Goal: Task Accomplishment & Management: Complete application form

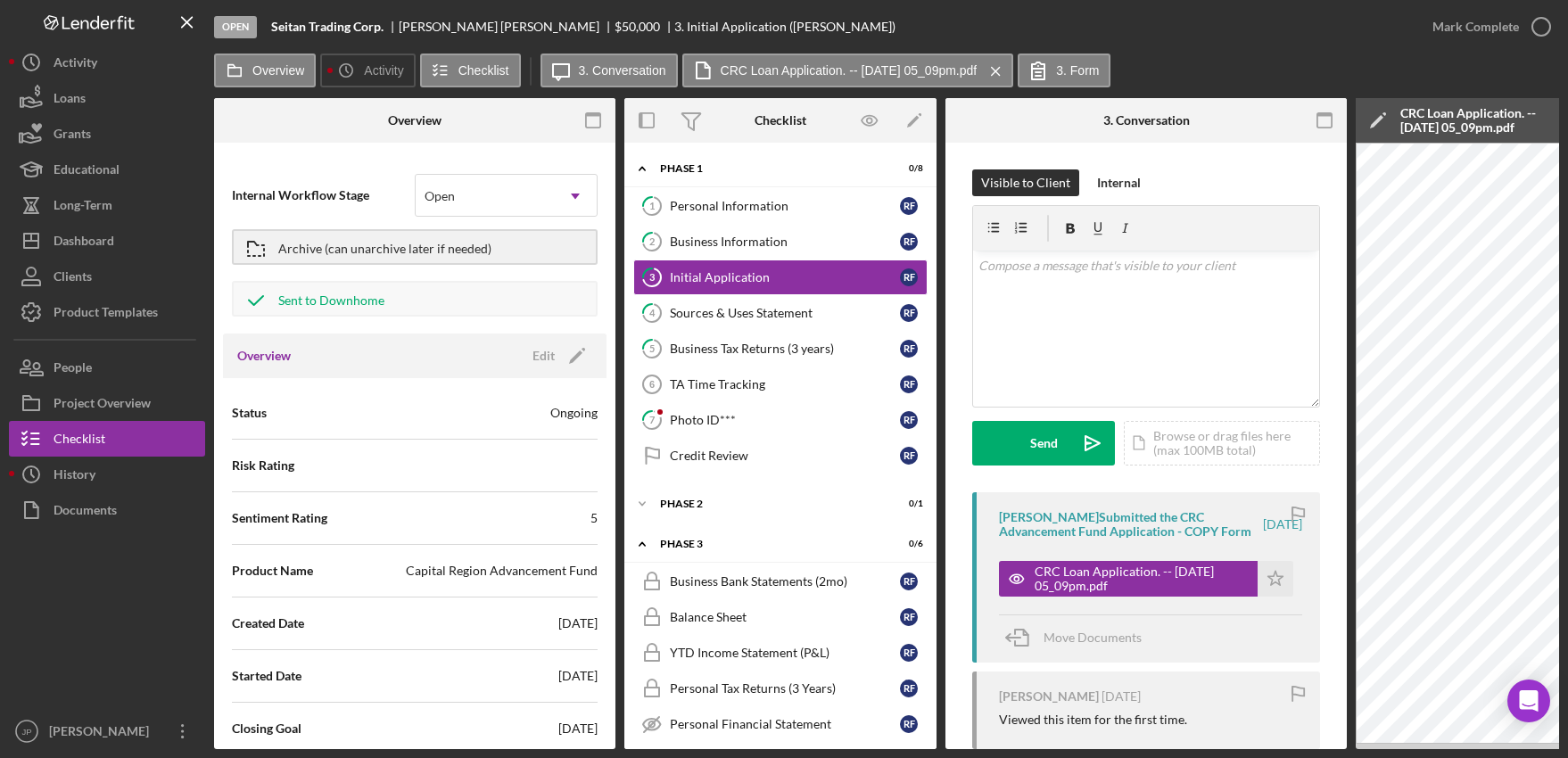
scroll to position [178, 0]
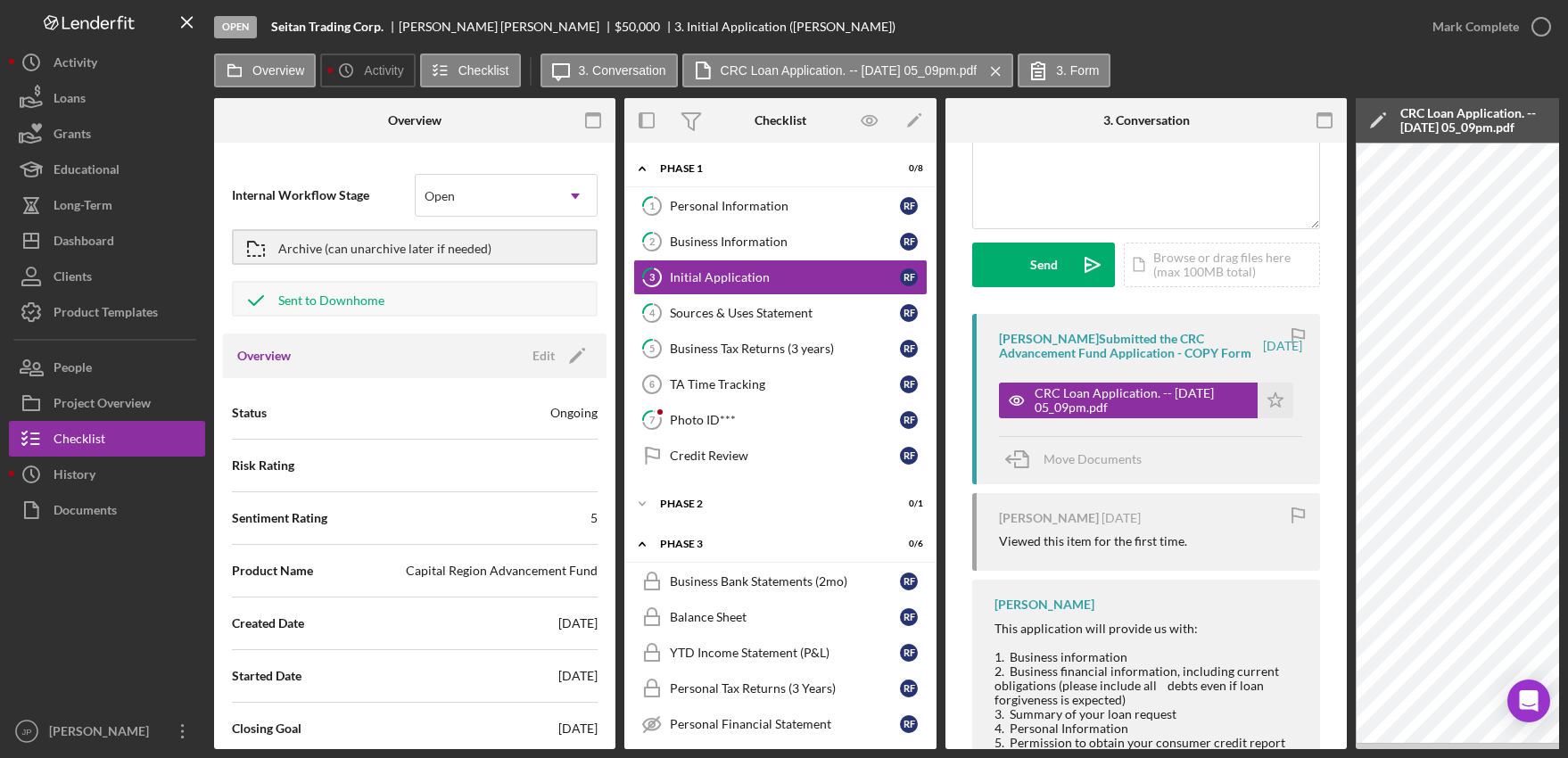
click at [340, 31] on b "Seitan Trading Corp." at bounding box center [327, 26] width 112 height 14
click at [1077, 80] on button "3. Form" at bounding box center [1064, 70] width 93 height 34
click at [1008, 69] on icon "Icon/Menu Close" at bounding box center [996, 71] width 32 height 44
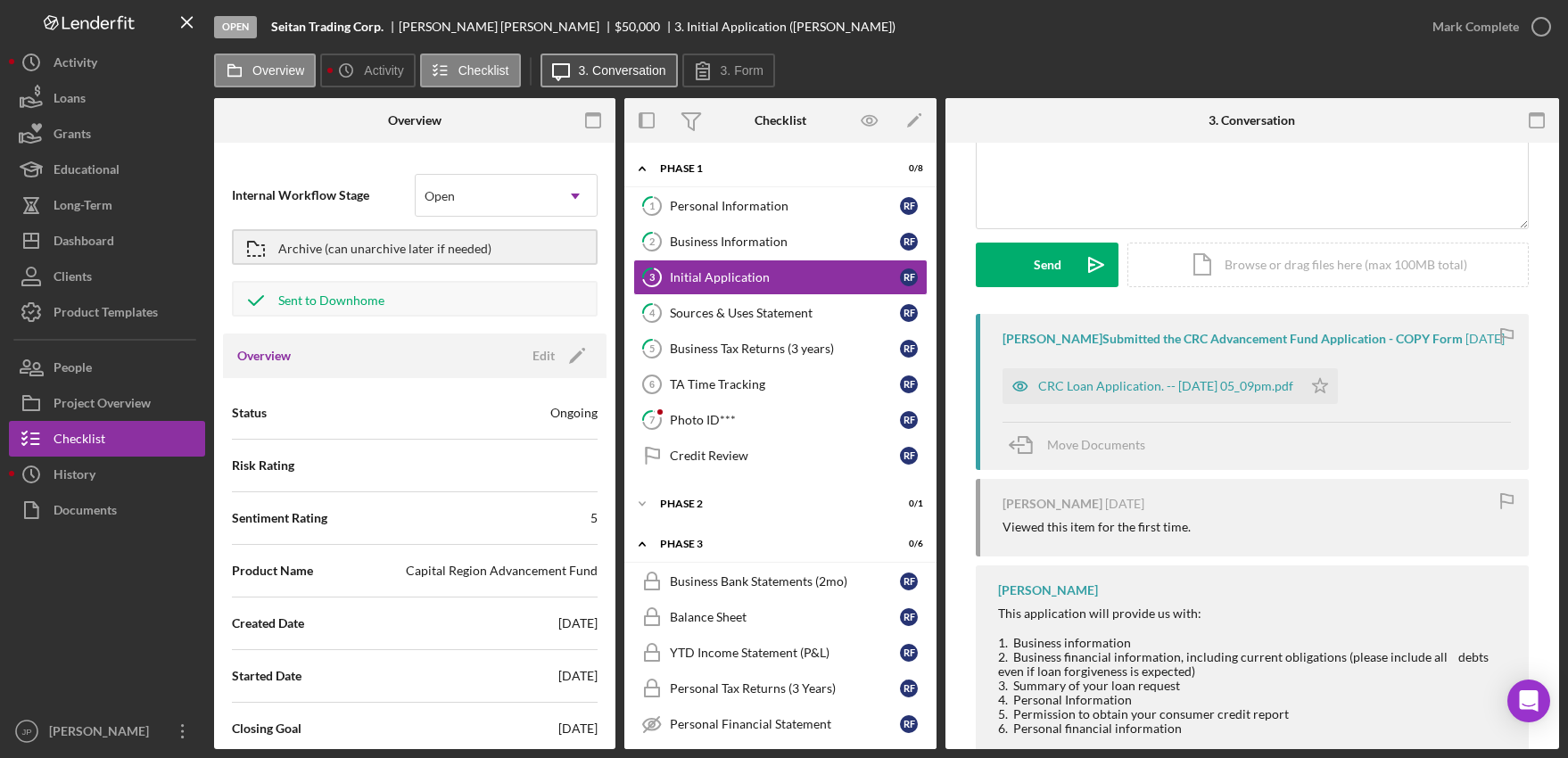
click at [639, 72] on label "3. Conversation" at bounding box center [622, 70] width 87 height 14
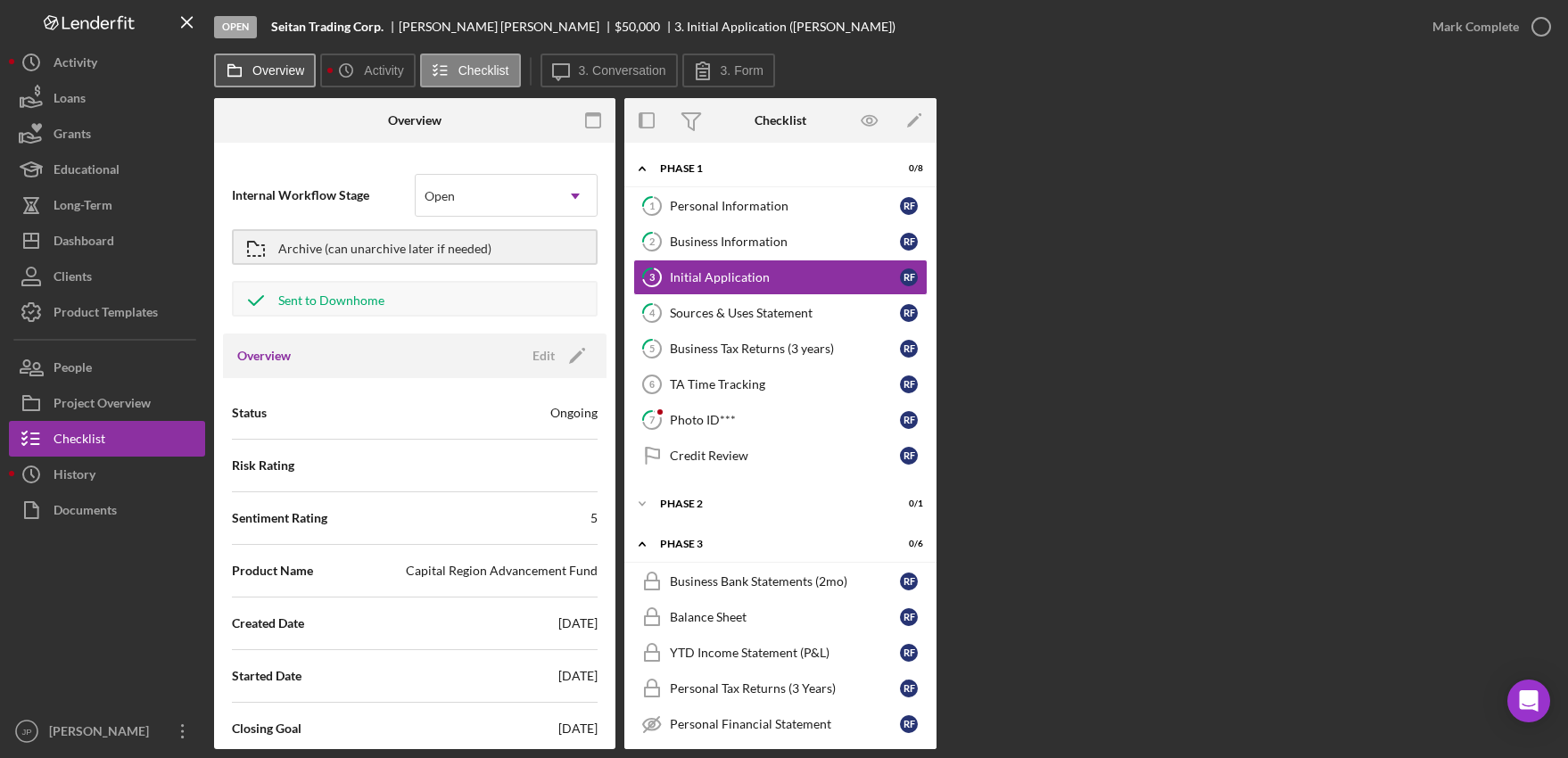
click at [240, 73] on icon at bounding box center [234, 70] width 36 height 36
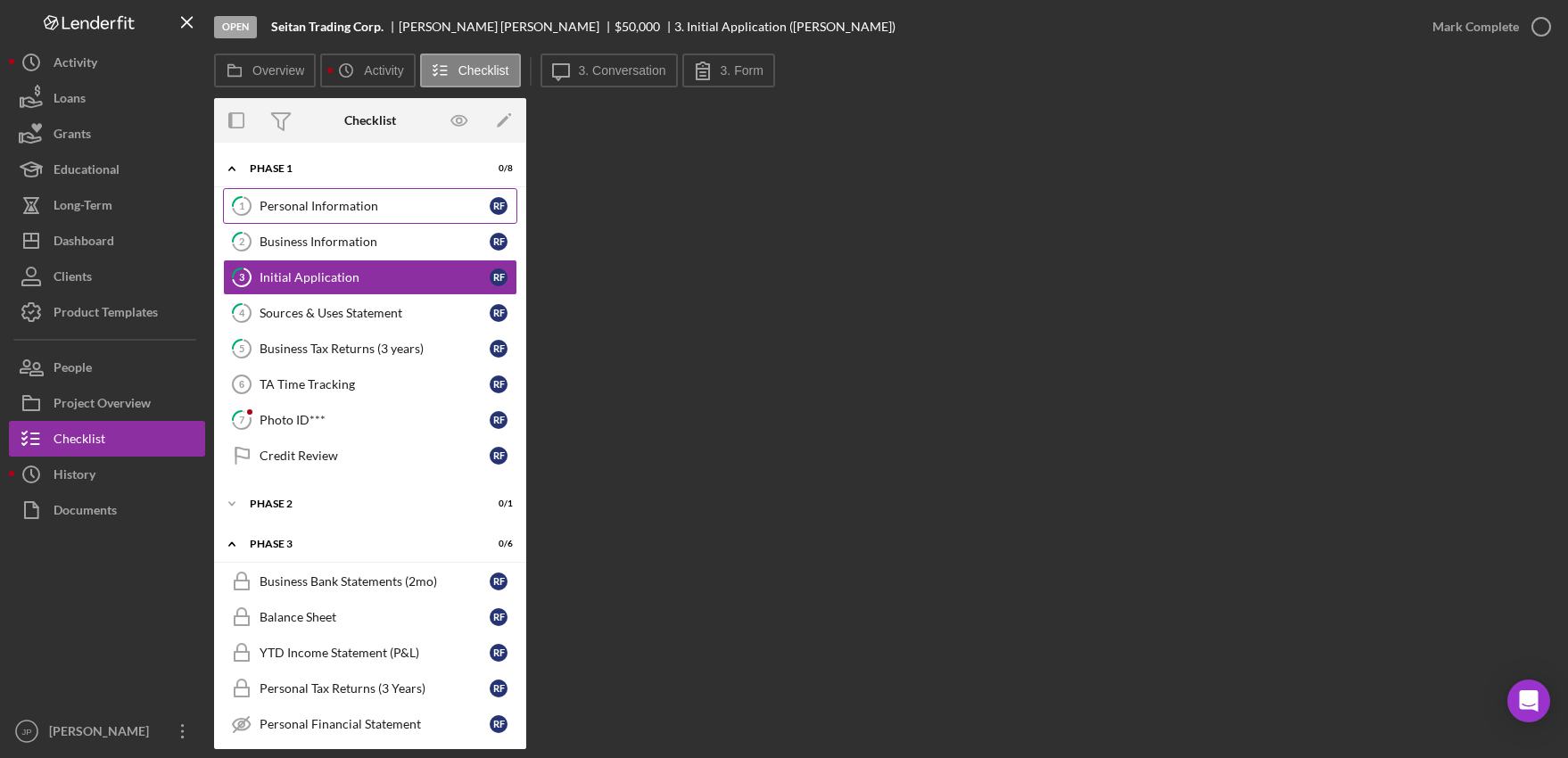
click at [314, 206] on div "Personal Information" at bounding box center [374, 205] width 230 height 14
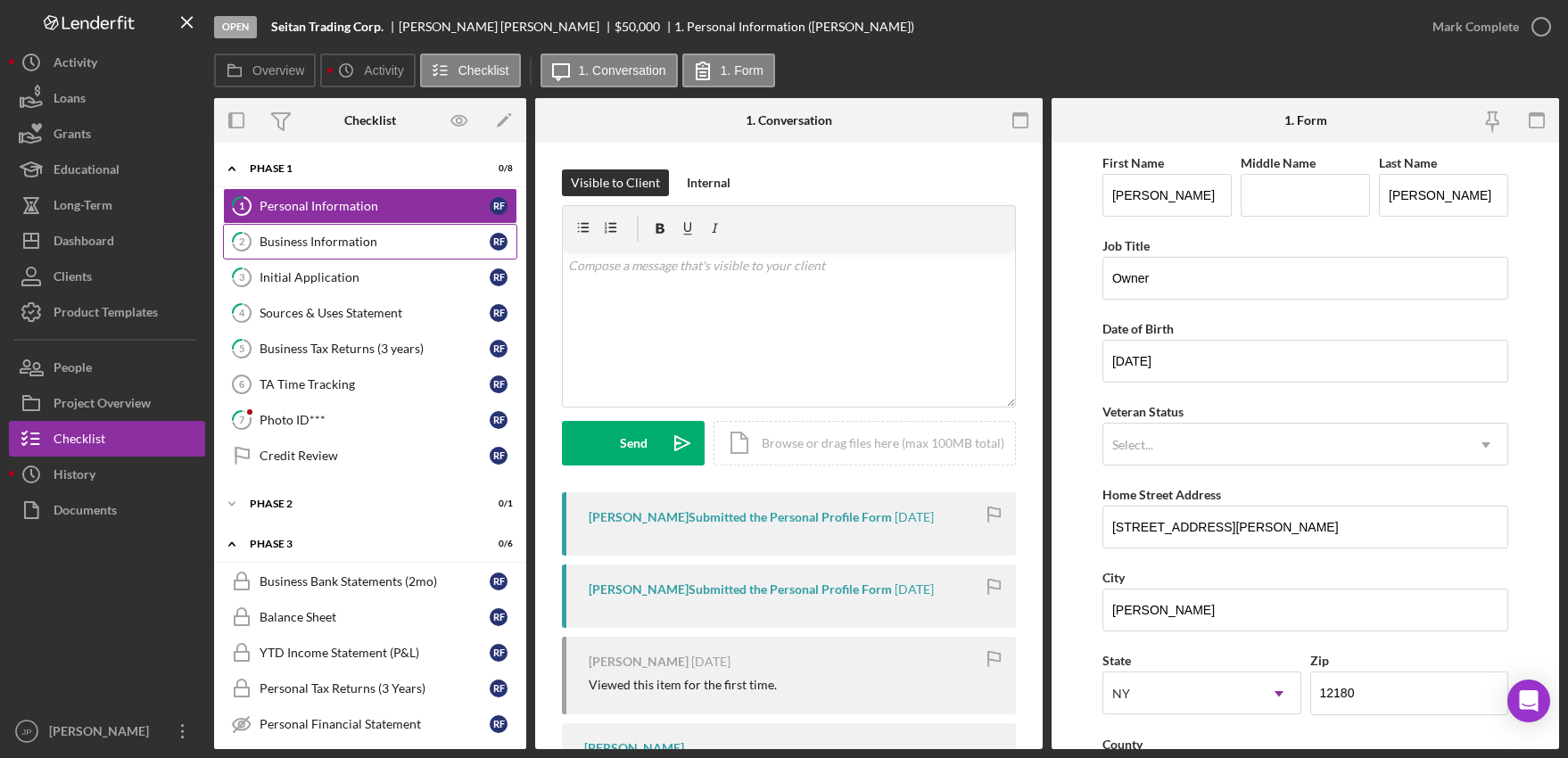
click at [375, 245] on div "Business Information" at bounding box center [374, 241] width 230 height 14
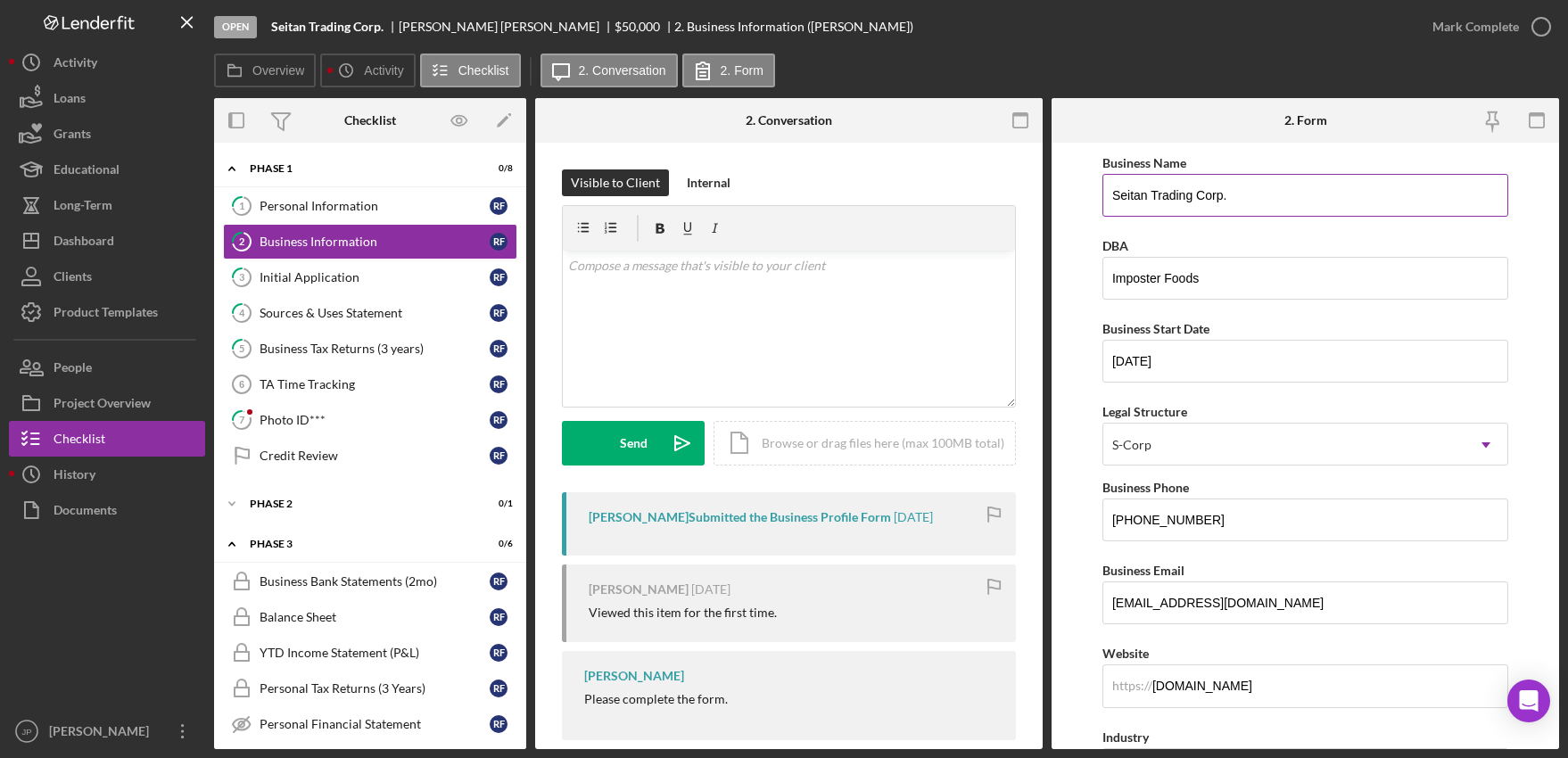
click at [1271, 201] on input "Seitan Trading Corp." at bounding box center [1305, 195] width 406 height 43
type input "Seitan Trading Corp"
click at [1247, 266] on input "Imposter Foods" at bounding box center [1305, 278] width 406 height 43
click at [361, 284] on div "Initial Application" at bounding box center [374, 277] width 230 height 14
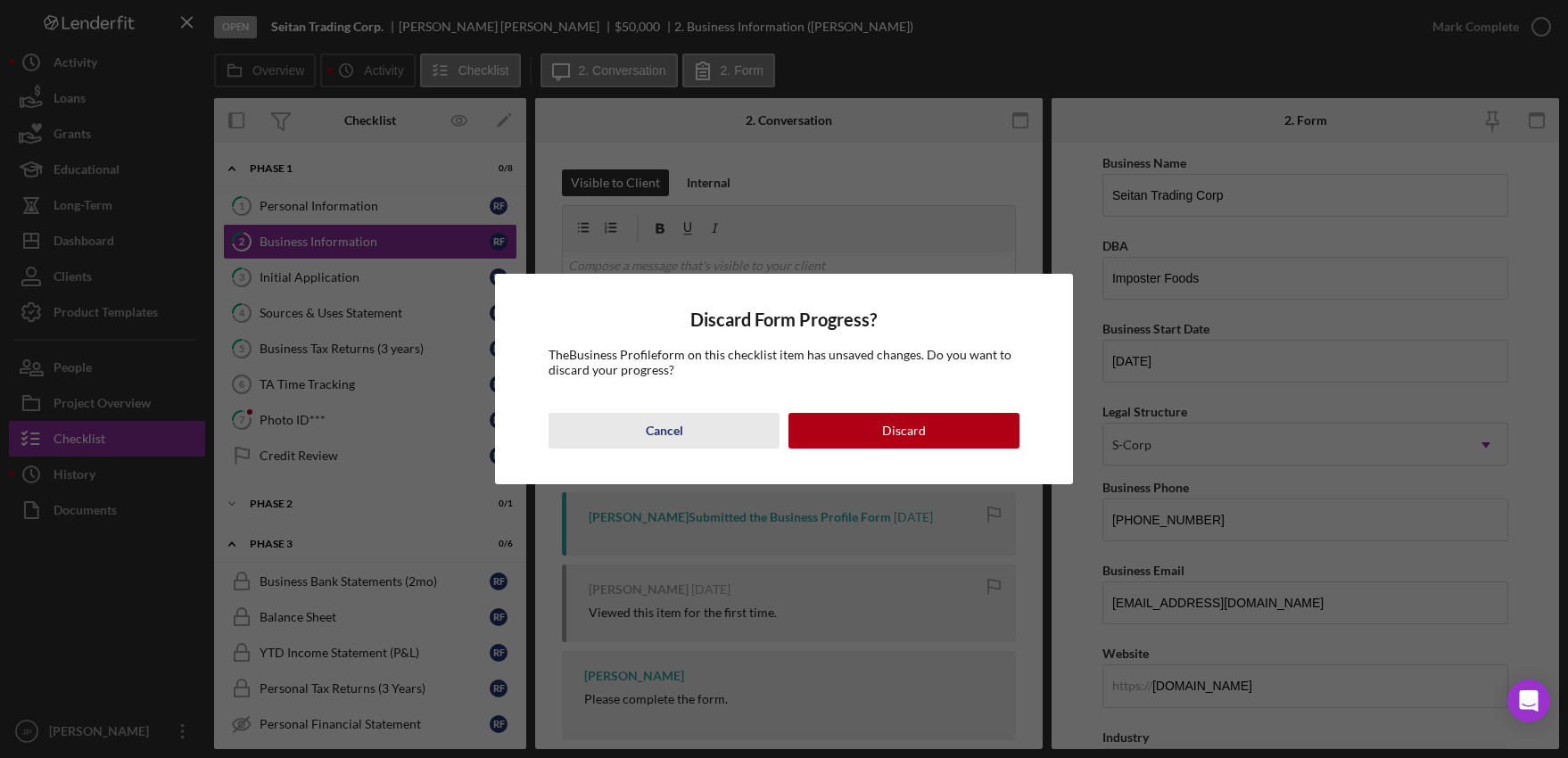
click at [697, 436] on button "Cancel" at bounding box center [664, 430] width 231 height 36
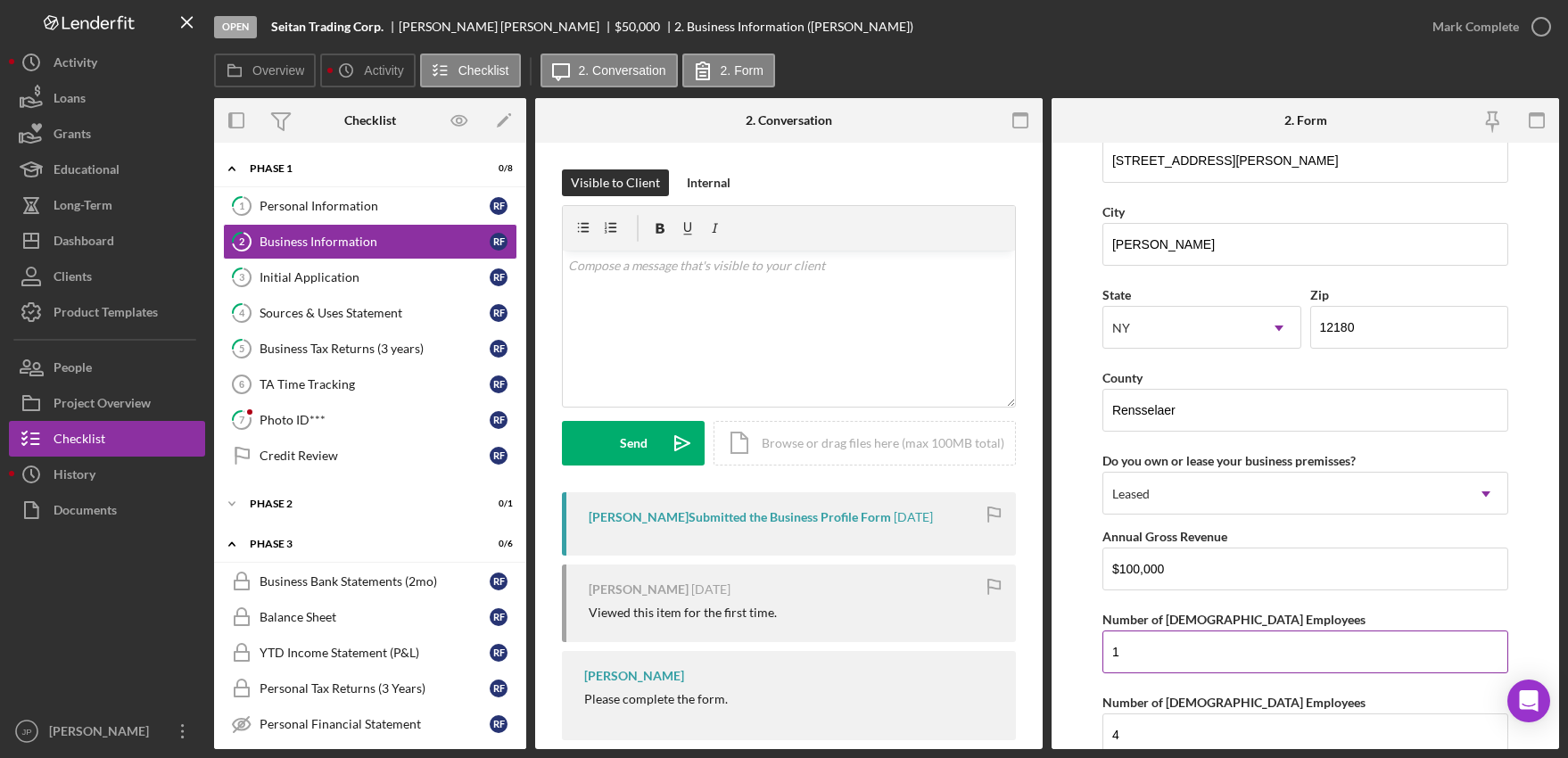
scroll to position [1705, 0]
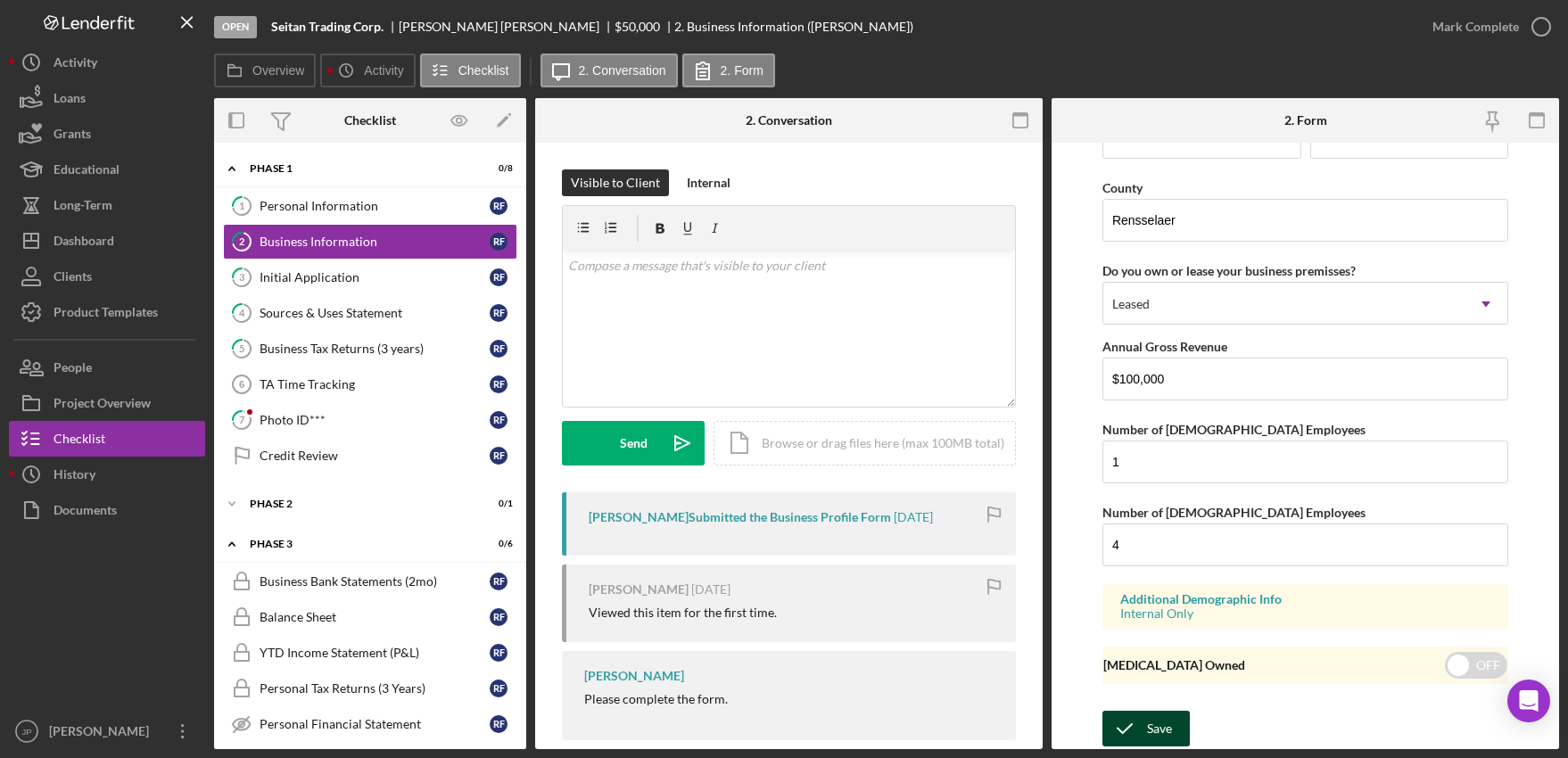
click at [1166, 728] on div "Save" at bounding box center [1159, 728] width 25 height 36
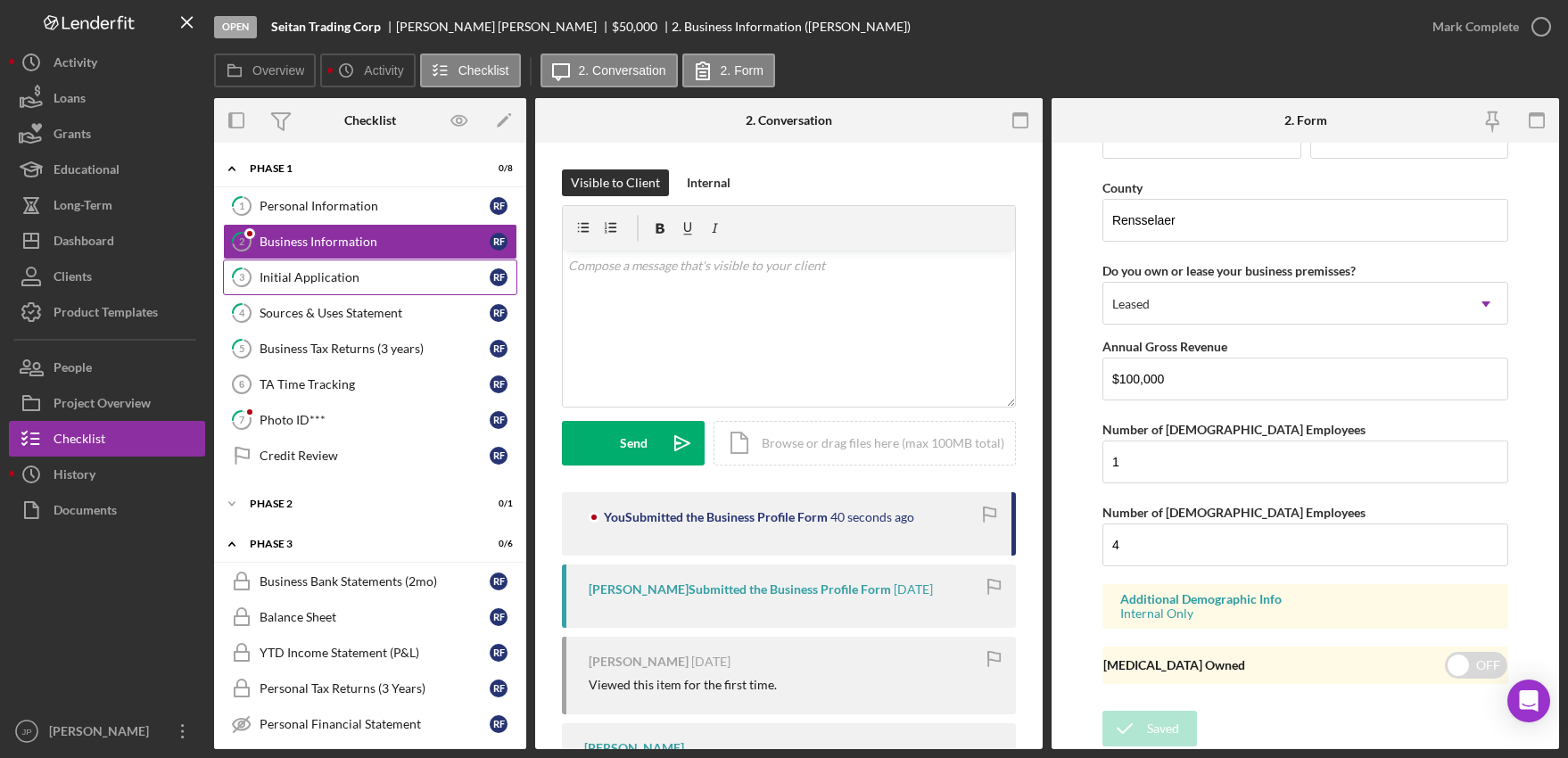
click at [329, 283] on div "Initial Application" at bounding box center [374, 277] width 230 height 14
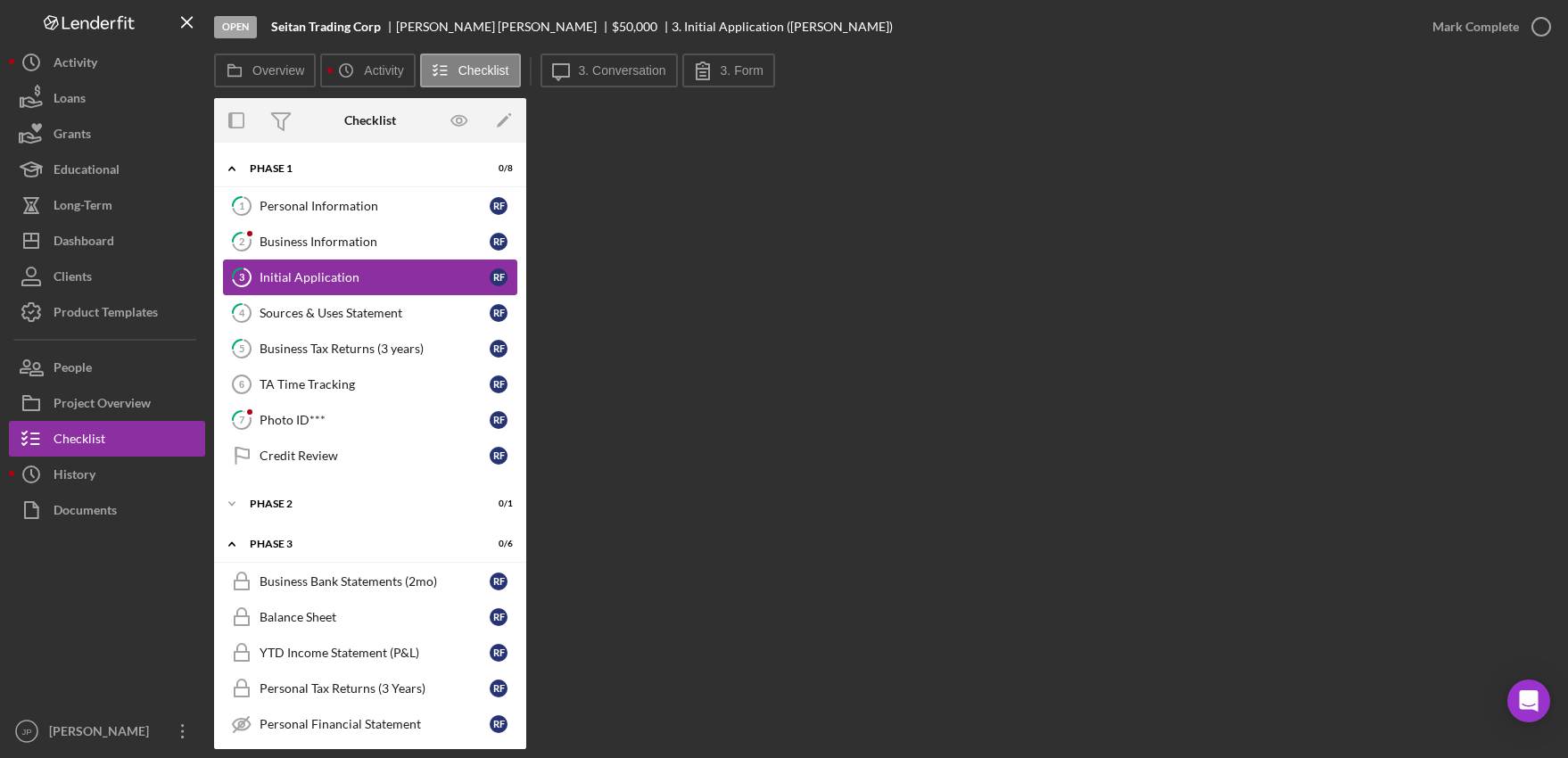
click at [328, 275] on div "Initial Application" at bounding box center [374, 277] width 230 height 14
click at [603, 64] on label "3. Conversation" at bounding box center [622, 70] width 87 height 14
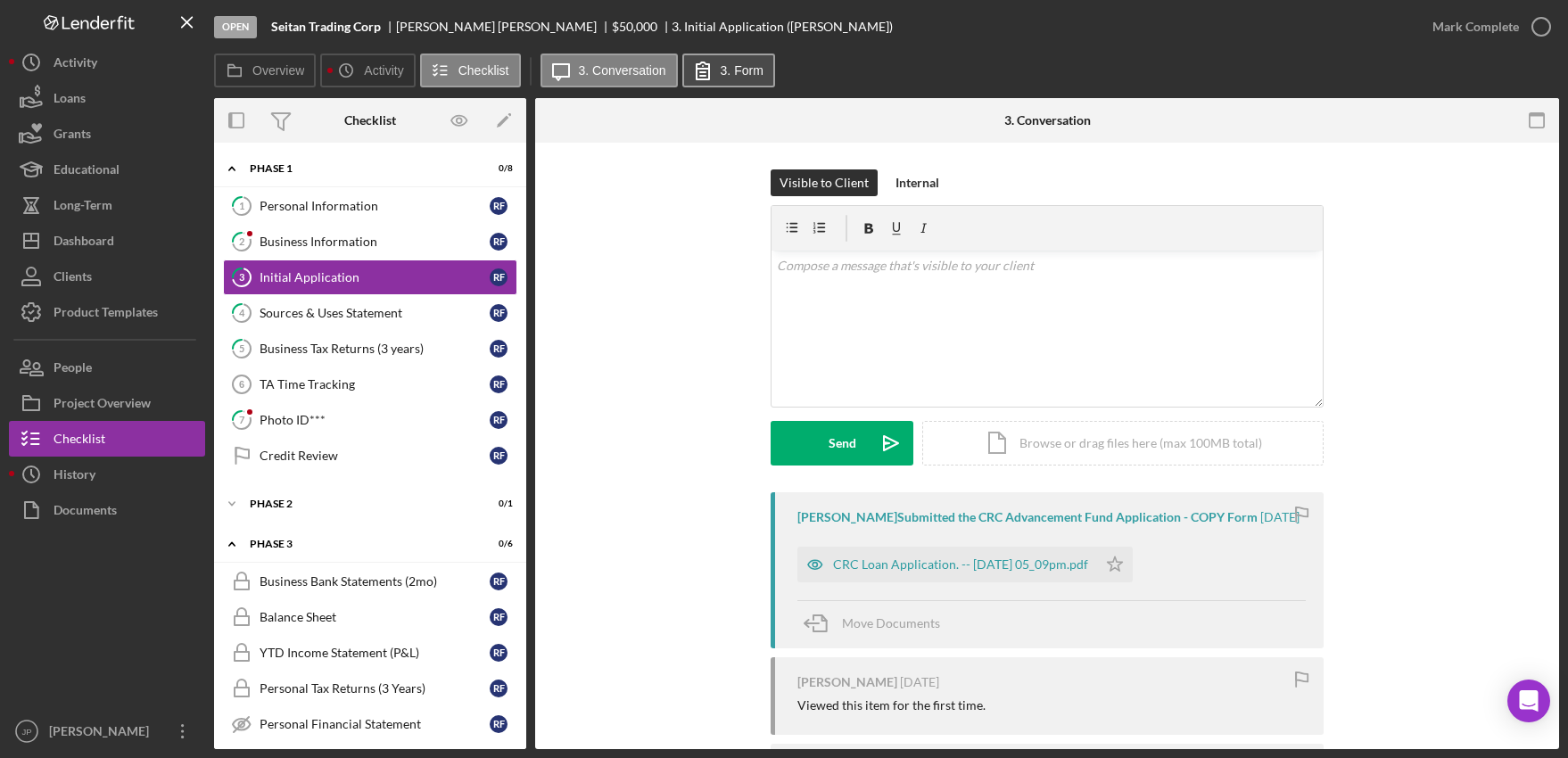
click at [720, 65] on icon at bounding box center [702, 70] width 44 height 44
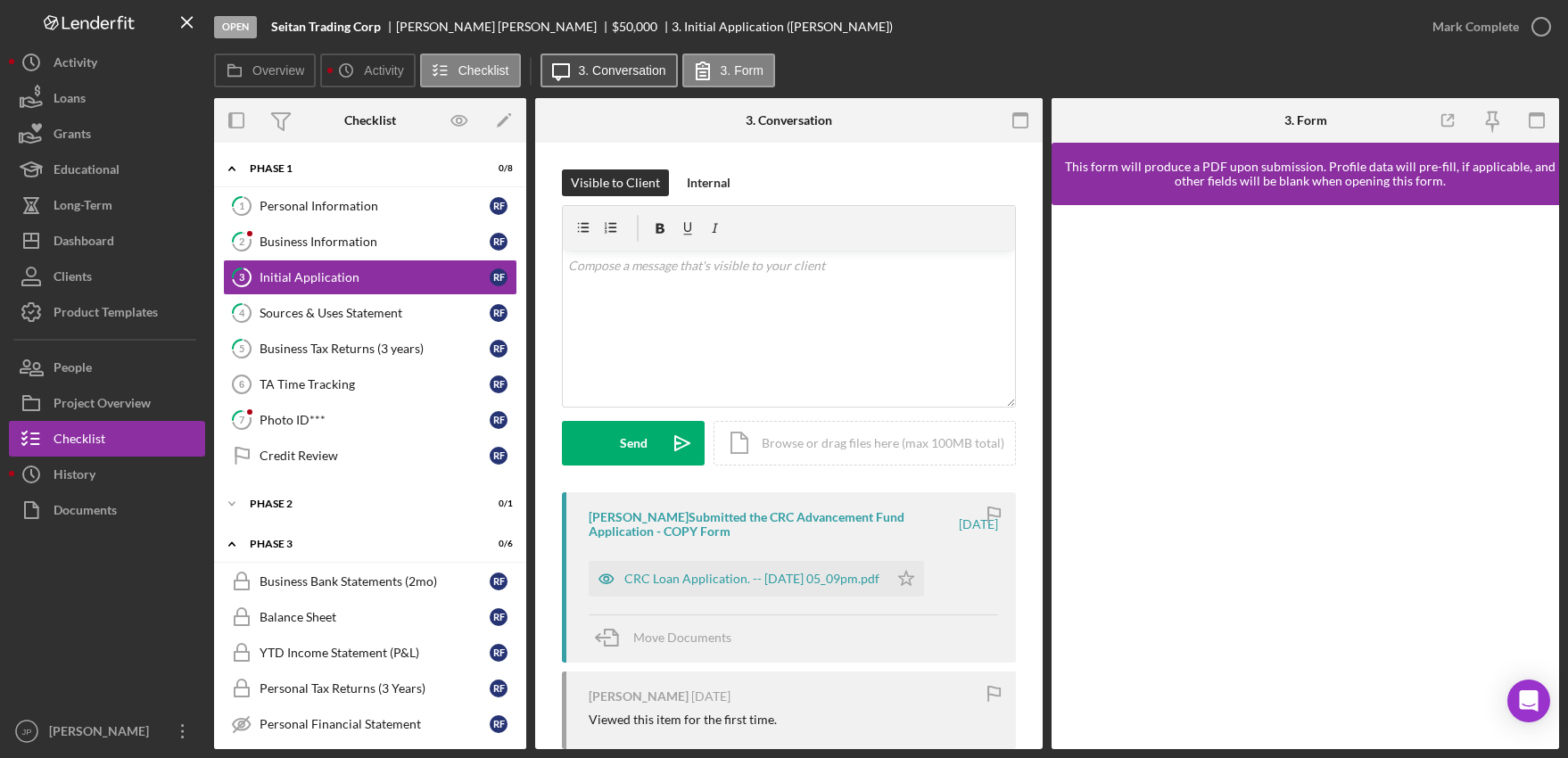
click at [630, 67] on label "3. Conversation" at bounding box center [622, 70] width 87 height 14
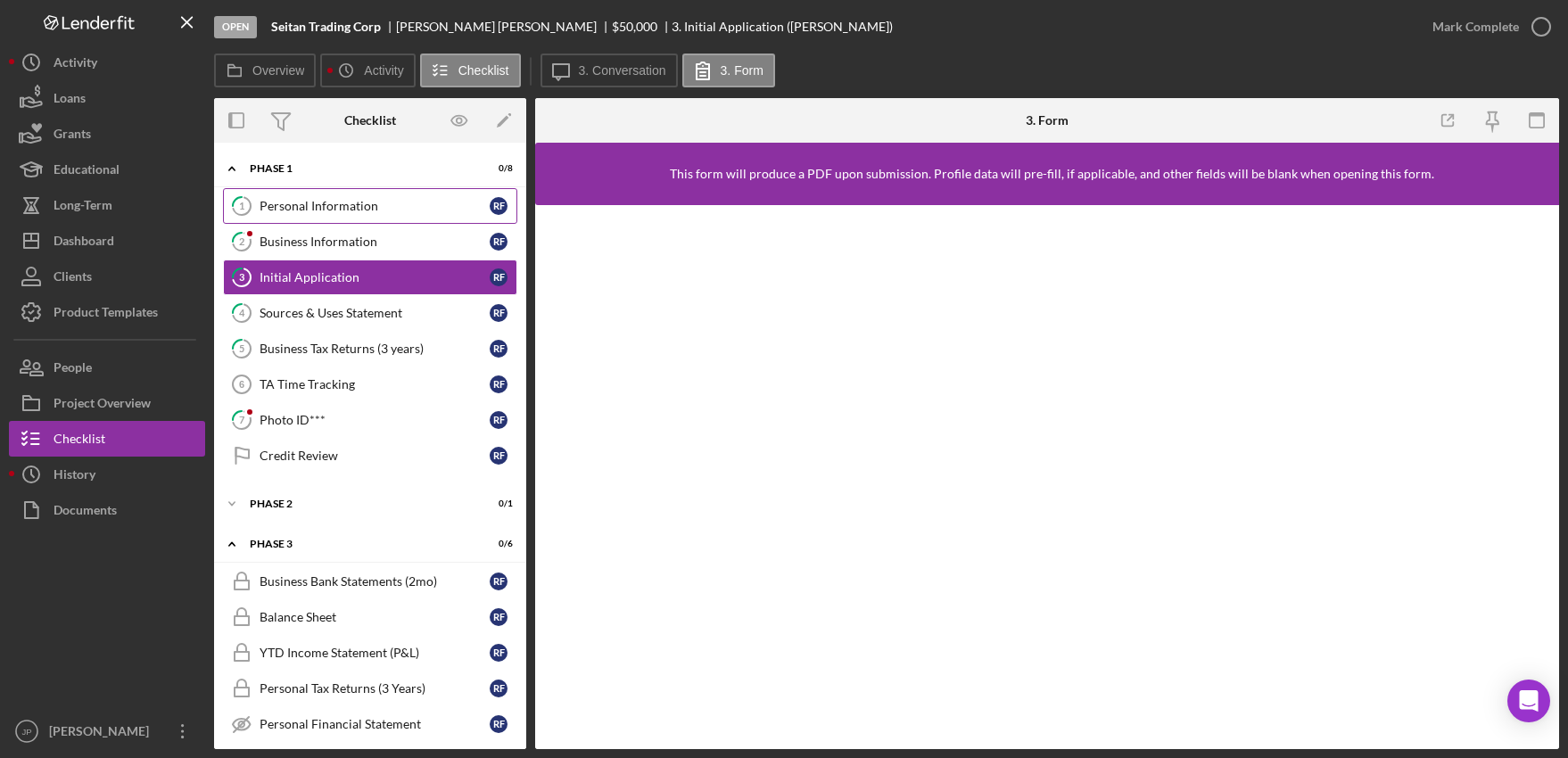
click at [338, 213] on div "Personal Information" at bounding box center [374, 205] width 230 height 14
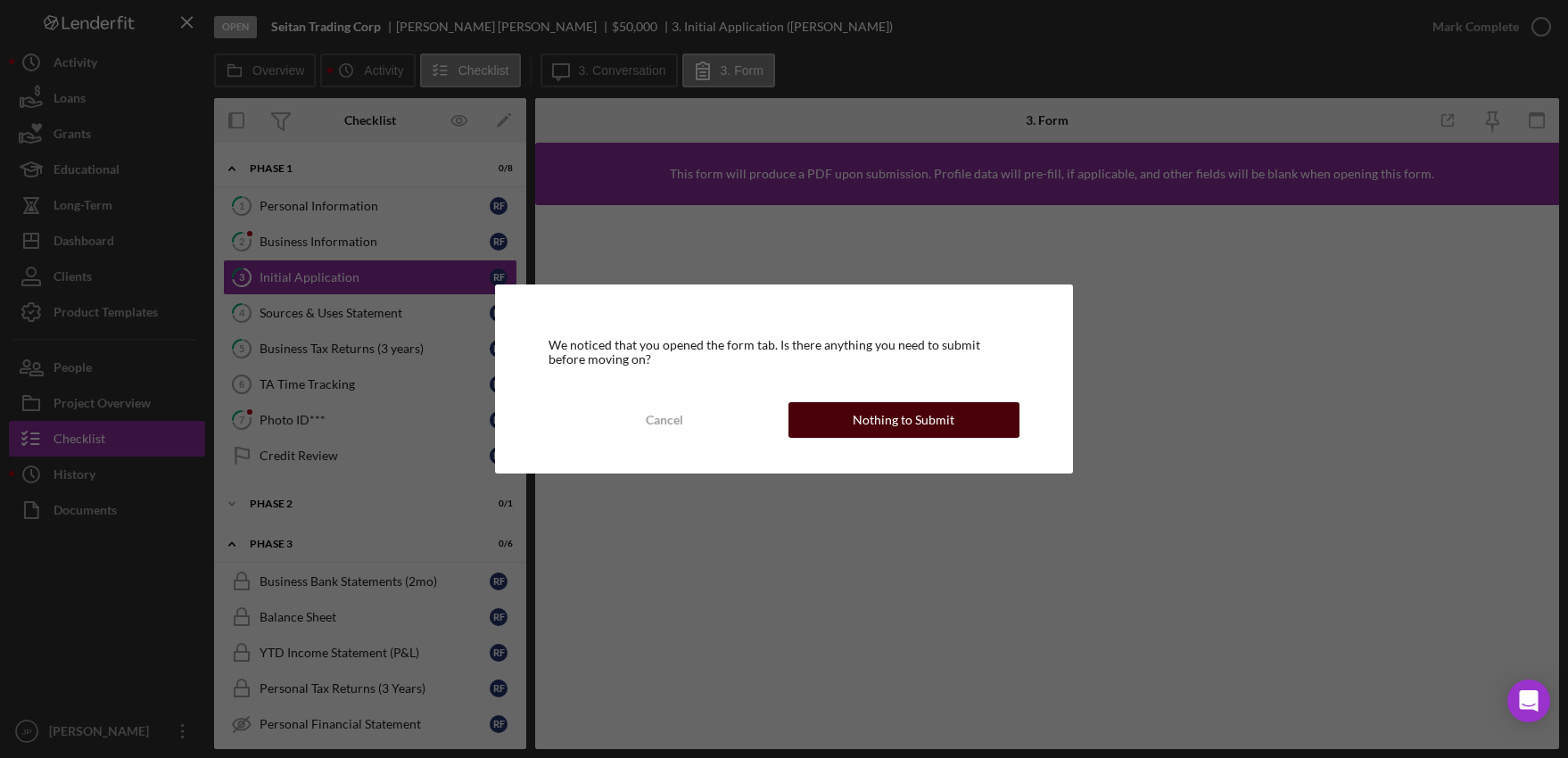
click at [896, 424] on div "Nothing to Submit" at bounding box center [904, 419] width 102 height 36
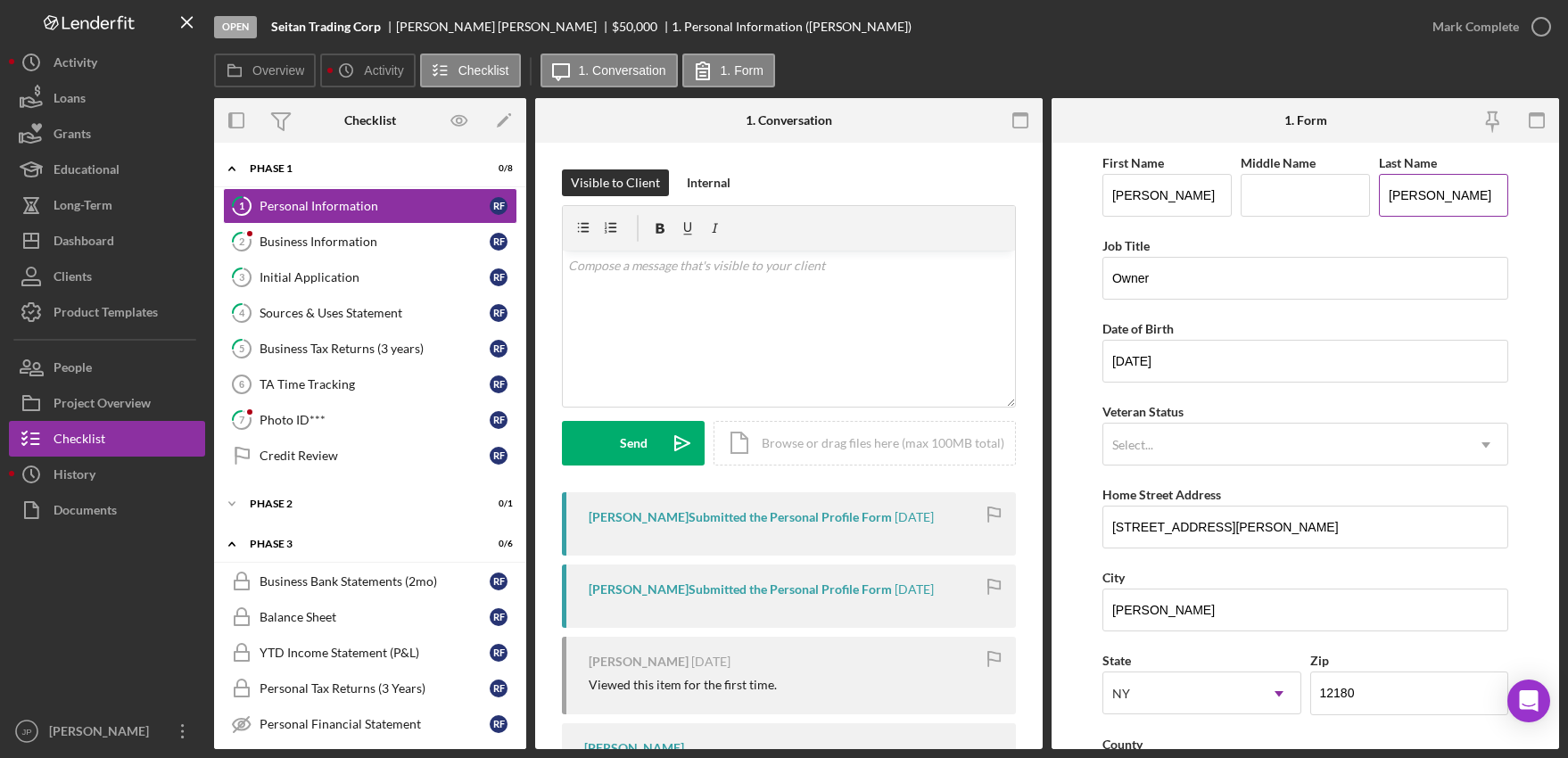
click at [1408, 197] on input "[PERSON_NAME]" at bounding box center [1443, 195] width 130 height 43
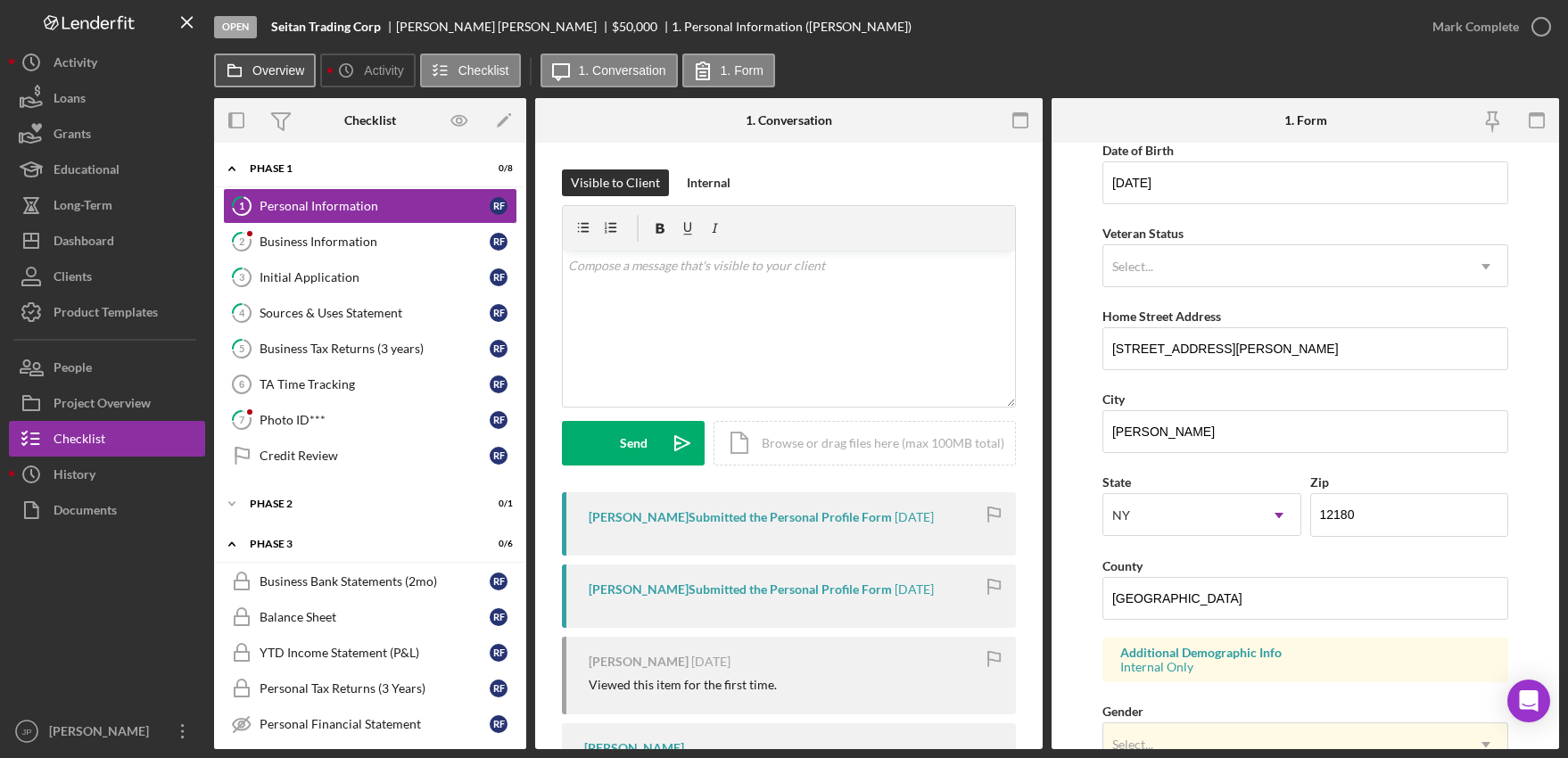
click at [264, 67] on label "Overview" at bounding box center [278, 70] width 52 height 14
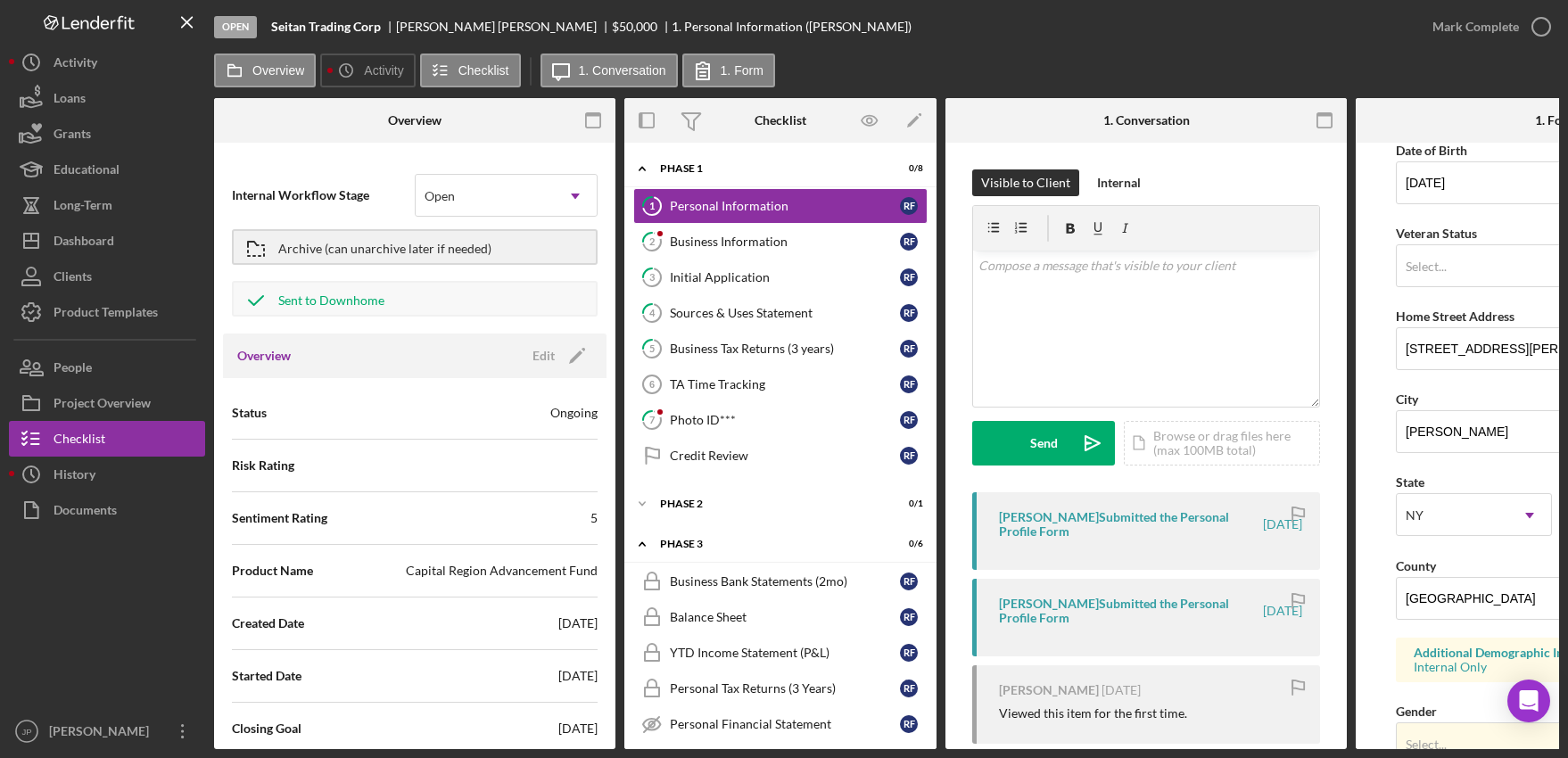
click at [603, 320] on div "Internal Workflow Stage Open Icon/Dropdown Arrow Archive (can unarchive later i…" at bounding box center [415, 450] width 401 height 598
click at [107, 392] on div "Project Overview" at bounding box center [102, 406] width 97 height 40
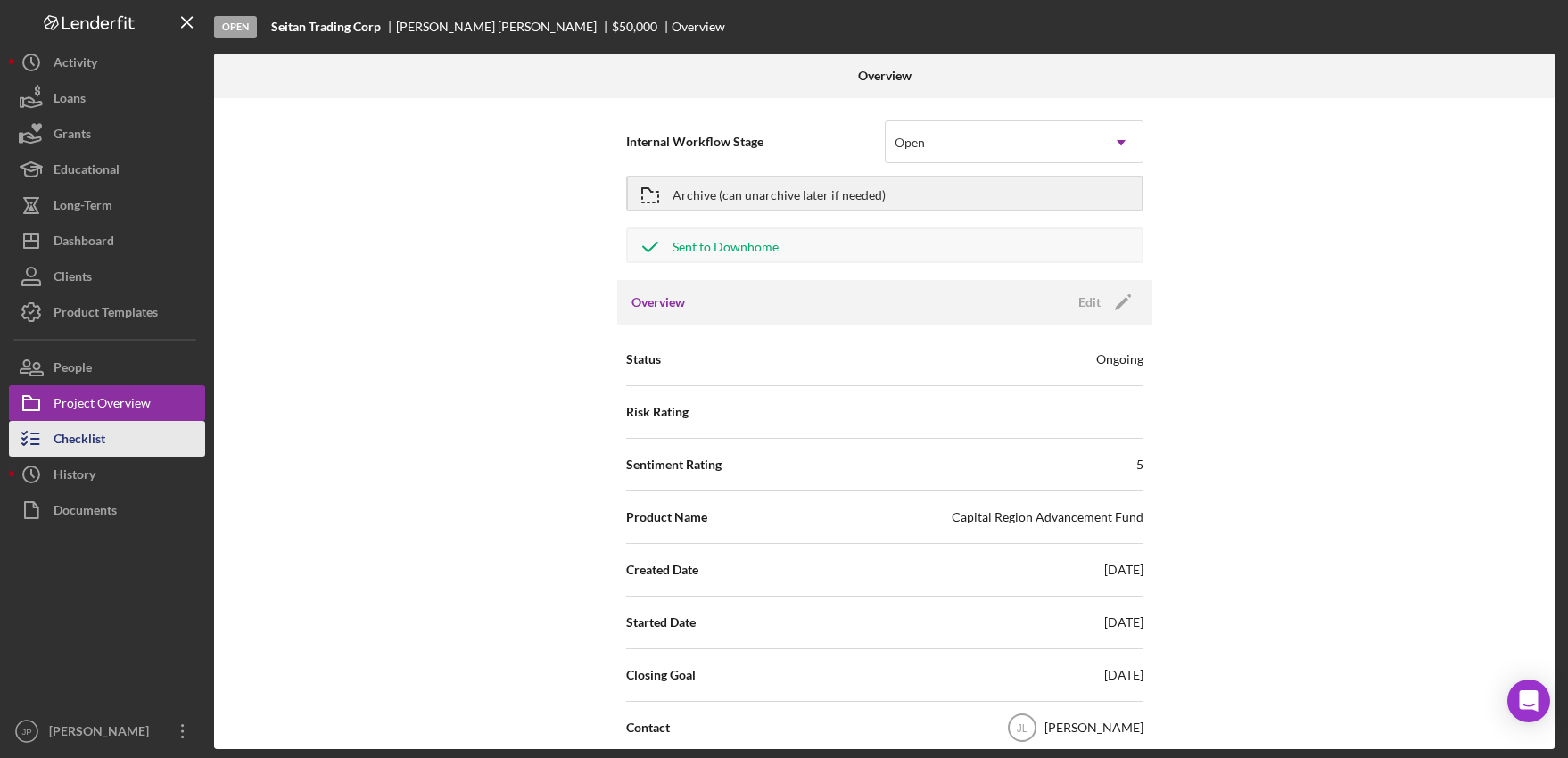
click at [86, 438] on div "Checklist" at bounding box center [80, 441] width 52 height 40
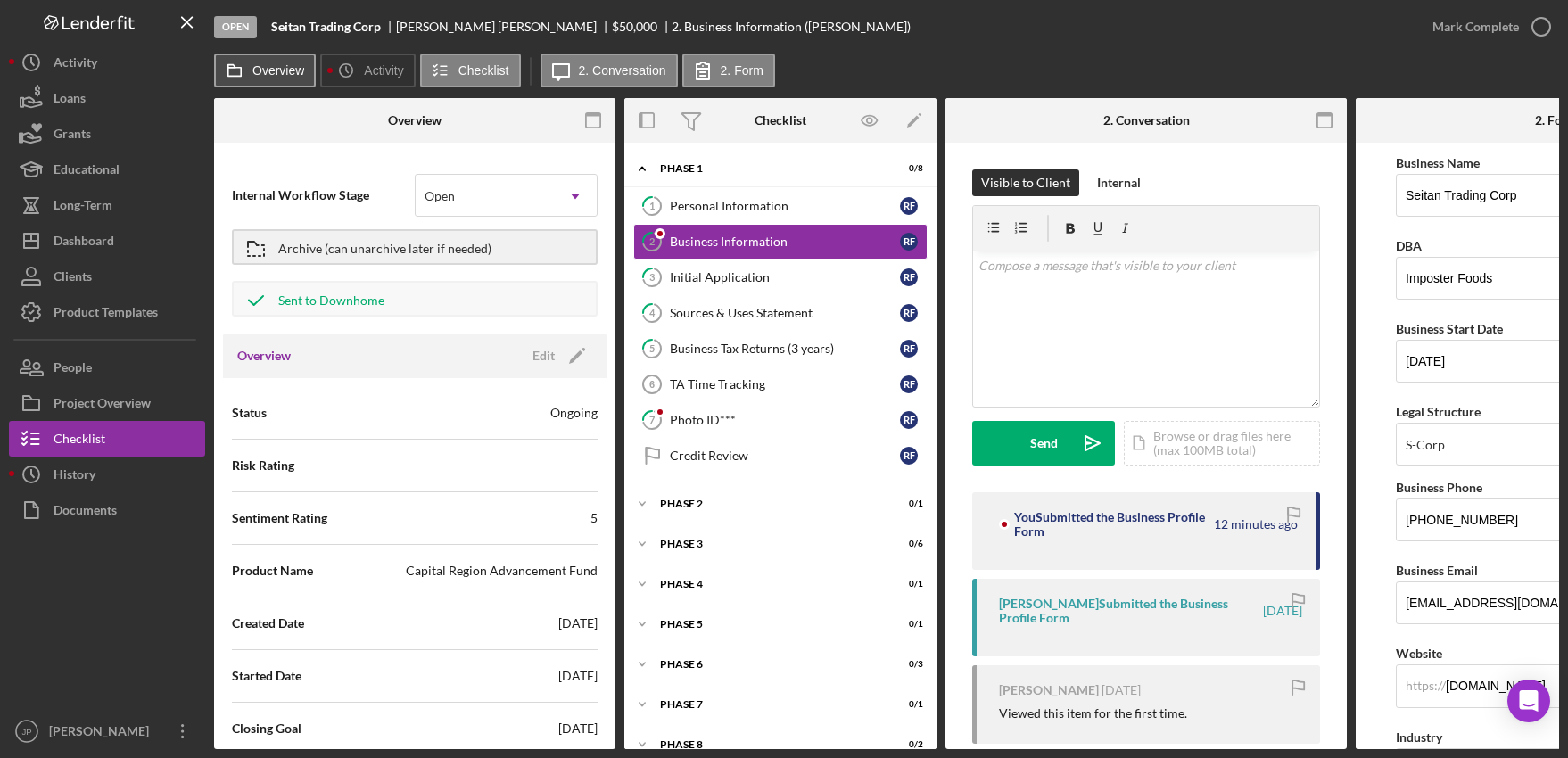
click at [278, 75] on label "Overview" at bounding box center [278, 70] width 52 height 14
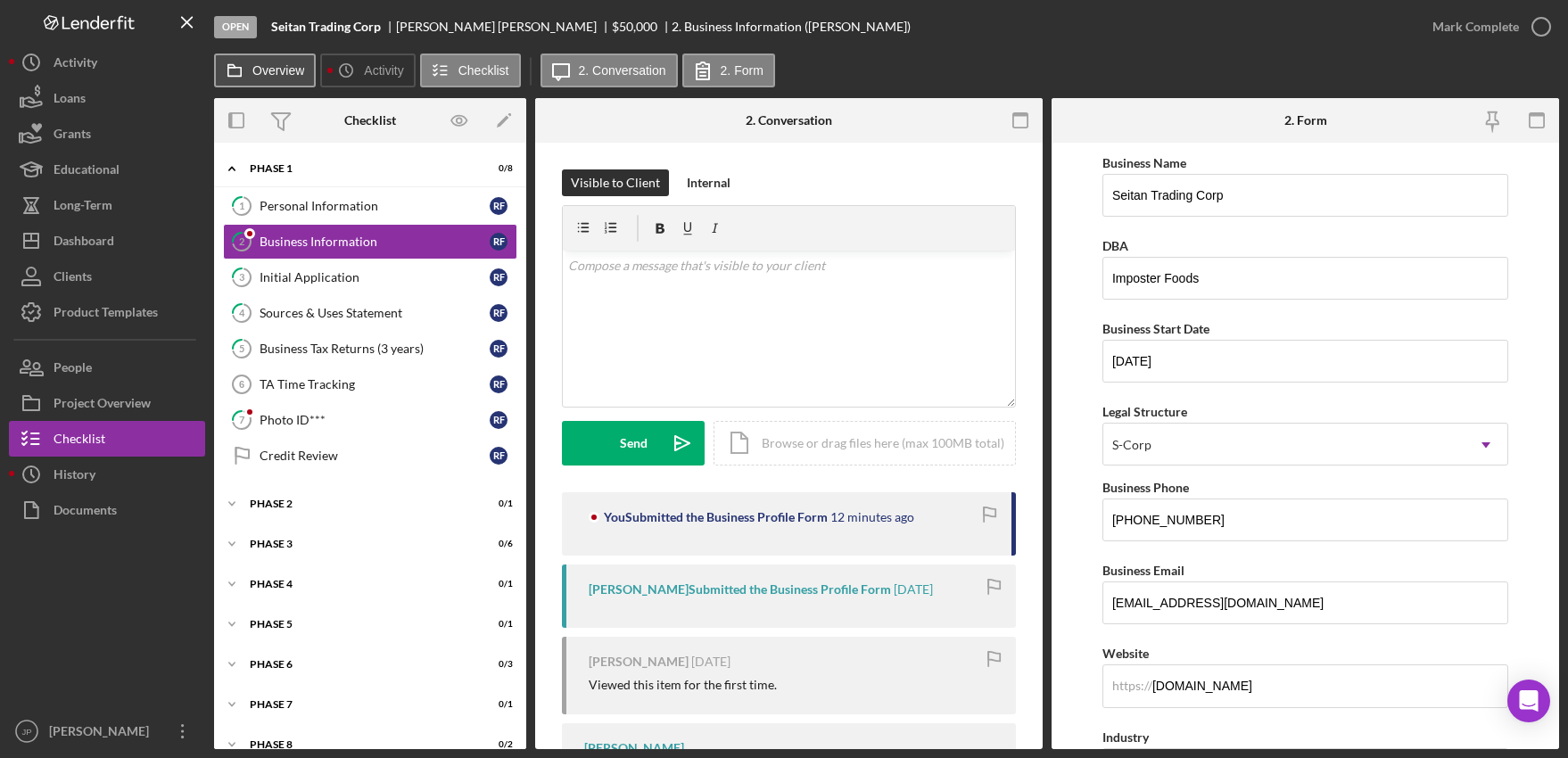
click at [286, 71] on label "Overview" at bounding box center [278, 70] width 52 height 14
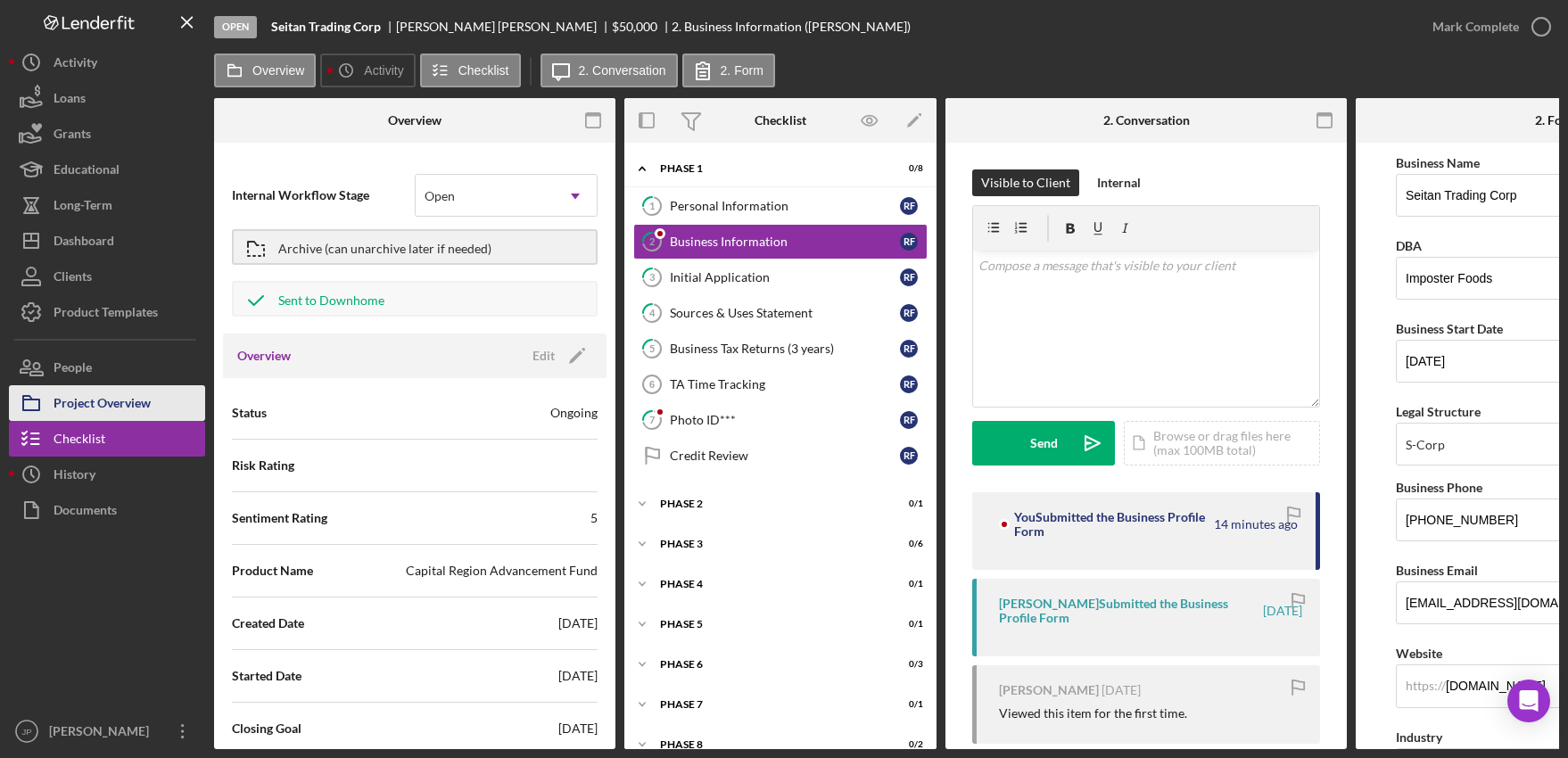
click at [118, 407] on div "Project Overview" at bounding box center [102, 406] width 97 height 40
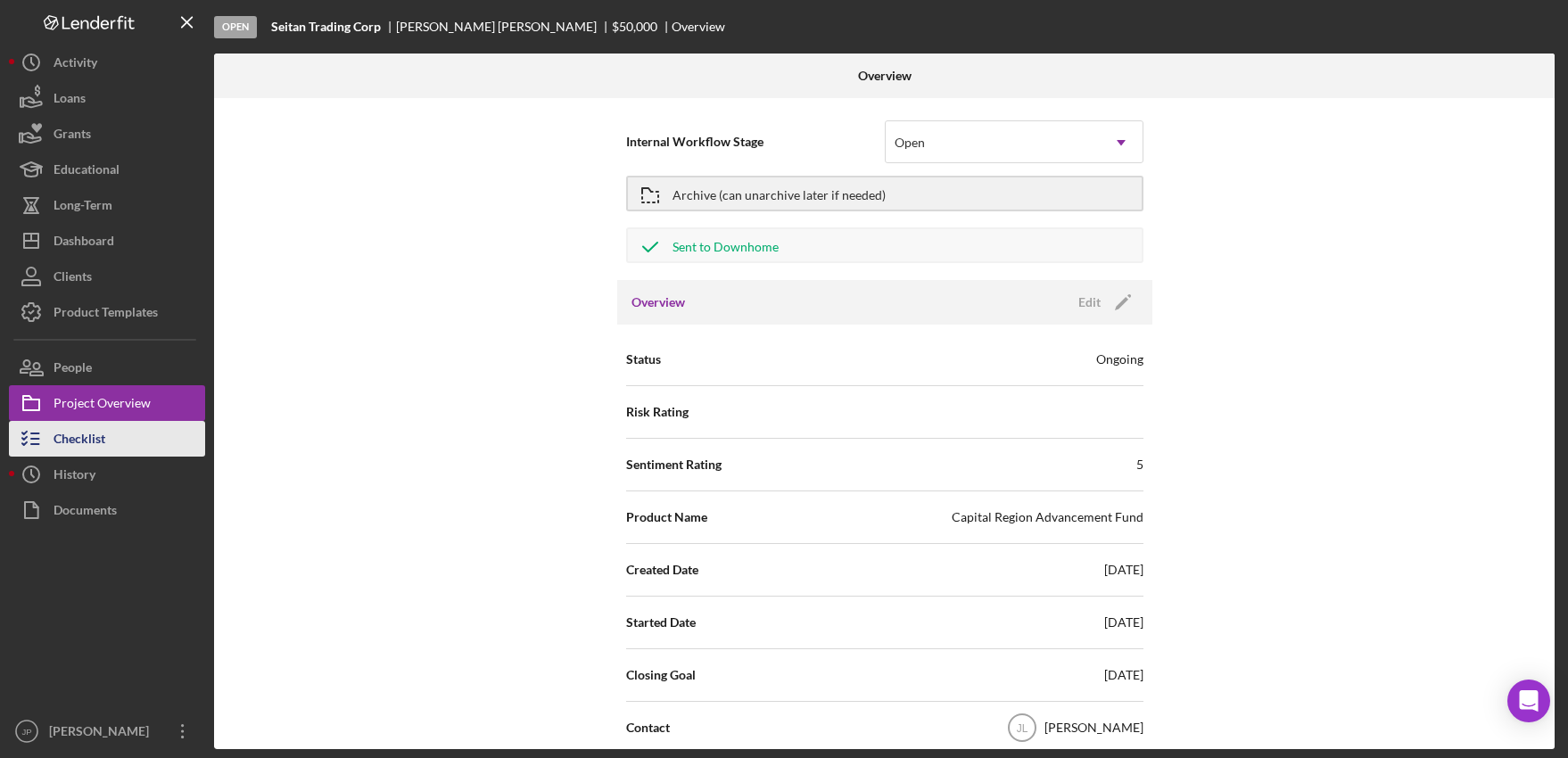
click at [89, 430] on div "Checklist" at bounding box center [80, 441] width 52 height 40
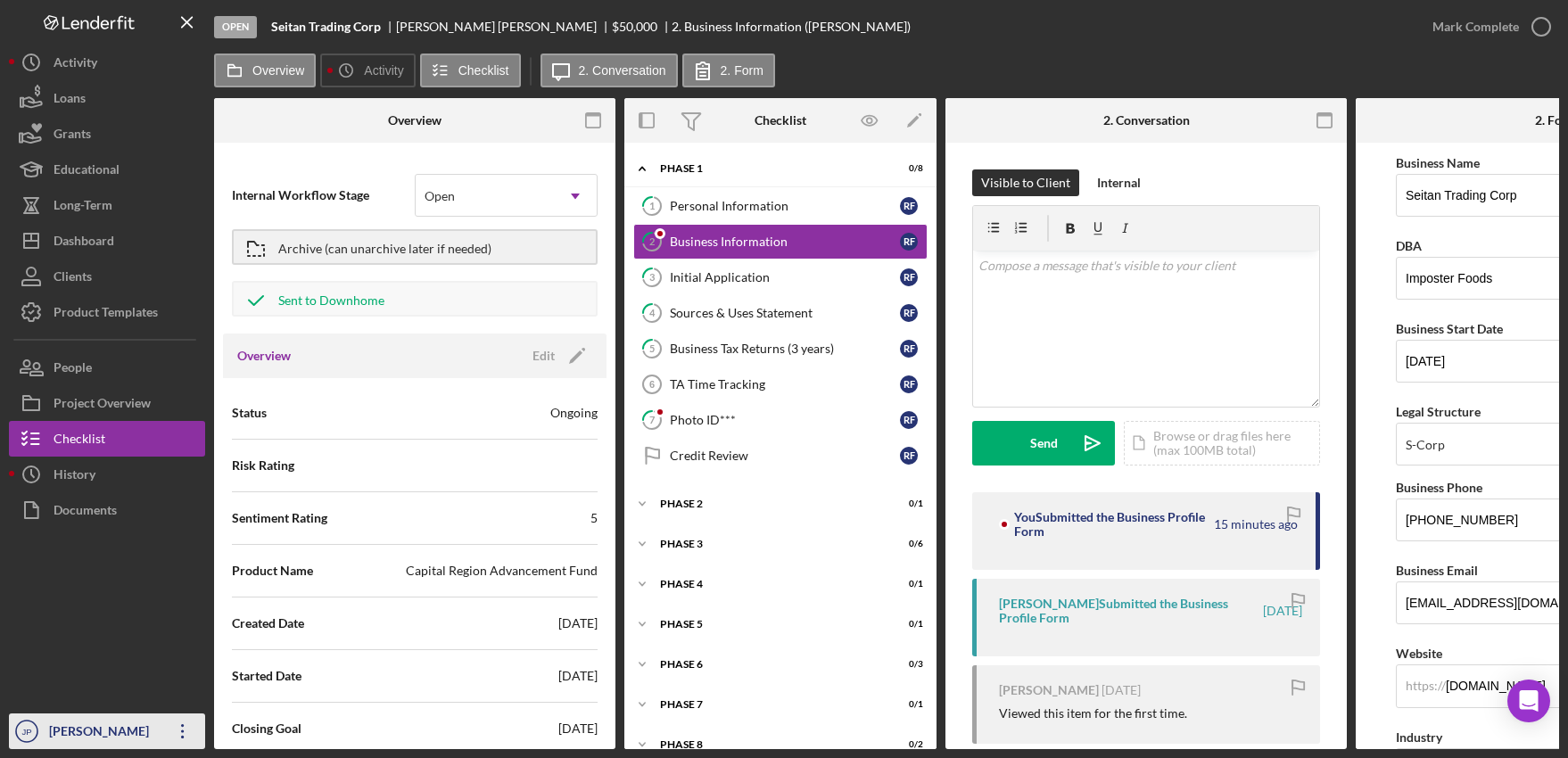
click at [184, 732] on icon "Icon/Overflow" at bounding box center [182, 731] width 44 height 44
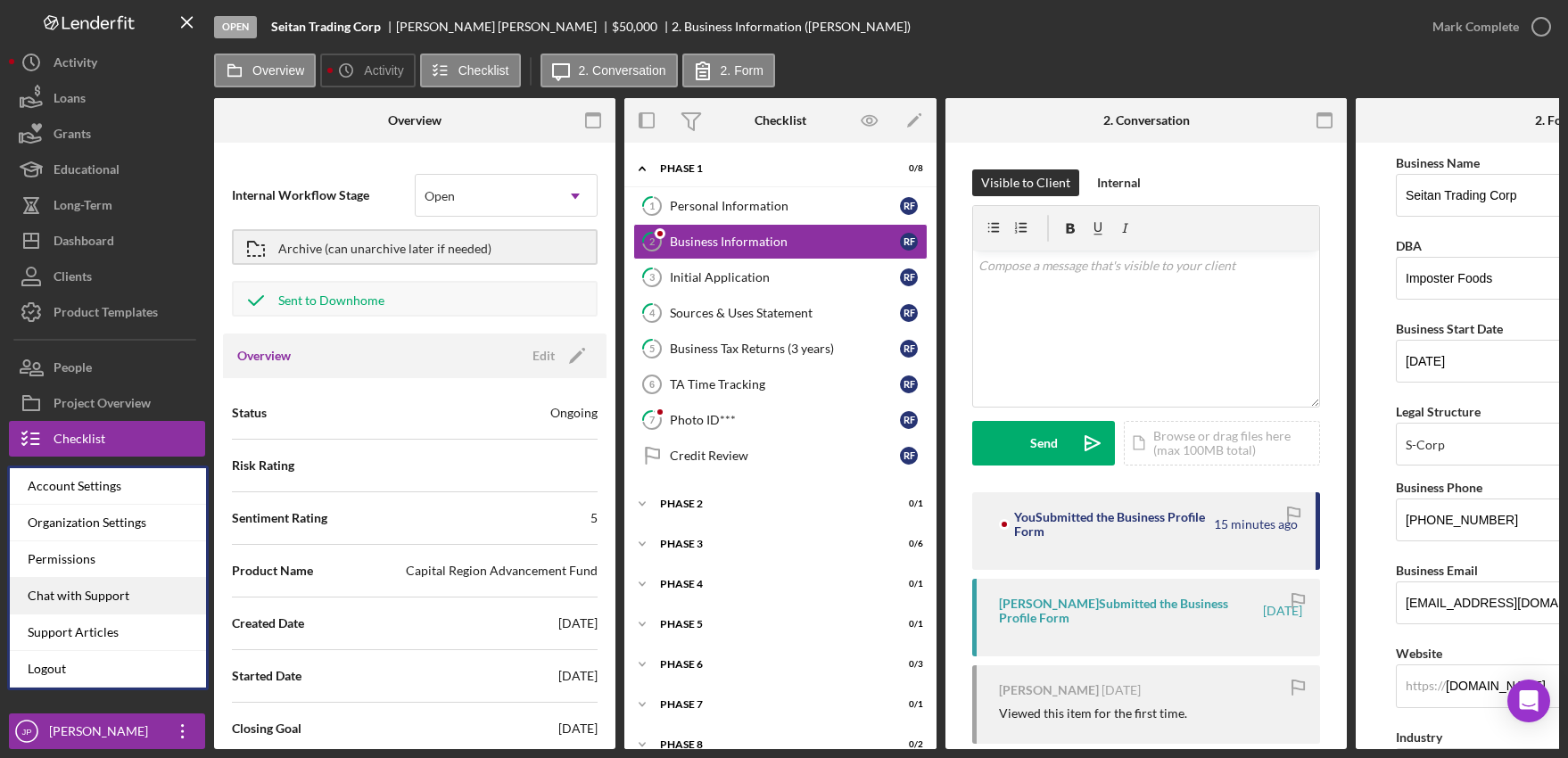
click at [116, 600] on div "Chat with Support" at bounding box center [107, 596] width 196 height 36
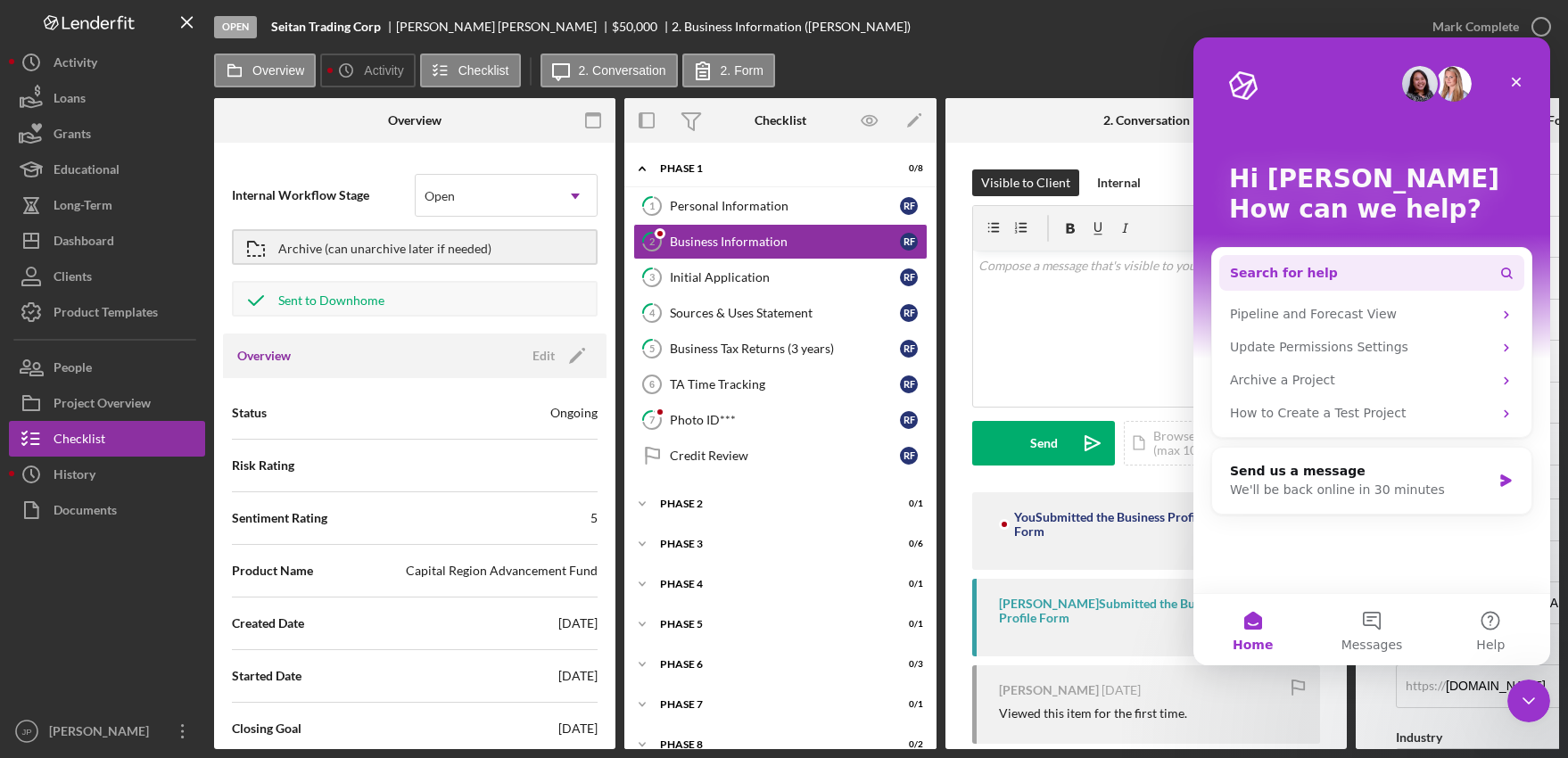
click at [1288, 275] on span "Search for help" at bounding box center [1284, 273] width 107 height 19
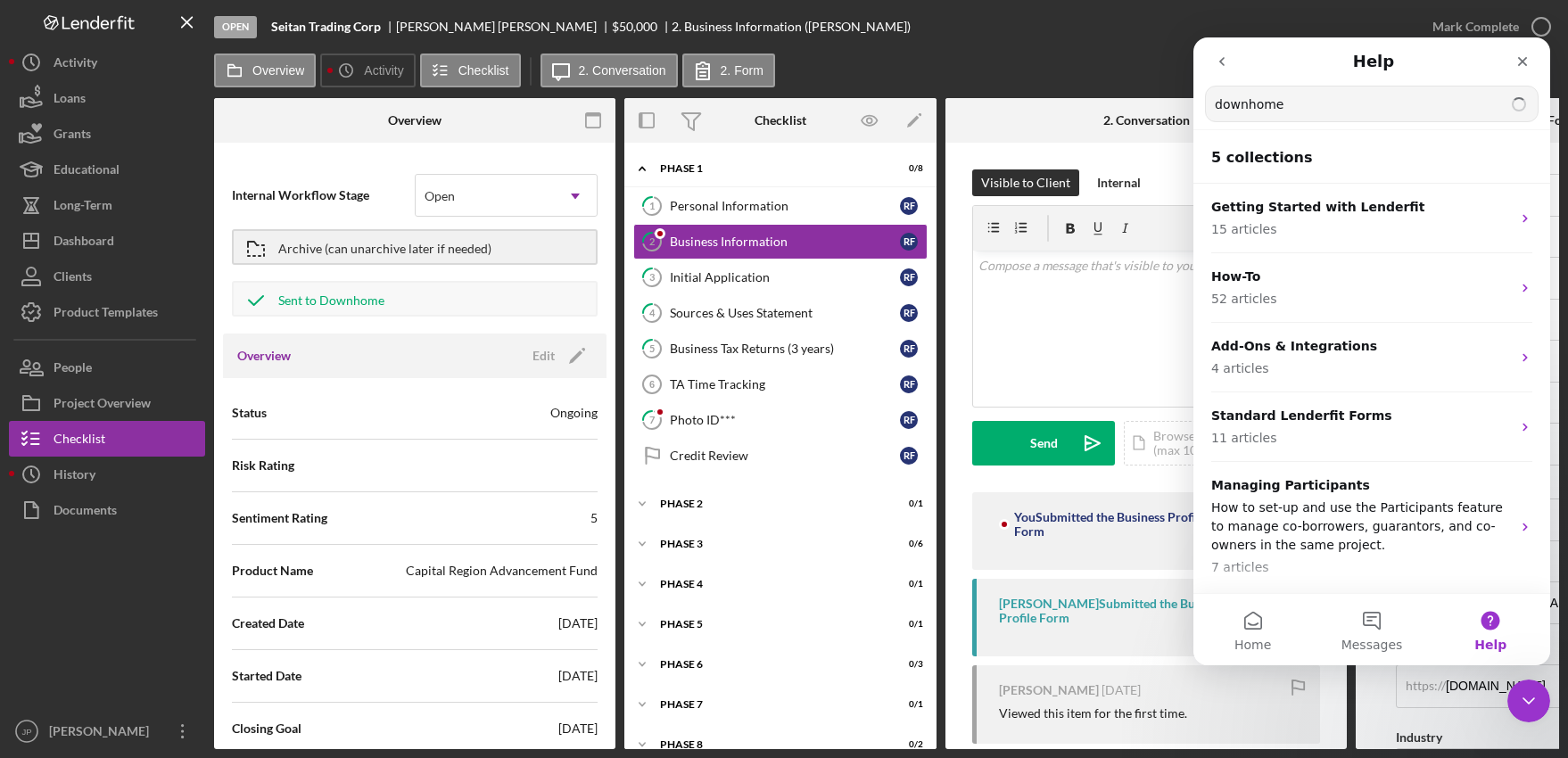
type input "downhome"
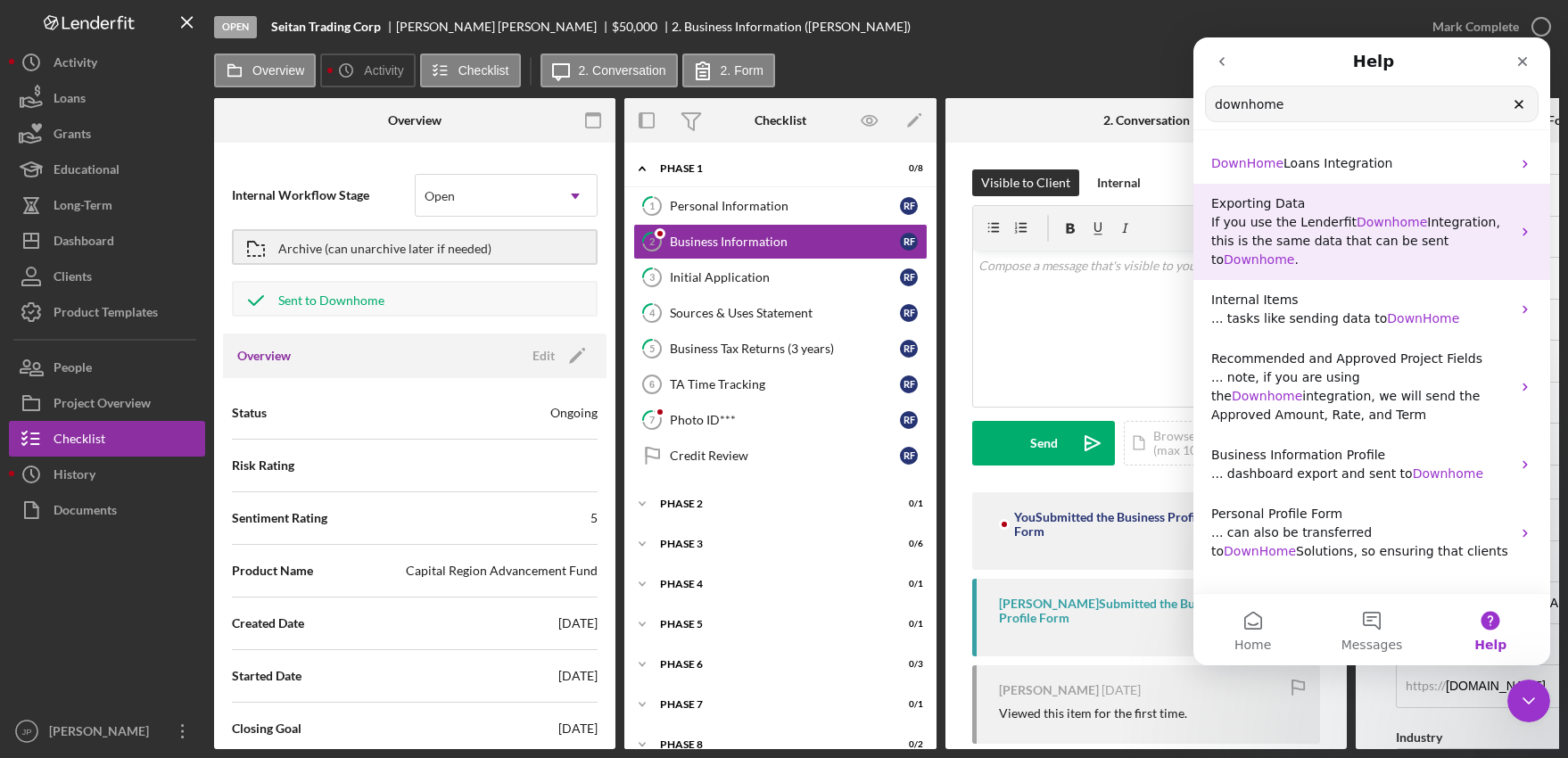
click at [1362, 224] on span "Downhome" at bounding box center [1391, 222] width 70 height 14
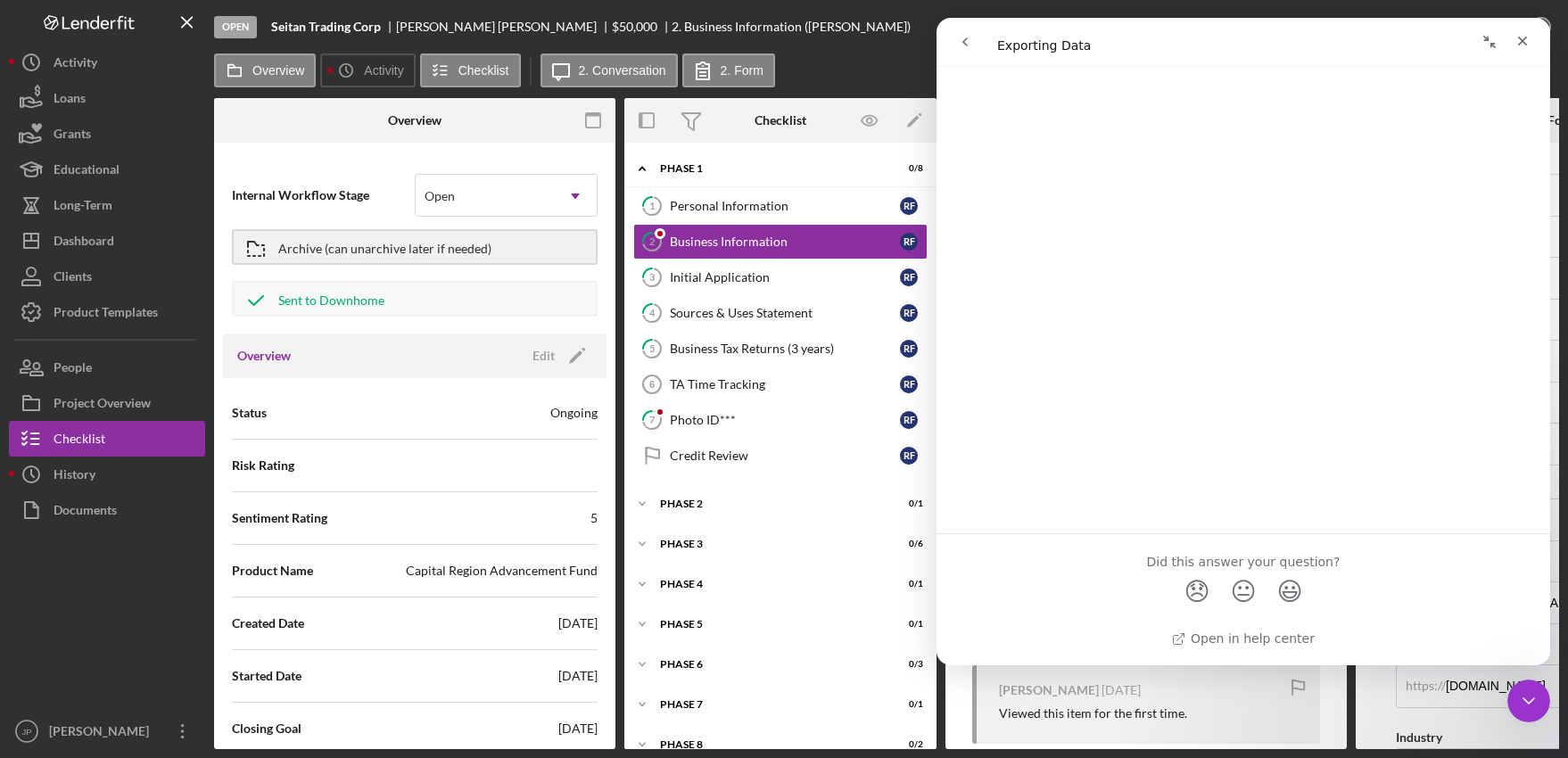
scroll to position [2245, 0]
click at [1525, 39] on icon "Close" at bounding box center [1523, 41] width 10 height 10
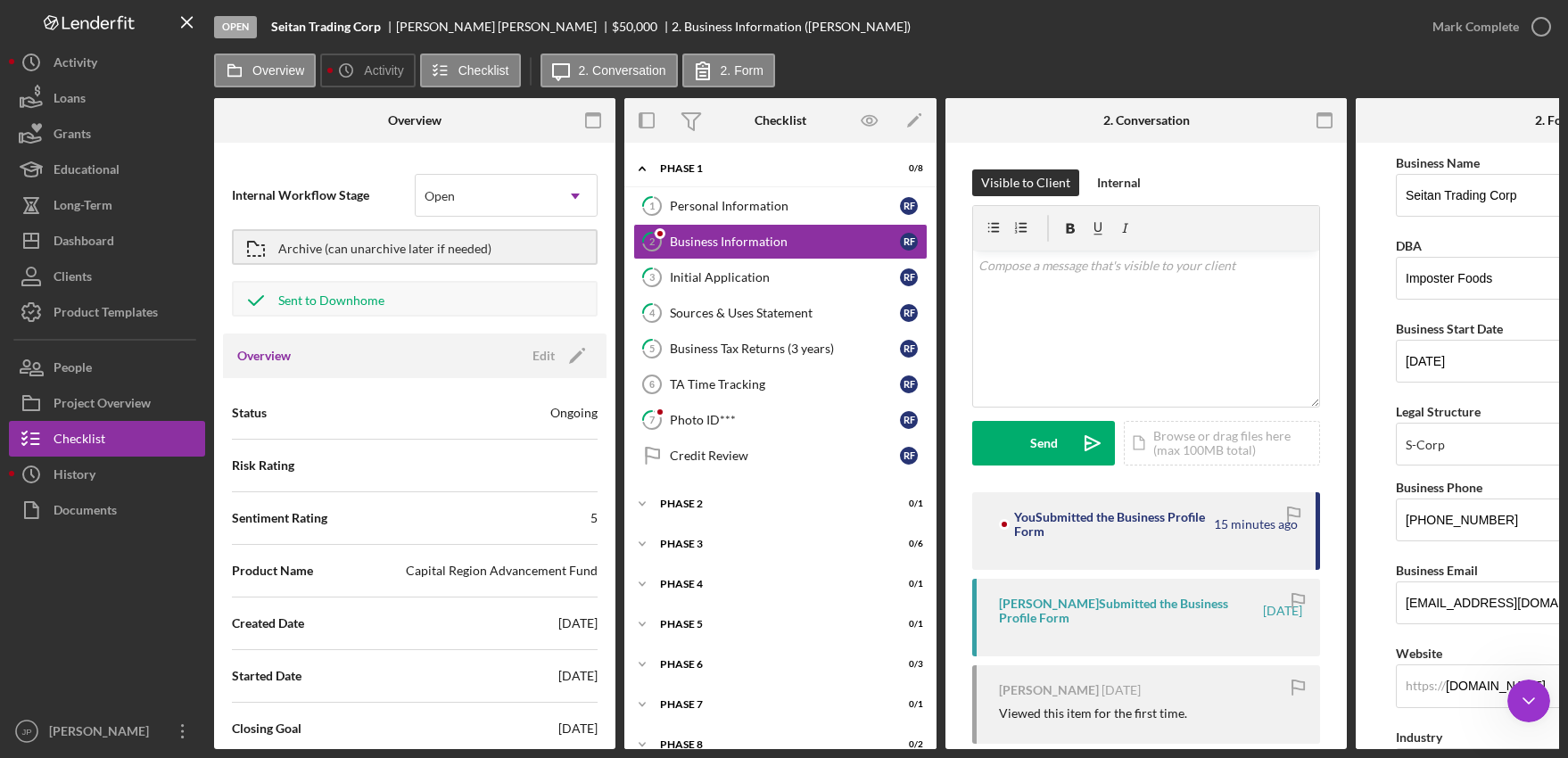
scroll to position [0, 0]
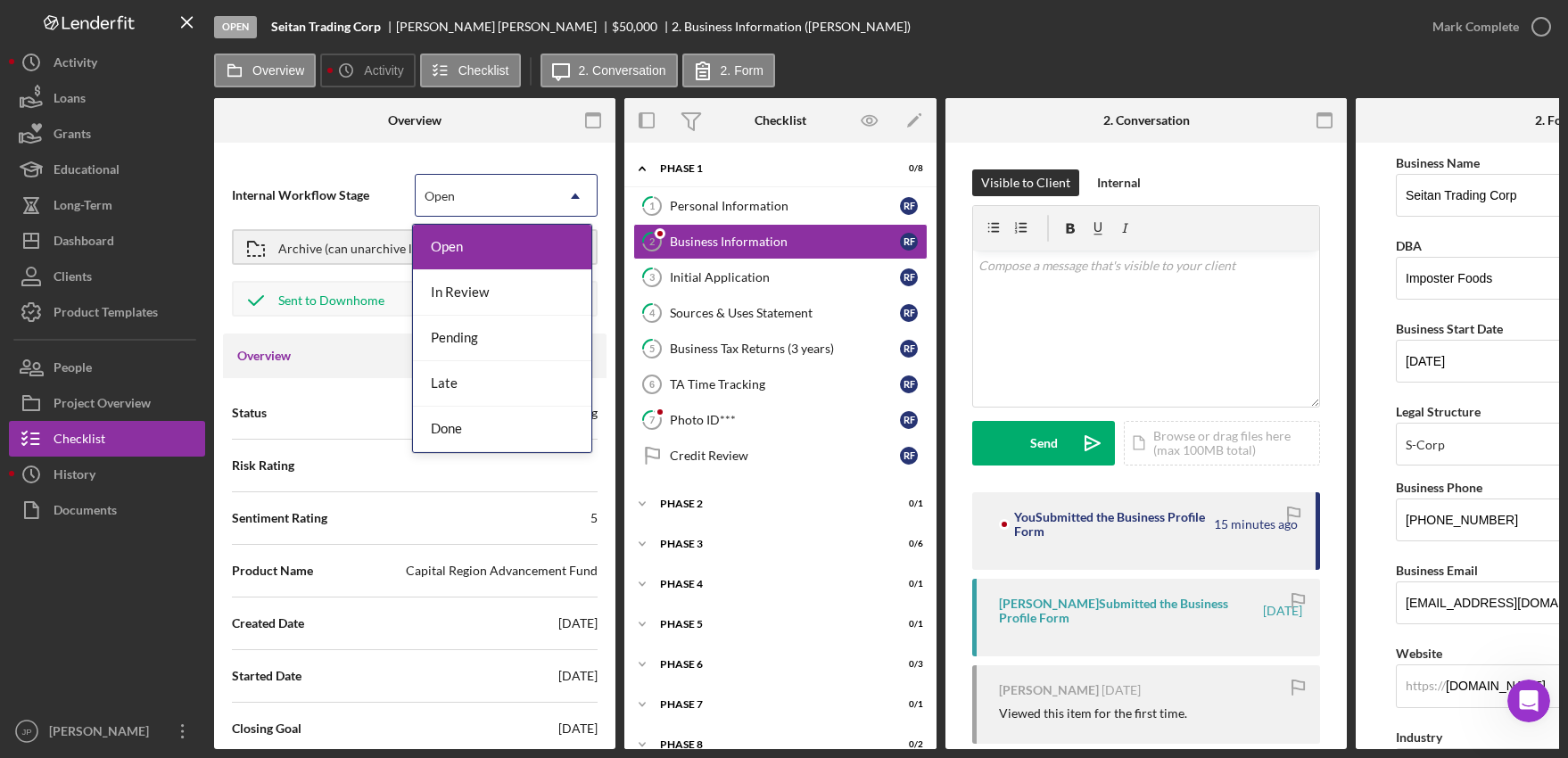
click at [556, 198] on icon "Icon/Dropdown Arrow" at bounding box center [575, 196] width 43 height 43
click at [601, 165] on div "Internal Workflow Stage 5 results available. Use Up and Down to choose options,…" at bounding box center [415, 247] width 384 height 173
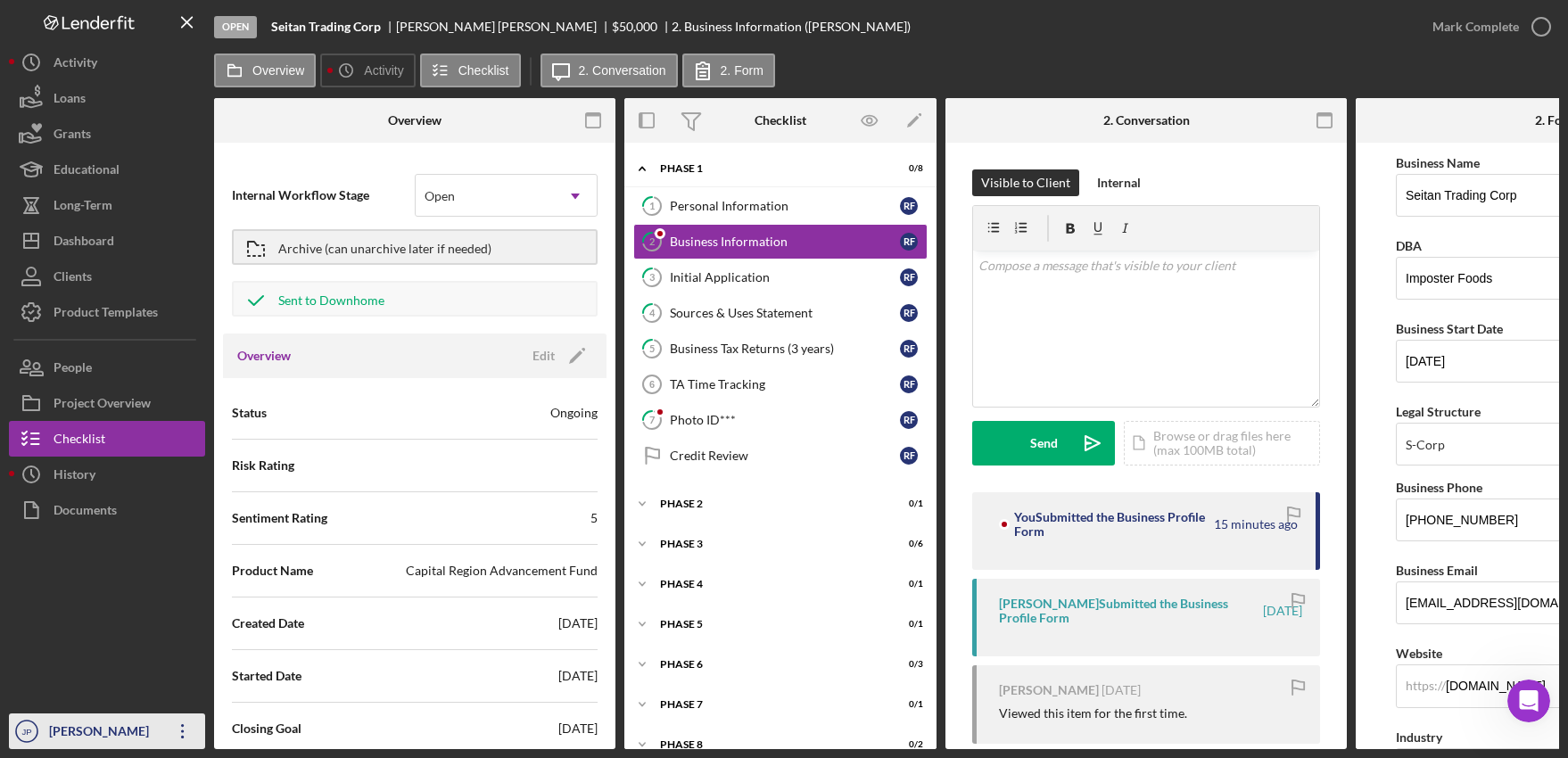
click at [188, 730] on icon "Icon/Overflow" at bounding box center [182, 731] width 44 height 44
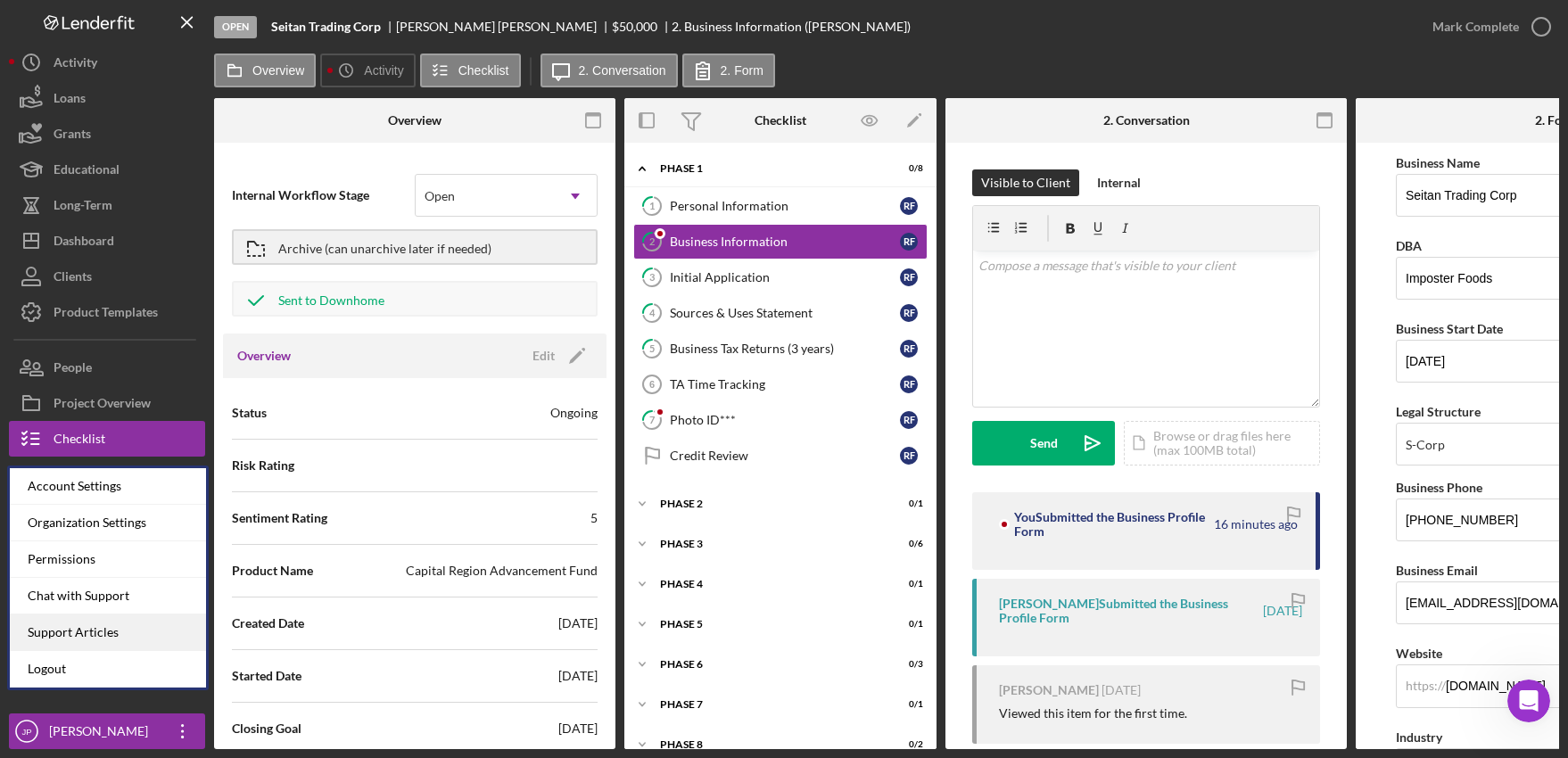
click at [109, 632] on link "Support Articles" at bounding box center [107, 632] width 196 height 36
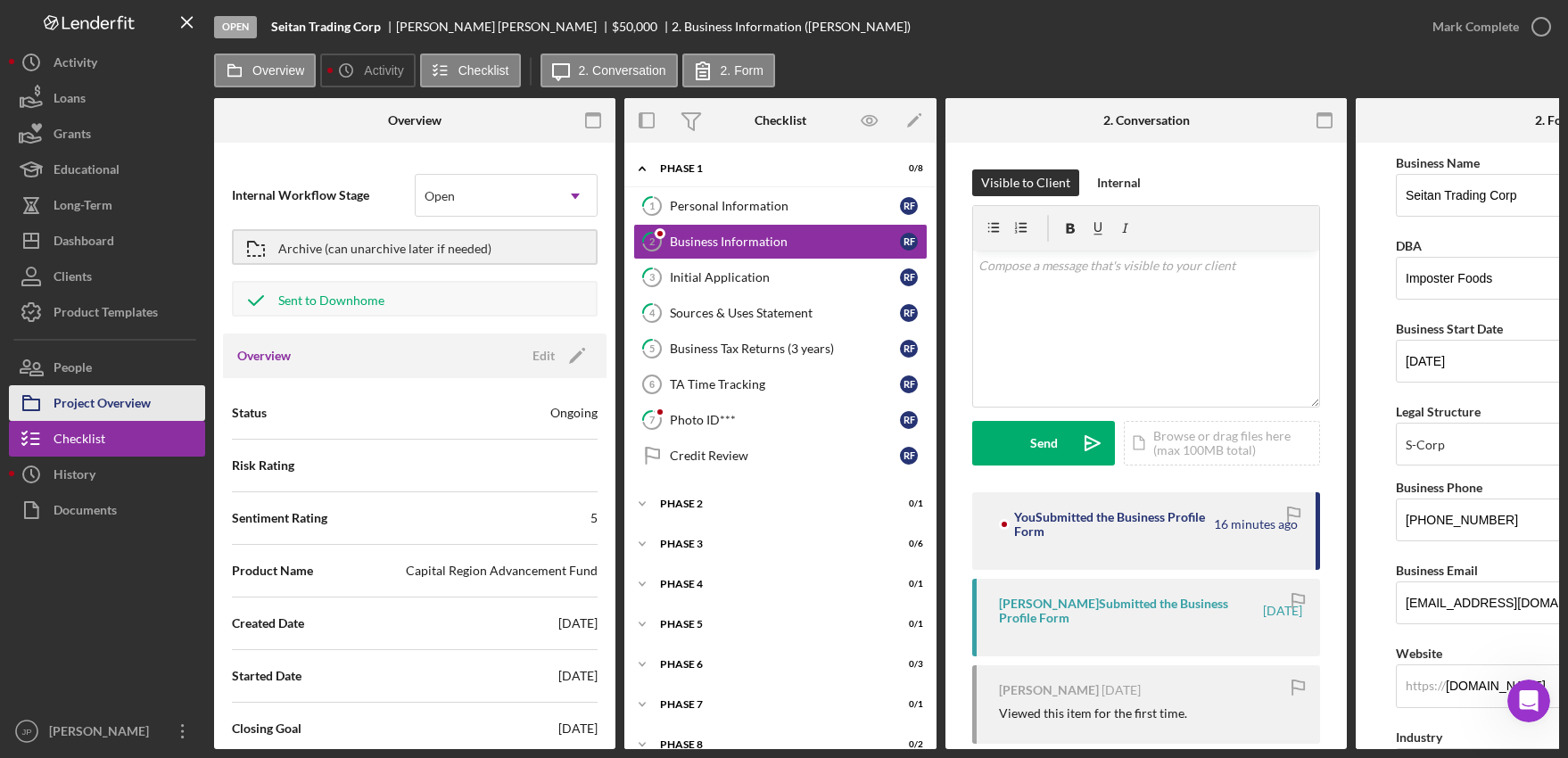
click at [122, 392] on div "Project Overview" at bounding box center [102, 406] width 97 height 40
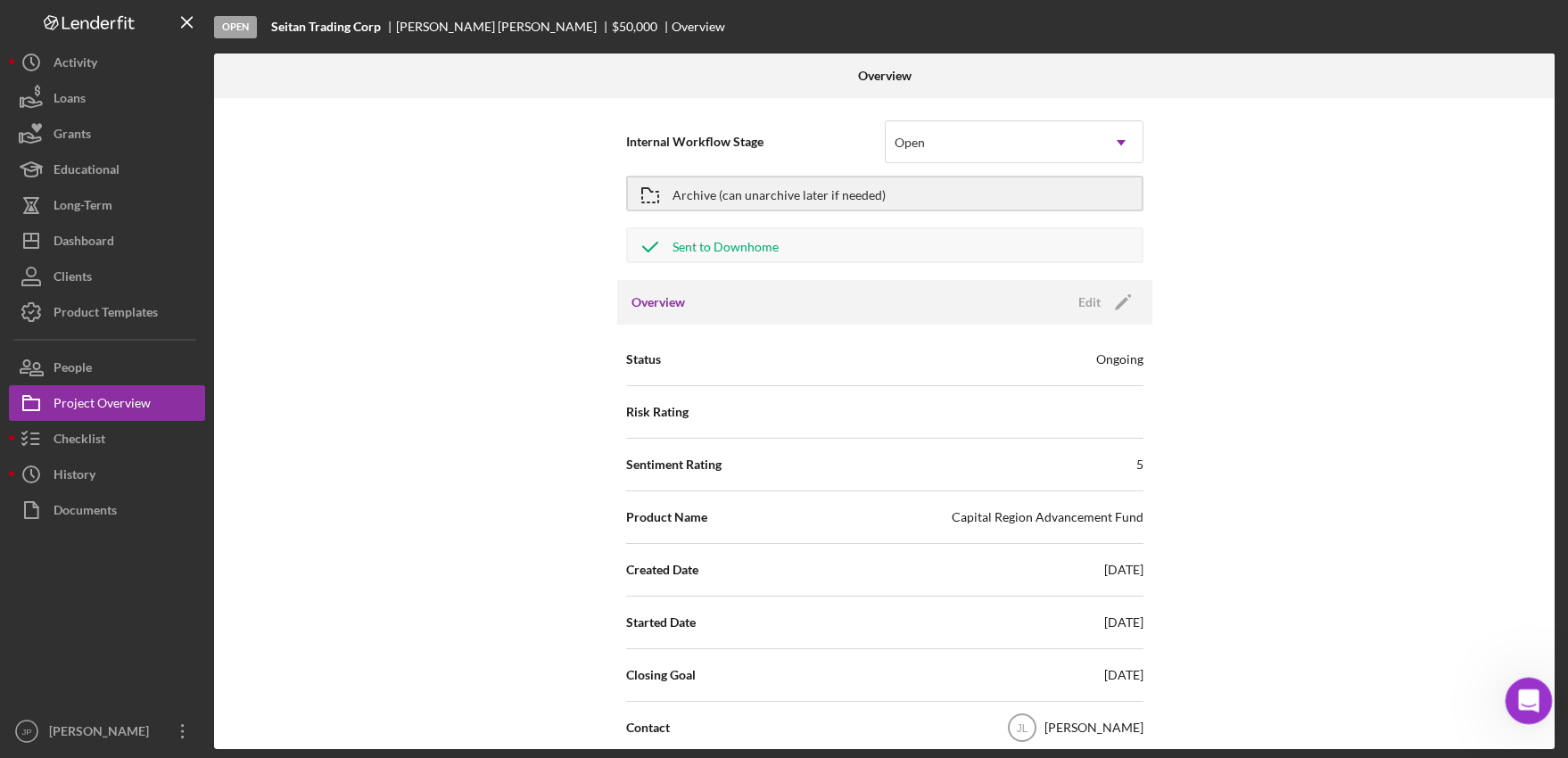
click at [1523, 690] on icon "Open Intercom Messenger" at bounding box center [1527, 699] width 30 height 30
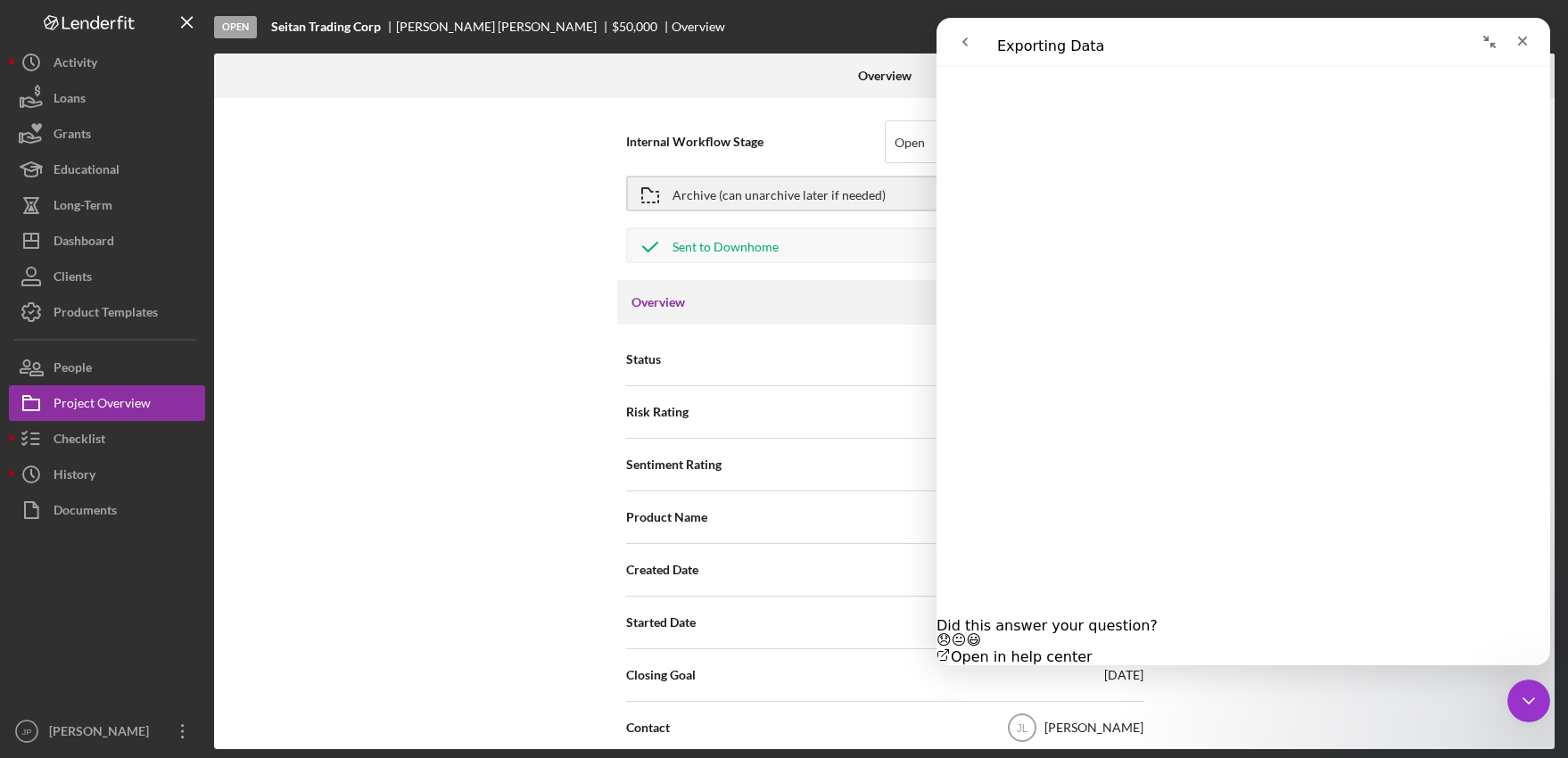
scroll to position [2423, 0]
click at [1525, 41] on icon "Close" at bounding box center [1522, 40] width 14 height 14
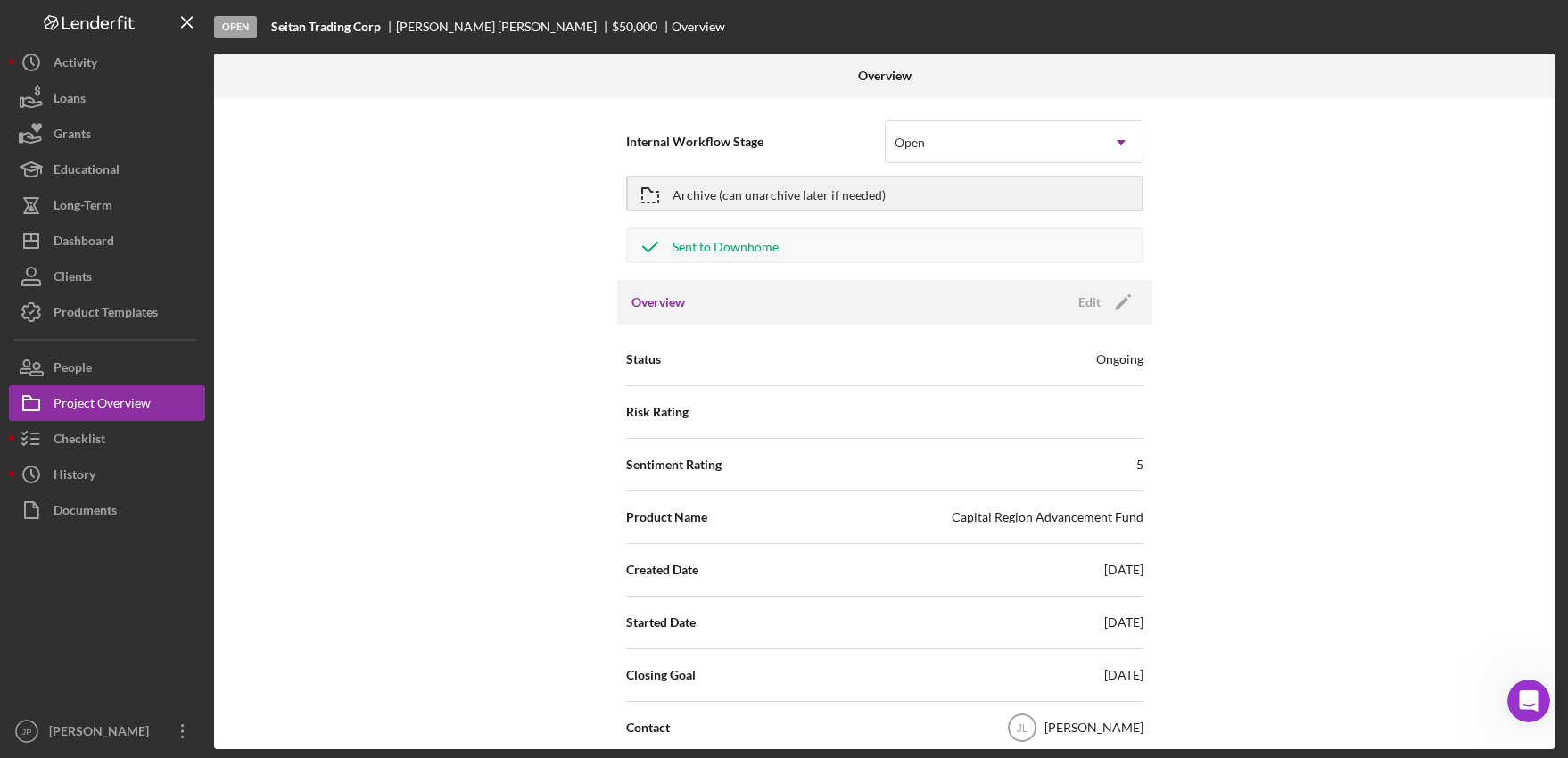
click at [1336, 223] on div "Internal Workflow Stage Open Icon/Dropdown Arrow Archive (can unarchive later i…" at bounding box center [884, 423] width 1341 height 651
click at [189, 735] on icon "Icon/Overflow" at bounding box center [182, 731] width 44 height 44
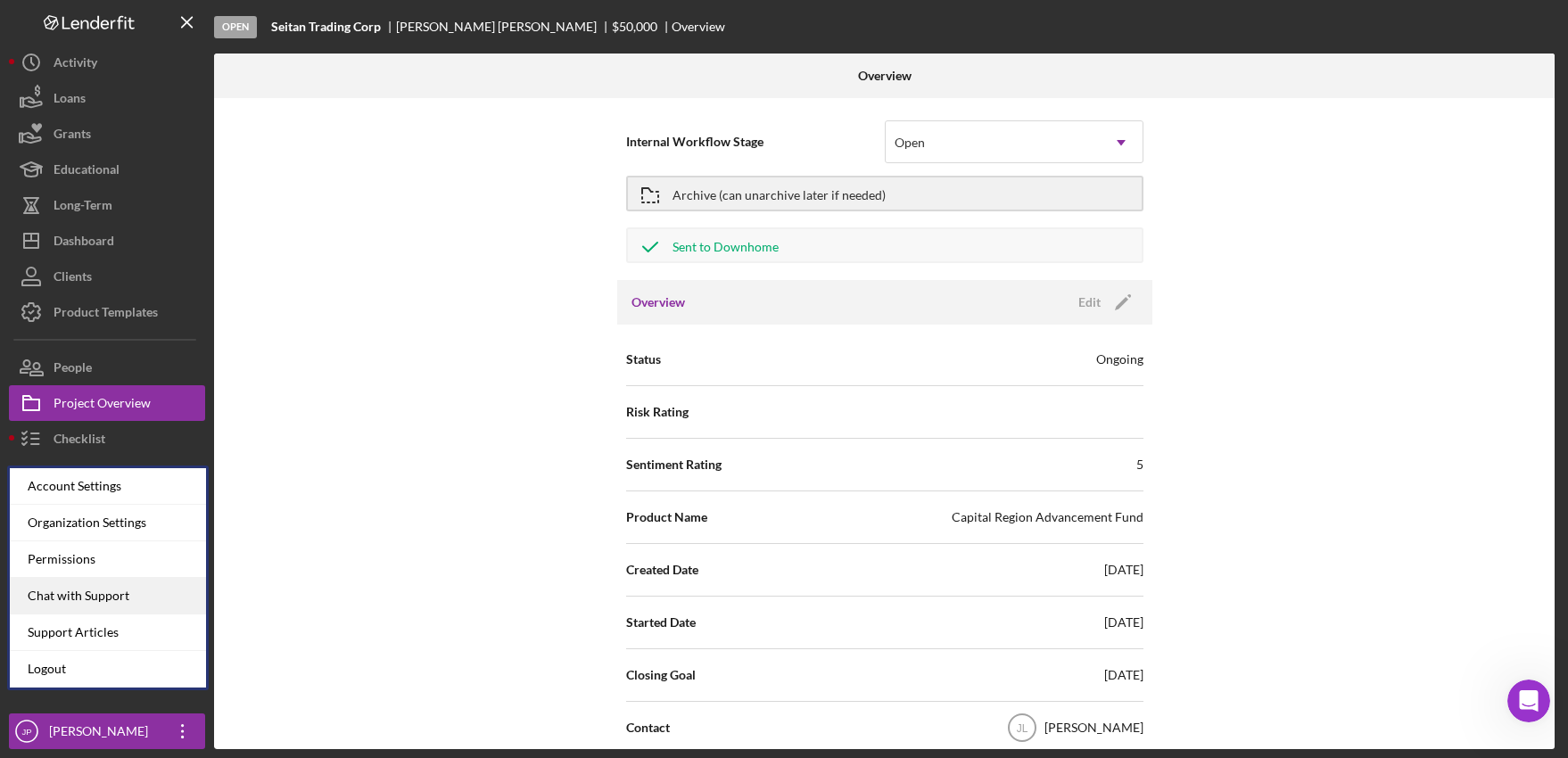
click at [105, 592] on div "Chat with Support" at bounding box center [107, 596] width 196 height 36
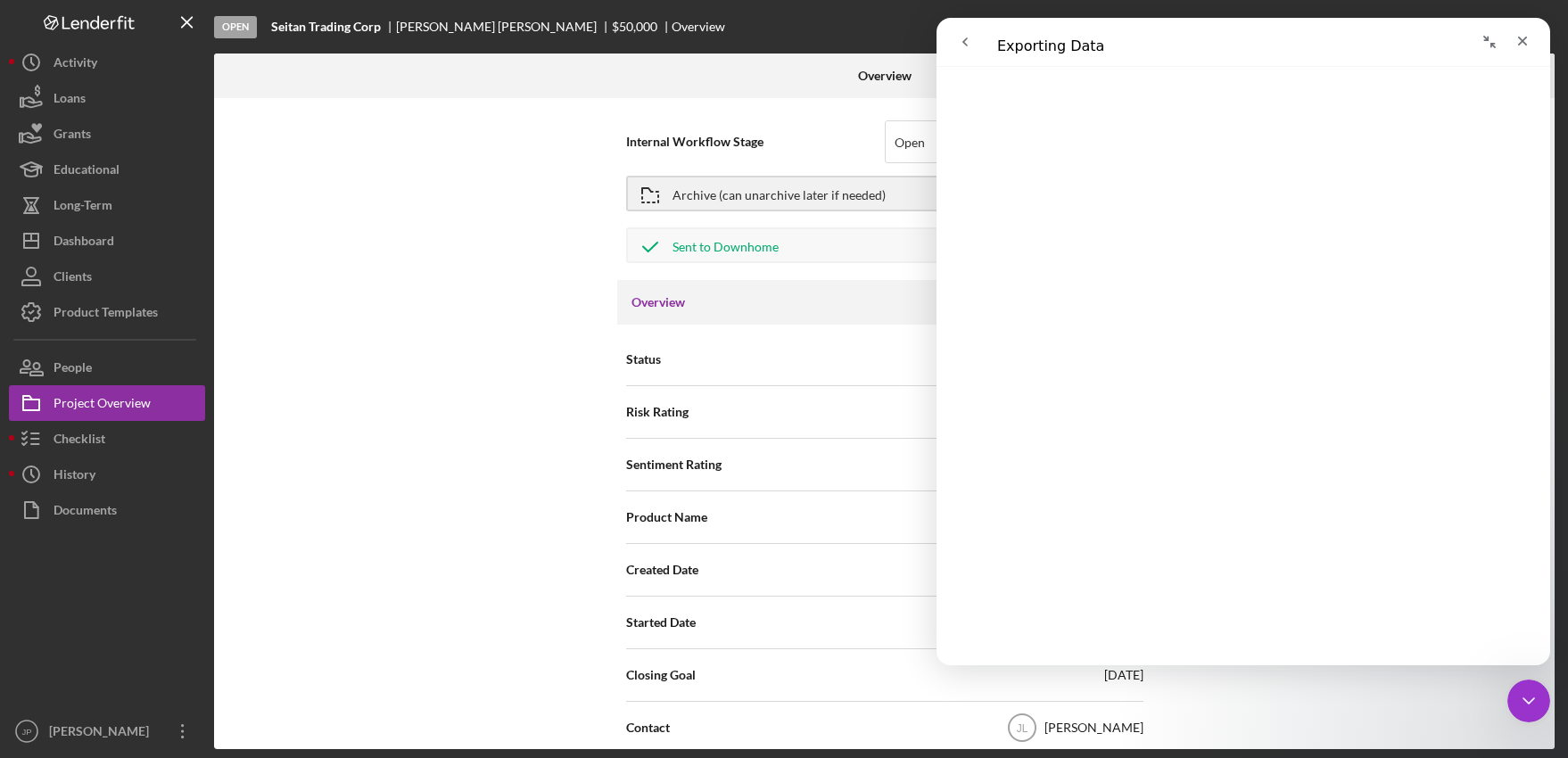
scroll to position [2780, 0]
click at [1093, 649] on link "Open in help center" at bounding box center [1014, 657] width 156 height 17
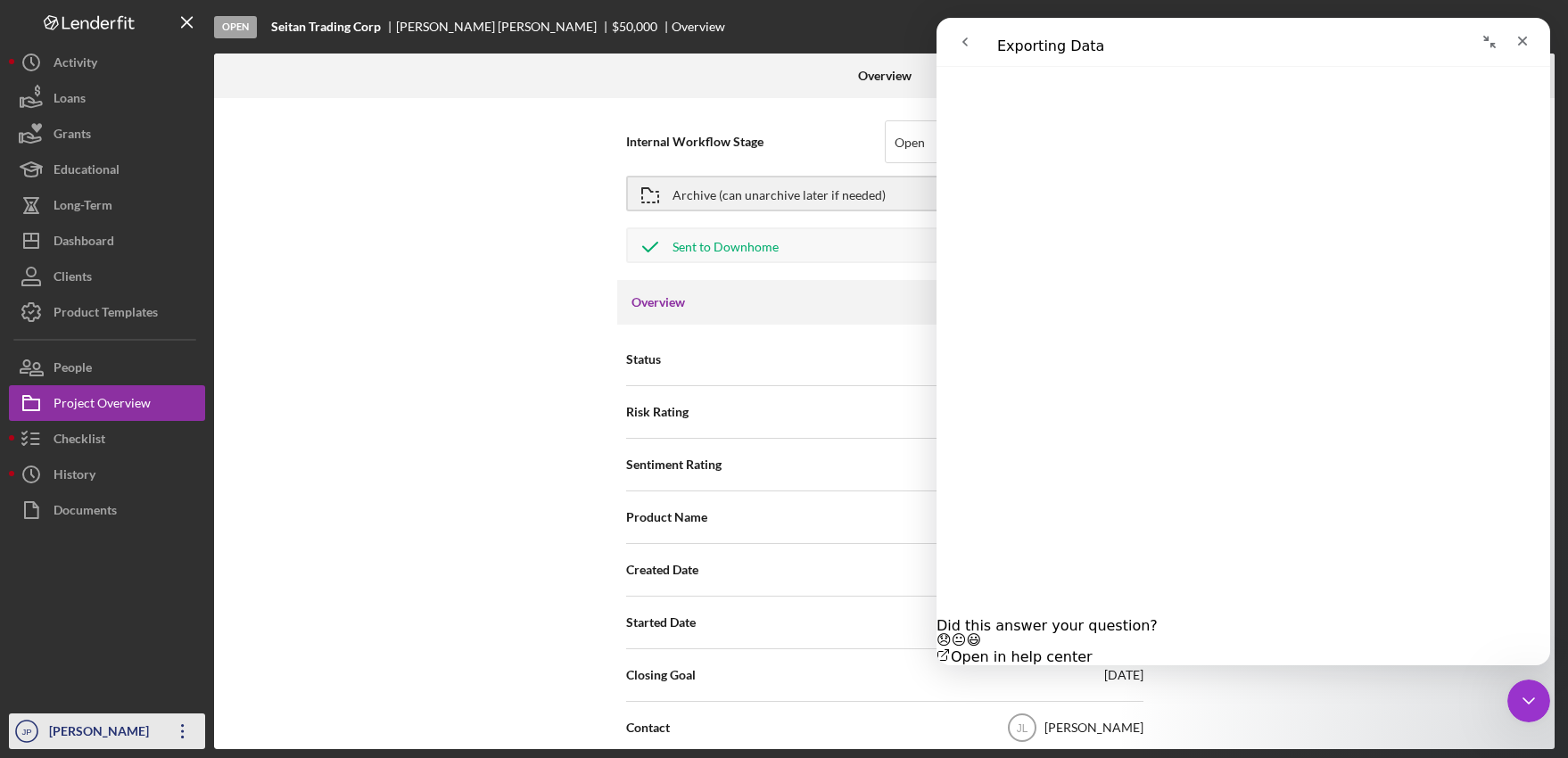
click at [187, 731] on icon "Icon/Overflow" at bounding box center [182, 731] width 44 height 44
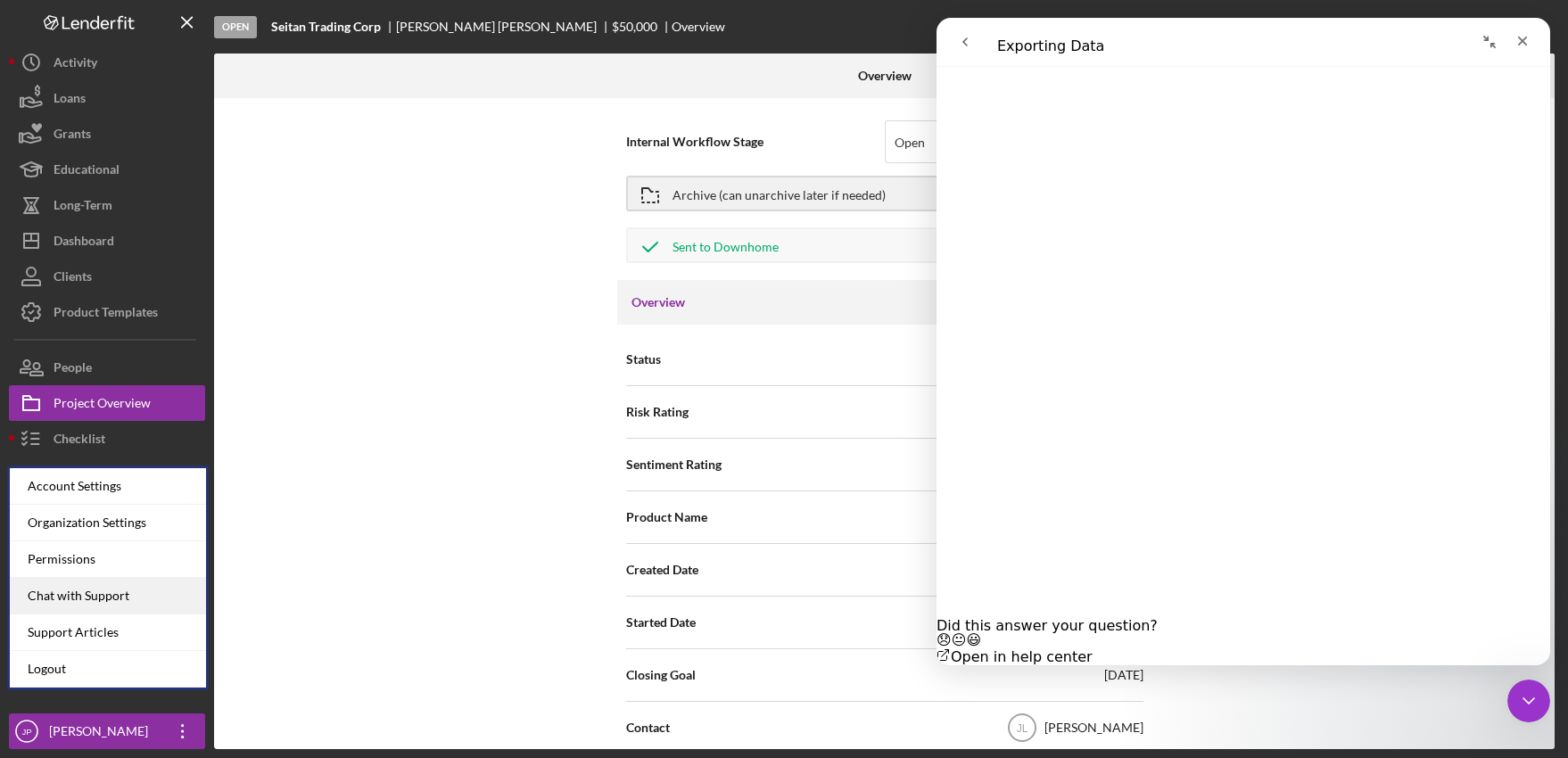
click at [86, 604] on div "Chat with Support" at bounding box center [107, 596] width 196 height 36
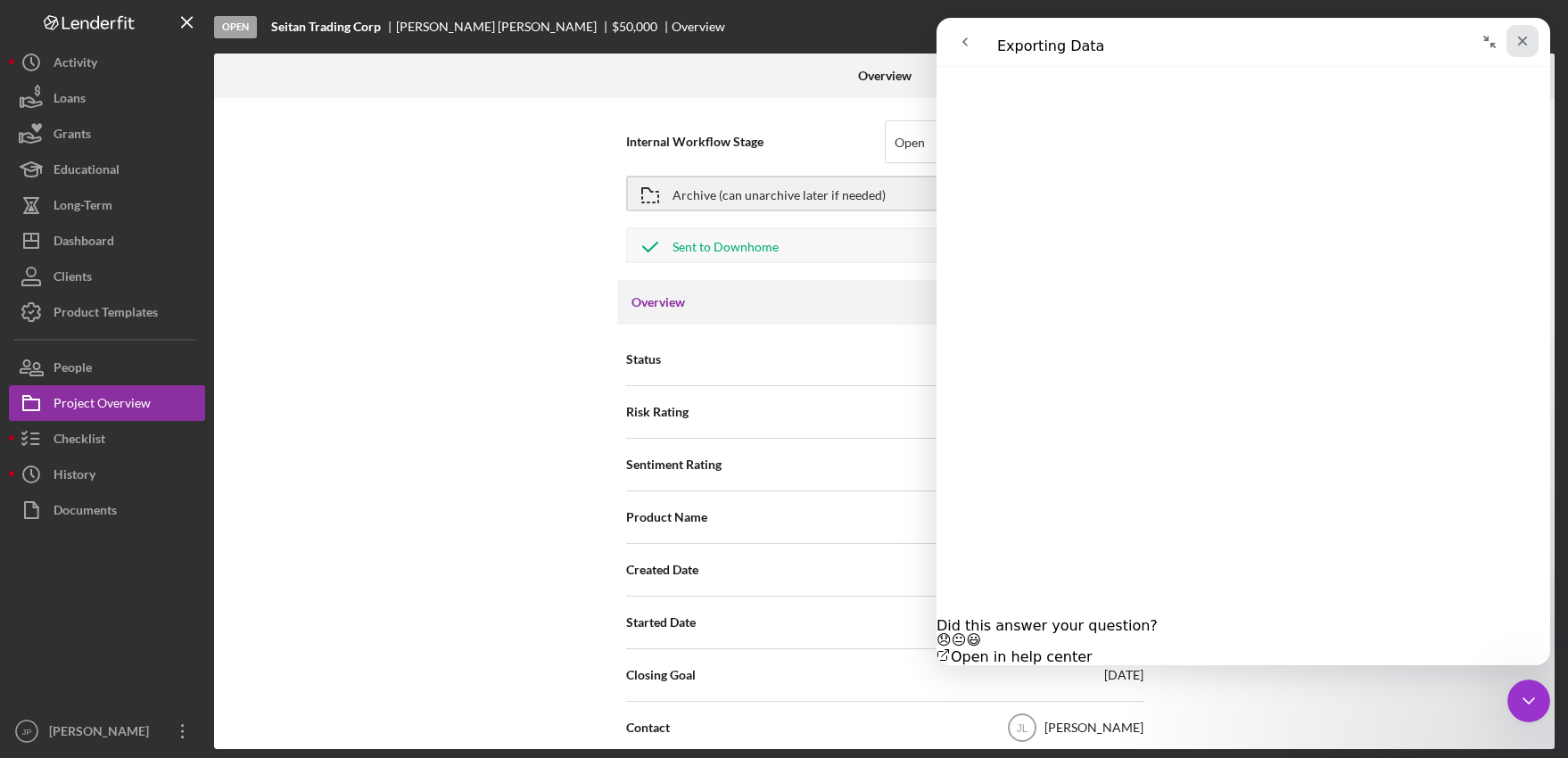
click at [1524, 45] on icon "Close" at bounding box center [1522, 40] width 14 height 14
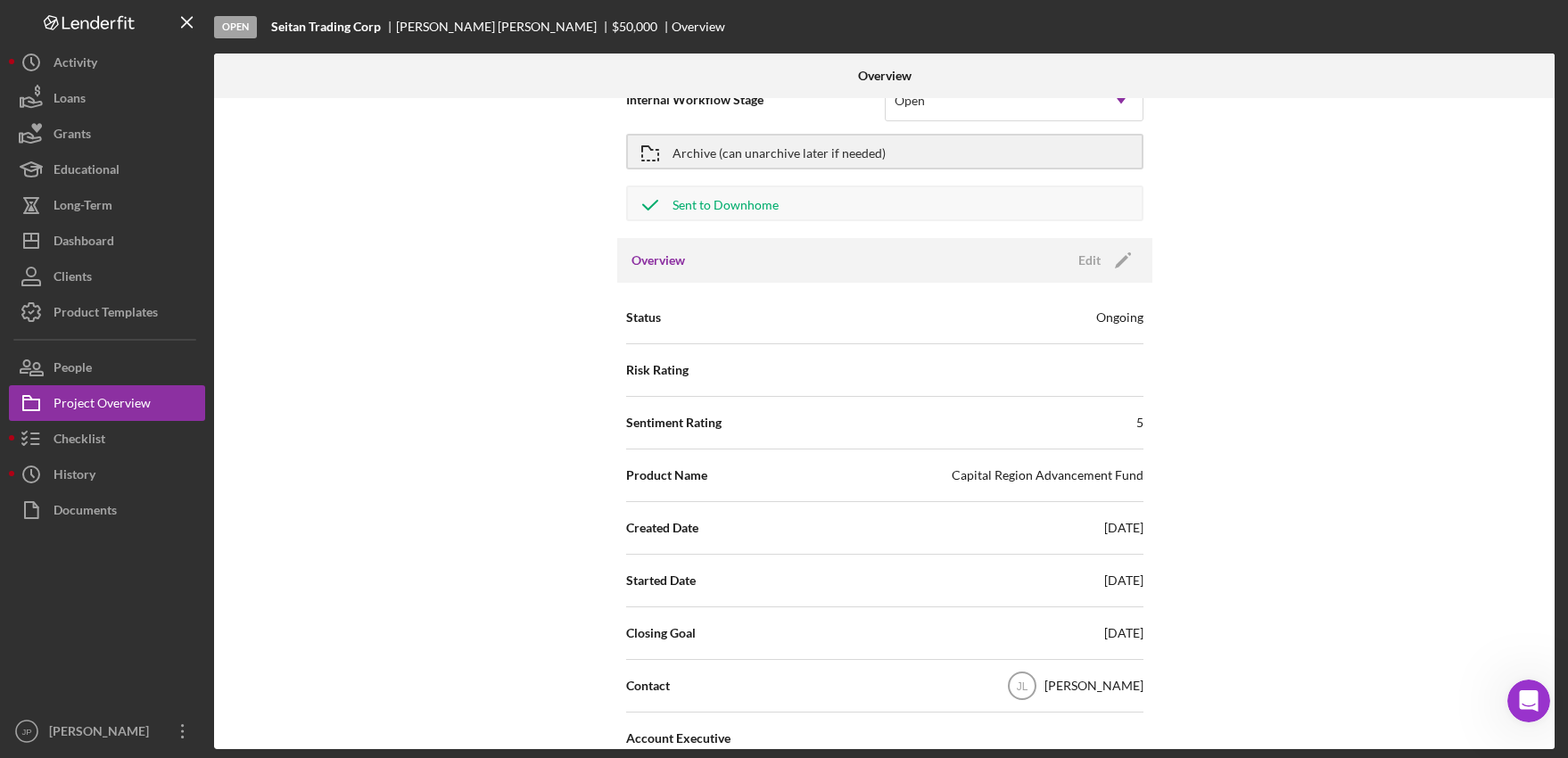
scroll to position [0, 0]
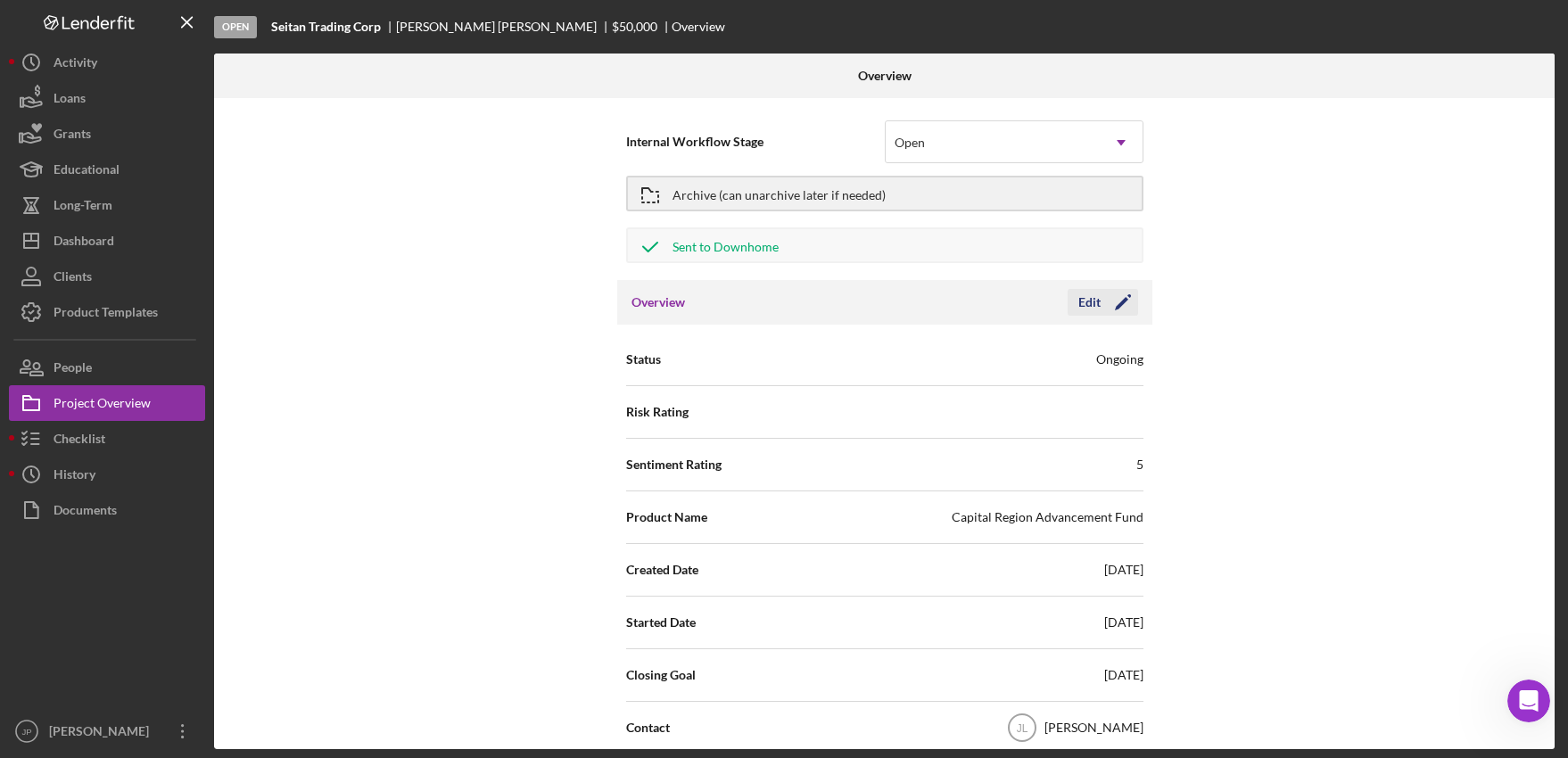
click at [1092, 306] on div "Edit" at bounding box center [1089, 302] width 22 height 27
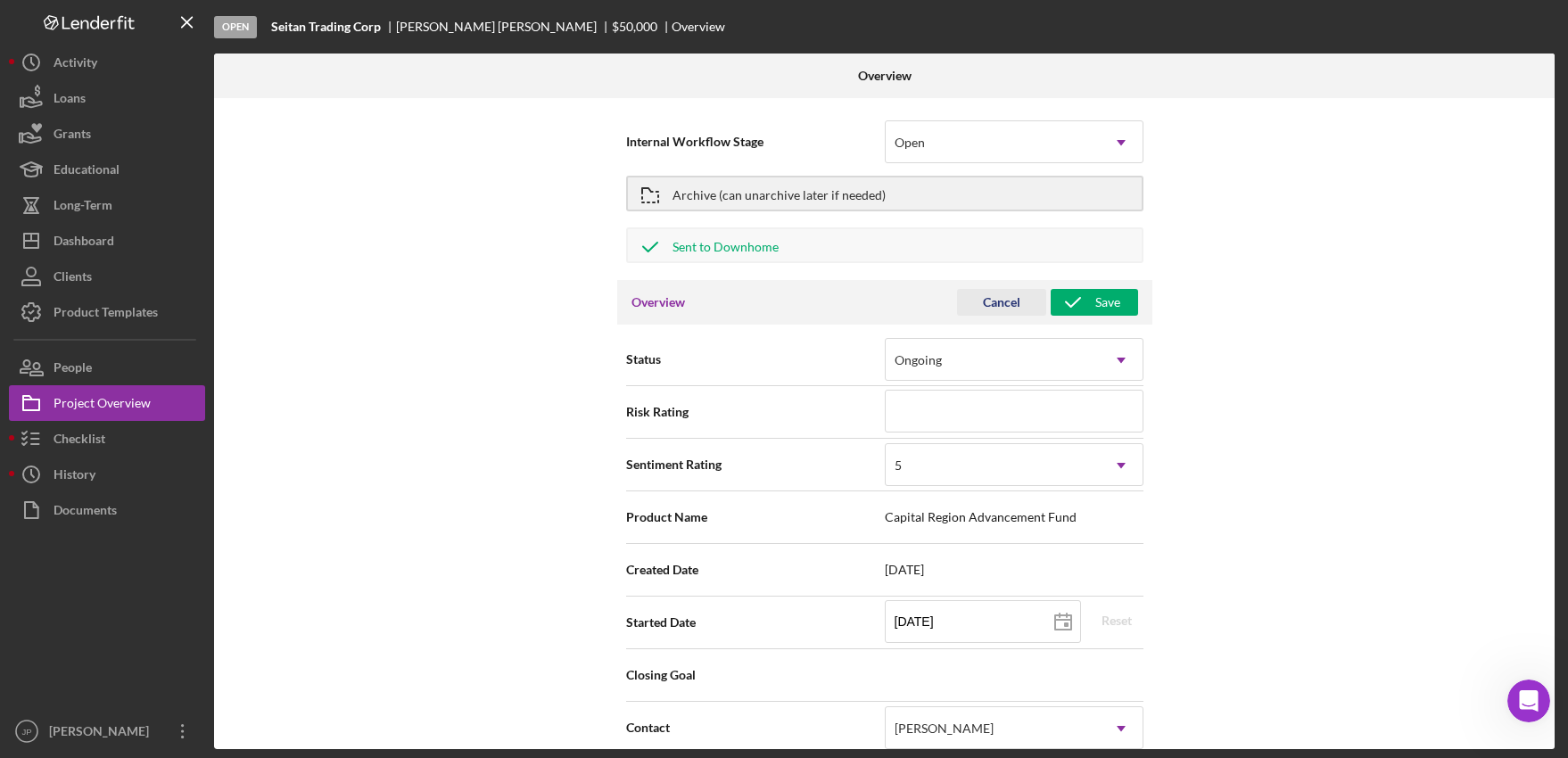
click at [992, 302] on div "Cancel" at bounding box center [1001, 302] width 37 height 27
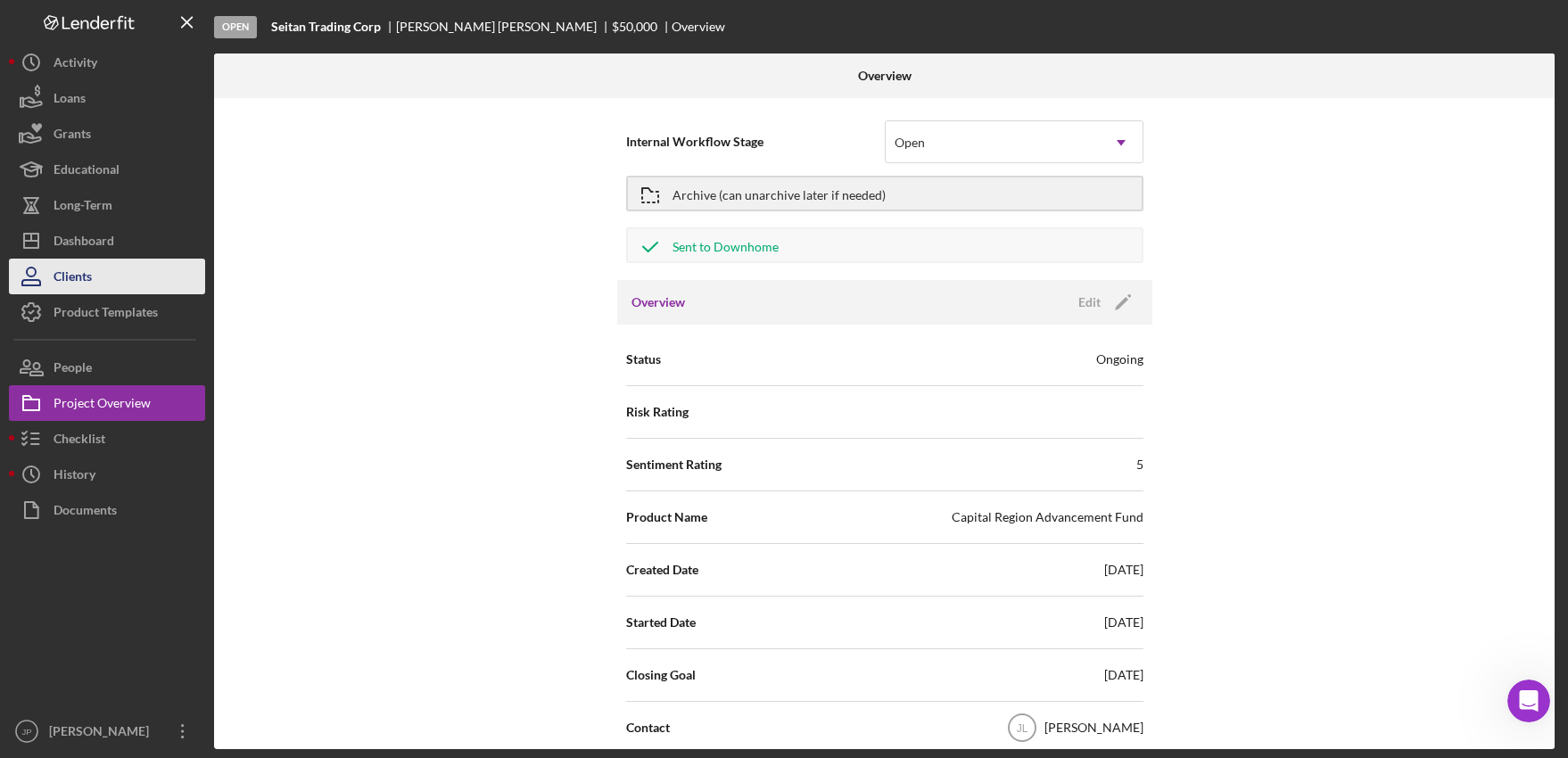
click at [86, 280] on div "Clients" at bounding box center [73, 279] width 38 height 40
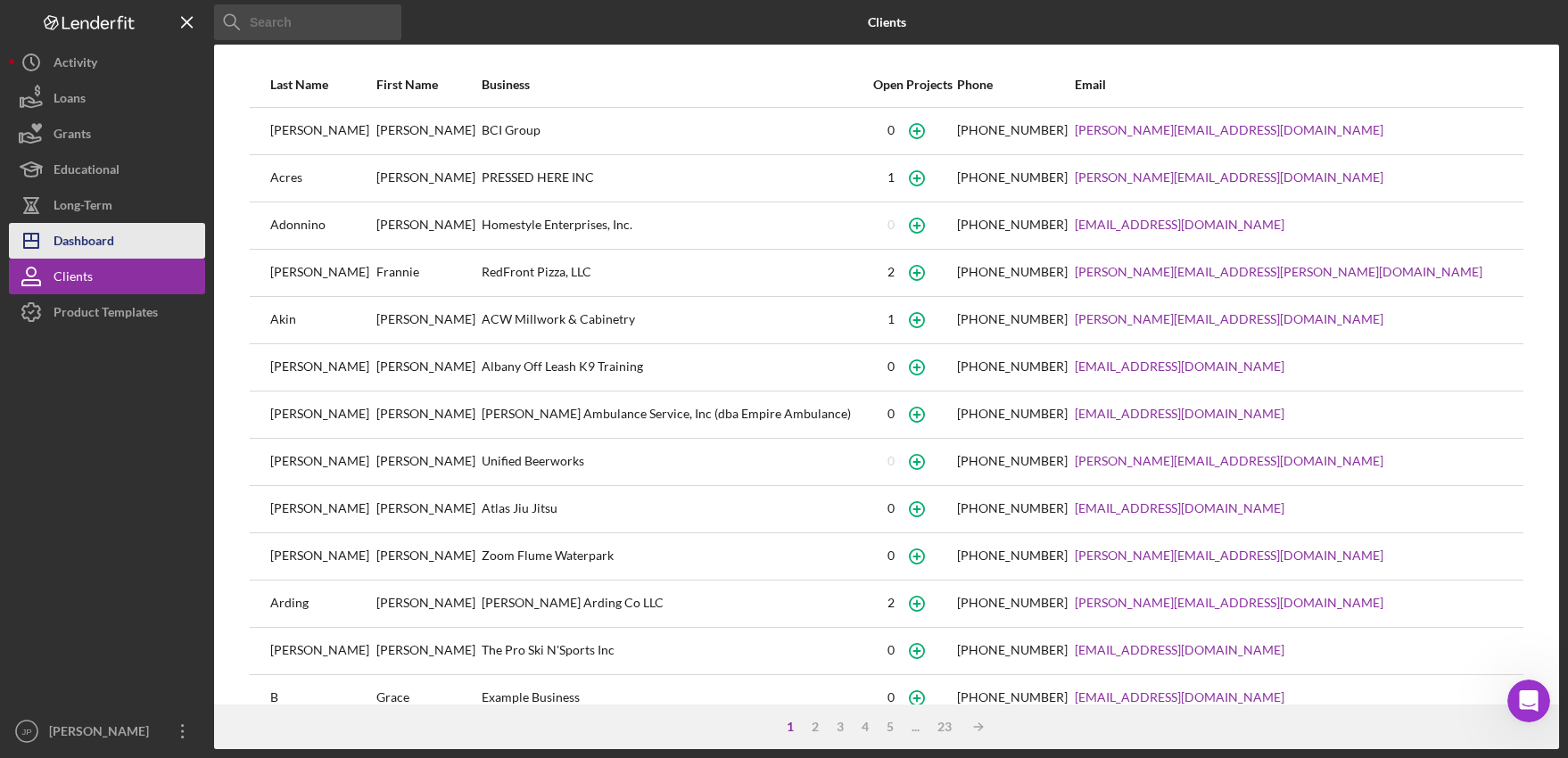
click at [112, 245] on div "Dashboard" at bounding box center [83, 243] width 60 height 40
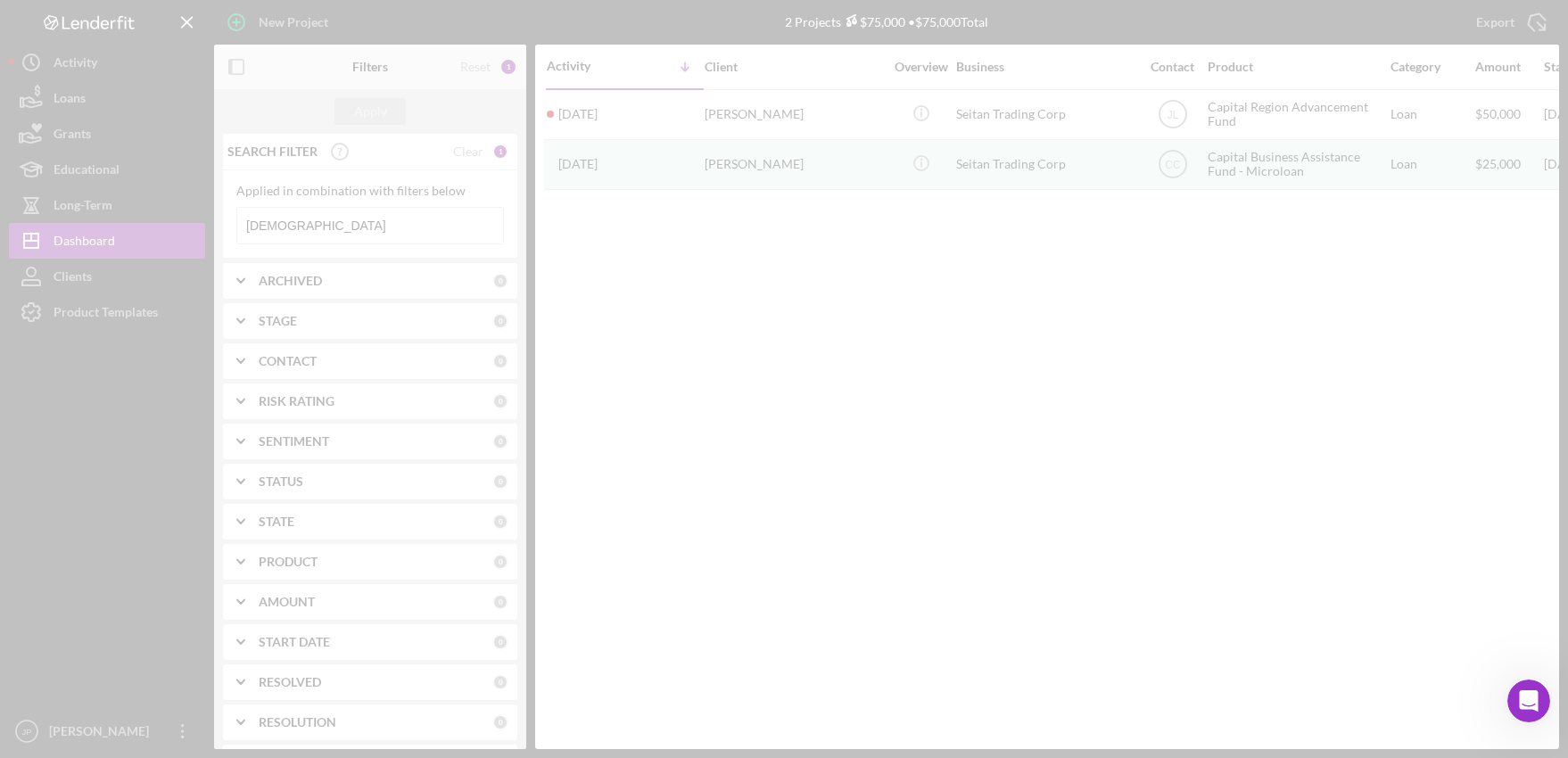
click at [299, 216] on div at bounding box center [784, 379] width 1568 height 758
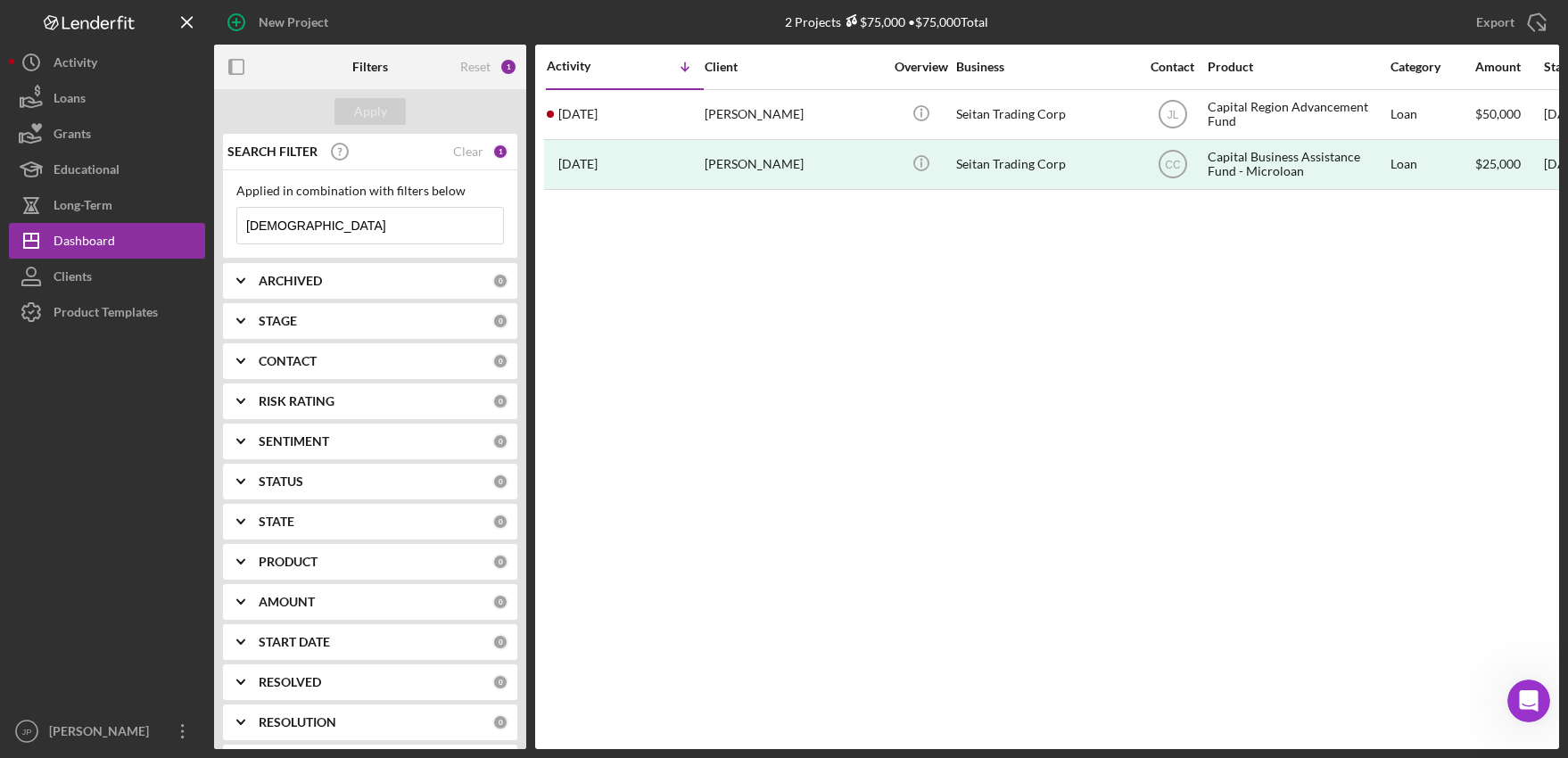
click at [327, 222] on input "[DEMOGRAPHIC_DATA]" at bounding box center [369, 225] width 266 height 36
click at [461, 151] on div "Clear" at bounding box center [468, 152] width 31 height 14
click at [310, 221] on input at bounding box center [369, 225] width 266 height 36
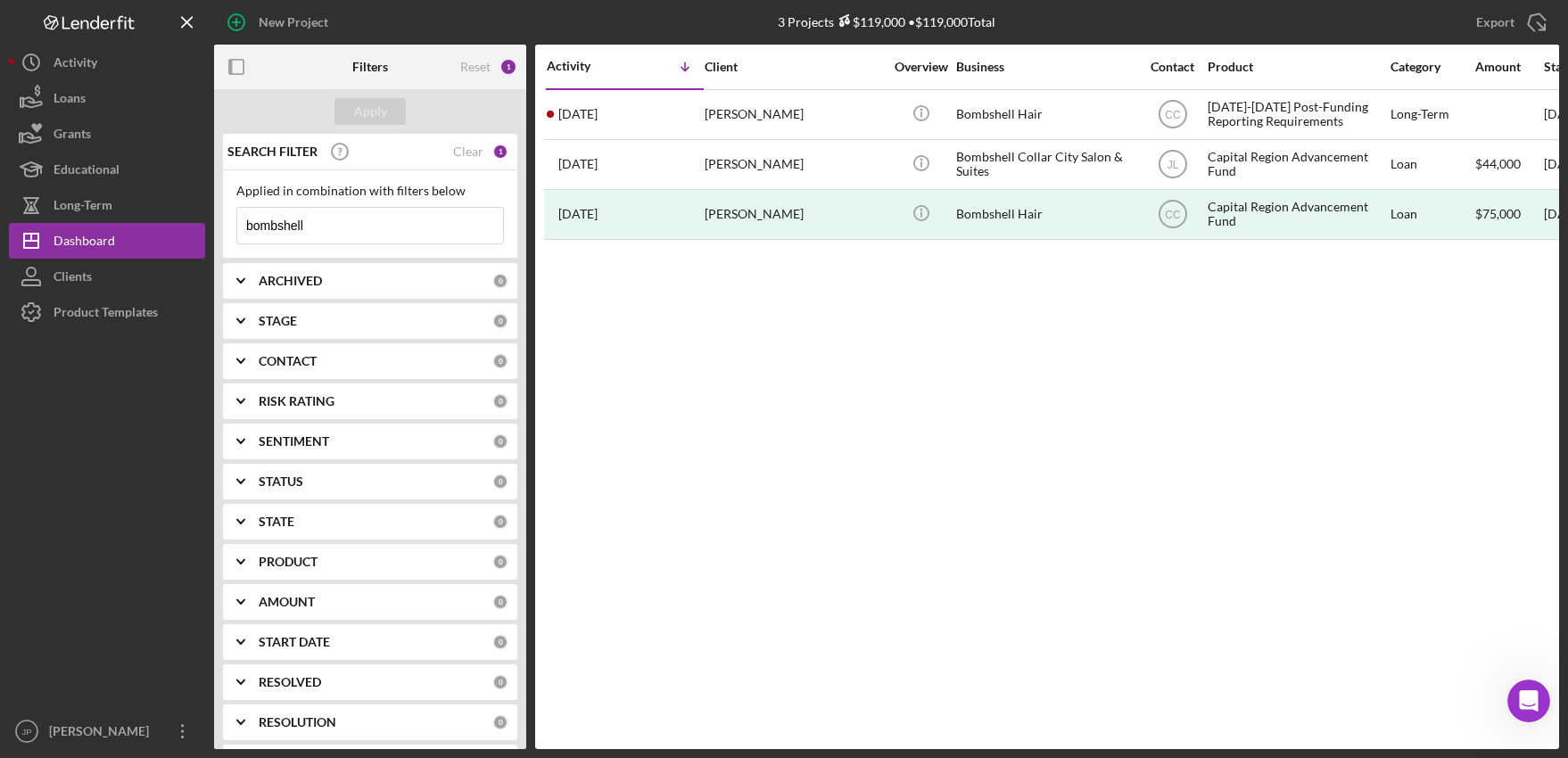
type input "bombshell"
click at [463, 149] on div "Clear" at bounding box center [468, 152] width 31 height 14
click at [319, 239] on input at bounding box center [369, 225] width 266 height 36
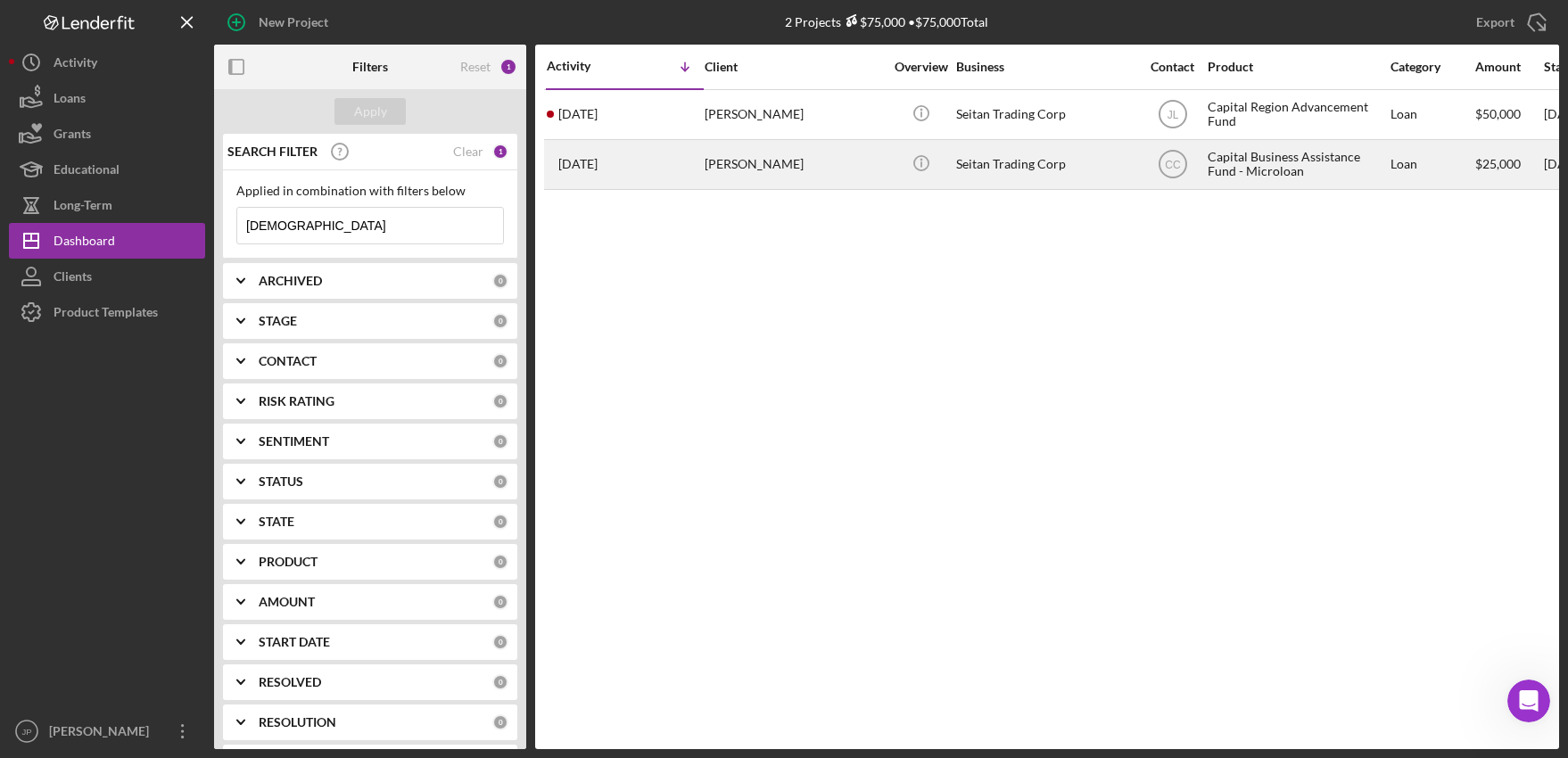
type input "[DEMOGRAPHIC_DATA]"
click at [1032, 167] on div "Seitan Trading Corp" at bounding box center [1045, 164] width 178 height 47
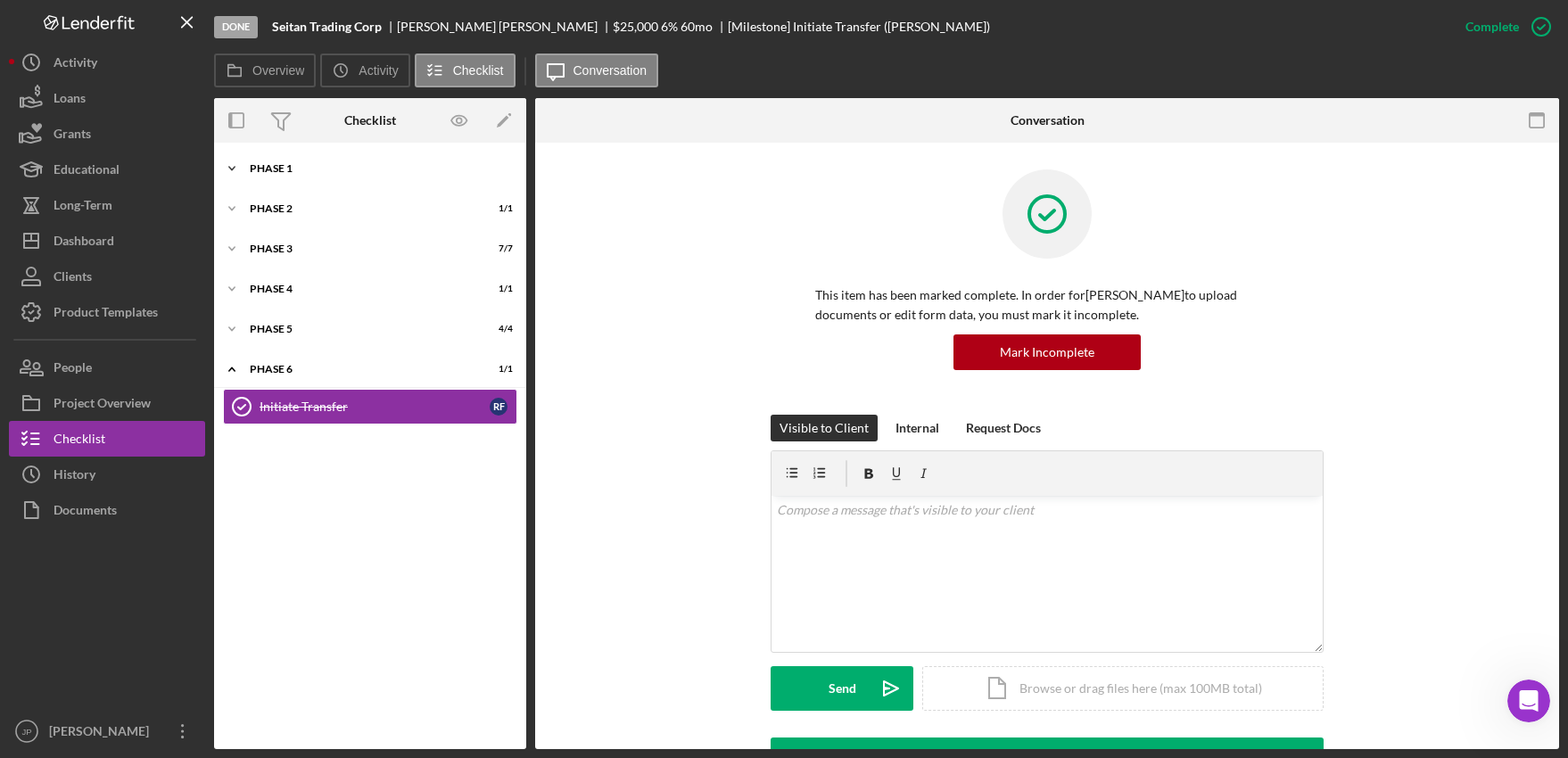
click at [284, 160] on div "Icon/Expander Phase 1 6 / 6" at bounding box center [369, 168] width 312 height 36
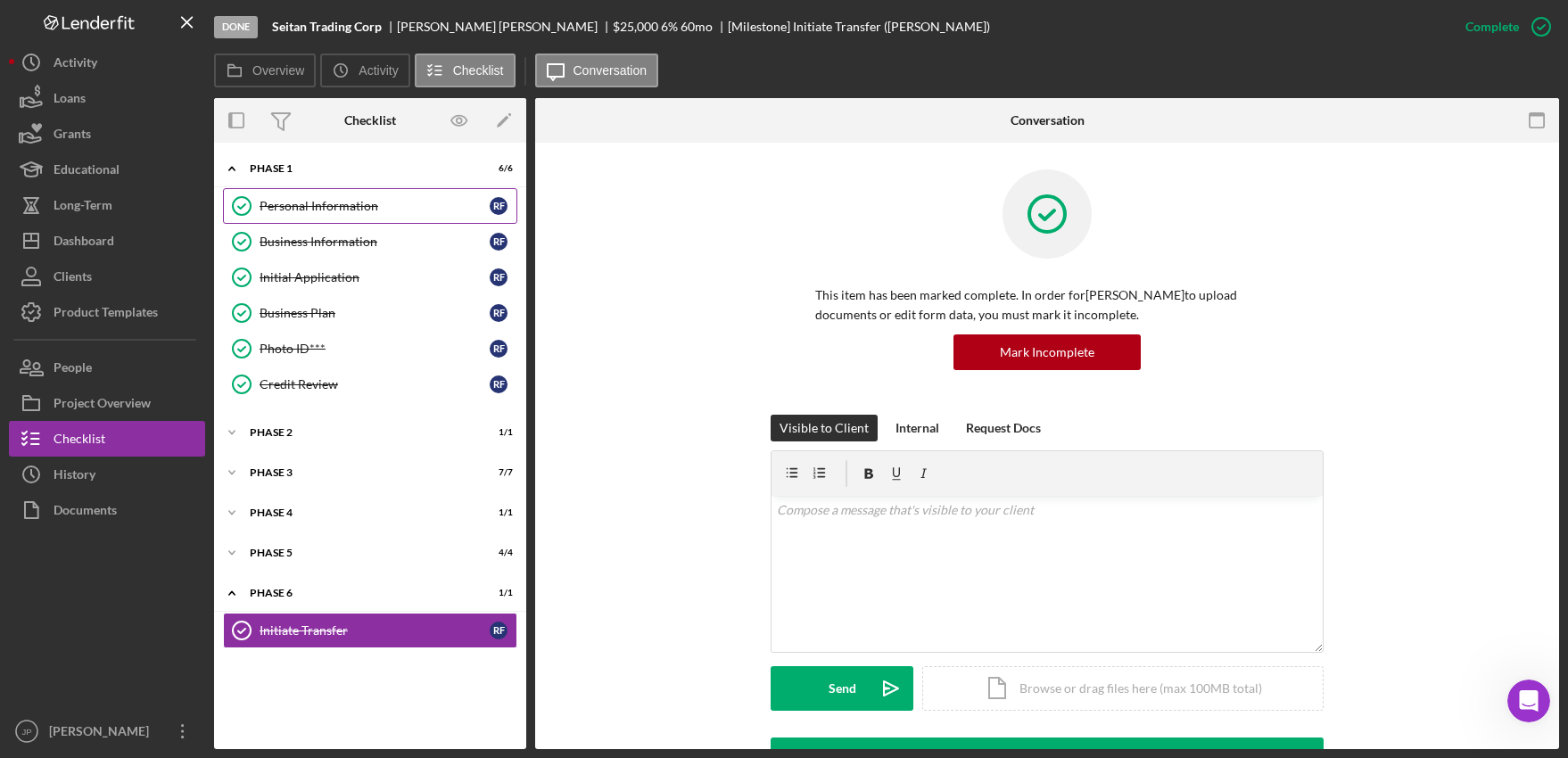
click at [315, 201] on div "Personal Information" at bounding box center [374, 205] width 230 height 14
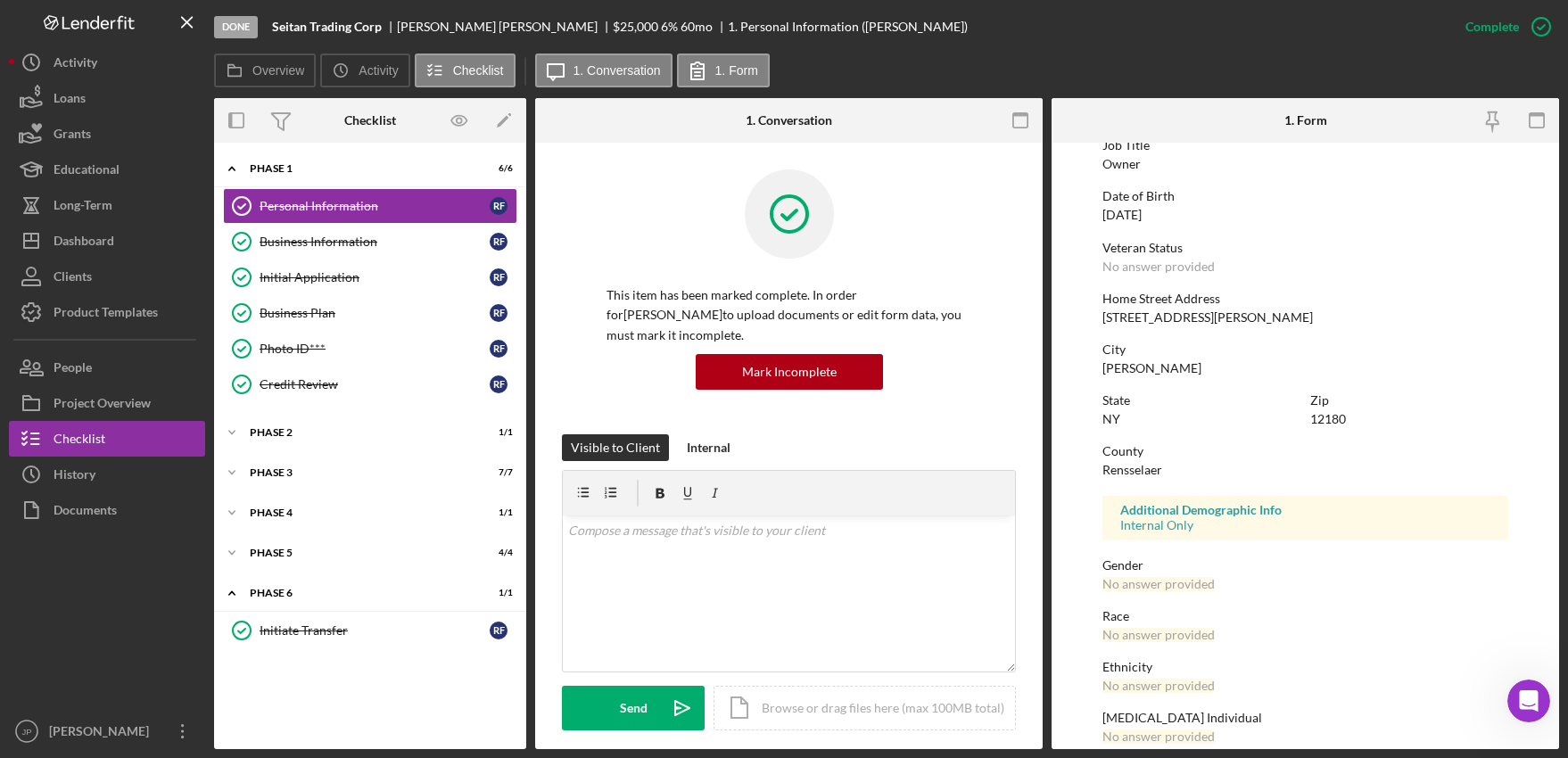
scroll to position [225, 0]
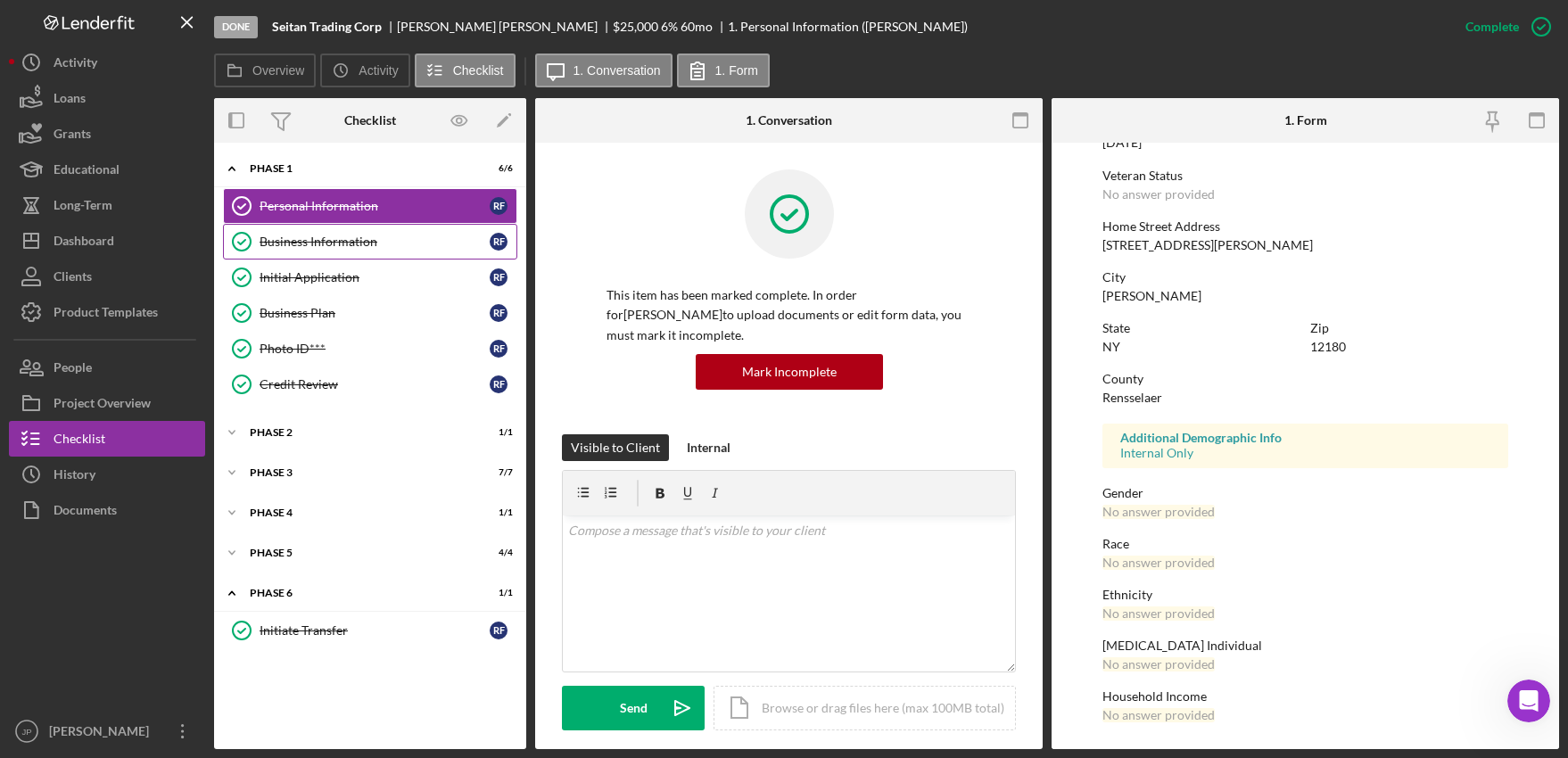
click at [368, 244] on div "Business Information" at bounding box center [374, 241] width 230 height 14
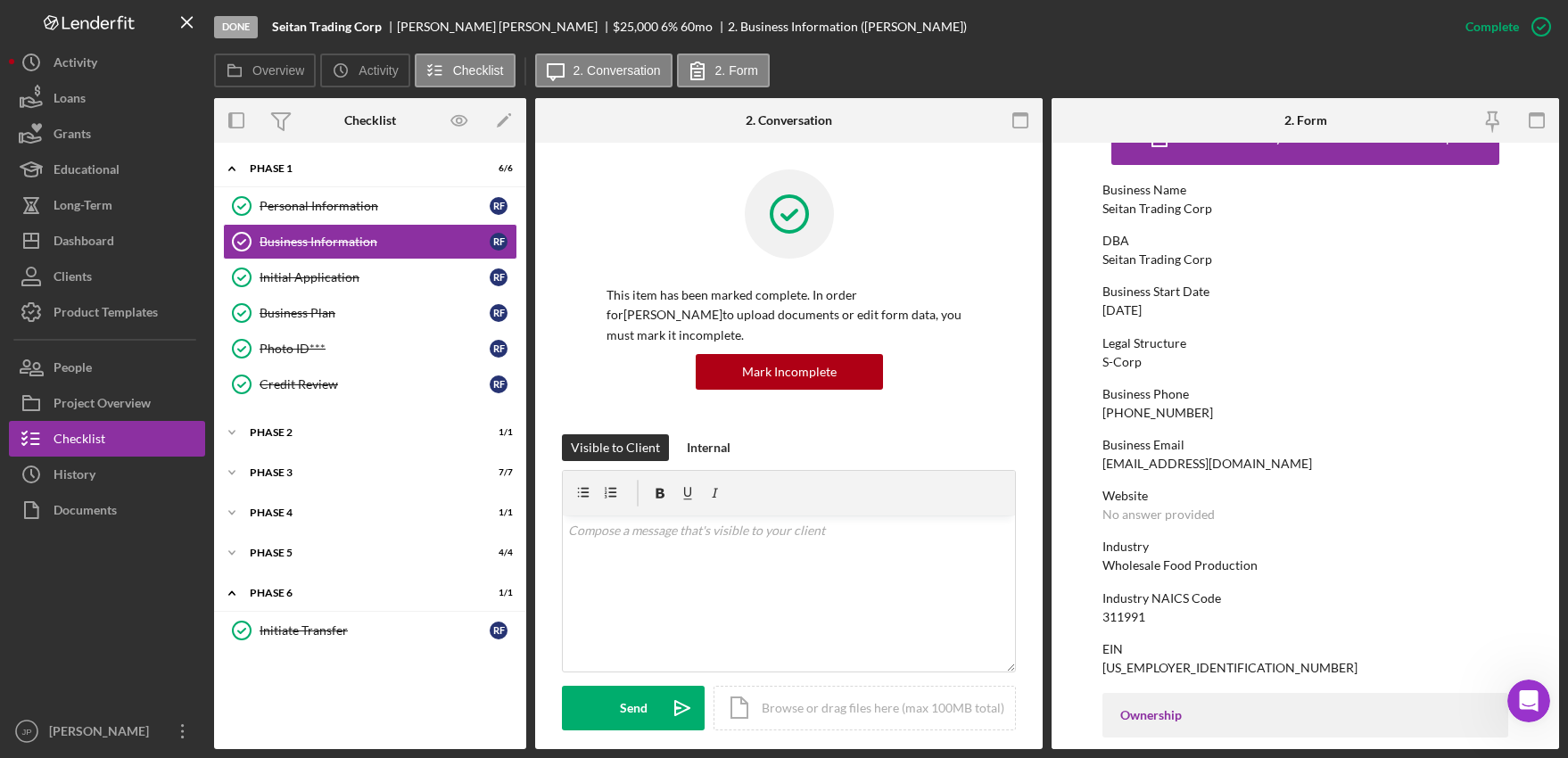
scroll to position [89, 0]
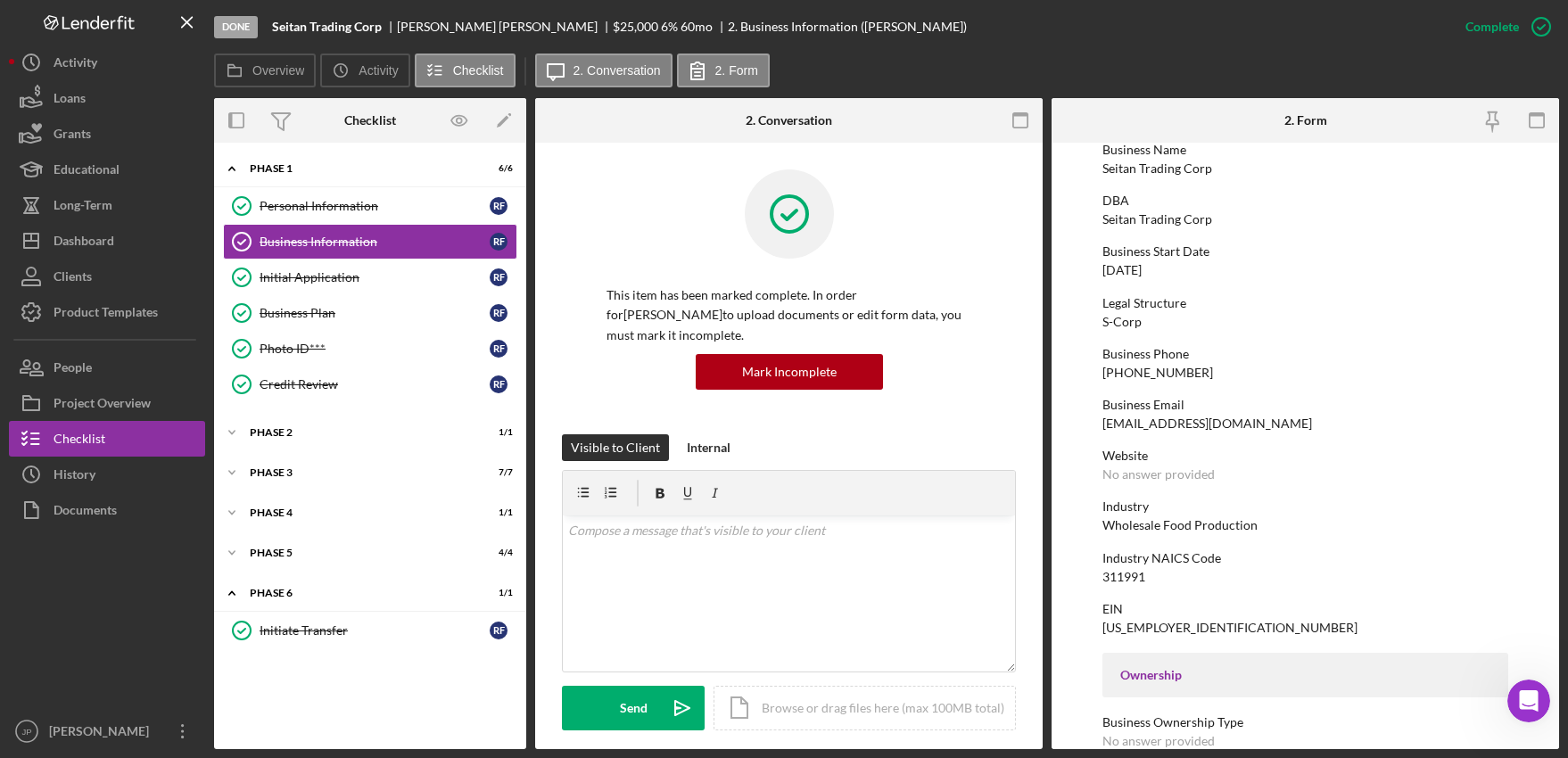
drag, startPoint x: 1097, startPoint y: 273, endPoint x: 1168, endPoint y: 272, distance: 71.0
click at [1168, 272] on form "To edit this form you must mark this item incomplete Business Name Seitan Tradi…" at bounding box center [1305, 446] width 508 height 606
copy div "[DATE]"
drag, startPoint x: 1145, startPoint y: 576, endPoint x: 1101, endPoint y: 579, distance: 44.1
click at [1101, 579] on form "To edit this form you must mark this item incomplete Business Name Seitan Tradi…" at bounding box center [1305, 446] width 508 height 606
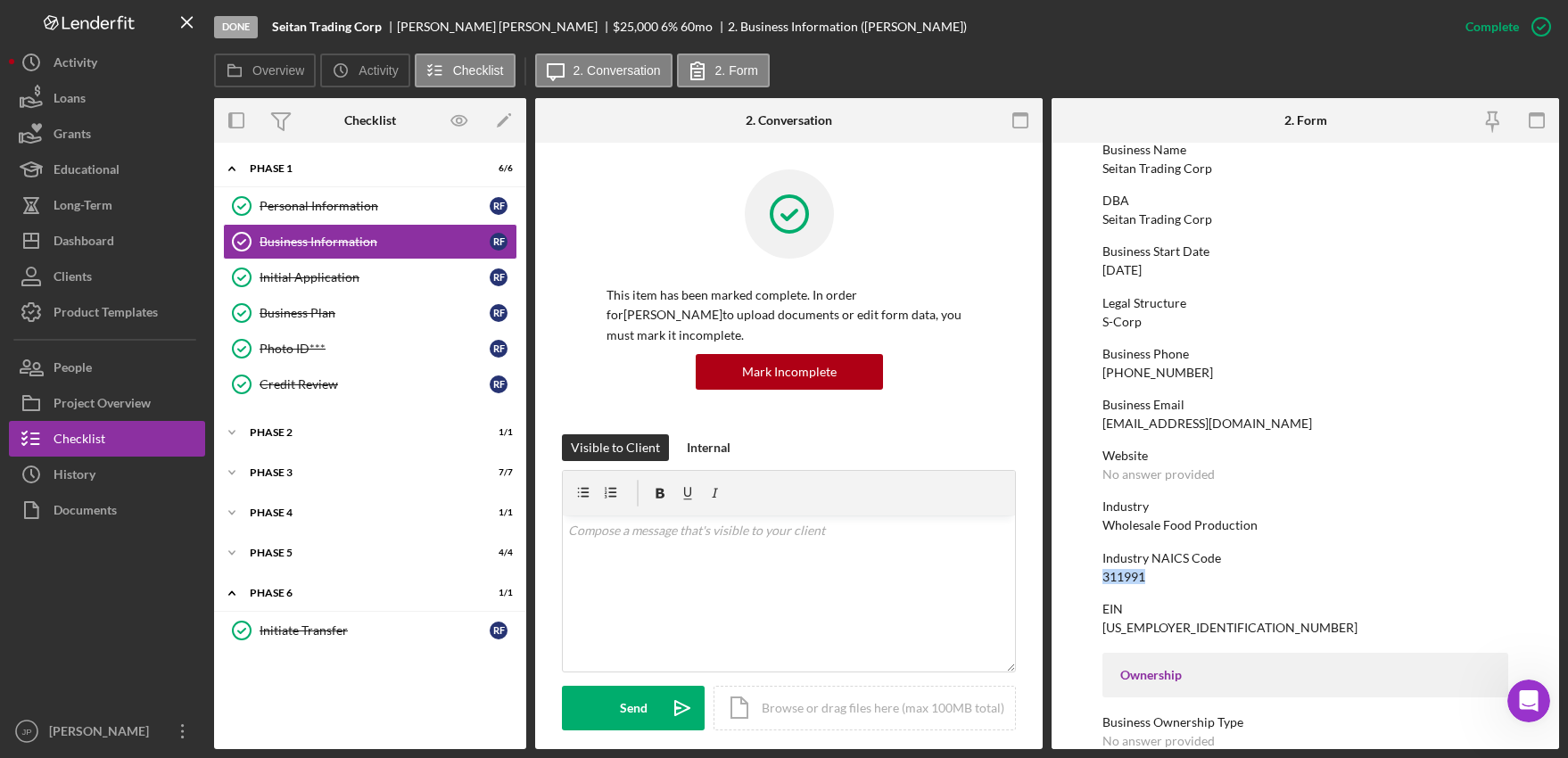
copy div "311991"
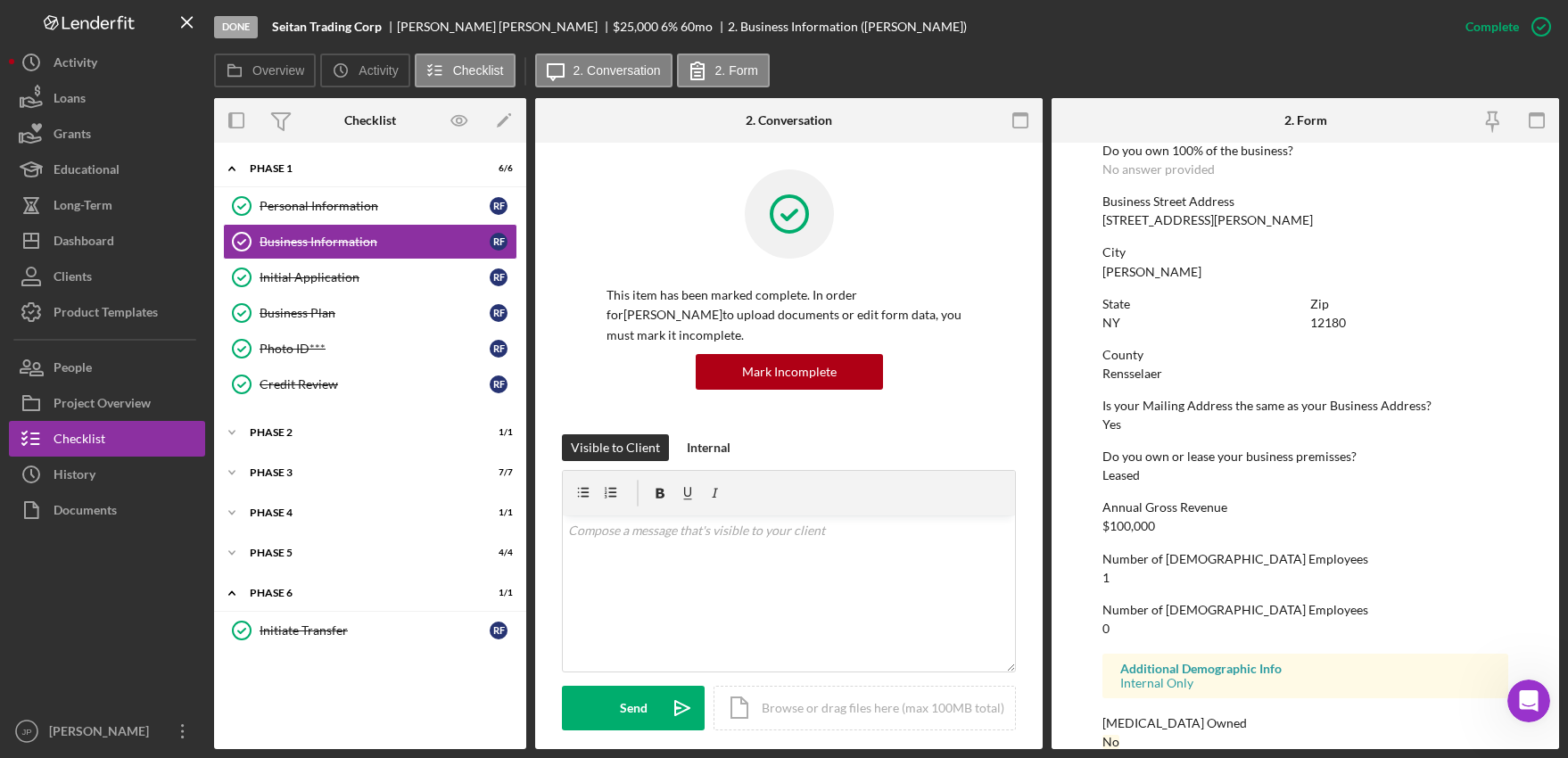
scroll to position [739, 0]
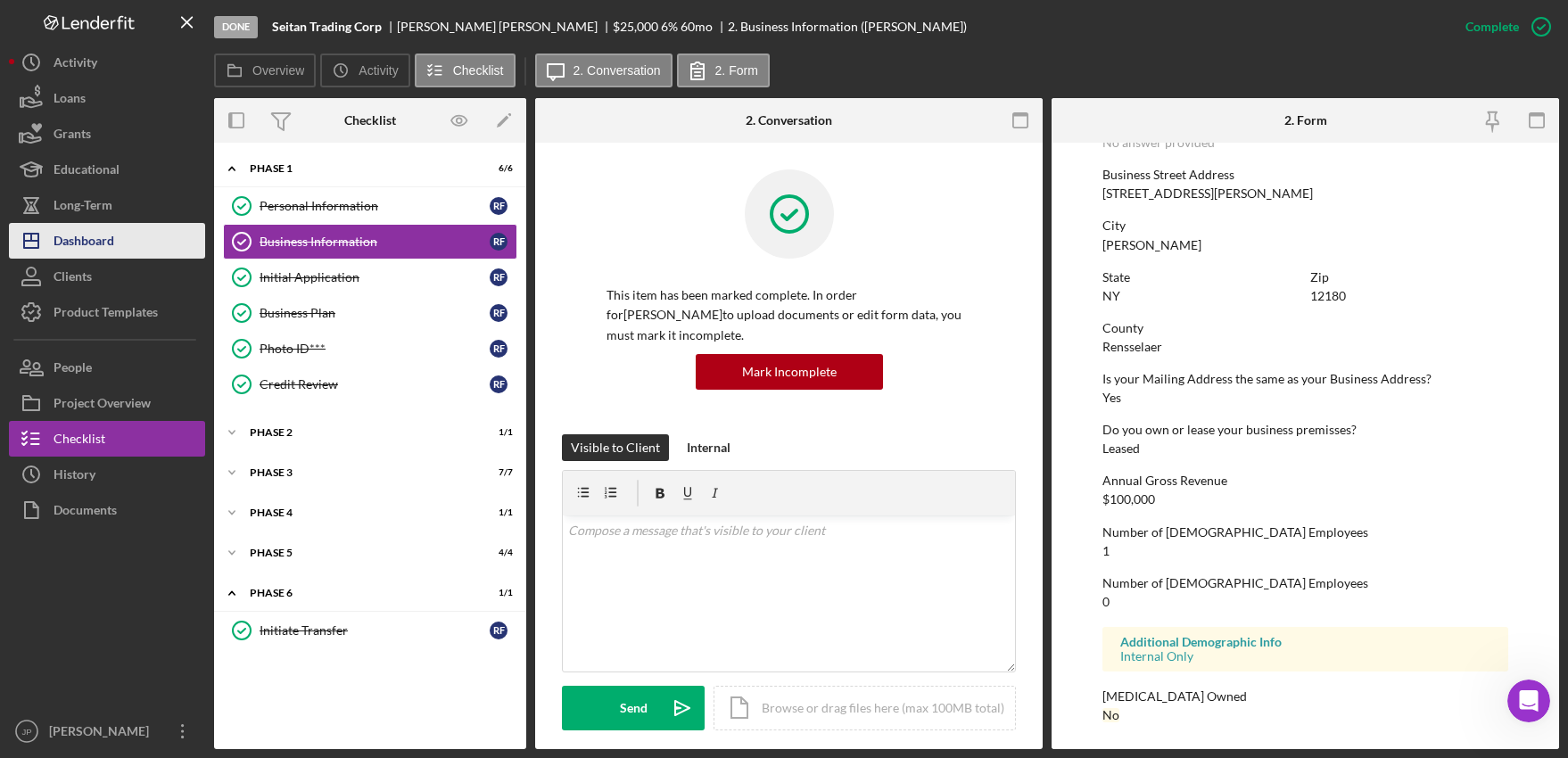
click at [87, 243] on div "Dashboard" at bounding box center [83, 243] width 60 height 40
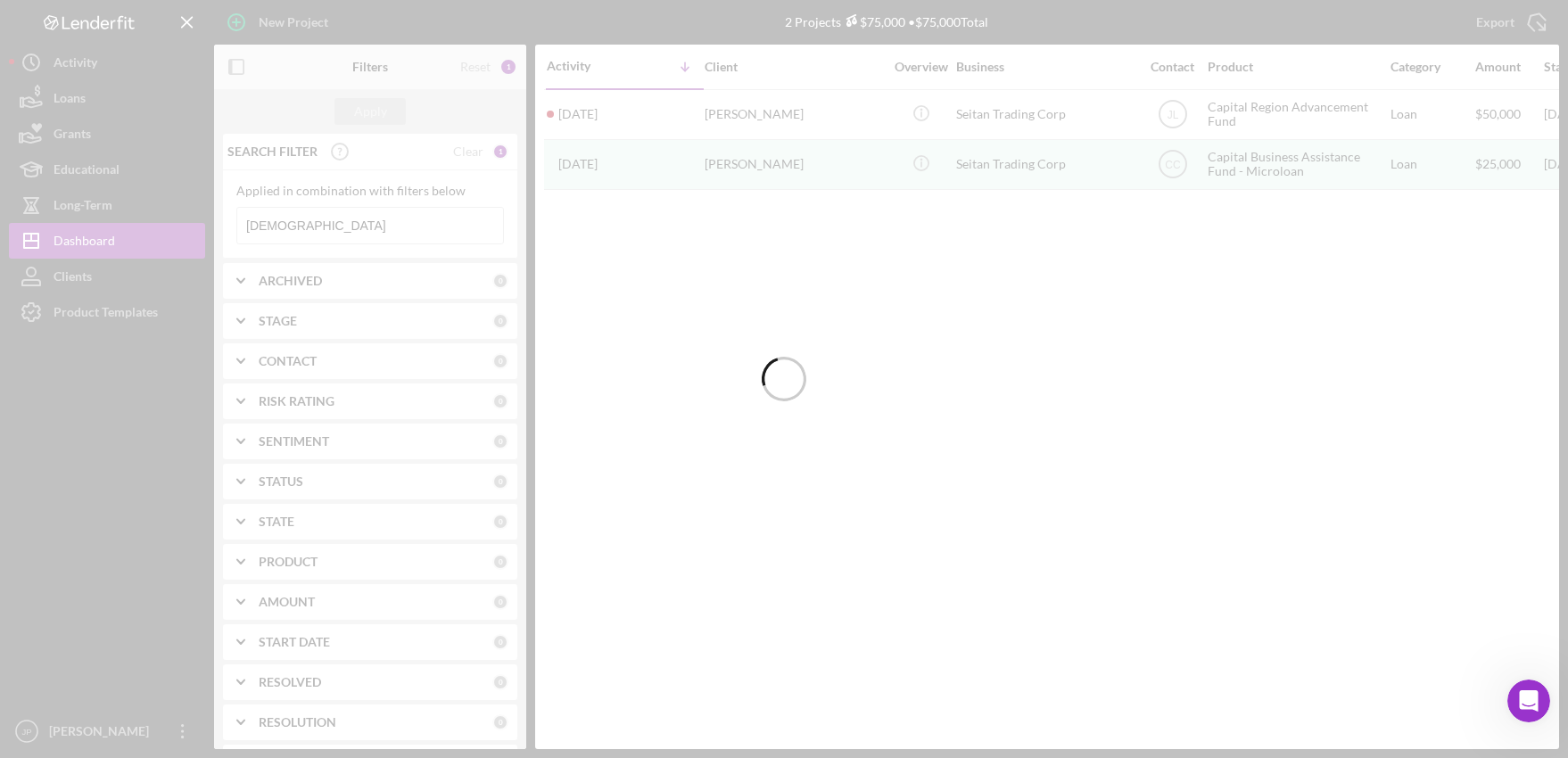
click at [296, 224] on div at bounding box center [784, 379] width 1568 height 758
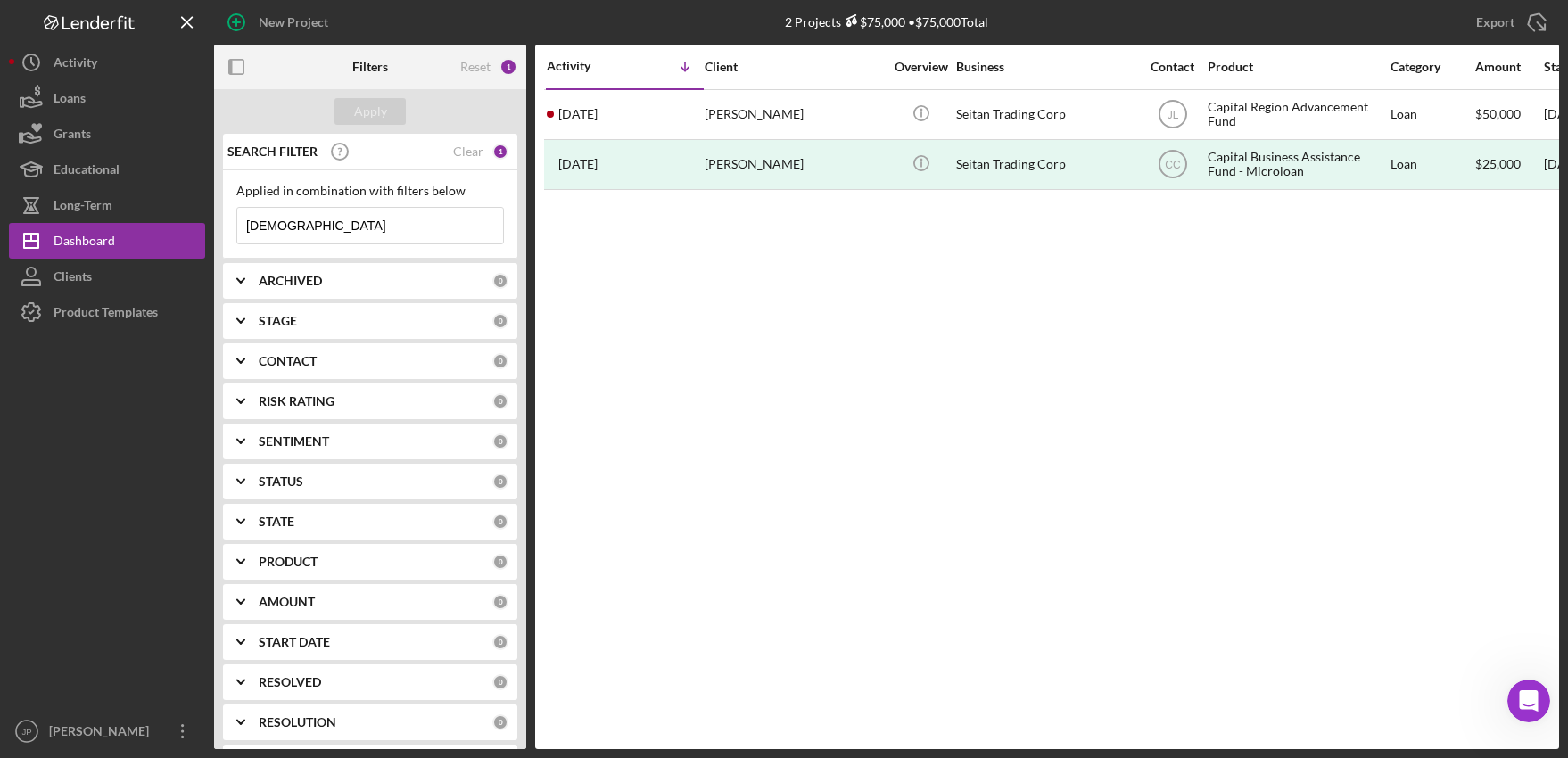
click at [297, 229] on input "[DEMOGRAPHIC_DATA]" at bounding box center [369, 225] width 266 height 36
drag, startPoint x: 322, startPoint y: 229, endPoint x: 232, endPoint y: 229, distance: 90.0
click at [232, 229] on div "Applied in combination with filters below seitan Icon/Menu Close" at bounding box center [369, 215] width 295 height 88
paste input "Bombshell Collar City Salon & Suites"
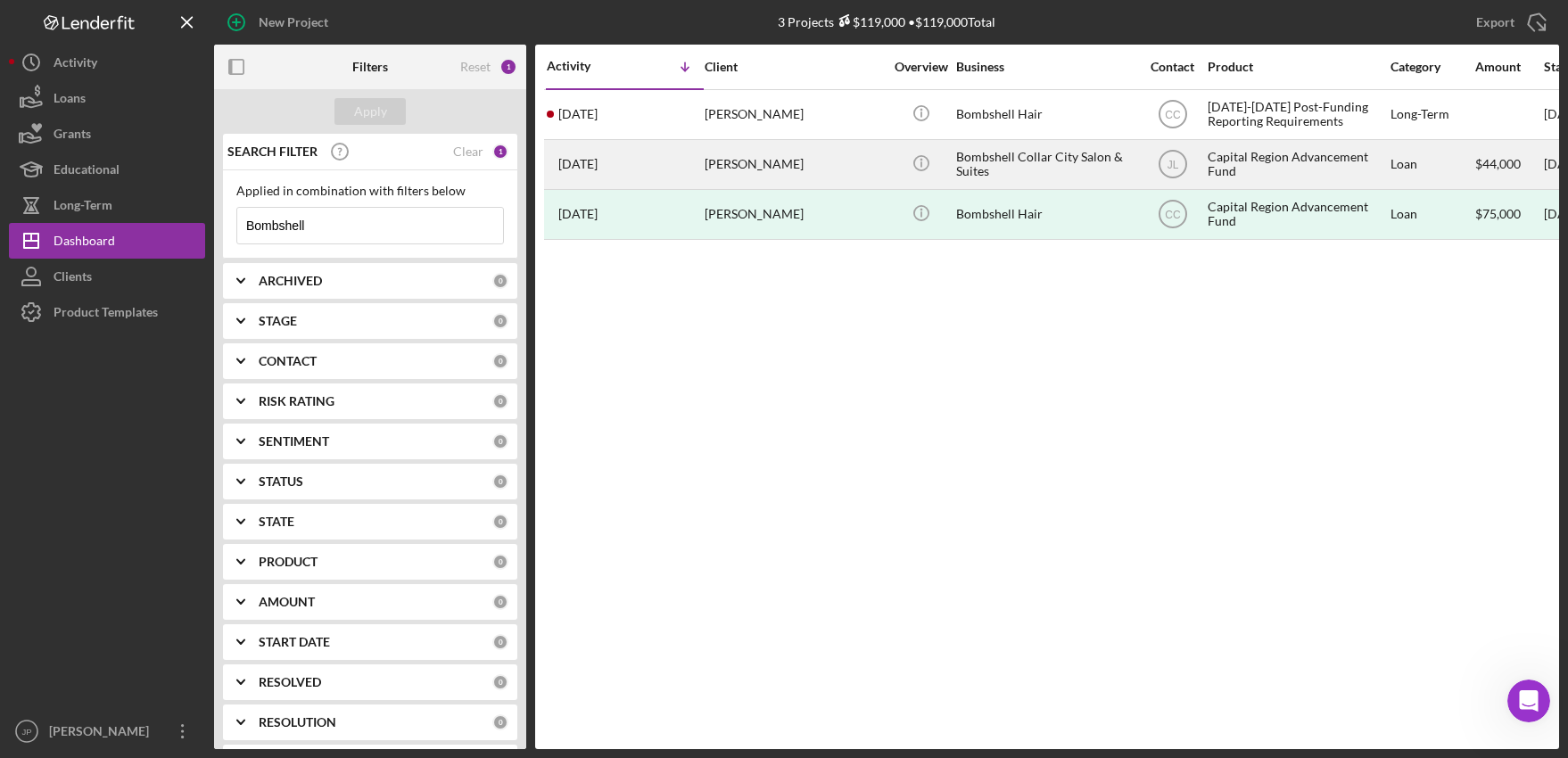
type input "Bombshell"
click at [1046, 157] on div "Bombshell Collar City Salon & Suites" at bounding box center [1045, 164] width 178 height 47
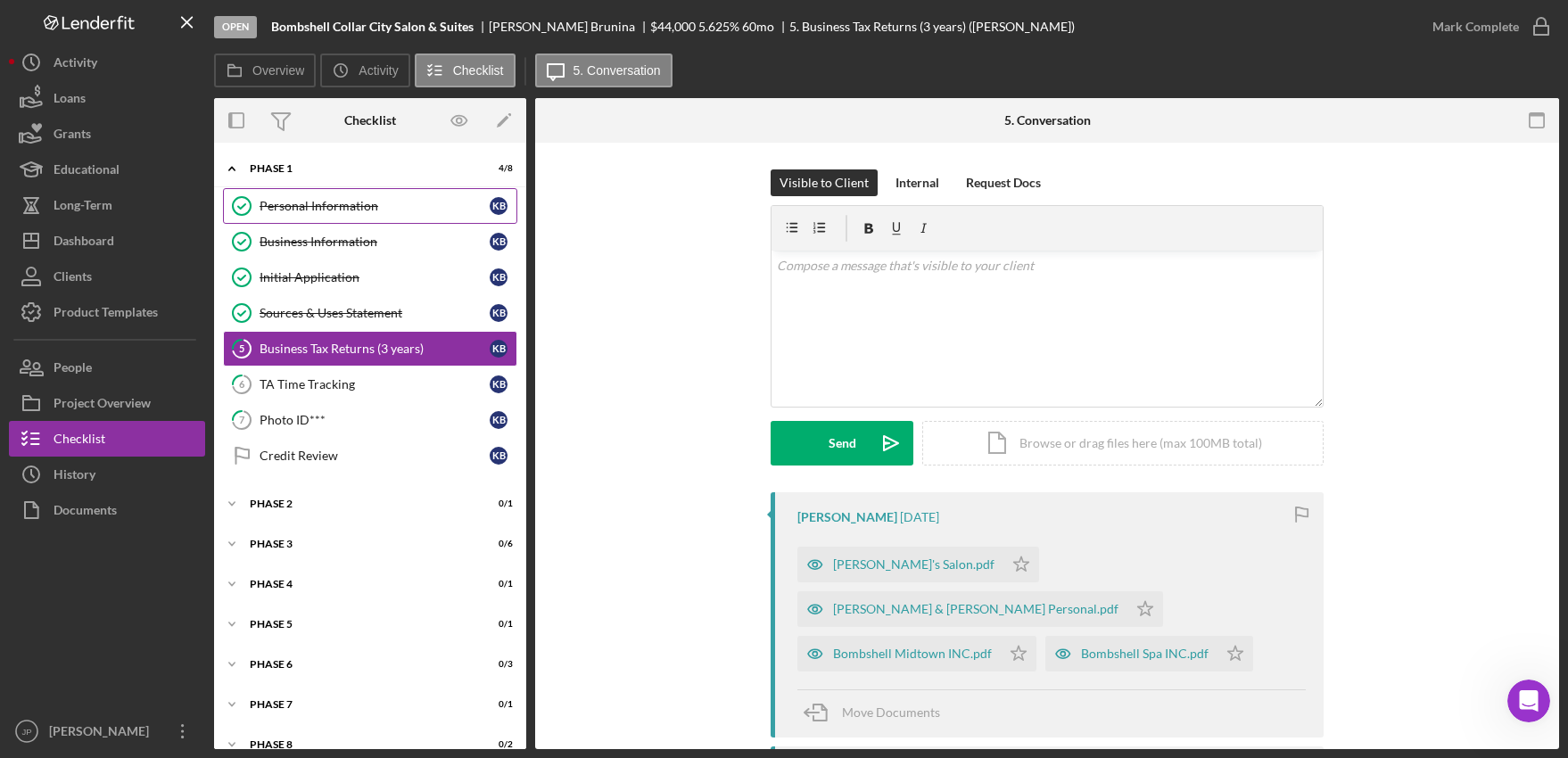
click at [357, 212] on div "Personal Information" at bounding box center [374, 205] width 230 height 14
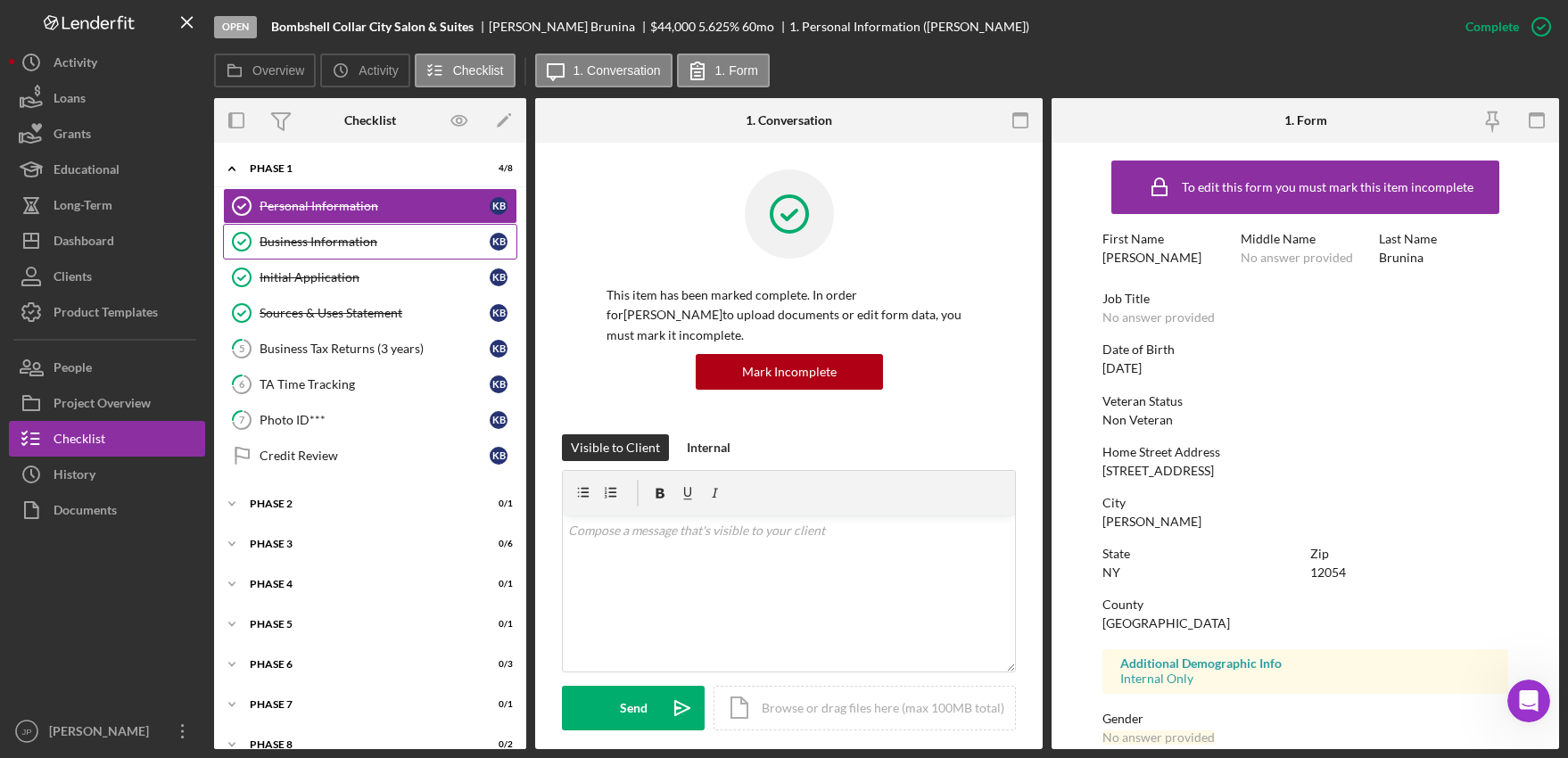
click at [359, 239] on div "Business Information" at bounding box center [374, 241] width 230 height 14
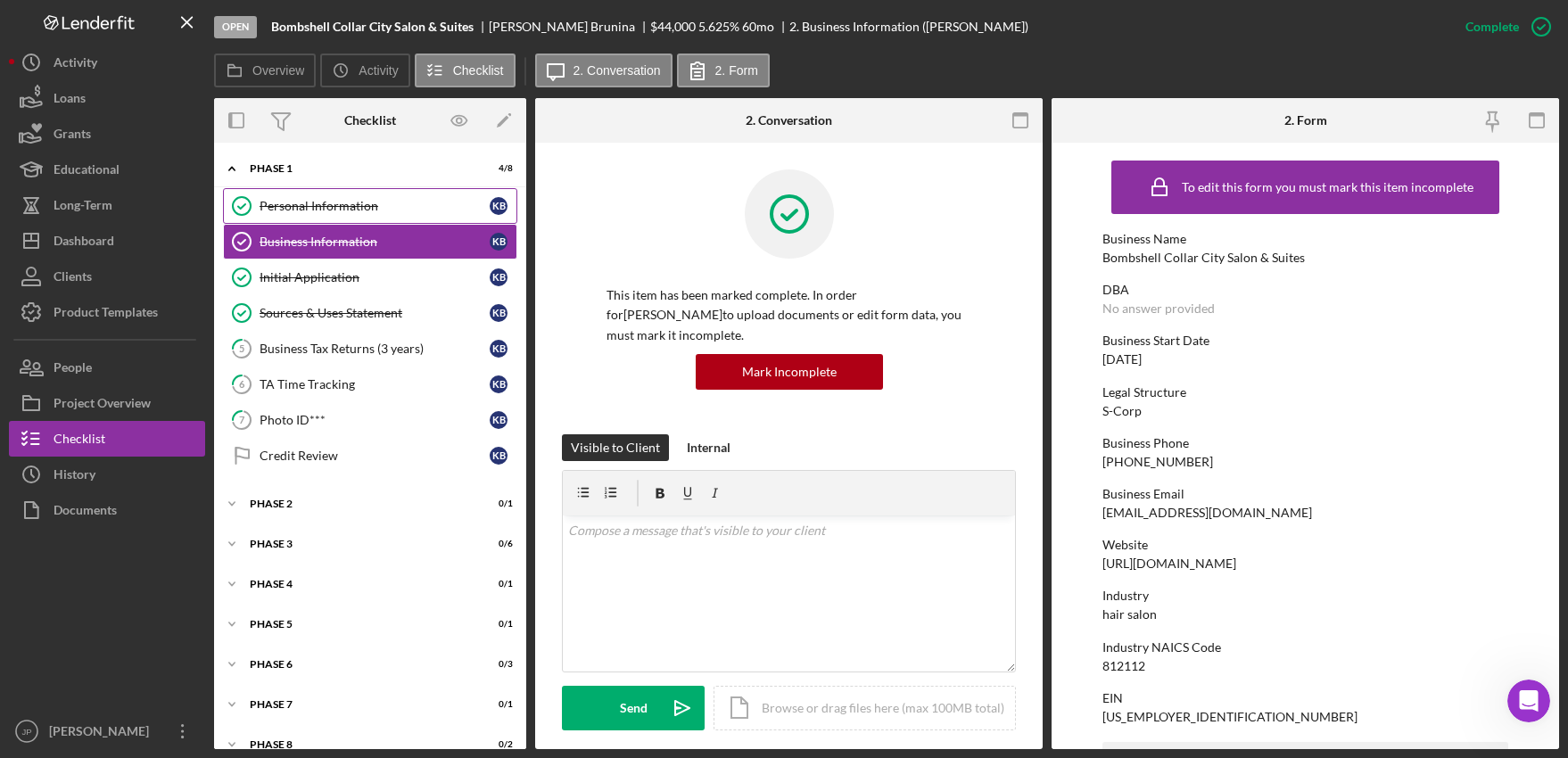
click at [289, 202] on div "Personal Information" at bounding box center [374, 205] width 230 height 14
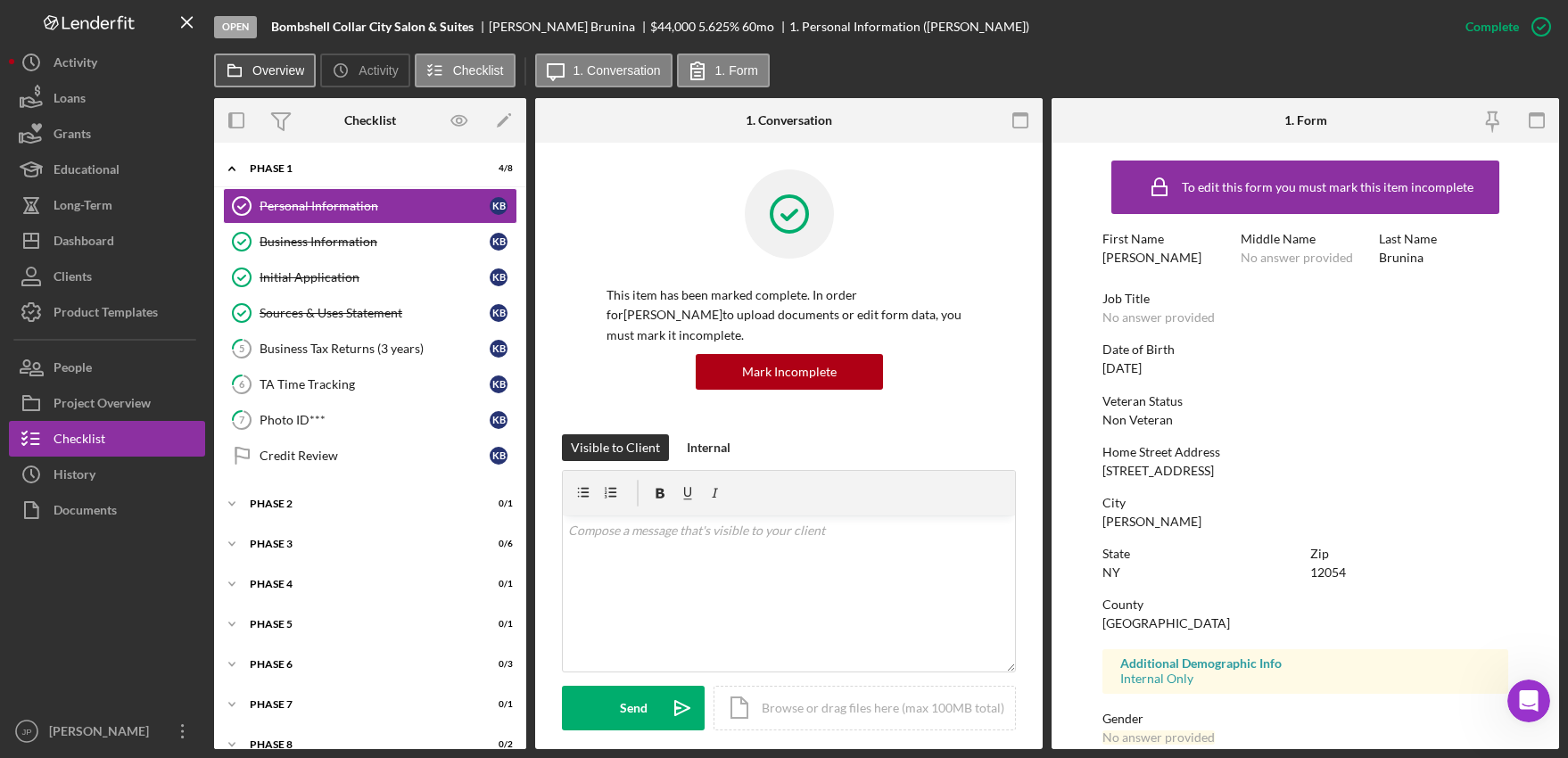
click at [263, 71] on label "Overview" at bounding box center [278, 70] width 52 height 14
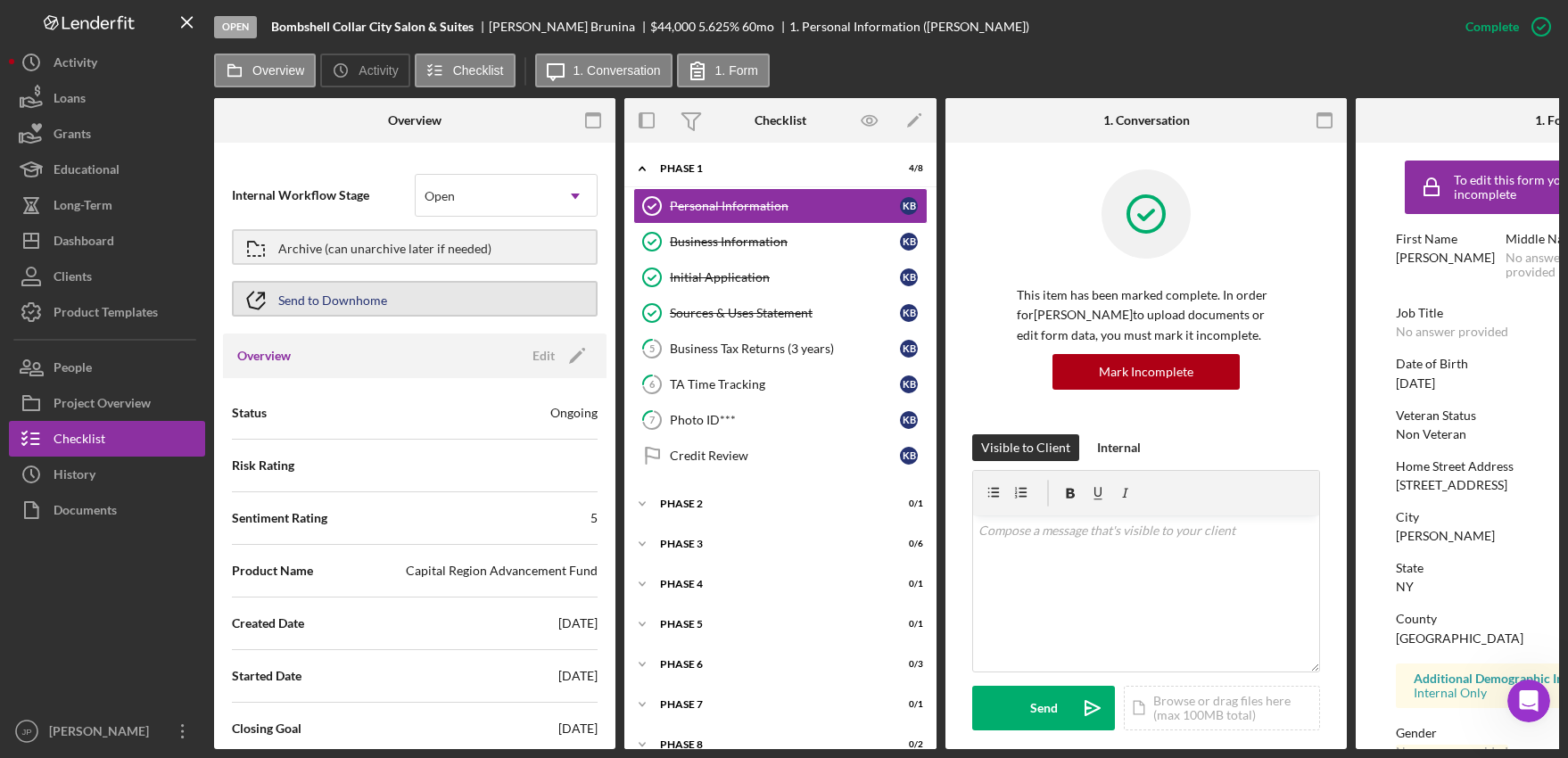
click at [360, 302] on div "Send to Downhome" at bounding box center [332, 298] width 108 height 32
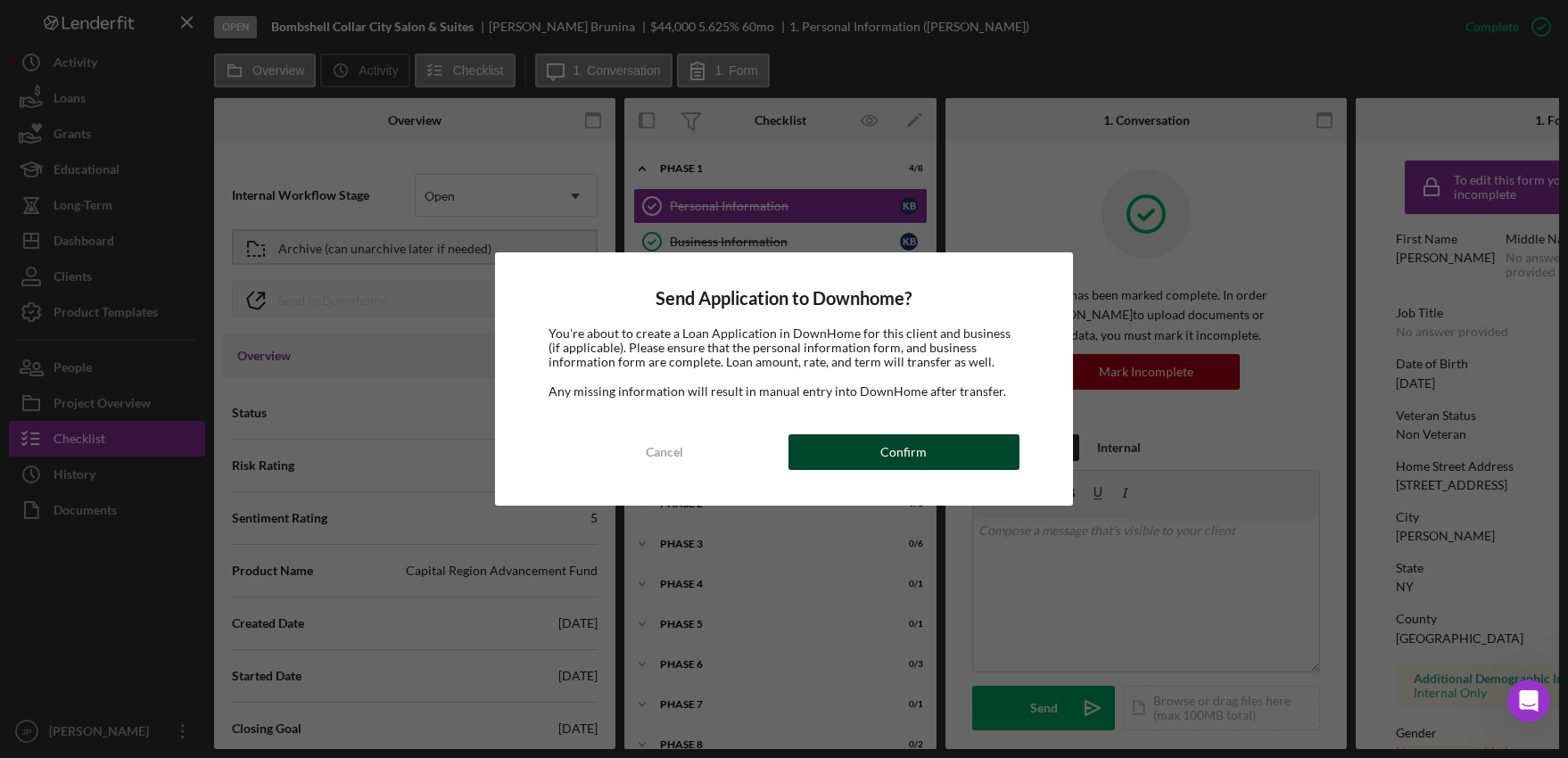
click at [932, 452] on button "Confirm" at bounding box center [904, 452] width 231 height 36
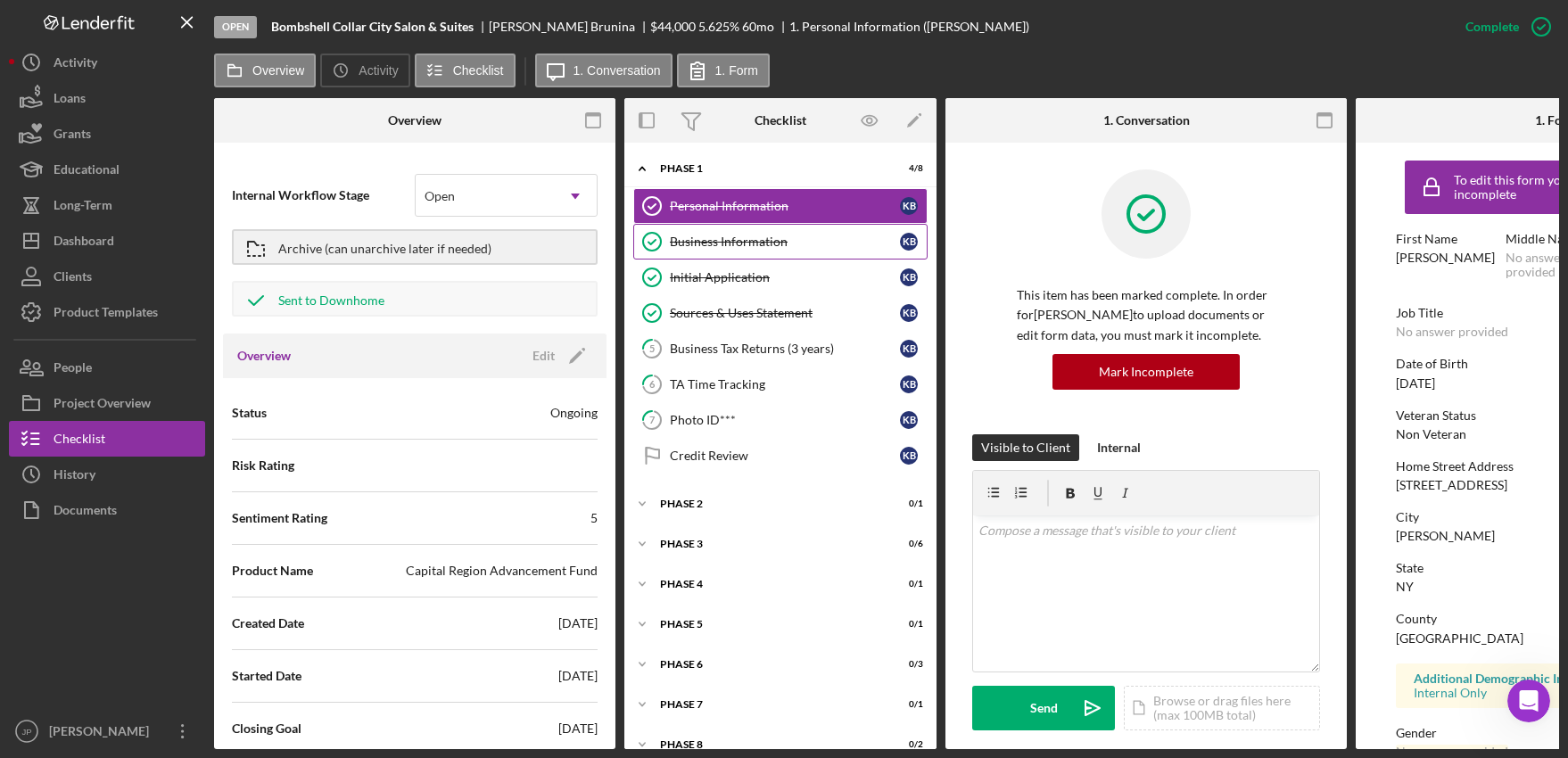
click at [715, 247] on div "Business Information" at bounding box center [785, 241] width 230 height 14
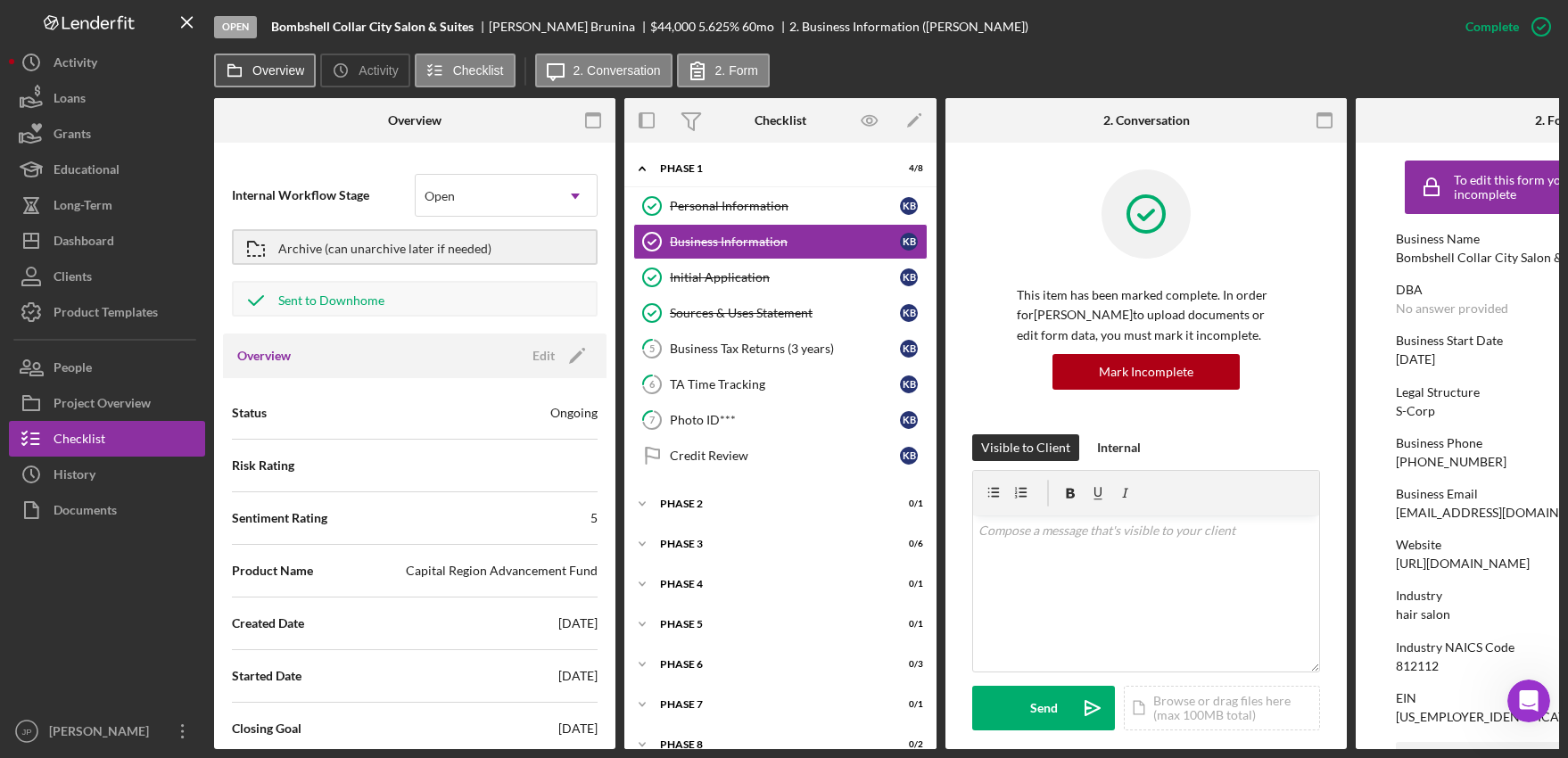
click at [278, 74] on label "Overview" at bounding box center [278, 70] width 52 height 14
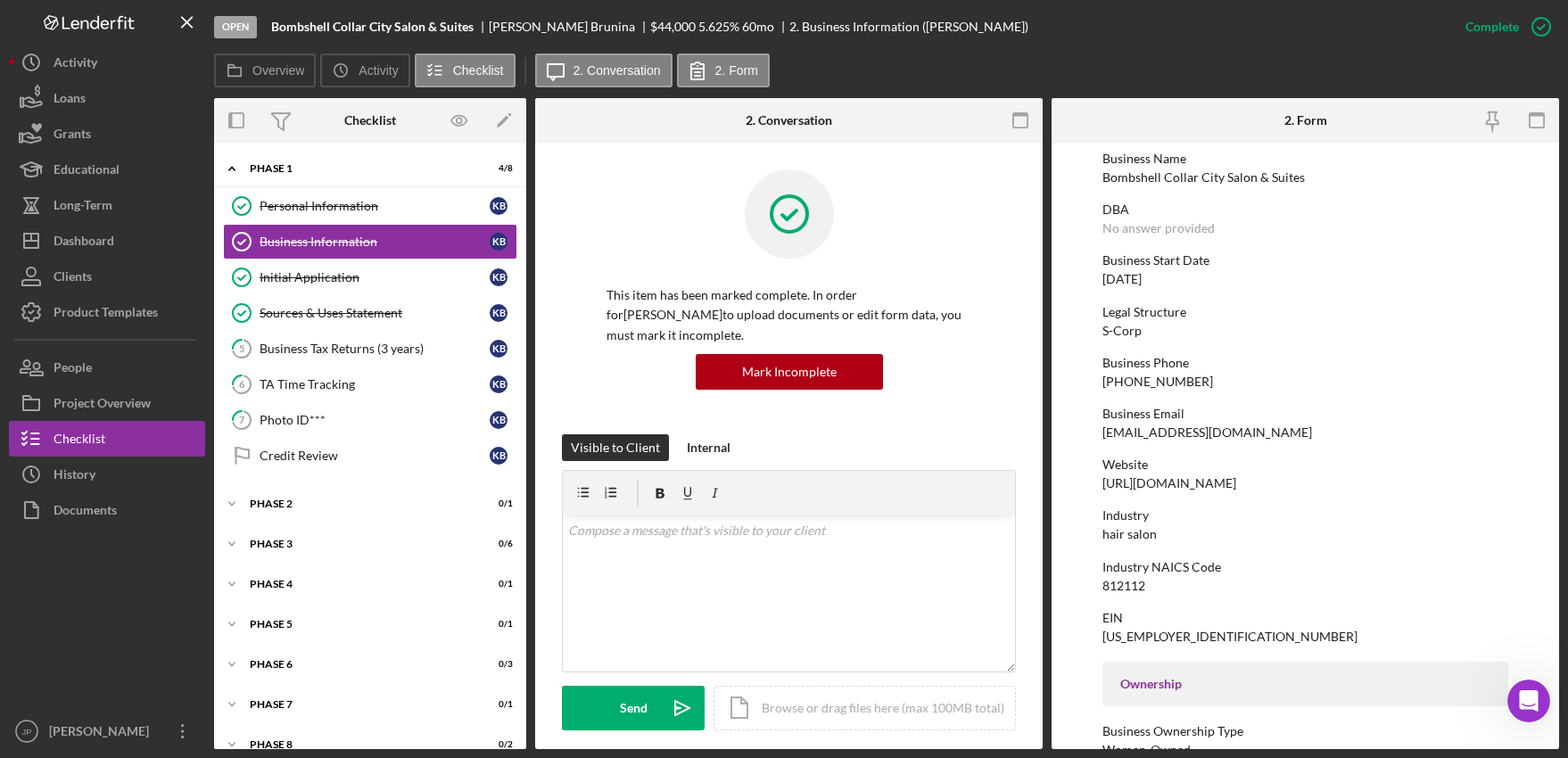
scroll to position [178, 0]
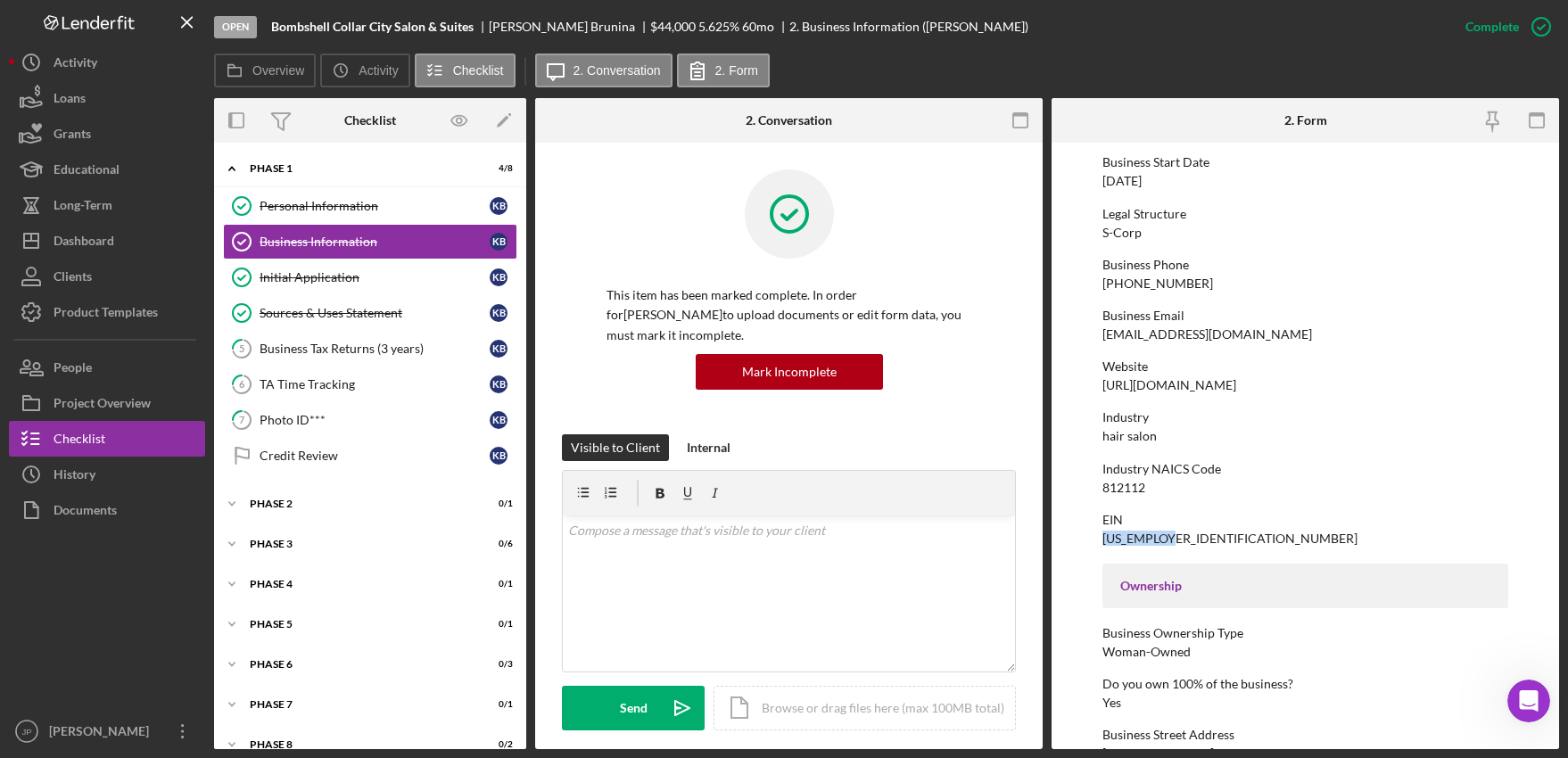
drag, startPoint x: 1183, startPoint y: 536, endPoint x: 1104, endPoint y: 540, distance: 79.1
click at [1104, 540] on div "EIN [US_EMPLOYER_IDENTIFICATION_NUMBER]" at bounding box center [1305, 529] width 406 height 33
copy div "[US_EMPLOYER_IDENTIFICATION_NUMBER]"
drag, startPoint x: 1154, startPoint y: 493, endPoint x: 1135, endPoint y: 493, distance: 19.0
click at [1152, 493] on div "Industry NAICS Code 812112" at bounding box center [1305, 478] width 406 height 33
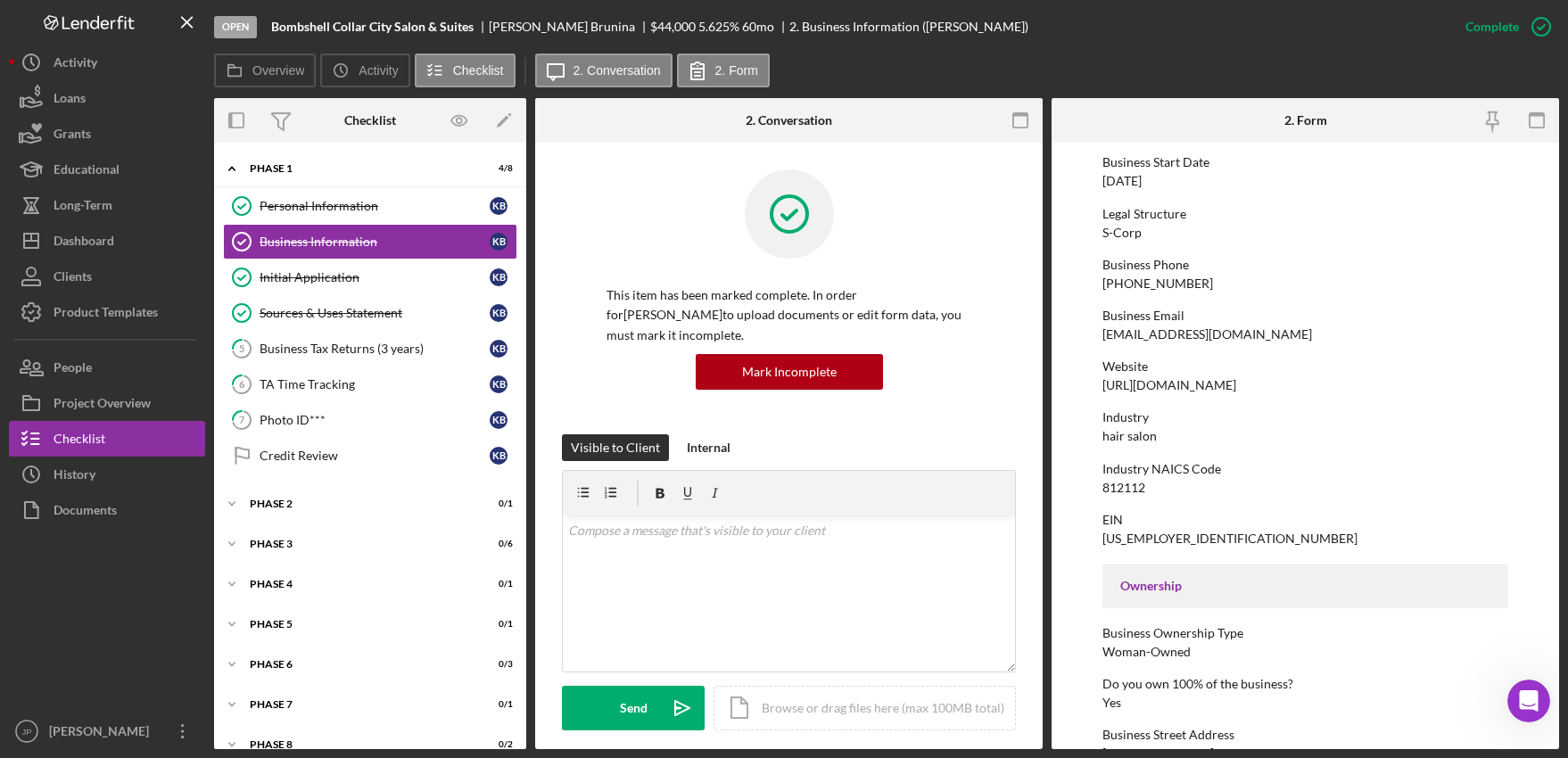
click at [1117, 491] on div "812112" at bounding box center [1124, 487] width 43 height 14
click at [1116, 490] on div "812112" at bounding box center [1124, 487] width 43 height 14
copy div "812112"
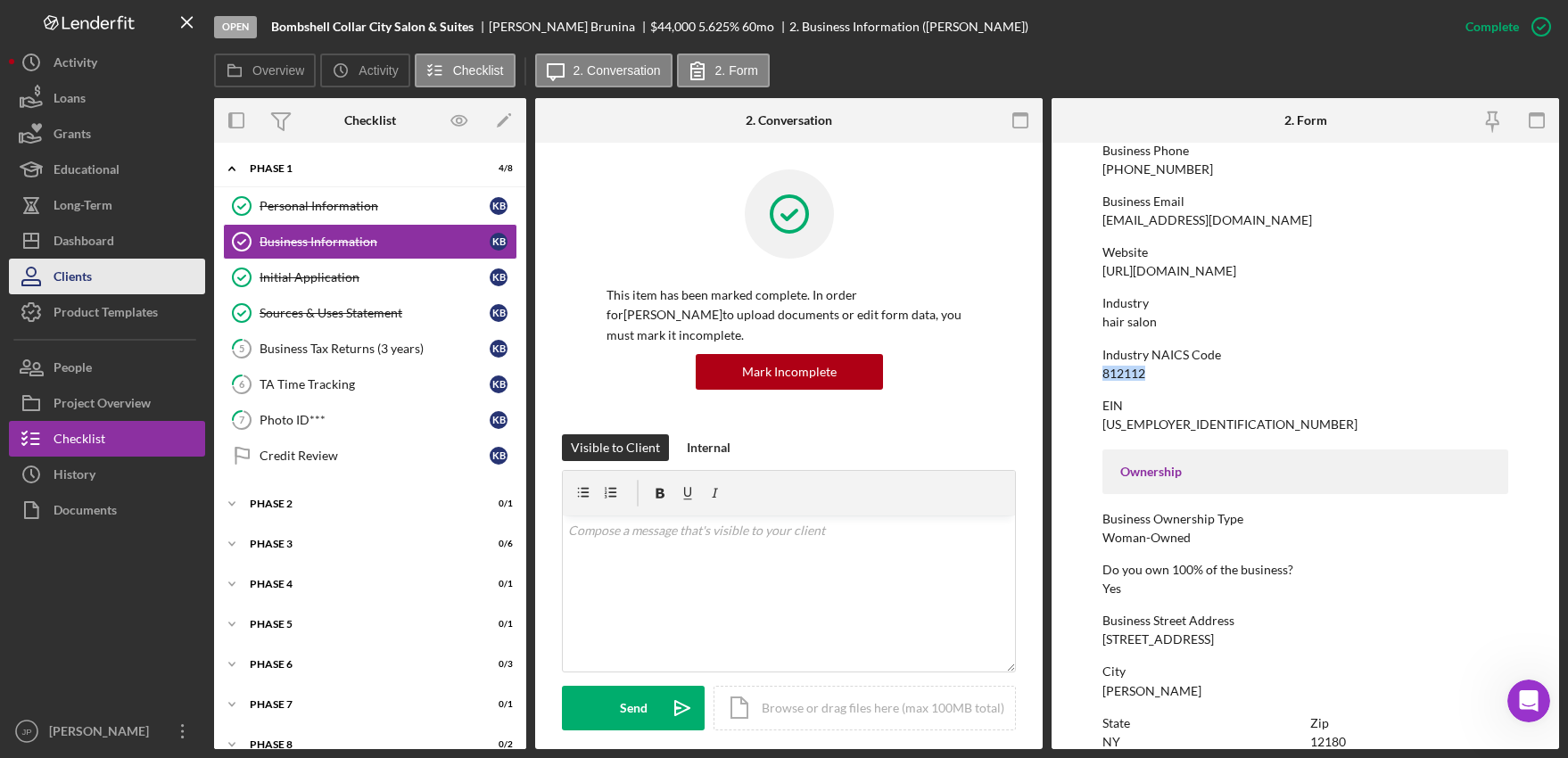
click at [93, 271] on button "Clients" at bounding box center [107, 276] width 196 height 36
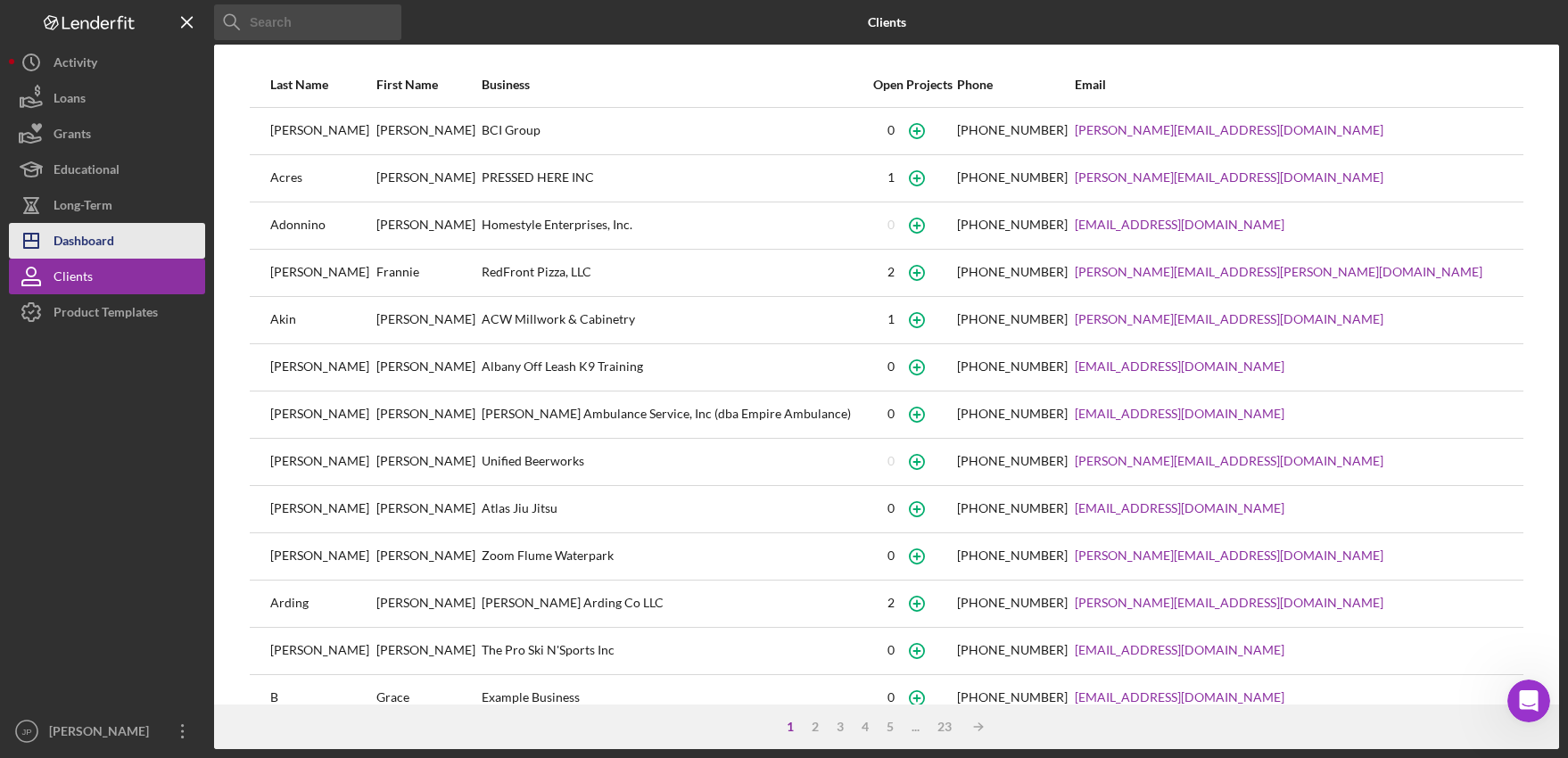
click at [108, 238] on div "Dashboard" at bounding box center [83, 243] width 60 height 40
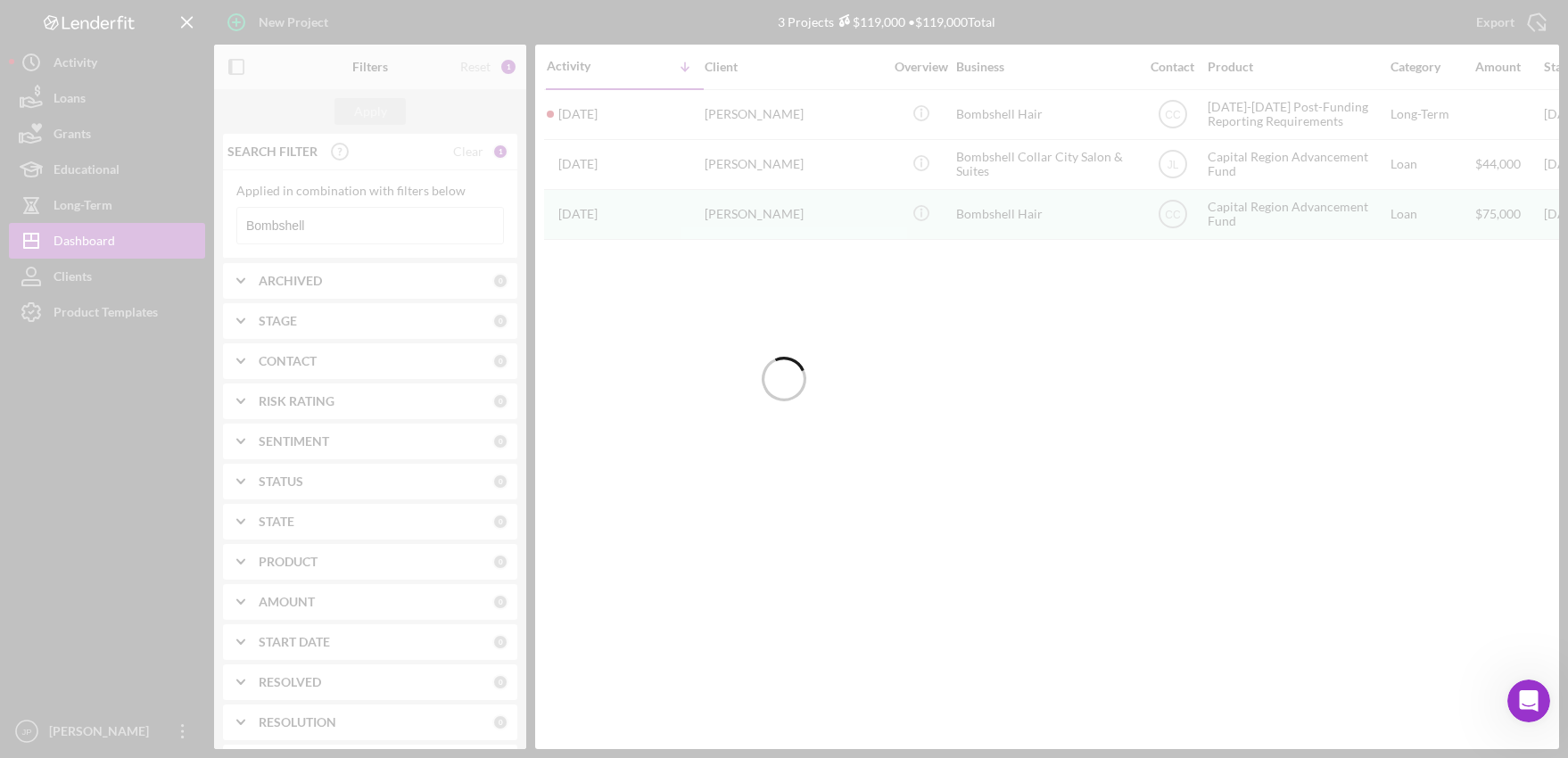
click at [342, 218] on div at bounding box center [784, 379] width 1568 height 758
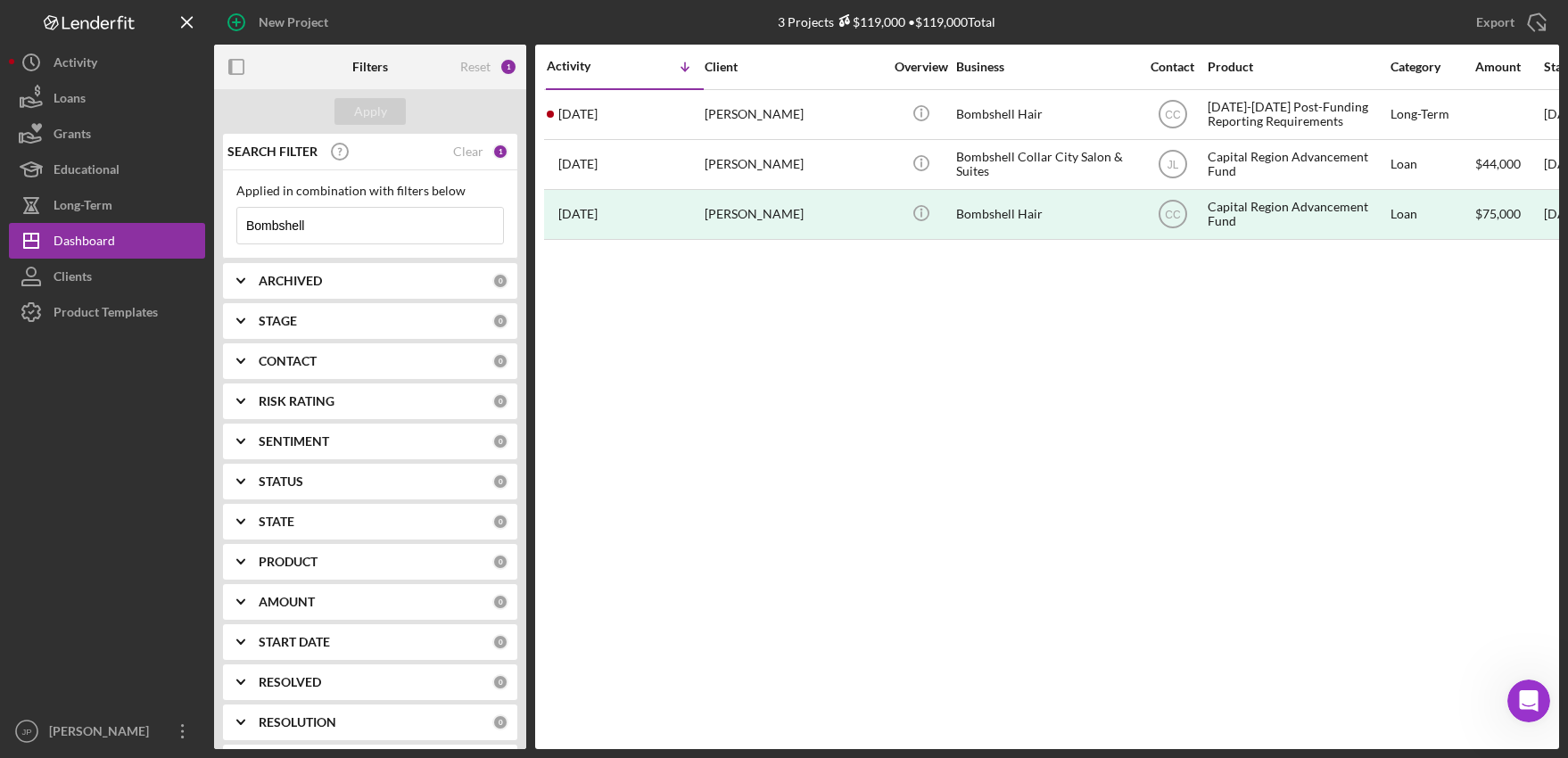
click at [344, 226] on input "Bombshell" at bounding box center [369, 225] width 266 height 36
drag, startPoint x: 355, startPoint y: 225, endPoint x: 248, endPoint y: 222, distance: 107.0
click at [231, 227] on div "Applied in combination with filters below Bombshell Icon/Menu Close" at bounding box center [369, 215] width 295 height 88
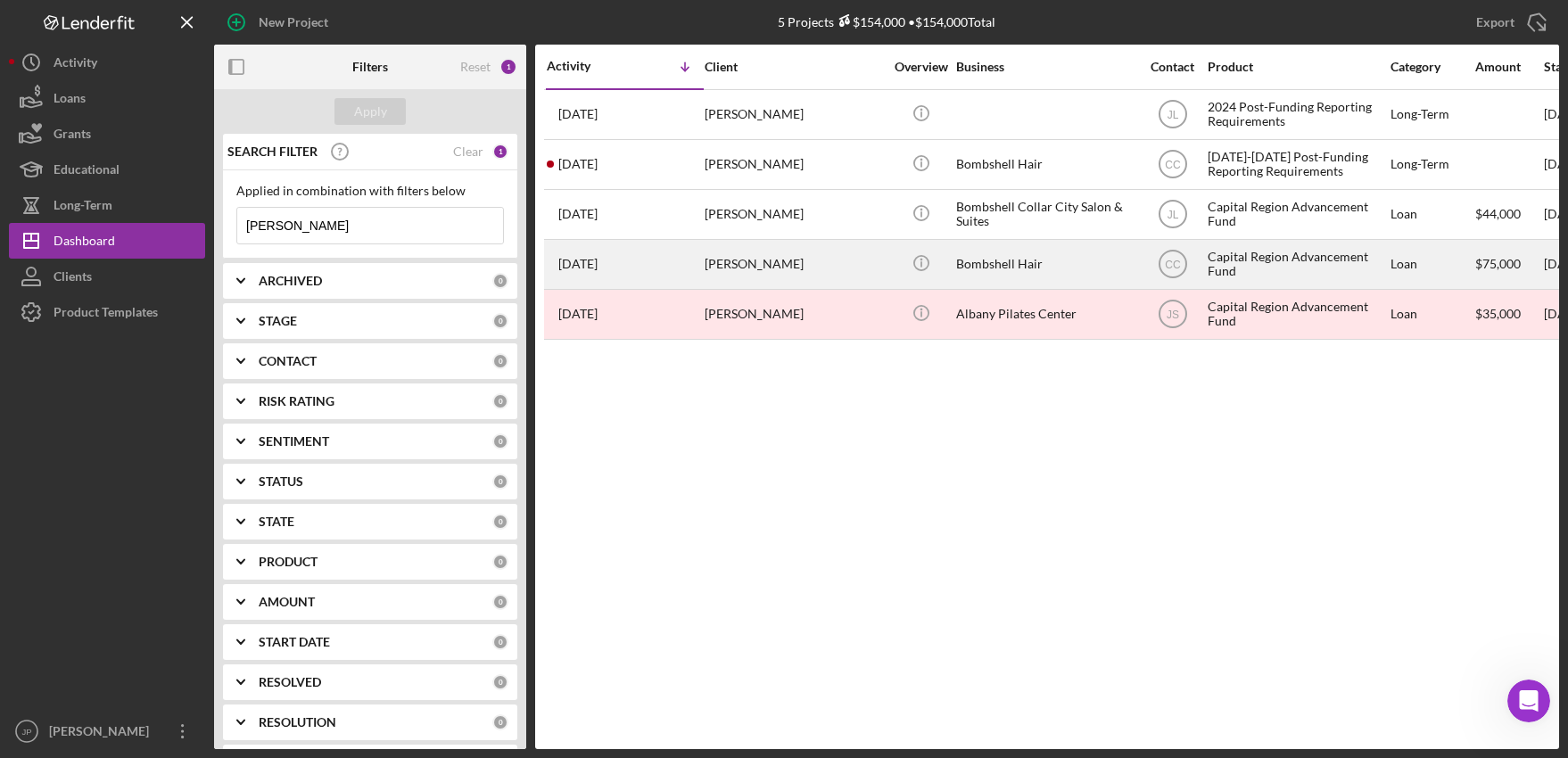
type input "[PERSON_NAME]"
click at [1263, 252] on div "Capital Region Advancement Fund" at bounding box center [1297, 264] width 178 height 47
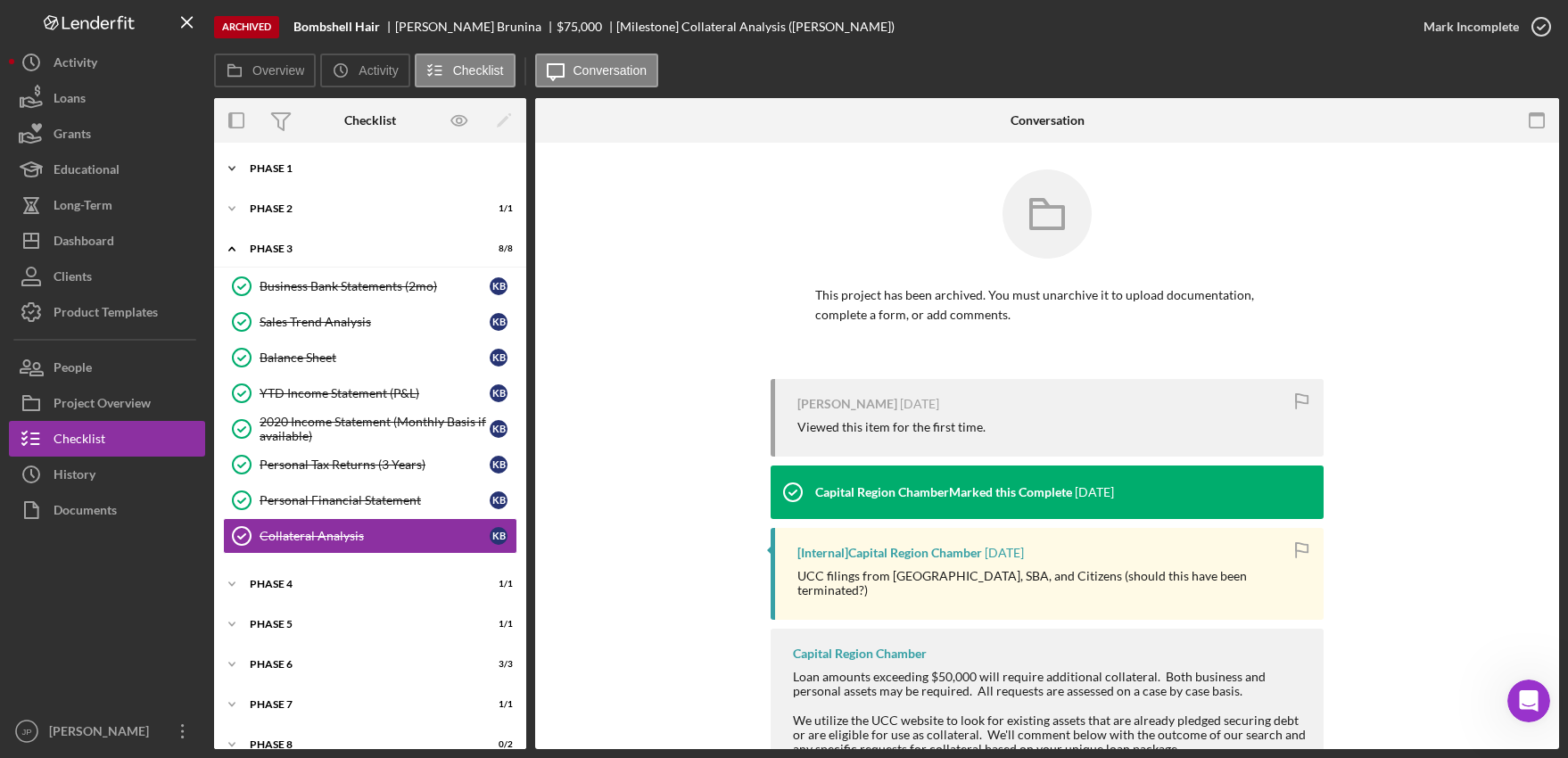
click at [275, 171] on div "Phase 1" at bounding box center [376, 168] width 254 height 11
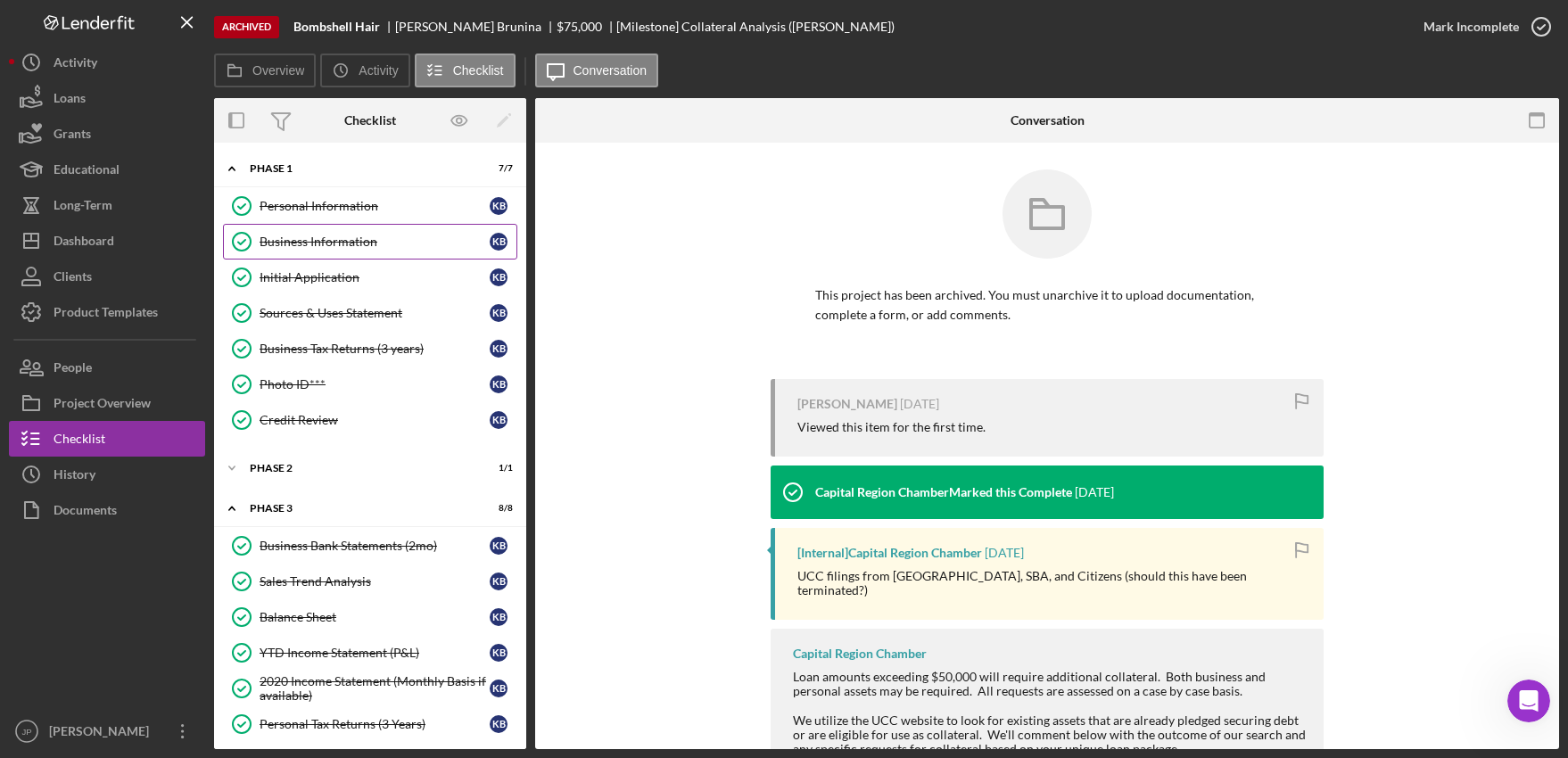
click at [297, 236] on div "Business Information" at bounding box center [374, 241] width 230 height 14
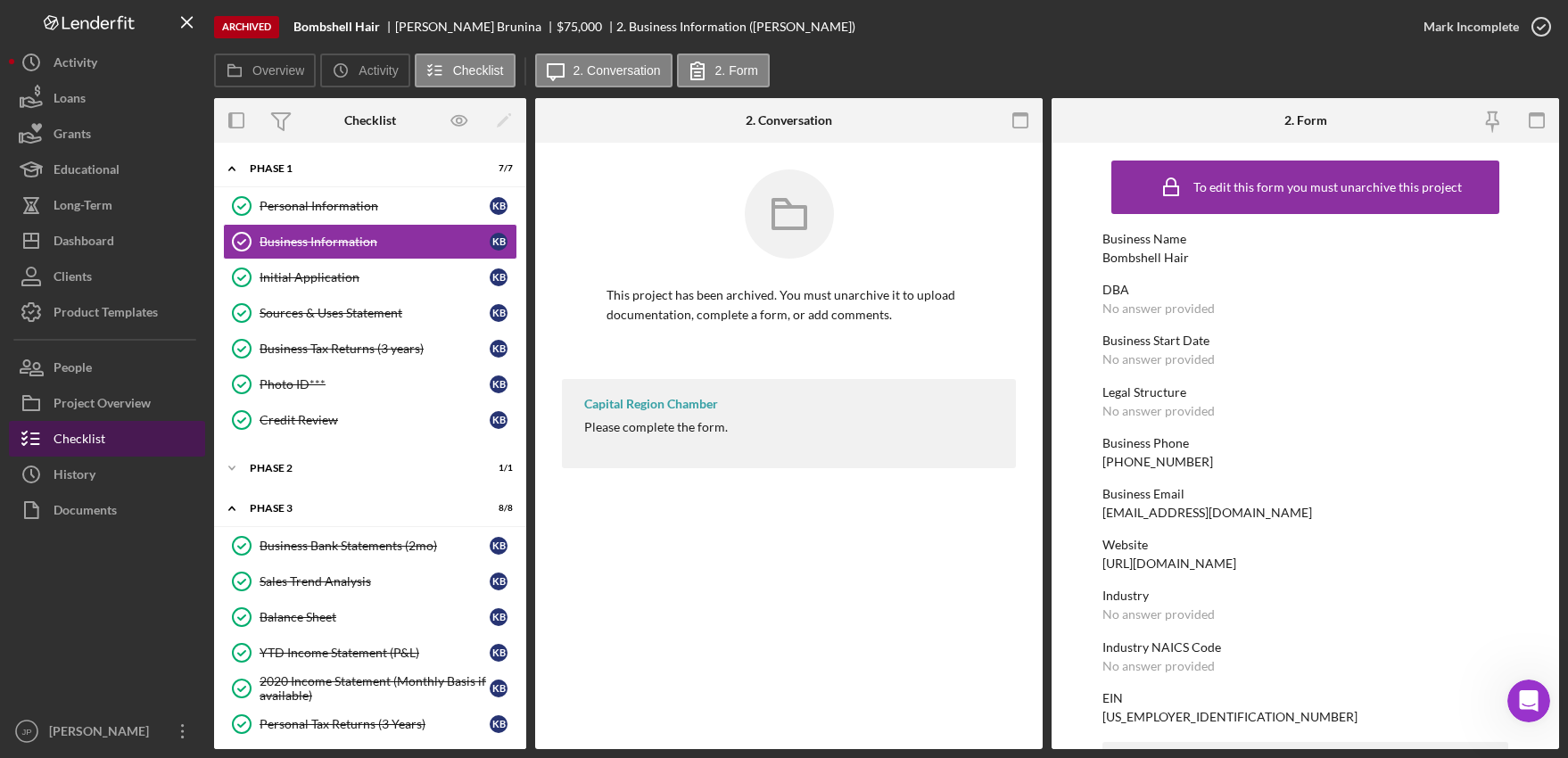
click at [92, 433] on div "Checklist" at bounding box center [80, 441] width 52 height 40
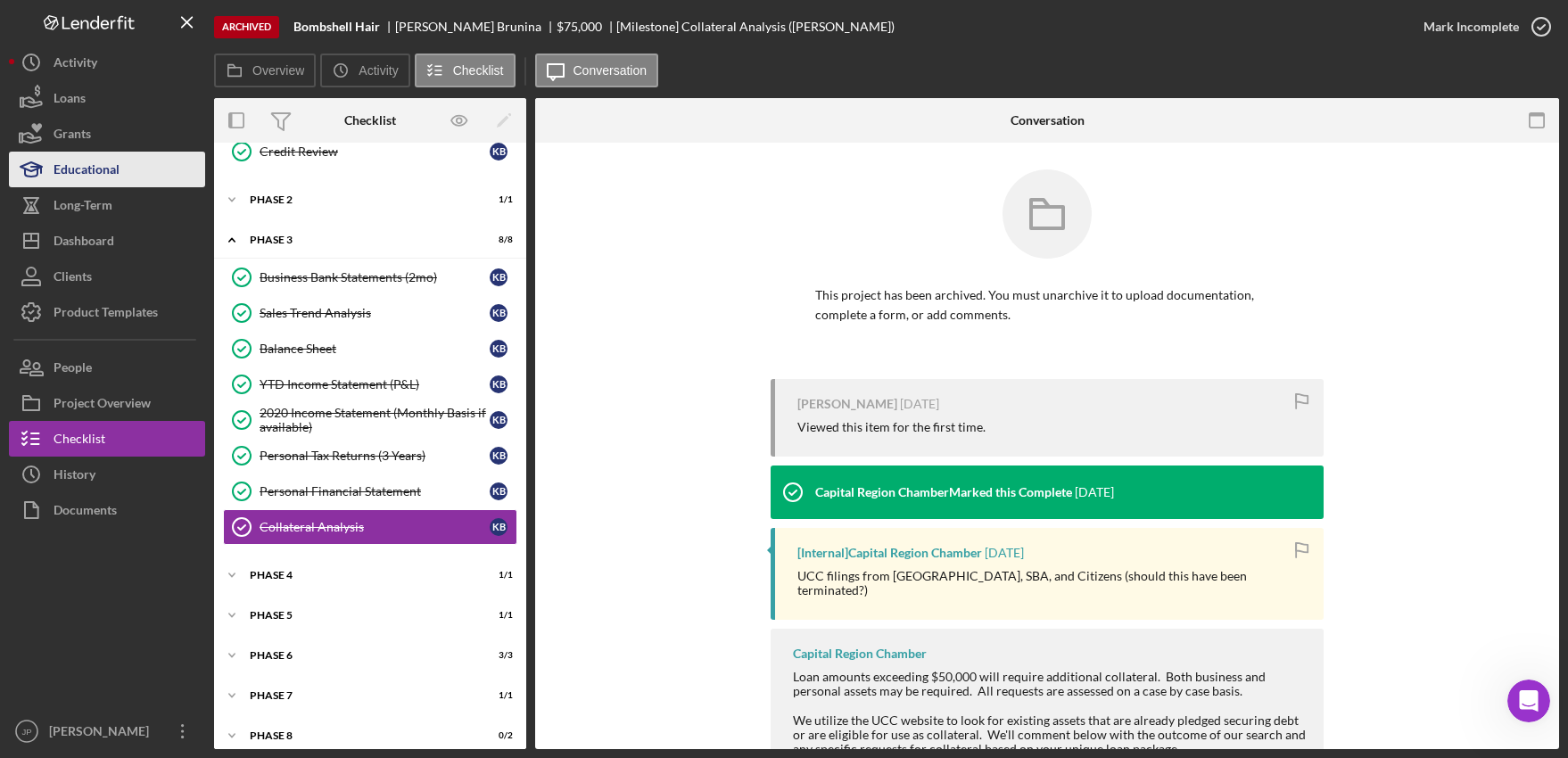
scroll to position [281, 0]
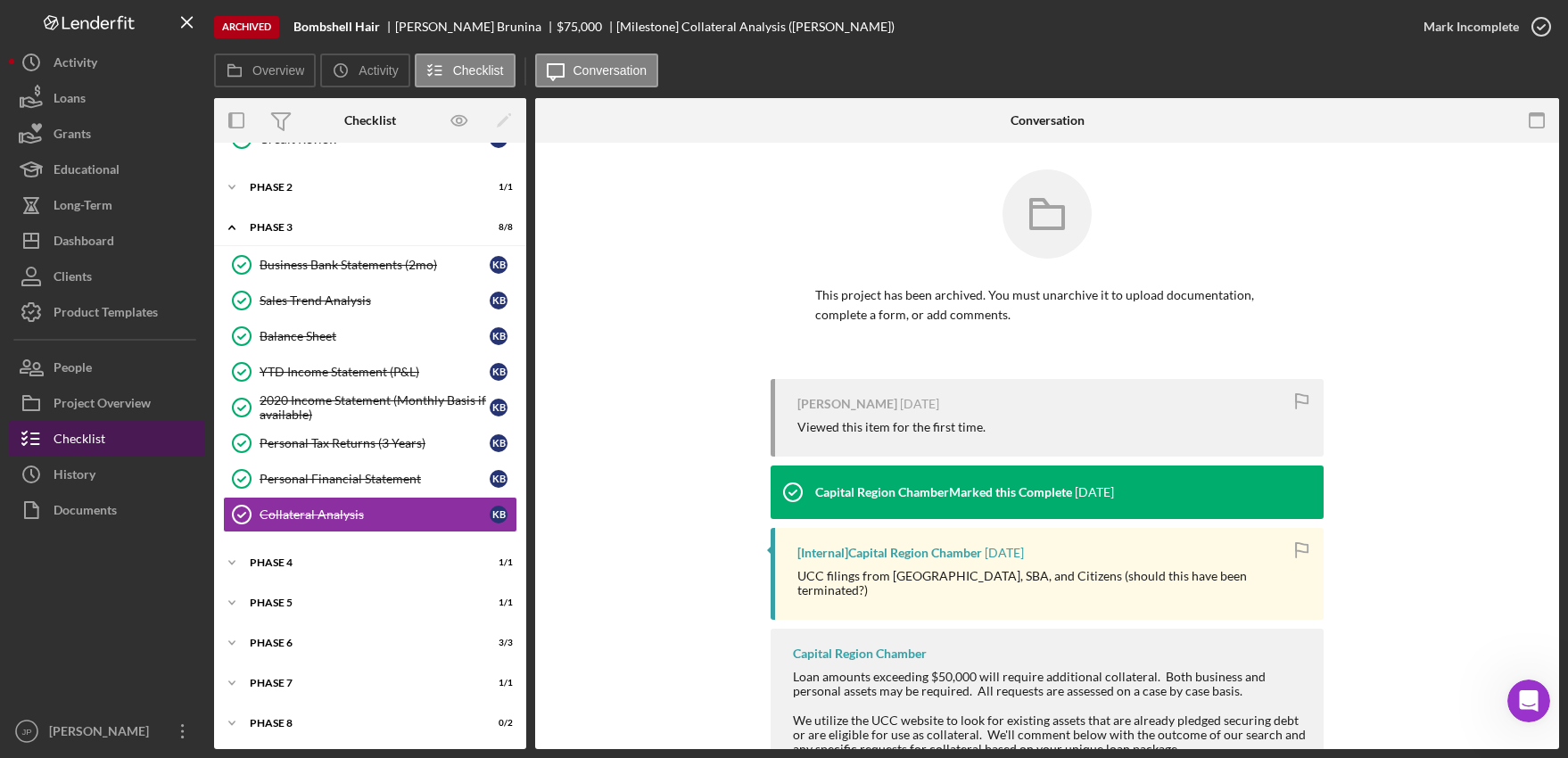
click at [89, 433] on div "Checklist" at bounding box center [80, 441] width 52 height 40
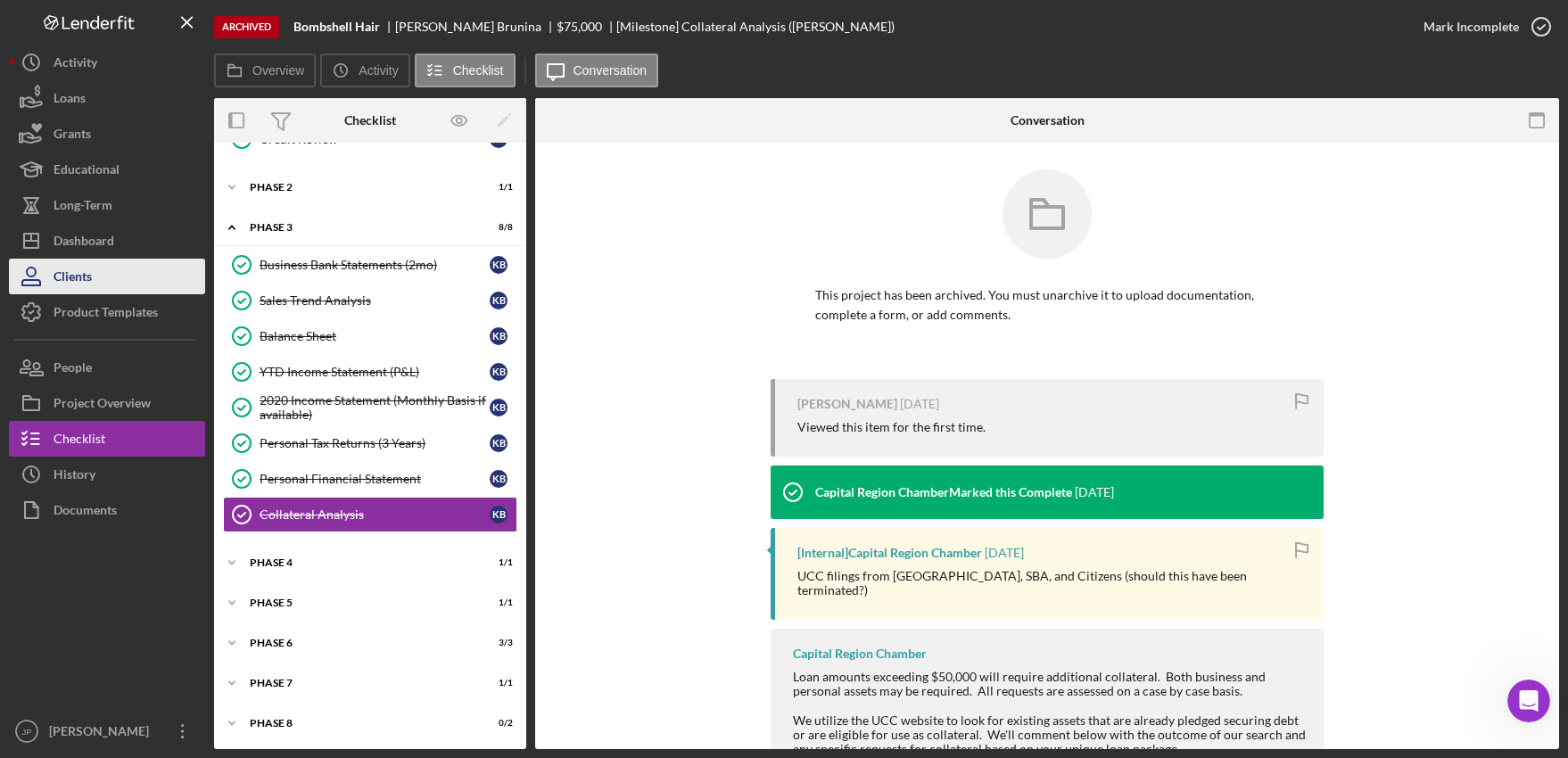
click at [79, 279] on div "Clients" at bounding box center [73, 279] width 38 height 40
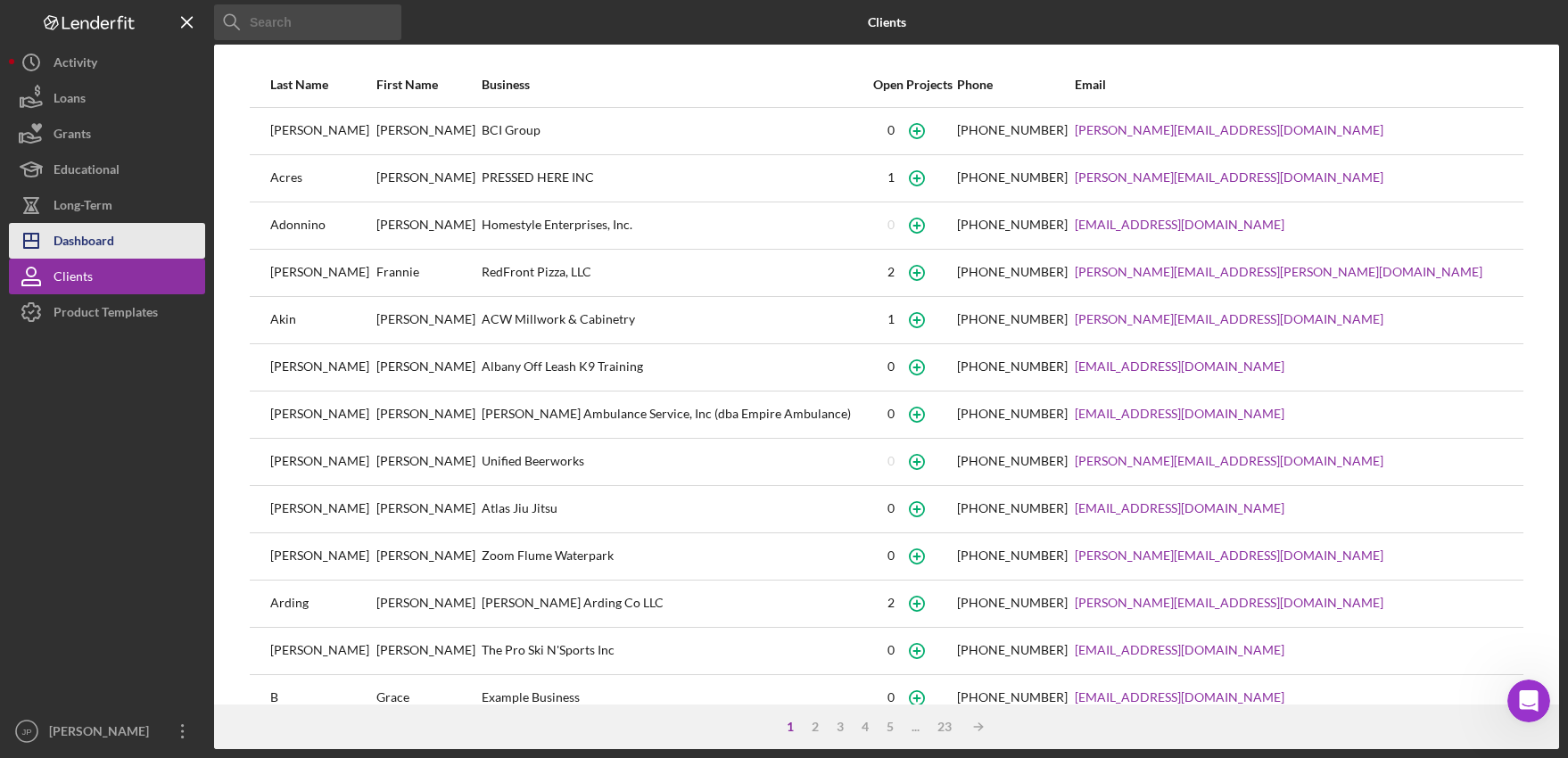
click at [88, 230] on div "Dashboard" at bounding box center [83, 243] width 60 height 40
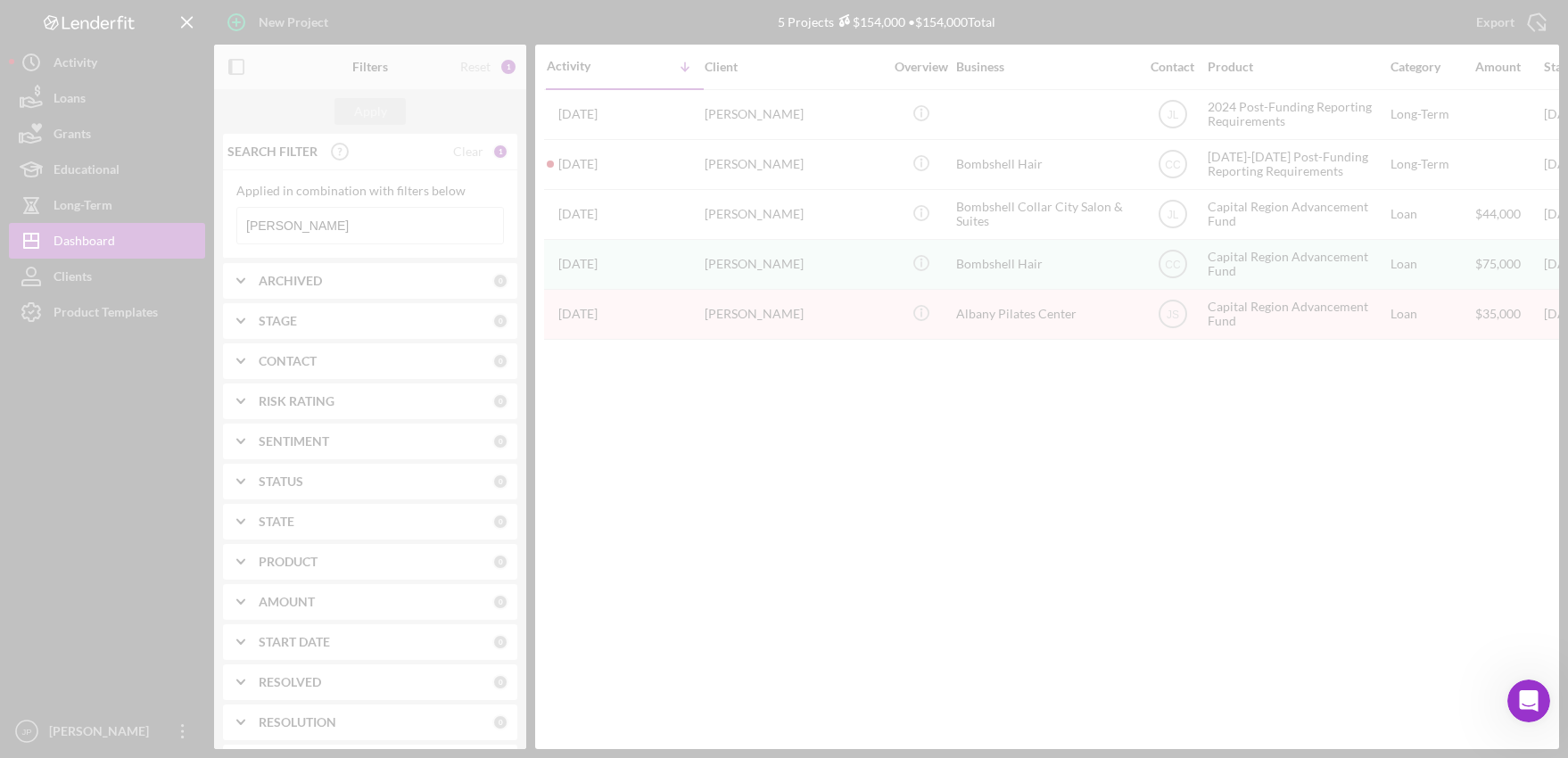
click at [285, 220] on div at bounding box center [784, 379] width 1568 height 758
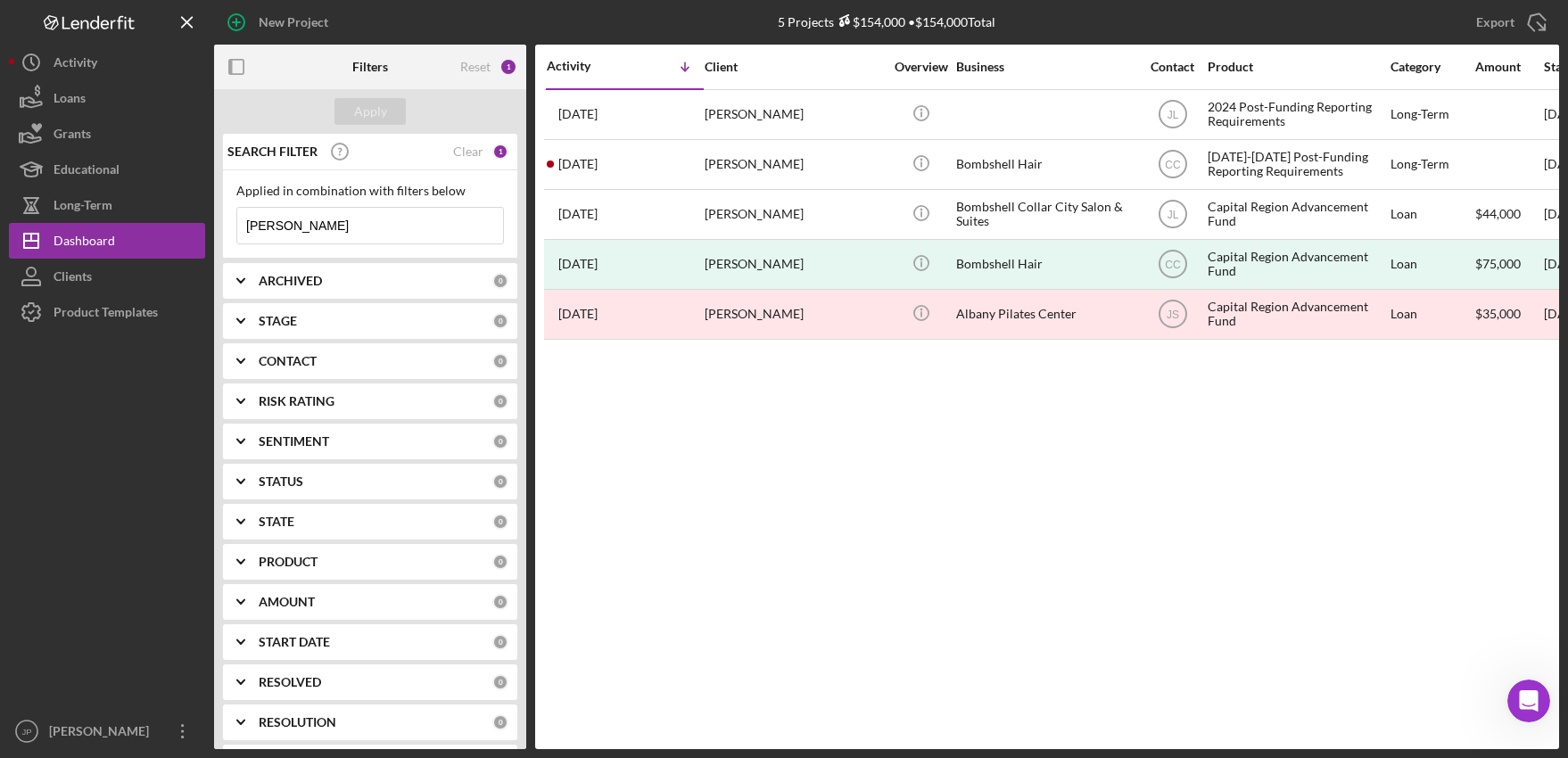
click at [297, 225] on input "[PERSON_NAME]" at bounding box center [369, 225] width 266 height 36
click at [462, 146] on div "Clear" at bounding box center [468, 152] width 31 height 14
click at [290, 224] on input at bounding box center [369, 225] width 266 height 36
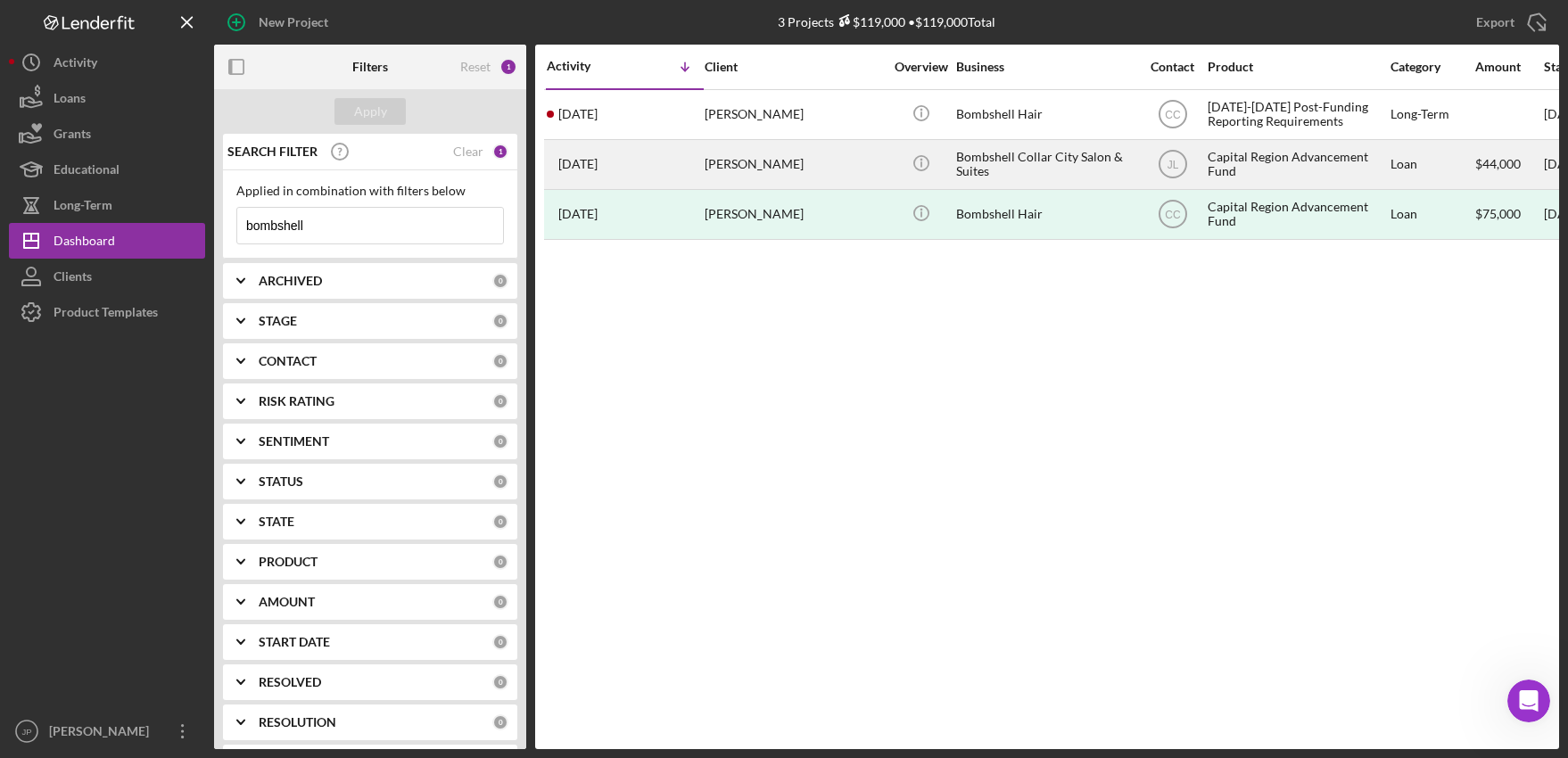
type input "bombshell"
click at [1255, 155] on div "Capital Region Advancement Fund" at bounding box center [1297, 164] width 178 height 47
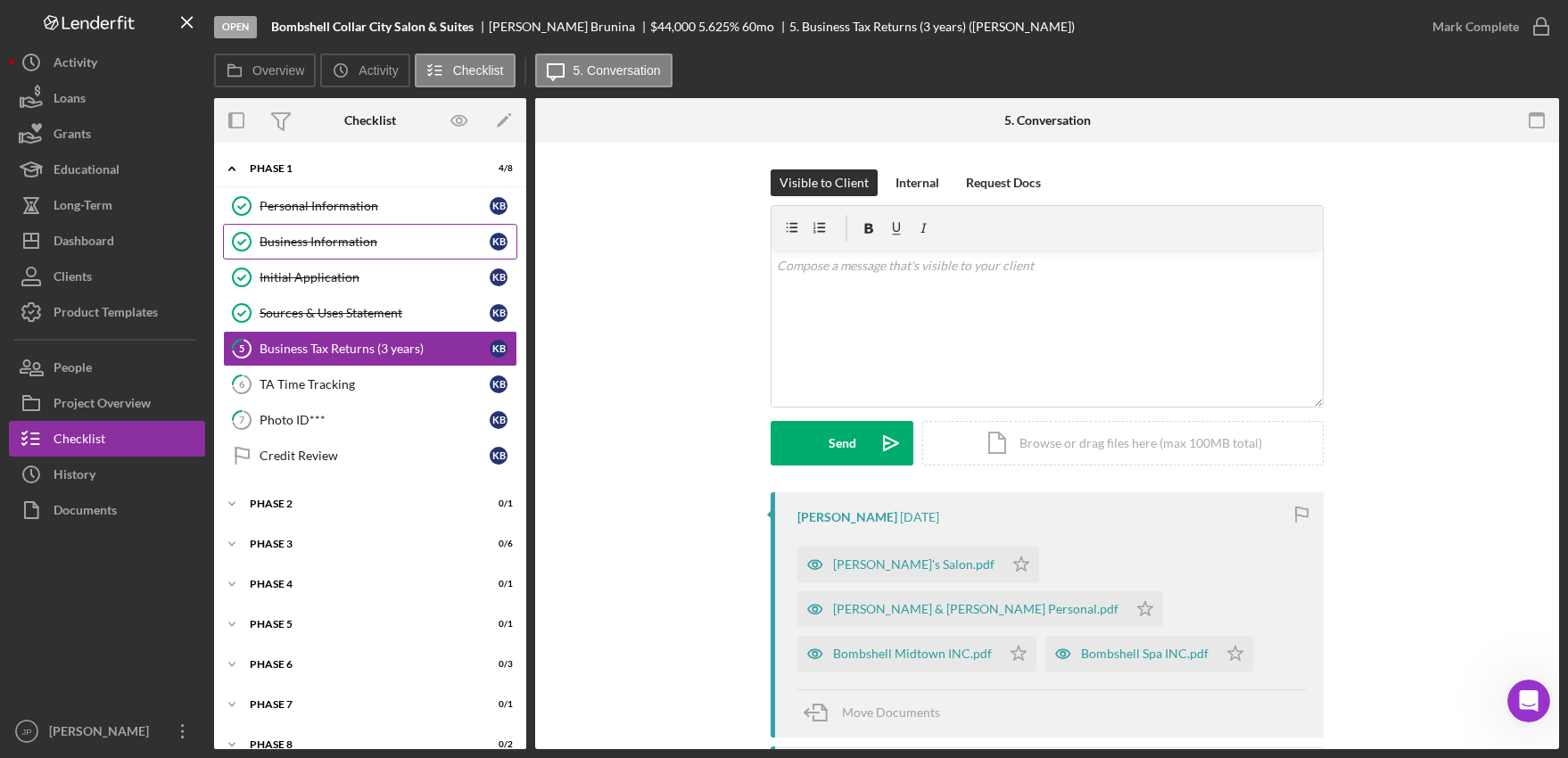
click at [347, 233] on link "Business Information Business Information K B" at bounding box center [369, 241] width 295 height 36
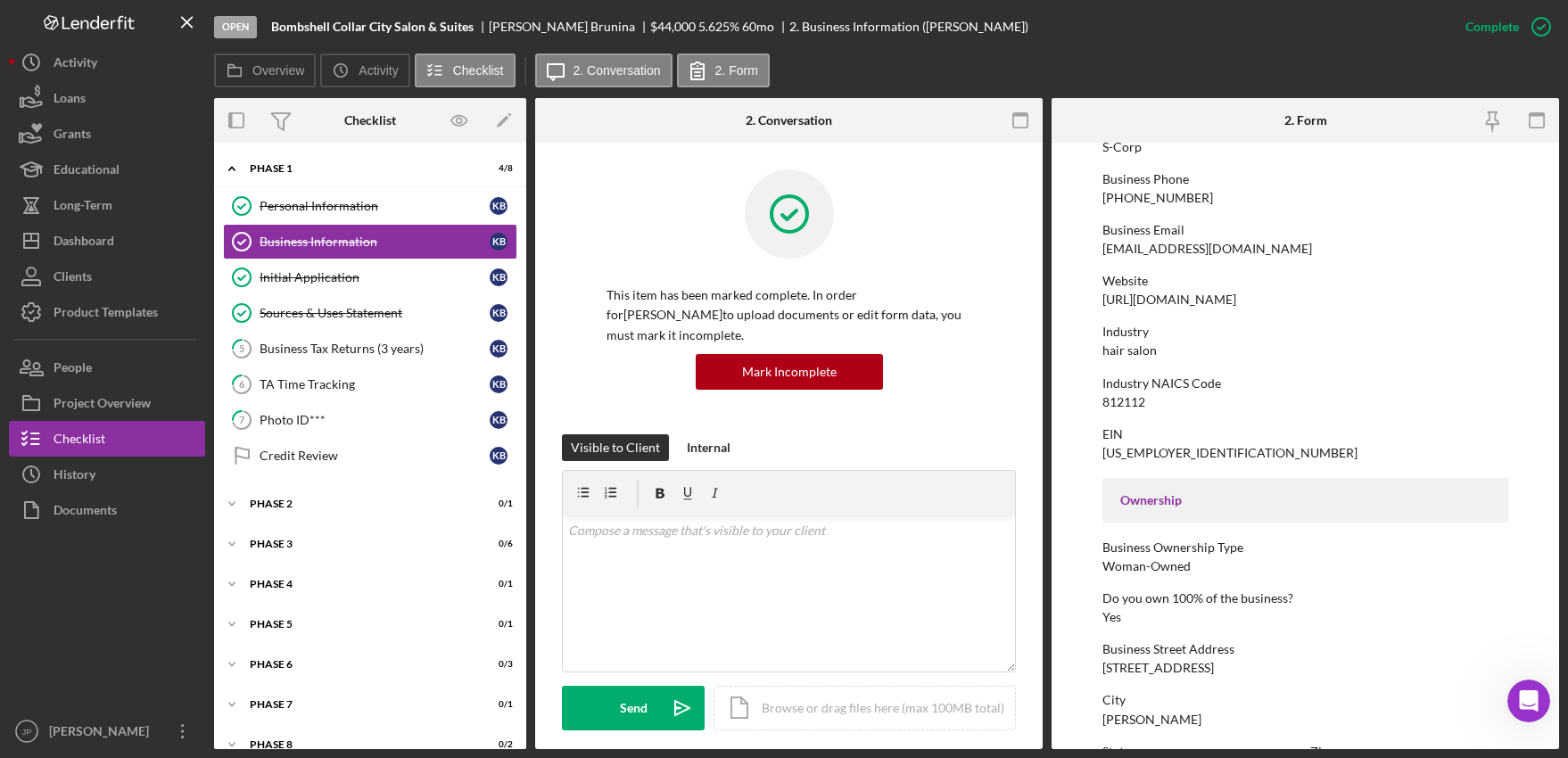
scroll to position [268, 0]
click at [1130, 398] on div "812112" at bounding box center [1124, 398] width 43 height 14
click at [1131, 398] on div "812112" at bounding box center [1124, 398] width 43 height 14
copy div "812112"
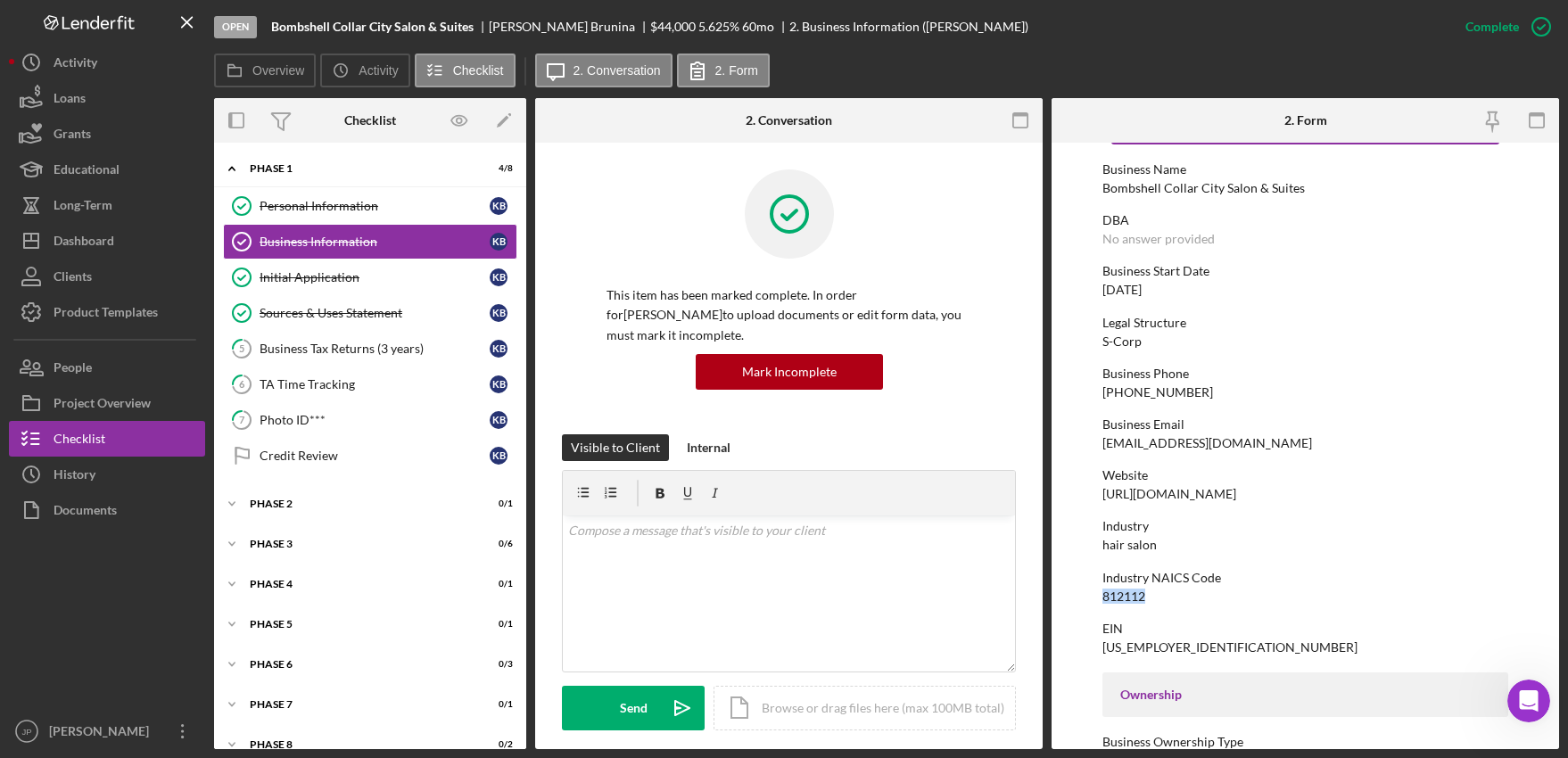
scroll to position [178, 0]
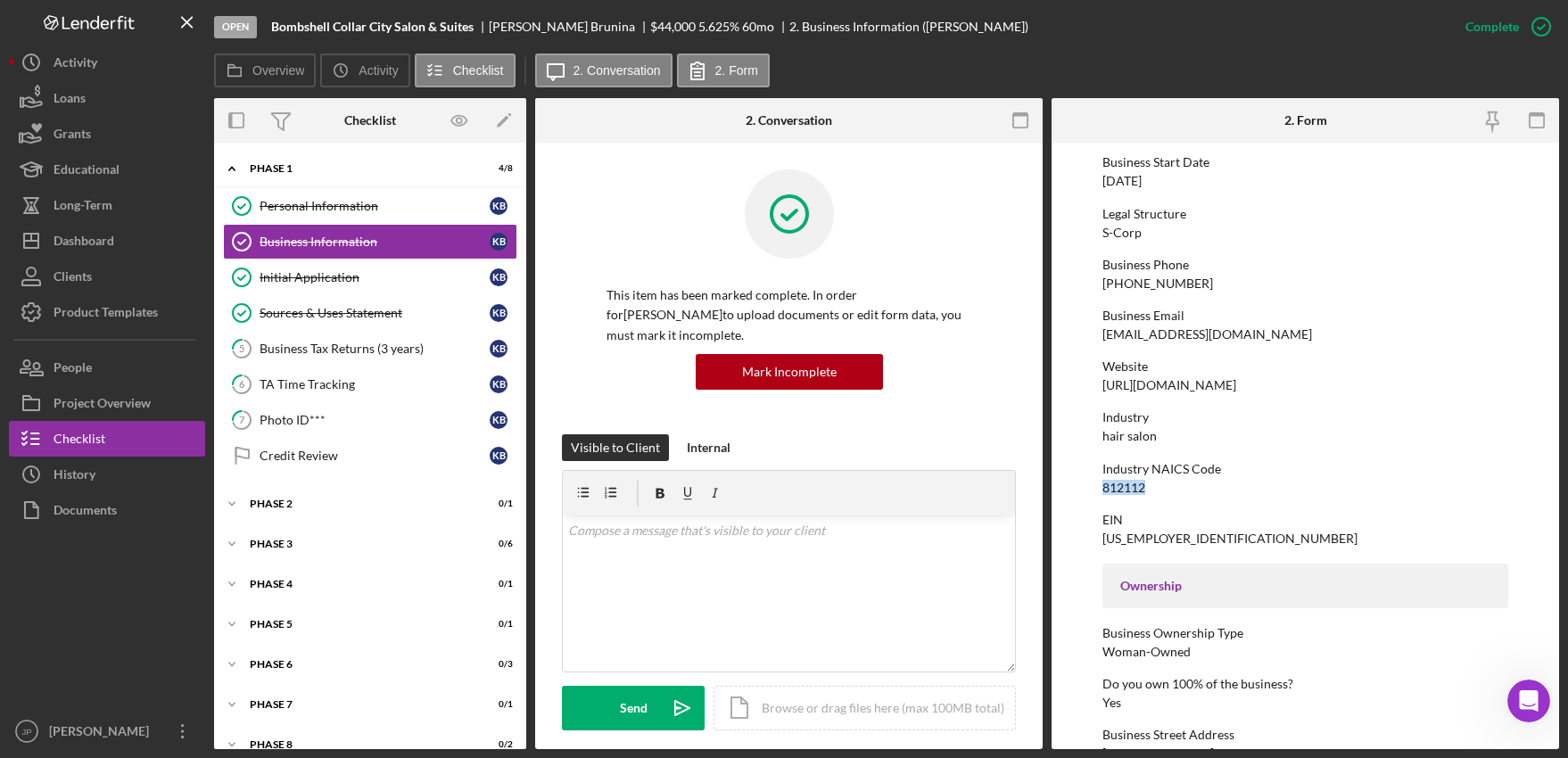
drag, startPoint x: 1274, startPoint y: 388, endPoint x: 1100, endPoint y: 393, distance: 174.1
click at [1100, 393] on form "To edit this form you must mark this item incomplete Business Name Bombshell Co…" at bounding box center [1305, 446] width 508 height 606
click at [1114, 391] on div "[URL][DOMAIN_NAME]" at bounding box center [1169, 385] width 133 height 14
drag, startPoint x: 1272, startPoint y: 378, endPoint x: 1102, endPoint y: 393, distance: 170.7
click at [1103, 393] on div "To edit this form you must mark this item incomplete Business Name Bombshell Co…" at bounding box center [1305, 636] width 406 height 1327
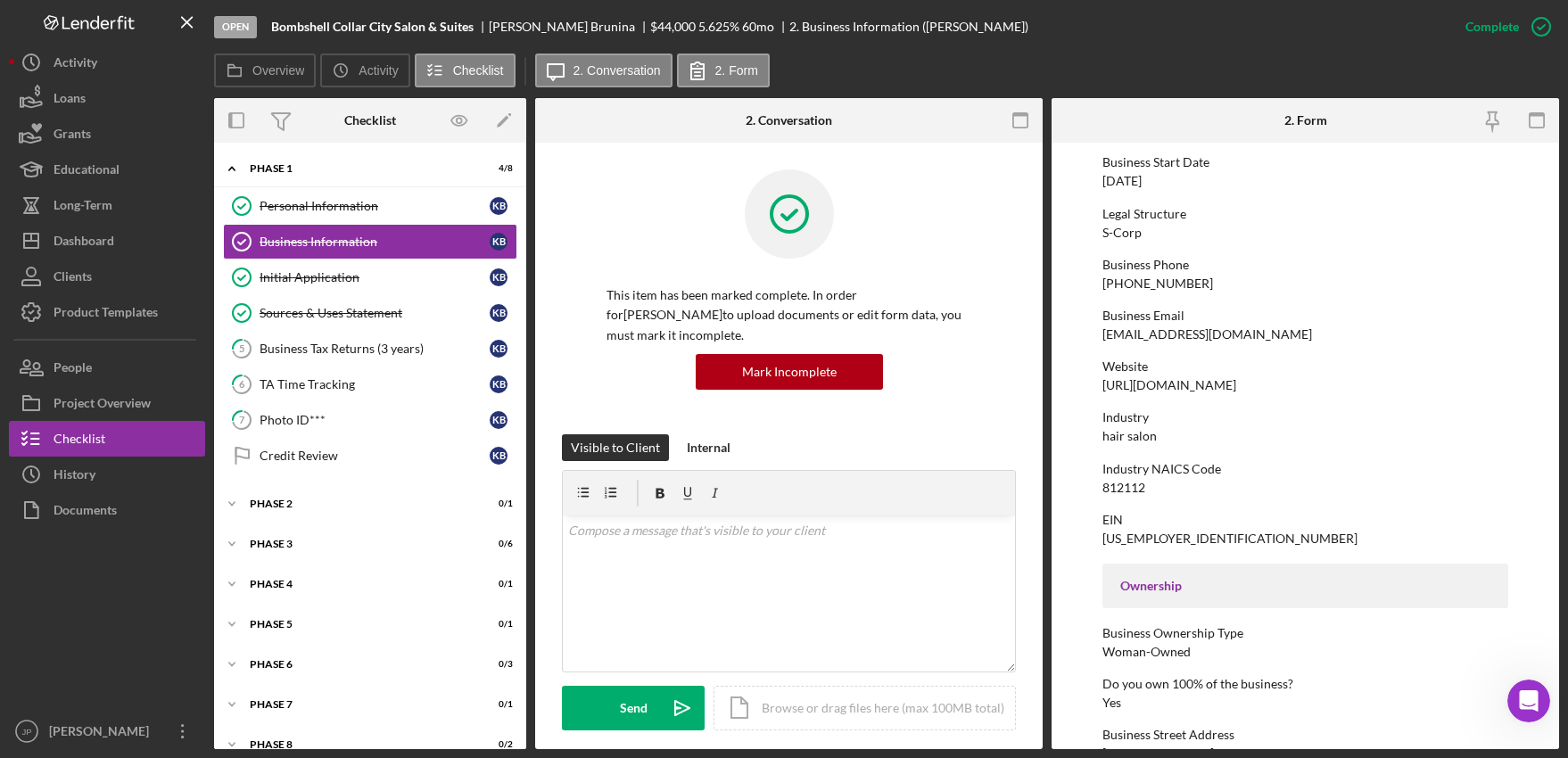
drag, startPoint x: 1101, startPoint y: 386, endPoint x: 1254, endPoint y: 384, distance: 153.0
click at [1254, 384] on form "To edit this form you must mark this item incomplete Business Name Bombshell Co…" at bounding box center [1305, 446] width 508 height 606
copy div "[URL][DOMAIN_NAME]"
drag, startPoint x: 1386, startPoint y: 509, endPoint x: 1329, endPoint y: 437, distance: 91.8
click at [1386, 508] on div "To edit this form you must mark this item incomplete Business Name Bombshell Co…" at bounding box center [1305, 636] width 406 height 1327
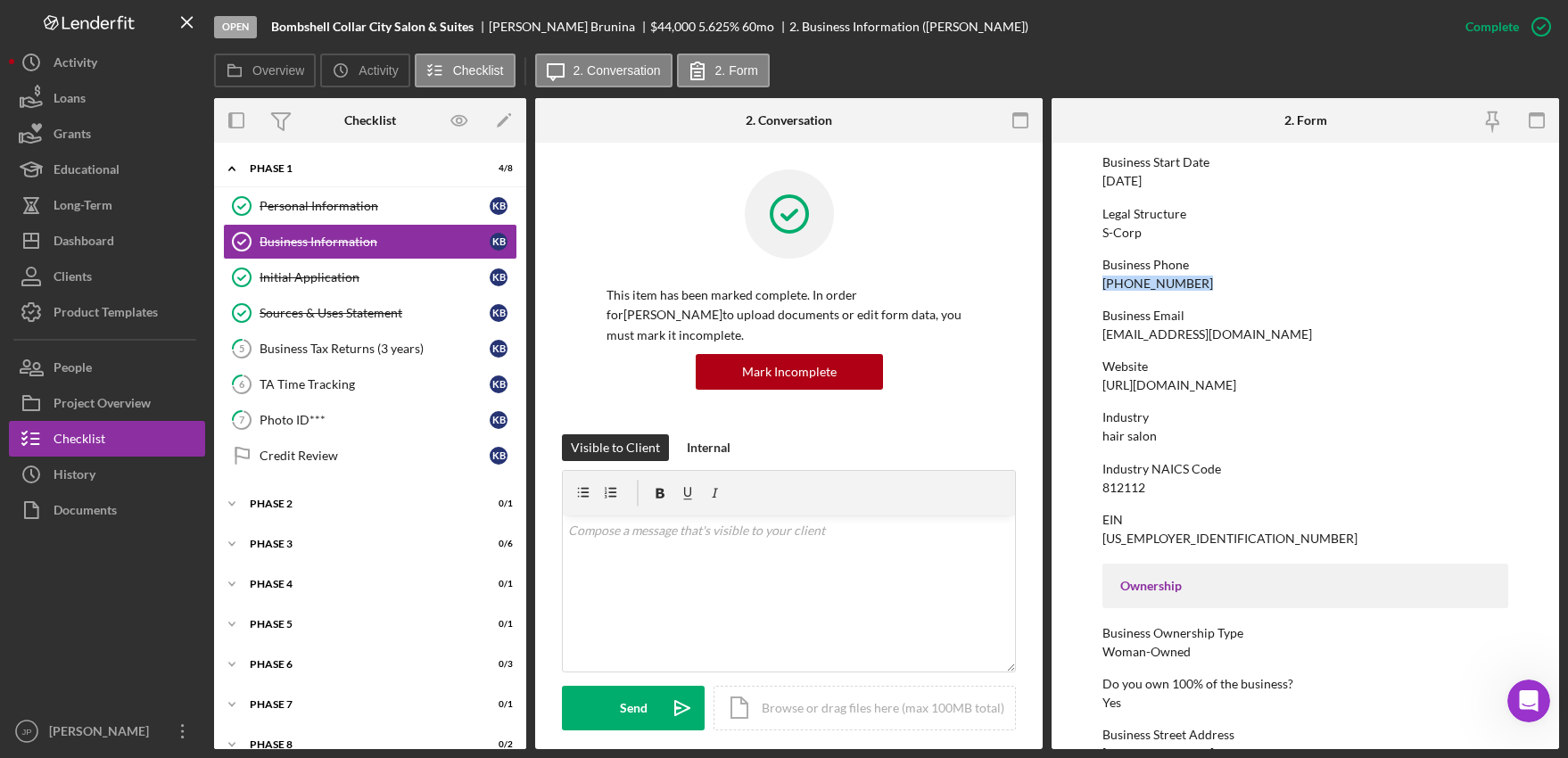
drag, startPoint x: 1200, startPoint y: 282, endPoint x: 1085, endPoint y: 281, distance: 115.0
click at [1085, 281] on form "To edit this form you must mark this item incomplete Business Name Bombshell Co…" at bounding box center [1305, 446] width 508 height 606
copy div "[PHONE_NUMBER]"
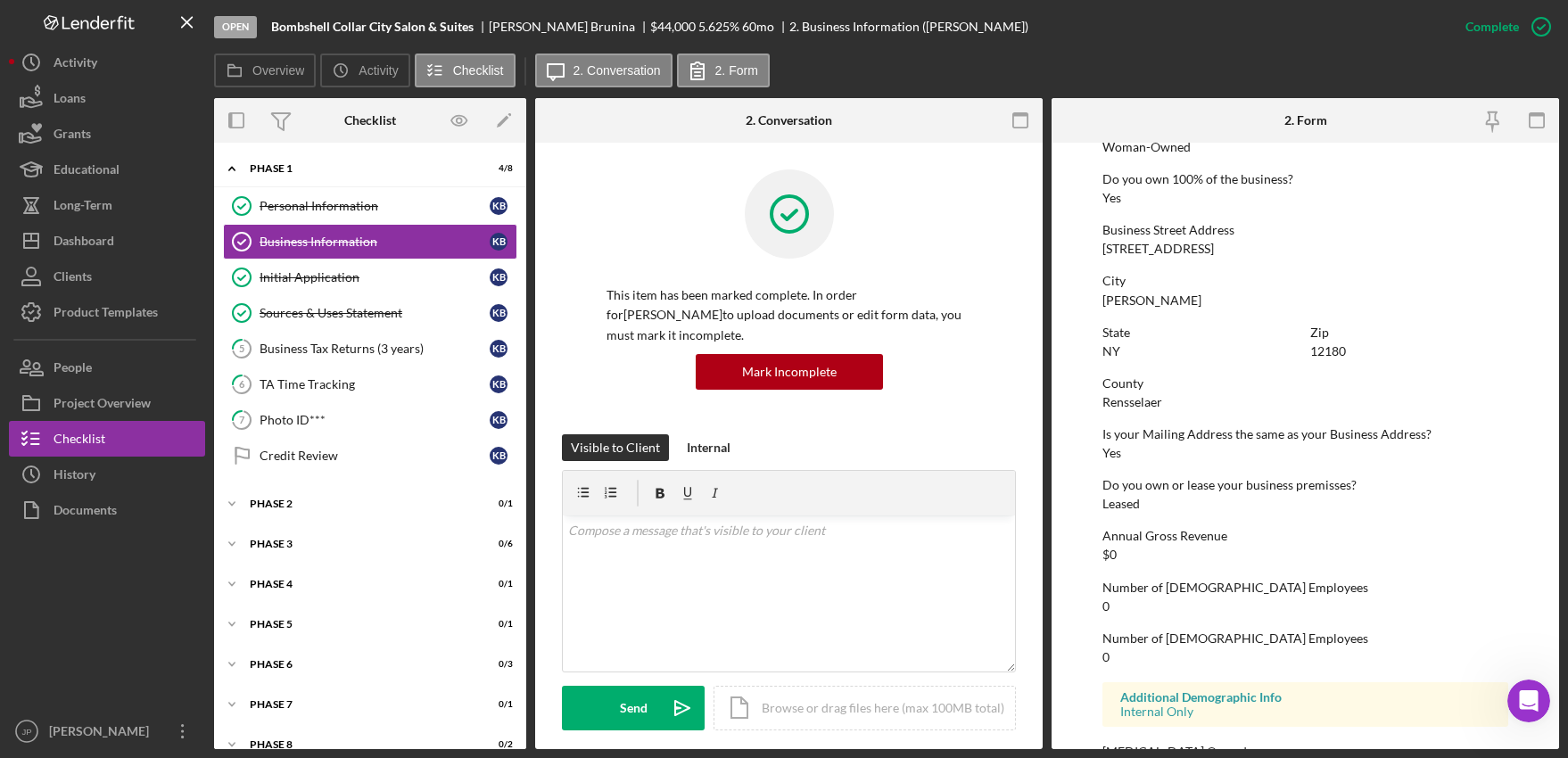
scroll to position [739, 0]
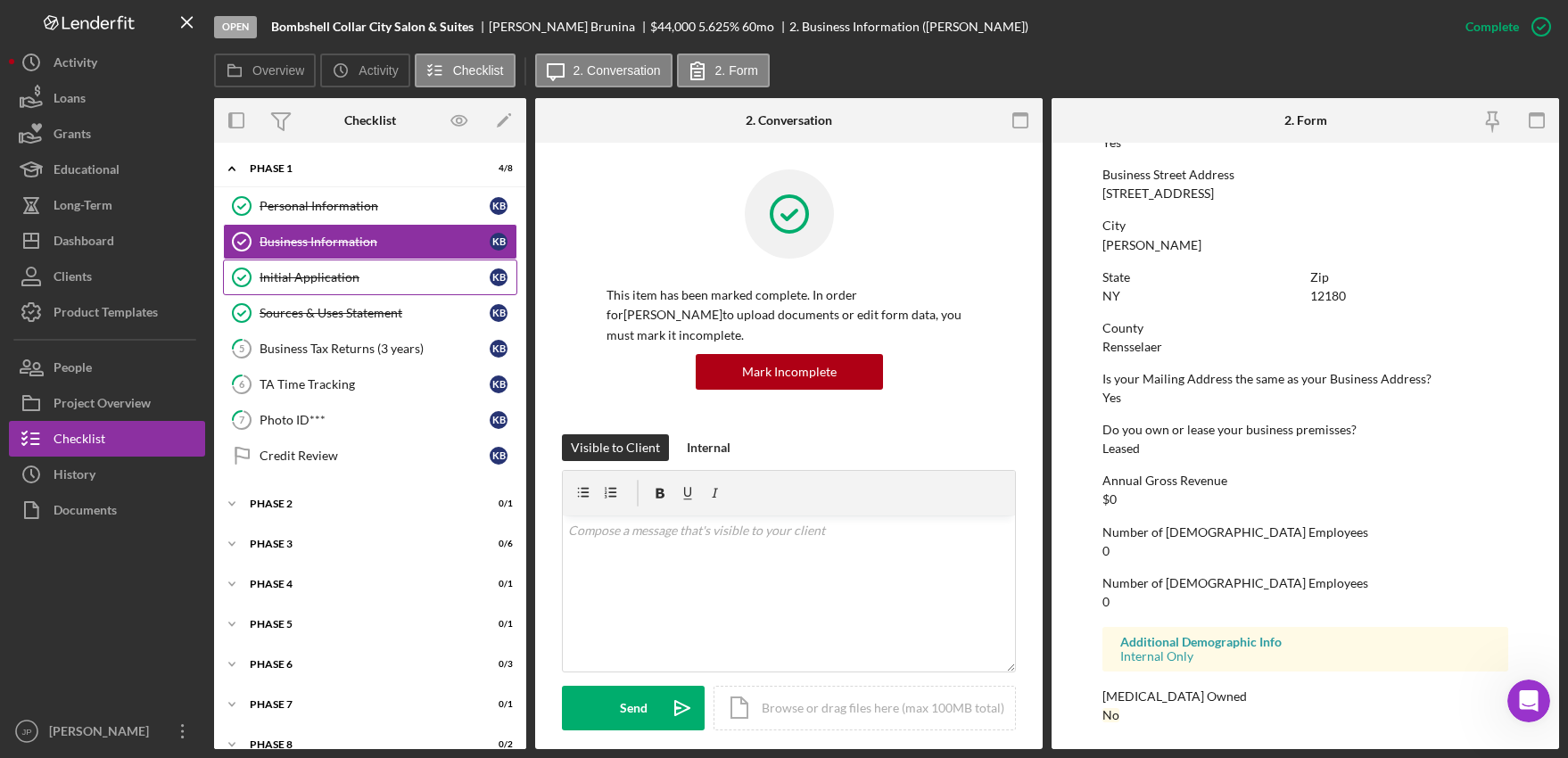
click at [331, 282] on div "Initial Application" at bounding box center [374, 277] width 230 height 14
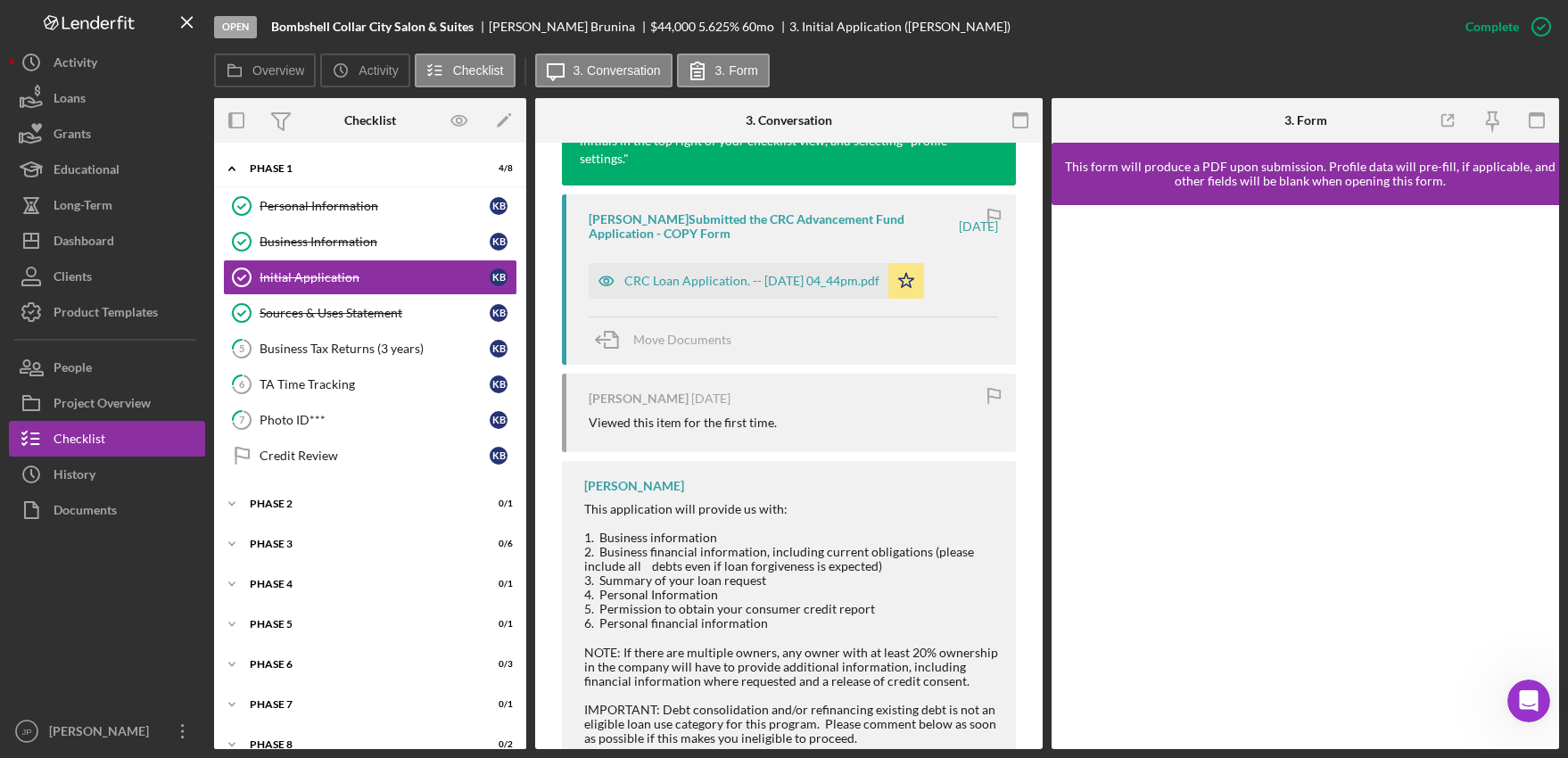
scroll to position [843, 0]
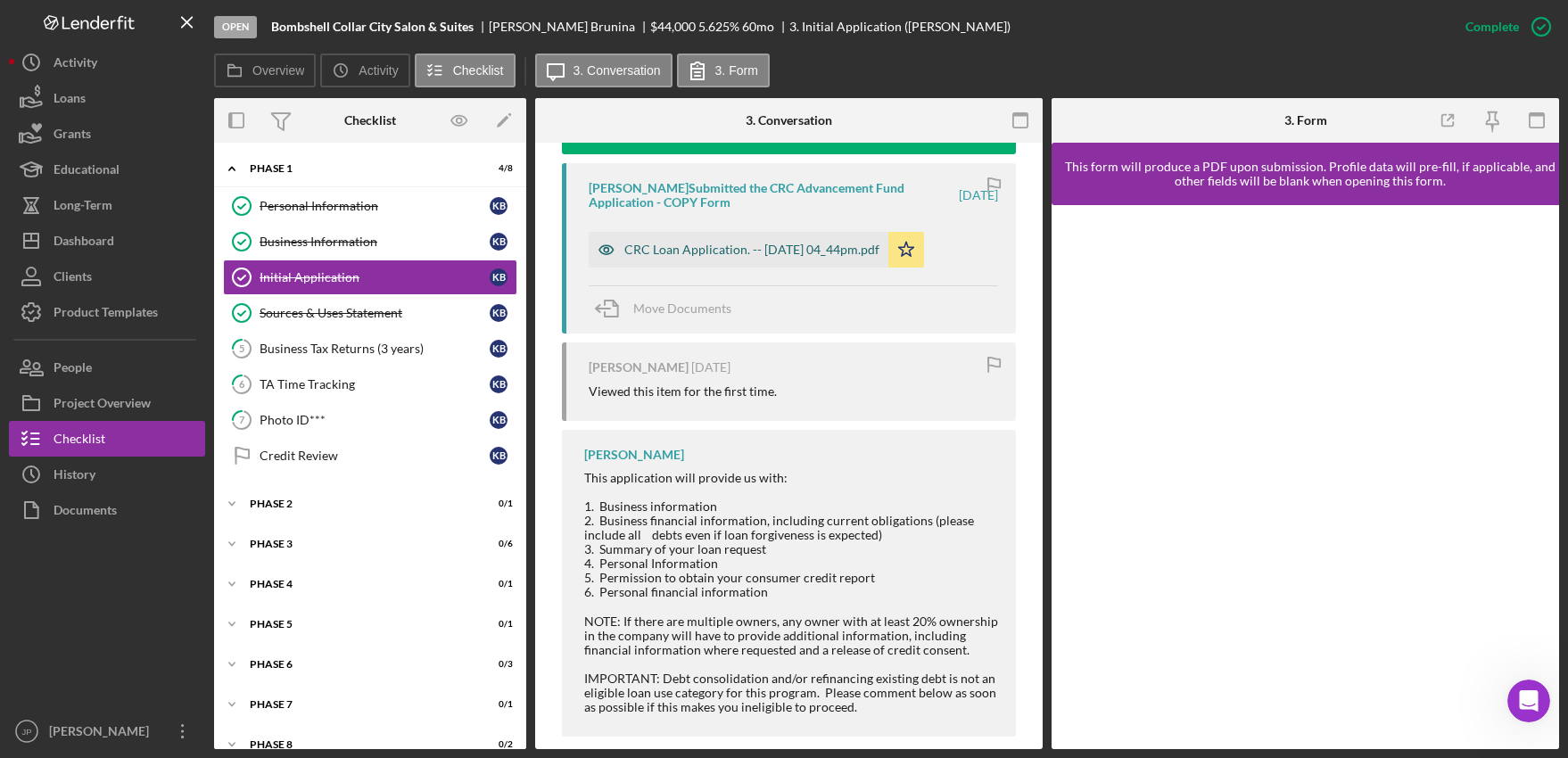
click at [743, 243] on div "CRC Loan Application. -- [DATE] 04_44pm.pdf" at bounding box center [752, 249] width 255 height 14
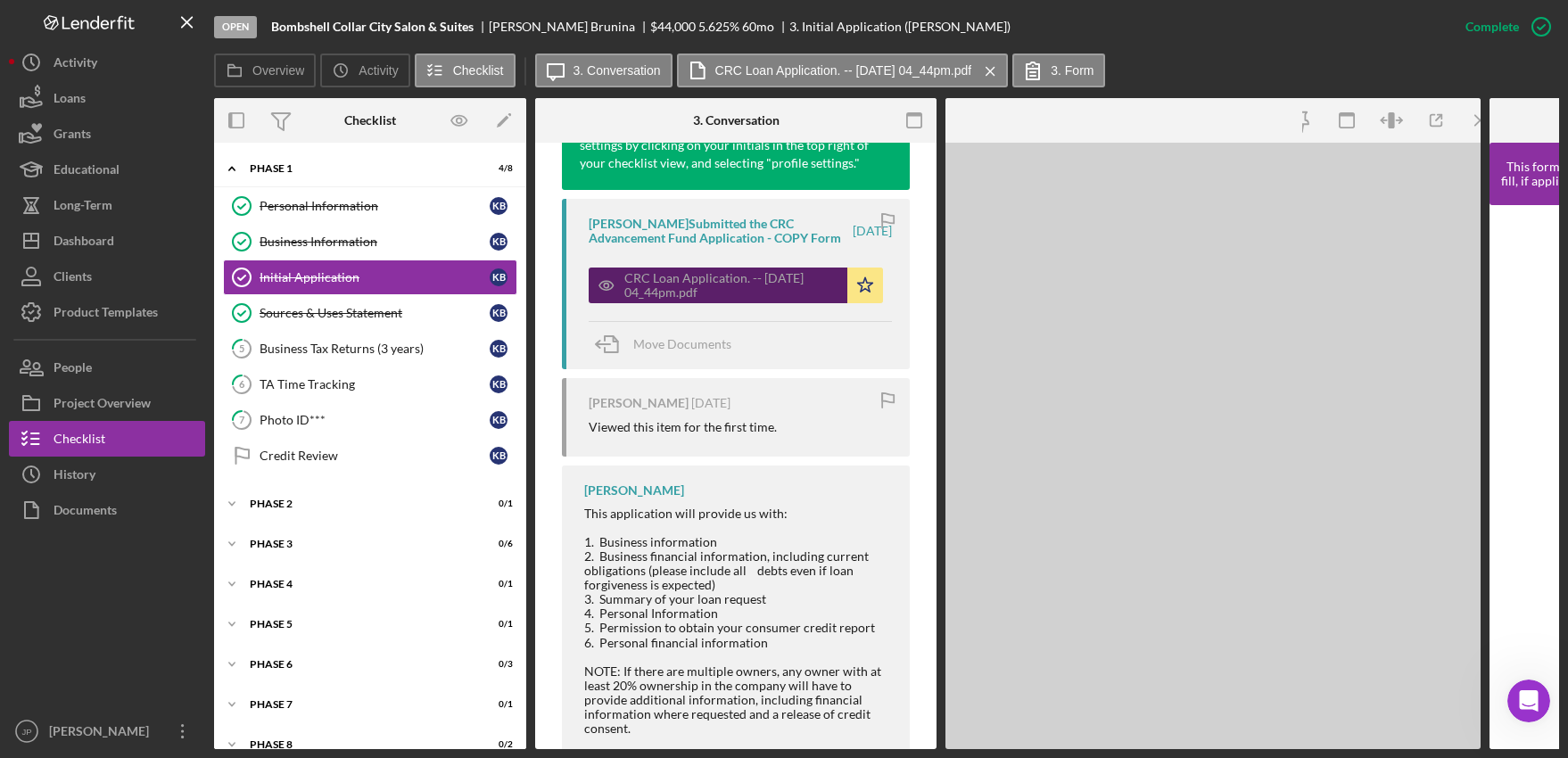
scroll to position [917, 0]
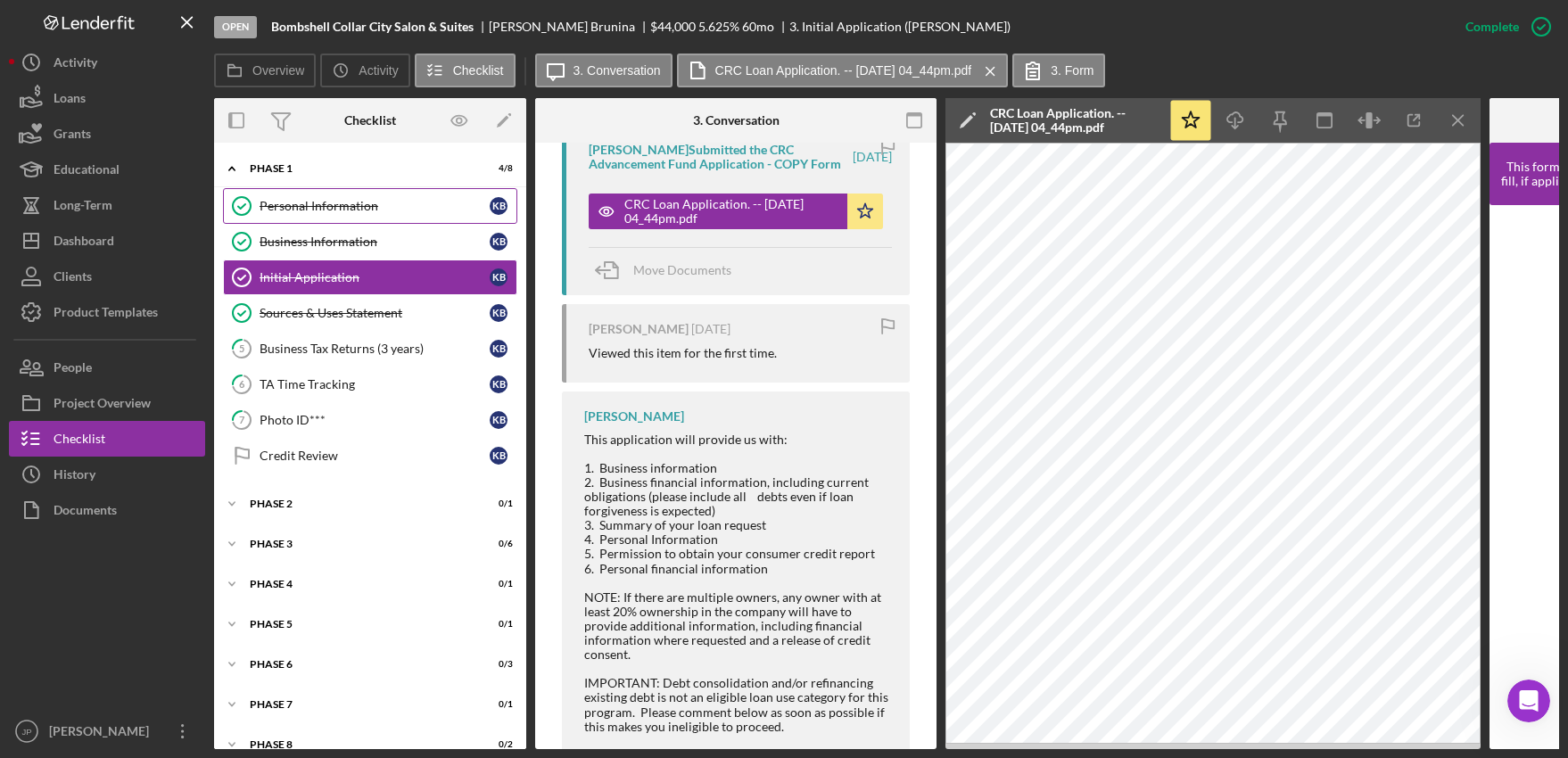
click at [344, 215] on link "Personal Information Personal Information K B" at bounding box center [369, 205] width 295 height 36
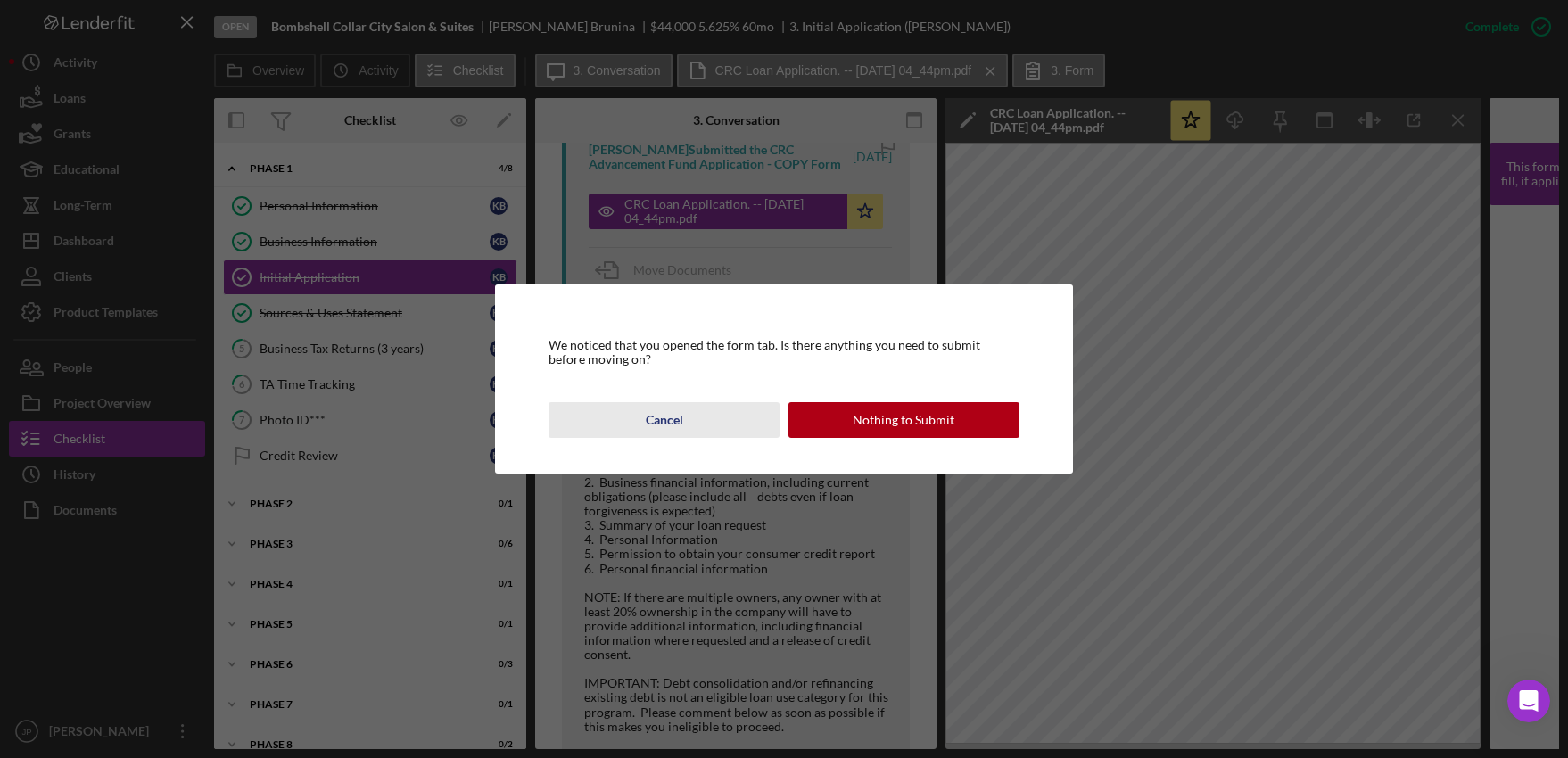
click at [680, 423] on div "Cancel" at bounding box center [664, 419] width 37 height 36
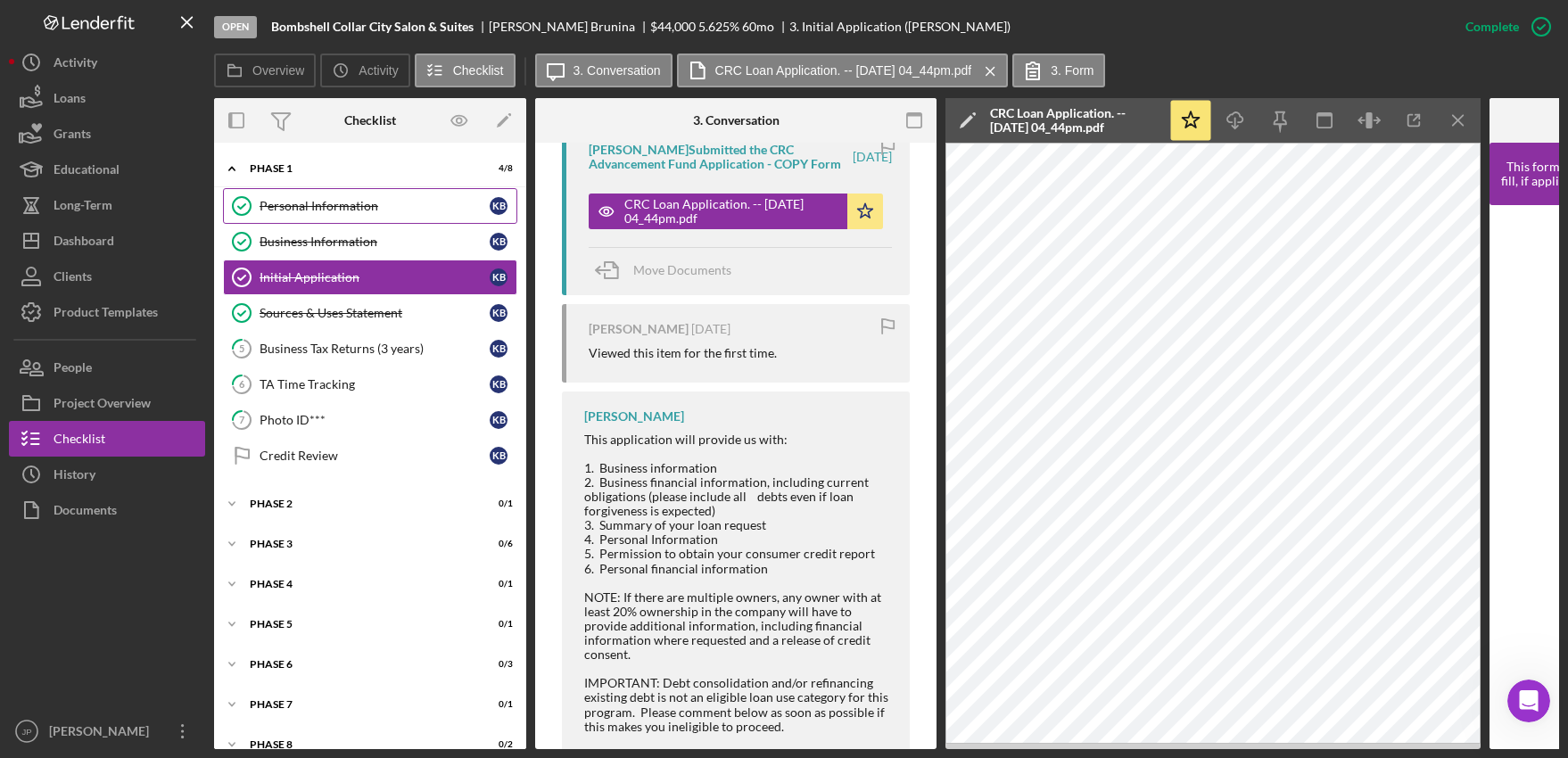
click at [350, 210] on div "Personal Information" at bounding box center [374, 205] width 230 height 14
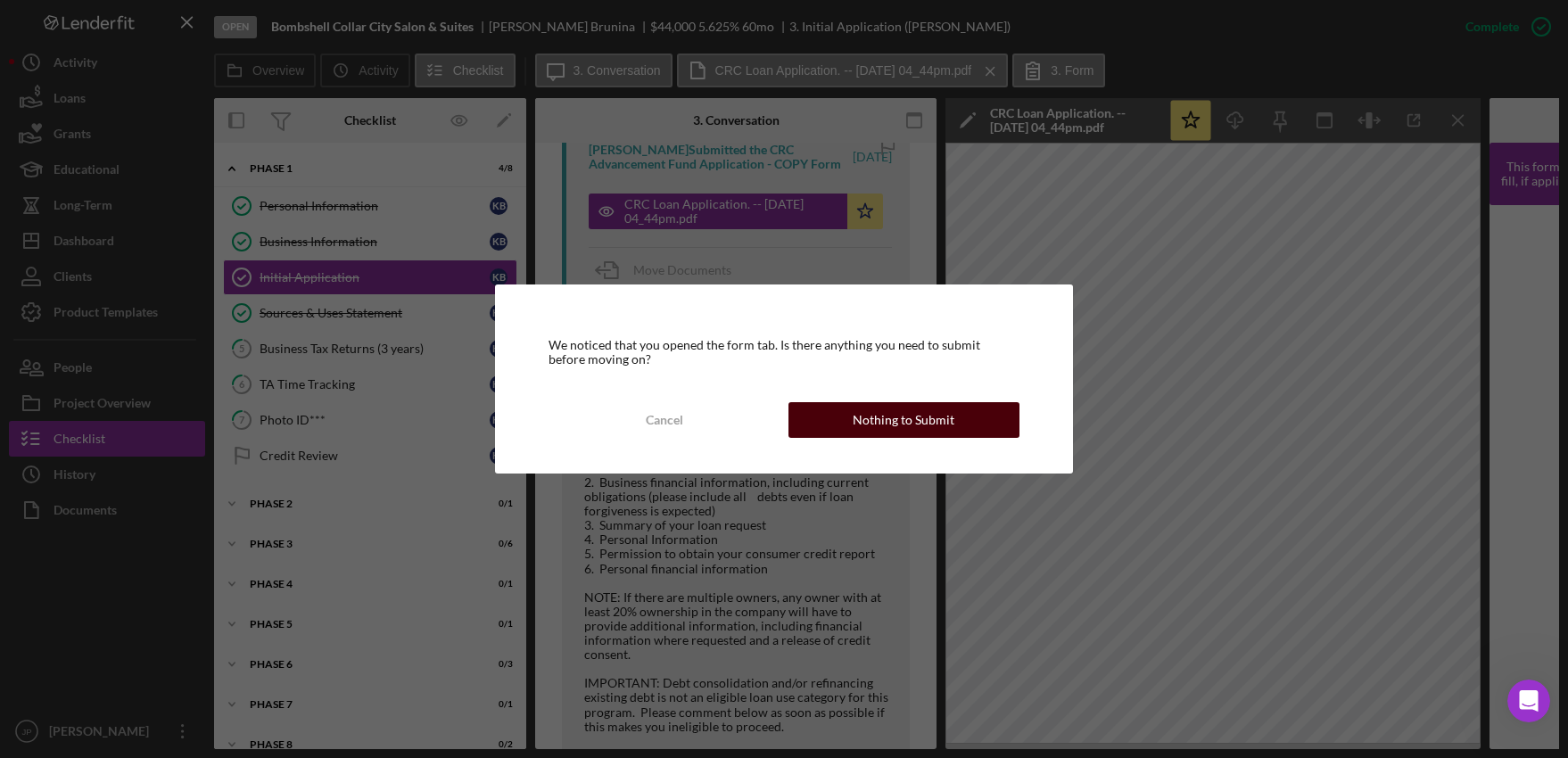
click at [910, 436] on div "Nothing to Submit" at bounding box center [904, 419] width 102 height 36
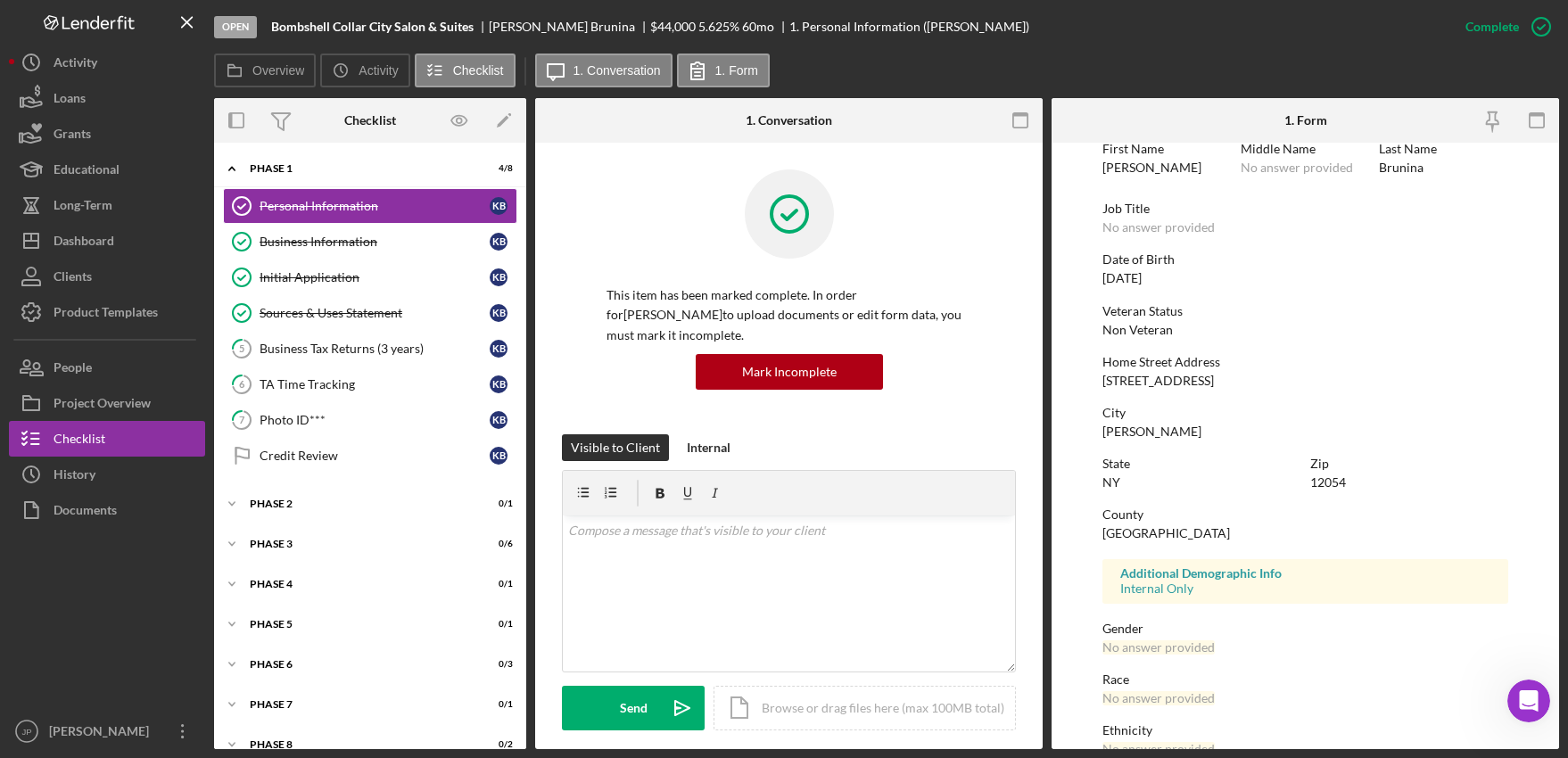
scroll to position [225, 0]
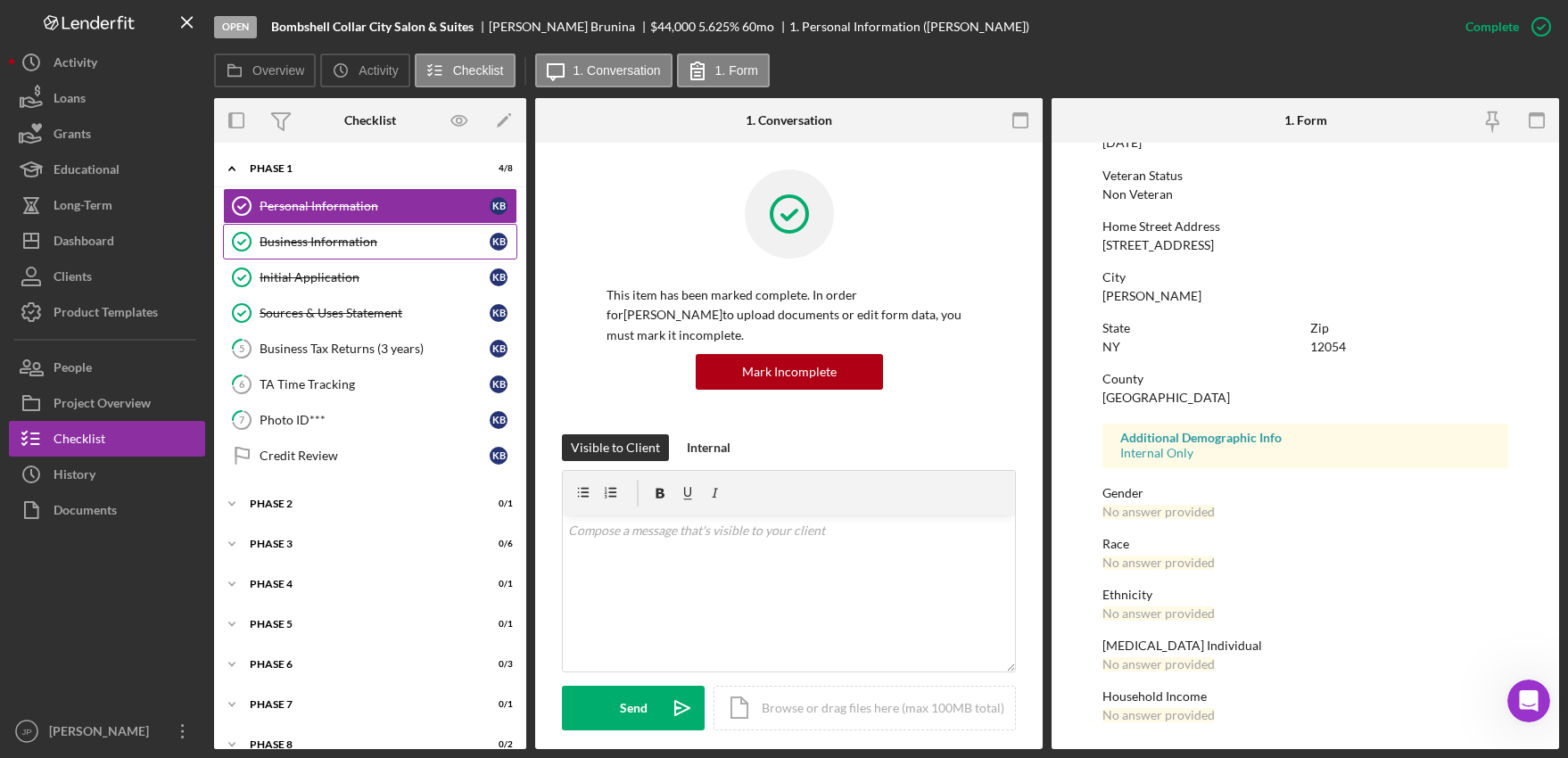
click at [361, 252] on link "Business Information Business Information K B" at bounding box center [369, 241] width 295 height 36
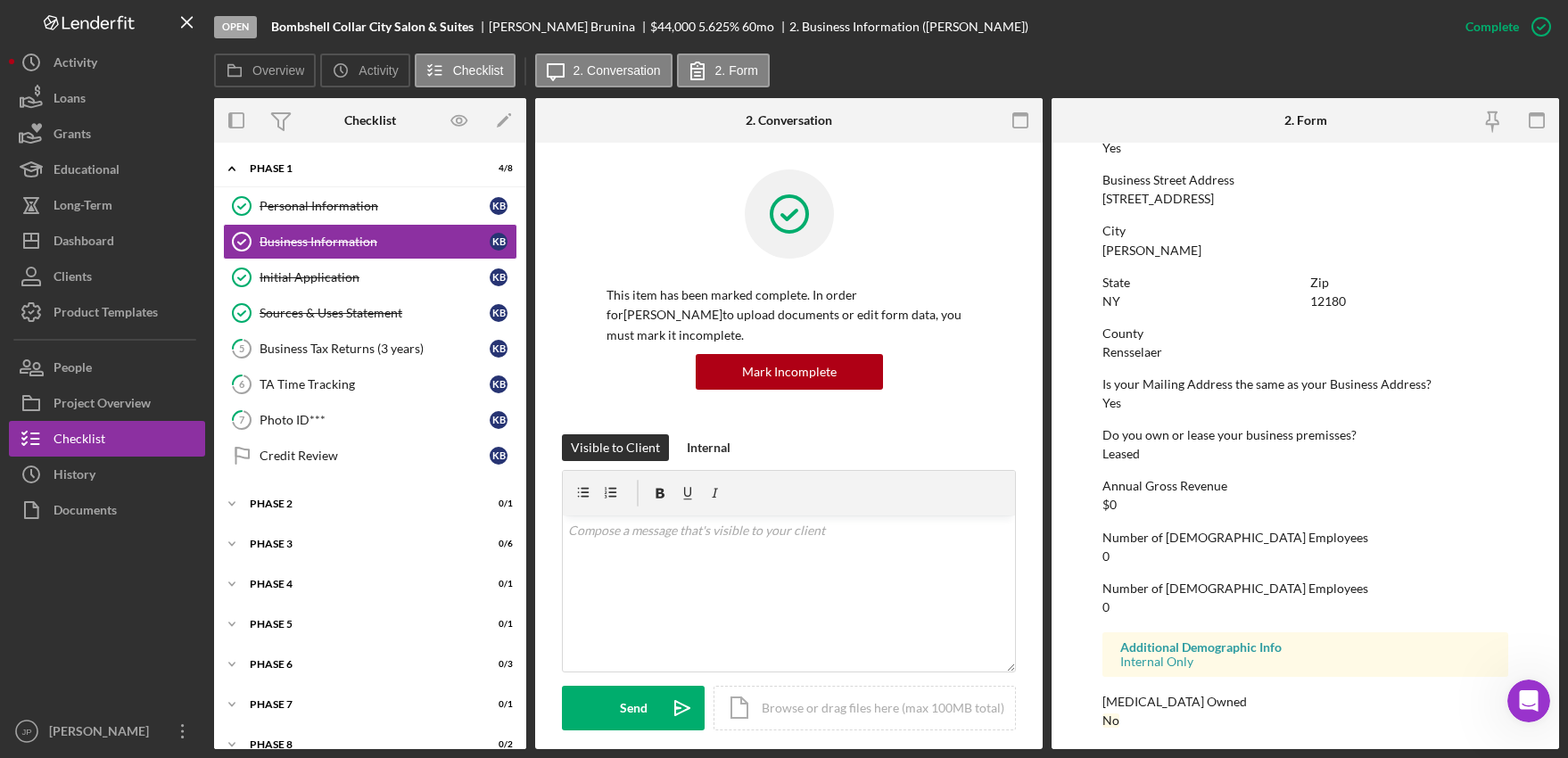
scroll to position [739, 0]
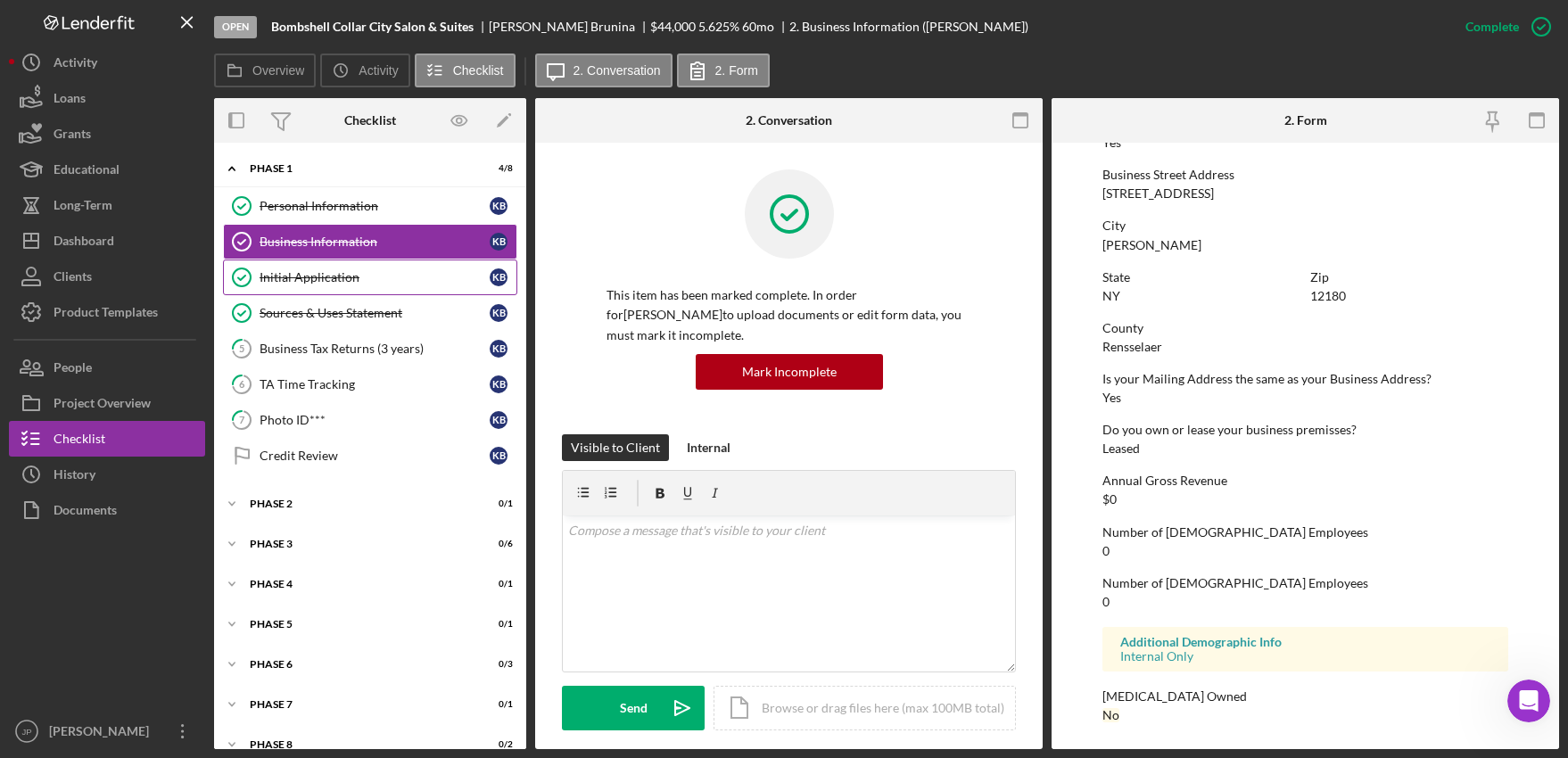
click at [360, 280] on div "Initial Application" at bounding box center [374, 277] width 230 height 14
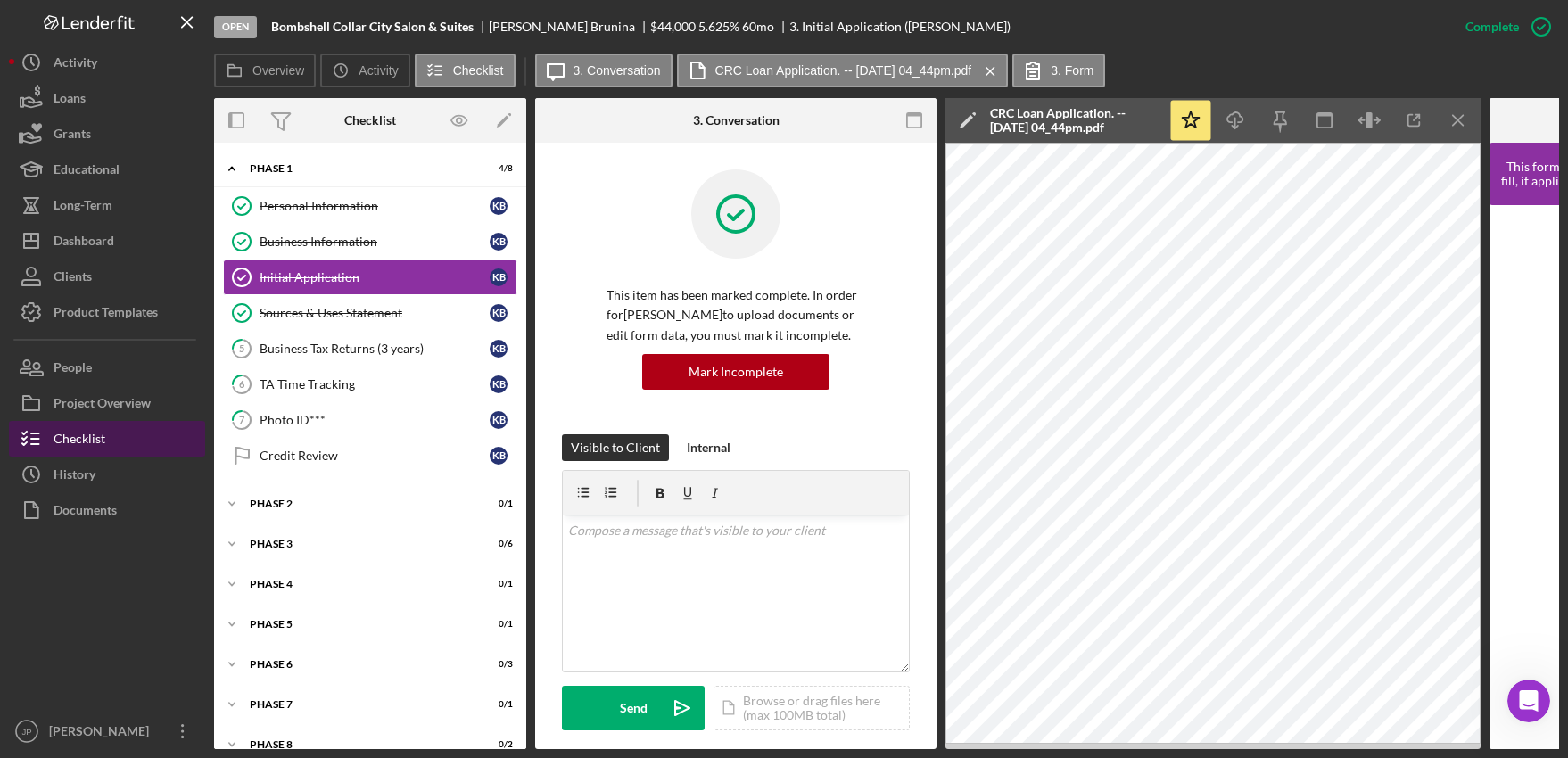
click at [86, 440] on div "Checklist" at bounding box center [80, 441] width 52 height 40
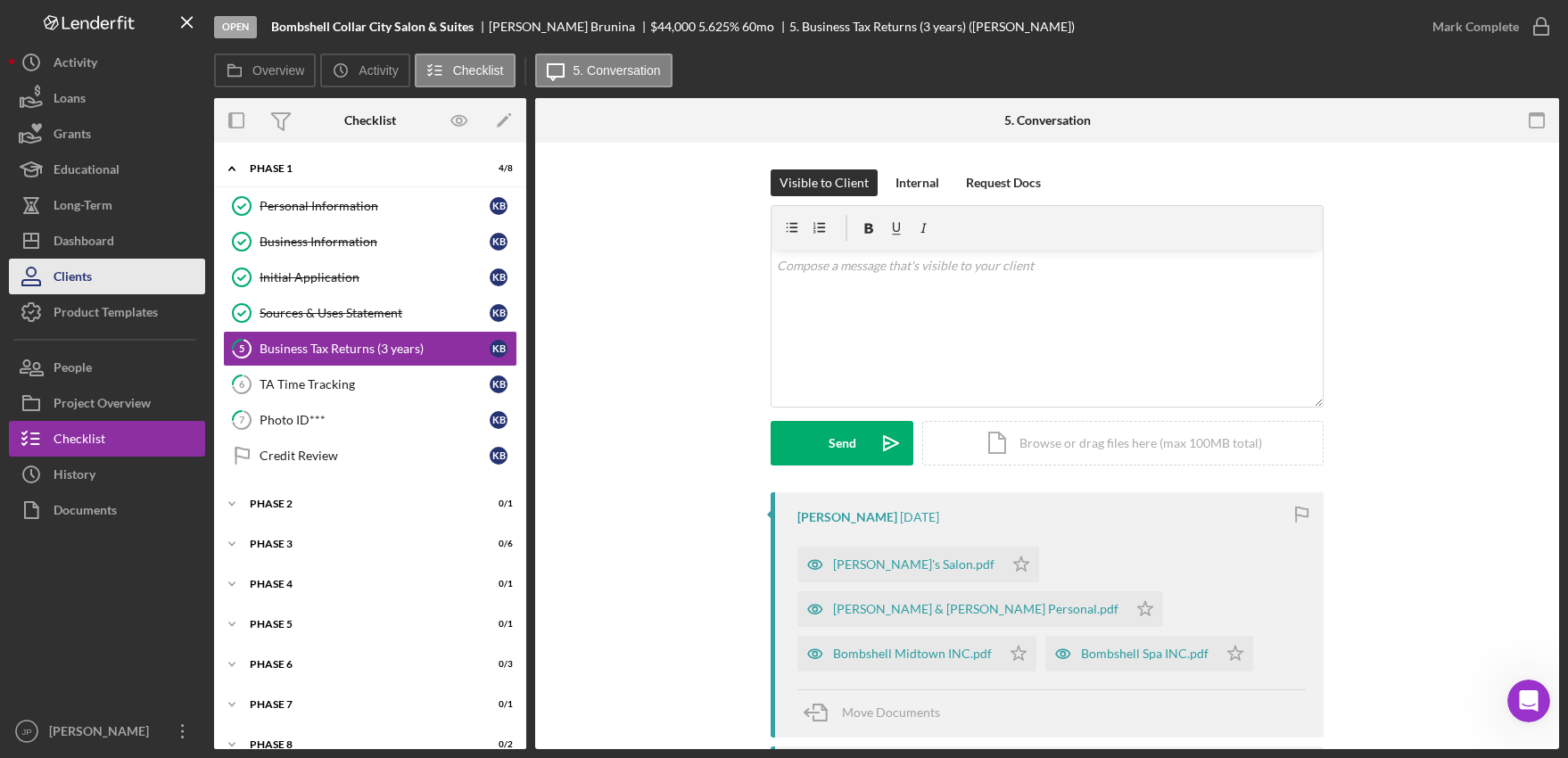
click at [79, 277] on div "Clients" at bounding box center [73, 279] width 38 height 40
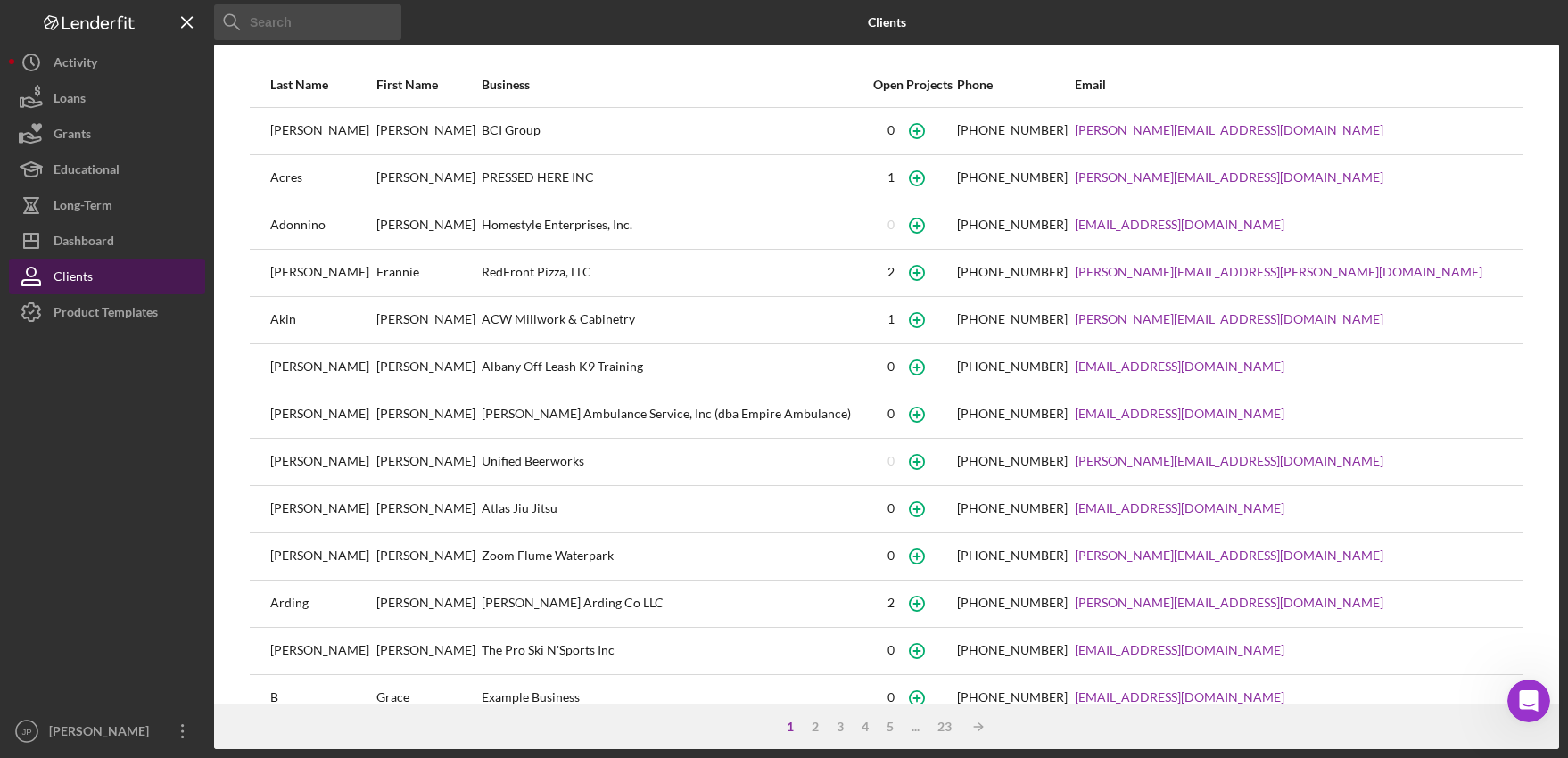
click at [76, 272] on div "Clients" at bounding box center [73, 279] width 39 height 40
click at [79, 277] on div "Clients" at bounding box center [73, 279] width 39 height 40
click at [67, 247] on div "Dashboard" at bounding box center [83, 243] width 60 height 40
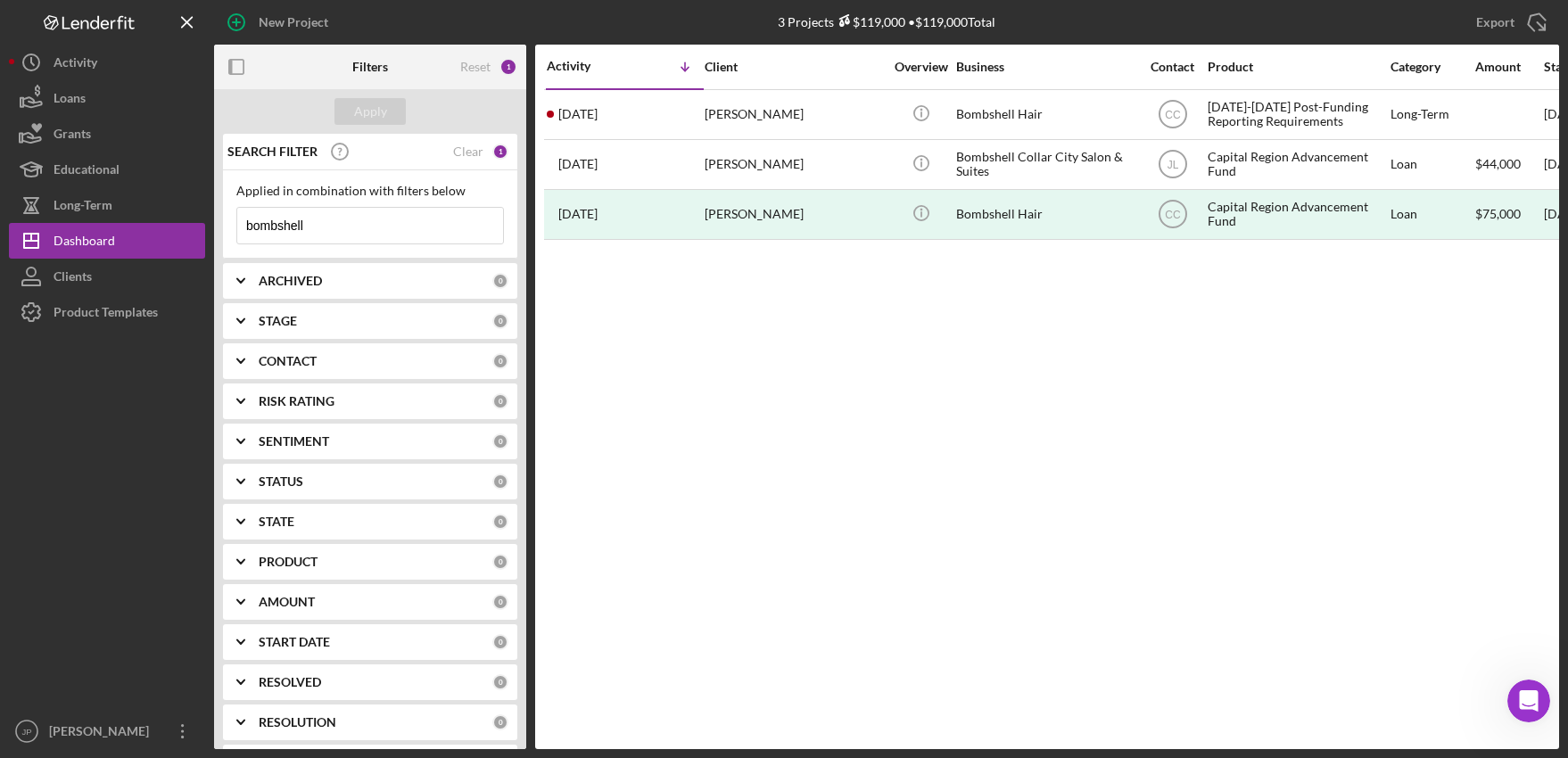
click at [313, 225] on input "bombshell" at bounding box center [369, 225] width 266 height 36
drag, startPoint x: 331, startPoint y: 225, endPoint x: 219, endPoint y: 225, distance: 112.0
click at [219, 225] on div "SEARCH FILTER Clear 1 Applied in combination with filters below bombshell Icon/…" at bounding box center [369, 440] width 312 height 615
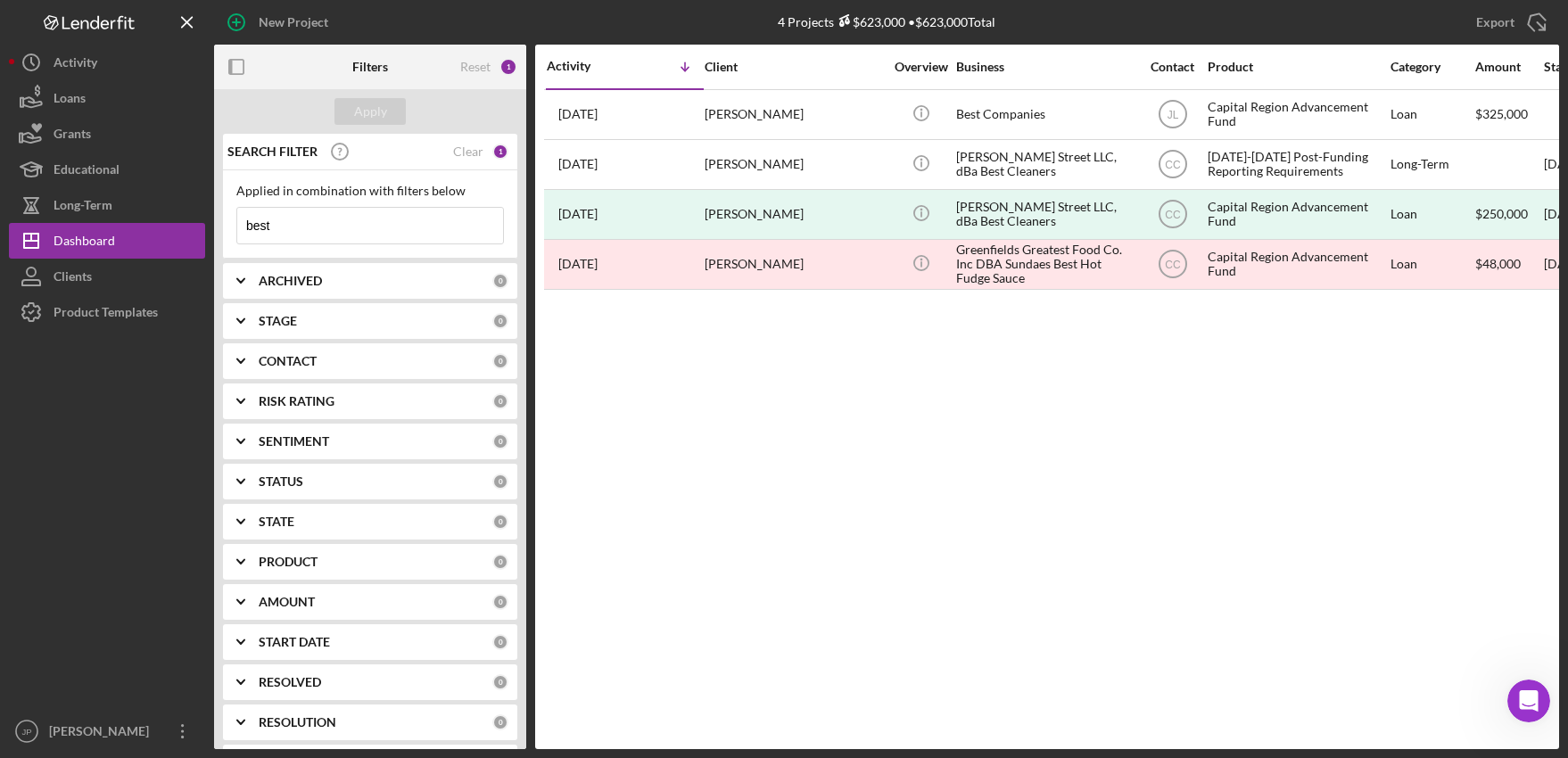
click at [293, 229] on input "best" at bounding box center [369, 225] width 266 height 36
type input "best"
click at [472, 150] on div "Clear" at bounding box center [468, 152] width 31 height 14
click at [340, 216] on input at bounding box center [369, 225] width 266 height 36
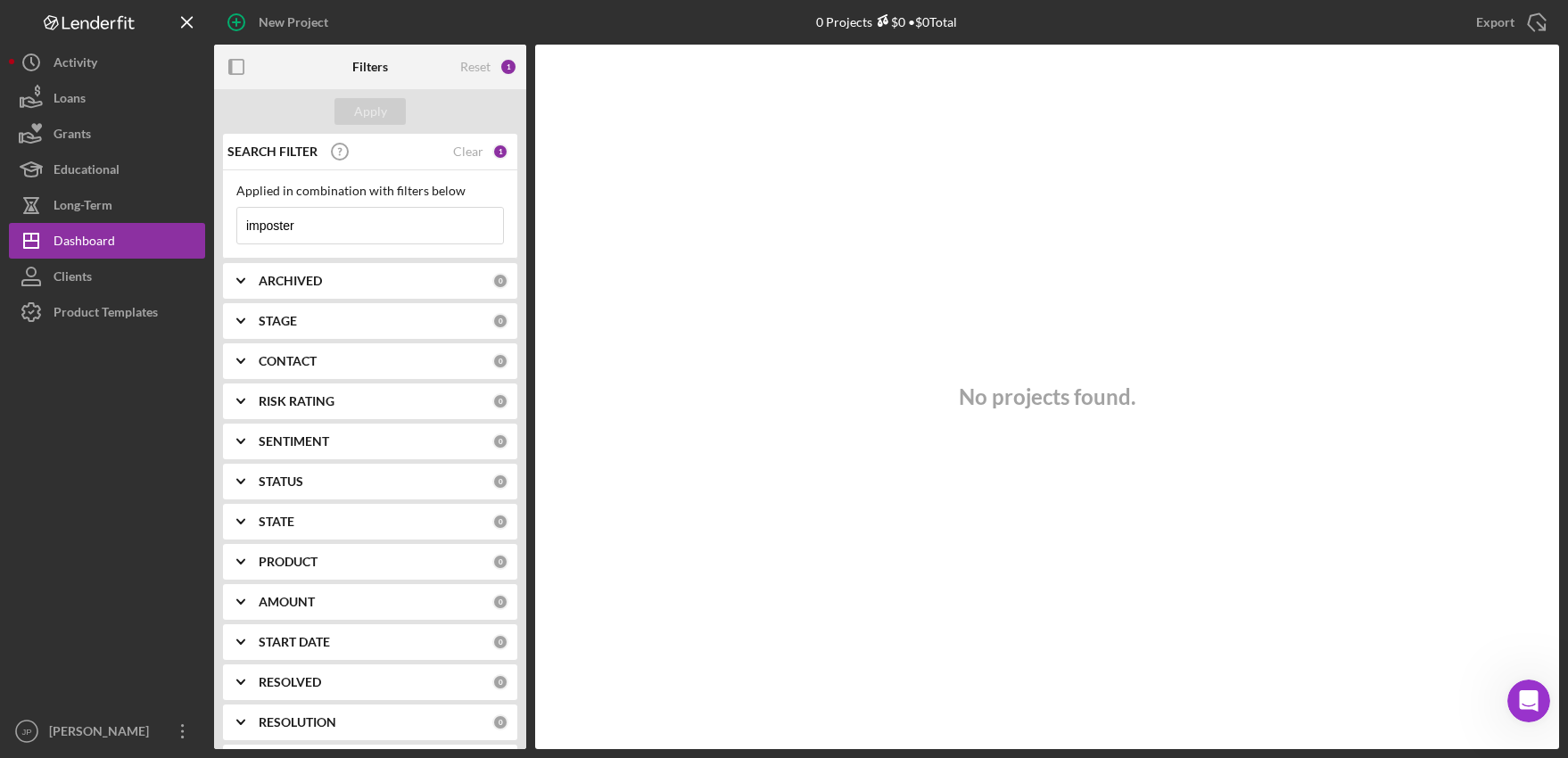
click at [312, 231] on input "imposter" at bounding box center [369, 225] width 266 height 36
drag, startPoint x: 318, startPoint y: 232, endPoint x: 180, endPoint y: 228, distance: 138.1
click at [180, 229] on div "New Project 0 Projects $0 • $0 Total bombshell Export Icon/Export Filters Reset…" at bounding box center [783, 374] width 1550 height 749
type input "[DEMOGRAPHIC_DATA]"
click at [366, 107] on div "Apply" at bounding box center [370, 111] width 33 height 27
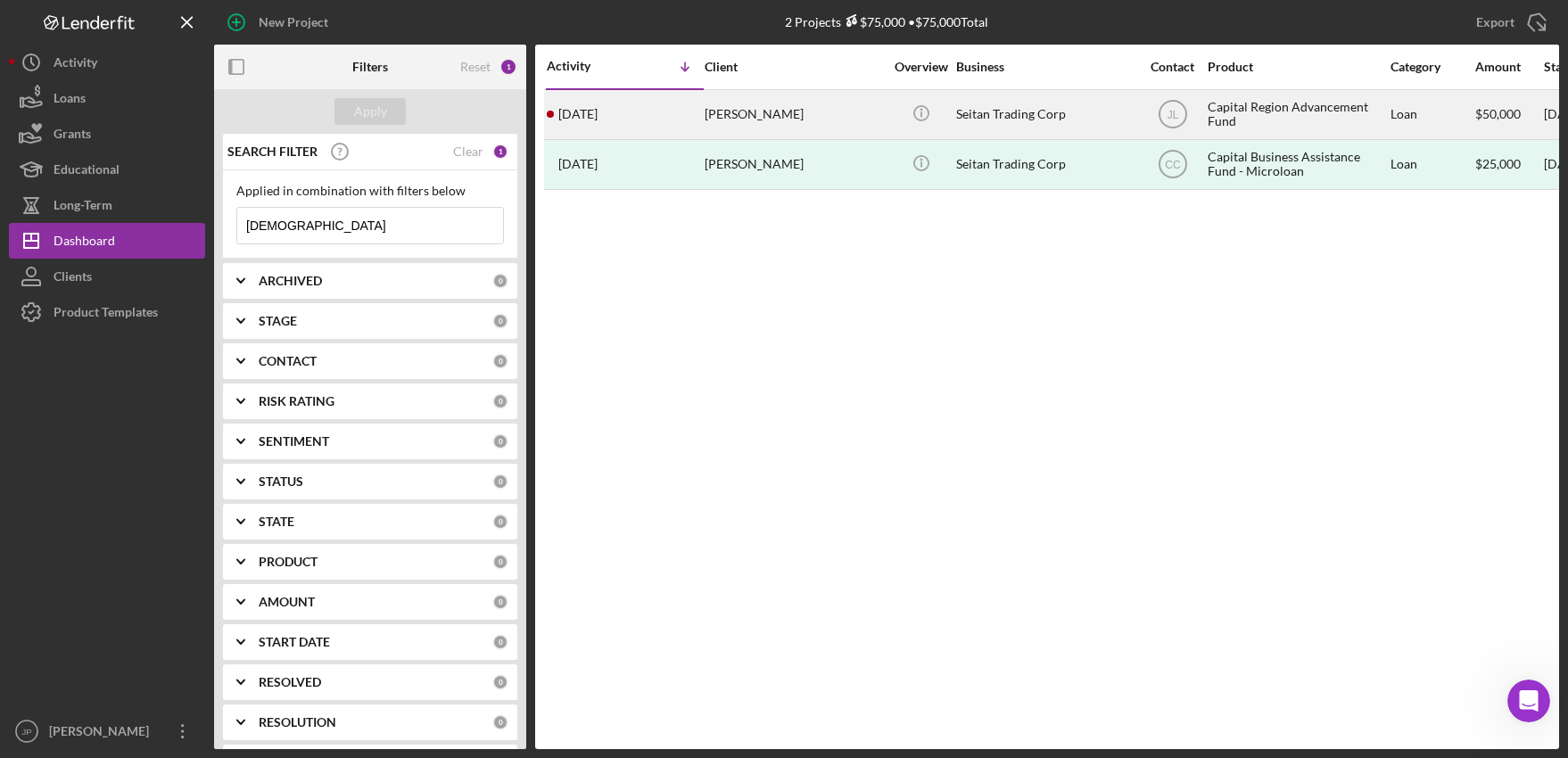
click at [1237, 110] on div "Capital Region Advancement Fund" at bounding box center [1297, 114] width 178 height 47
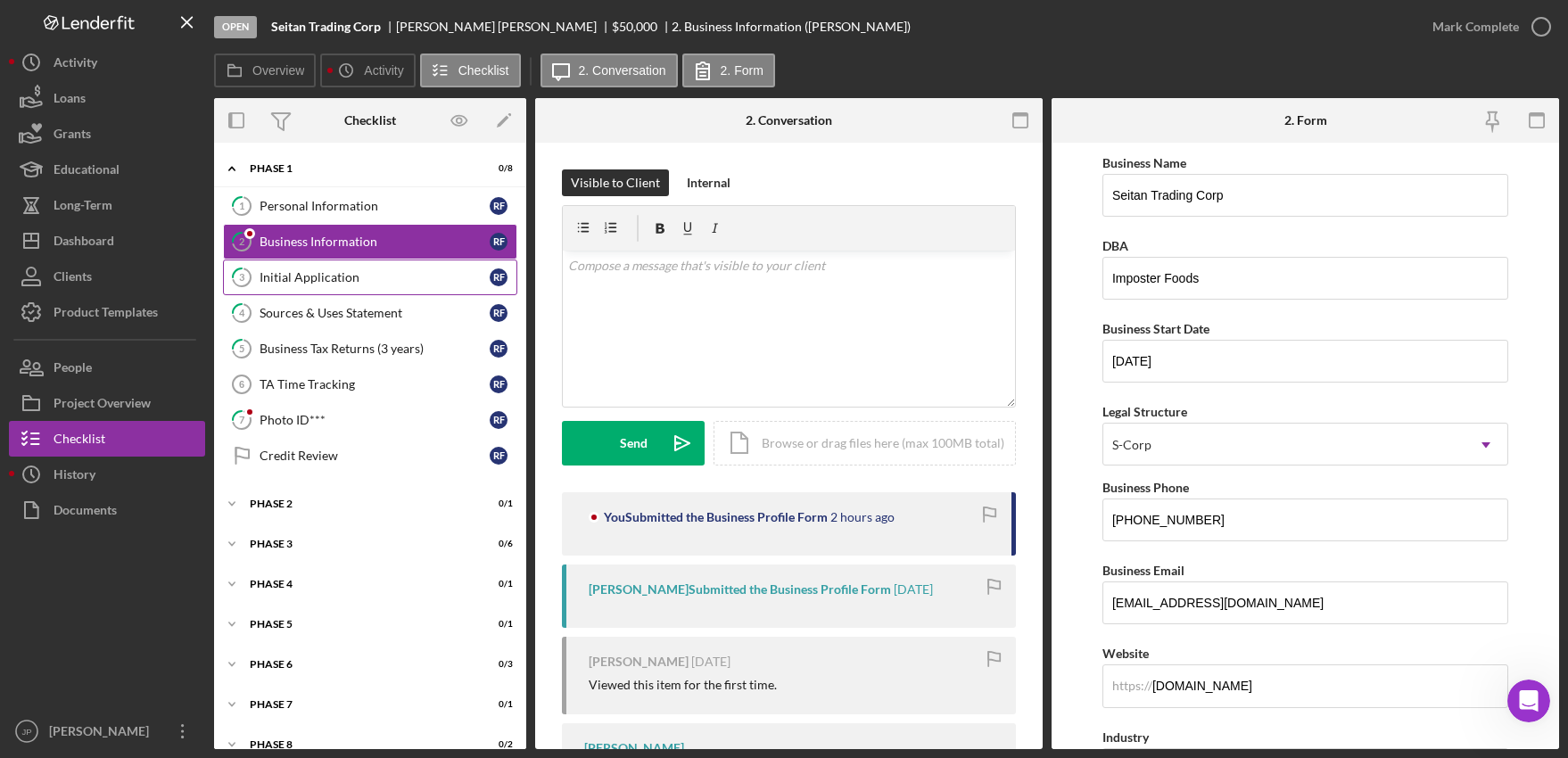
click at [326, 285] on div "Initial Application" at bounding box center [374, 277] width 230 height 14
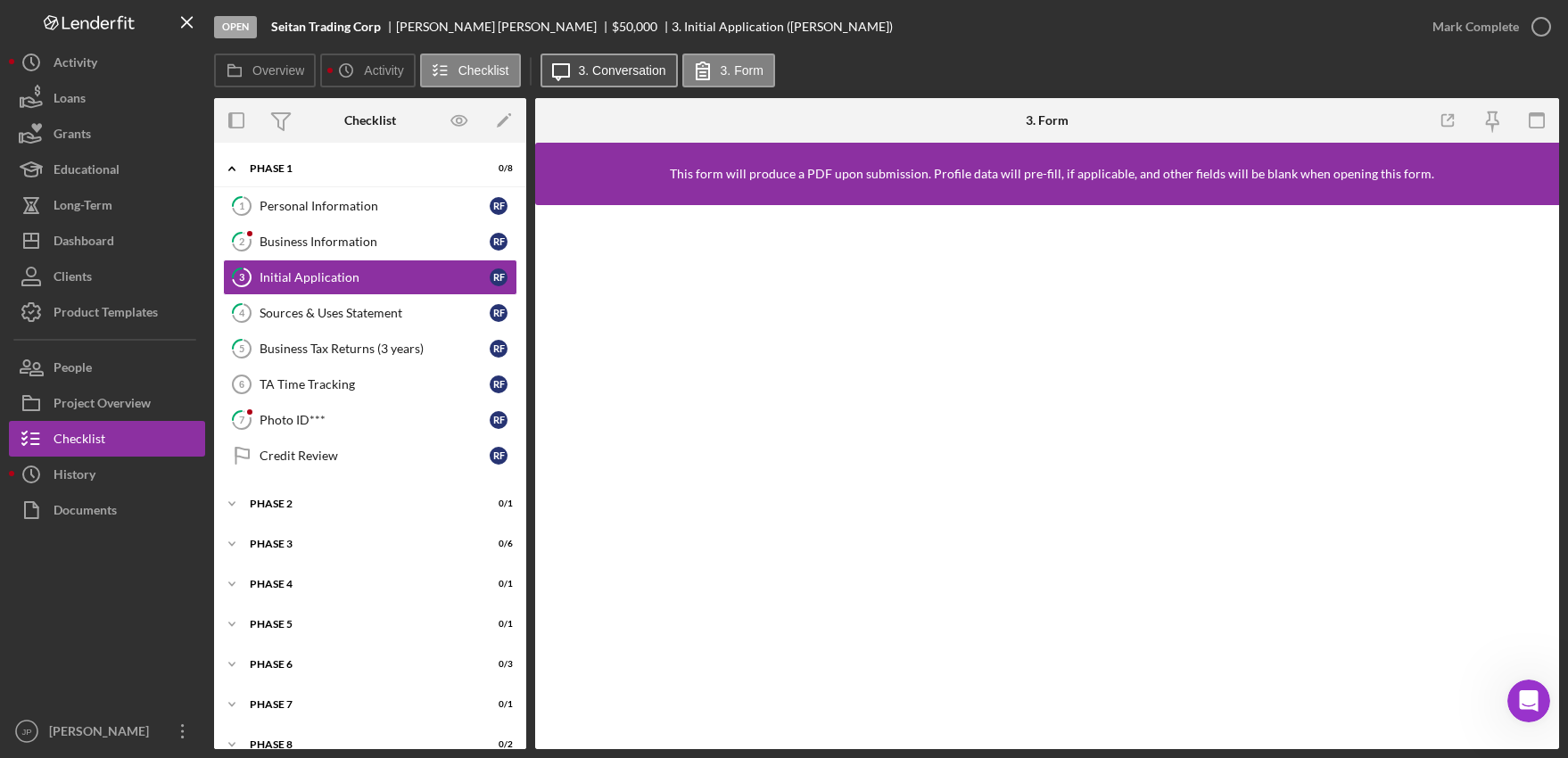
click at [635, 65] on label "3. Conversation" at bounding box center [622, 70] width 87 height 14
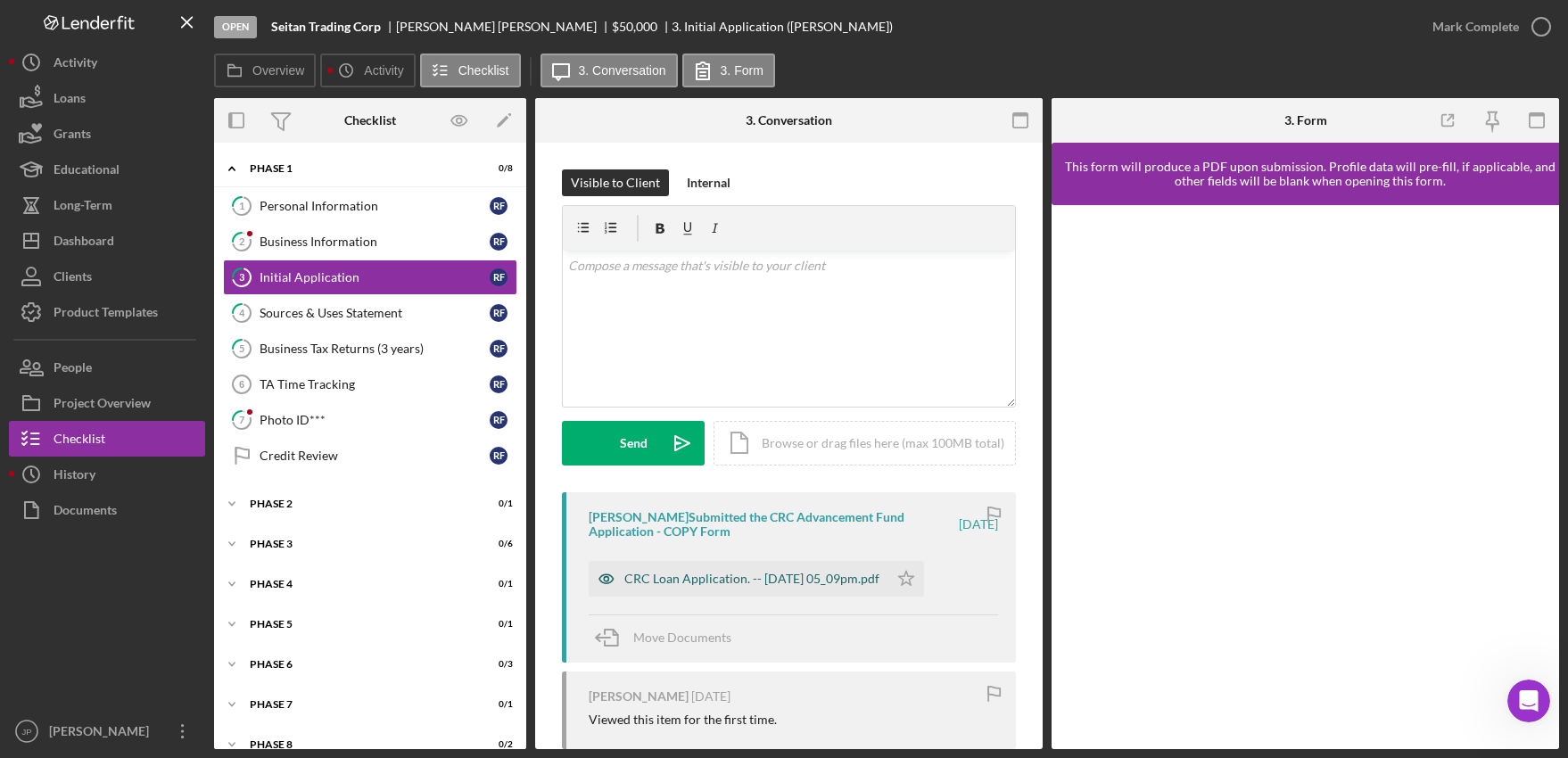
click at [777, 573] on div "CRC Loan Application. -- [DATE] 05_09pm.pdf" at bounding box center [752, 579] width 255 height 14
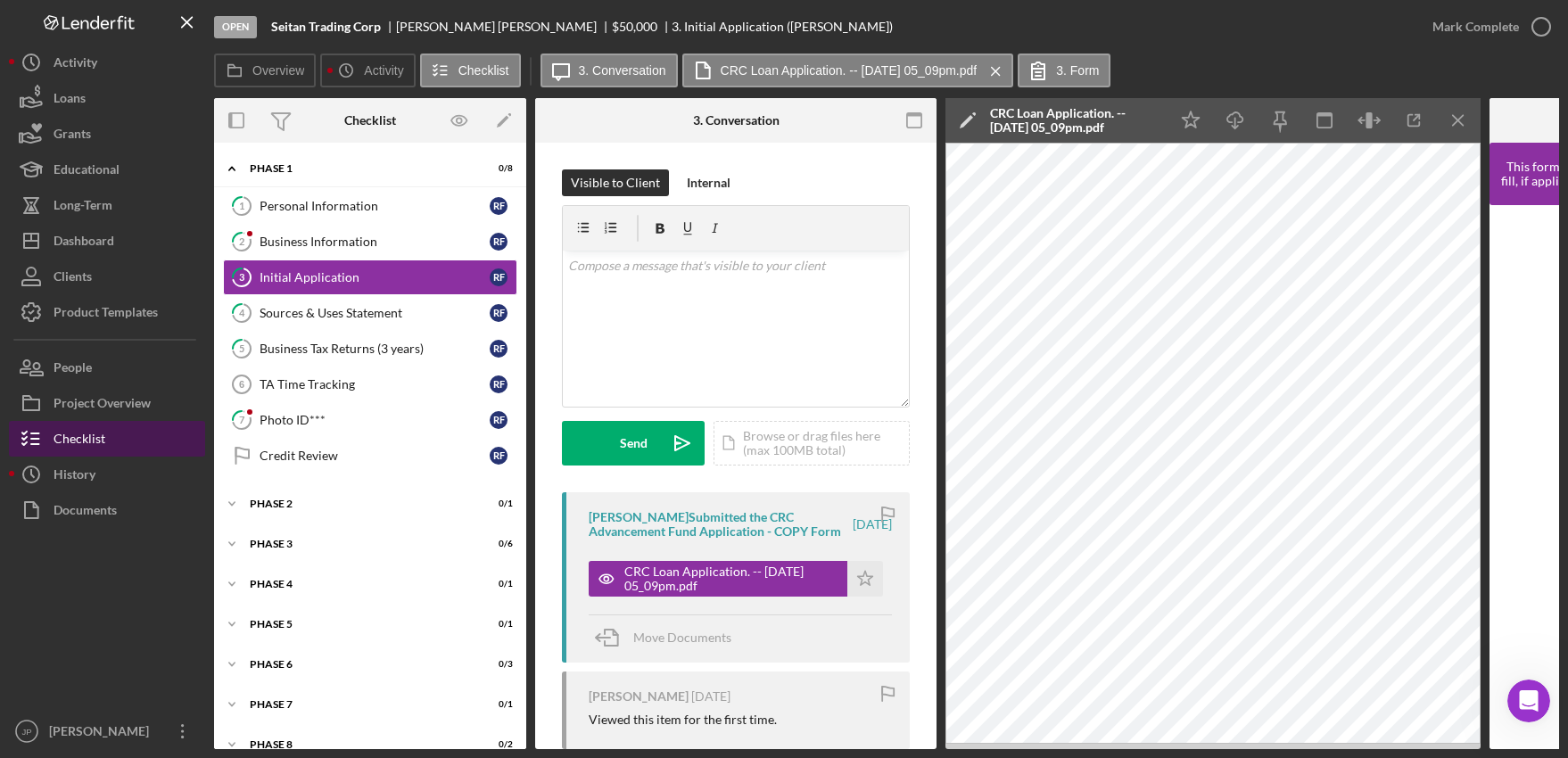
click at [83, 437] on div "Checklist" at bounding box center [80, 441] width 52 height 40
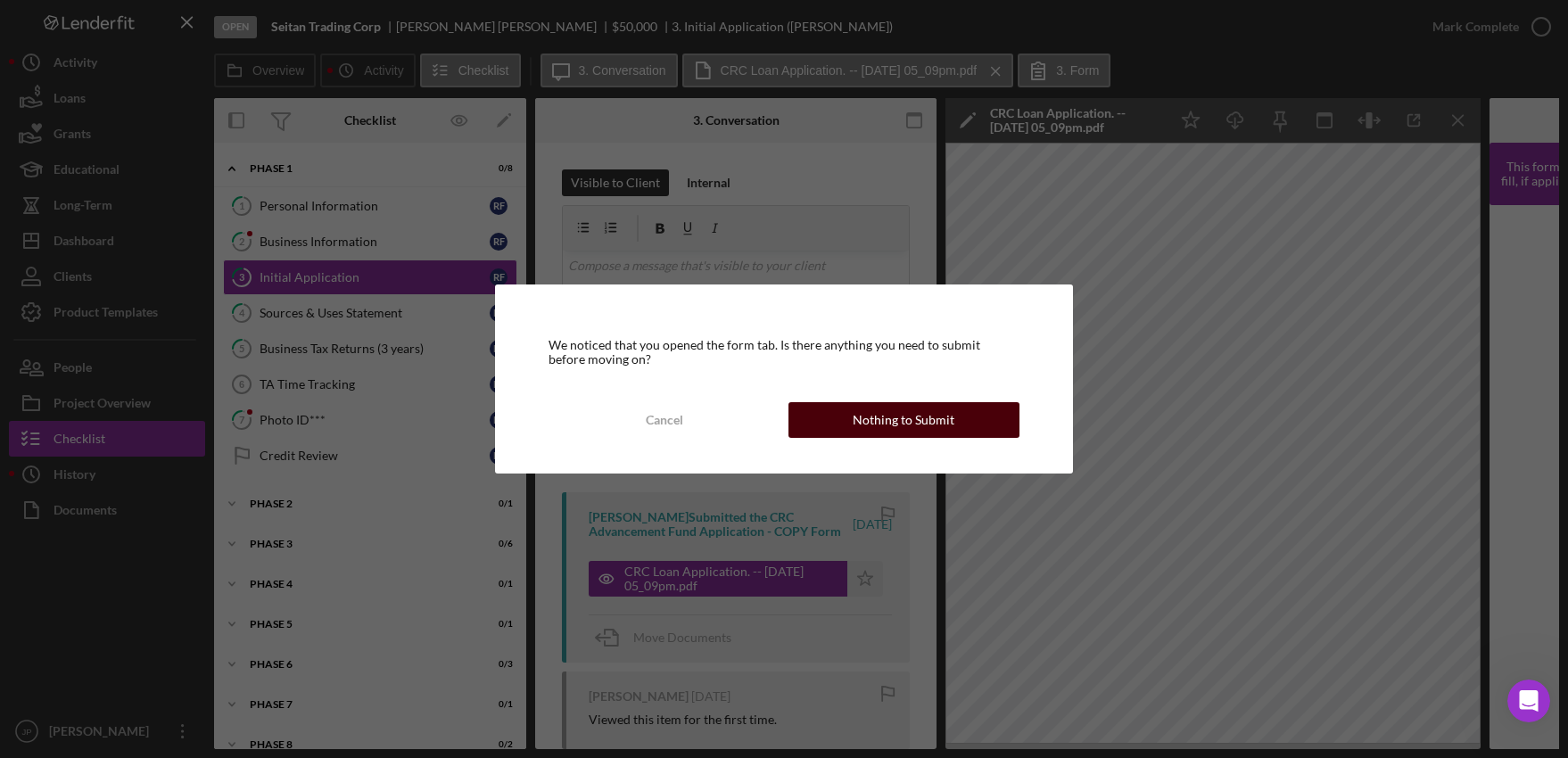
click at [891, 419] on div "Nothing to Submit" at bounding box center [904, 419] width 102 height 36
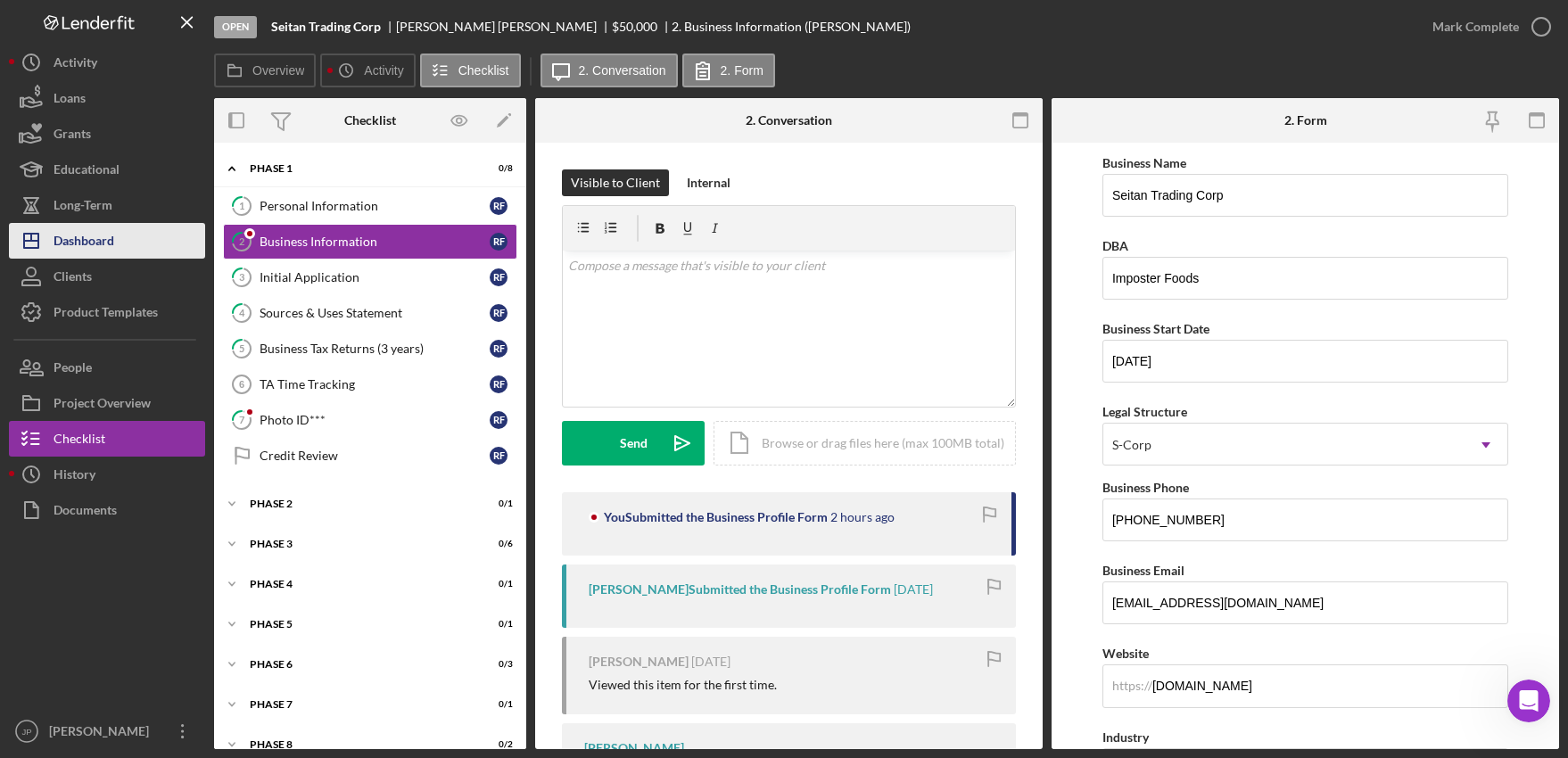
click at [111, 238] on div "Dashboard" at bounding box center [83, 243] width 60 height 40
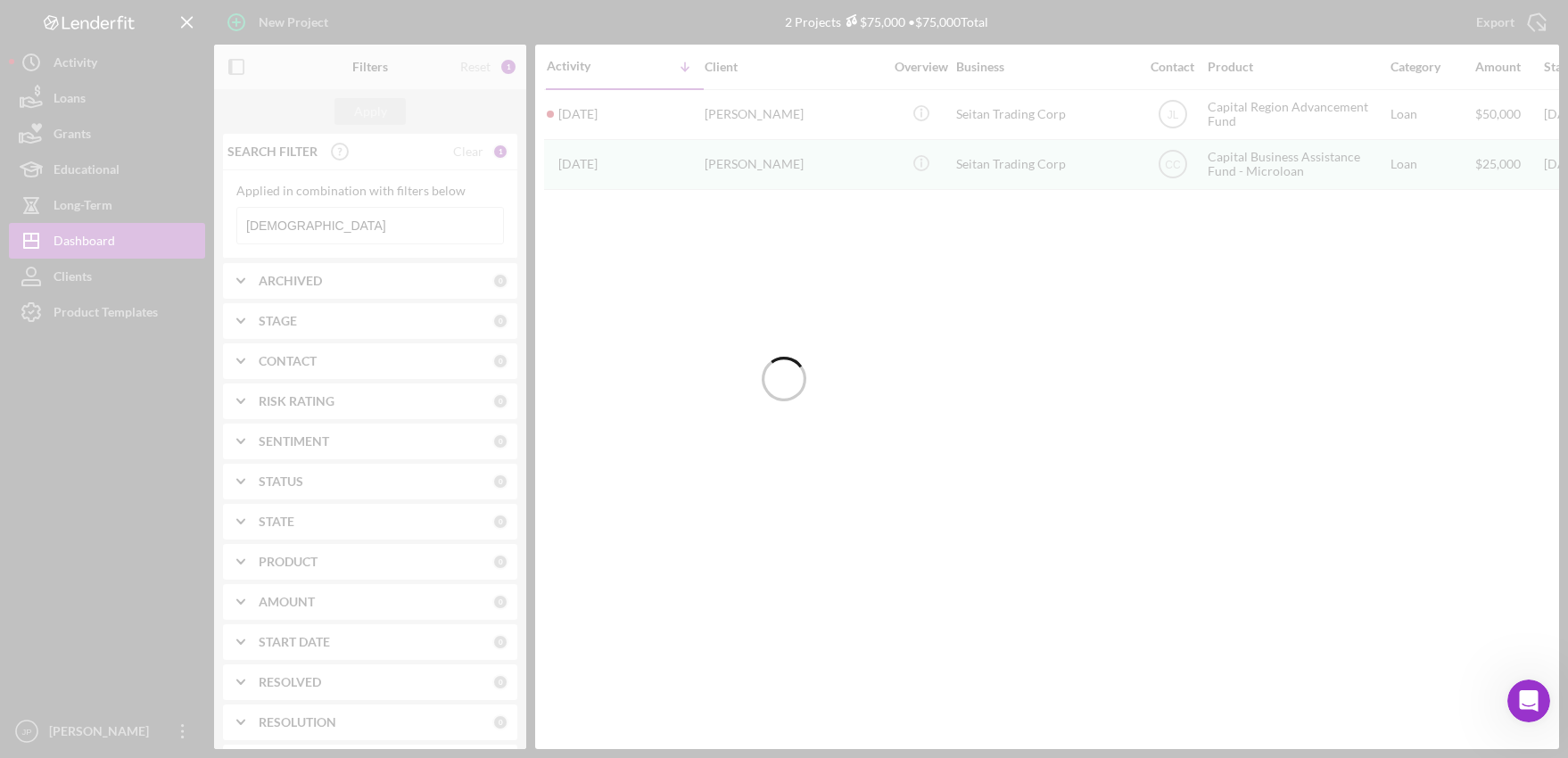
click at [304, 223] on div at bounding box center [784, 379] width 1568 height 758
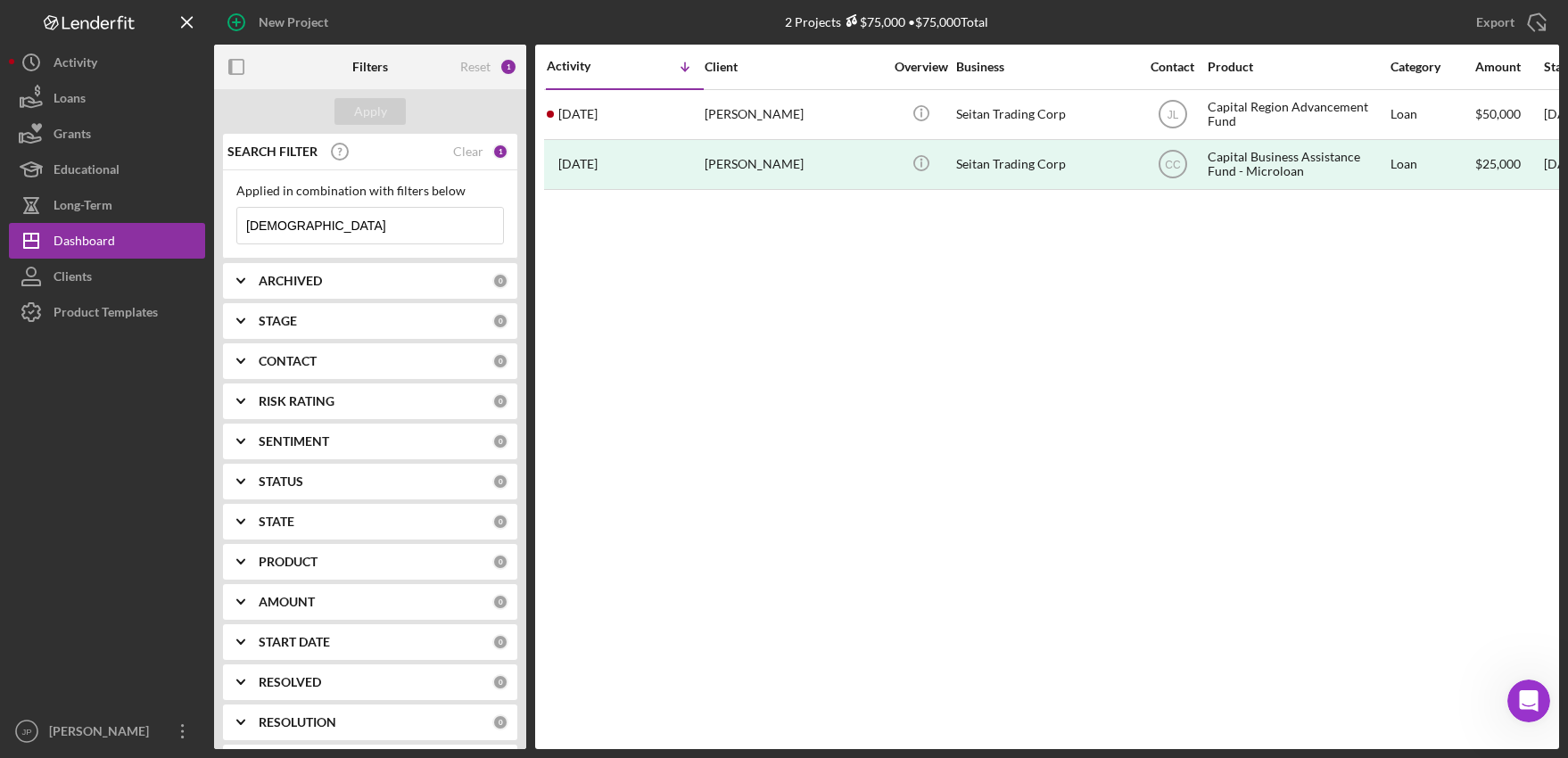
click at [331, 227] on input "[DEMOGRAPHIC_DATA]" at bounding box center [369, 225] width 266 height 36
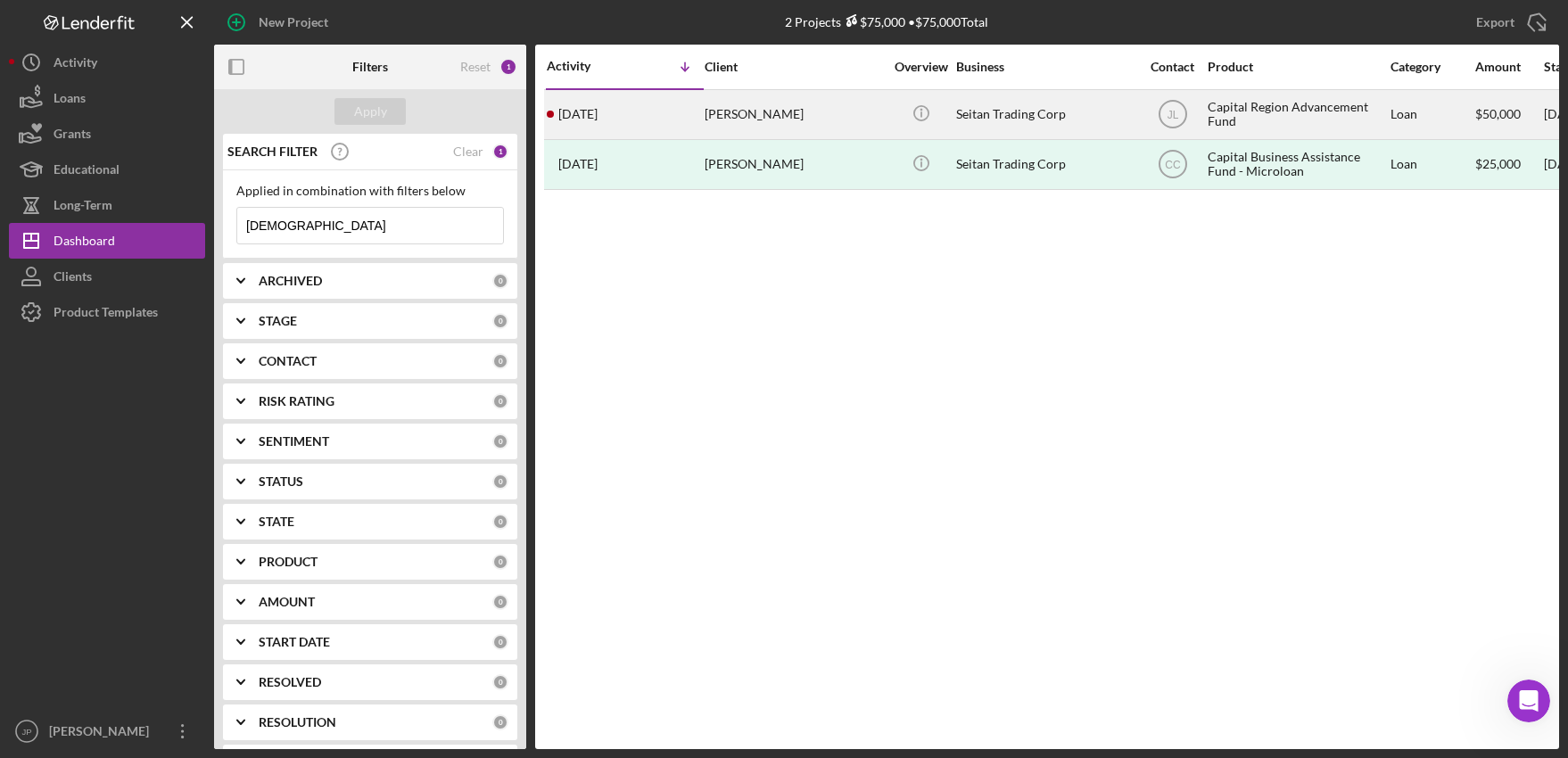
click at [1247, 110] on div "Capital Region Advancement Fund" at bounding box center [1297, 114] width 178 height 47
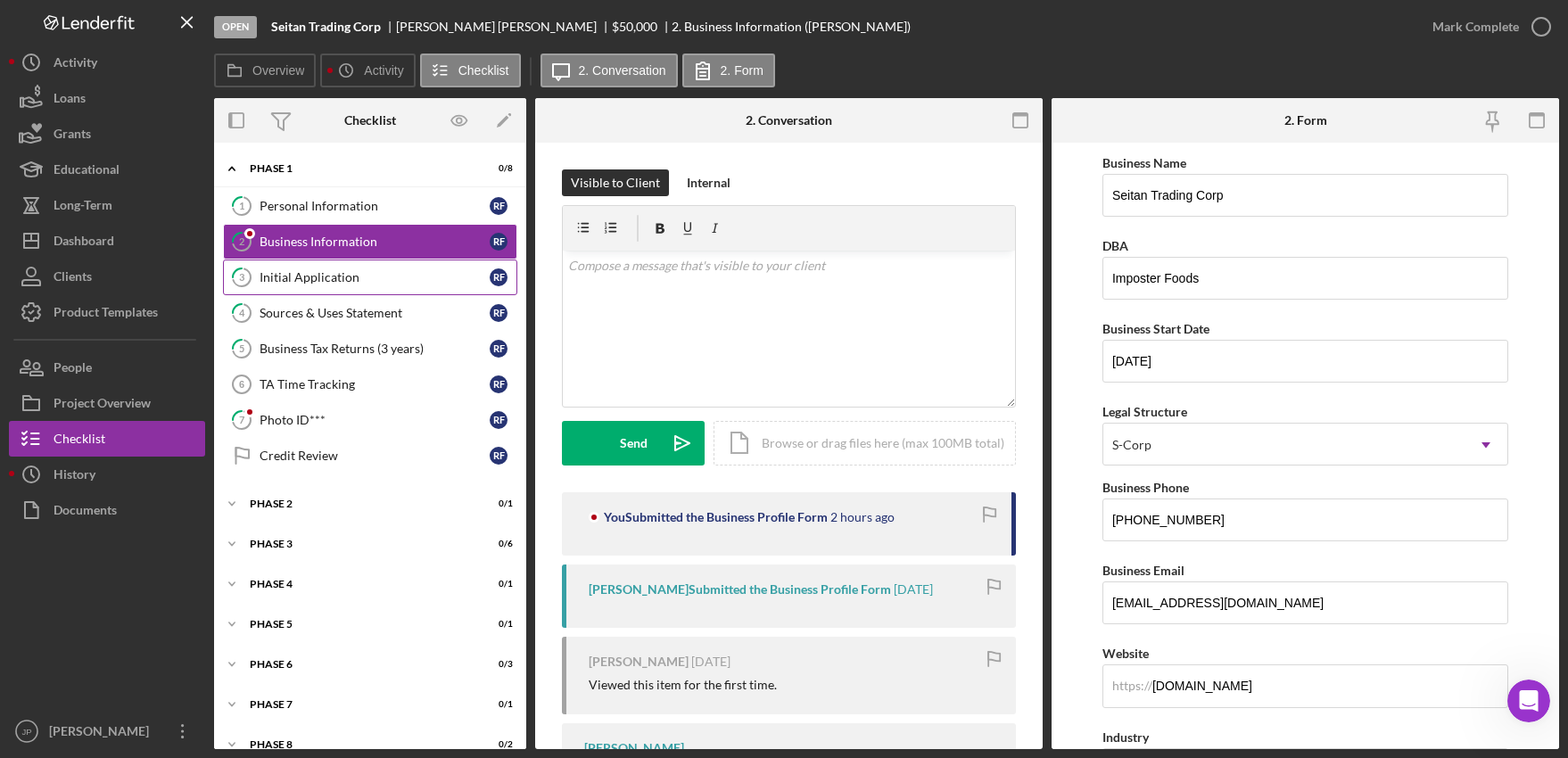
drag, startPoint x: 653, startPoint y: 583, endPoint x: 341, endPoint y: 268, distance: 443.4
click at [341, 268] on link "3 Initial Application R F" at bounding box center [369, 276] width 295 height 36
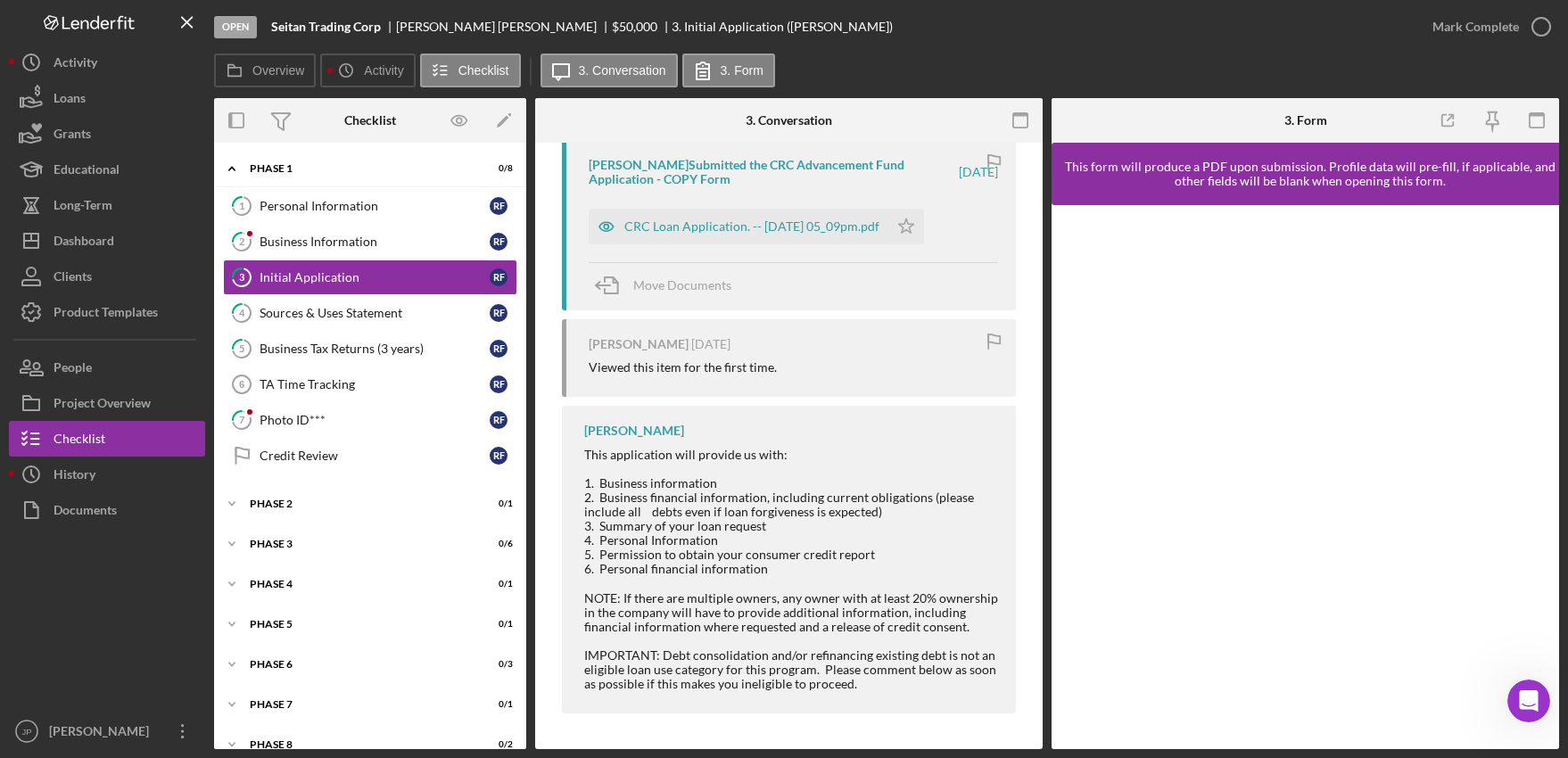
scroll to position [10, 0]
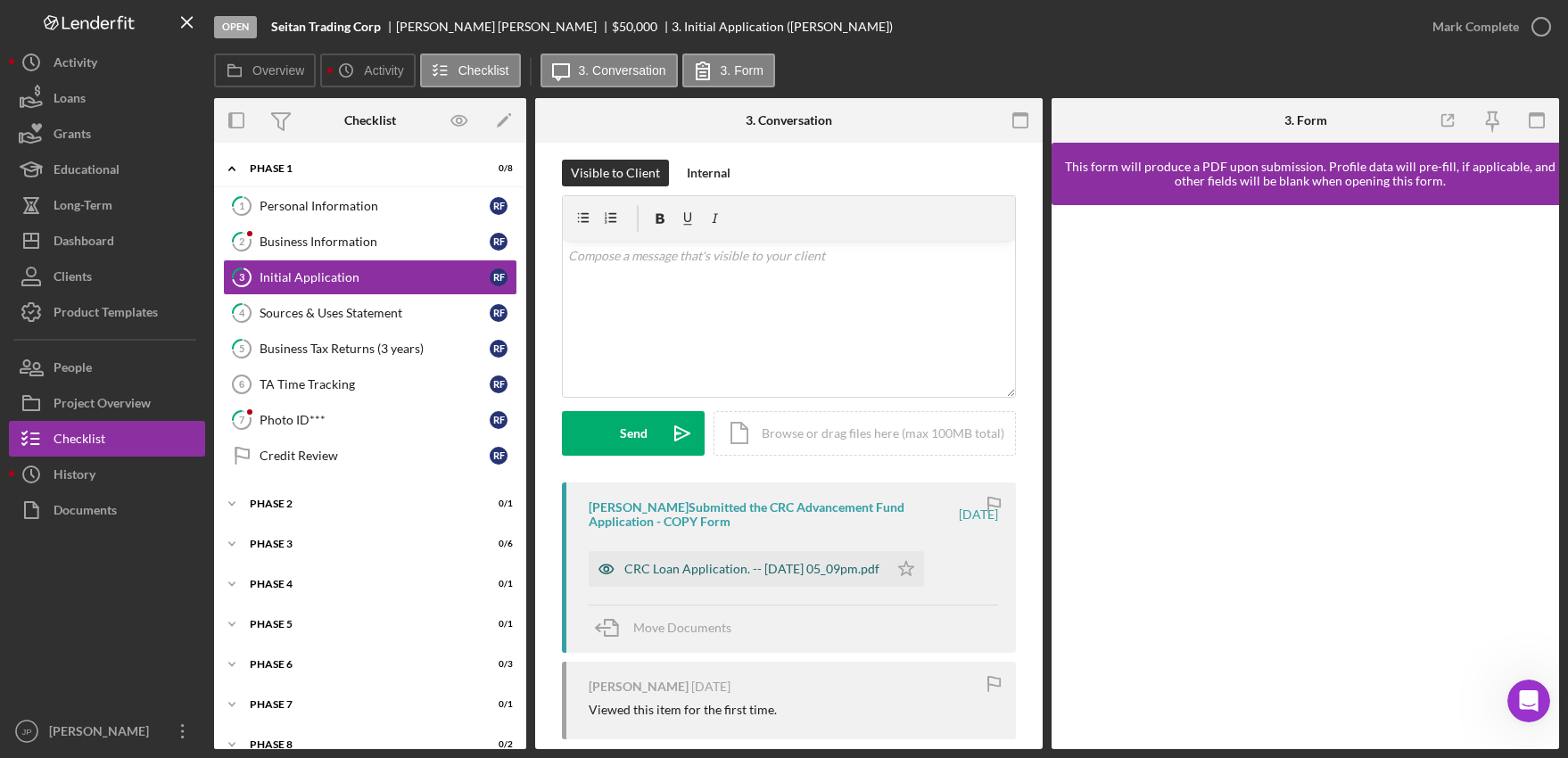
click at [835, 572] on div "CRC Loan Application. -- [DATE] 05_09pm.pdf" at bounding box center [752, 569] width 255 height 14
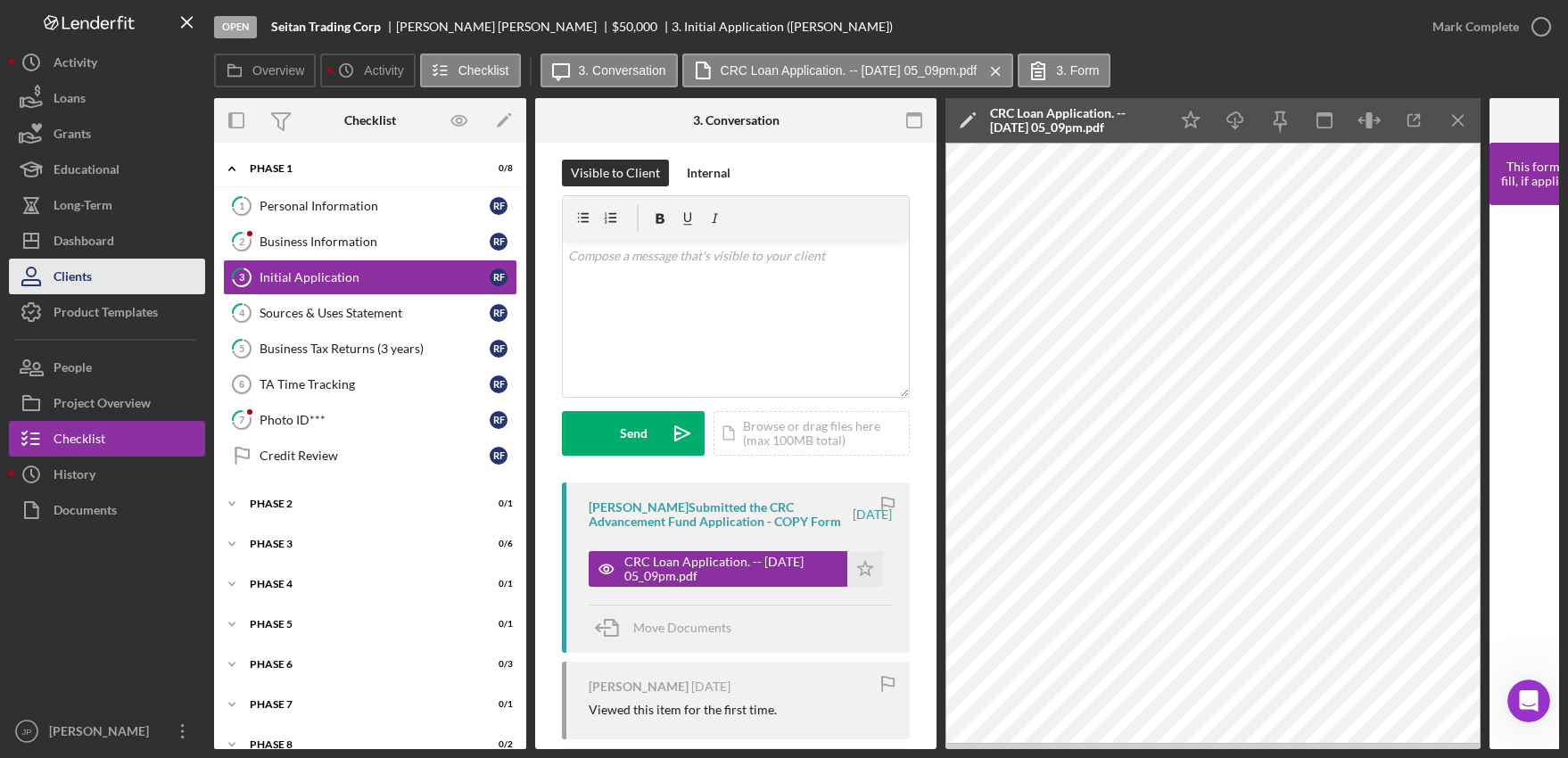
click at [92, 272] on button "Clients" at bounding box center [107, 276] width 196 height 36
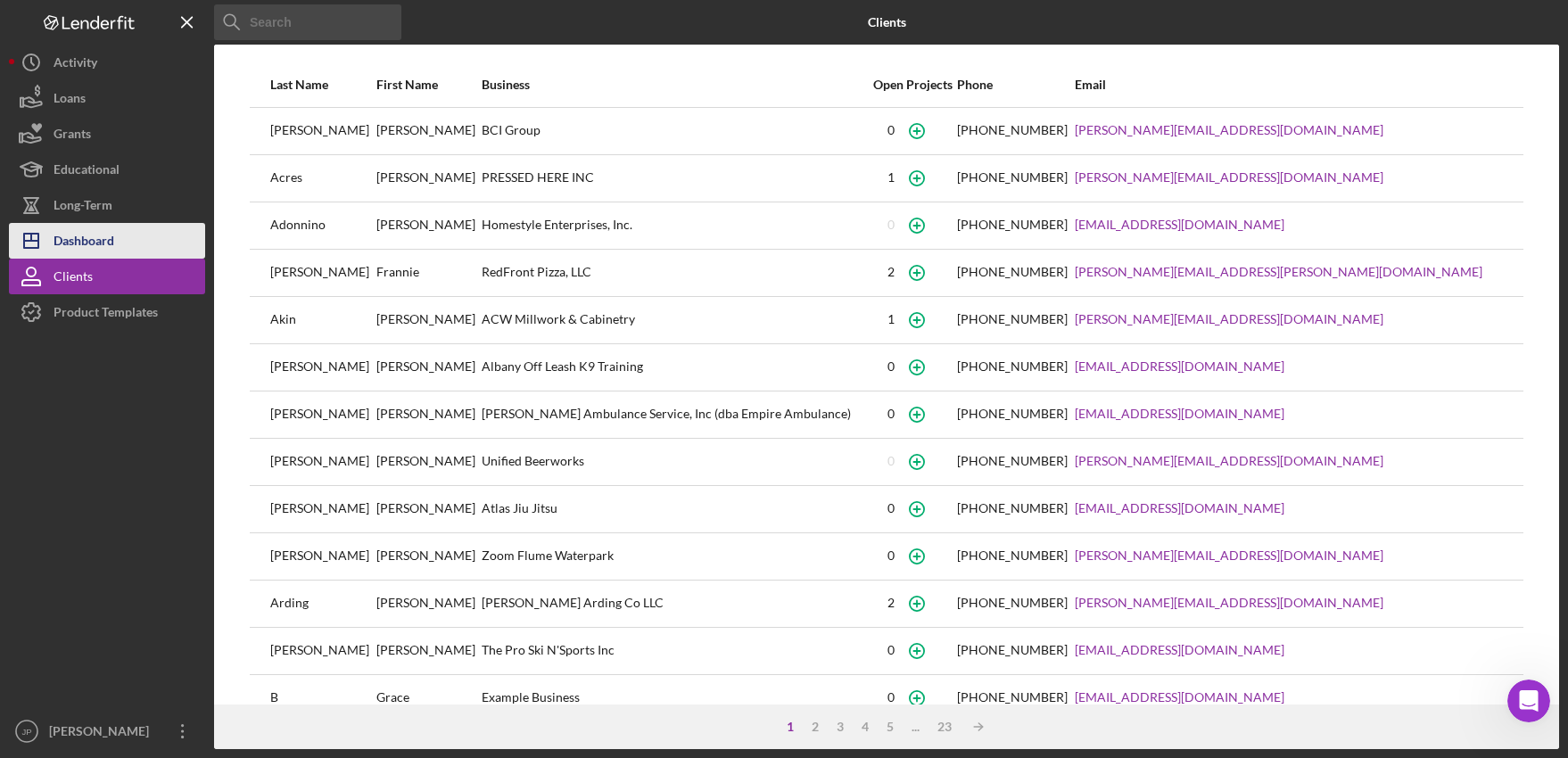
click at [99, 229] on div "Dashboard" at bounding box center [83, 243] width 60 height 40
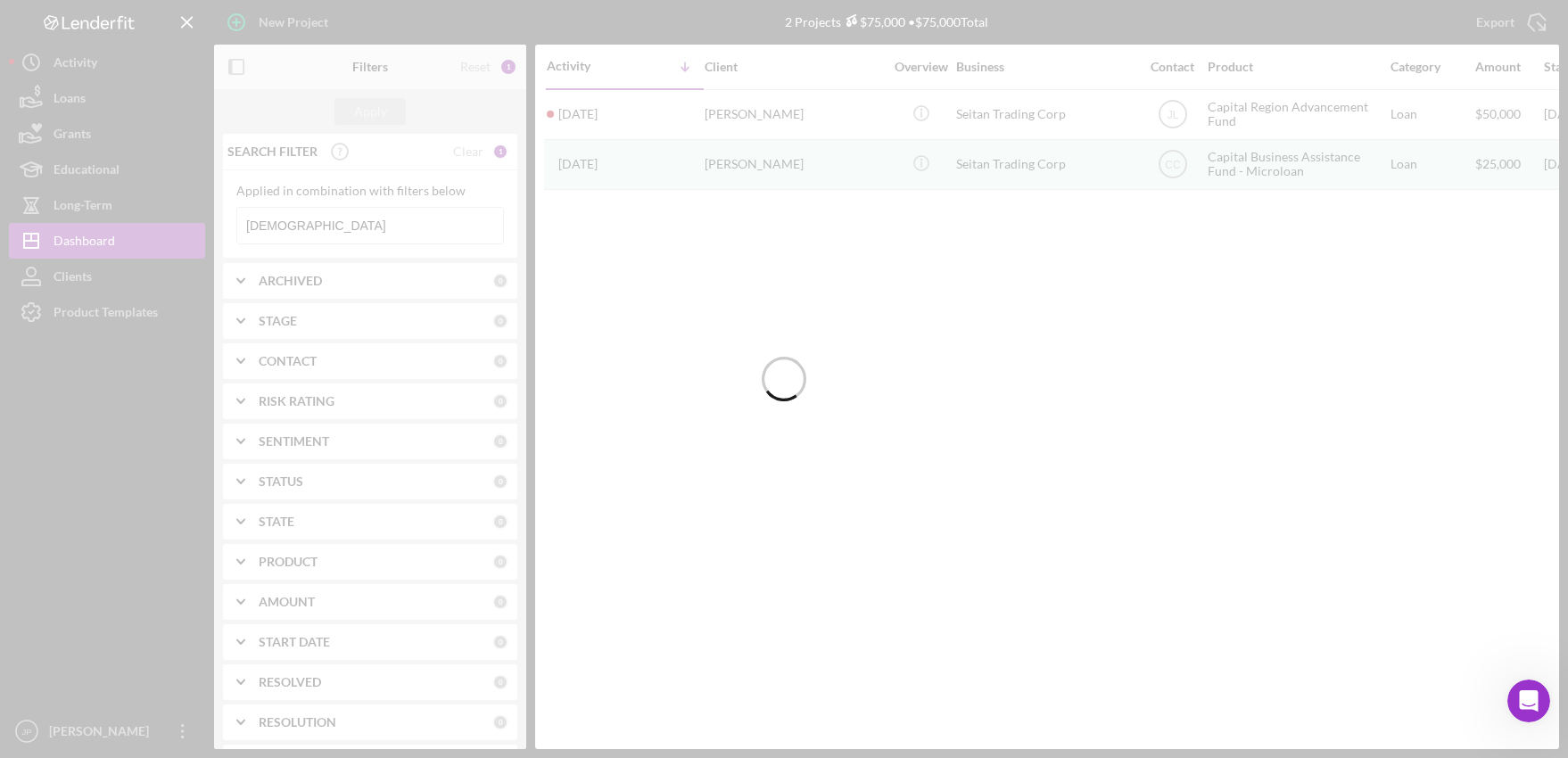
click at [297, 216] on div at bounding box center [784, 379] width 1568 height 758
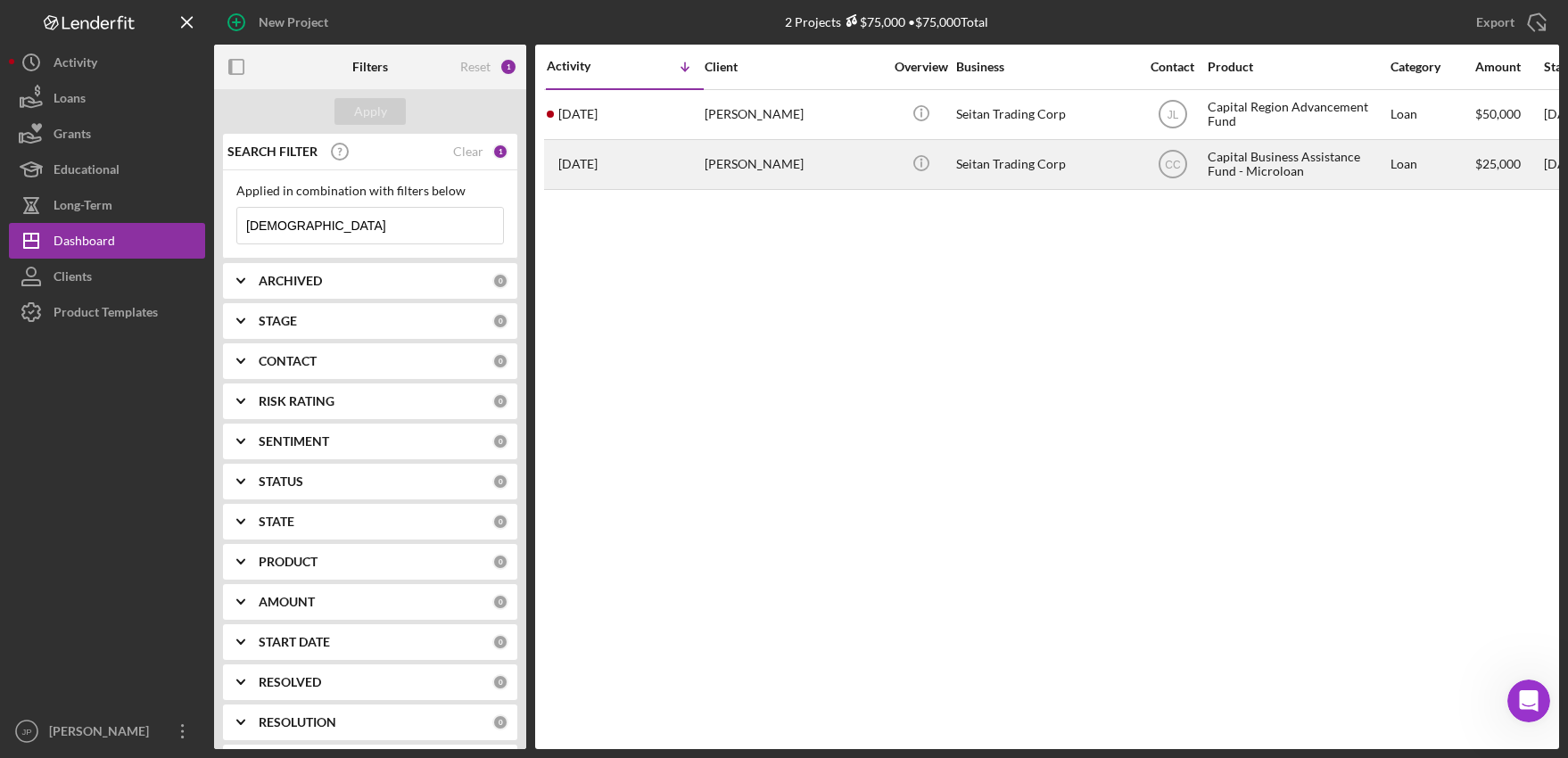
click at [1033, 167] on div "Seitan Trading Corp" at bounding box center [1045, 164] width 178 height 47
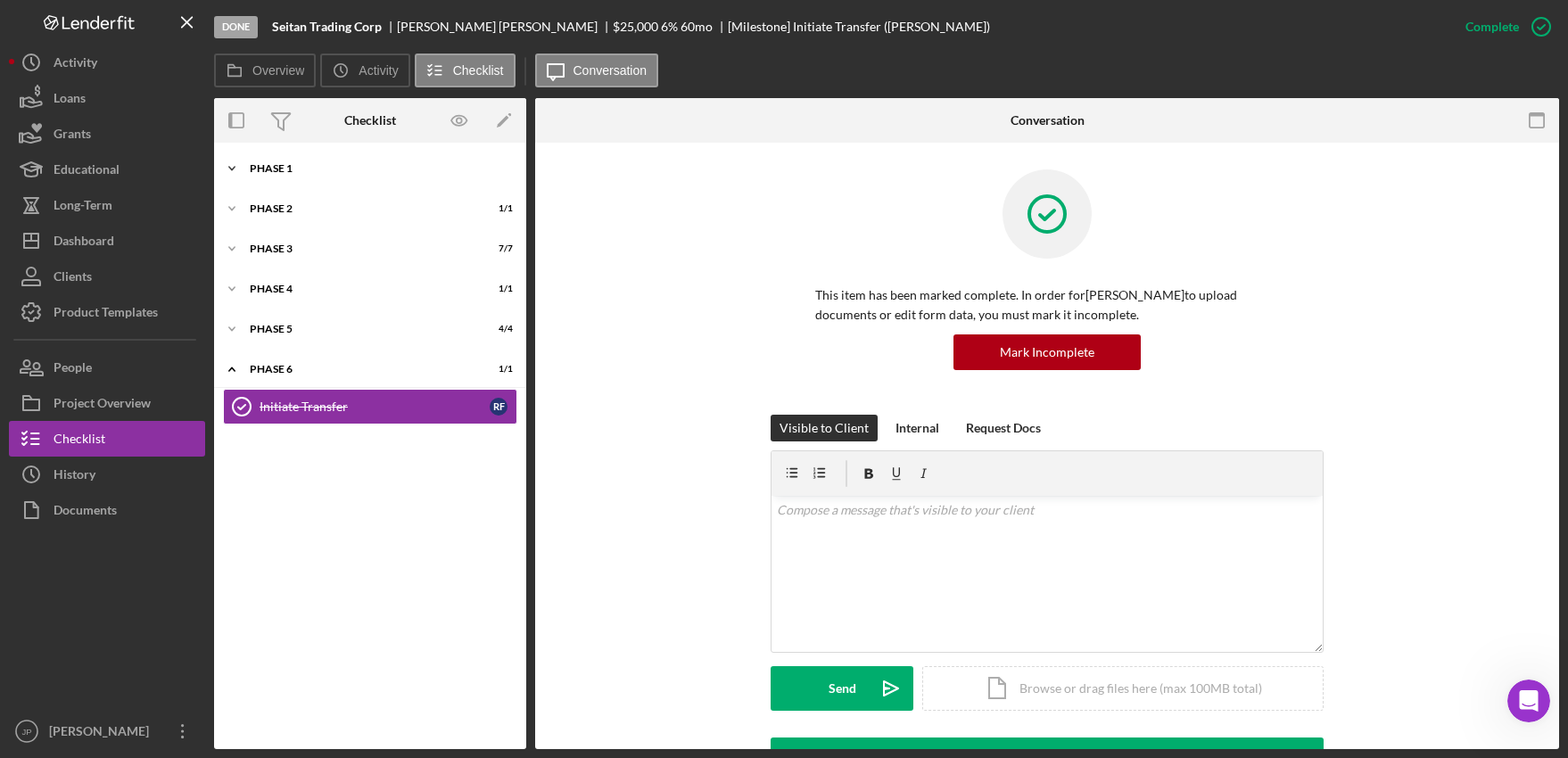
click at [277, 171] on div "Phase 1" at bounding box center [376, 168] width 254 height 11
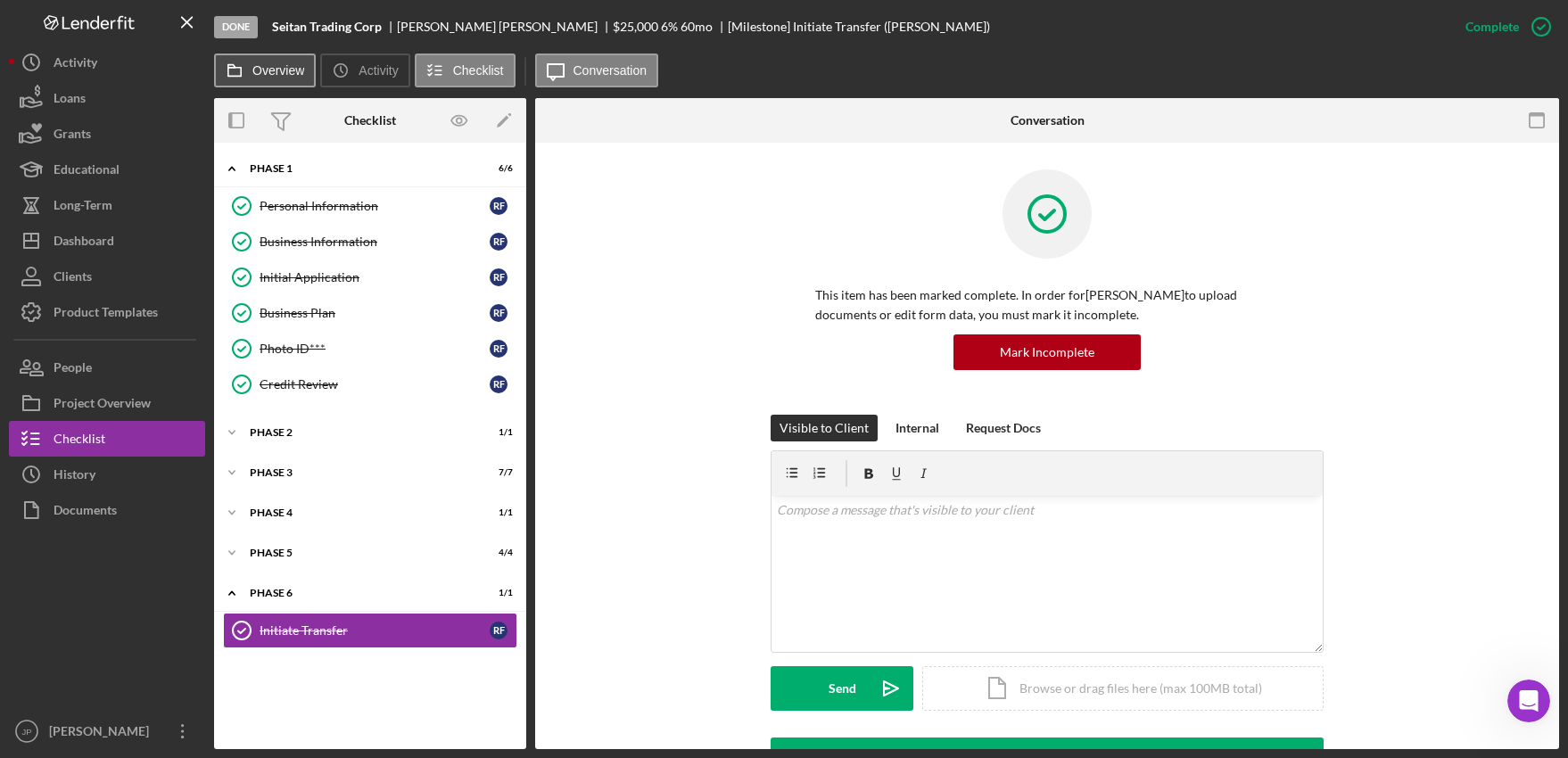
click at [285, 76] on label "Overview" at bounding box center [278, 70] width 52 height 14
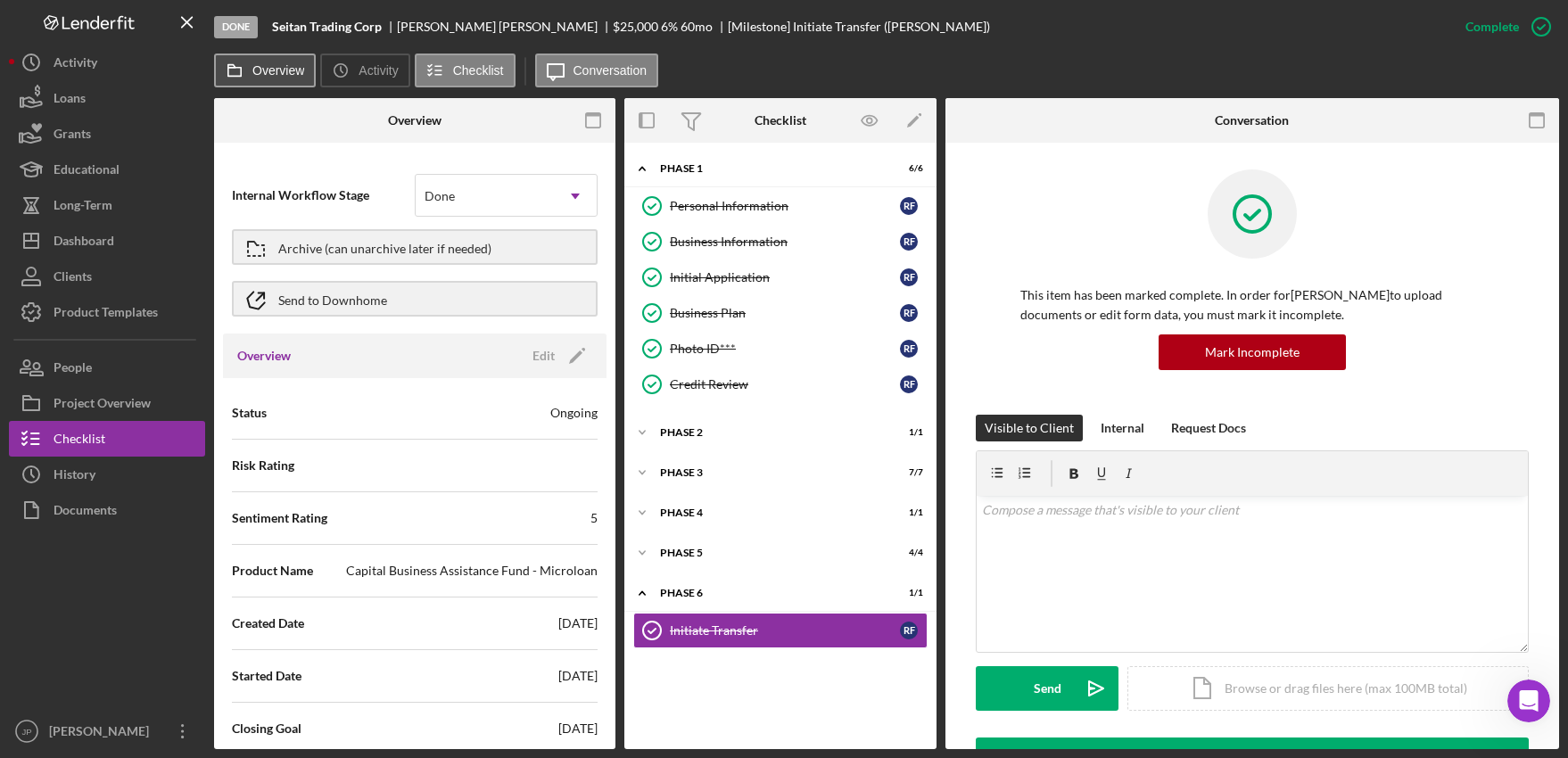
click at [287, 73] on label "Overview" at bounding box center [278, 70] width 52 height 14
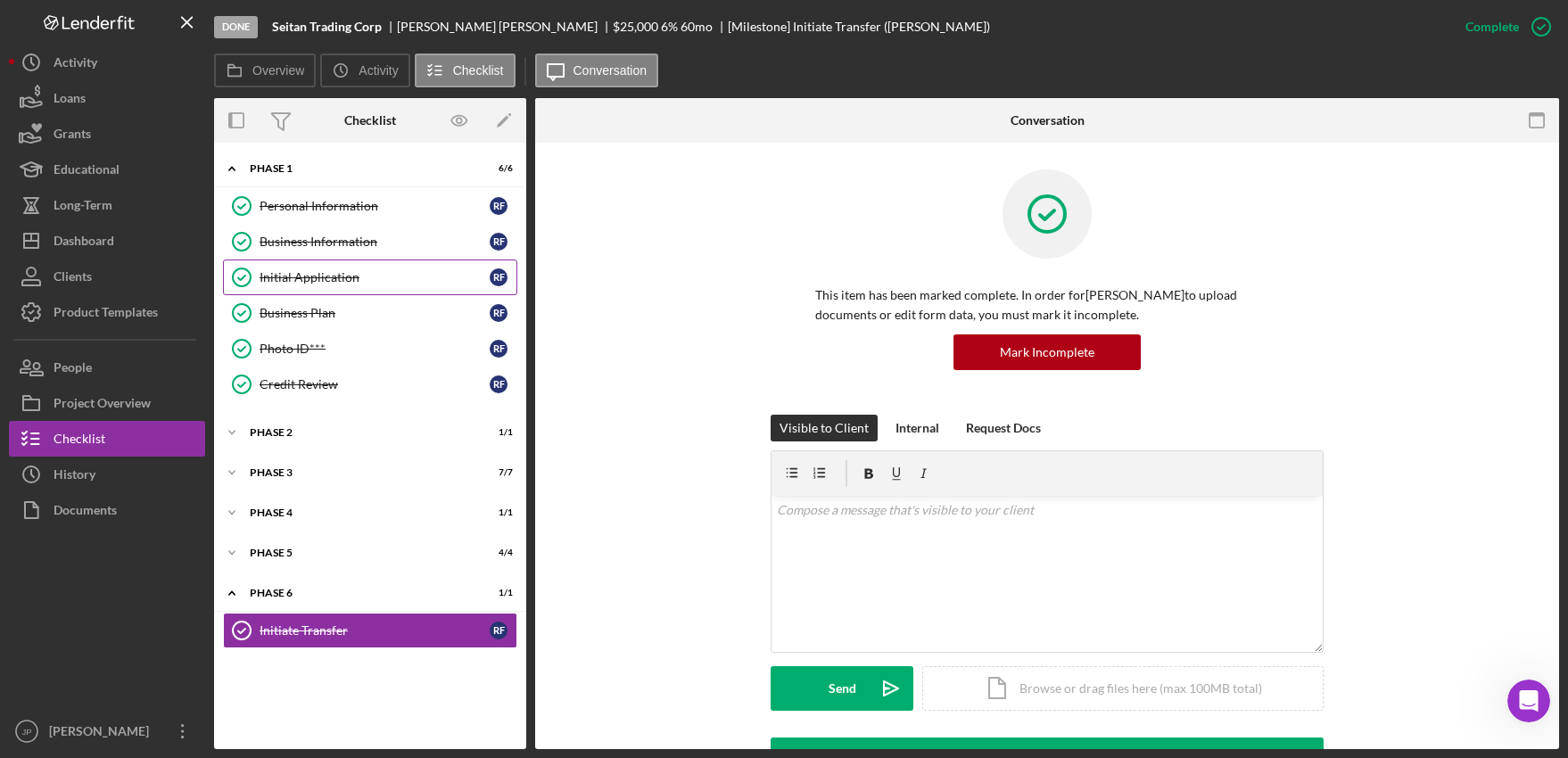
click at [311, 271] on div "Initial Application" at bounding box center [374, 277] width 230 height 14
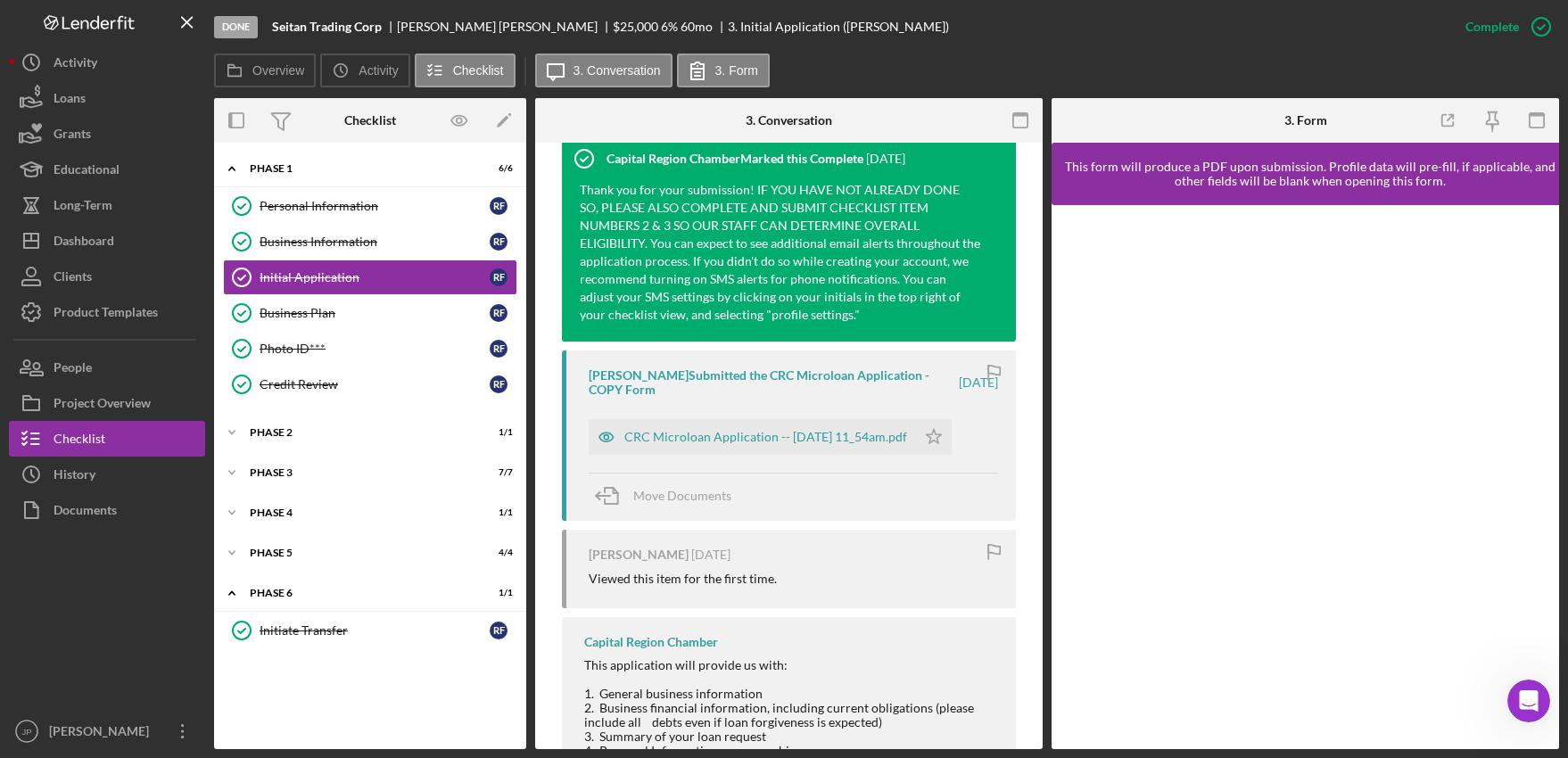
scroll to position [625, 0]
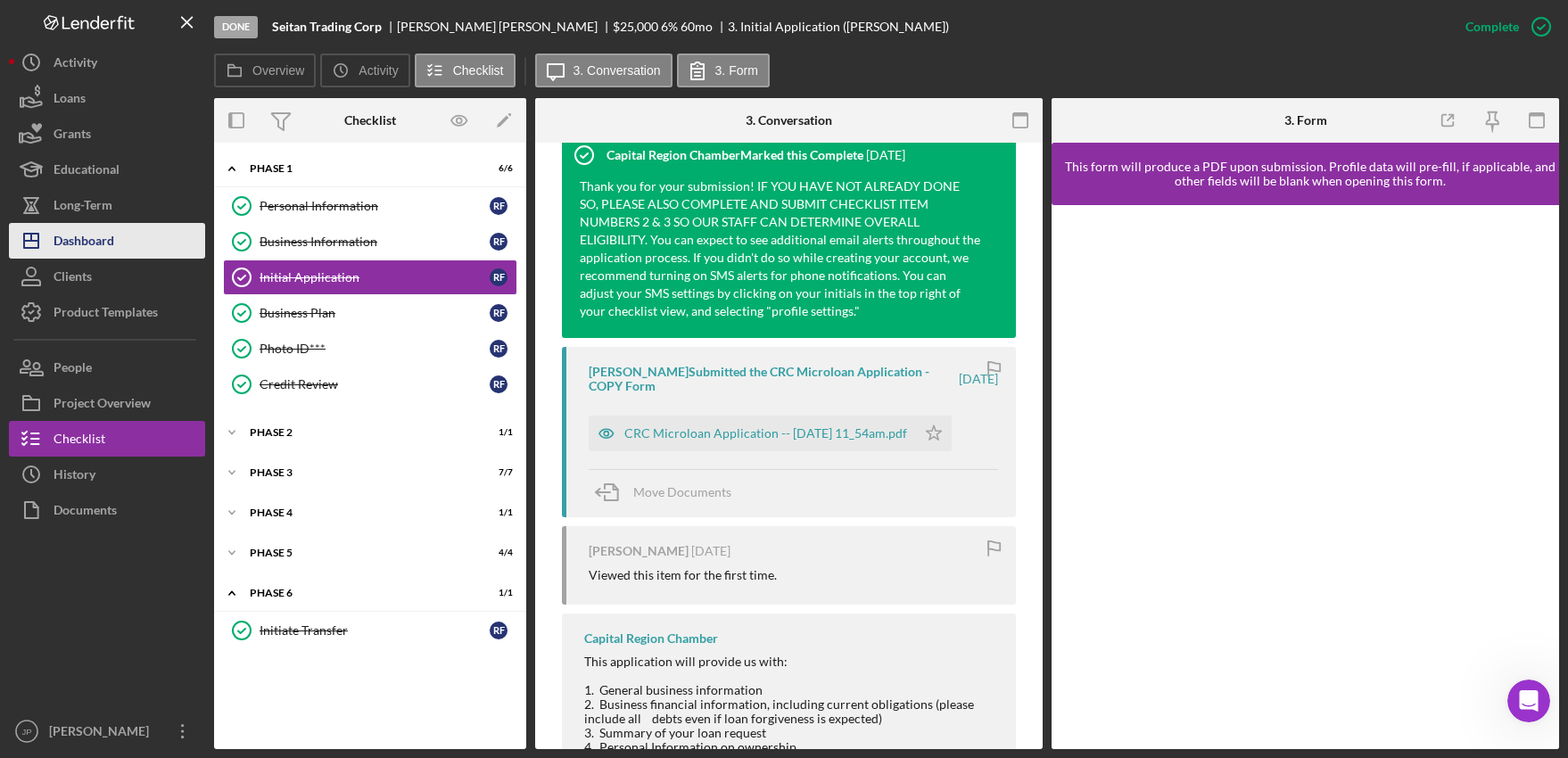
click at [90, 247] on div "Dashboard" at bounding box center [83, 243] width 60 height 40
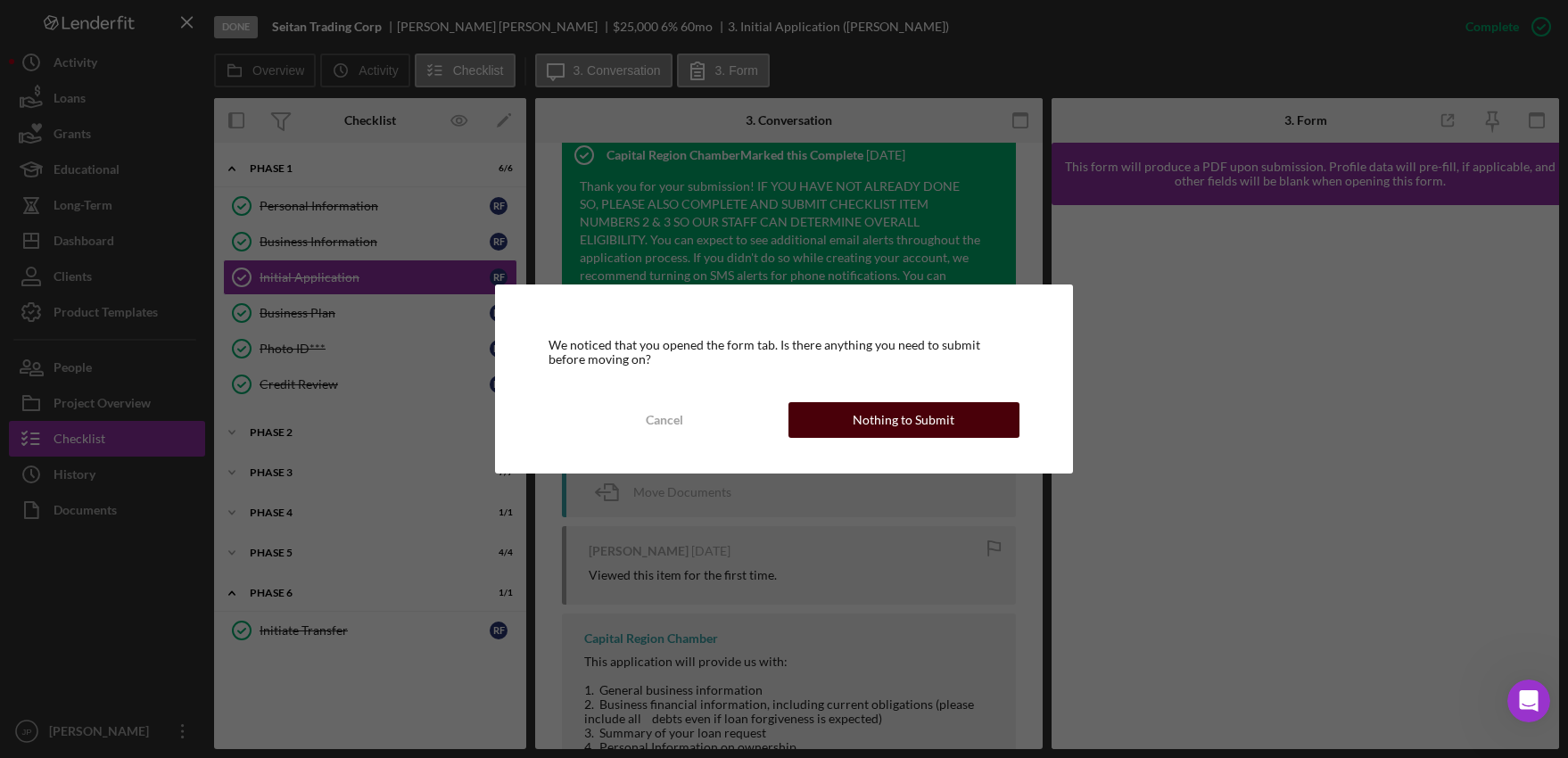
click at [883, 421] on div "Nothing to Submit" at bounding box center [904, 419] width 102 height 36
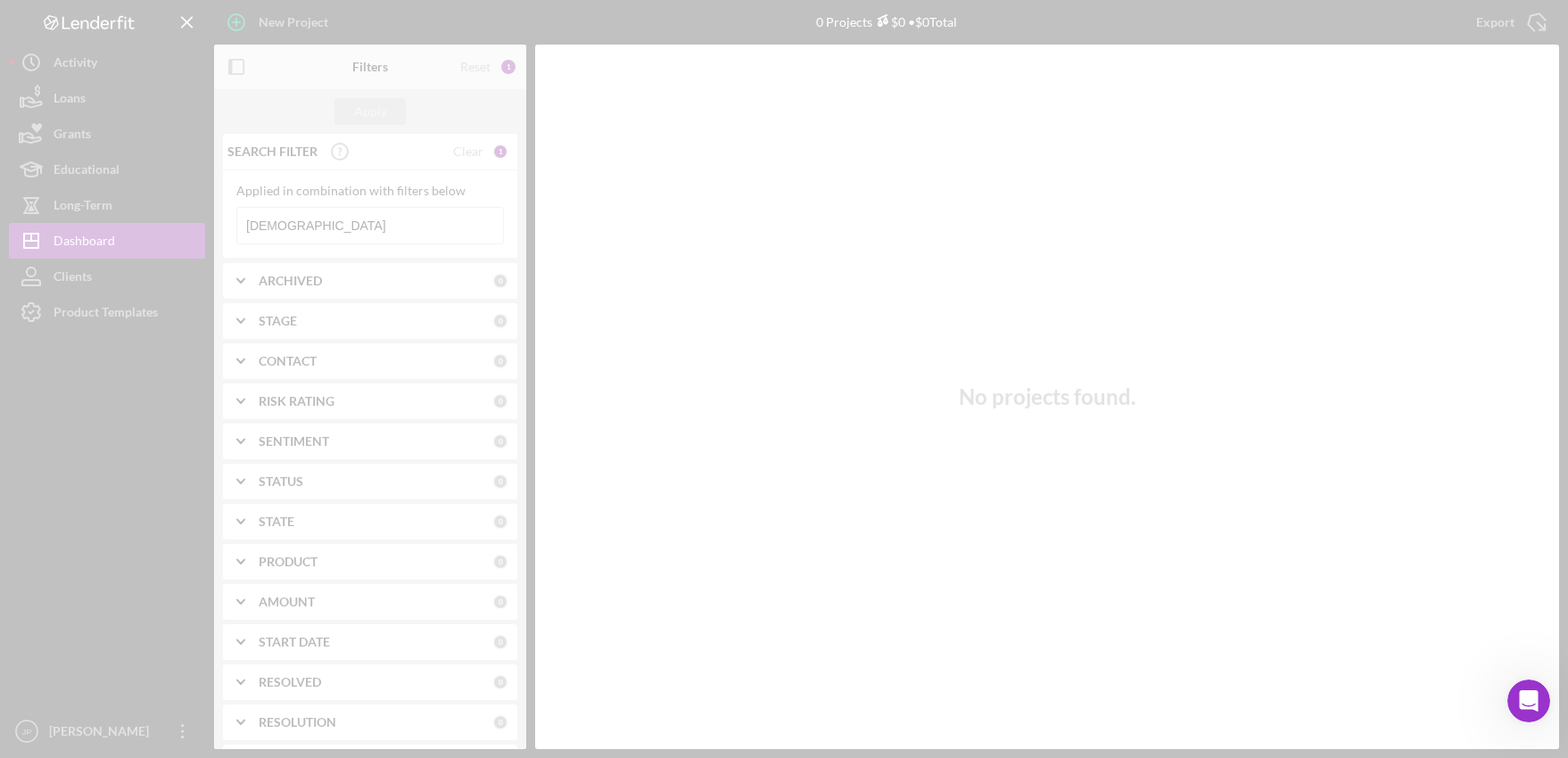
click at [311, 237] on div at bounding box center [784, 379] width 1568 height 758
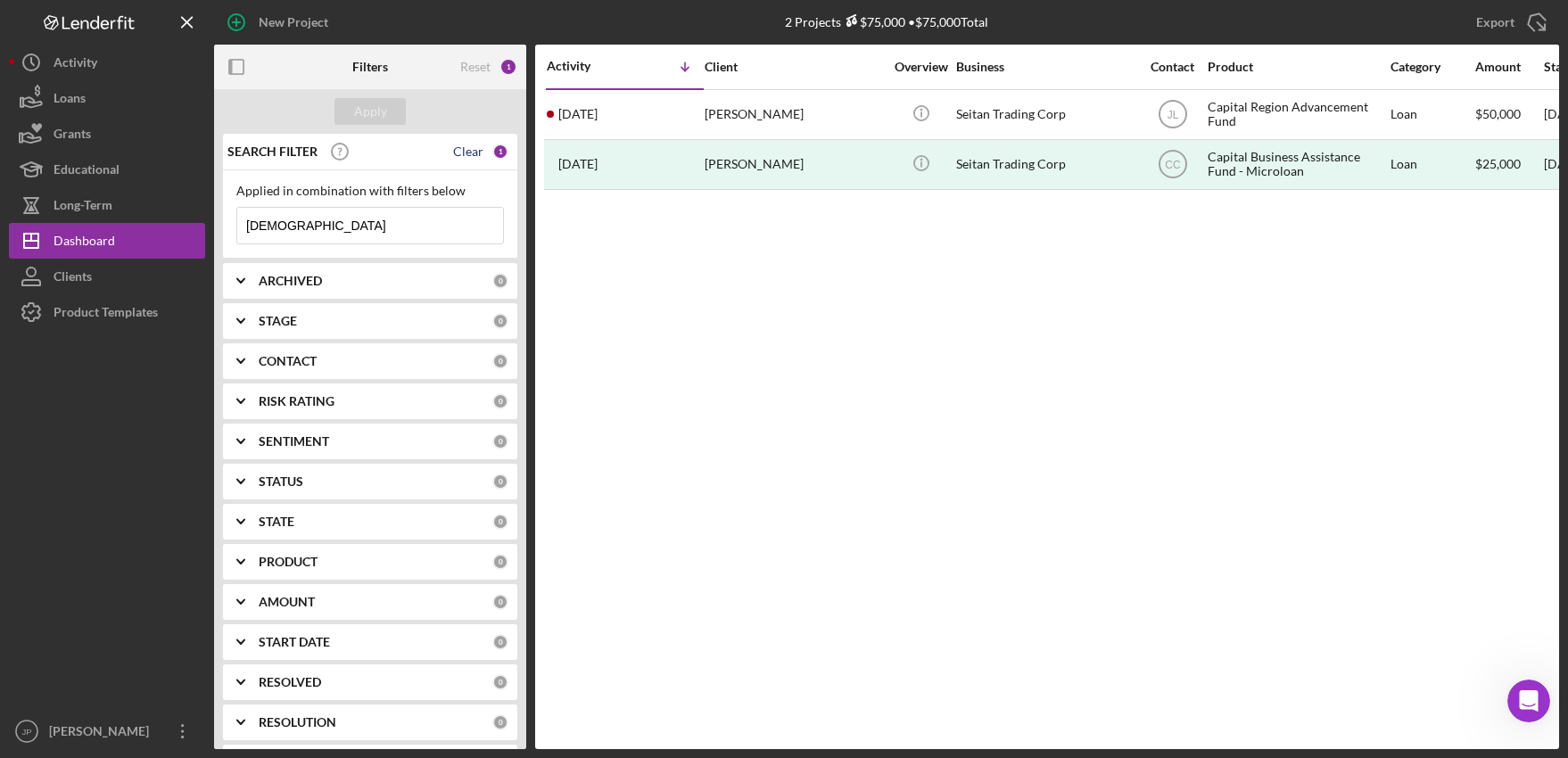
click at [463, 154] on div "Clear" at bounding box center [468, 152] width 31 height 14
click at [330, 224] on input at bounding box center [369, 225] width 266 height 36
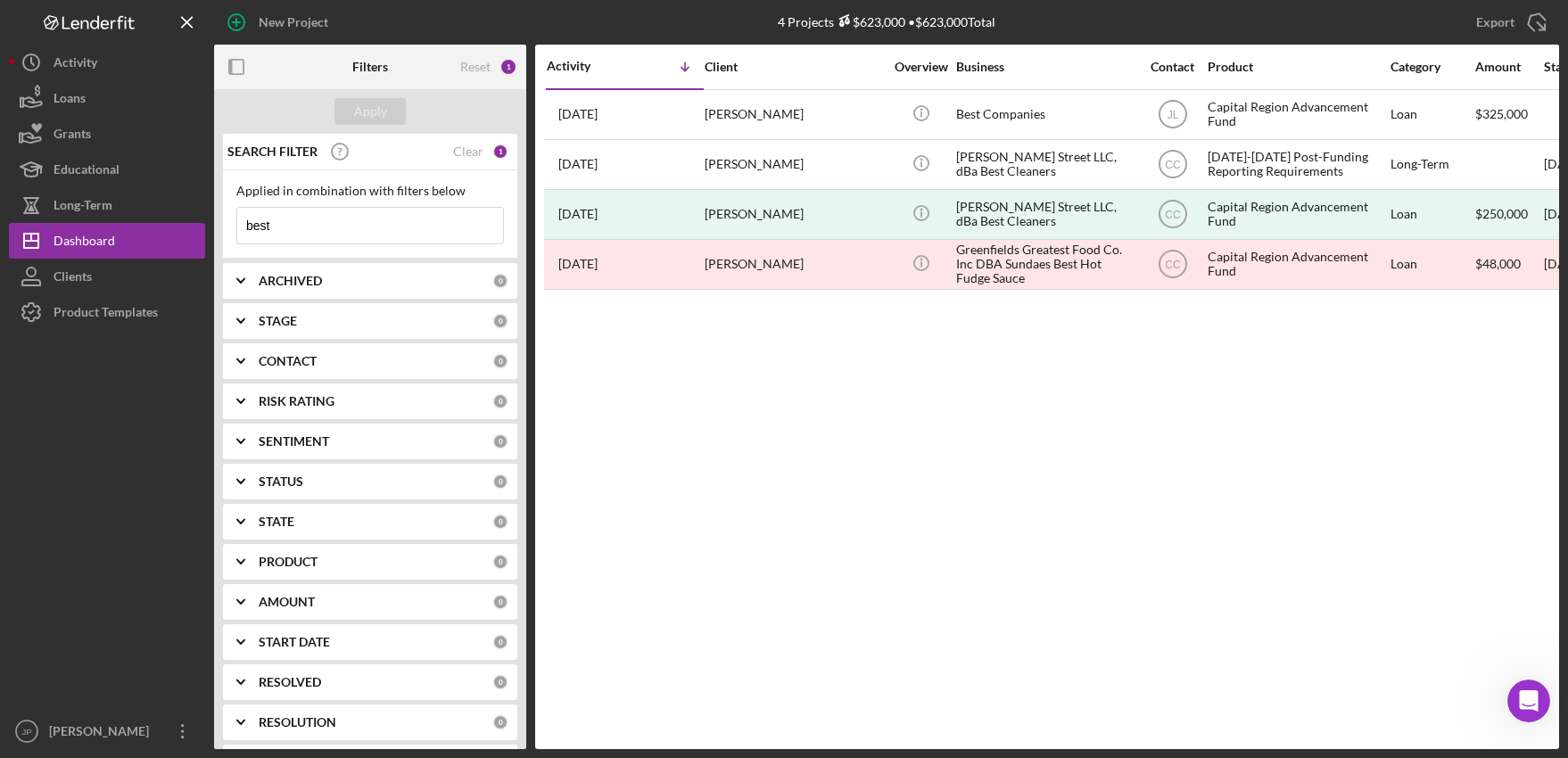
type input "best"
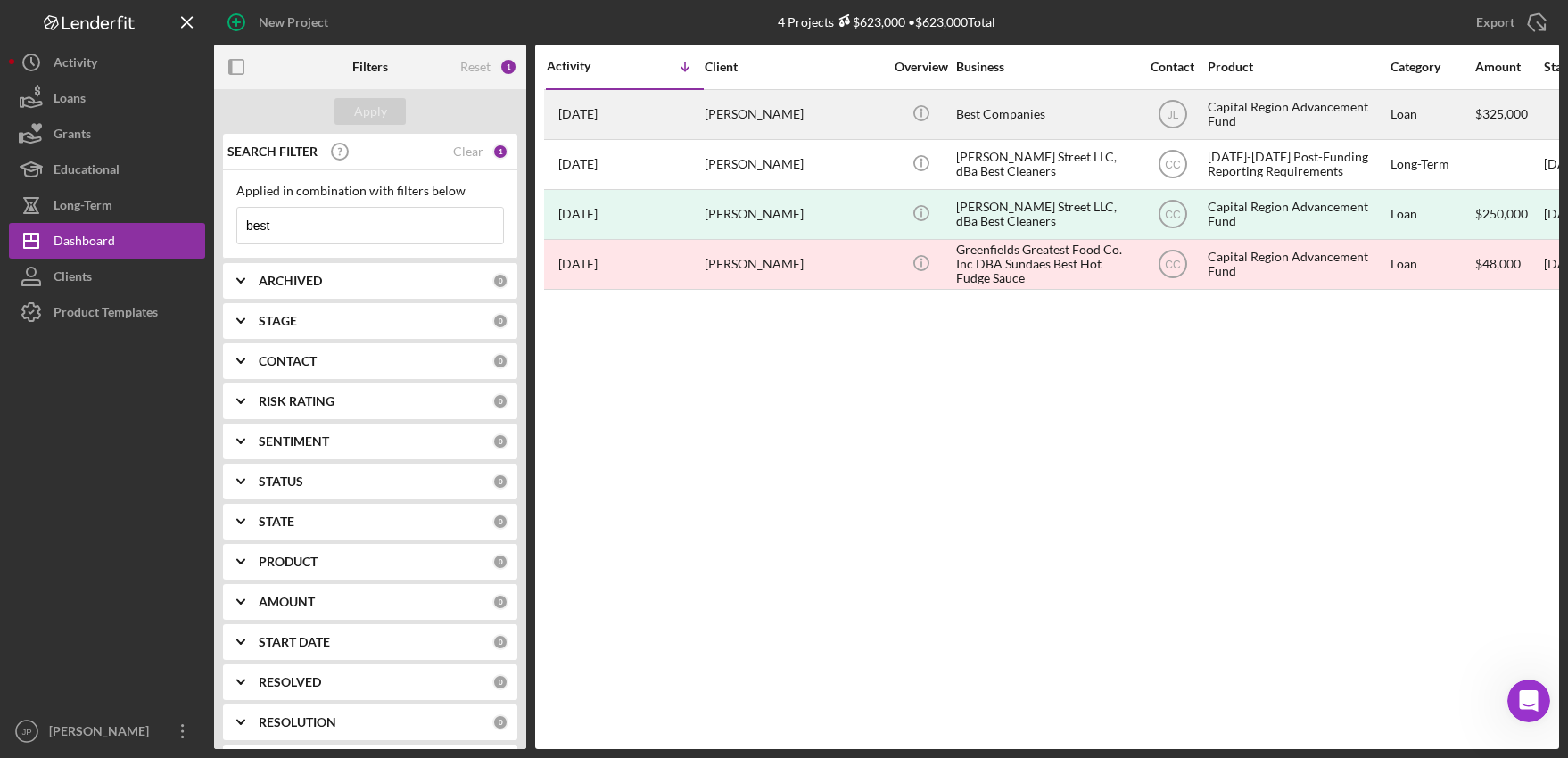
click at [1290, 108] on div "Capital Region Advancement Fund" at bounding box center [1297, 114] width 178 height 47
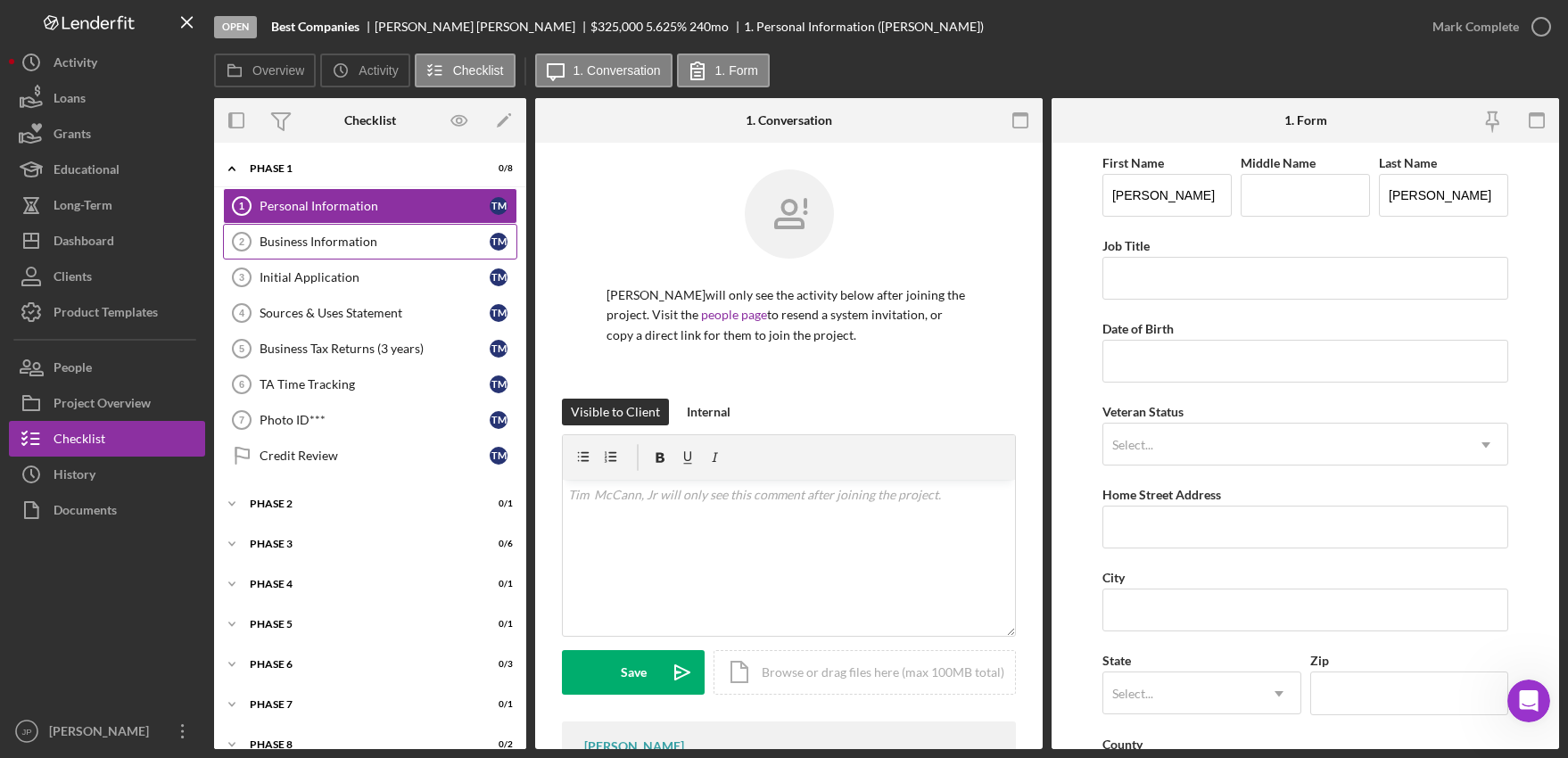
click at [322, 239] on div "Business Information" at bounding box center [374, 241] width 230 height 14
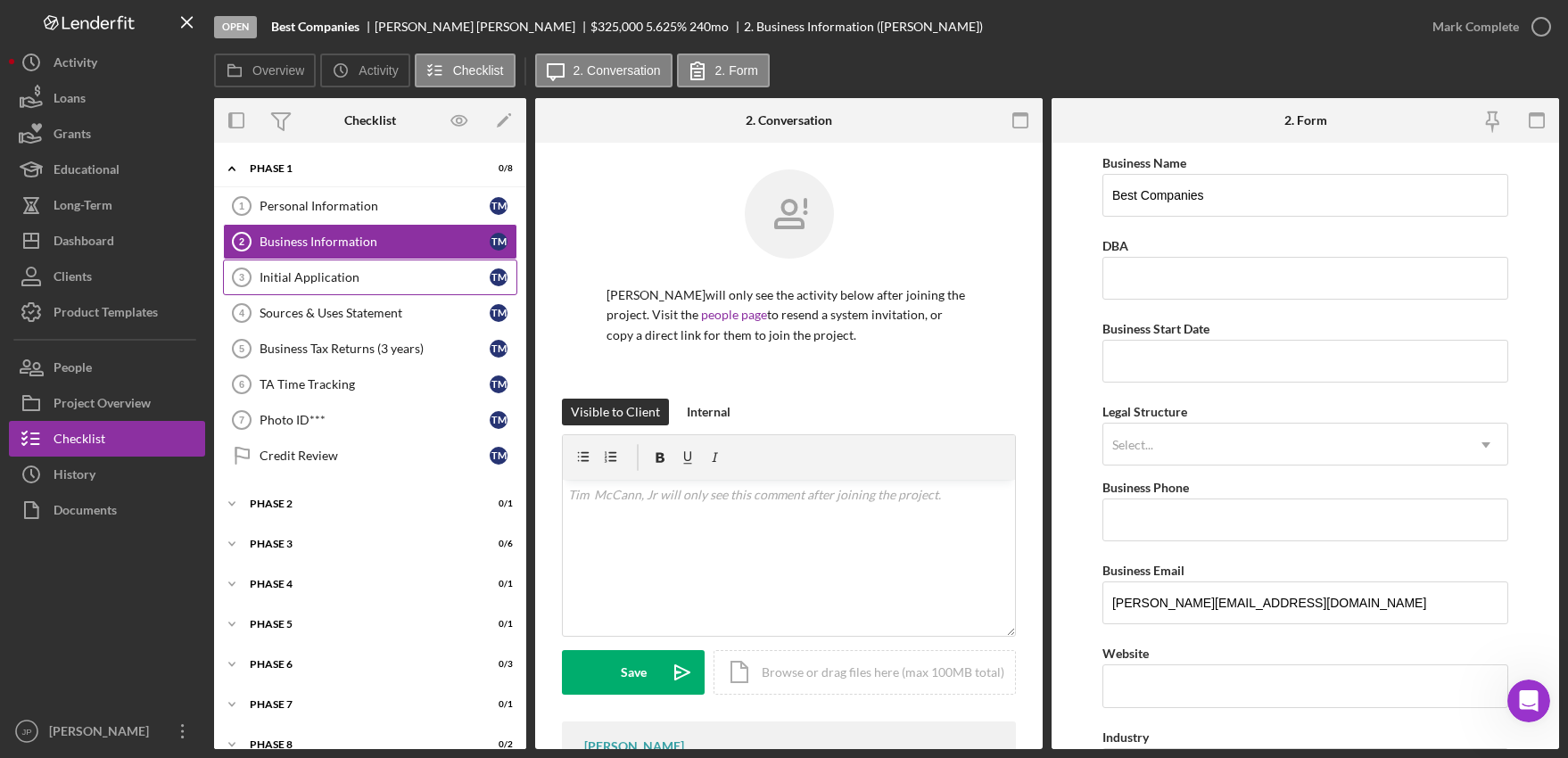
click at [316, 280] on div "Initial Application" at bounding box center [374, 277] width 230 height 14
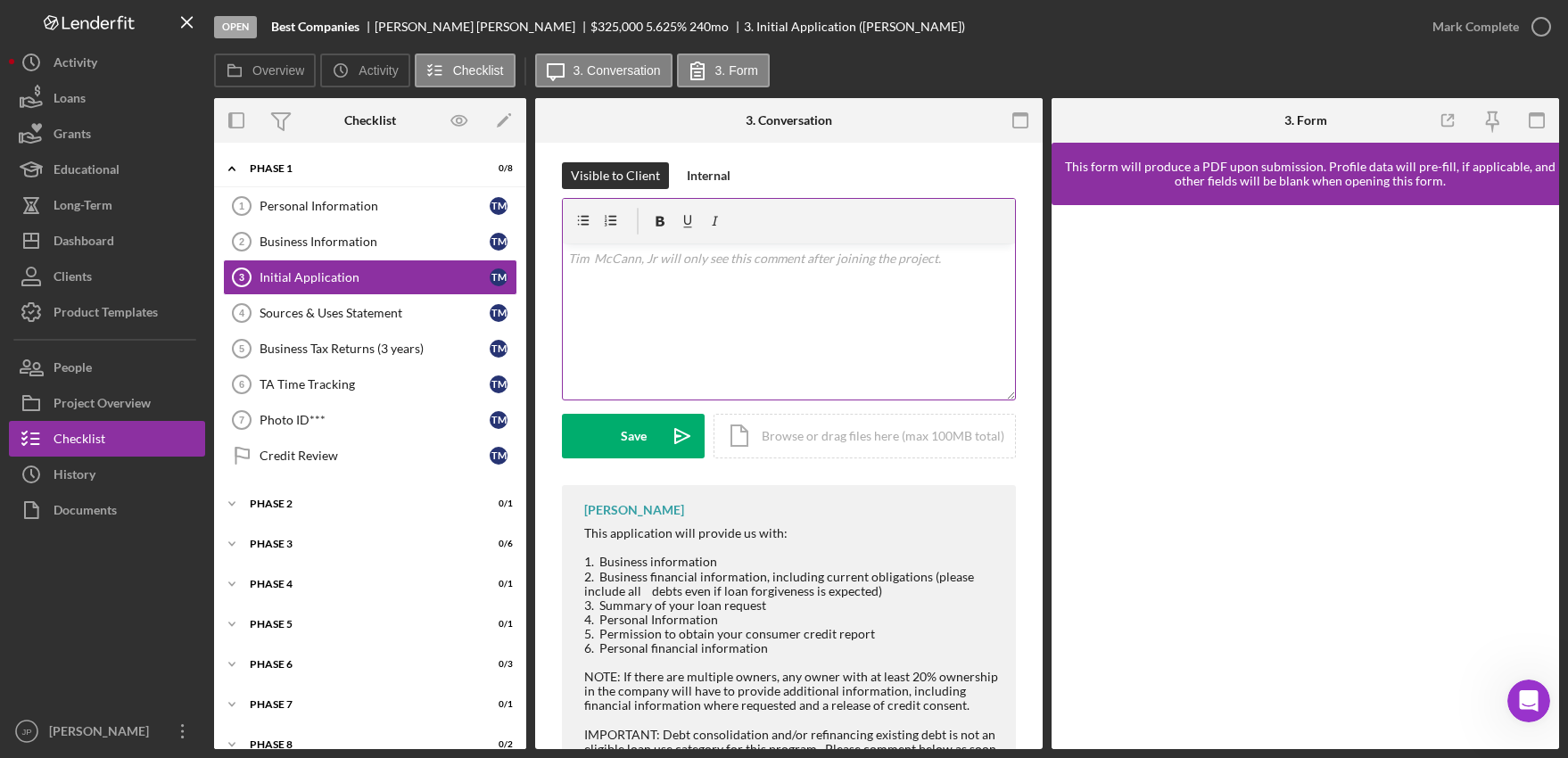
scroll to position [330, 0]
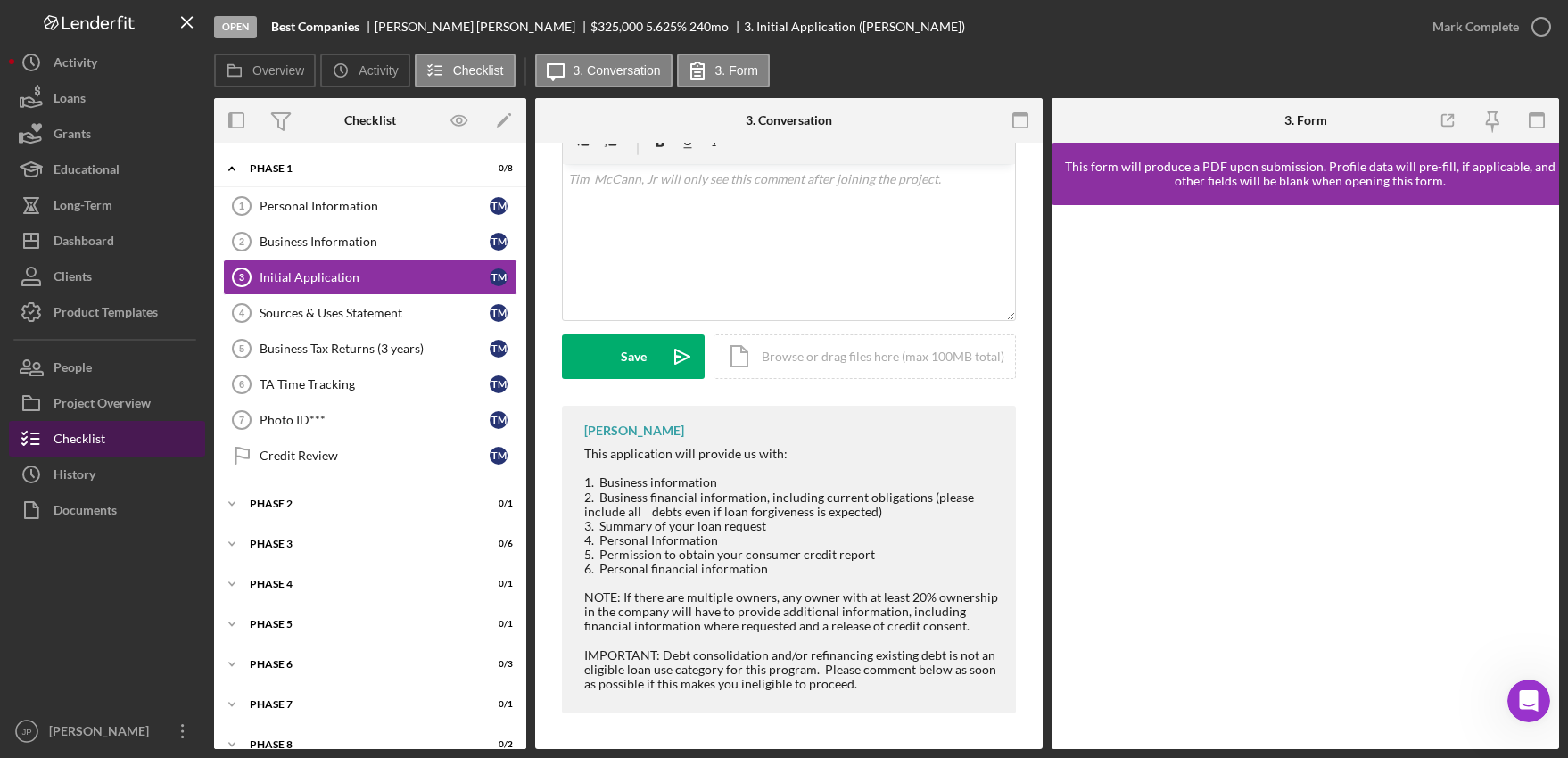
click at [68, 435] on div "Checklist" at bounding box center [80, 441] width 52 height 40
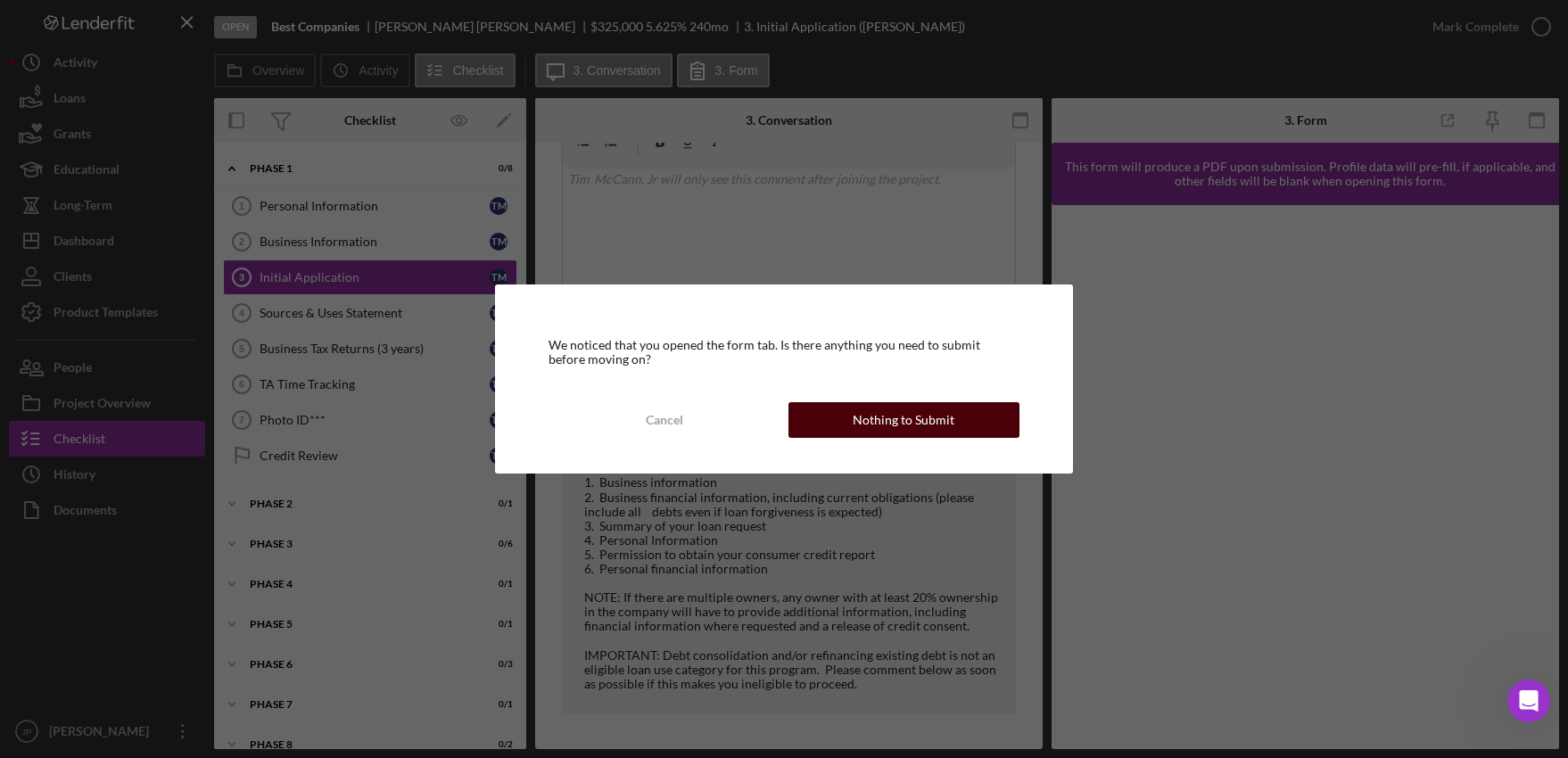
click at [891, 421] on div "Nothing to Submit" at bounding box center [904, 419] width 102 height 36
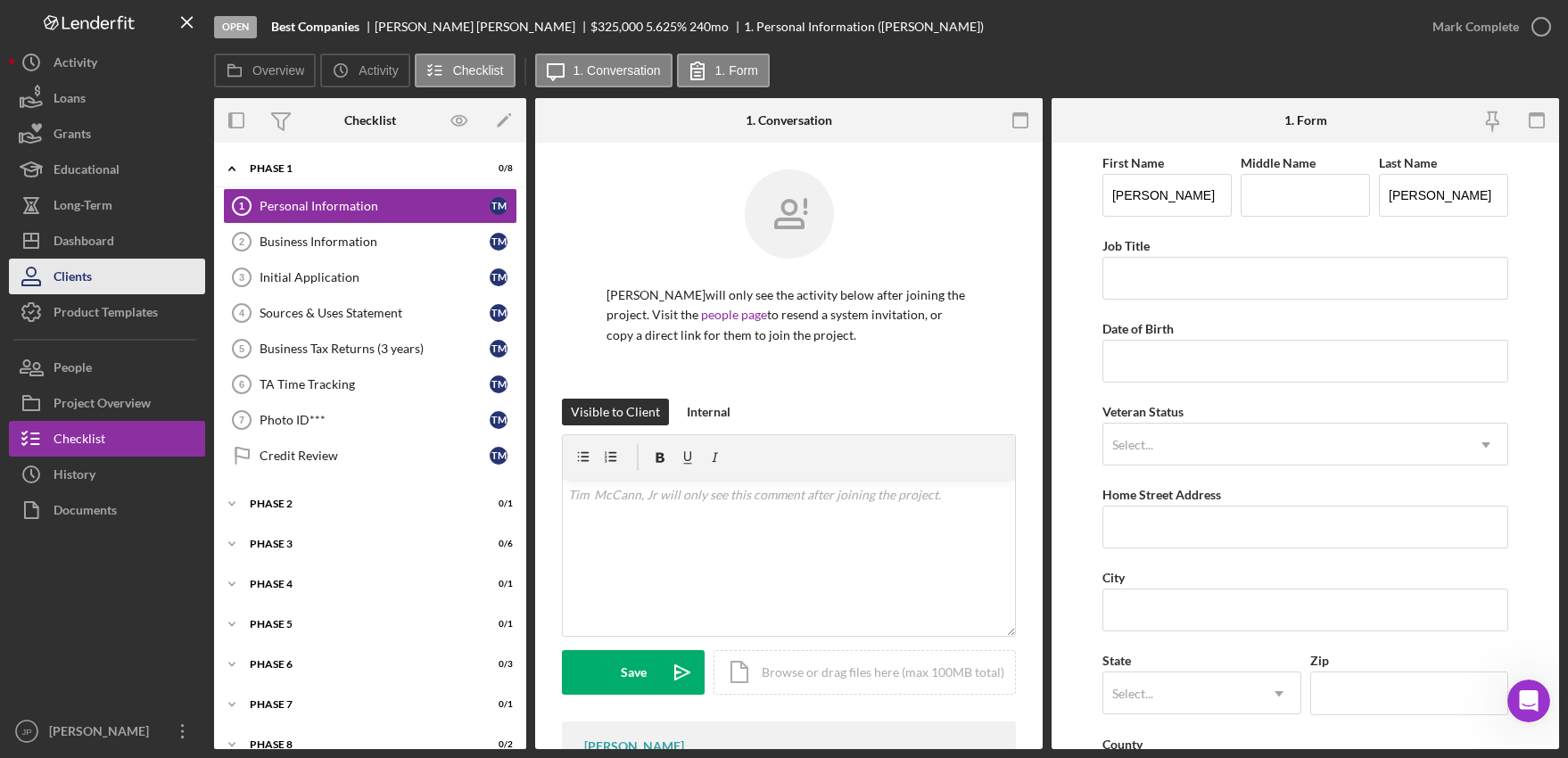
click at [100, 277] on button "Clients" at bounding box center [107, 276] width 196 height 36
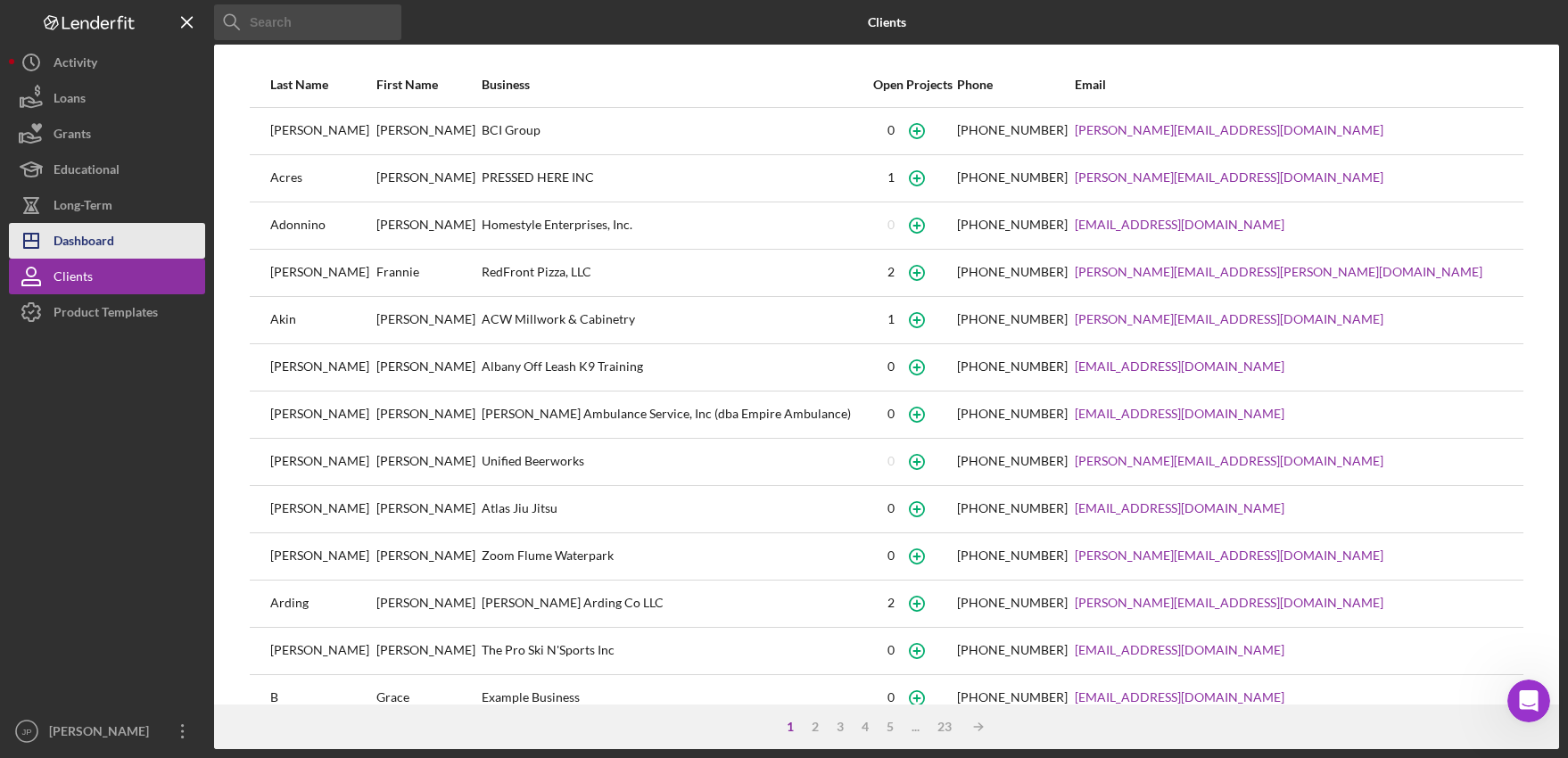
click at [79, 234] on div "Dashboard" at bounding box center [83, 243] width 60 height 40
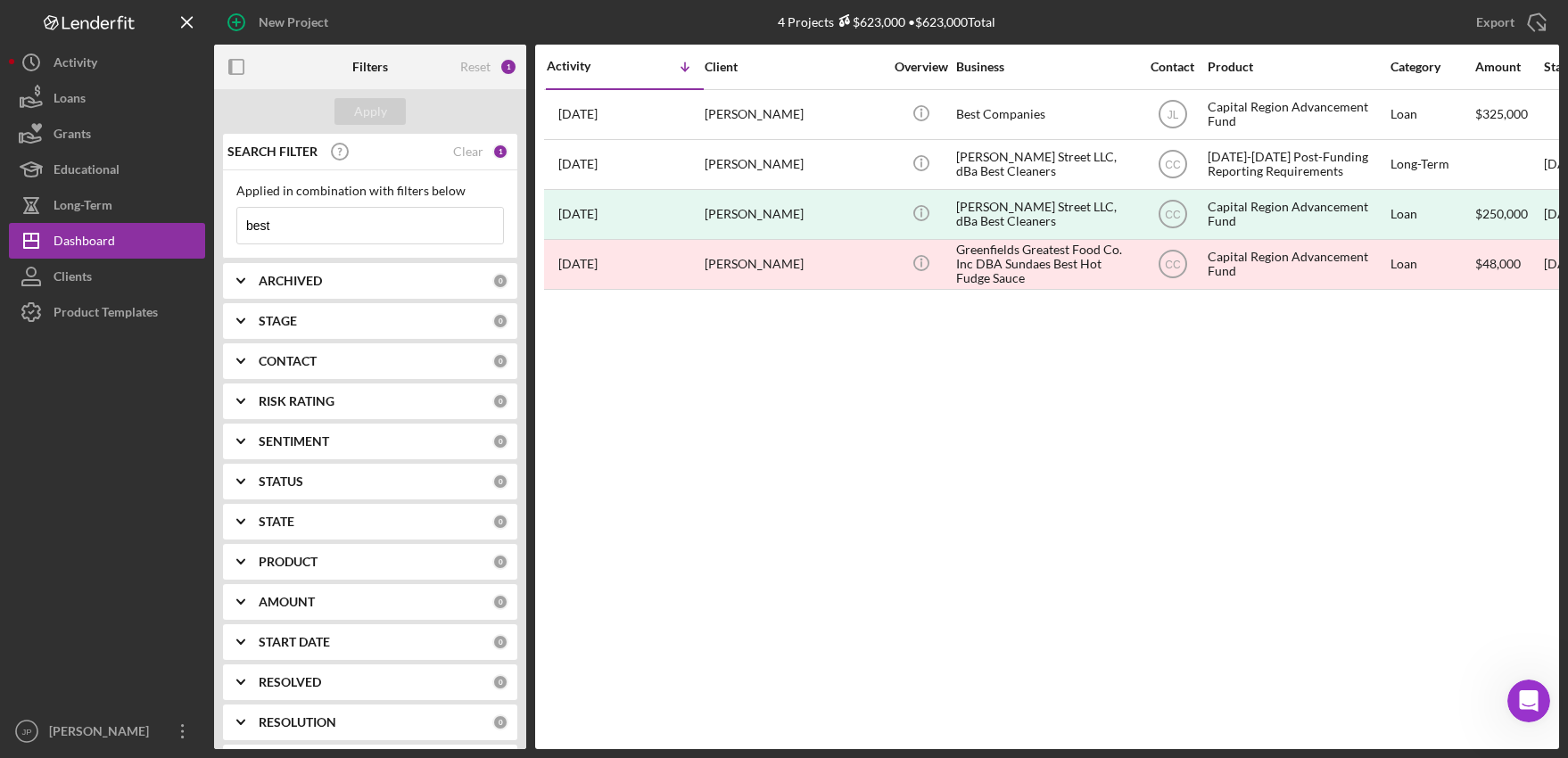
click at [311, 227] on input "best" at bounding box center [369, 225] width 266 height 36
click at [462, 153] on div "Clear" at bounding box center [468, 152] width 31 height 14
click at [321, 222] on input at bounding box center [369, 225] width 266 height 36
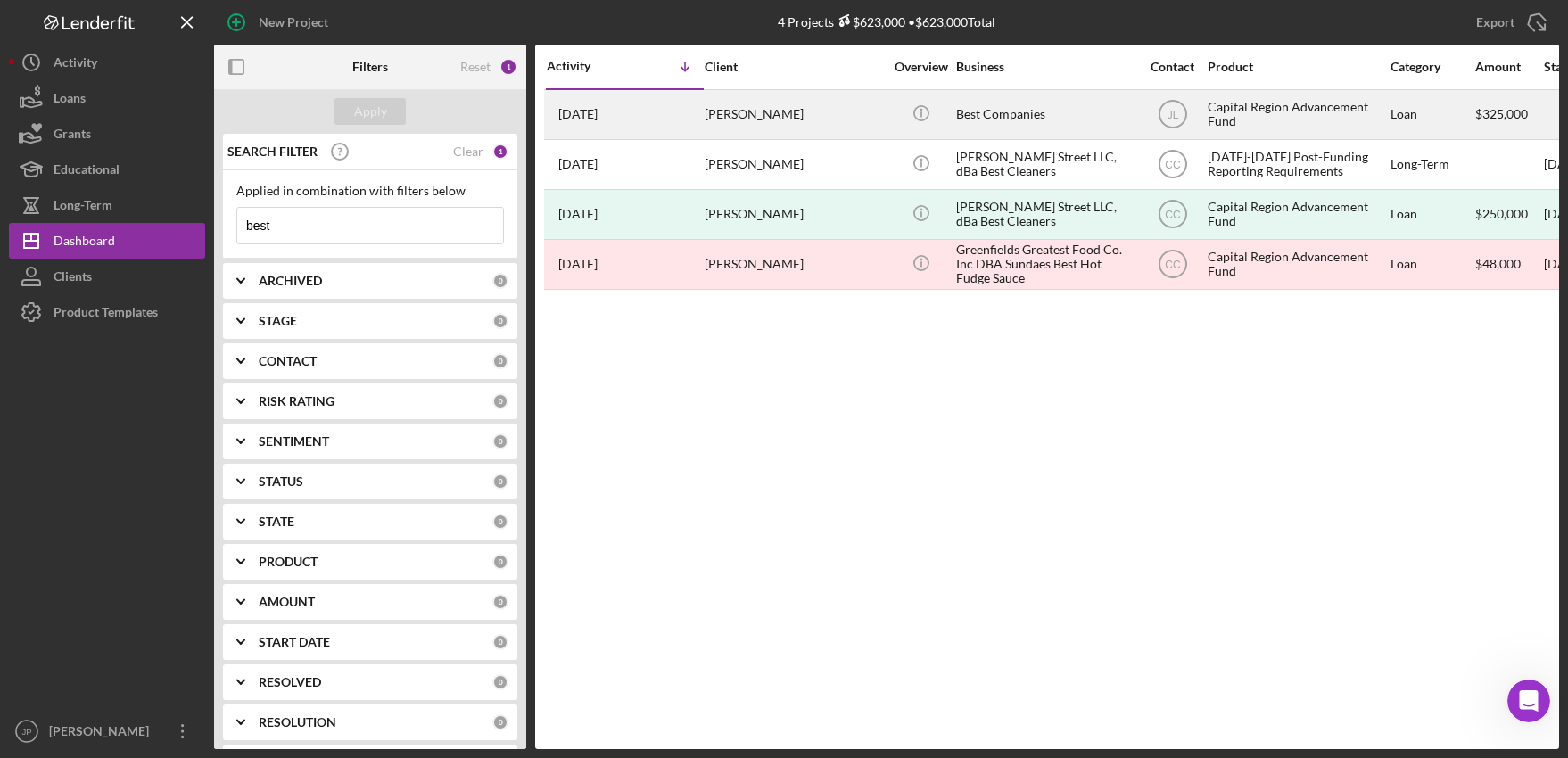
type input "best"
click at [752, 116] on div "[PERSON_NAME]" at bounding box center [794, 114] width 178 height 47
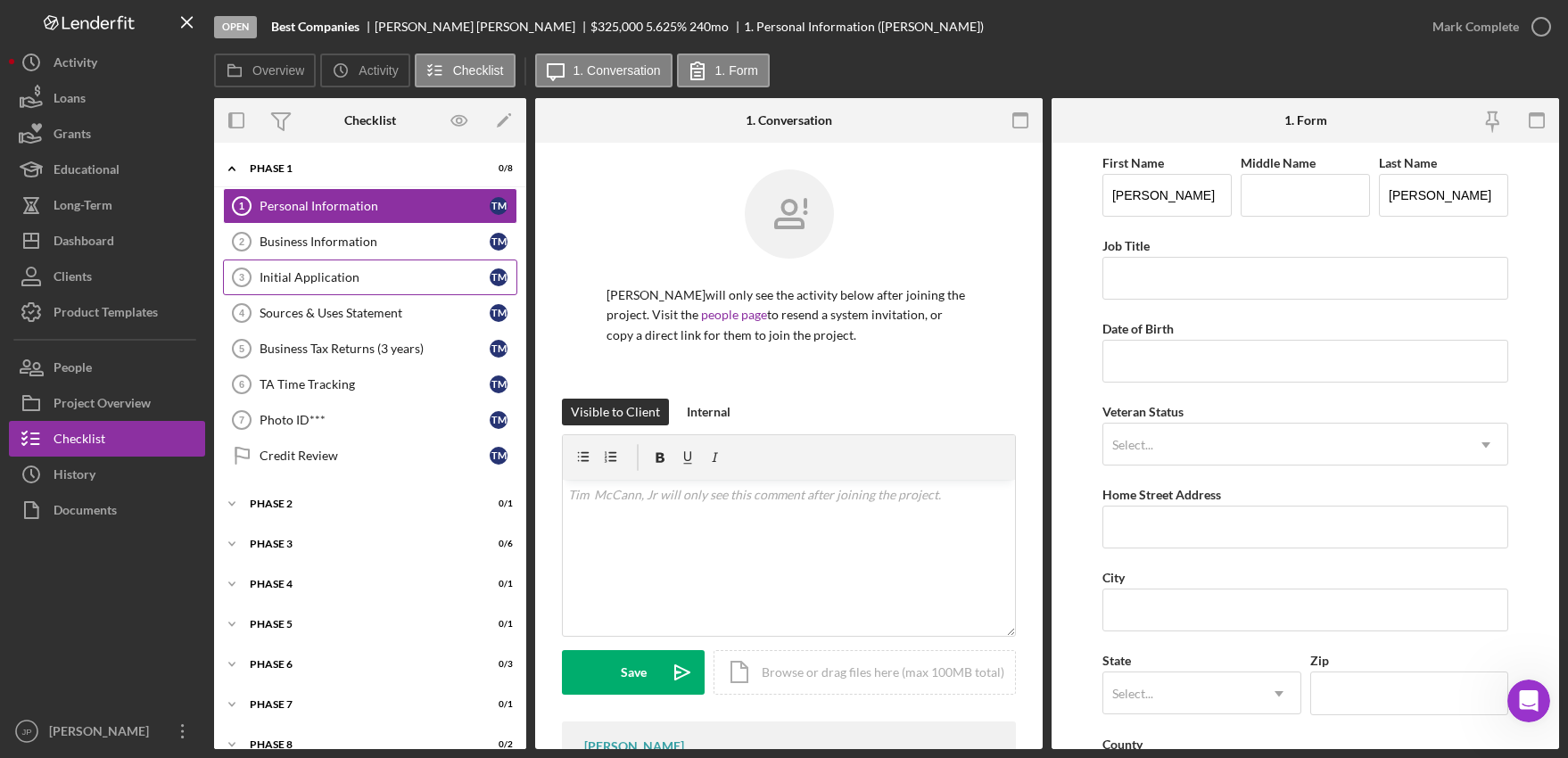
click at [336, 274] on div "Initial Application" at bounding box center [374, 277] width 230 height 14
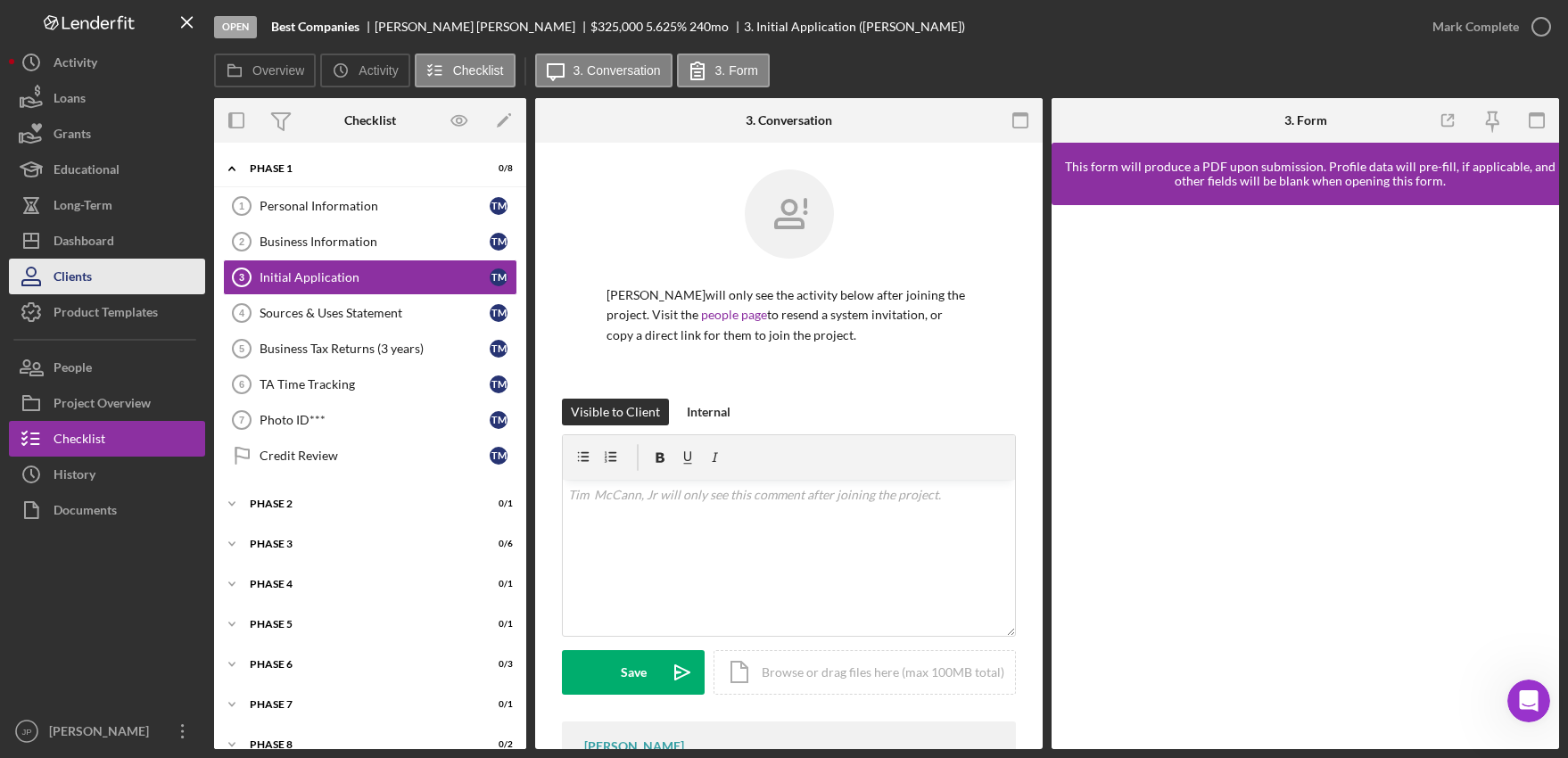
click at [86, 273] on div "Clients" at bounding box center [73, 279] width 38 height 40
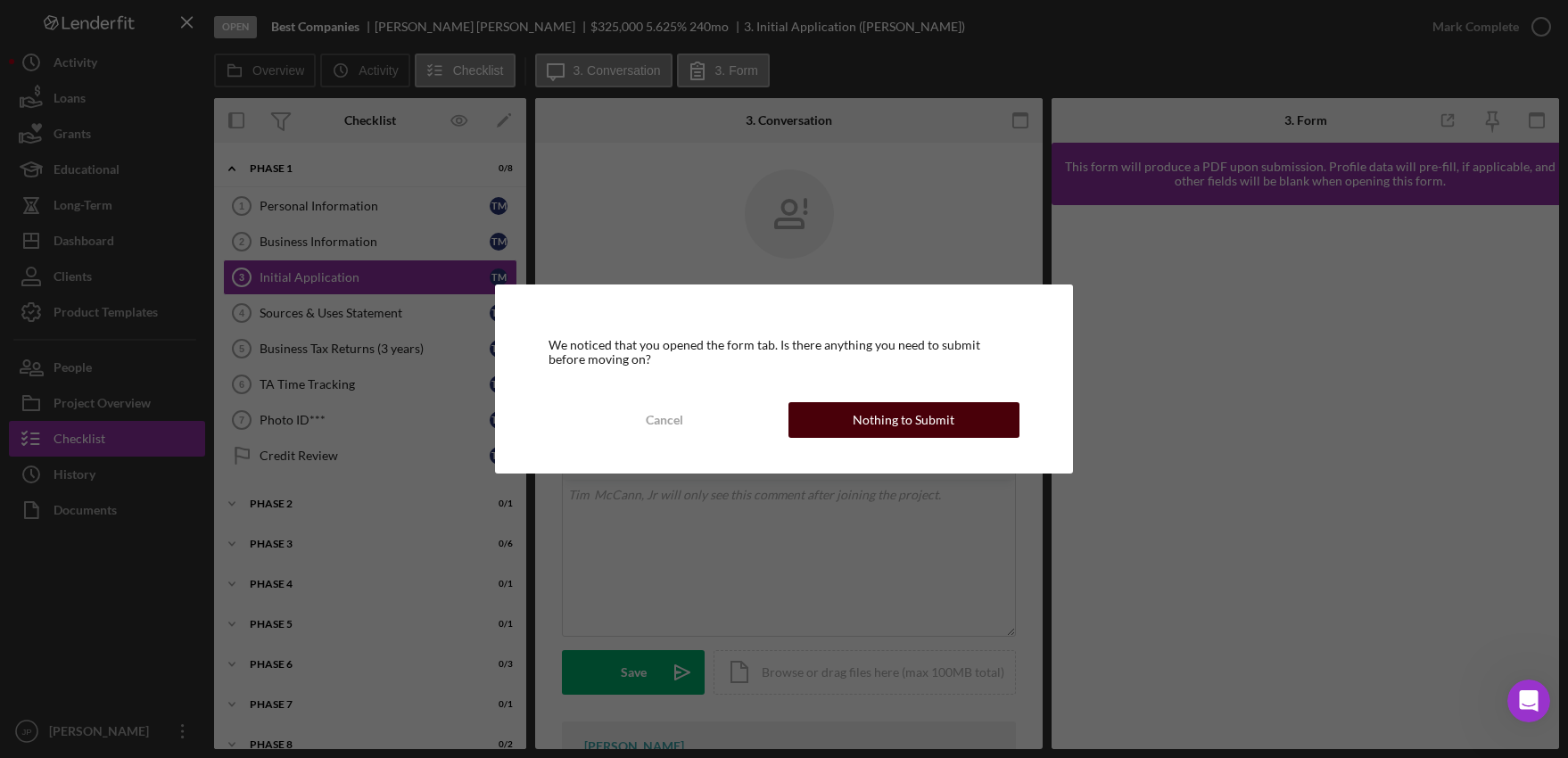
click at [939, 424] on div "Nothing to Submit" at bounding box center [904, 419] width 102 height 36
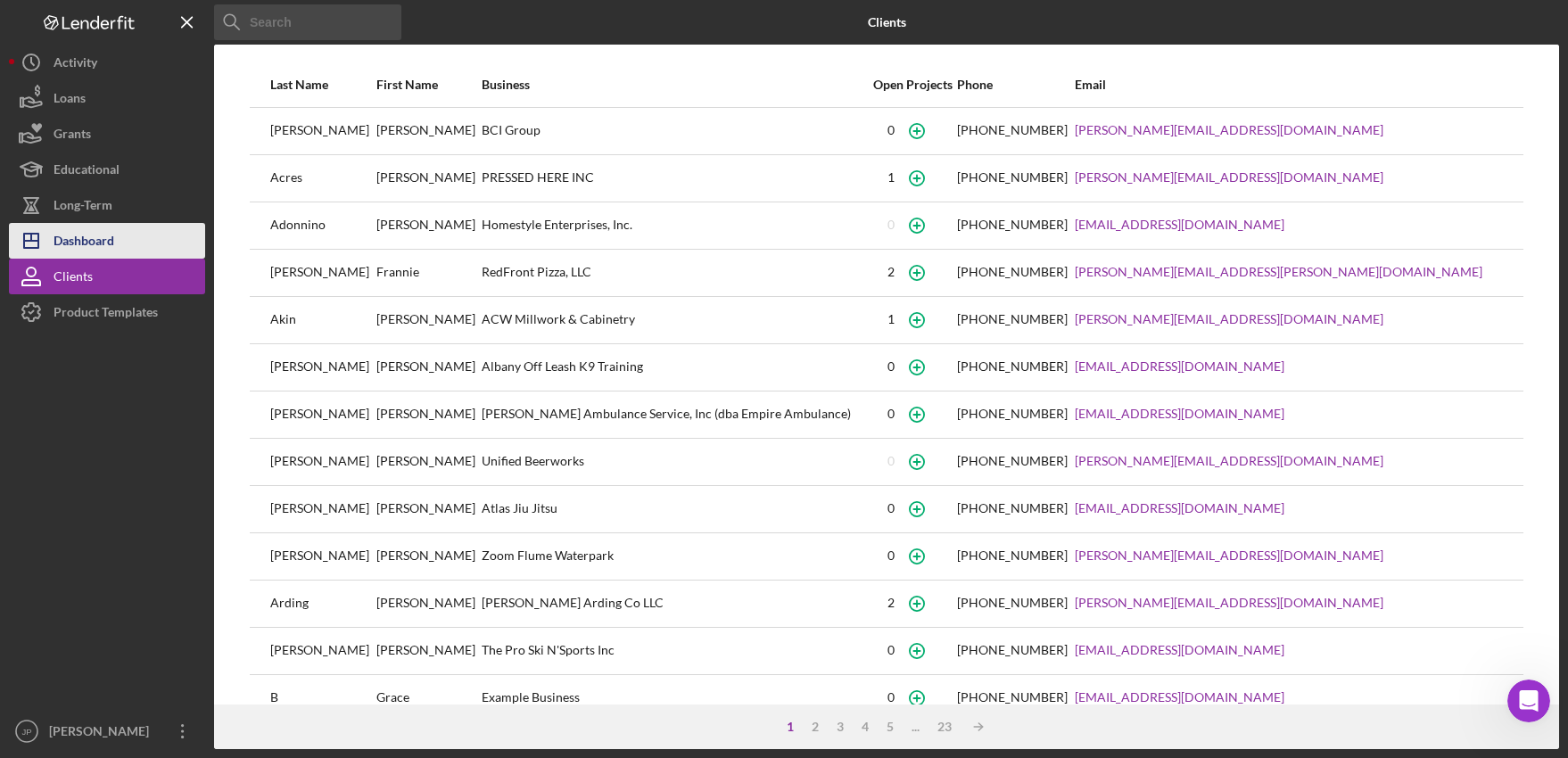
click at [93, 243] on div "Dashboard" at bounding box center [83, 243] width 60 height 40
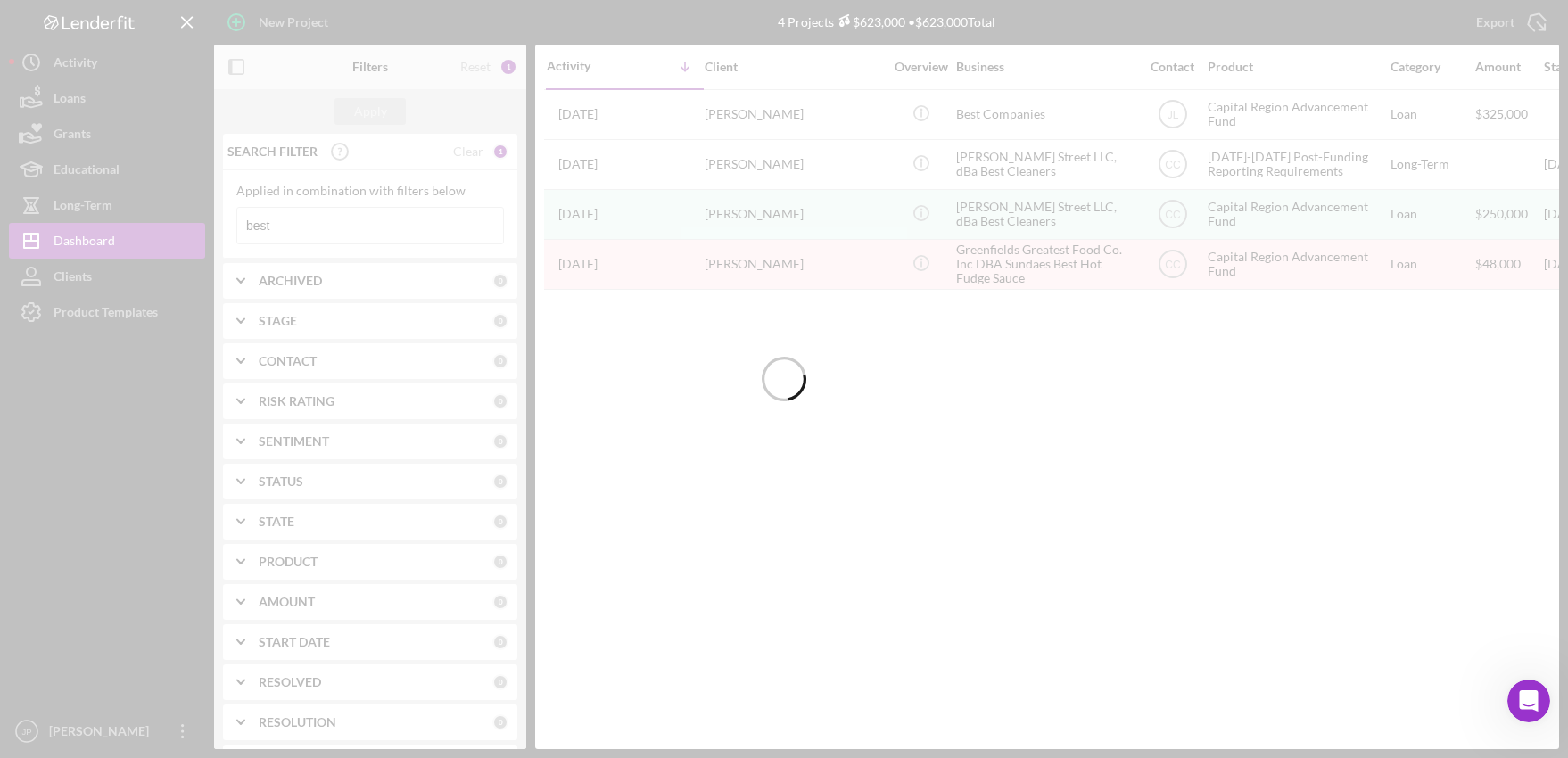
click at [298, 225] on div at bounding box center [784, 379] width 1568 height 758
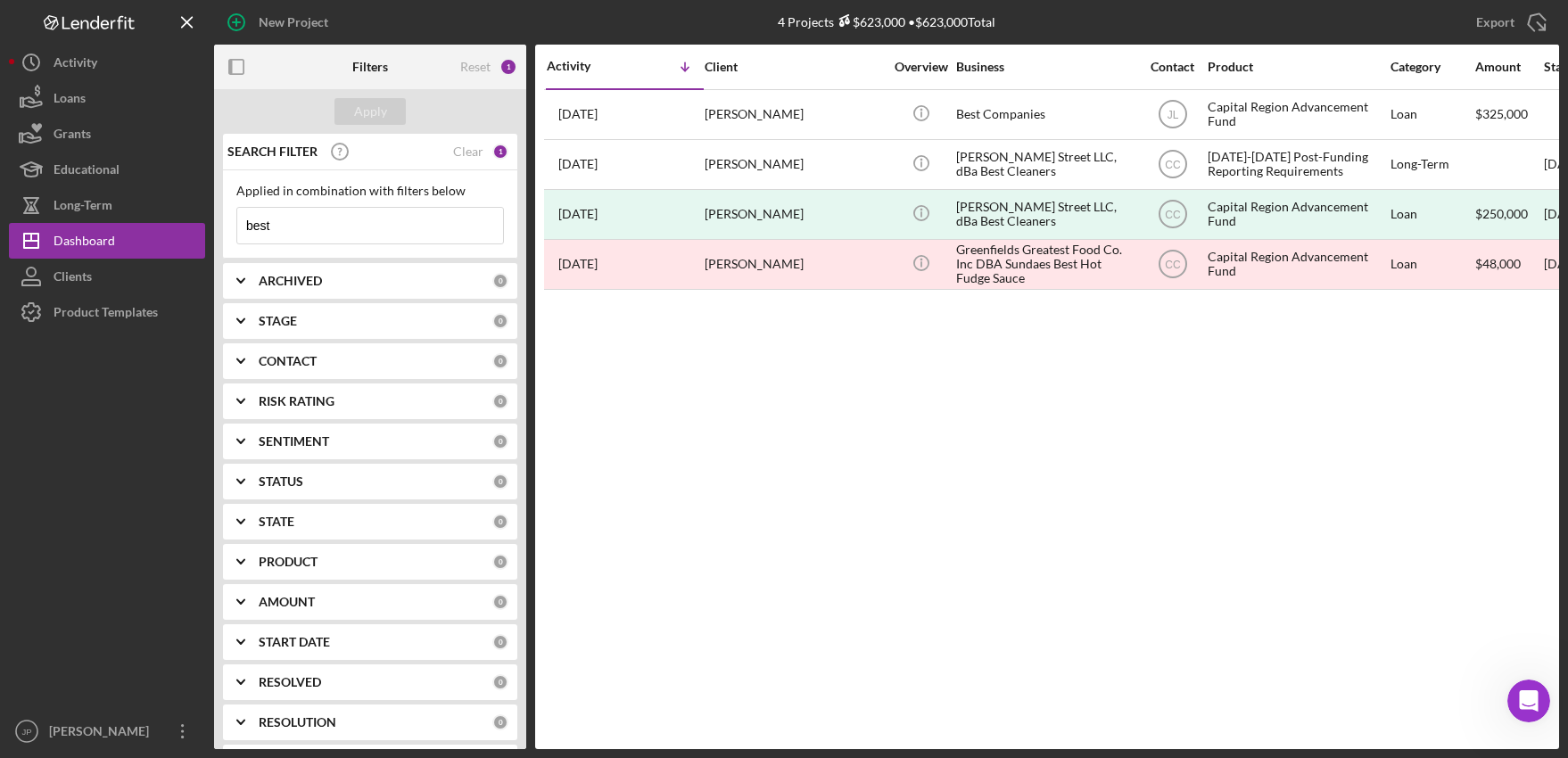
click at [291, 228] on input "best" at bounding box center [369, 225] width 266 height 36
drag, startPoint x: 298, startPoint y: 226, endPoint x: 214, endPoint y: 228, distance: 84.0
click at [214, 228] on div "SEARCH FILTER Clear 1 Applied in combination with filters below best Icon/Menu …" at bounding box center [369, 440] width 312 height 615
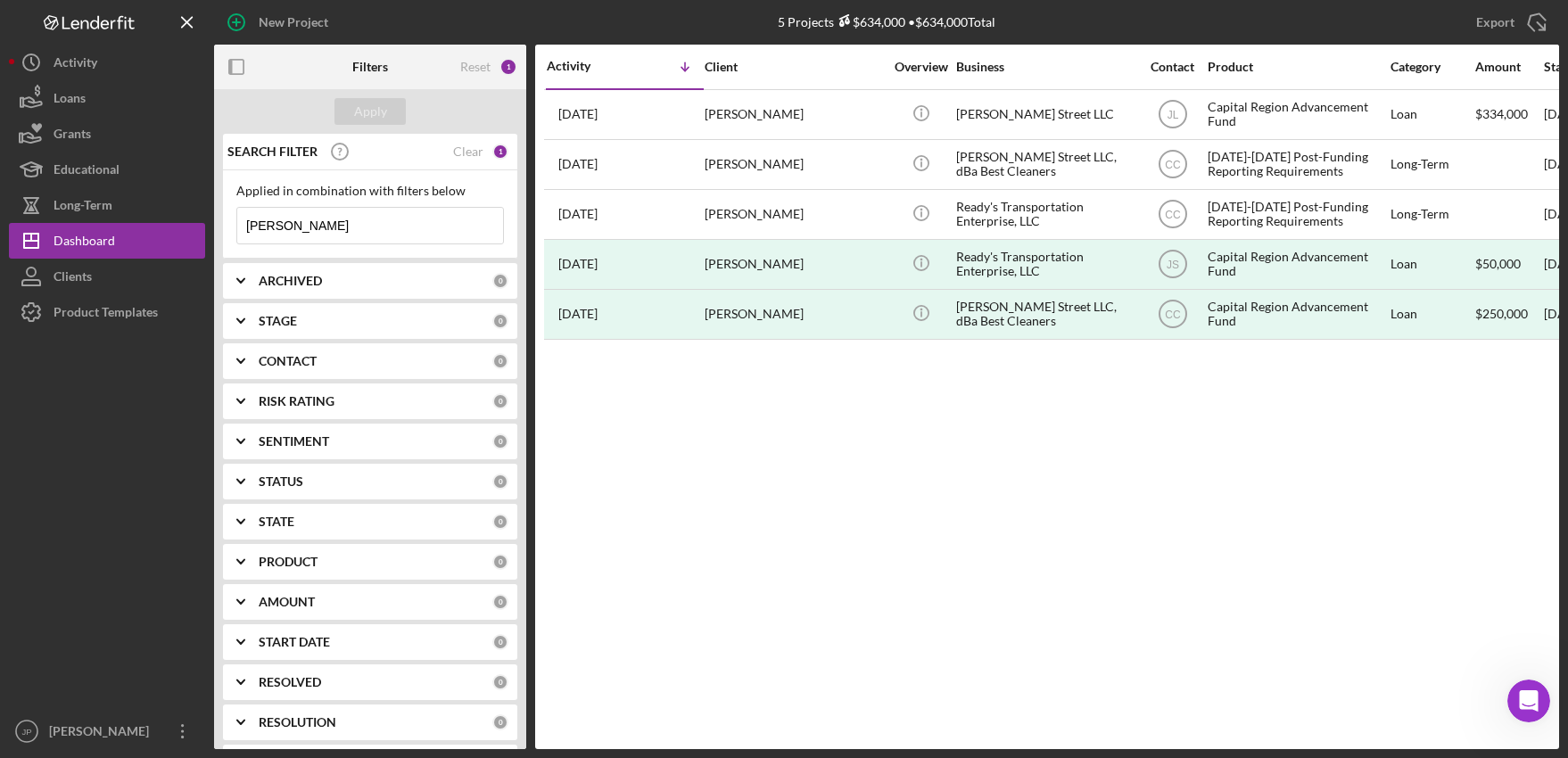
click at [381, 225] on input "[PERSON_NAME]" at bounding box center [369, 225] width 266 height 36
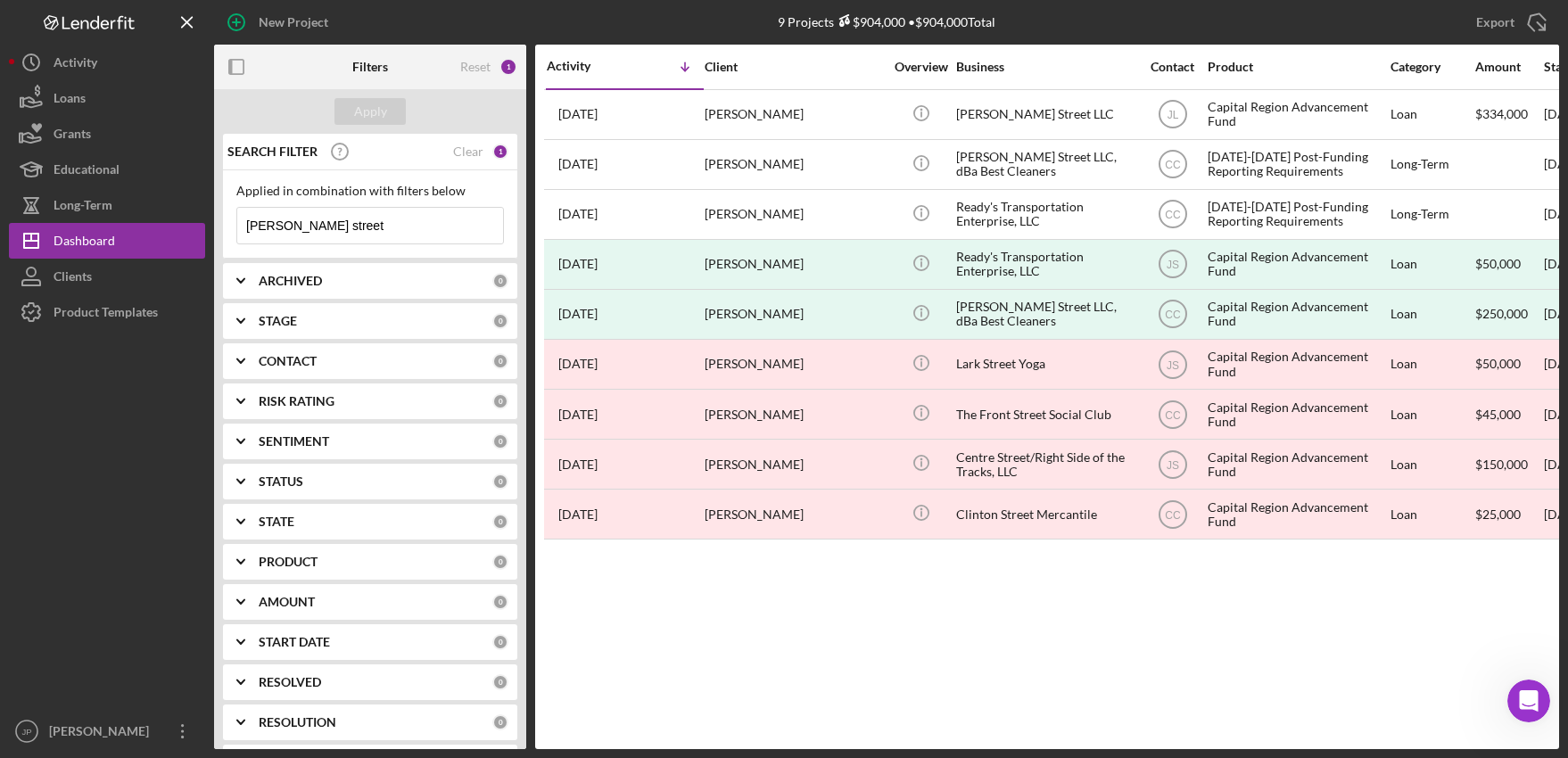
click at [345, 232] on input "[PERSON_NAME] street" at bounding box center [369, 225] width 266 height 36
click at [243, 225] on input "[PERSON_NAME] street"" at bounding box center [369, 225] width 266 height 36
click at [358, 227] on input ""[PERSON_NAME] street"" at bounding box center [369, 225] width 266 height 36
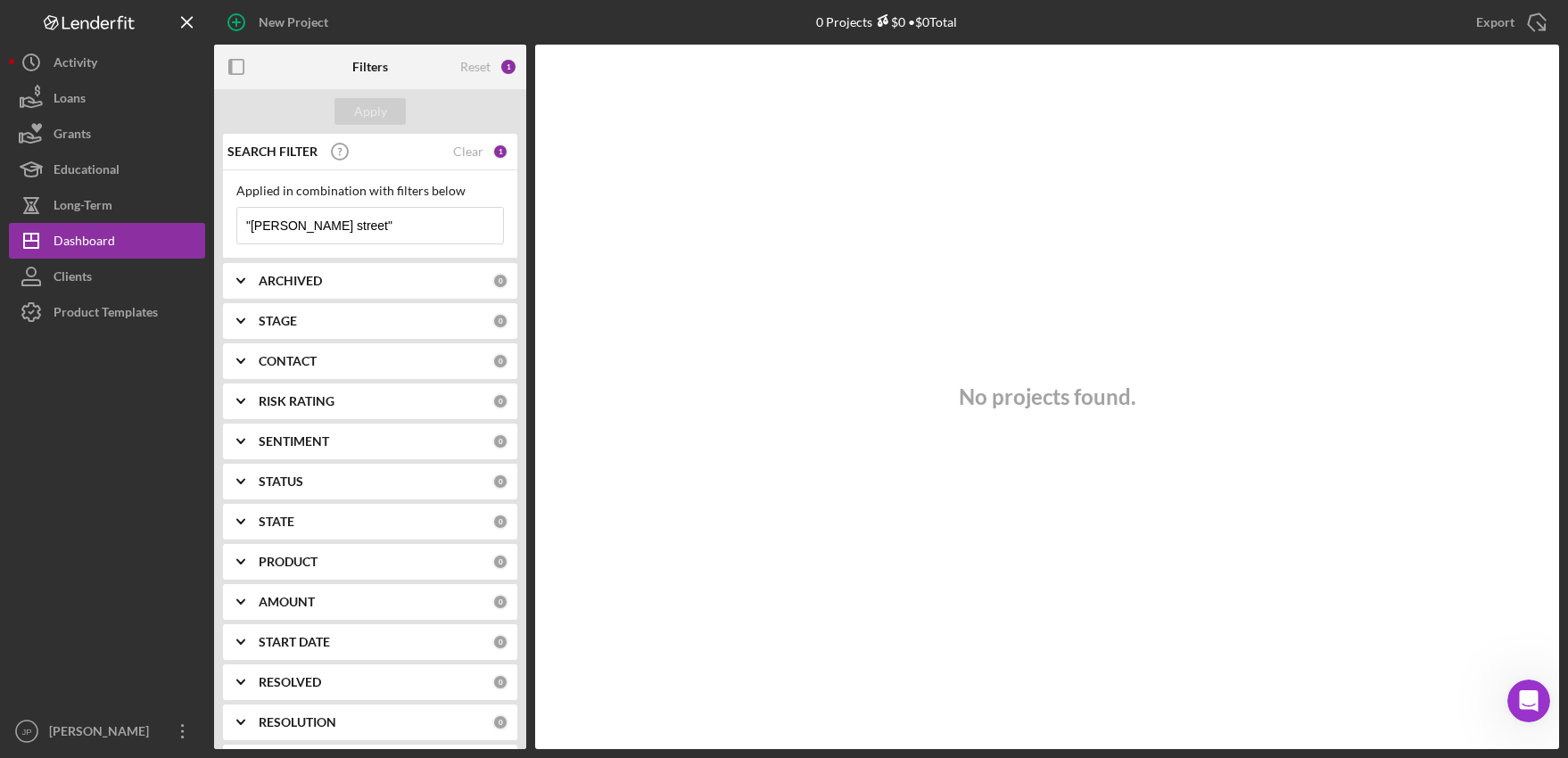
click at [326, 221] on input ""[PERSON_NAME] street"" at bounding box center [369, 225] width 266 height 36
click at [251, 230] on input ""[PERSON_NAME] street" at bounding box center [369, 225] width 266 height 36
click at [344, 222] on input "[PERSON_NAME] street" at bounding box center [369, 225] width 266 height 36
type input "[PERSON_NAME] street"
click at [386, 115] on button "Apply" at bounding box center [370, 111] width 71 height 27
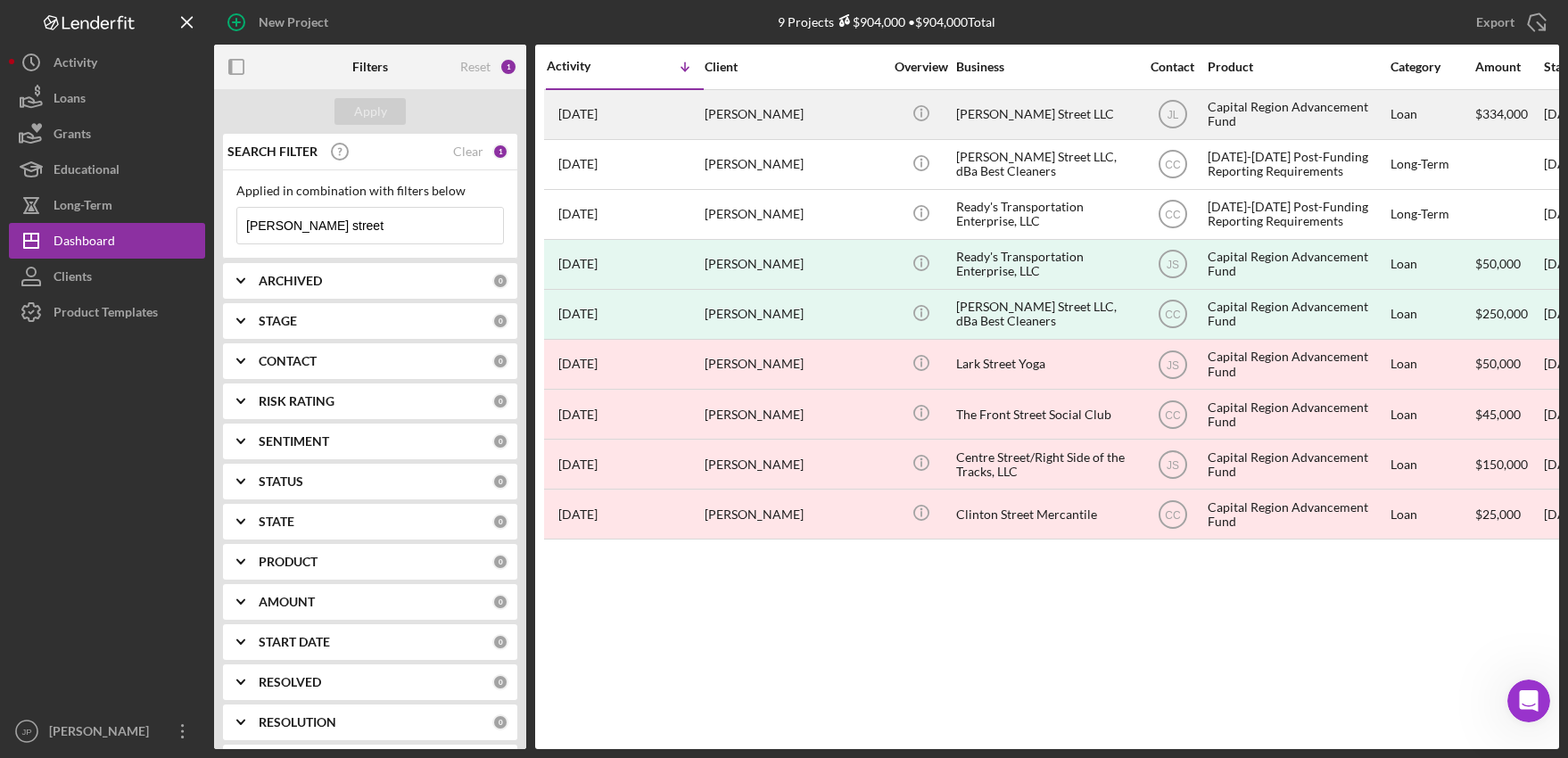
click at [1258, 107] on div "Capital Region Advancement Fund" at bounding box center [1297, 114] width 178 height 47
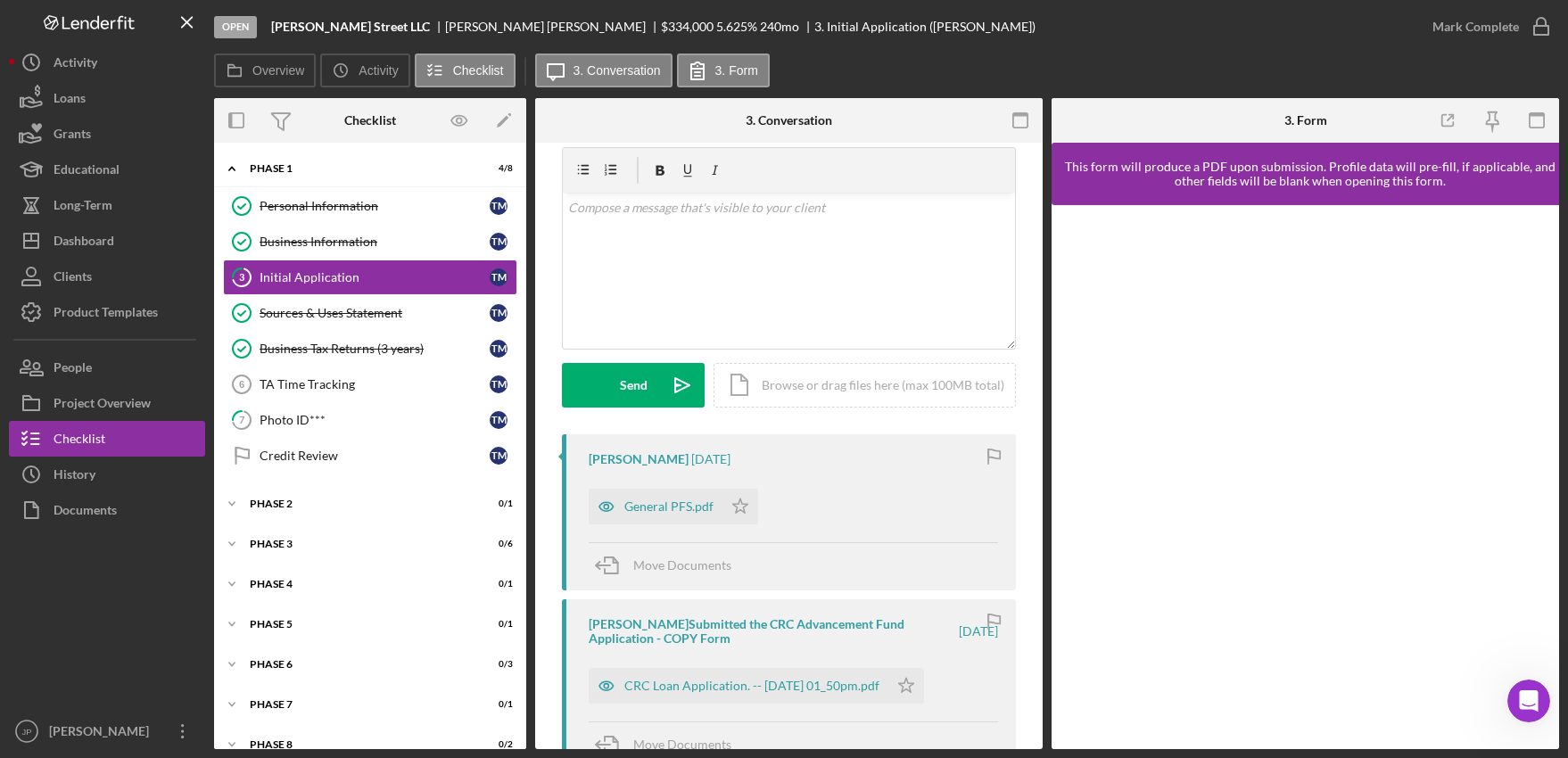
scroll to position [89, 0]
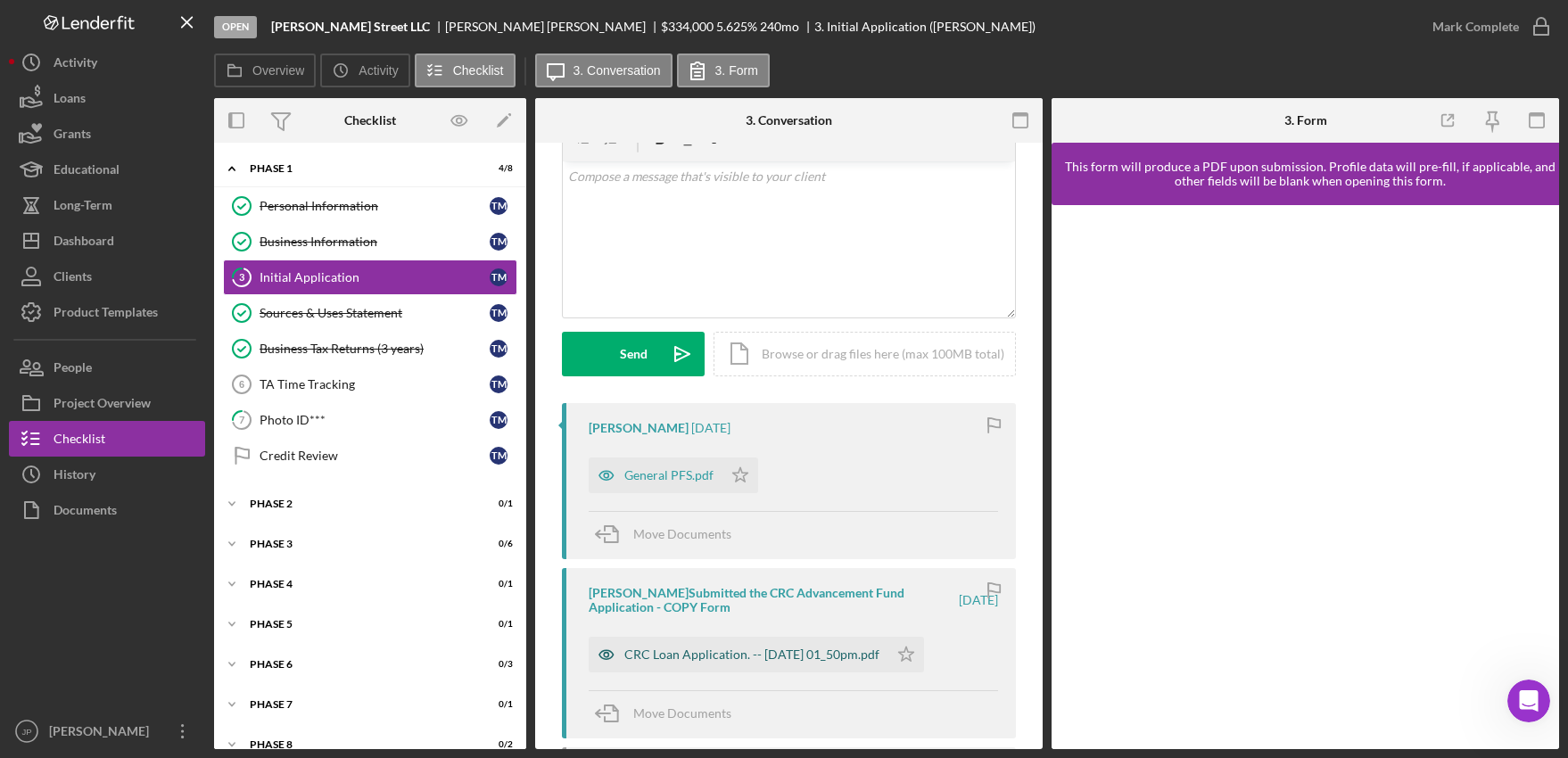
click at [776, 660] on div "CRC Loan Application. -- [DATE] 01_50pm.pdf" at bounding box center [752, 654] width 255 height 14
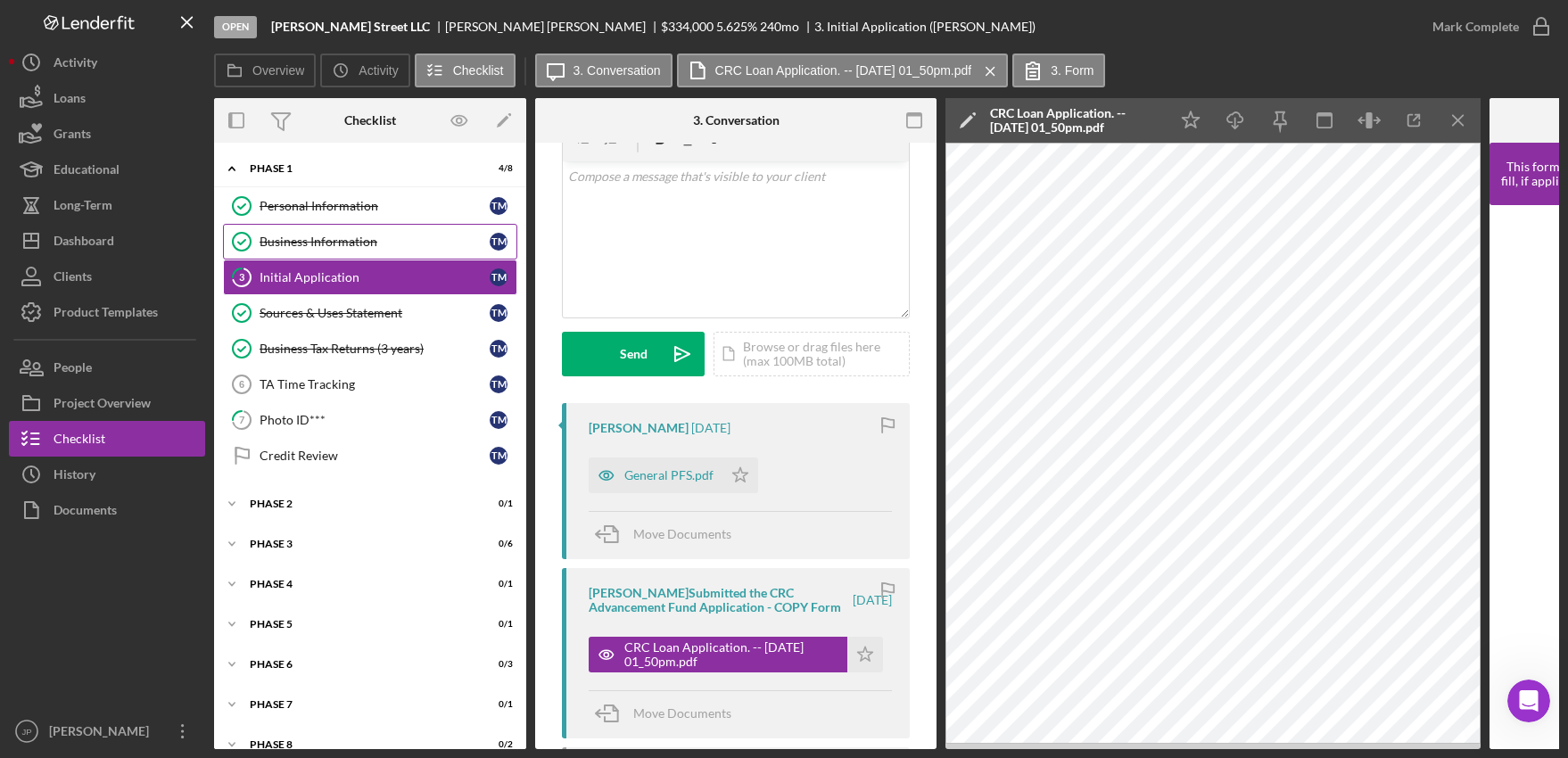
click at [345, 237] on div "Business Information" at bounding box center [374, 241] width 230 height 14
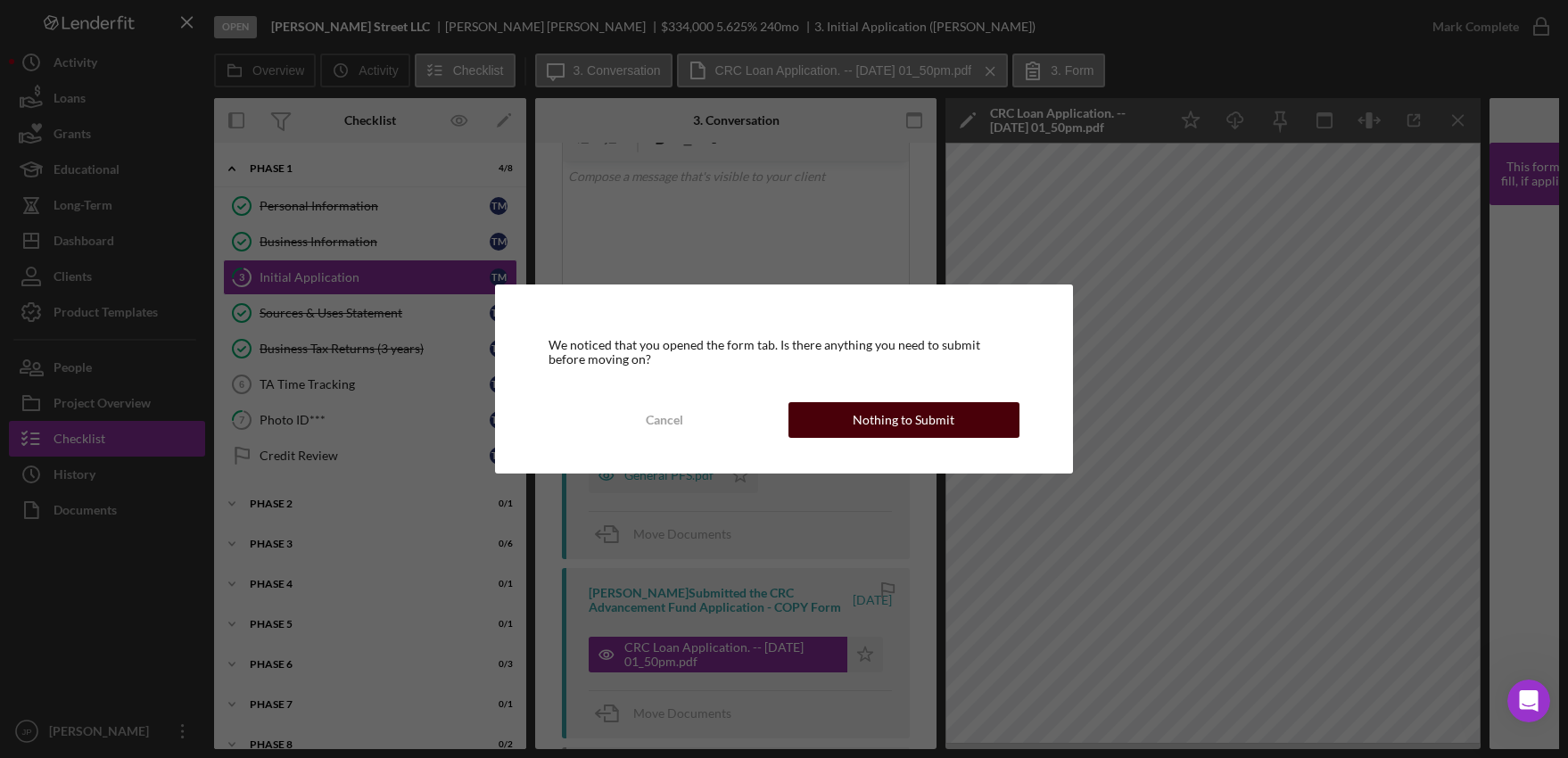
click at [943, 426] on div "Nothing to Submit" at bounding box center [904, 419] width 102 height 36
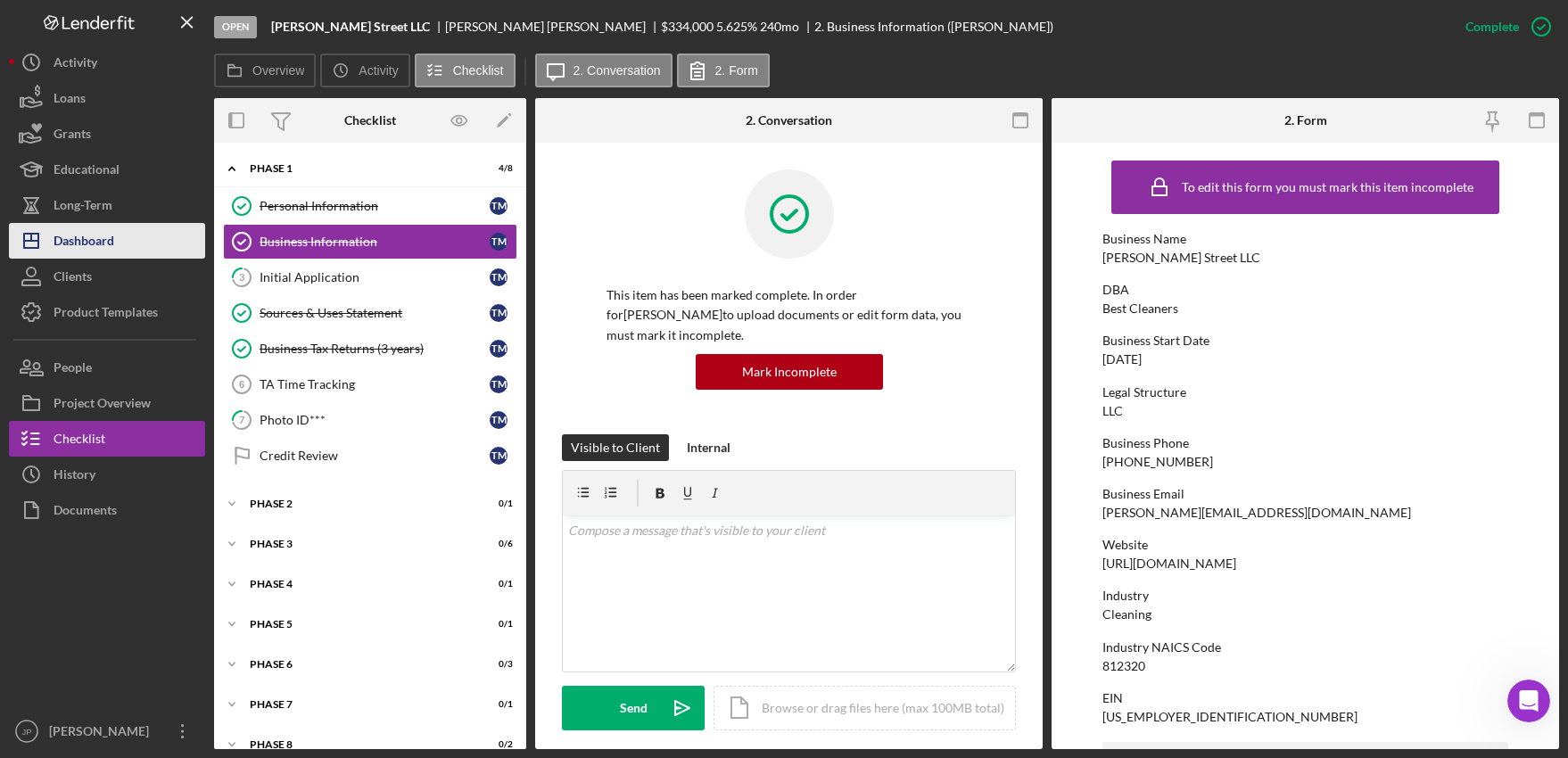
click at [105, 248] on div "Dashboard" at bounding box center [83, 243] width 60 height 40
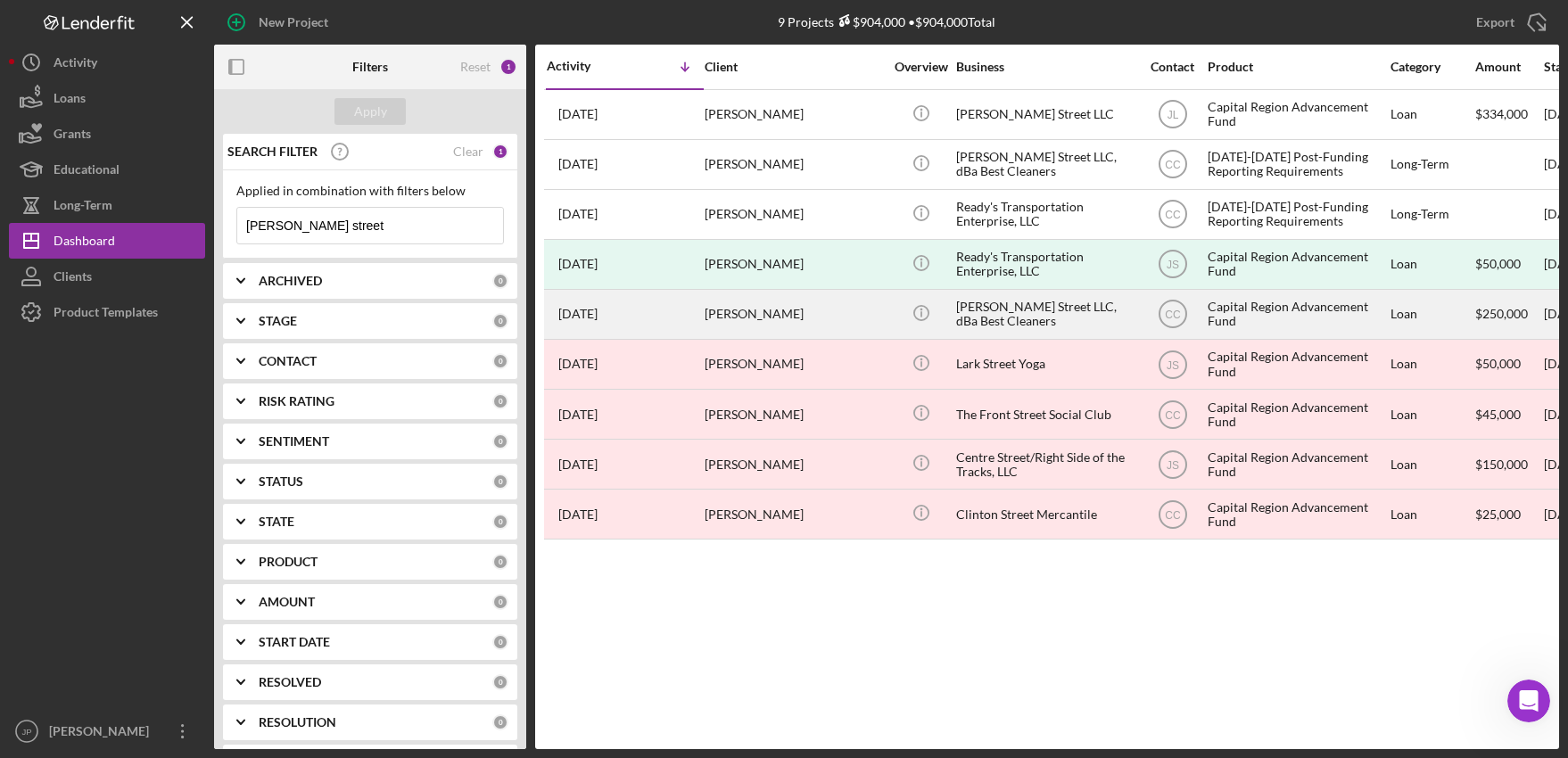
click at [1234, 312] on div "Capital Region Advancement Fund" at bounding box center [1297, 314] width 178 height 47
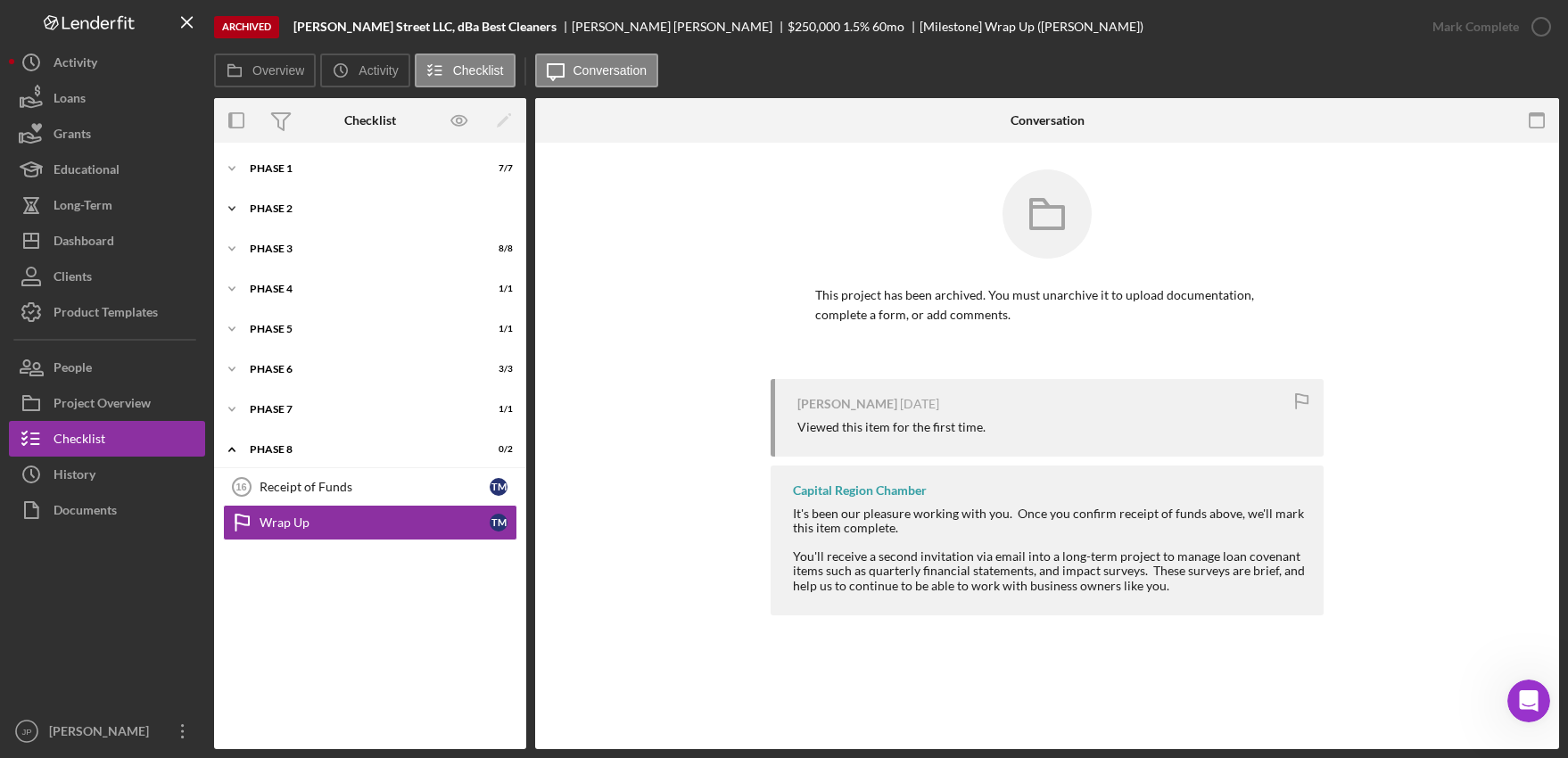
click at [282, 207] on div "Phase 2" at bounding box center [376, 208] width 254 height 11
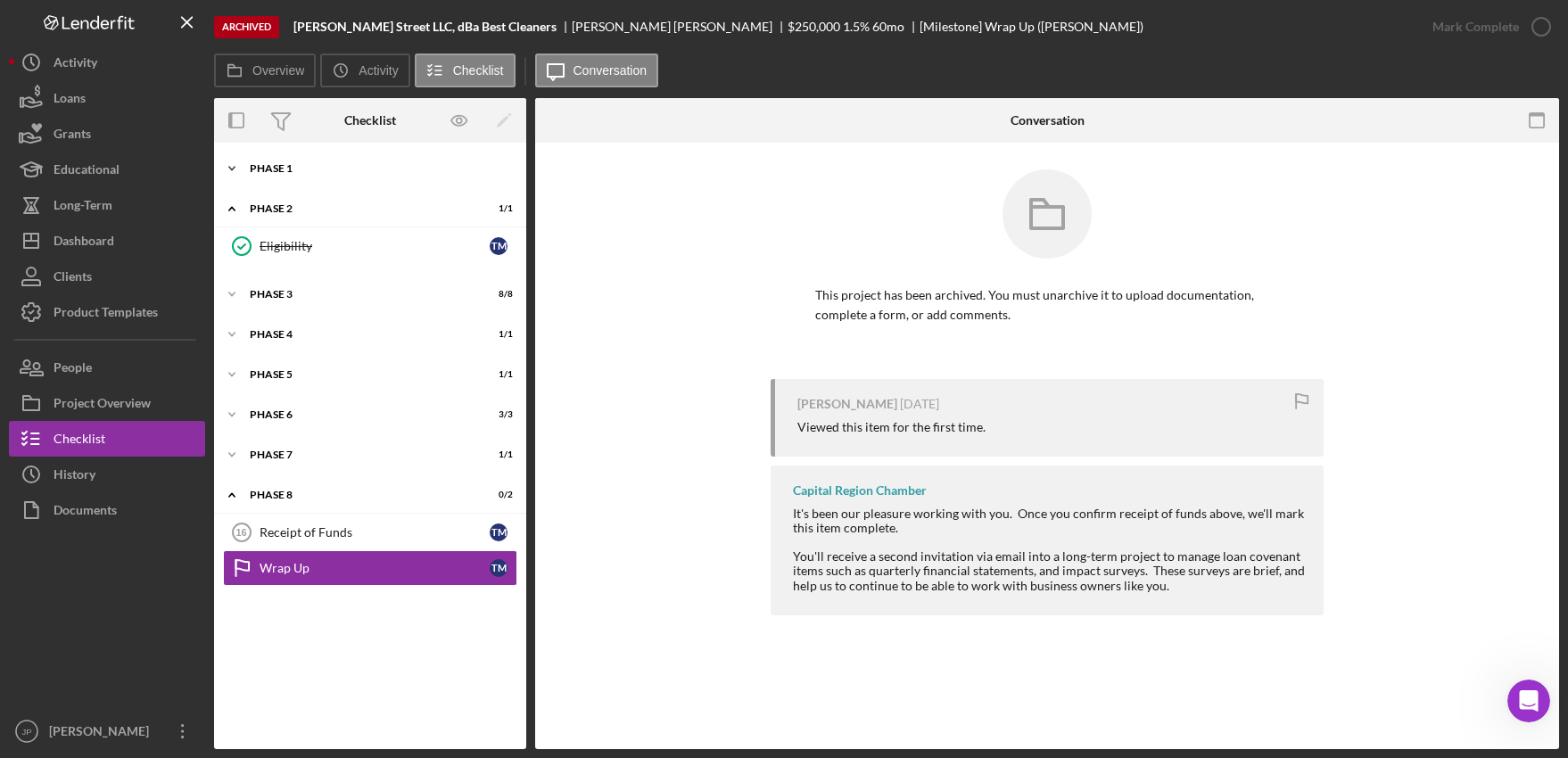
click at [285, 172] on div "Phase 1" at bounding box center [376, 168] width 254 height 11
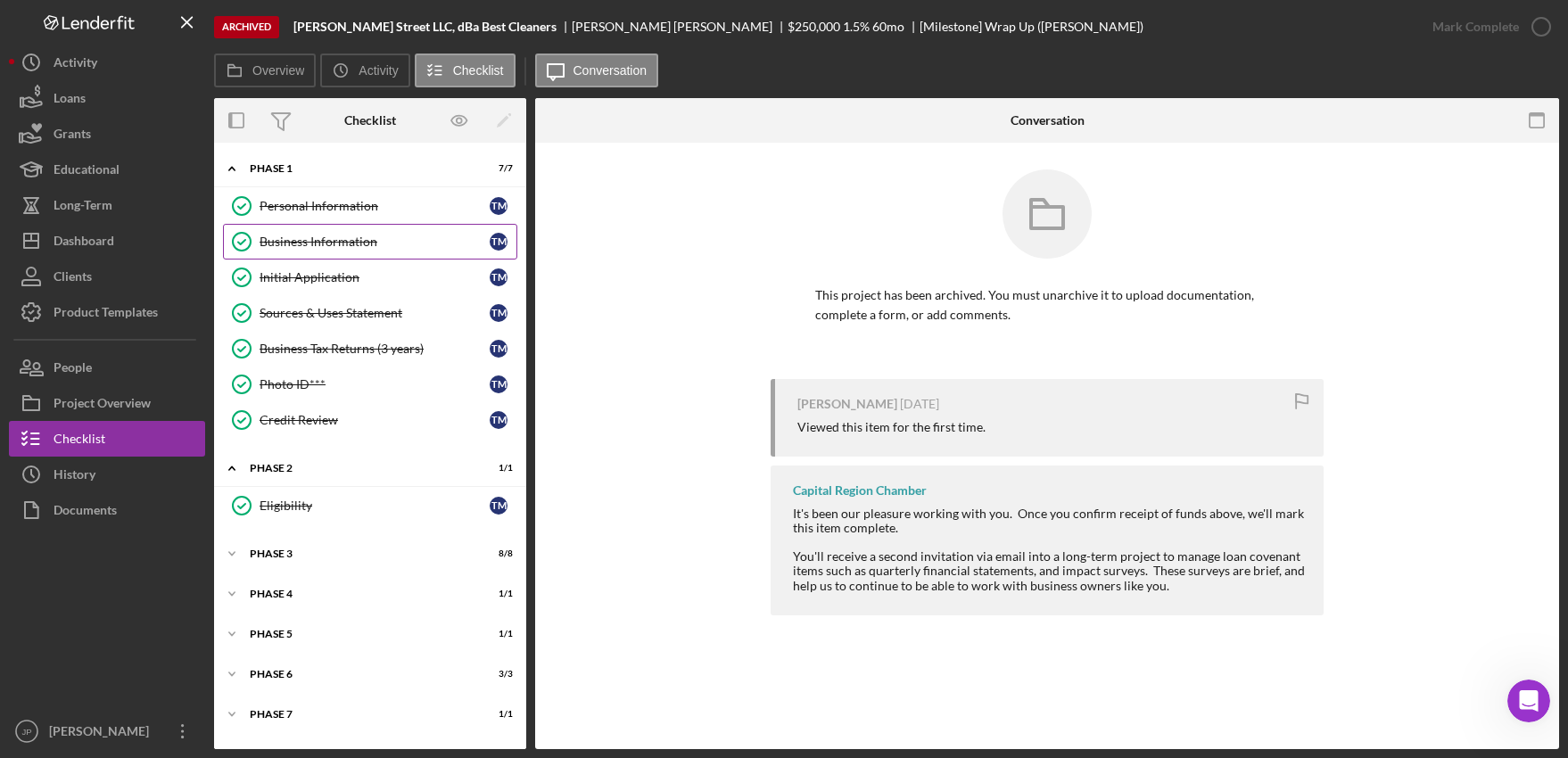
click at [297, 241] on div "Business Information" at bounding box center [374, 241] width 230 height 14
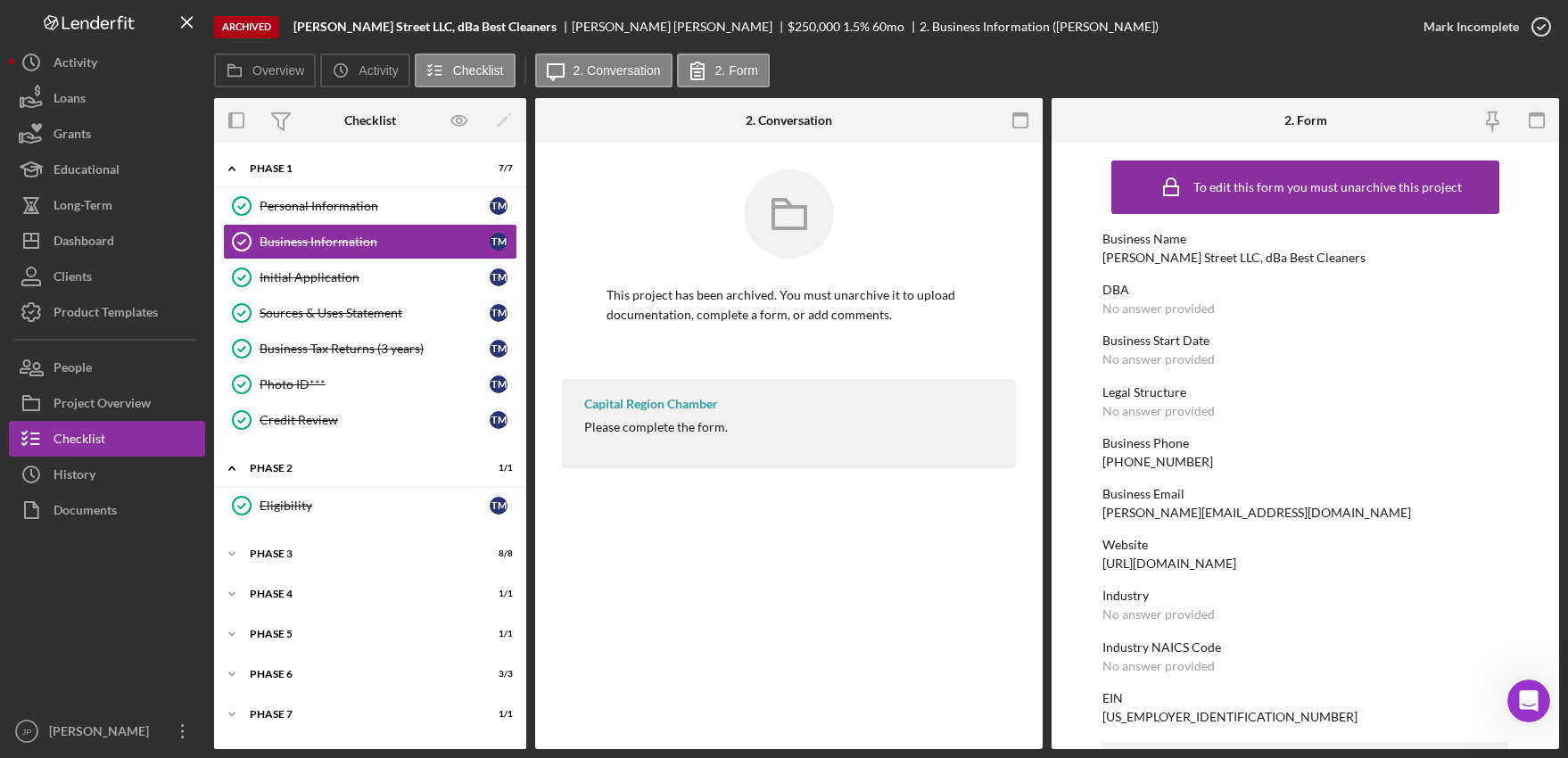
click at [1297, 261] on div "Business Name [PERSON_NAME] Street LLC, dBa Best Cleaners" at bounding box center [1305, 249] width 406 height 33
drag, startPoint x: 1300, startPoint y: 259, endPoint x: 1102, endPoint y: 251, distance: 198.2
click at [1103, 251] on div "Business Name [PERSON_NAME] Street LLC, dBa Best Cleaners" at bounding box center [1305, 249] width 406 height 33
copy div "[PERSON_NAME] Street LLC, dBa Best Cleaners"
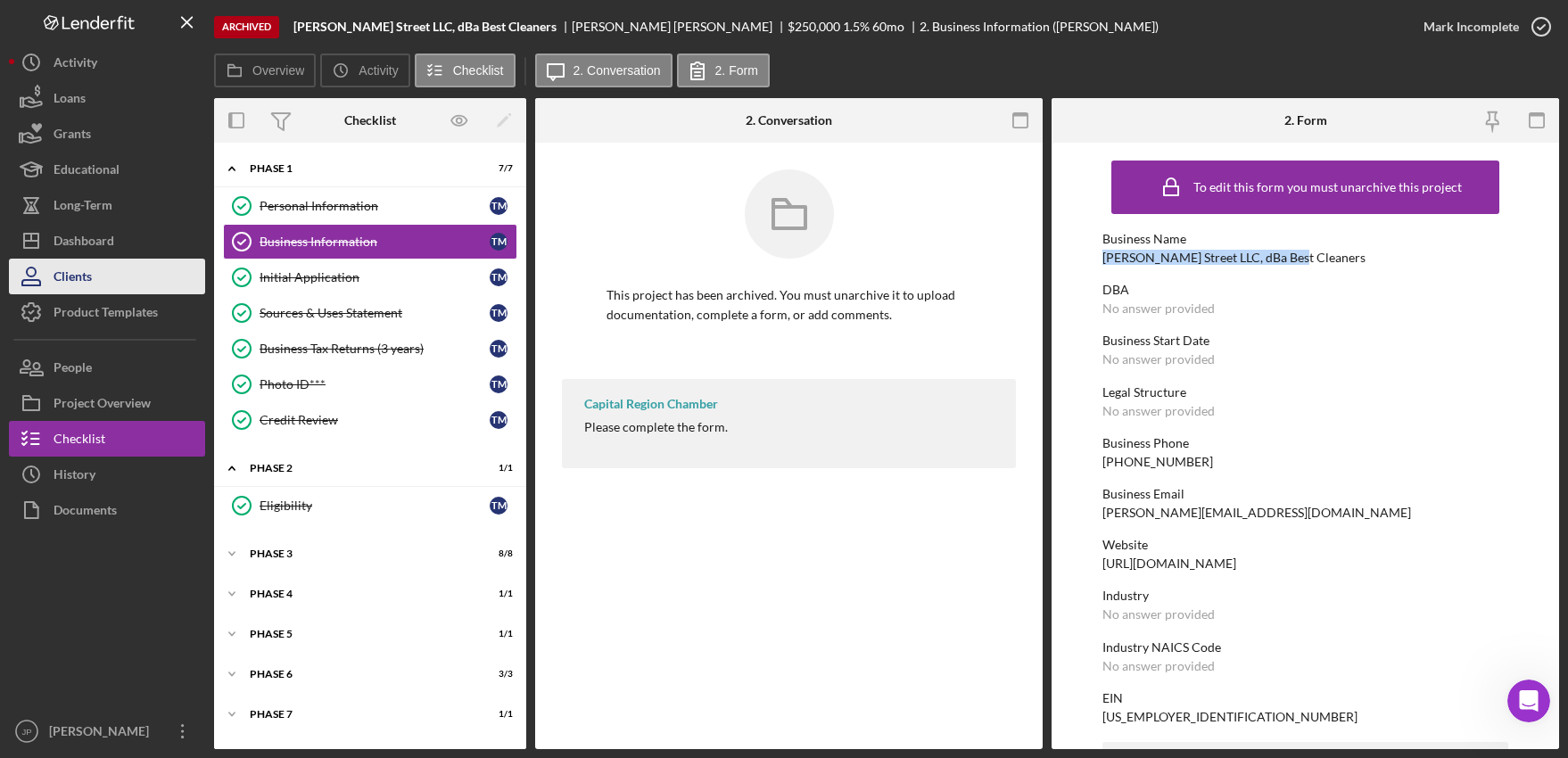
click at [98, 277] on button "Clients" at bounding box center [107, 276] width 196 height 36
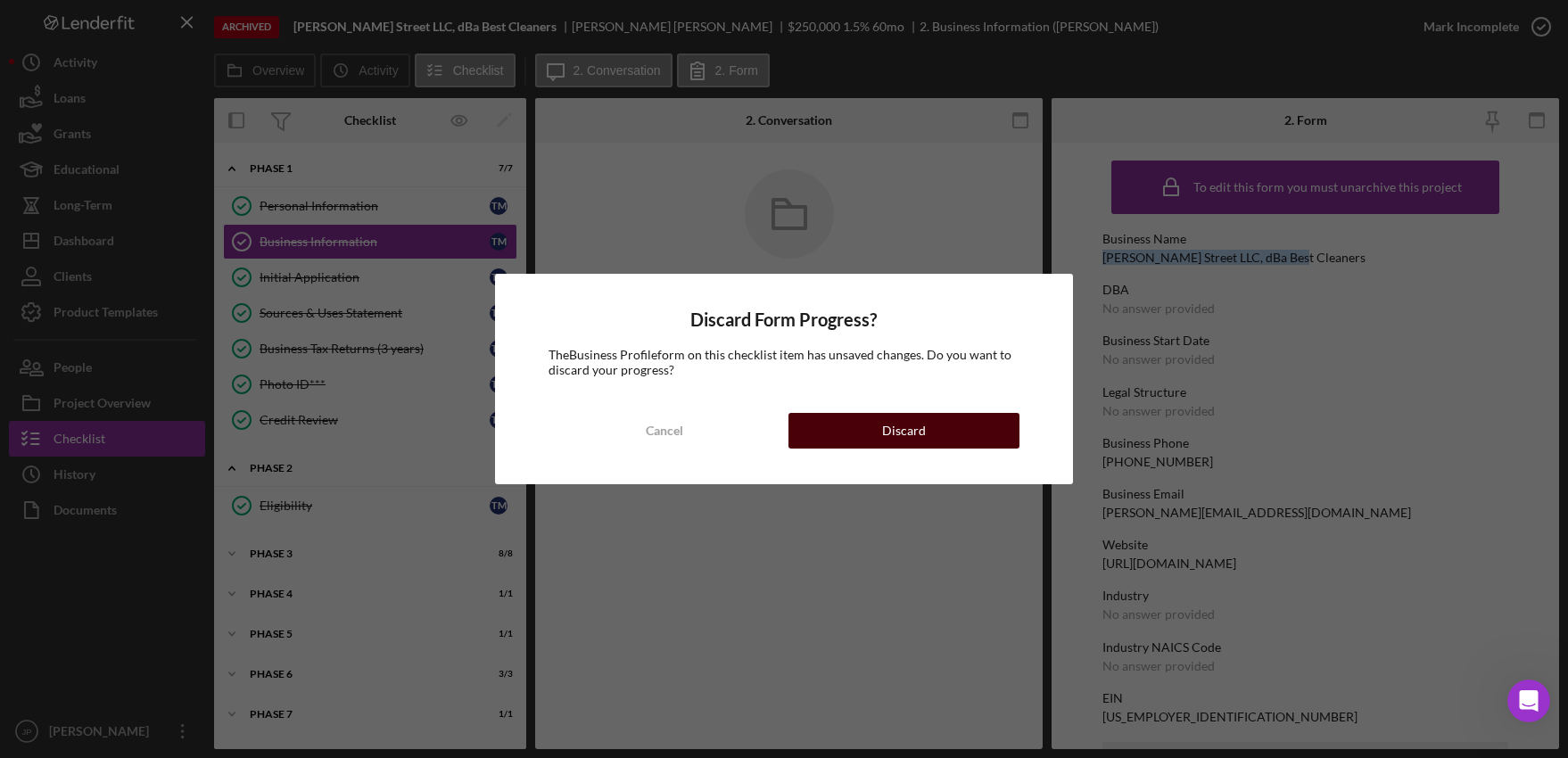
click at [853, 429] on button "Discard" at bounding box center [904, 430] width 231 height 36
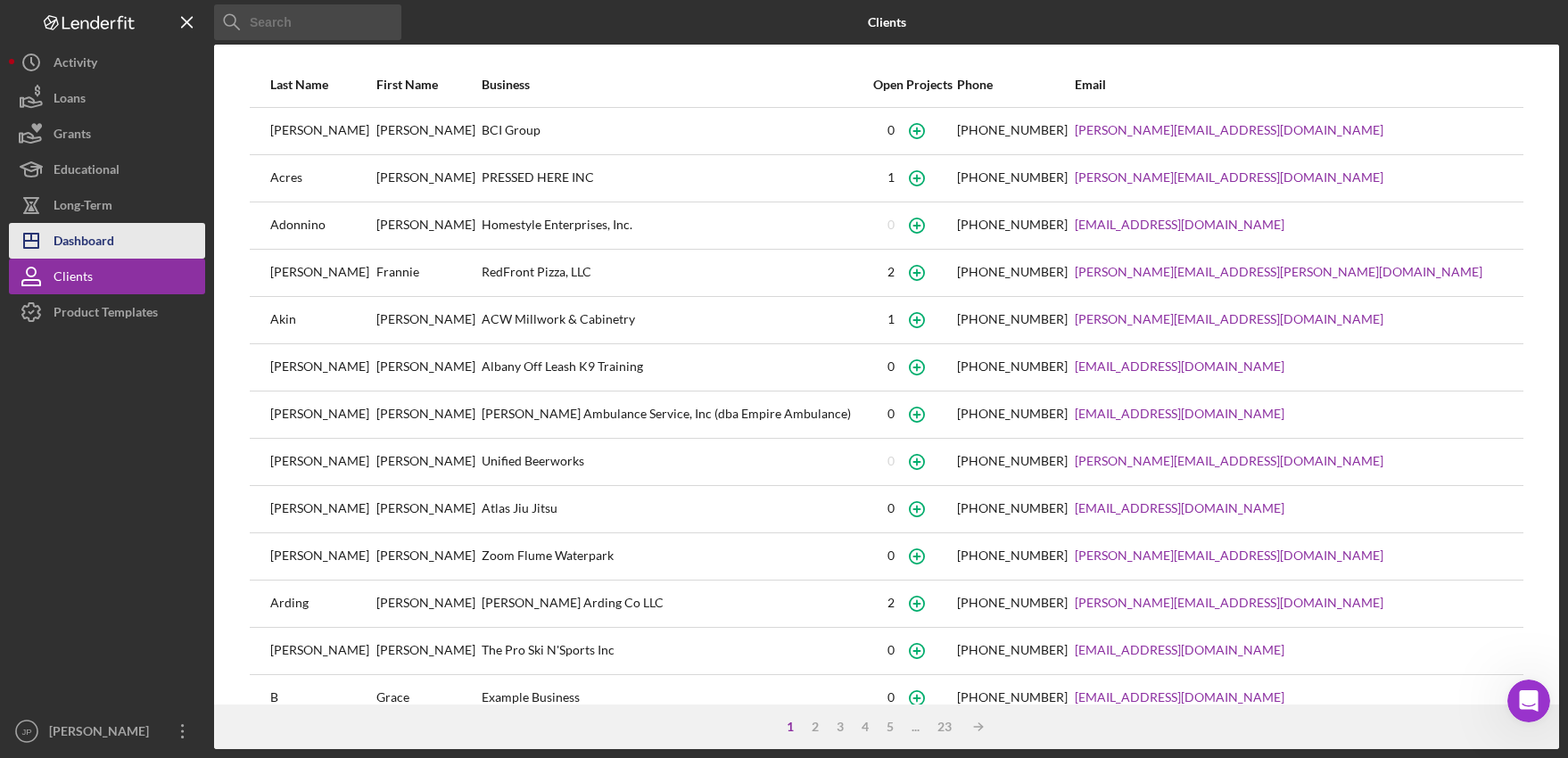
click at [113, 247] on div "Dashboard" at bounding box center [83, 243] width 60 height 40
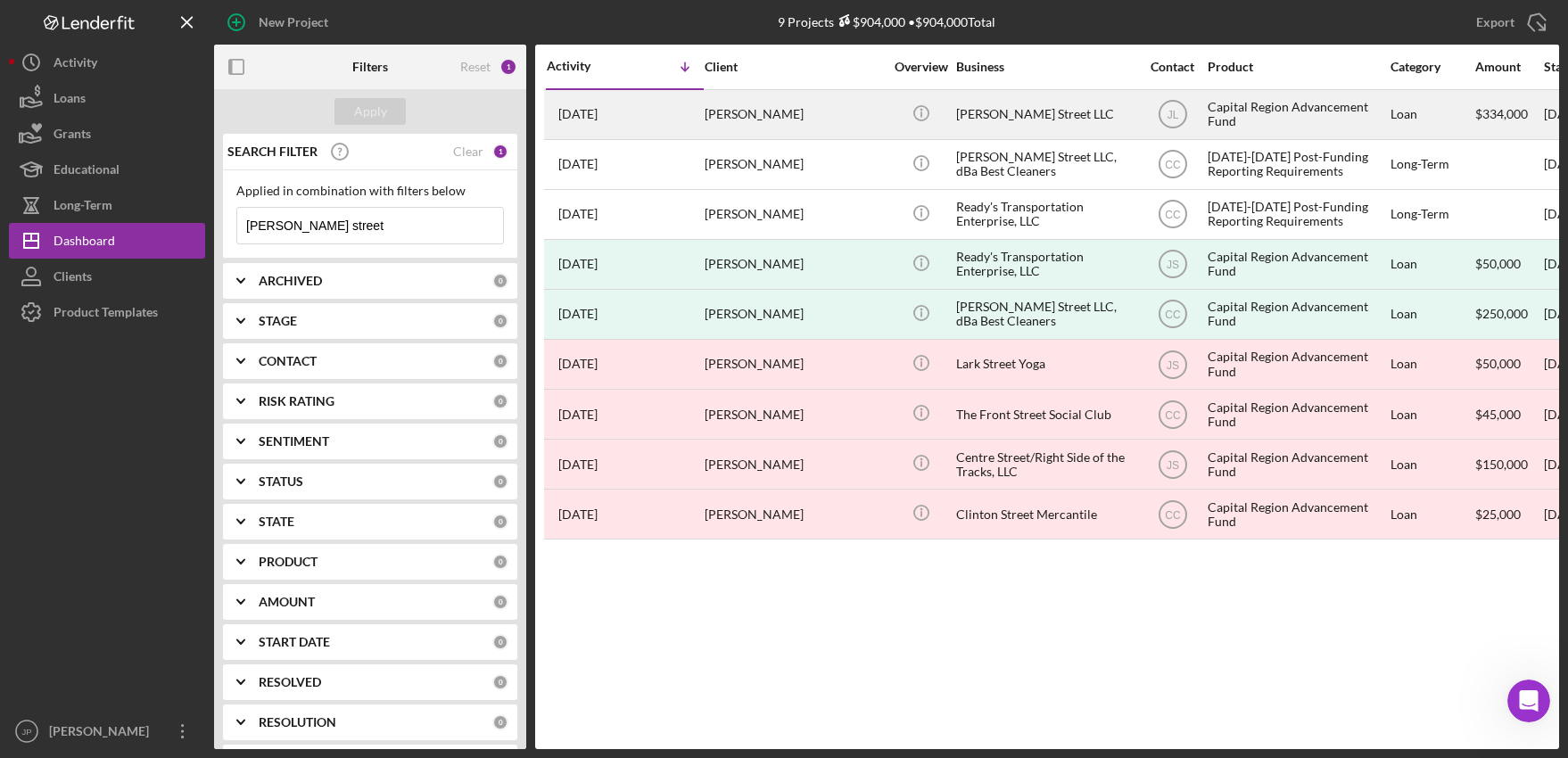
click at [1255, 107] on div "Capital Region Advancement Fund" at bounding box center [1297, 114] width 178 height 47
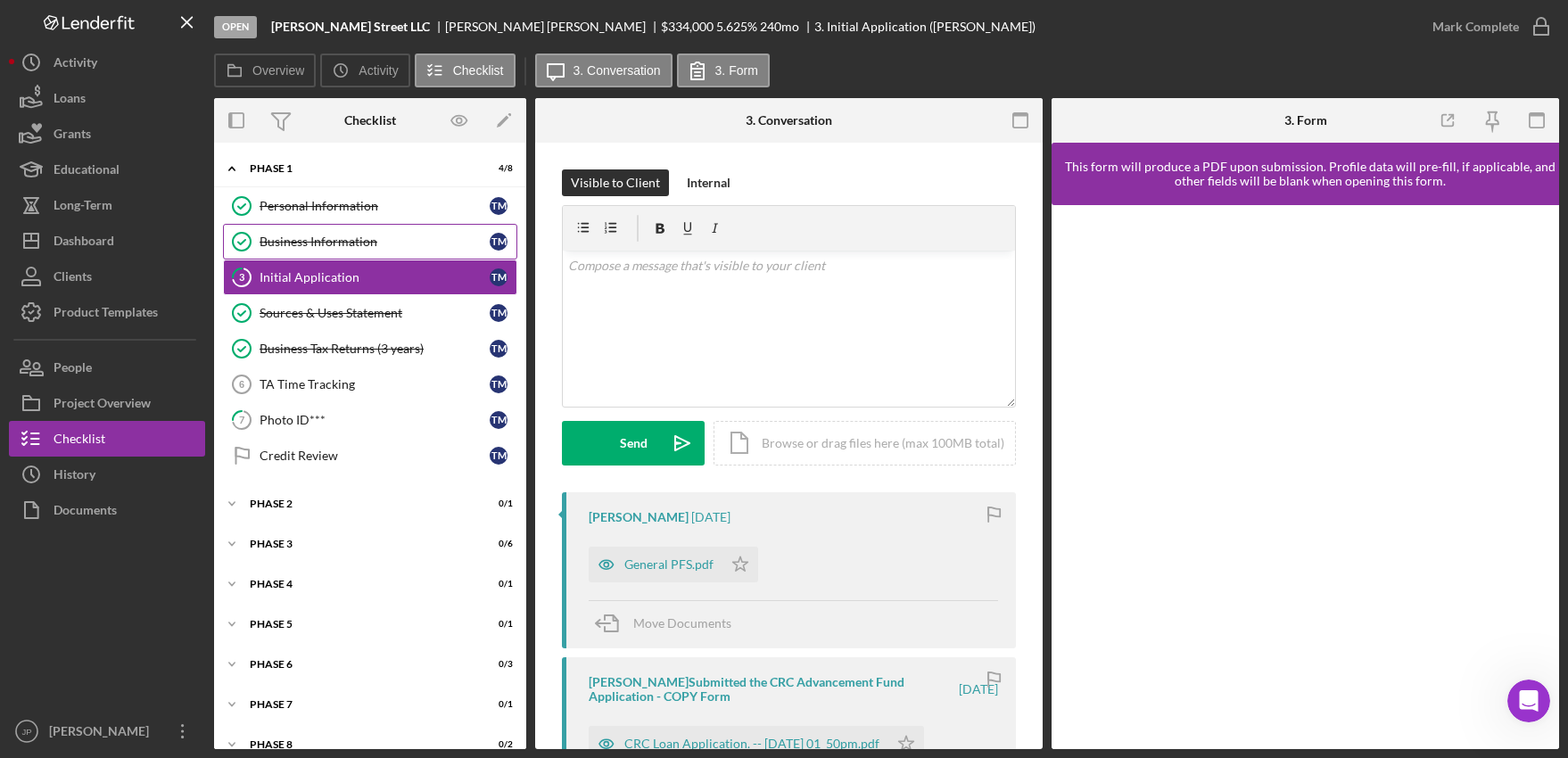
click at [333, 235] on div "Business Information" at bounding box center [374, 241] width 230 height 14
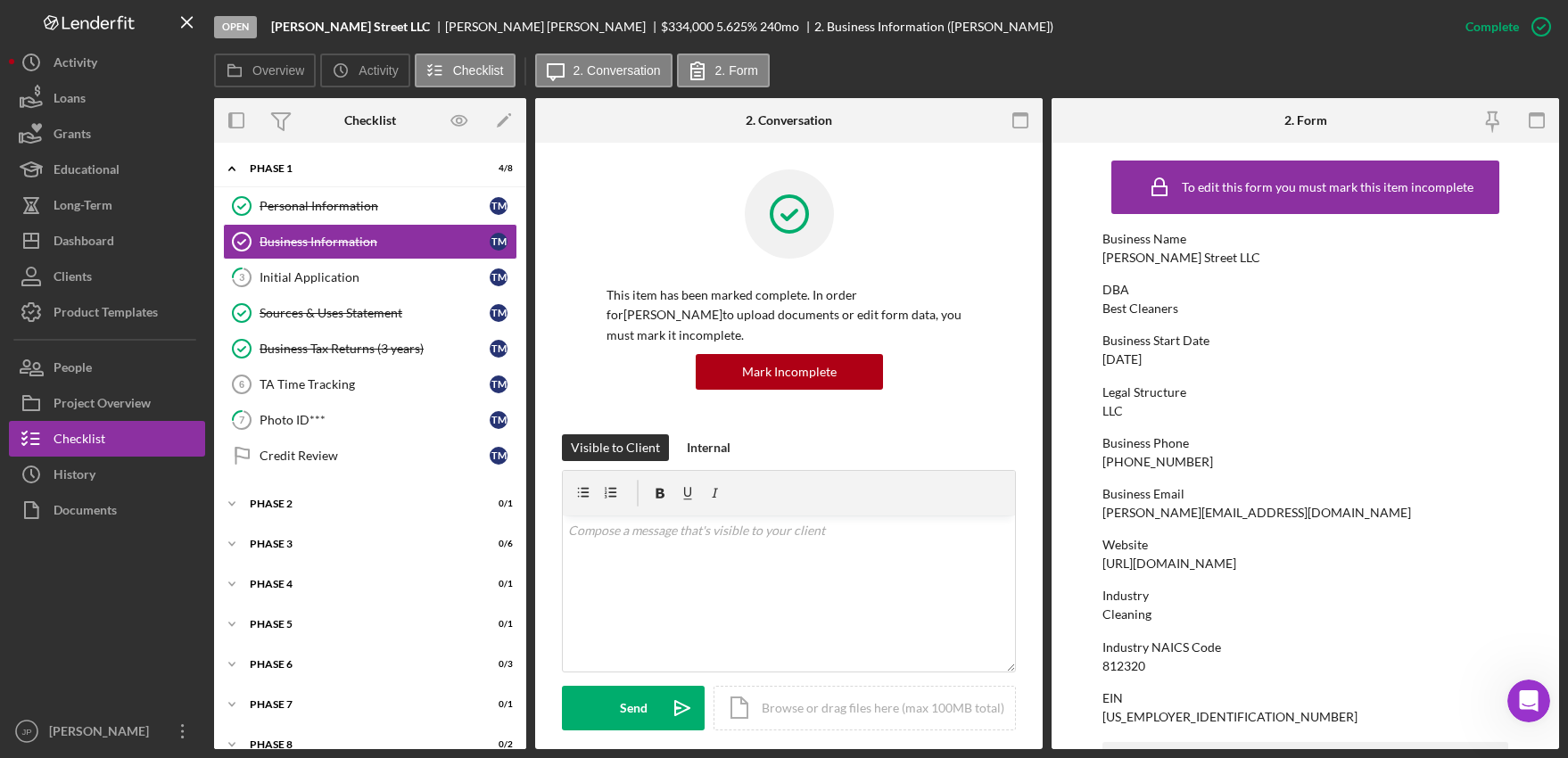
drag, startPoint x: 361, startPoint y: 243, endPoint x: 956, endPoint y: 387, distance: 612.2
click at [956, 387] on div "This item has been marked complete. In order for [PERSON_NAME] to upload docume…" at bounding box center [789, 302] width 454 height 265
click at [1537, 23] on icon "button" at bounding box center [1541, 27] width 44 height 44
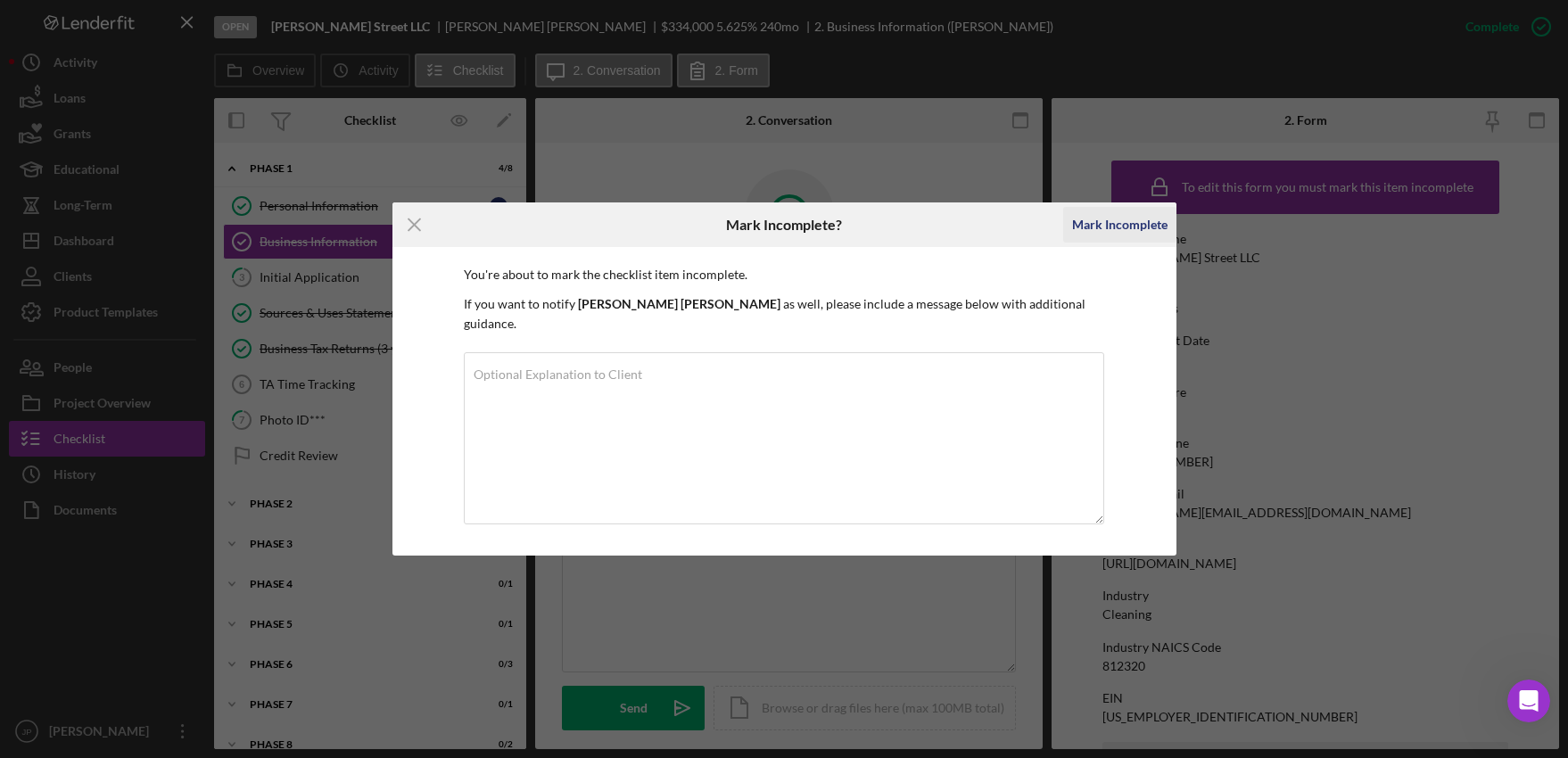
click at [1121, 237] on div "Mark Incomplete" at bounding box center [1119, 225] width 95 height 36
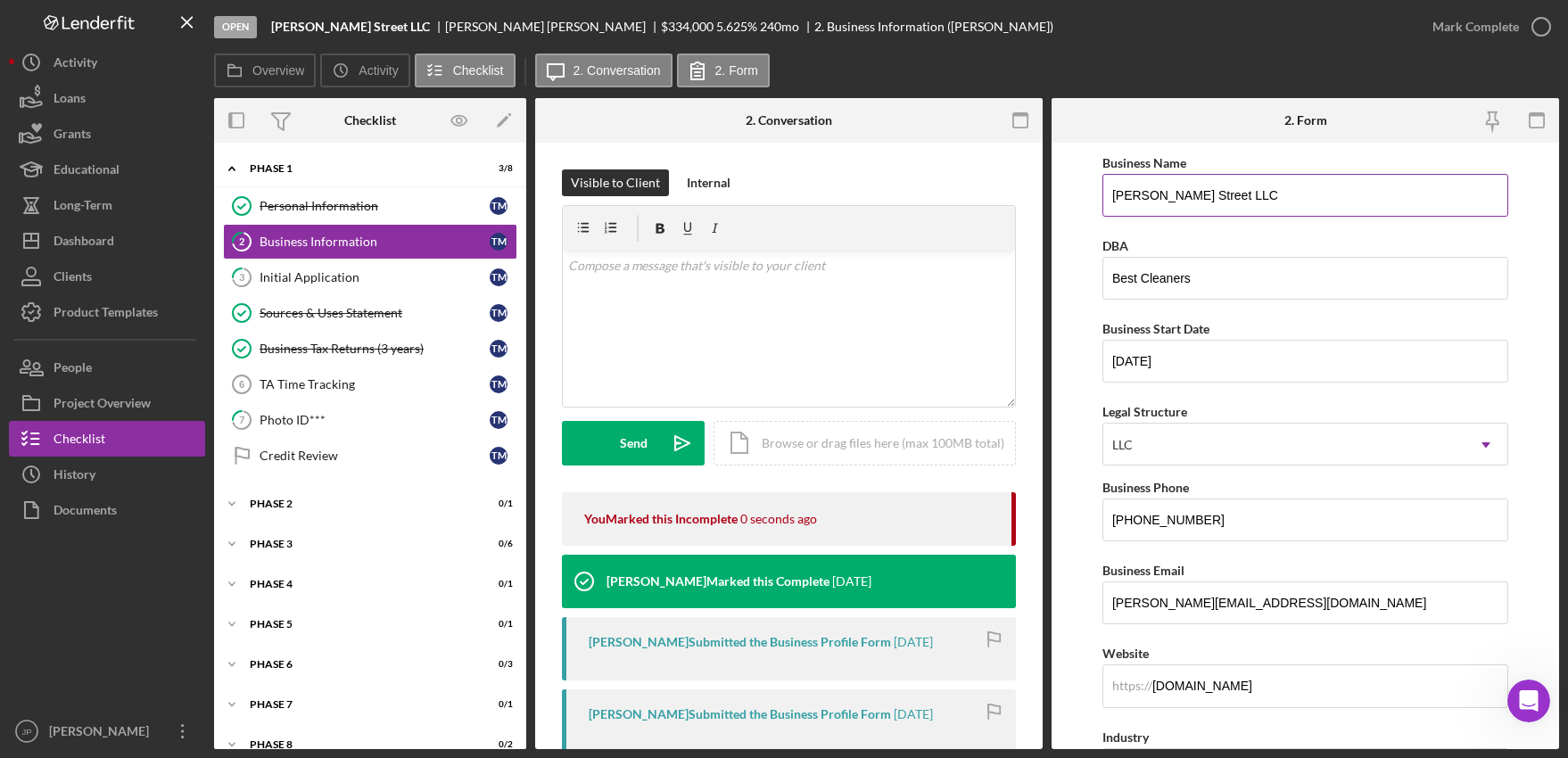
click at [1225, 192] on input "[PERSON_NAME] Street LLC" at bounding box center [1305, 195] width 406 height 43
drag, startPoint x: 1170, startPoint y: 196, endPoint x: 1085, endPoint y: 199, distance: 85.1
click at [1085, 199] on form "Business Name [PERSON_NAME] Street LLC DBA Best Cleaners Business Start Date [D…" at bounding box center [1305, 446] width 508 height 606
paste input ", dBa Best Cleaners"
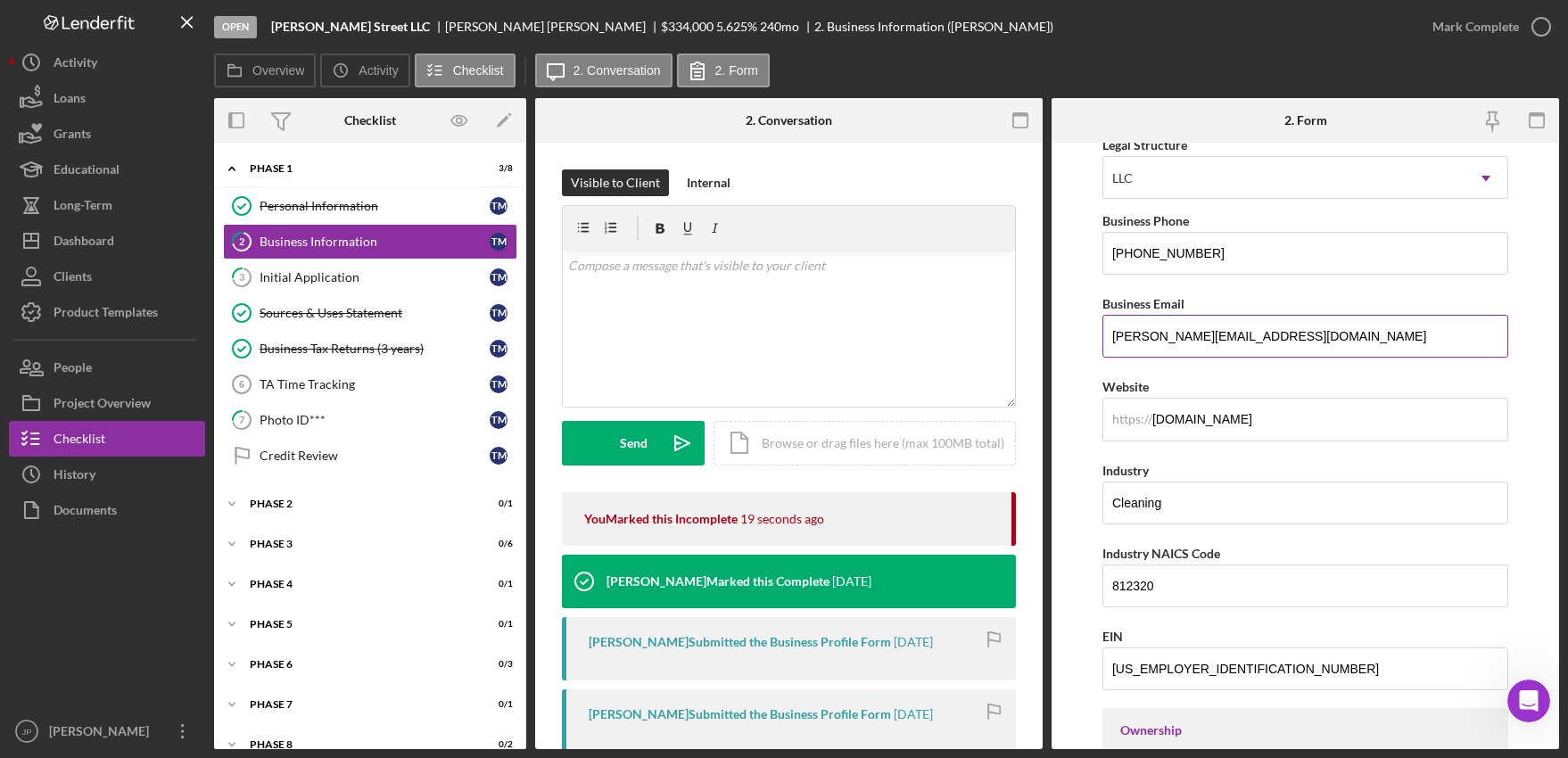
scroll to position [268, 0]
type input "[PERSON_NAME] Street LLC, dBa Best Cleaners"
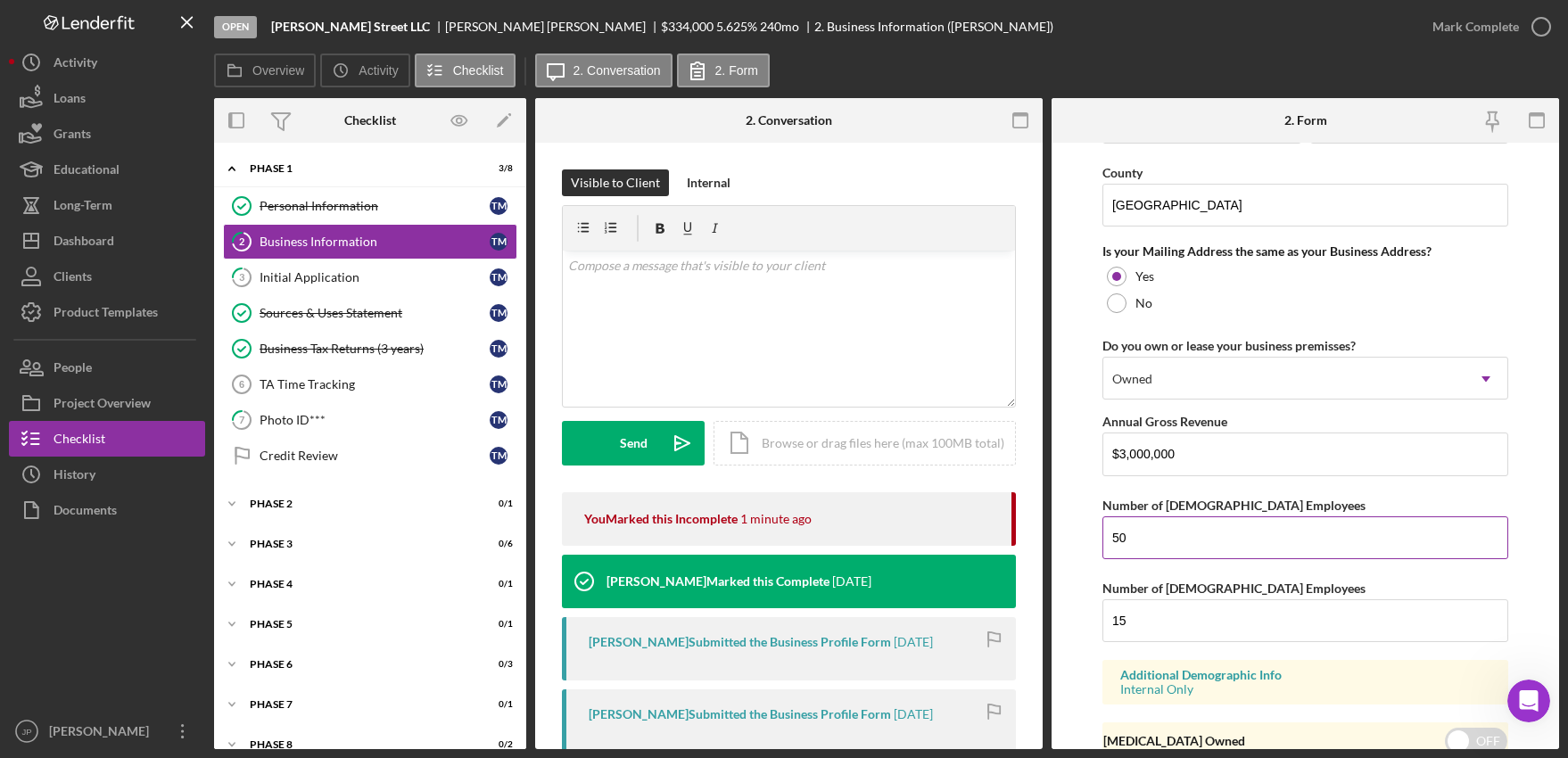
scroll to position [1373, 0]
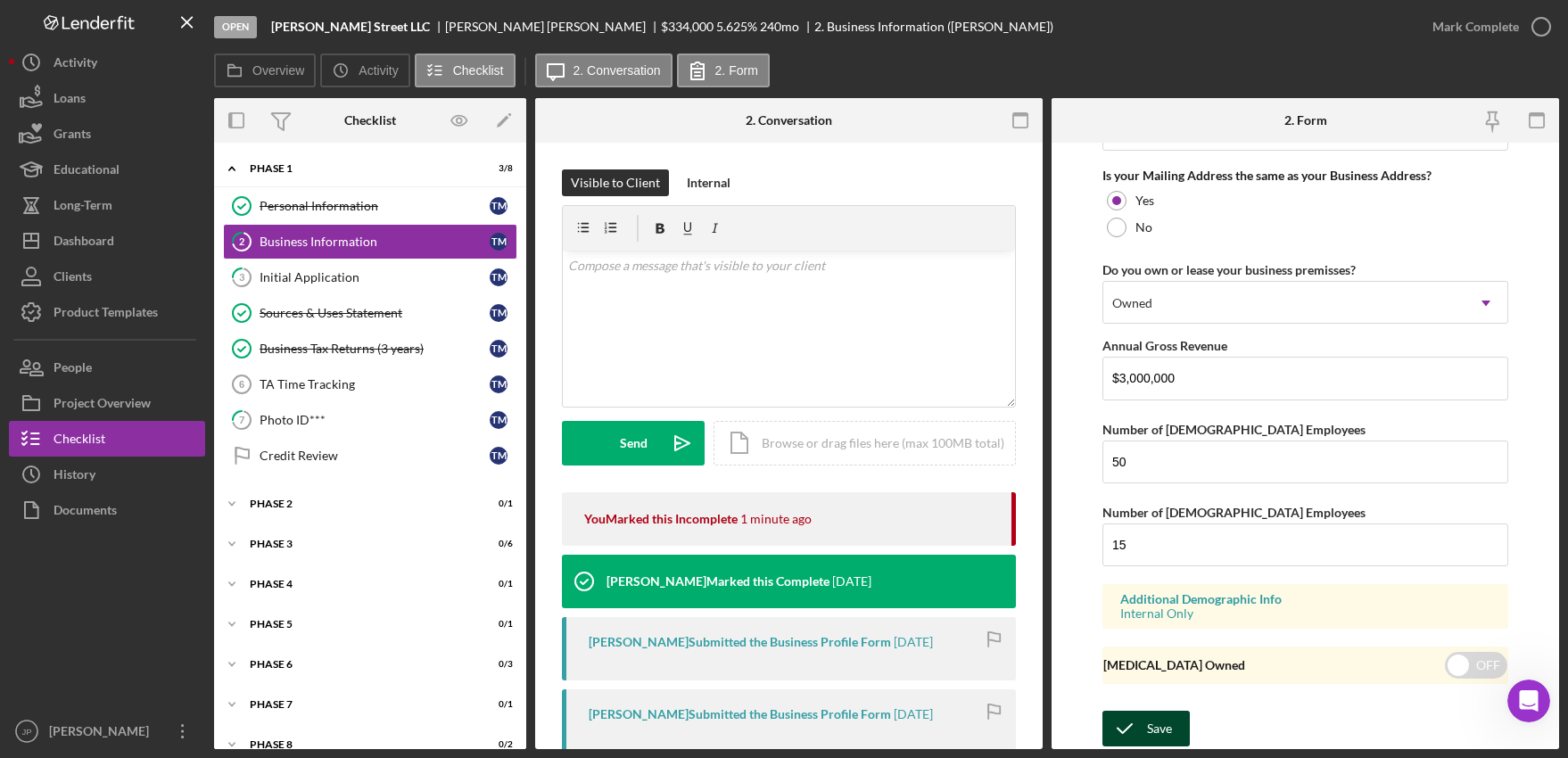
click at [1162, 732] on div "Save" at bounding box center [1159, 728] width 25 height 36
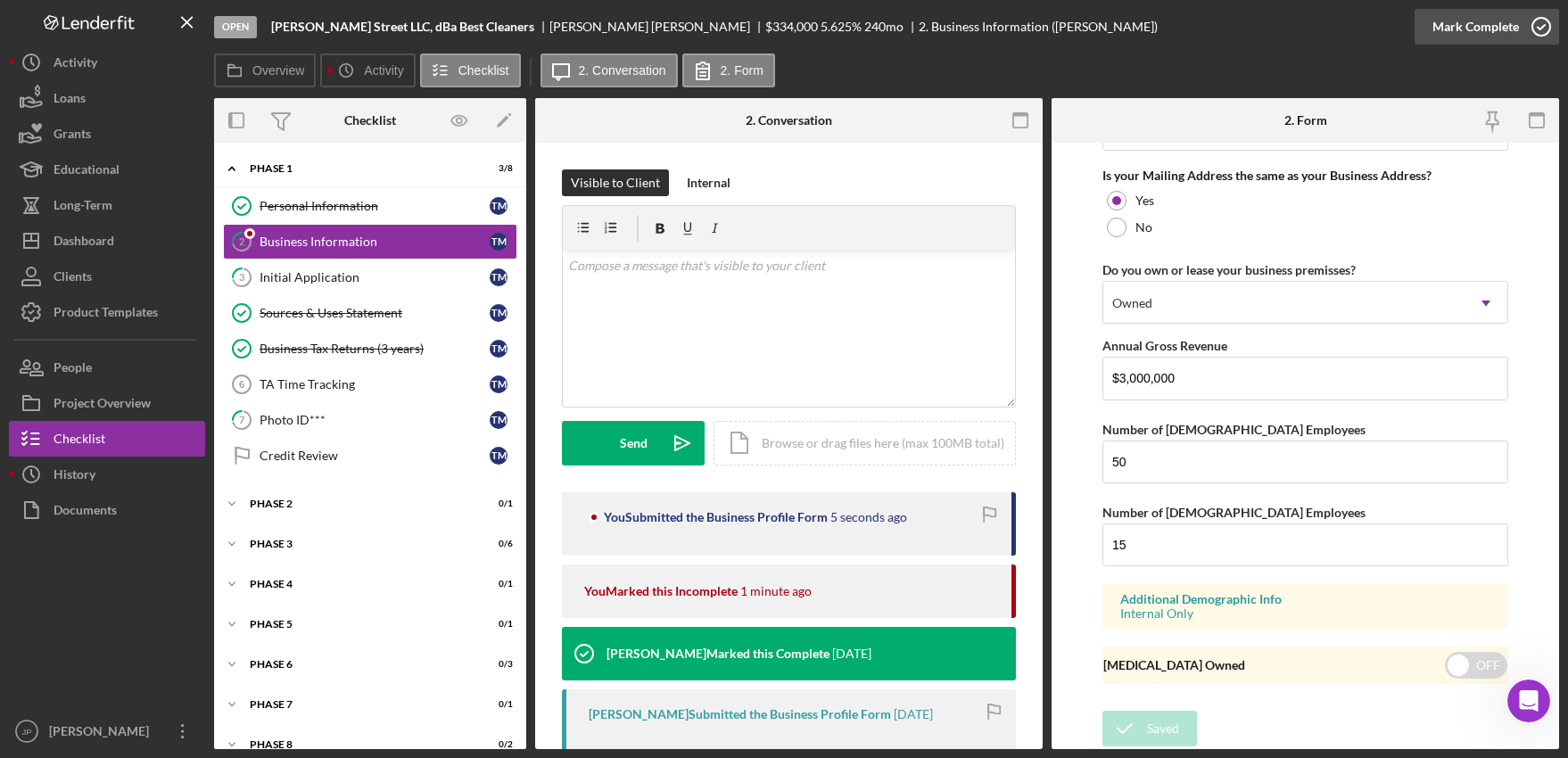
click at [1537, 23] on icon "button" at bounding box center [1541, 27] width 44 height 44
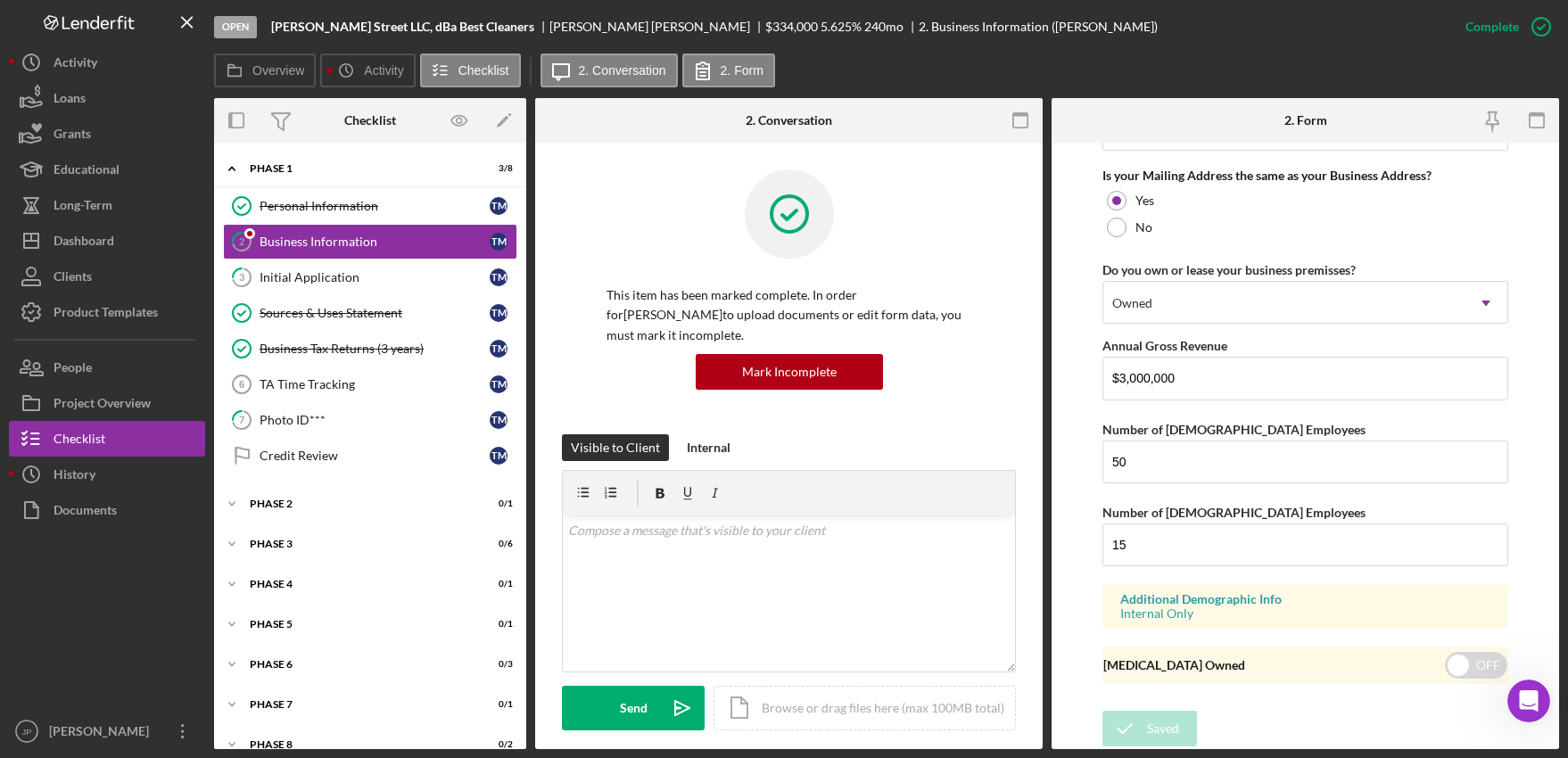
scroll to position [739, 0]
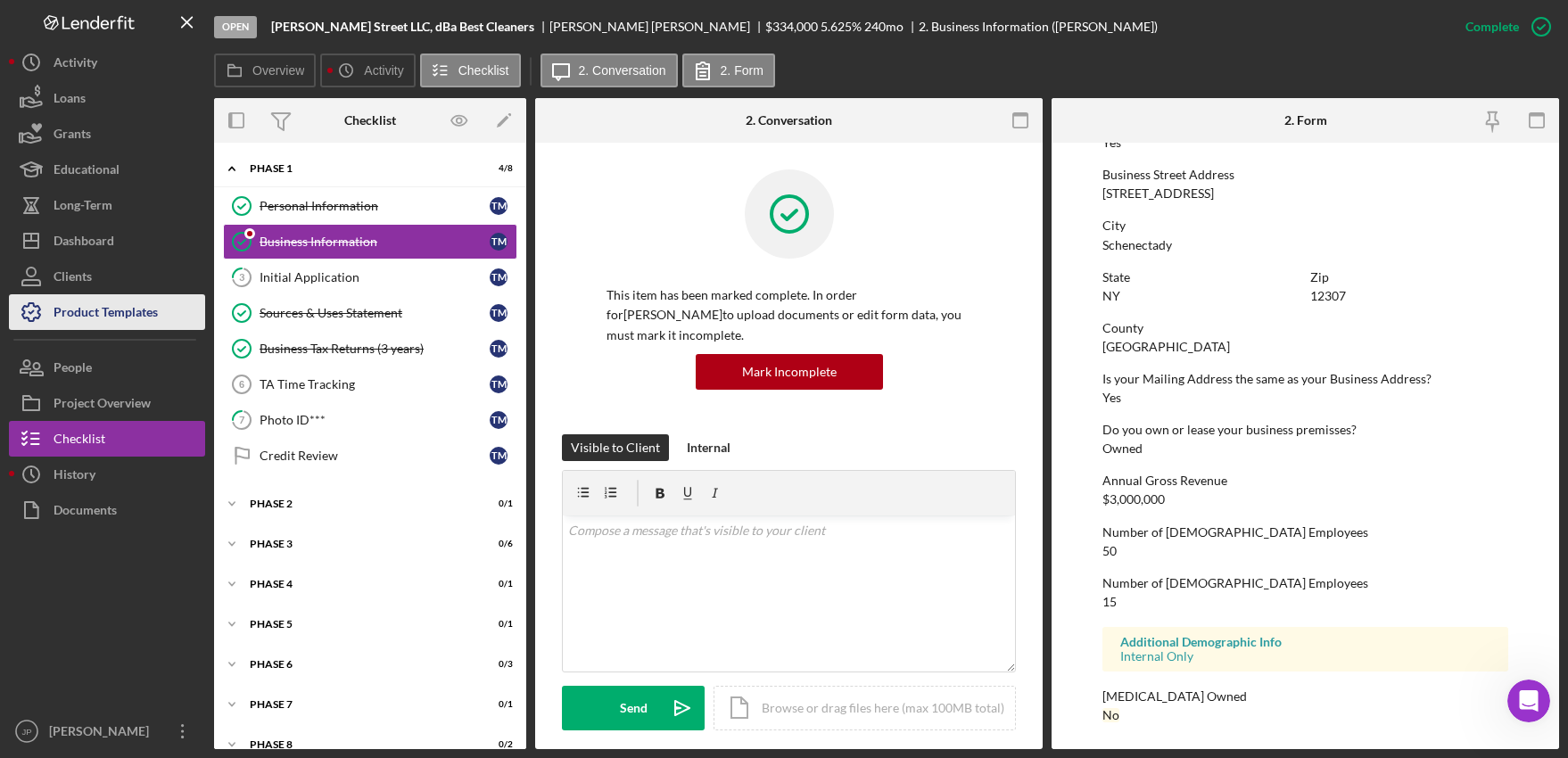
click at [103, 313] on div "Product Templates" at bounding box center [106, 315] width 105 height 40
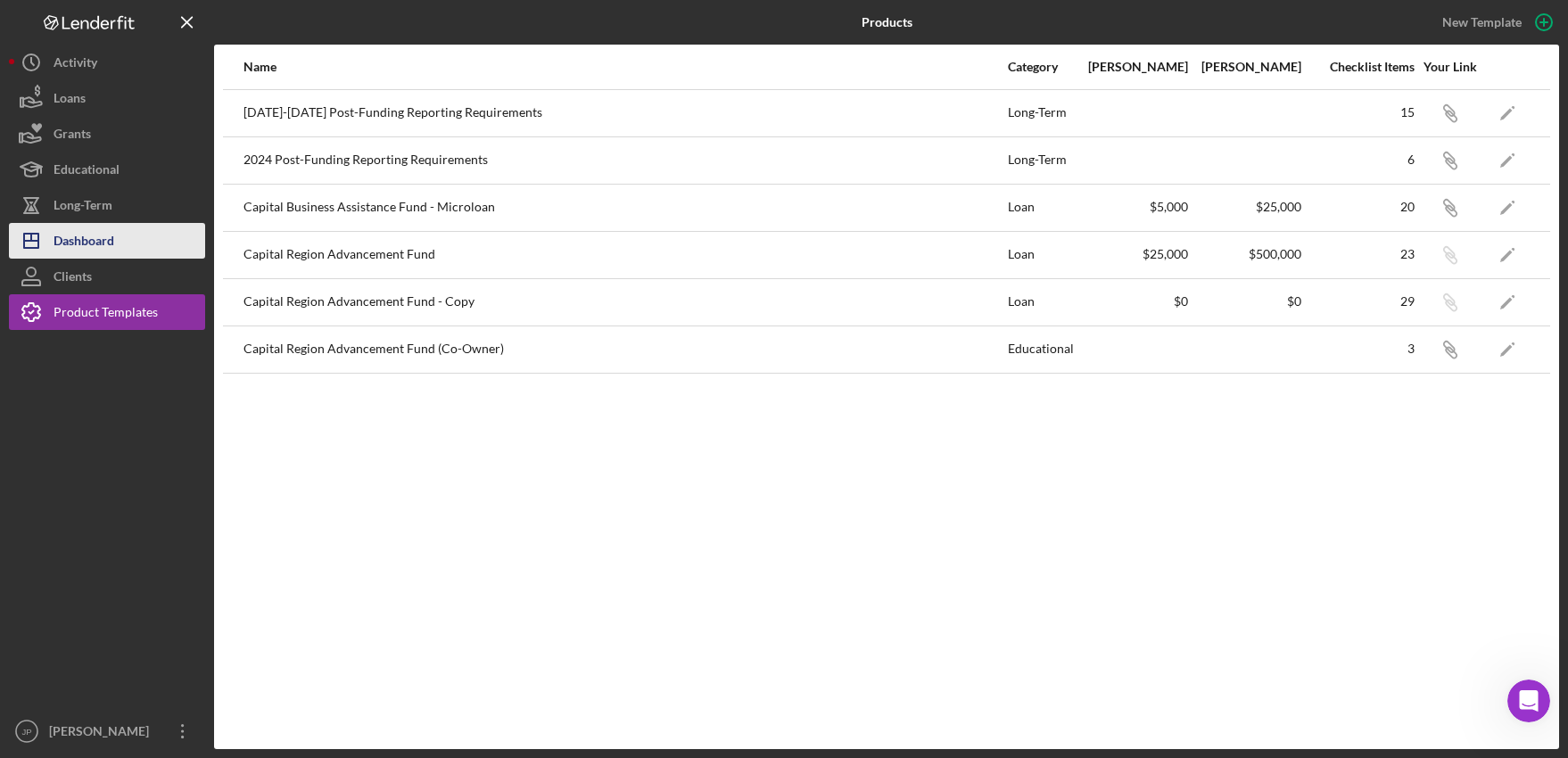
click at [89, 243] on div "Dashboard" at bounding box center [83, 243] width 60 height 40
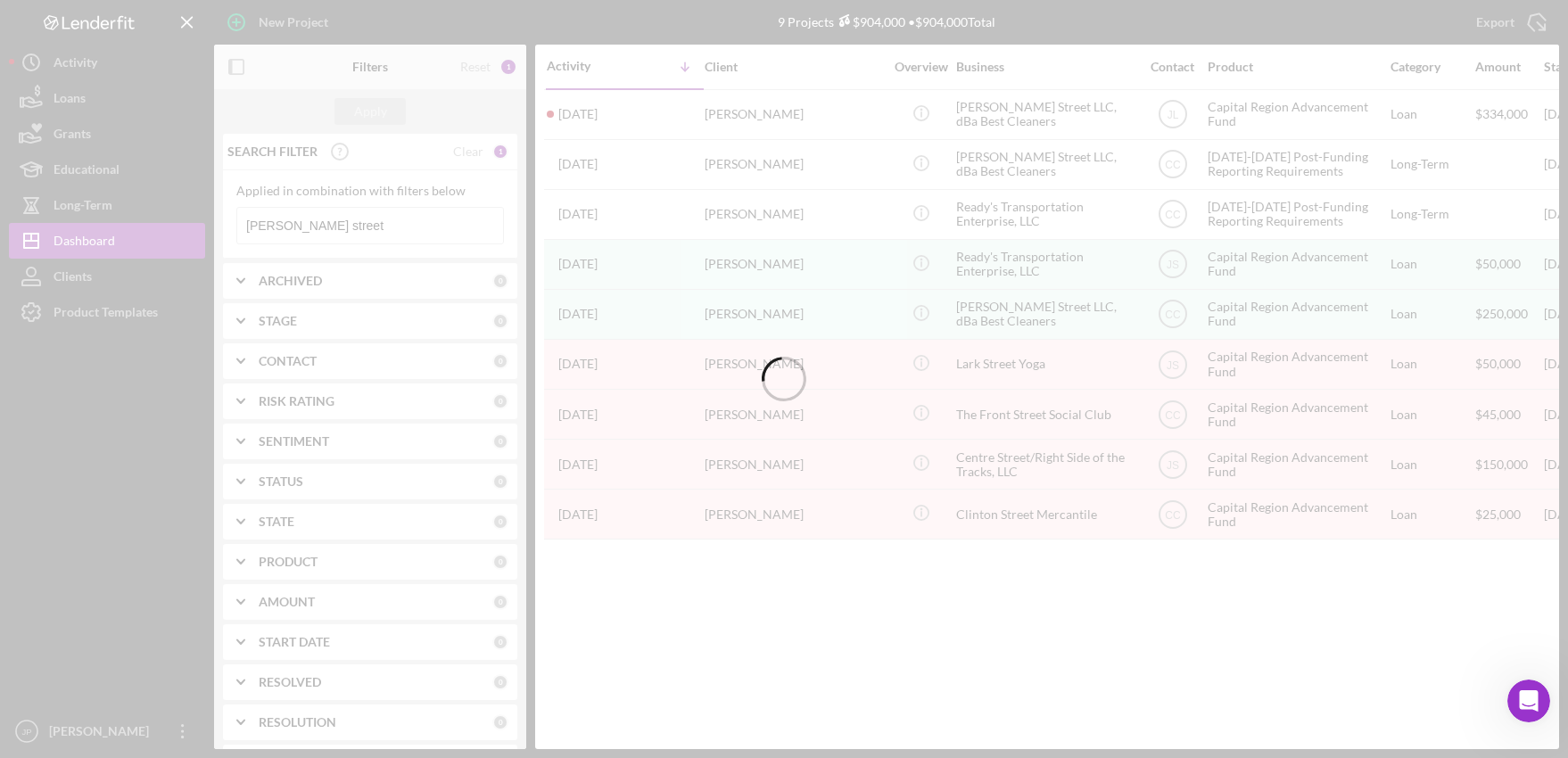
click at [332, 221] on div at bounding box center [784, 379] width 1568 height 758
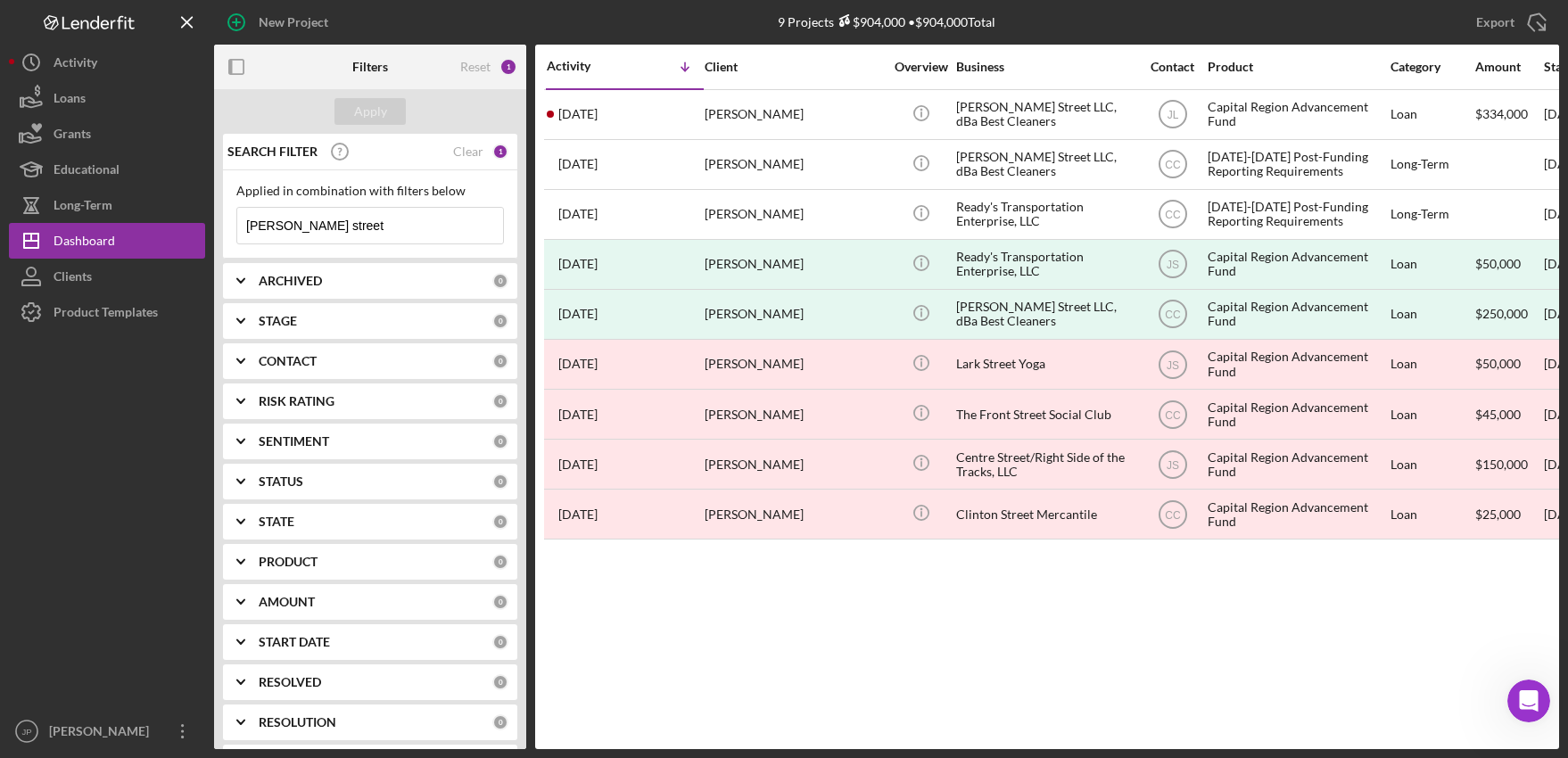
click at [365, 229] on input "[PERSON_NAME] street" at bounding box center [369, 225] width 266 height 36
drag, startPoint x: 346, startPoint y: 229, endPoint x: 224, endPoint y: 222, distance: 122.2
click at [222, 224] on div "SEARCH FILTER Clear 1 Applied in combination with filters below [PERSON_NAME] s…" at bounding box center [369, 440] width 312 height 615
paste input "[PERSON_NAME] Street LLC, dBa Best Cleaners"
click at [392, 108] on button "Apply" at bounding box center [370, 111] width 71 height 27
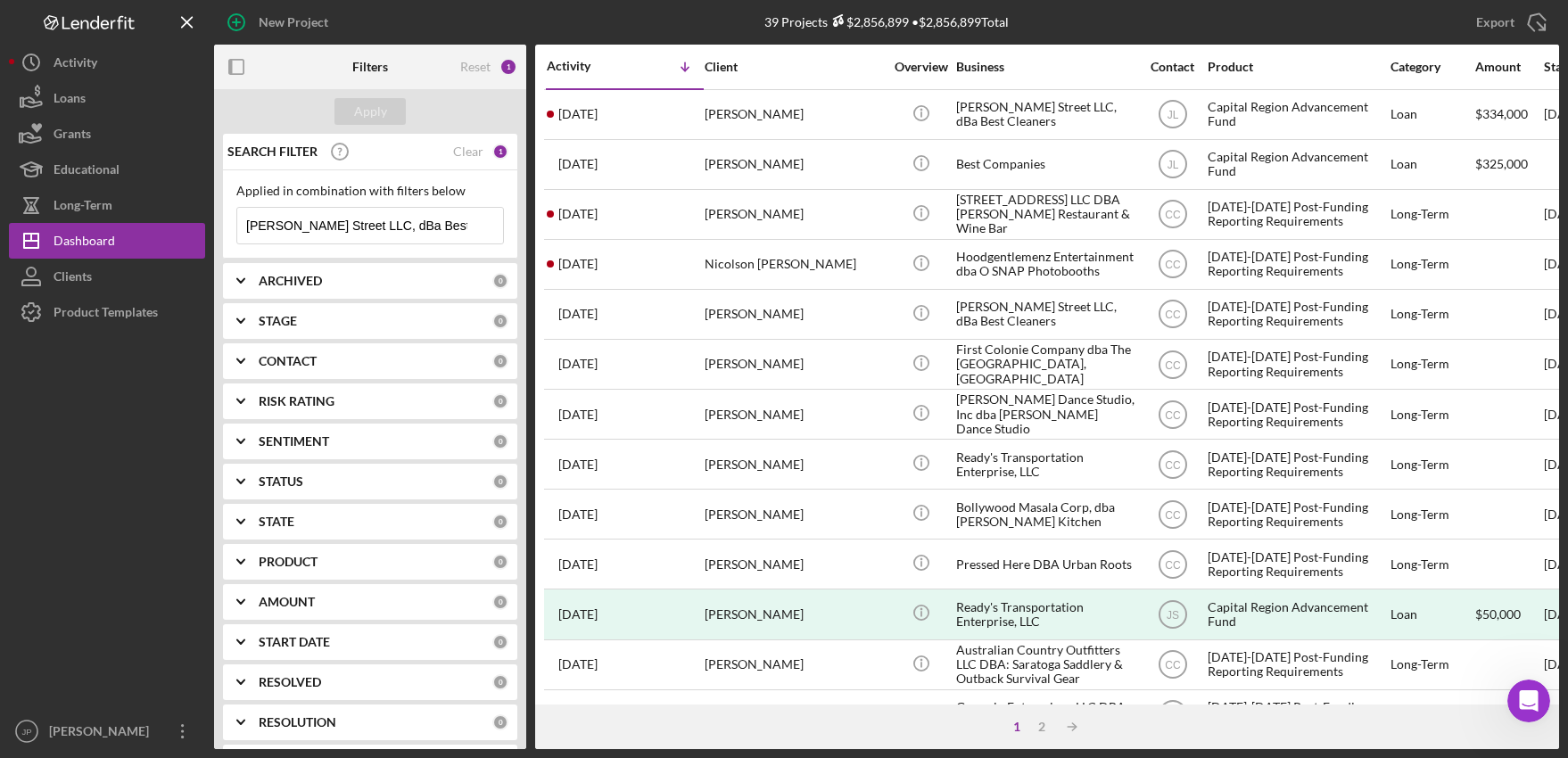
drag, startPoint x: 334, startPoint y: 227, endPoint x: 463, endPoint y: 225, distance: 129.0
click at [463, 225] on div "[PERSON_NAME] Street LLC, dBa Best Cleaners Icon/Menu Close" at bounding box center [369, 225] width 268 height 37
click at [385, 113] on div "Apply" at bounding box center [370, 111] width 33 height 27
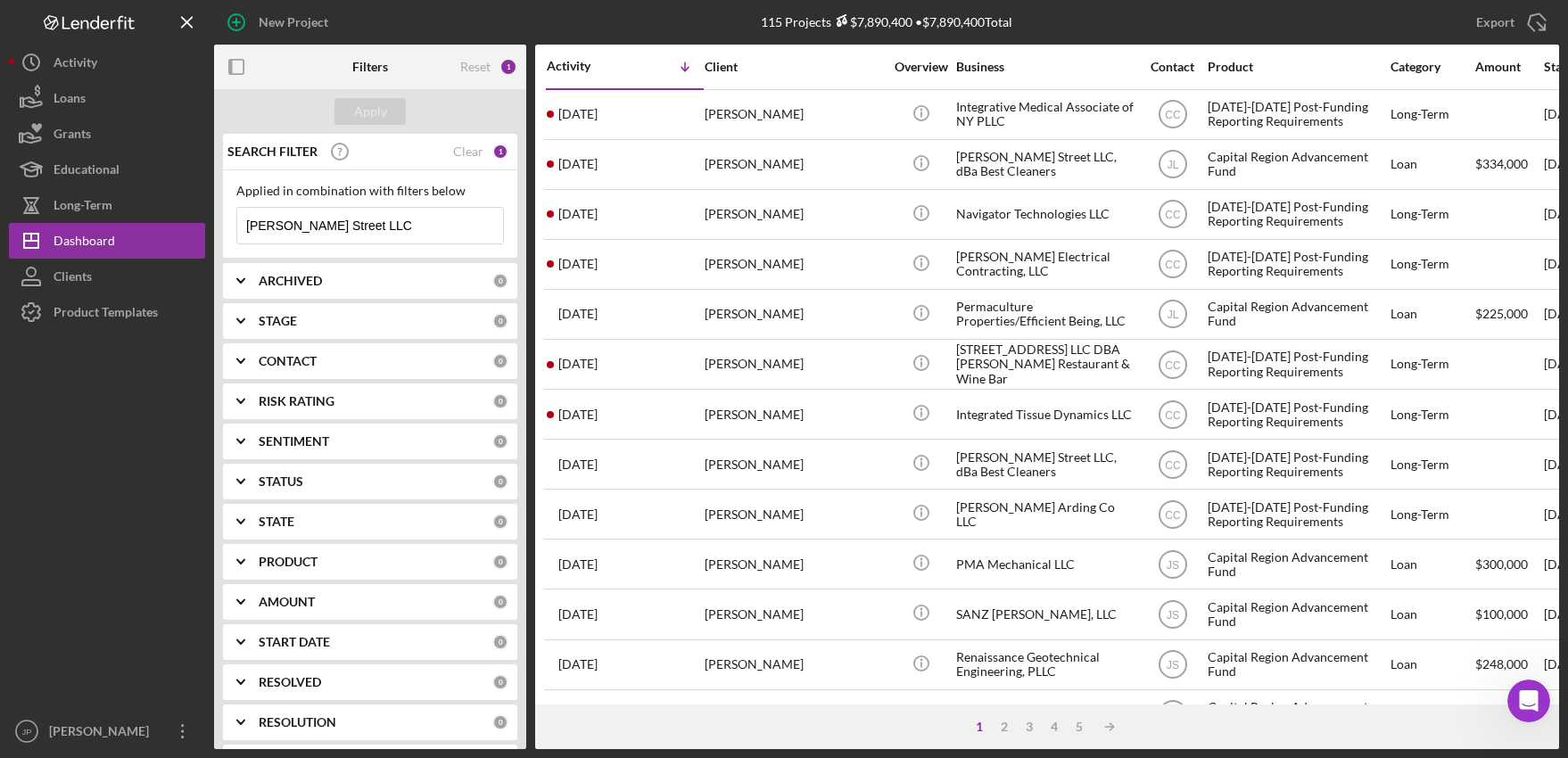
drag, startPoint x: 307, startPoint y: 226, endPoint x: 404, endPoint y: 226, distance: 97.0
click at [404, 226] on input "[PERSON_NAME] Street LLC" at bounding box center [369, 225] width 266 height 36
click at [375, 109] on div "Apply" at bounding box center [370, 111] width 33 height 27
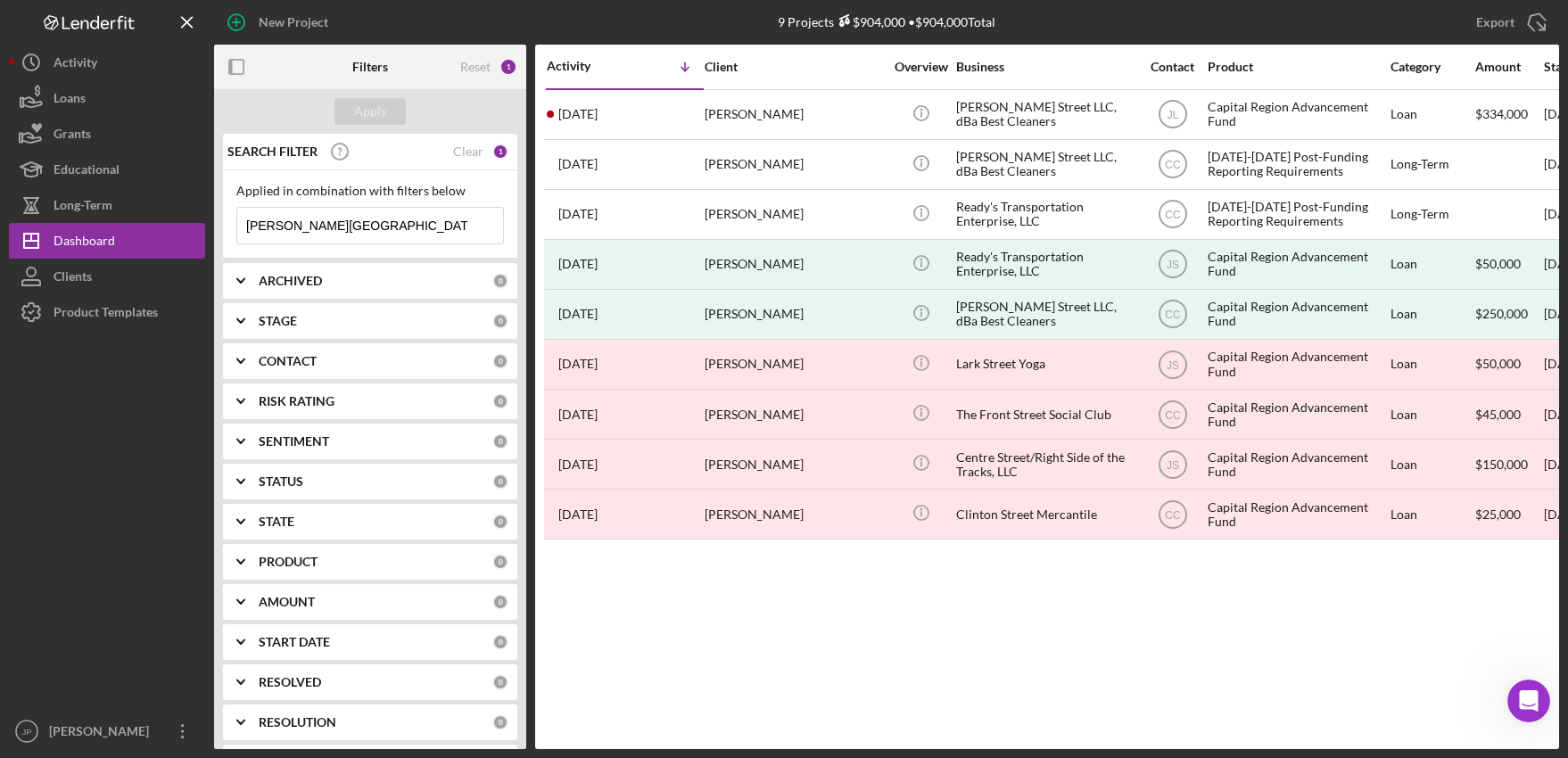
click at [297, 226] on input "[PERSON_NAME][GEOGRAPHIC_DATA]" at bounding box center [369, 225] width 266 height 36
type input "[PERSON_NAME]"
click at [365, 116] on div "Apply" at bounding box center [370, 111] width 33 height 27
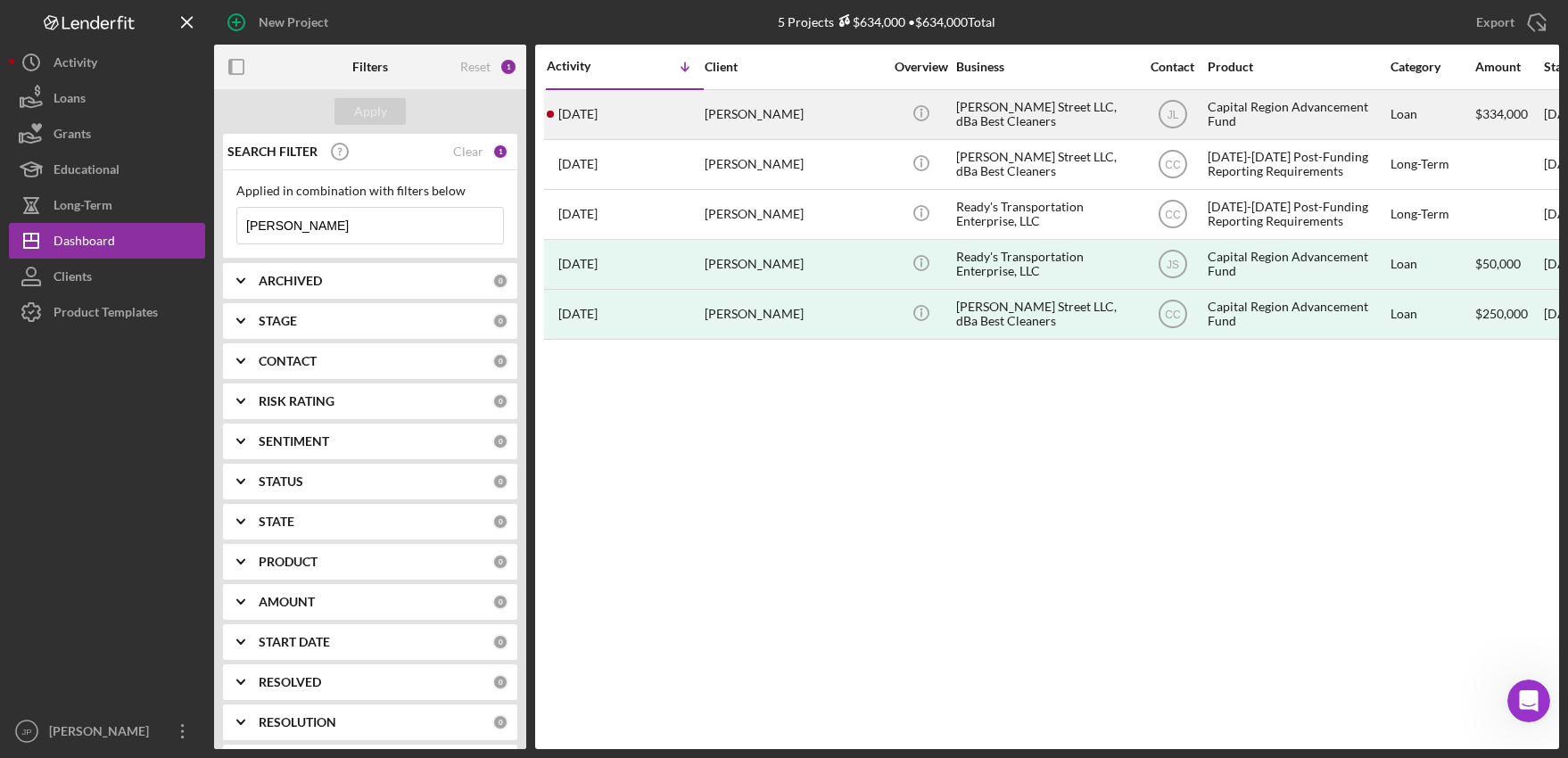
click at [1259, 111] on div "Capital Region Advancement Fund" at bounding box center [1297, 114] width 178 height 47
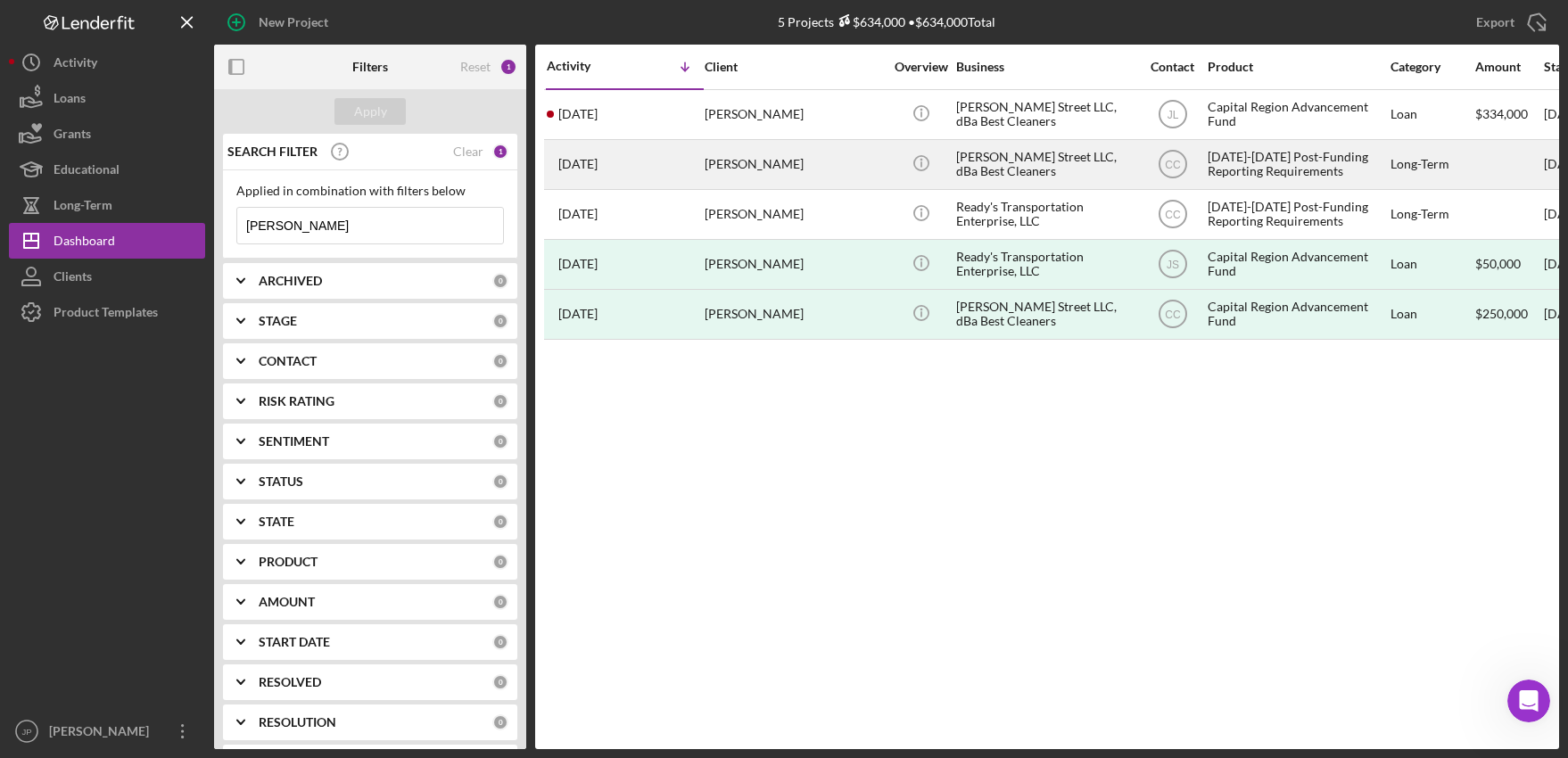
click at [1295, 158] on div "[DATE]-[DATE] Post-Funding Reporting Requirements" at bounding box center [1297, 164] width 178 height 47
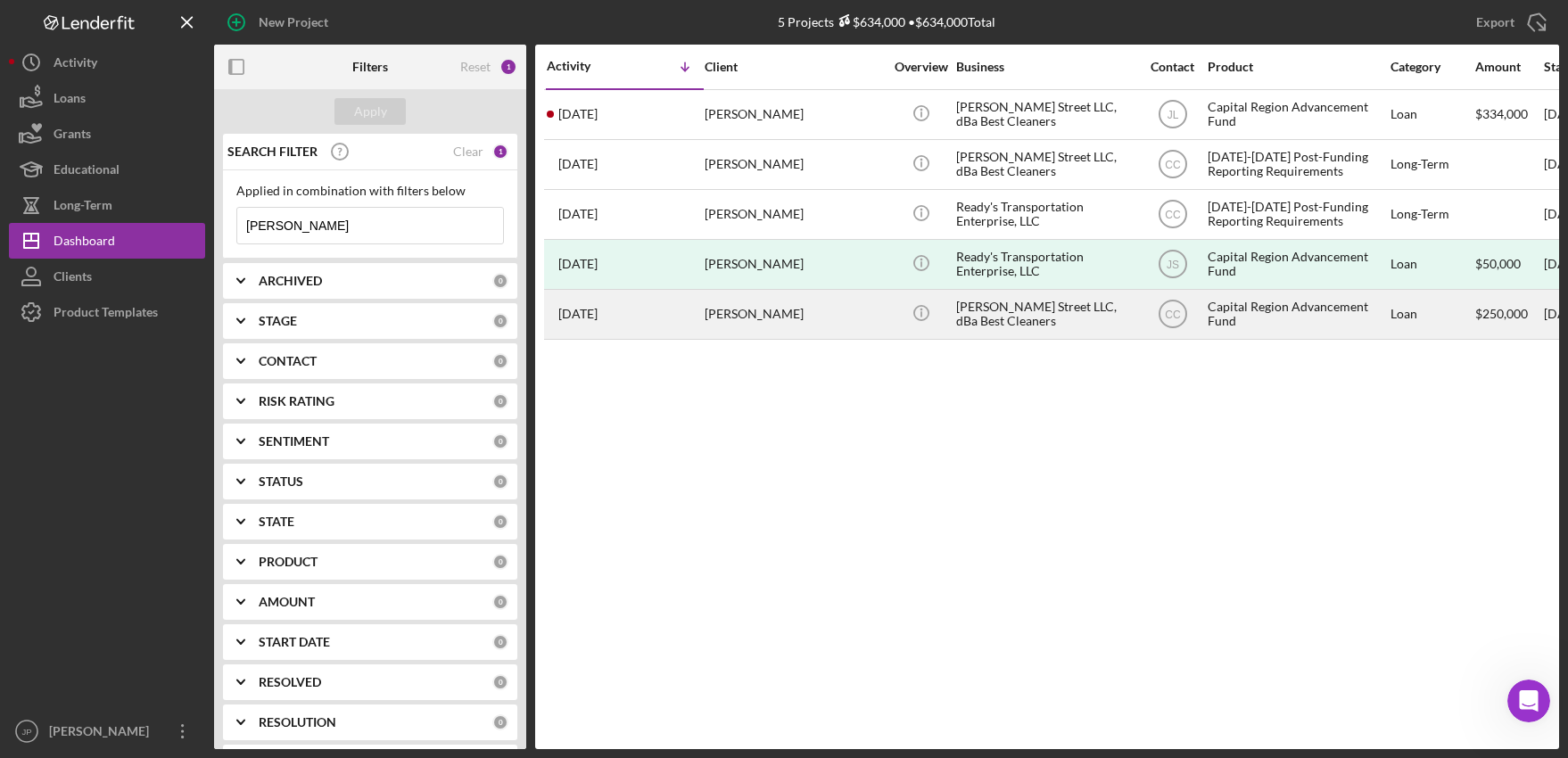
click at [1272, 313] on div "Capital Region Advancement Fund" at bounding box center [1297, 314] width 178 height 47
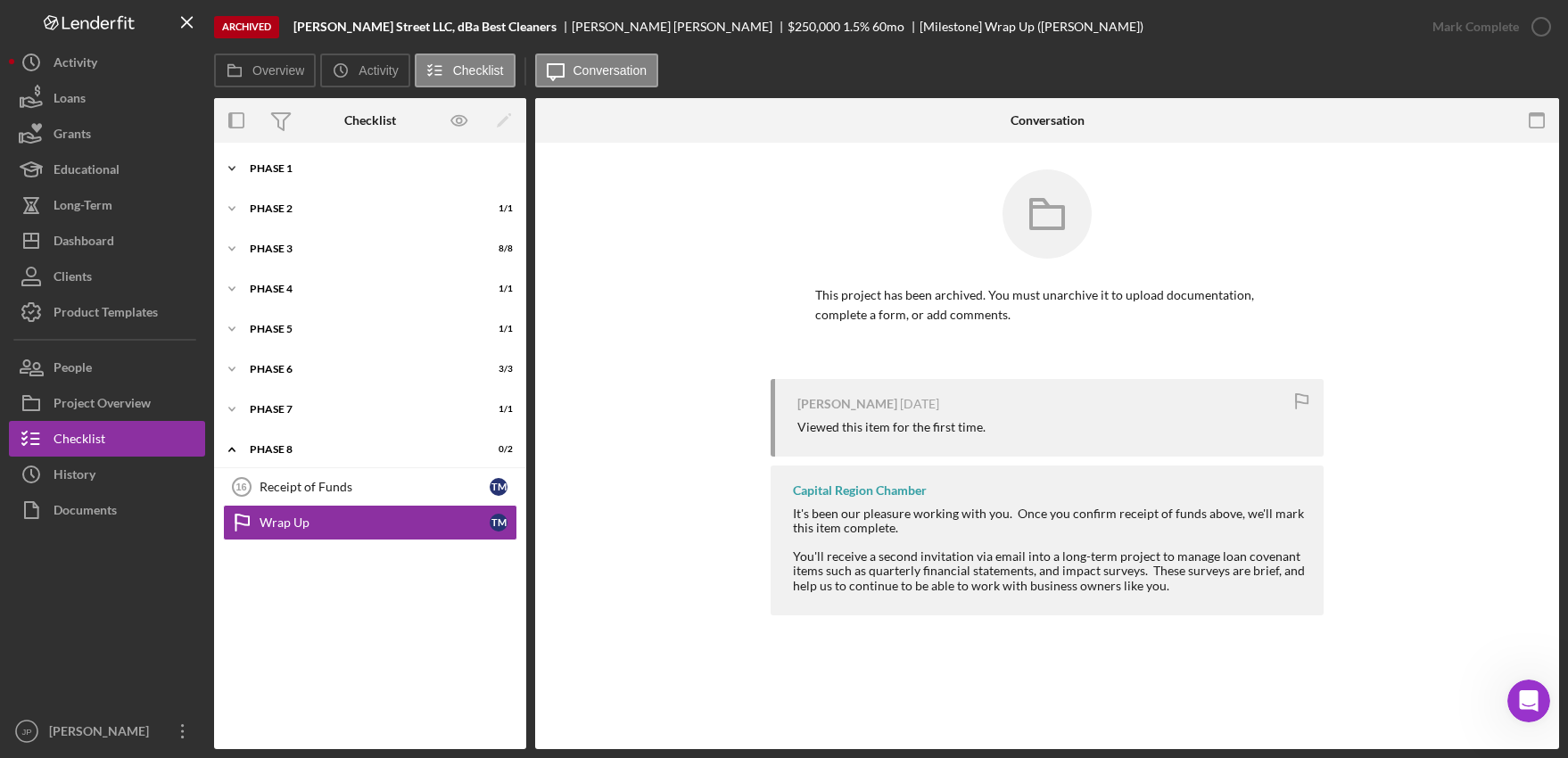
click at [272, 170] on div "Phase 1" at bounding box center [376, 168] width 254 height 11
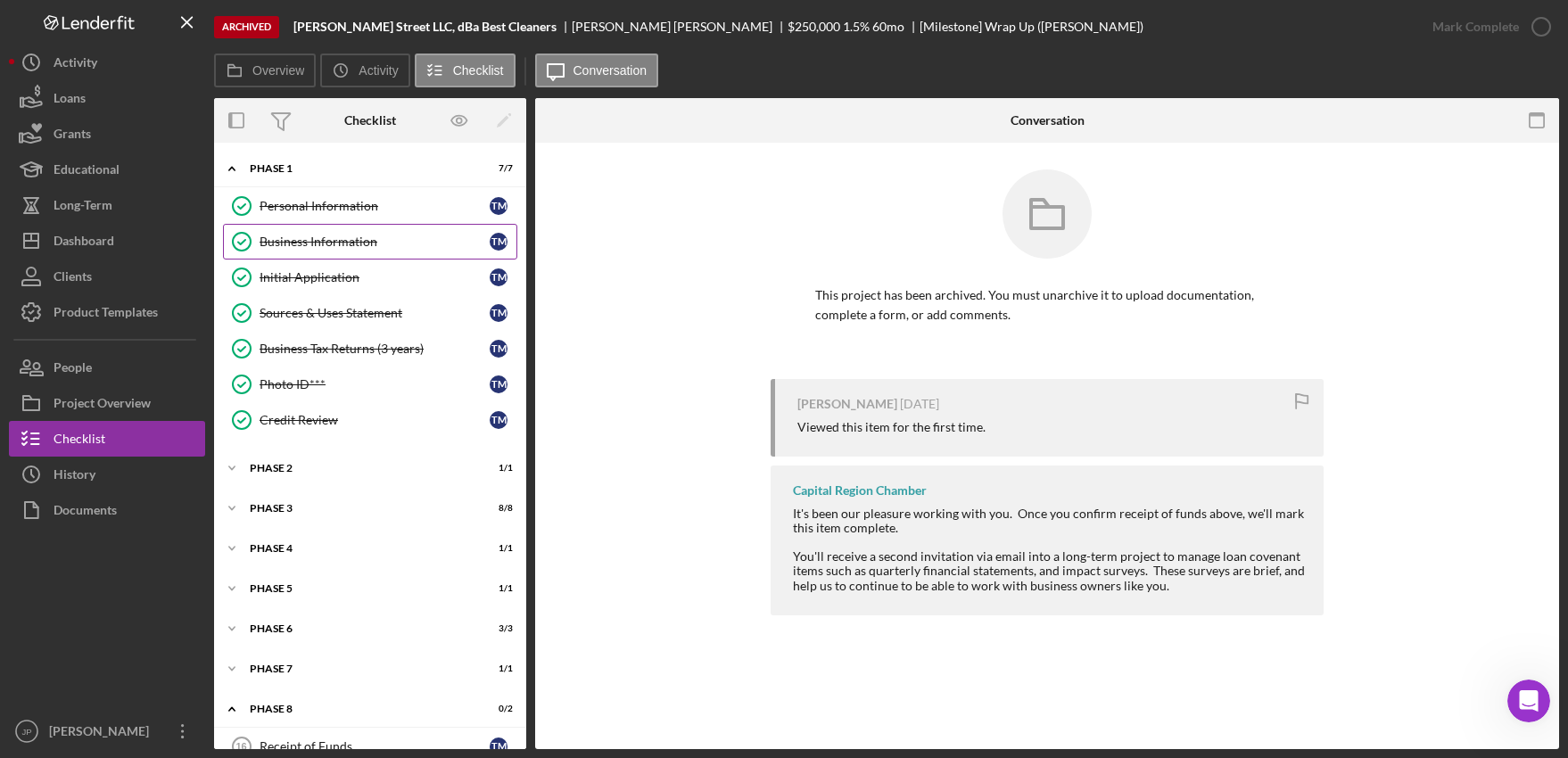
click at [298, 234] on div "Business Information" at bounding box center [374, 241] width 230 height 14
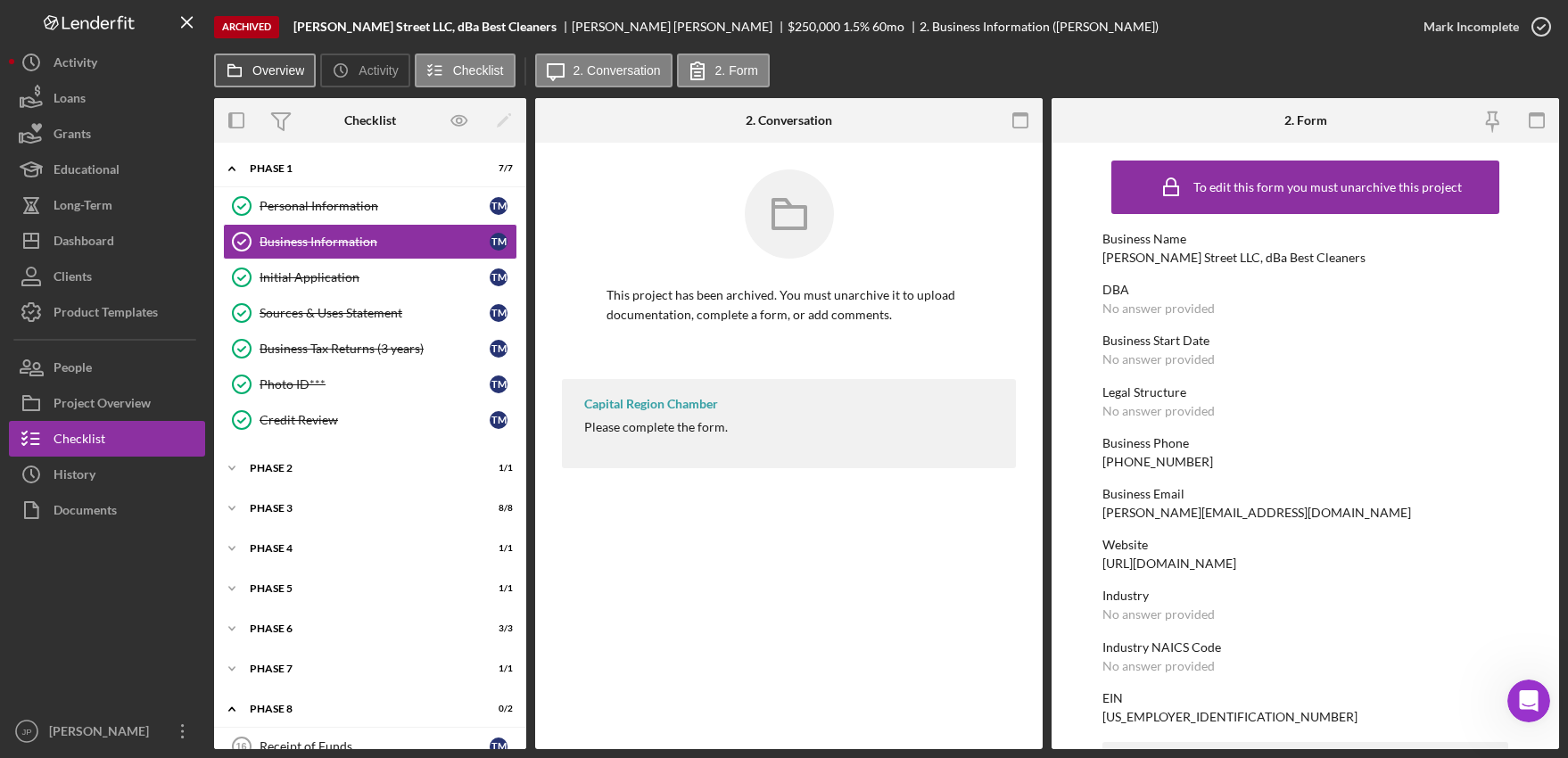
click at [270, 66] on label "Overview" at bounding box center [278, 70] width 52 height 14
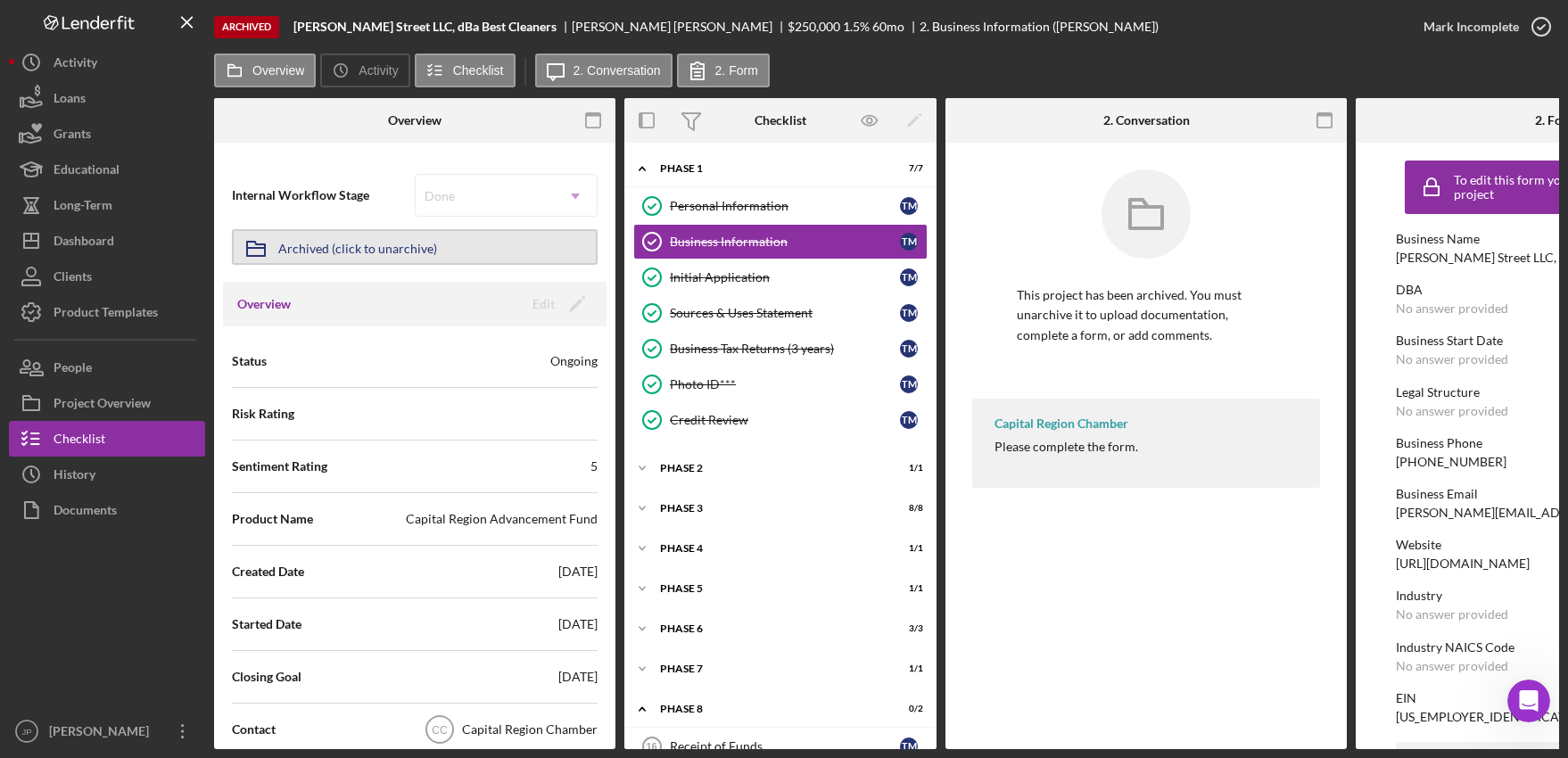
click at [364, 249] on div "Archived (click to unarchive)" at bounding box center [357, 247] width 158 height 32
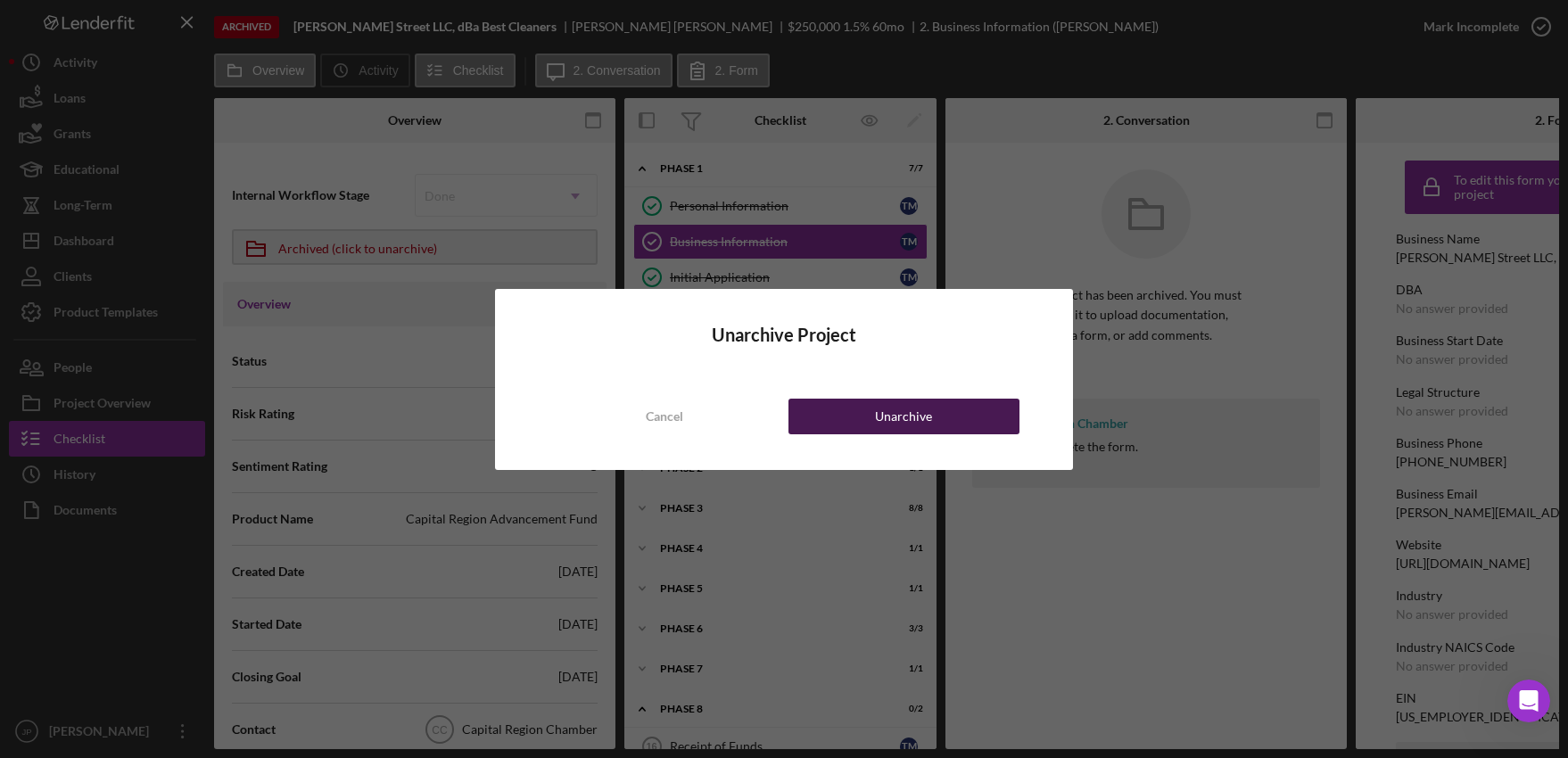
click at [897, 426] on div "Unarchive" at bounding box center [903, 415] width 57 height 36
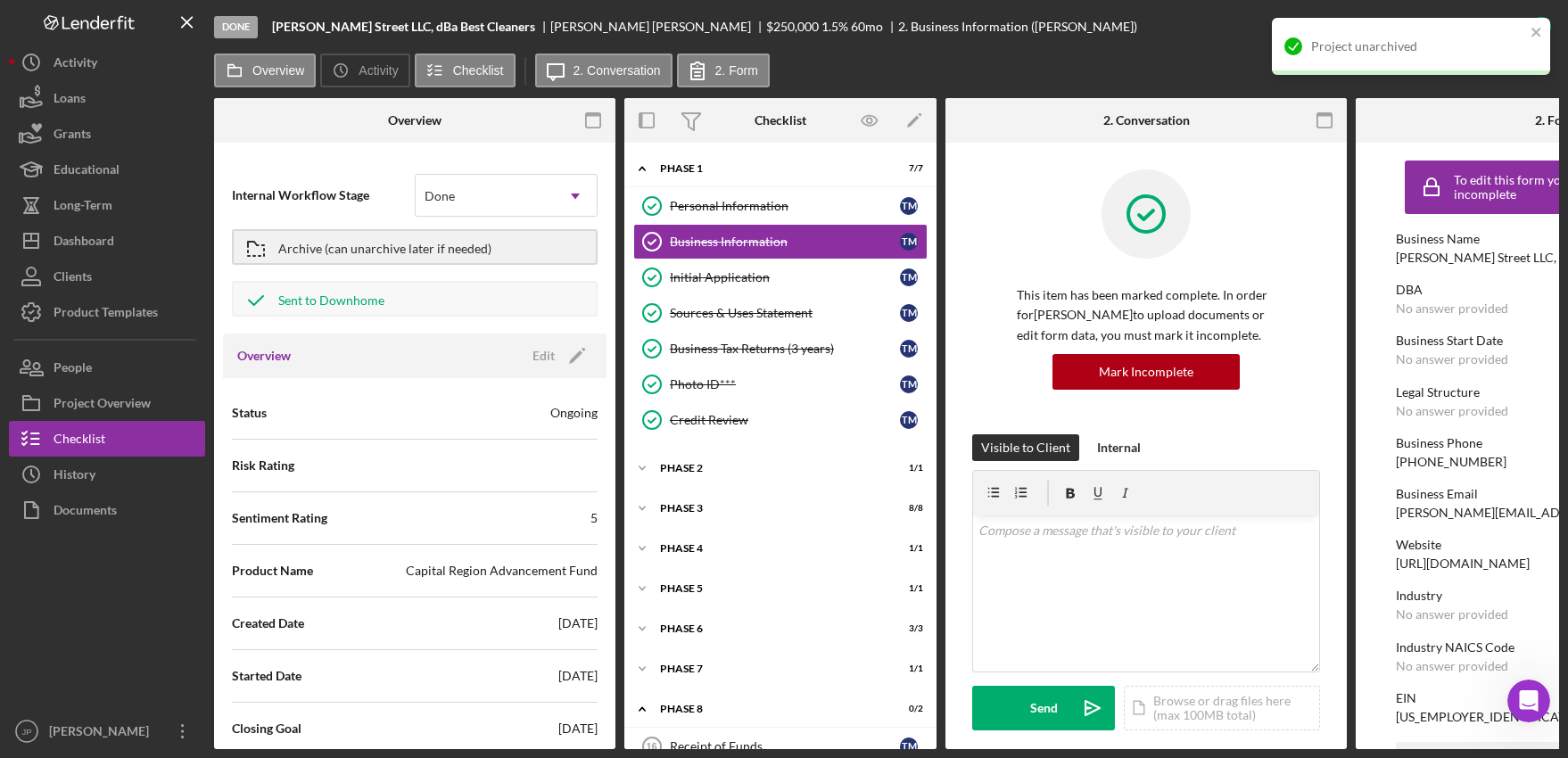
click at [1458, 309] on div "No answer provided" at bounding box center [1452, 308] width 112 height 14
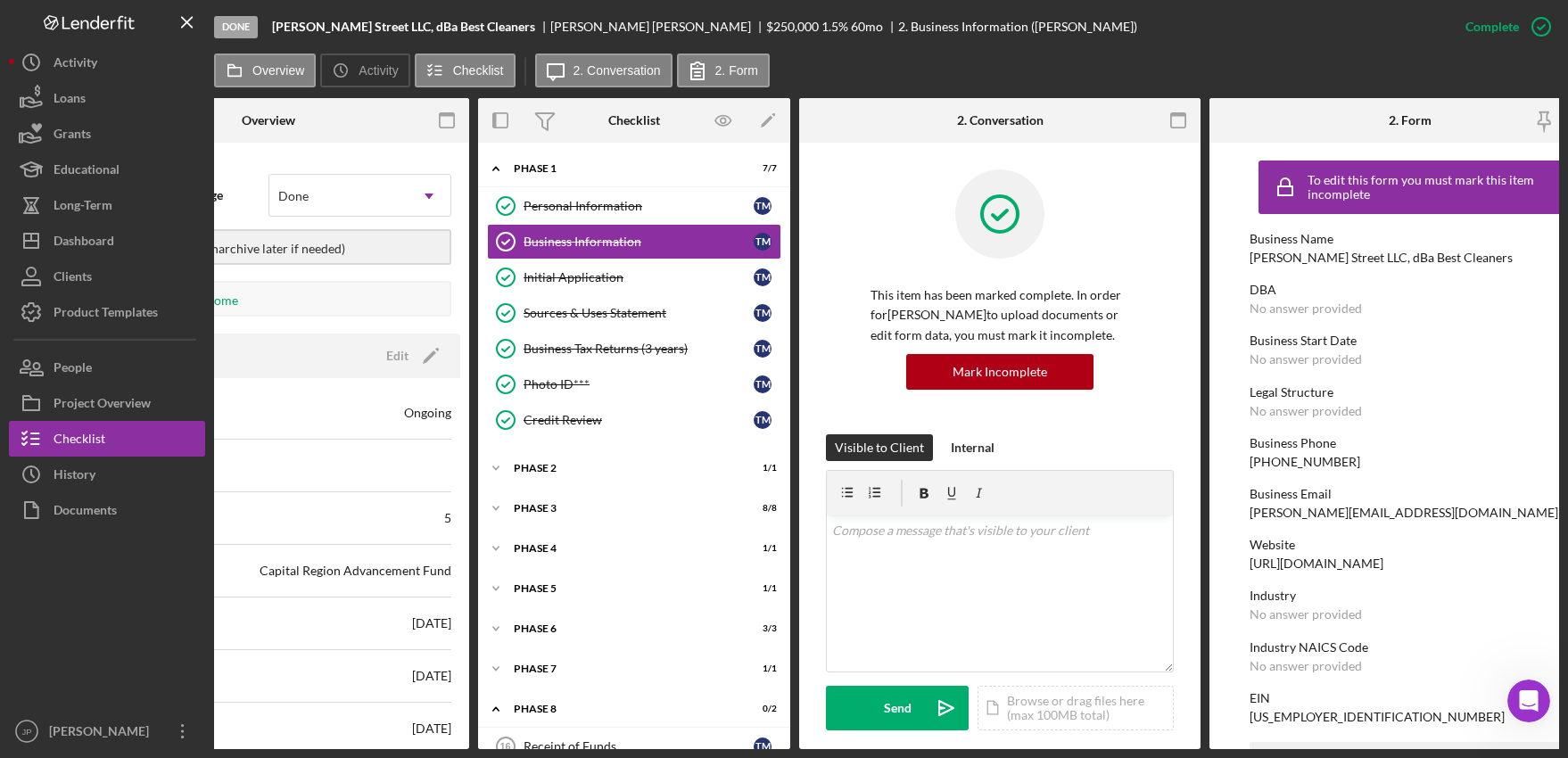
scroll to position [0, 149]
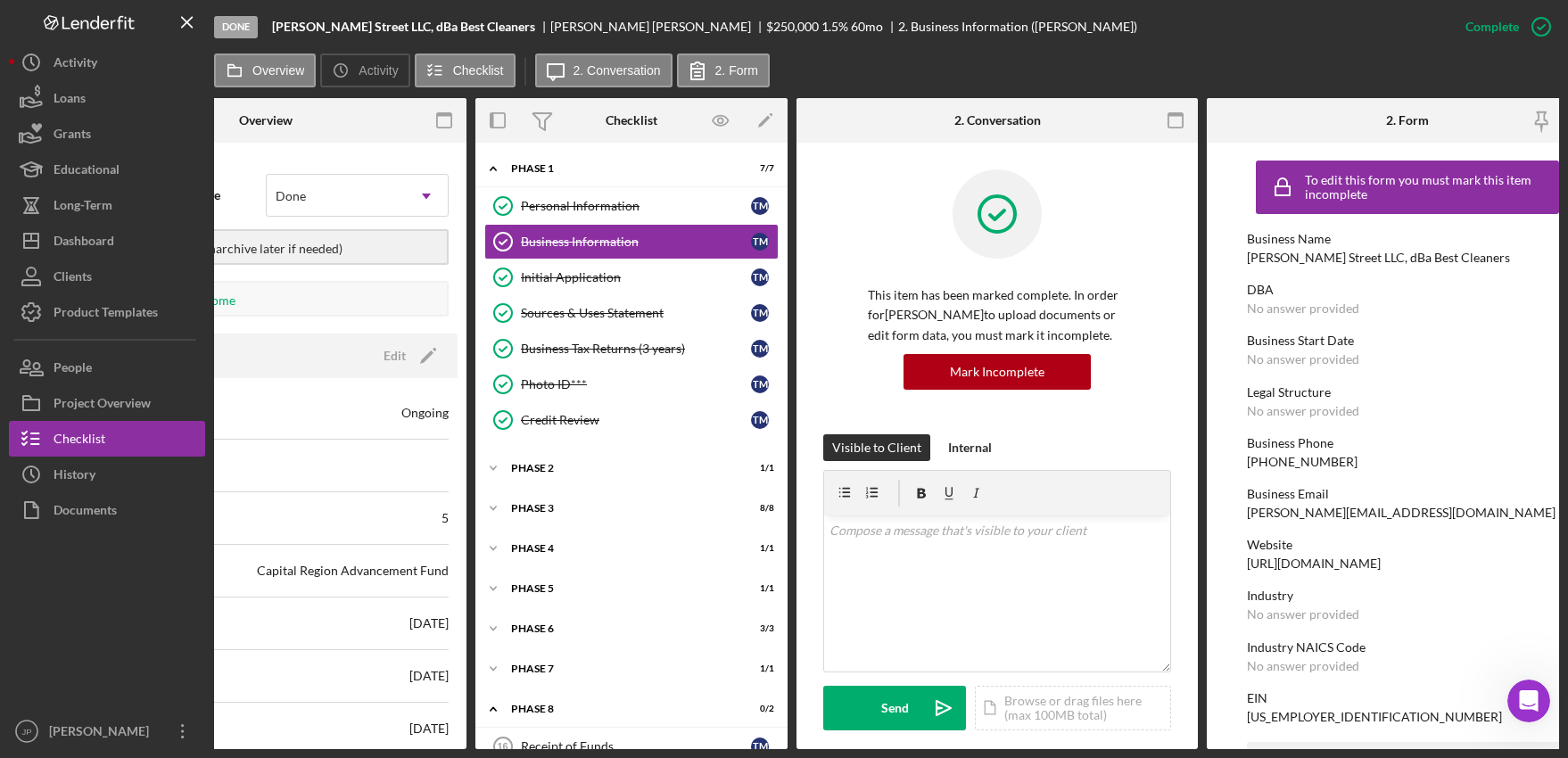
click at [1348, 296] on div "DBA" at bounding box center [1407, 290] width 321 height 14
click at [1543, 29] on icon "button" at bounding box center [1541, 27] width 44 height 44
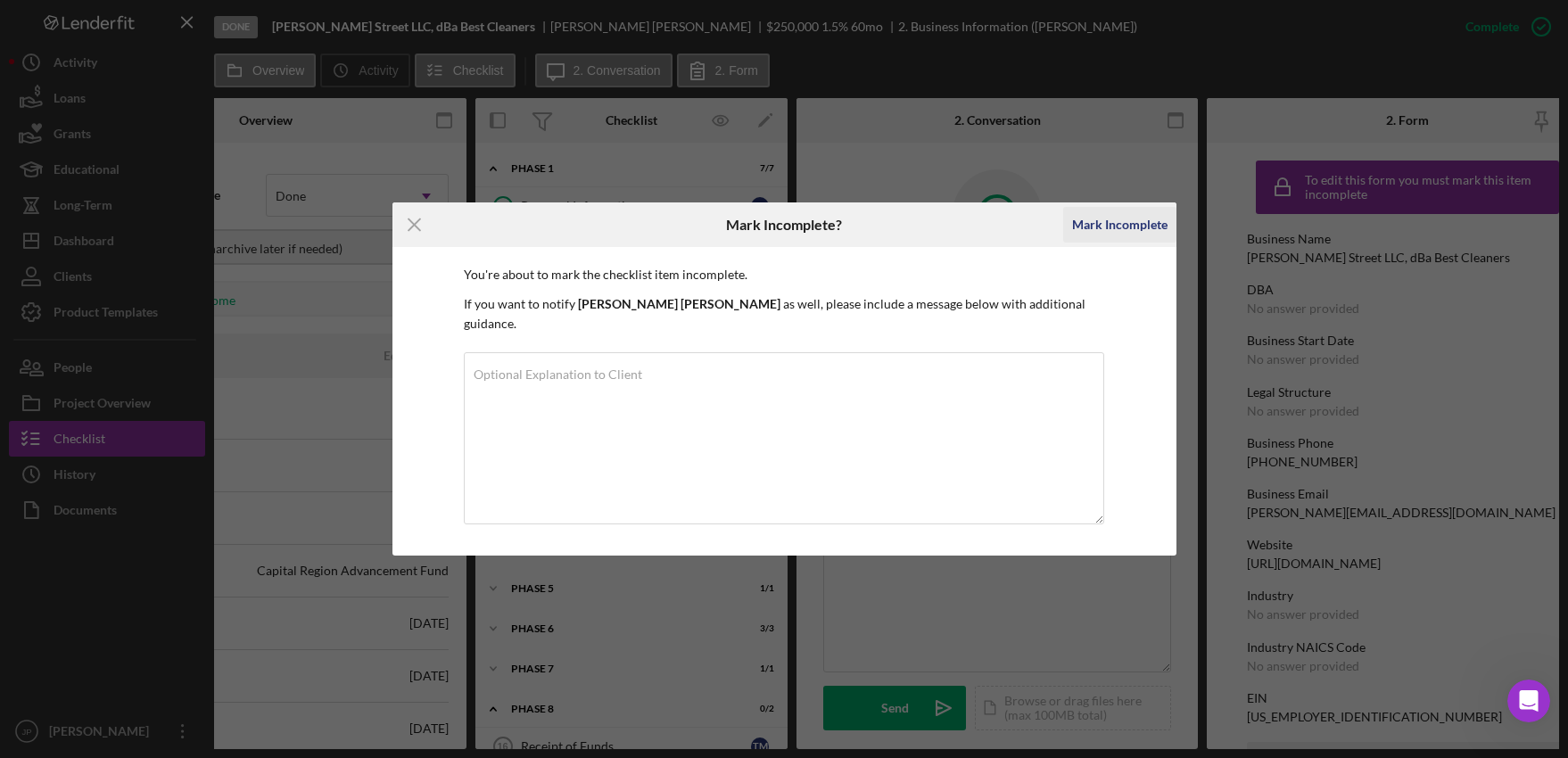
drag, startPoint x: 1090, startPoint y: 234, endPoint x: 1099, endPoint y: 236, distance: 9.2
click at [1091, 234] on div "Mark Incomplete" at bounding box center [1119, 225] width 95 height 36
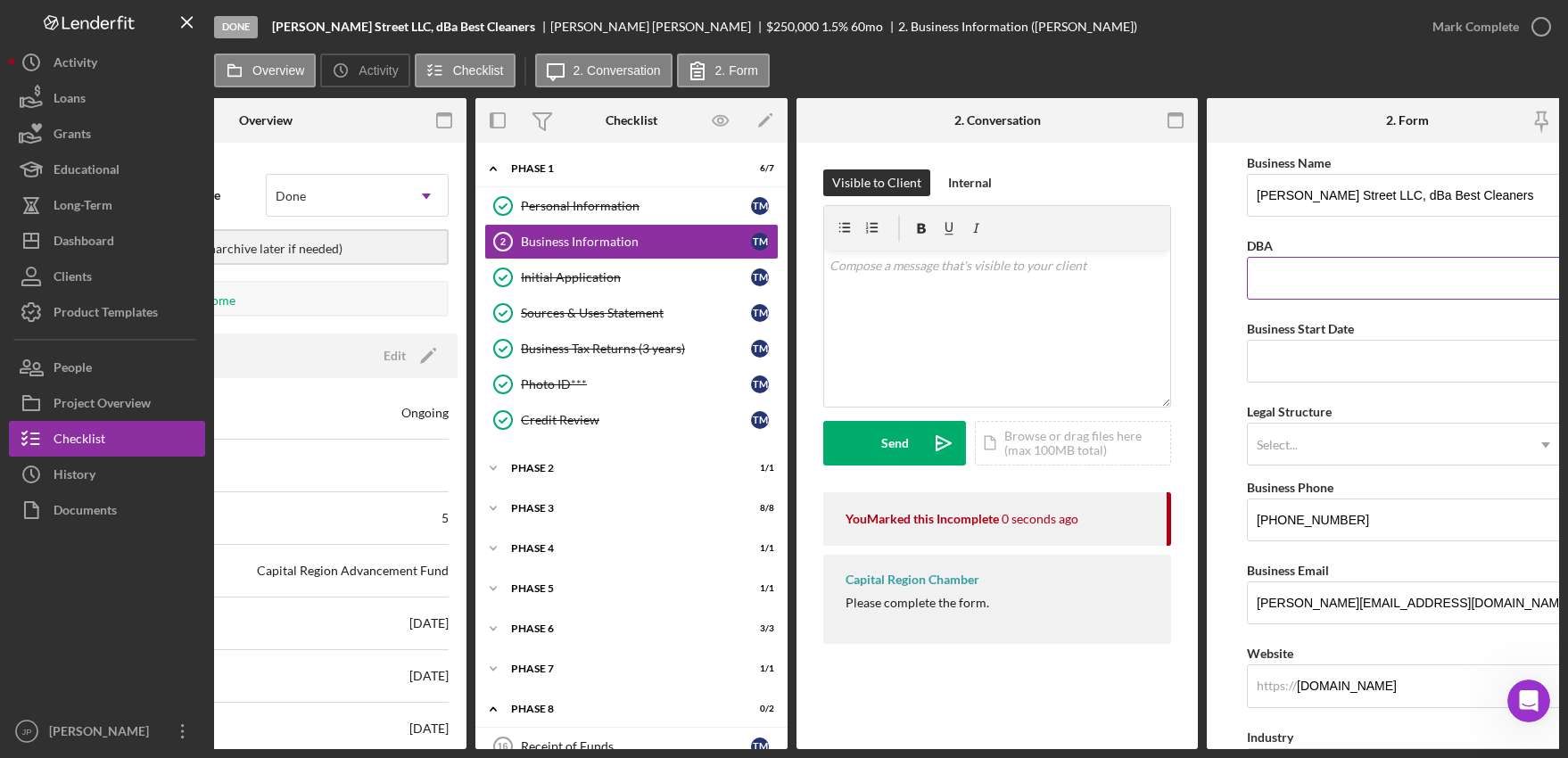
click at [1304, 264] on input "DBA" at bounding box center [1407, 278] width 321 height 43
type input "Best Cleaners"
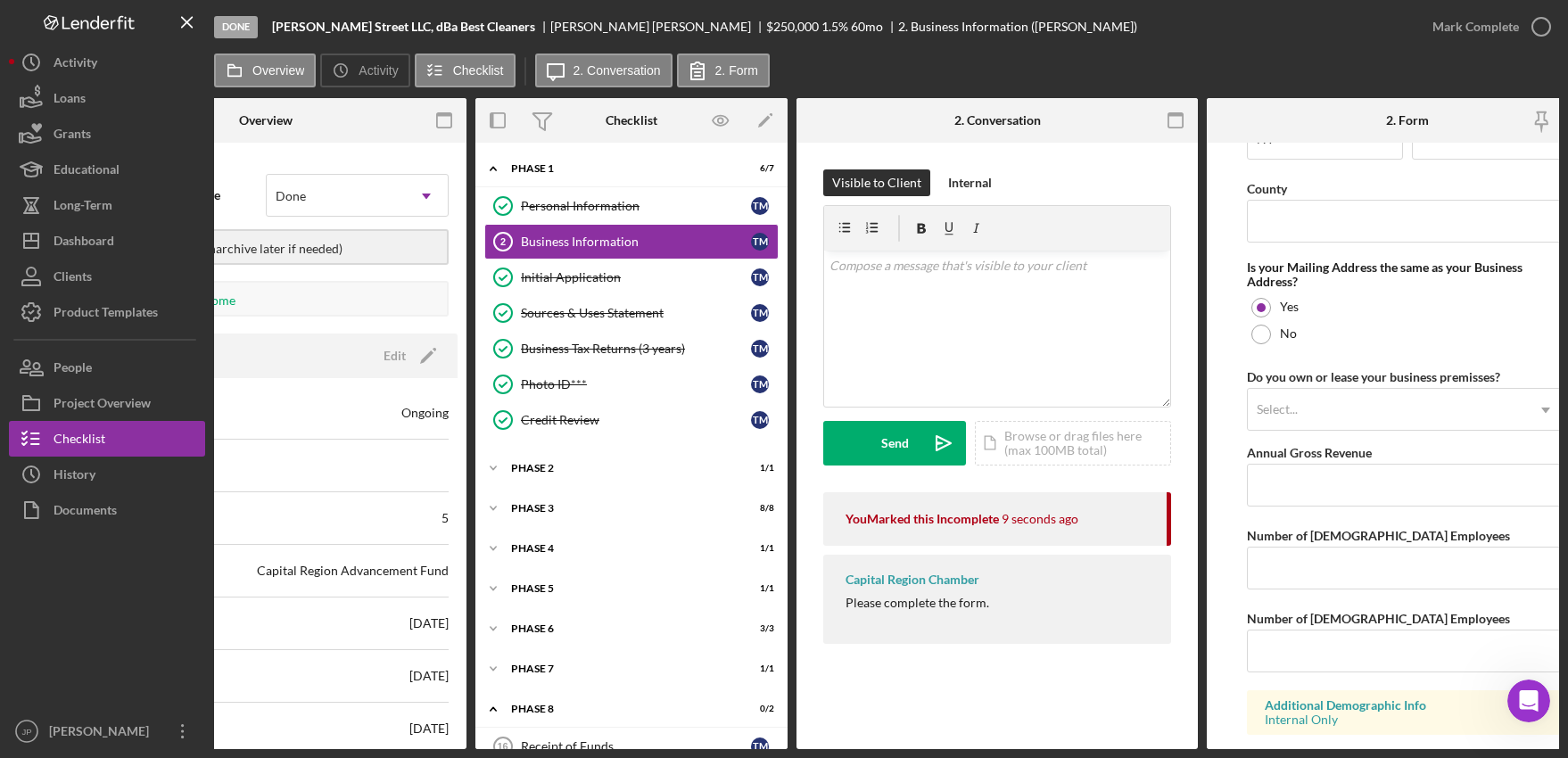
scroll to position [1393, 0]
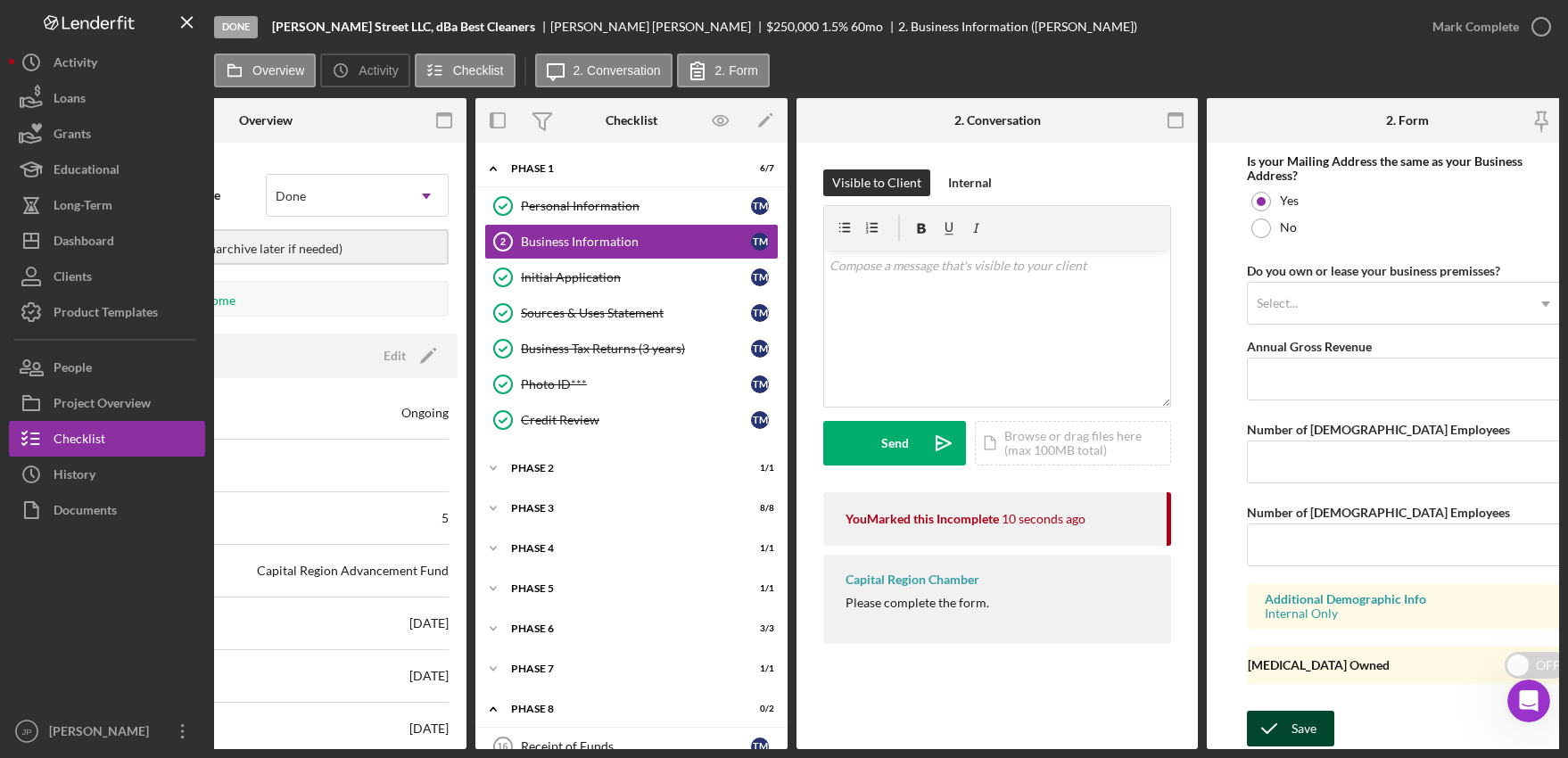
click at [1311, 723] on div "Save" at bounding box center [1304, 728] width 25 height 36
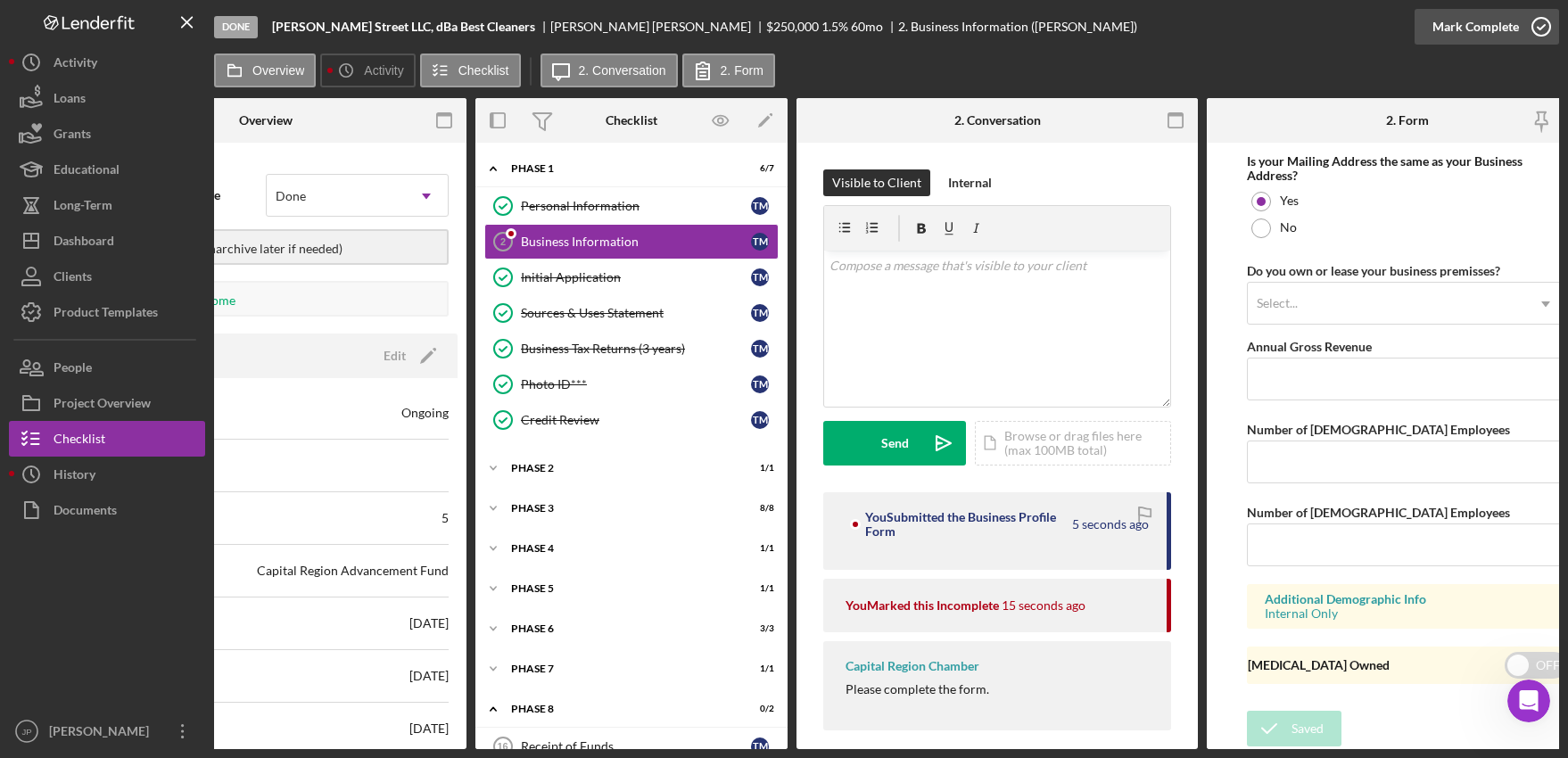
click at [1546, 25] on icon "button" at bounding box center [1541, 27] width 44 height 44
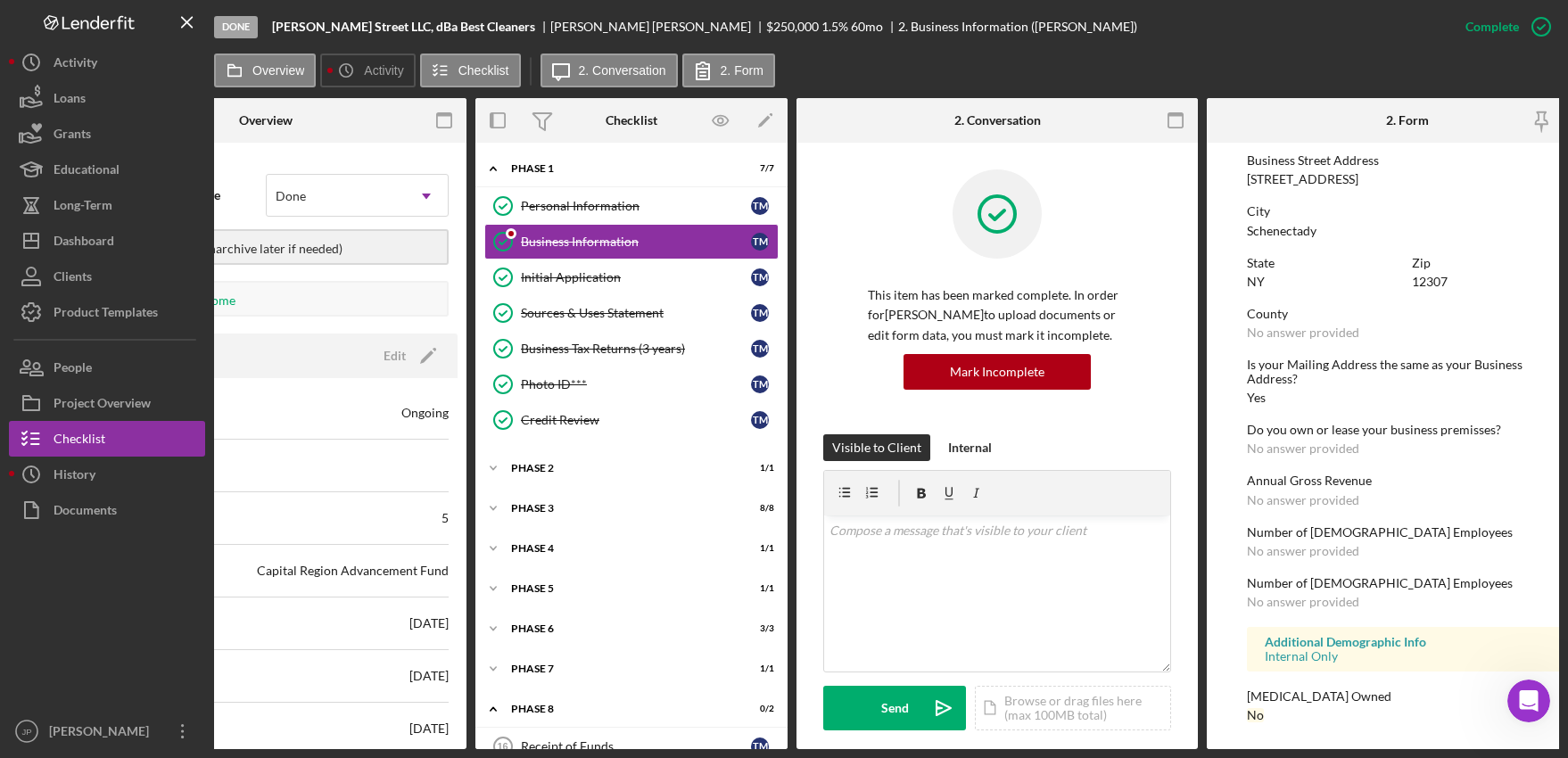
scroll to position [0, 0]
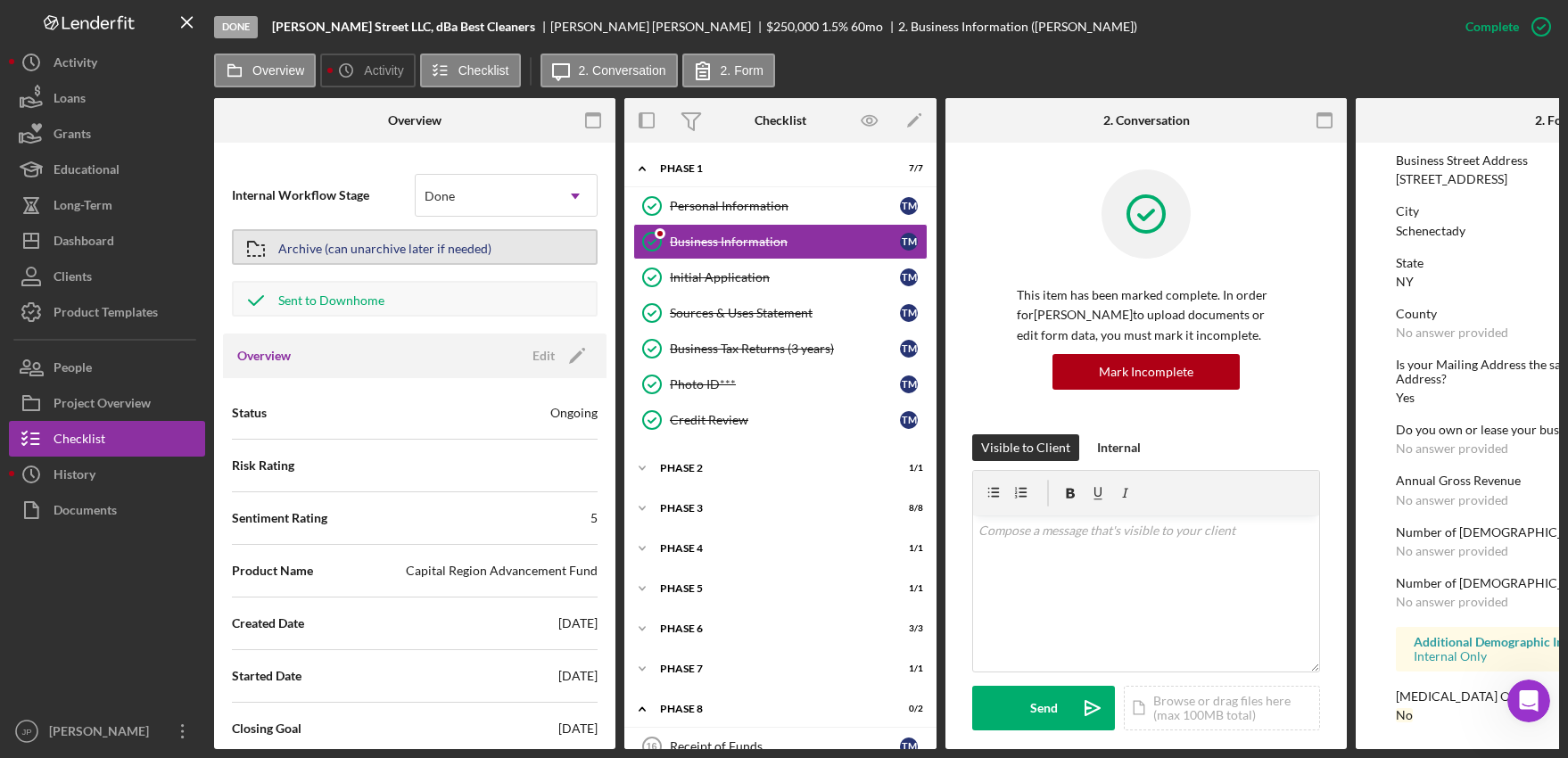
click at [319, 249] on div "Archive (can unarchive later if needed)" at bounding box center [385, 247] width 213 height 32
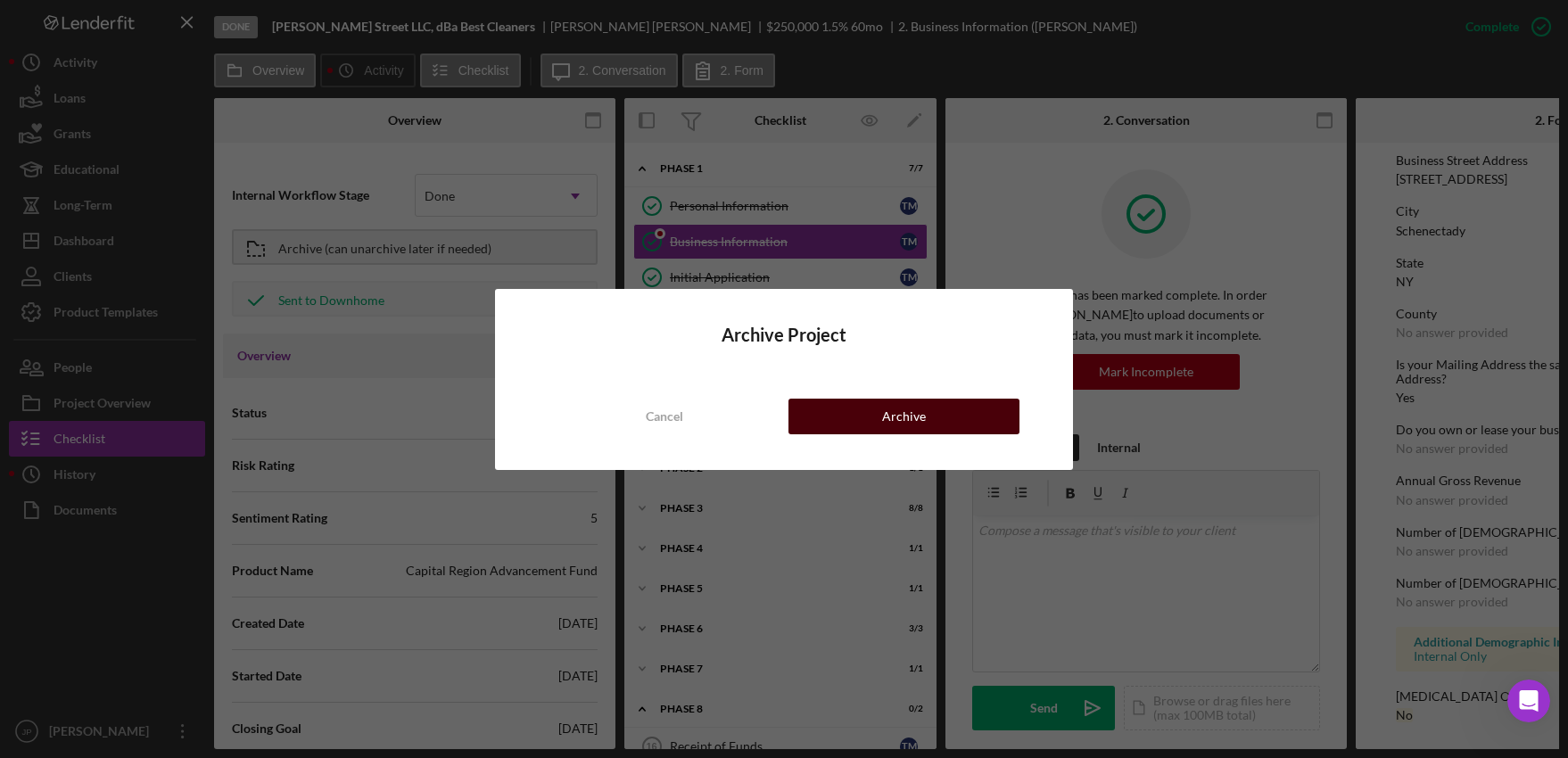
click at [938, 418] on button "Archive" at bounding box center [904, 415] width 231 height 36
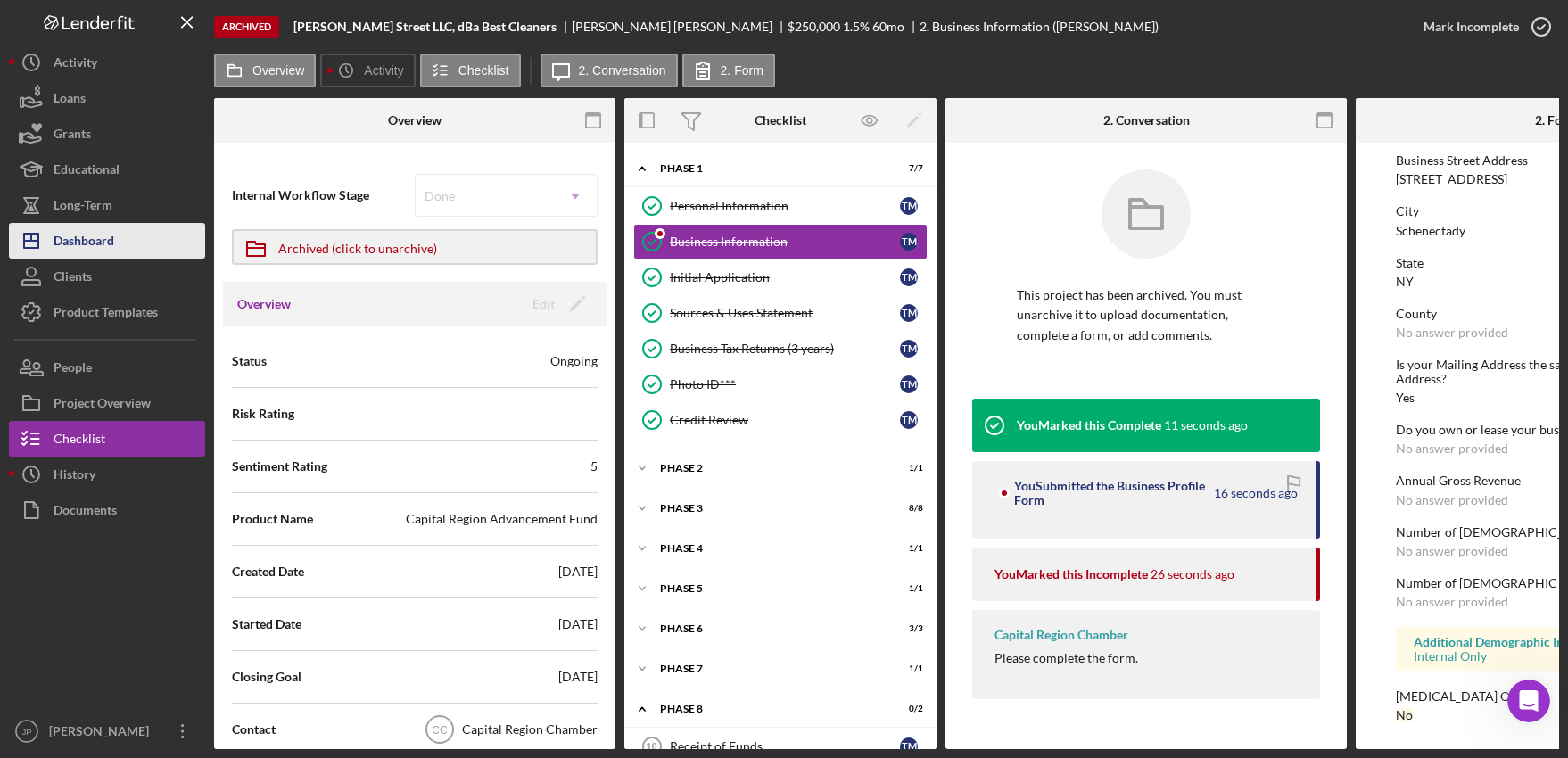
click at [84, 249] on div "Dashboard" at bounding box center [83, 243] width 60 height 40
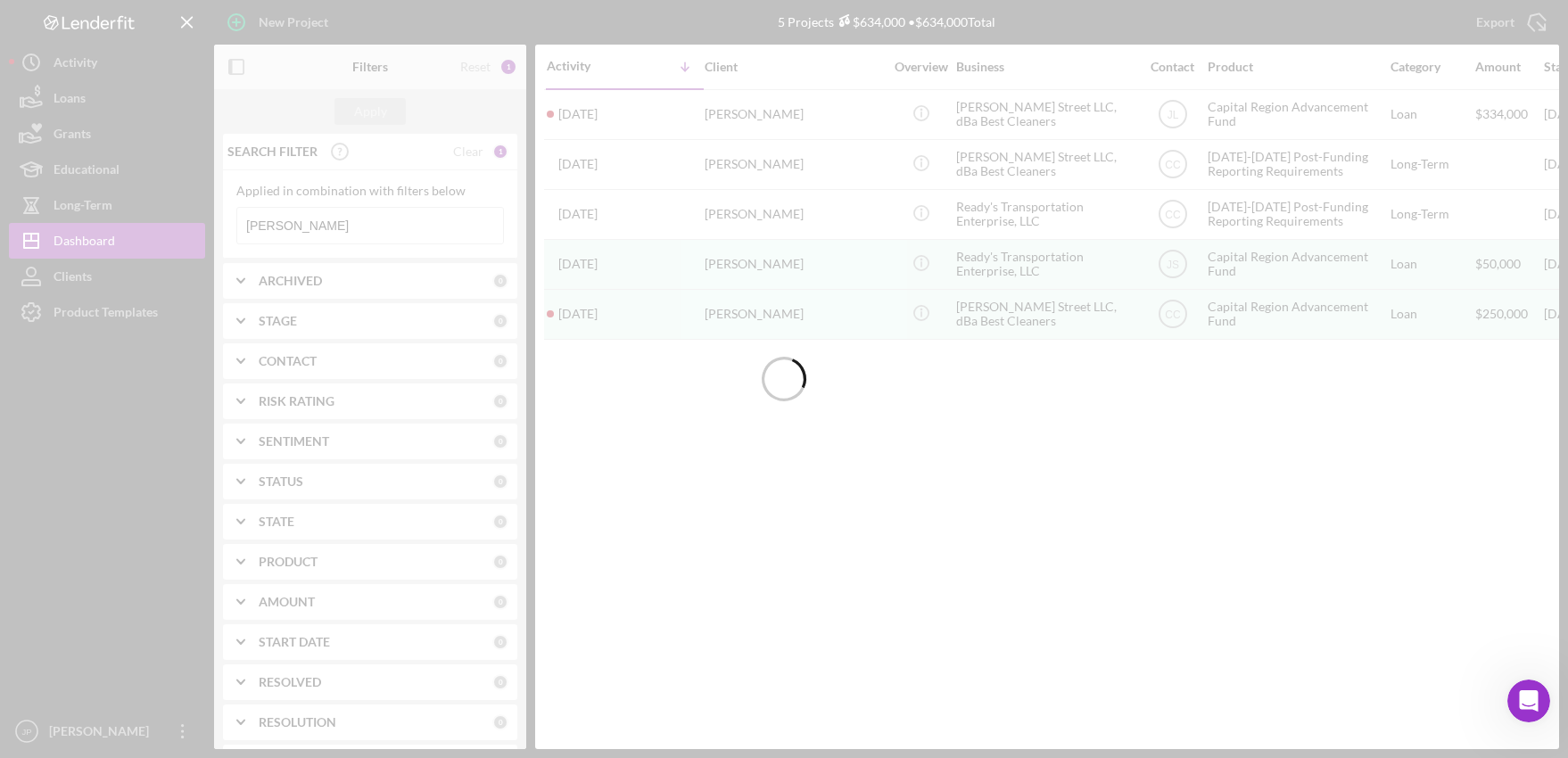
click at [322, 227] on div at bounding box center [784, 379] width 1568 height 758
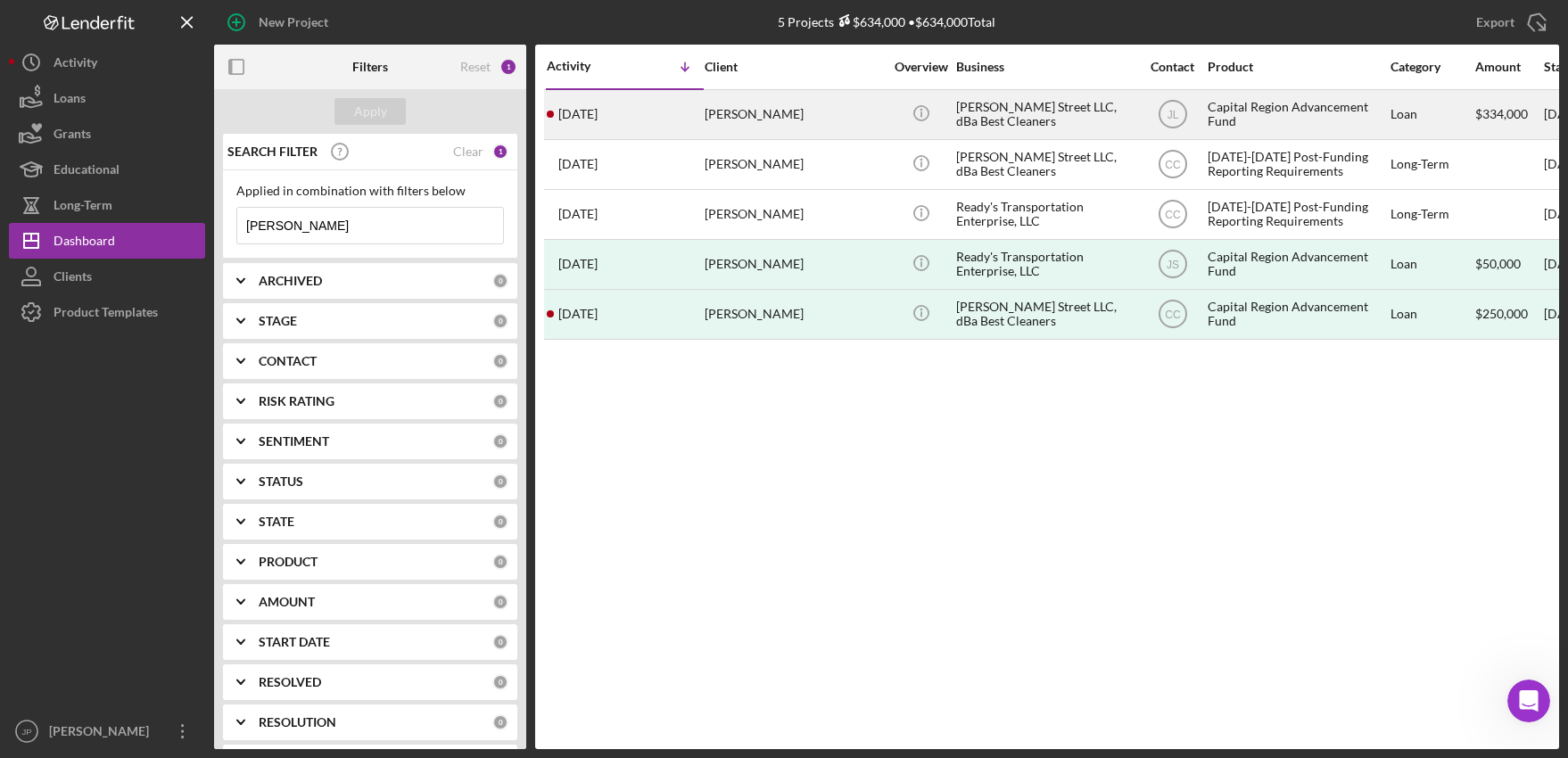
click at [1270, 106] on div "Capital Region Advancement Fund" at bounding box center [1297, 114] width 178 height 47
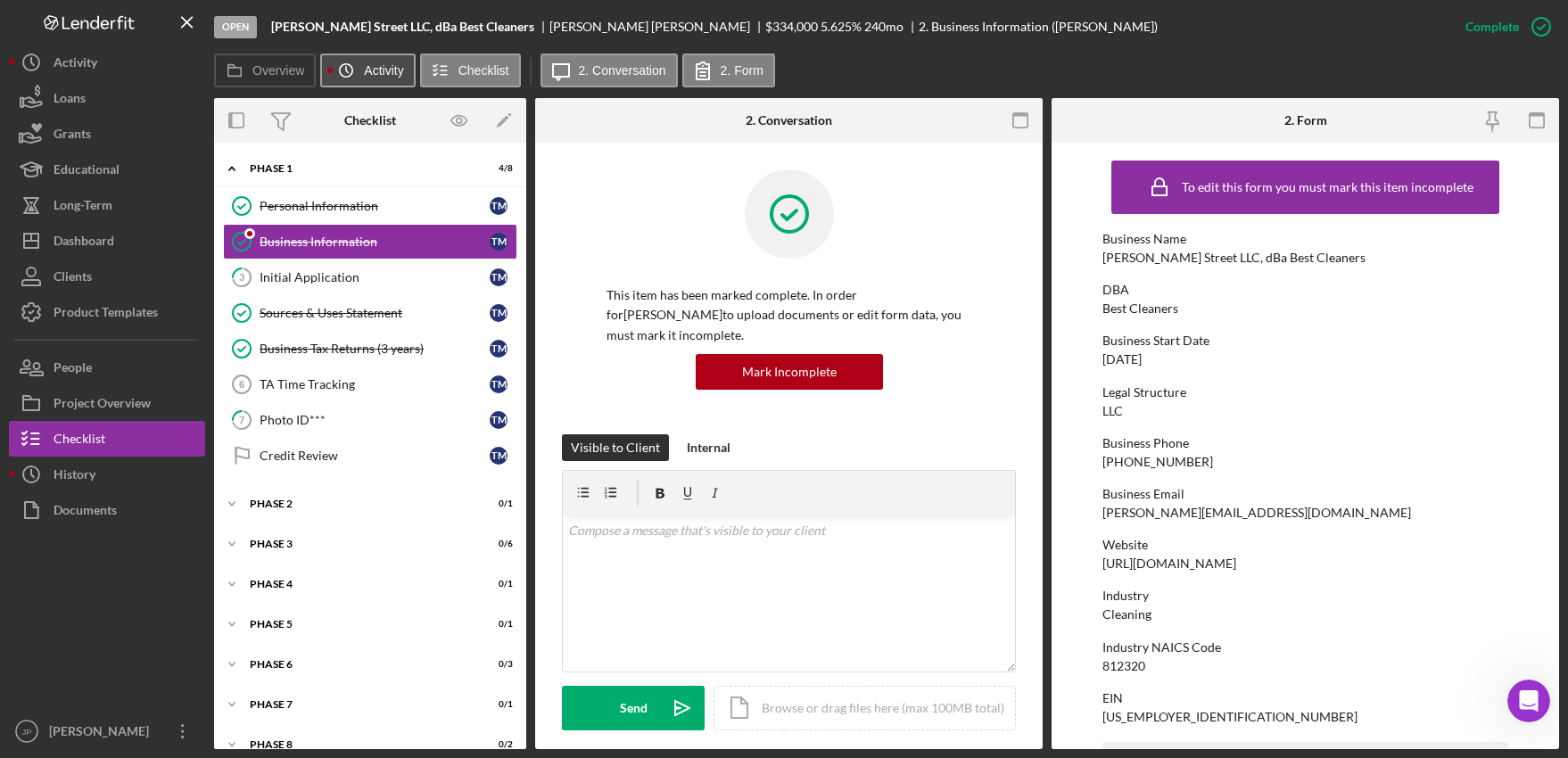
click at [390, 73] on label "Activity" at bounding box center [383, 70] width 39 height 14
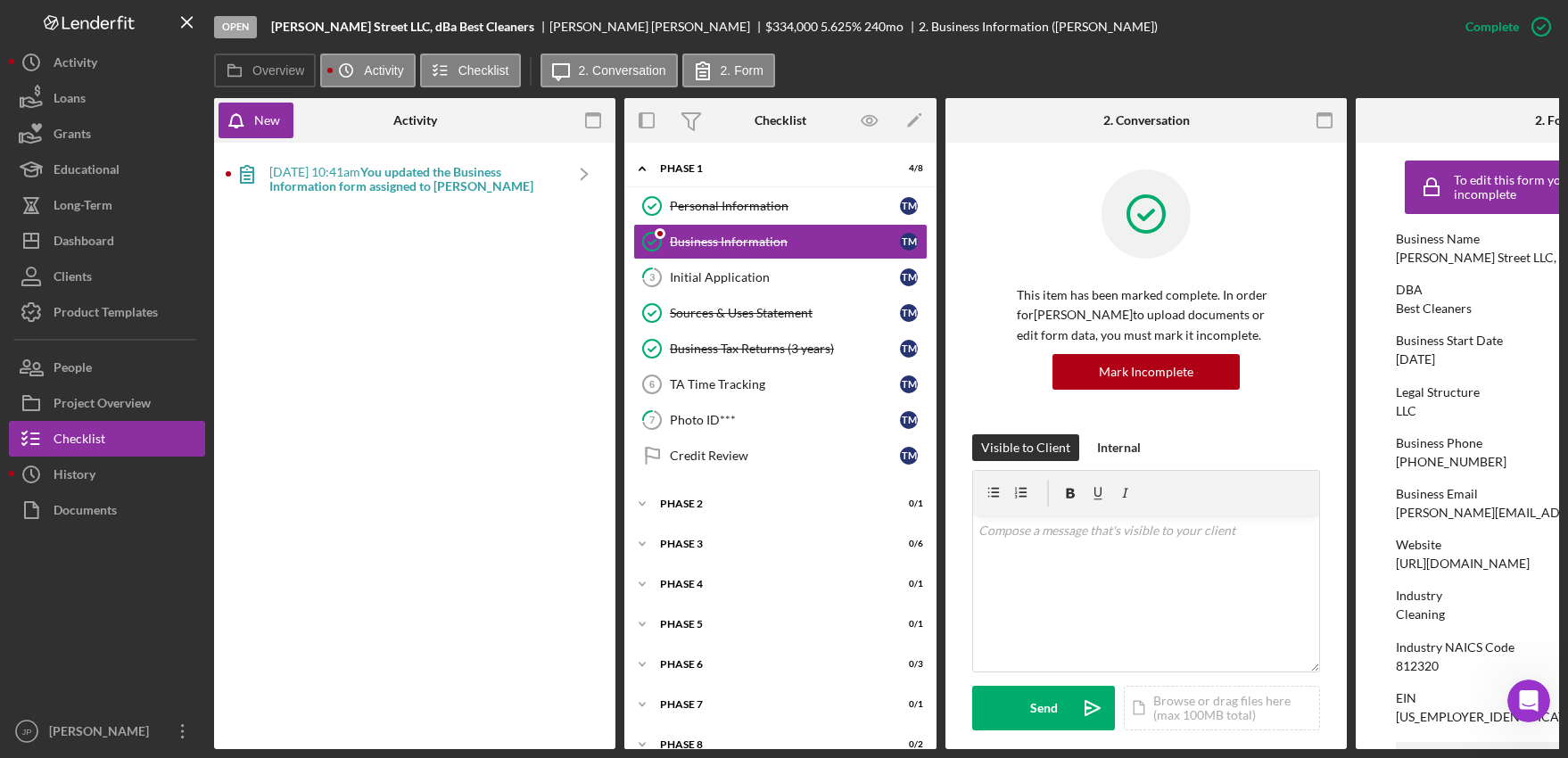
click at [534, 174] on b "You updated the Business Information form assigned to [PERSON_NAME]" at bounding box center [401, 178] width 264 height 30
click at [372, 69] on label "Activity" at bounding box center [383, 70] width 39 height 14
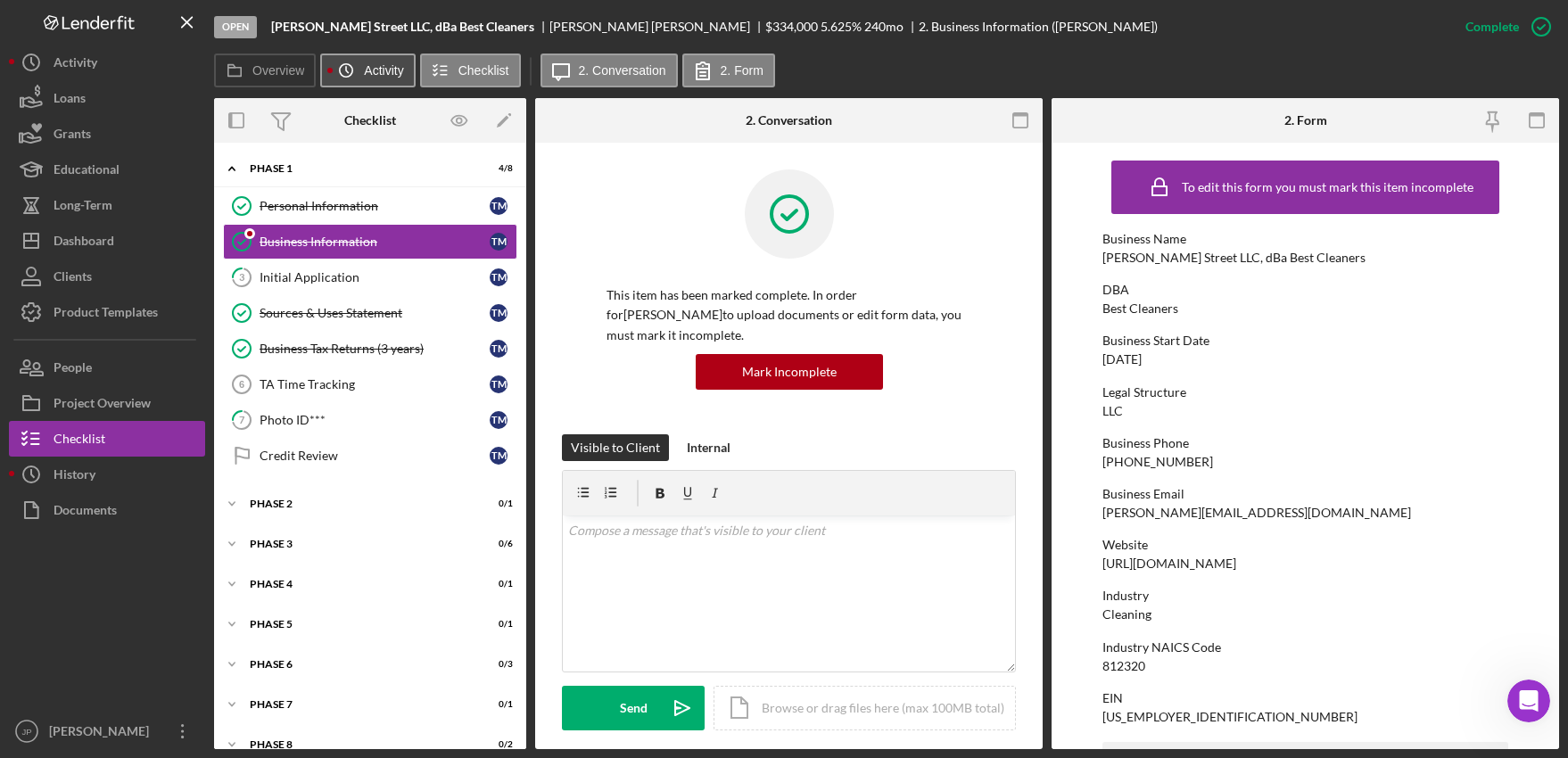
click at [386, 74] on label "Activity" at bounding box center [383, 70] width 39 height 14
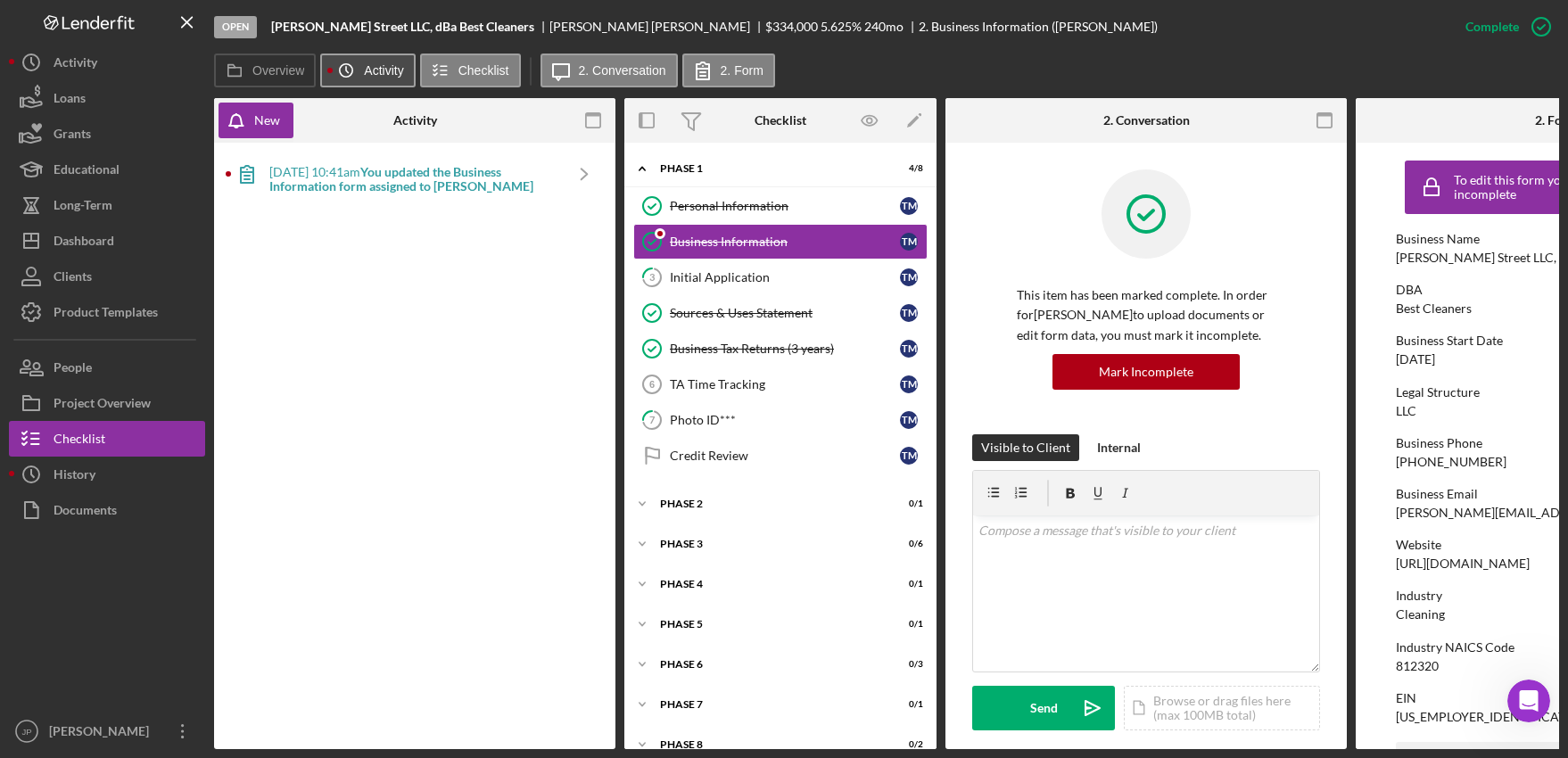
click at [388, 69] on label "Activity" at bounding box center [383, 70] width 39 height 14
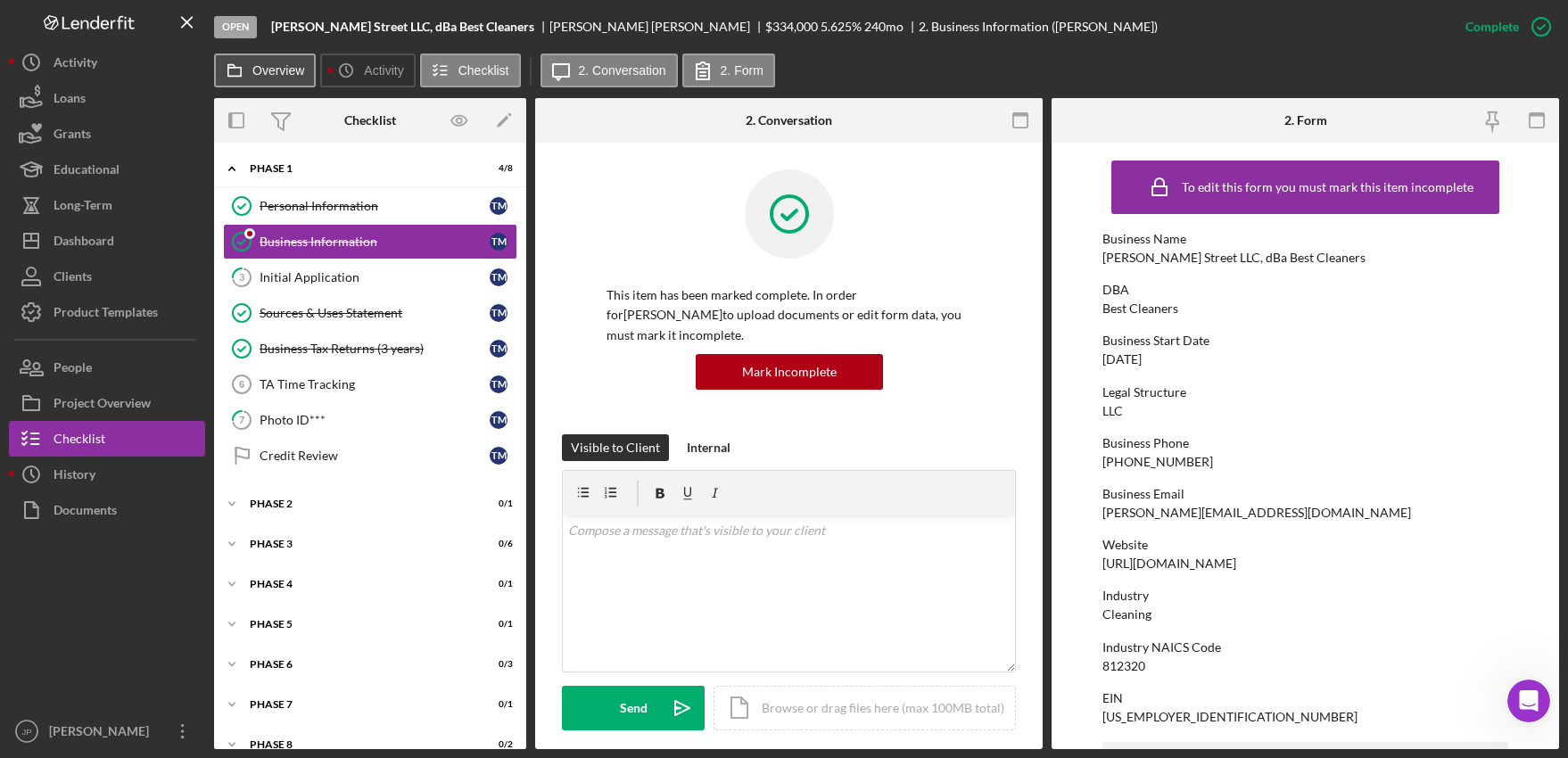
click at [287, 65] on label "Overview" at bounding box center [278, 70] width 52 height 14
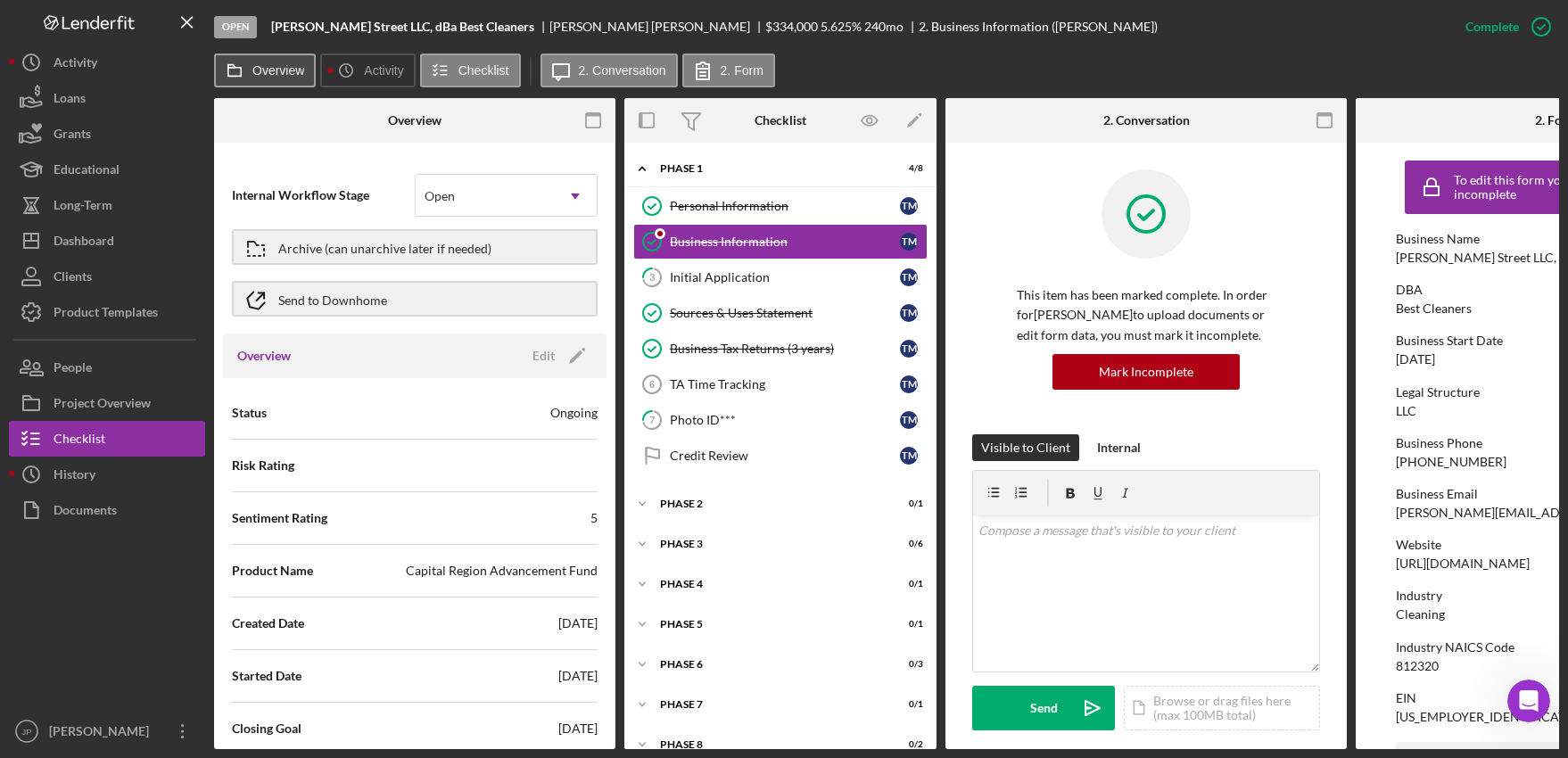
click at [287, 64] on label "Overview" at bounding box center [278, 70] width 52 height 14
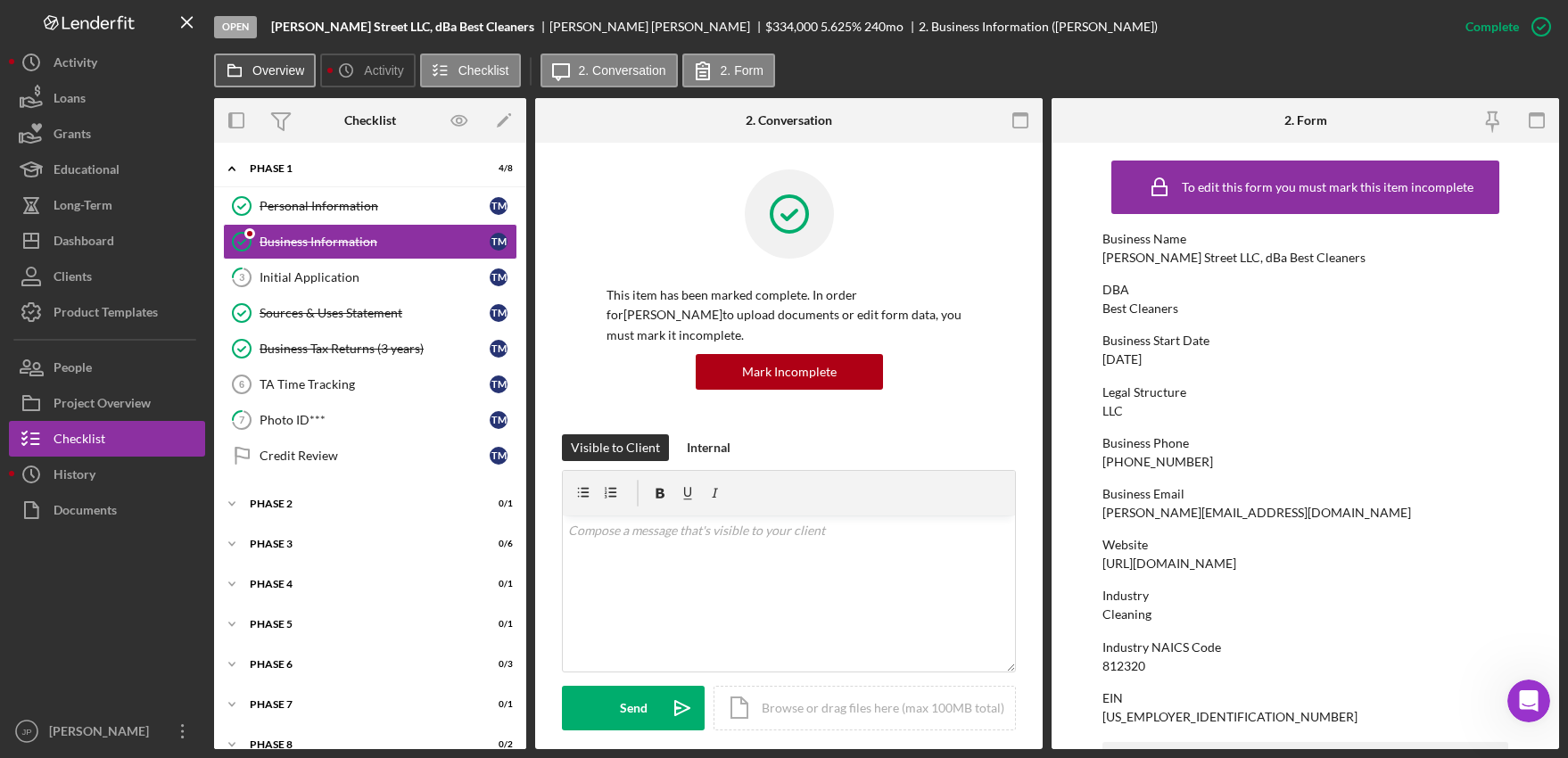
click at [290, 64] on label "Overview" at bounding box center [278, 70] width 52 height 14
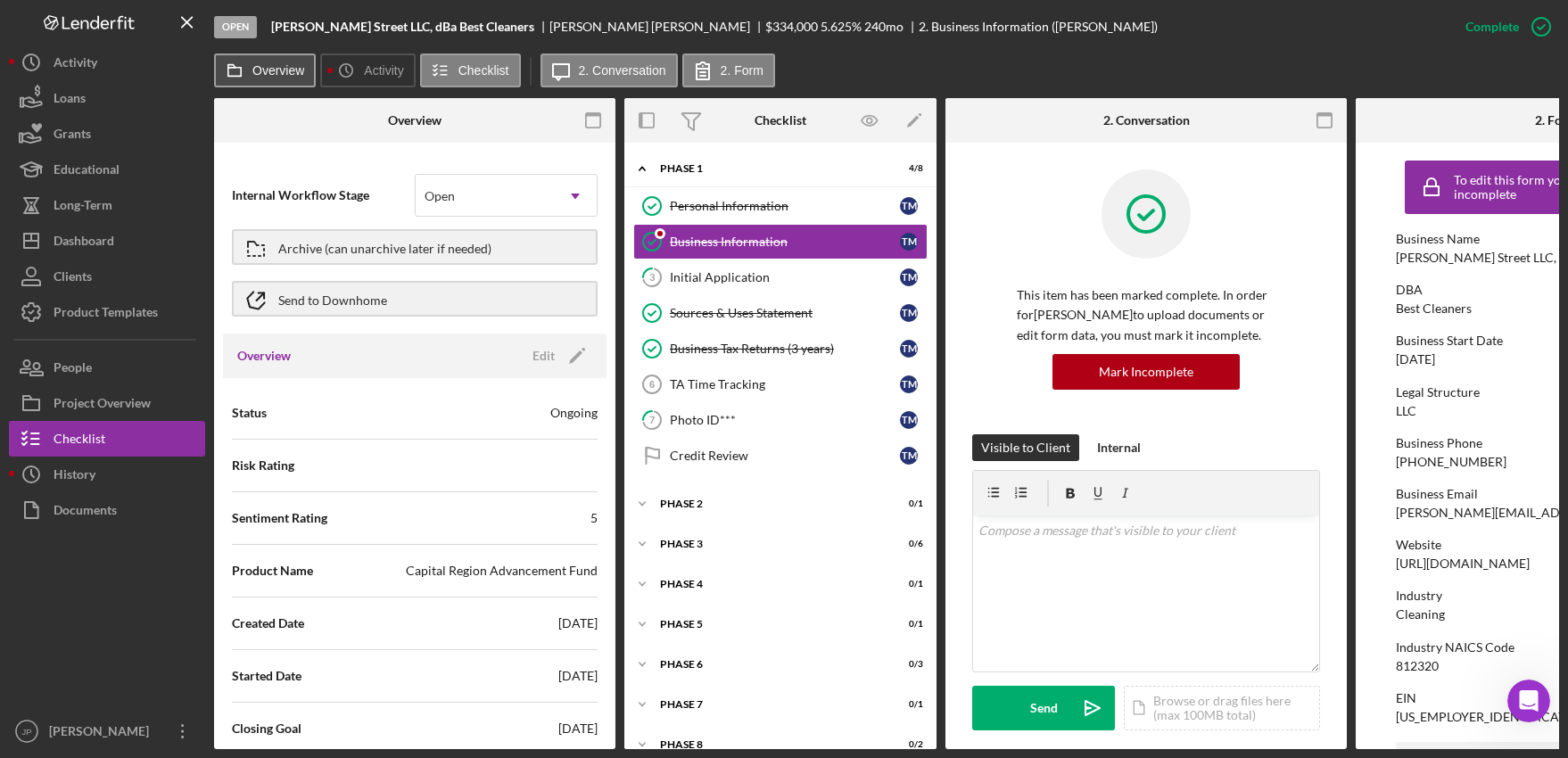
click at [290, 64] on label "Overview" at bounding box center [278, 70] width 52 height 14
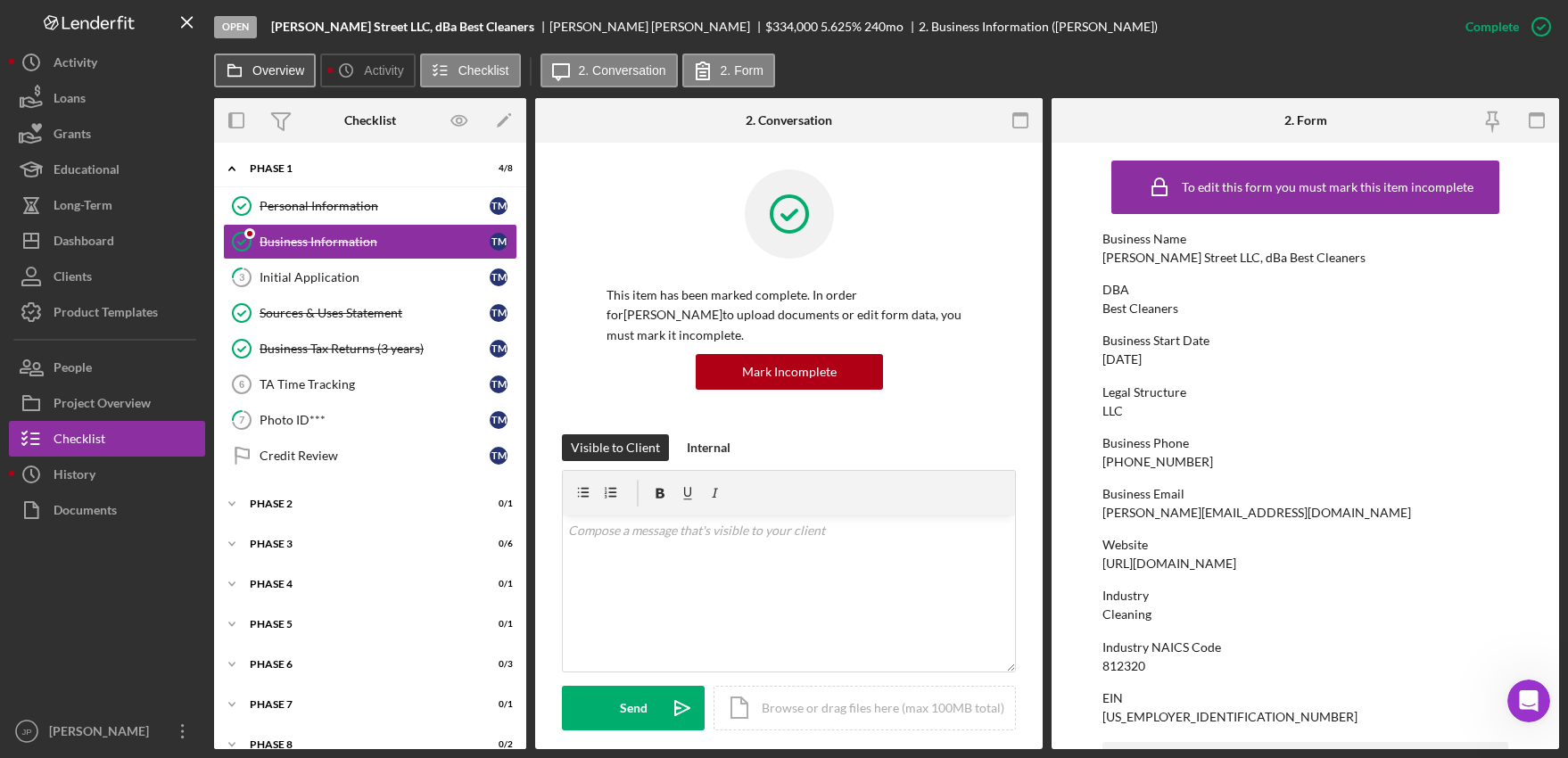
click at [258, 76] on label "Overview" at bounding box center [278, 70] width 52 height 14
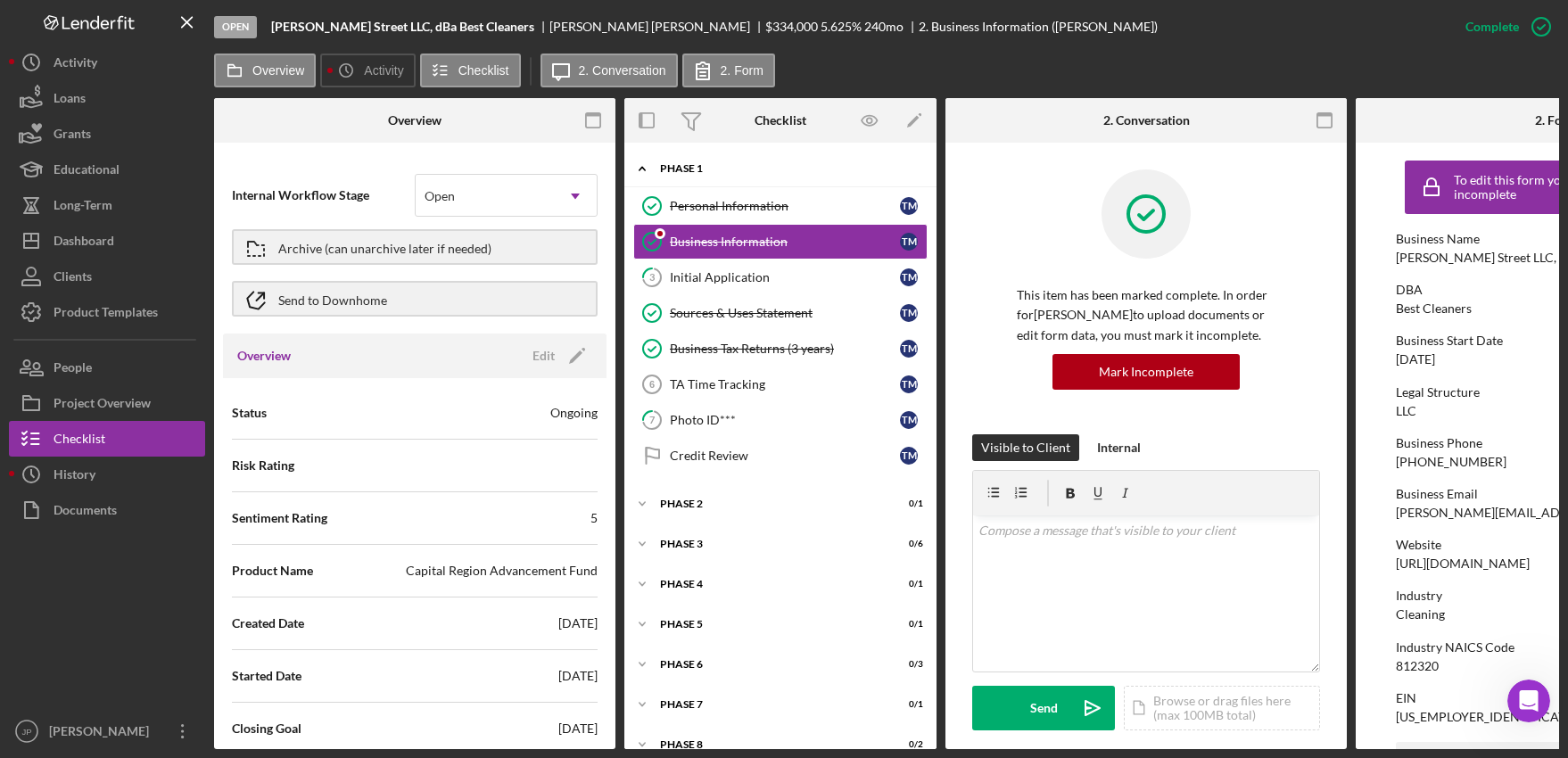
click at [680, 168] on div "Phase 1" at bounding box center [787, 168] width 254 height 11
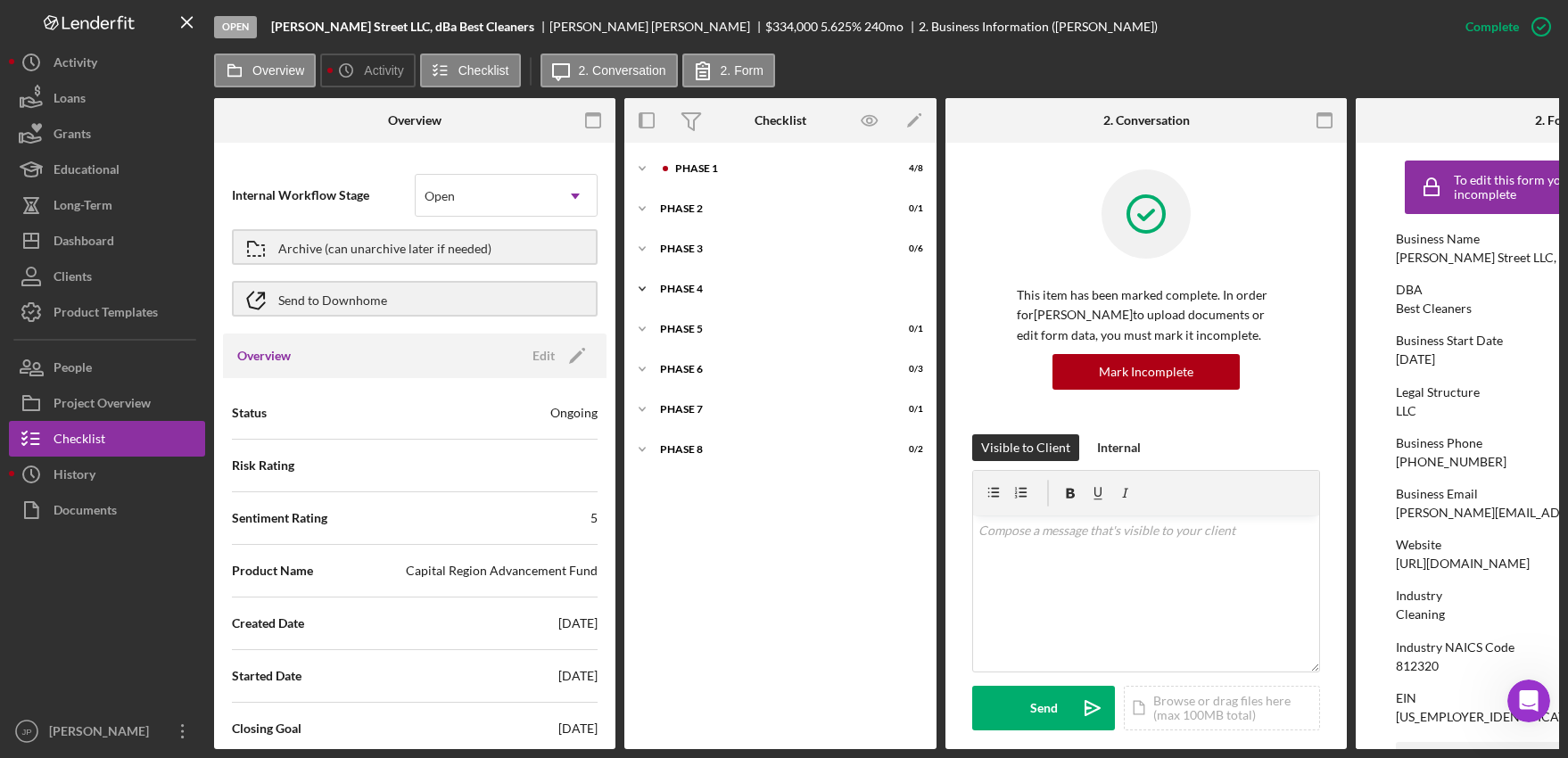
click at [675, 278] on div "Icon/Expander Phase 4 0 / 1" at bounding box center [780, 289] width 312 height 36
click at [675, 279] on div "Icon/Expander Phase 4 0 / 1" at bounding box center [780, 290] width 312 height 36
click at [685, 247] on div "Phase 3" at bounding box center [787, 249] width 254 height 11
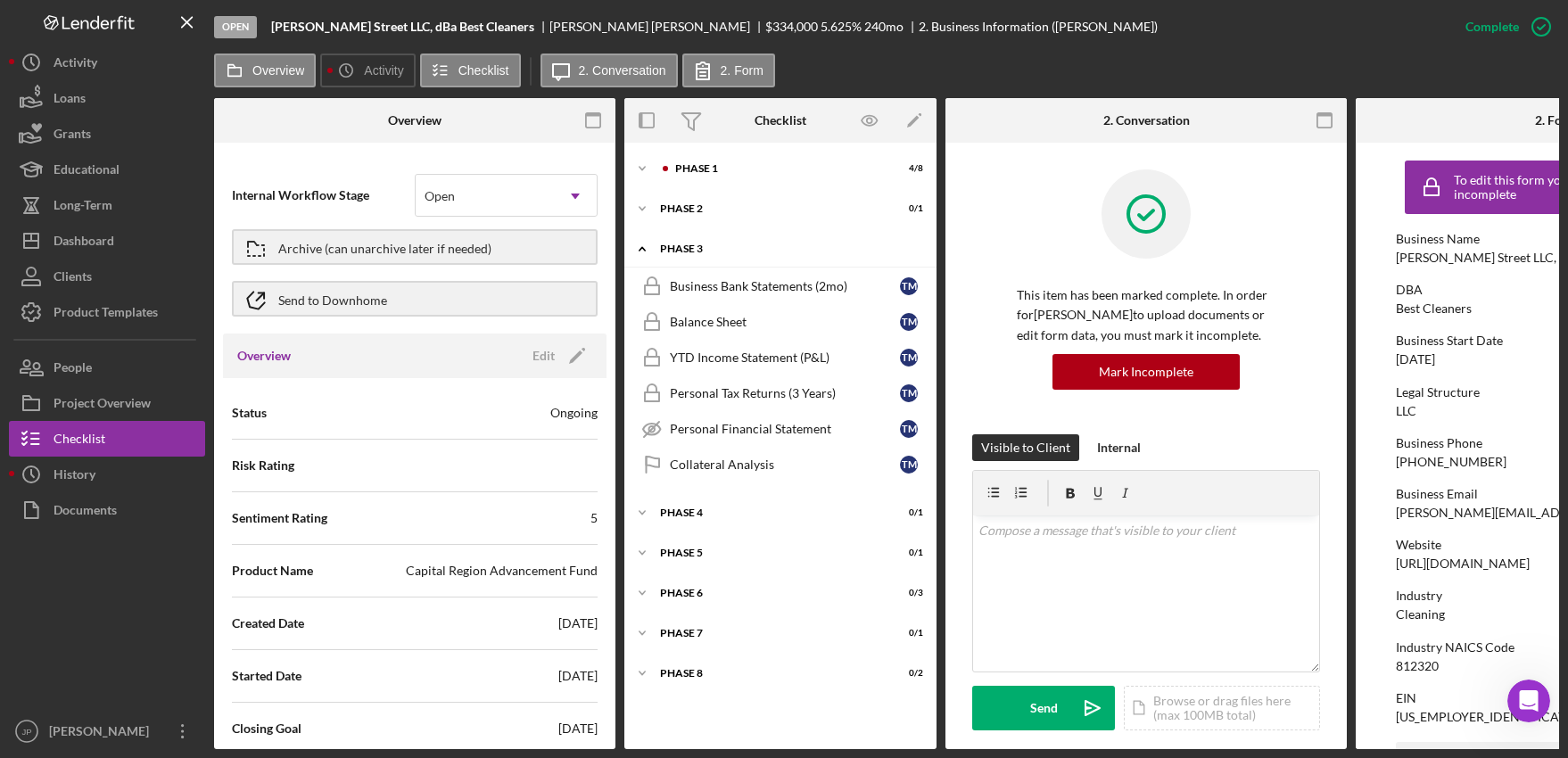
click at [686, 246] on div "Phase 3" at bounding box center [787, 249] width 254 height 11
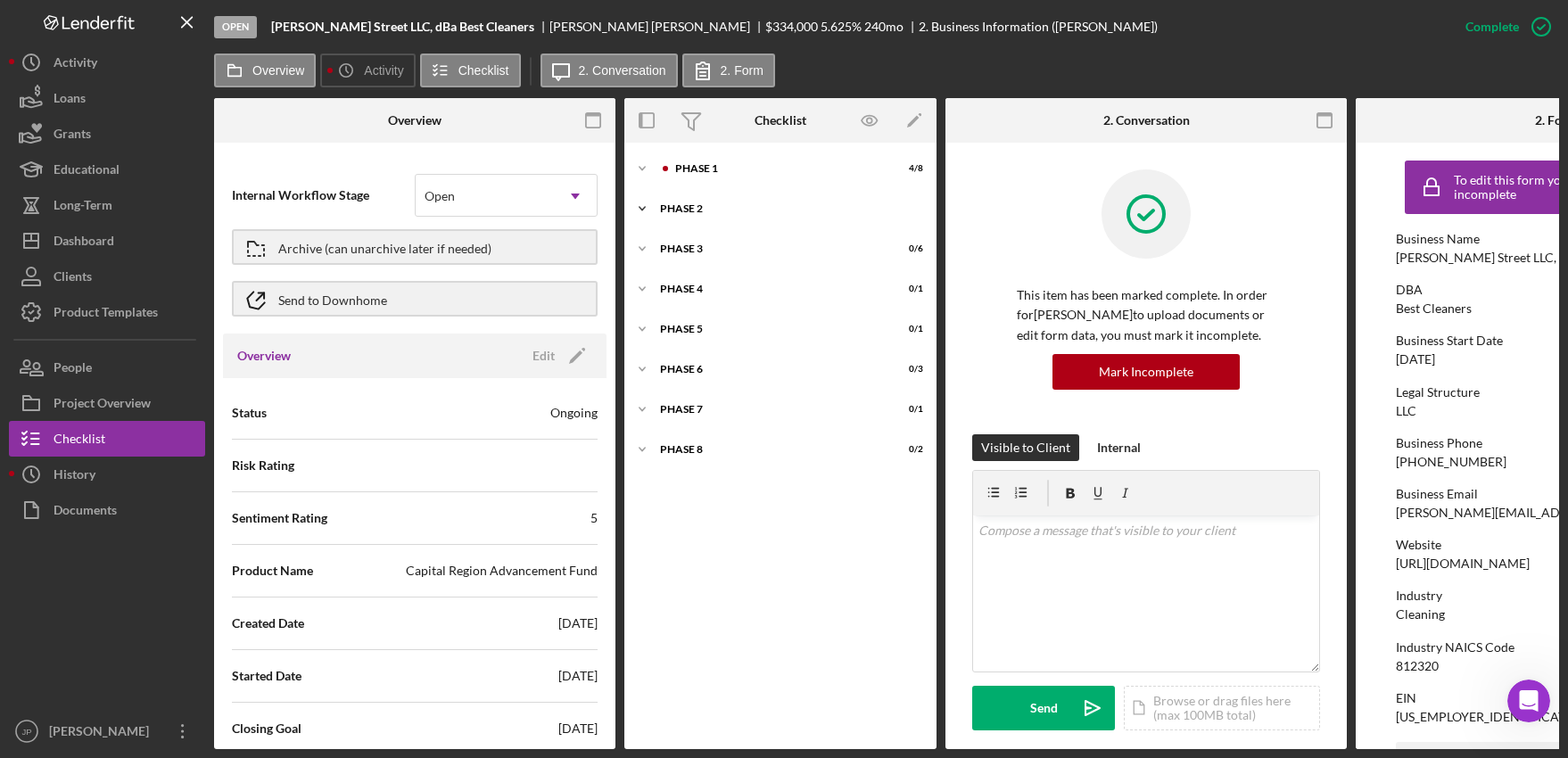
click at [682, 202] on div "Icon/Expander Phase 2 0 / 1" at bounding box center [780, 208] width 312 height 36
click at [682, 210] on div "Phase 2" at bounding box center [787, 208] width 254 height 11
click at [684, 325] on div "Phase 5" at bounding box center [787, 328] width 254 height 11
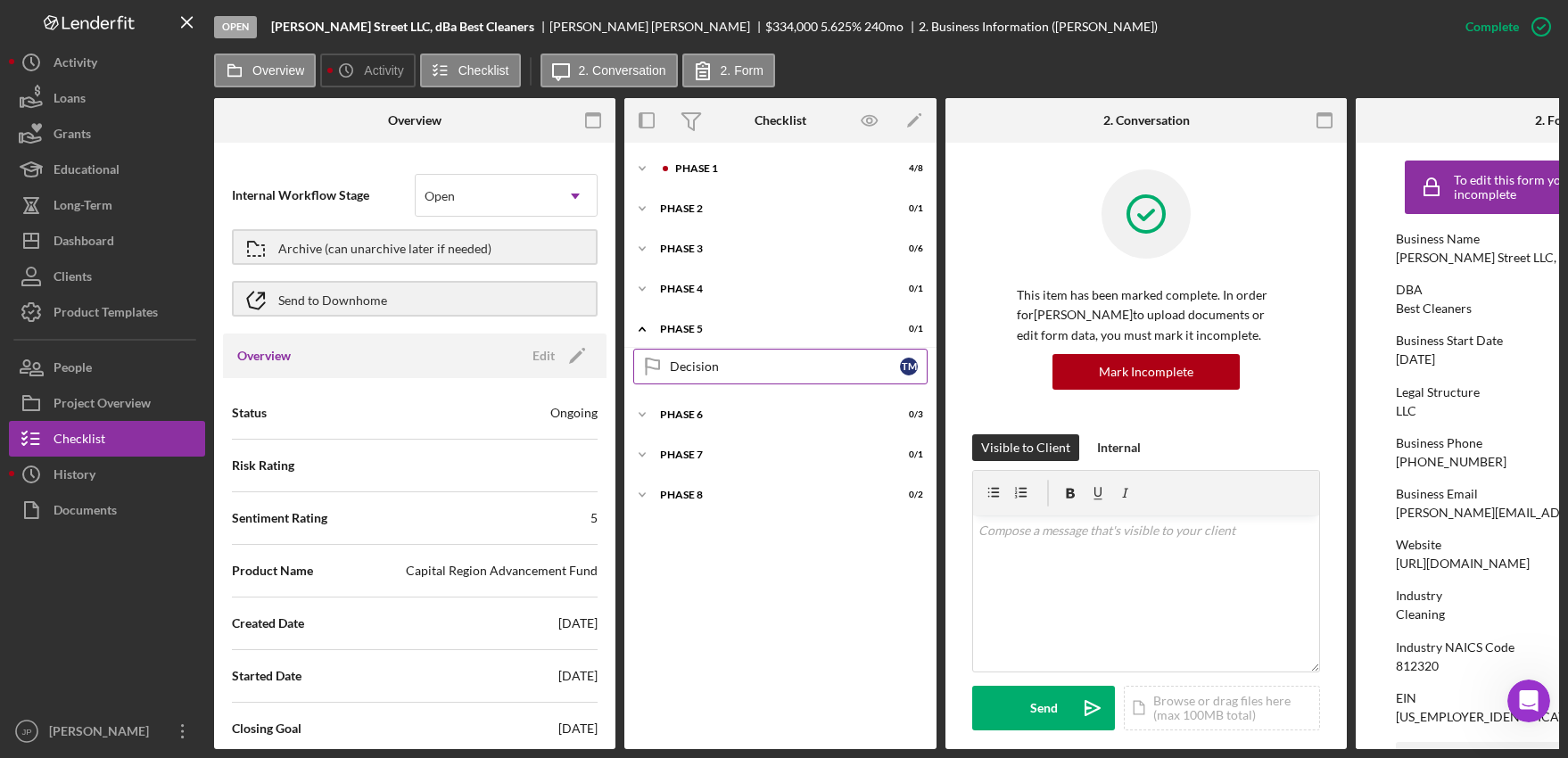
click at [687, 368] on div "Decision" at bounding box center [785, 367] width 230 height 14
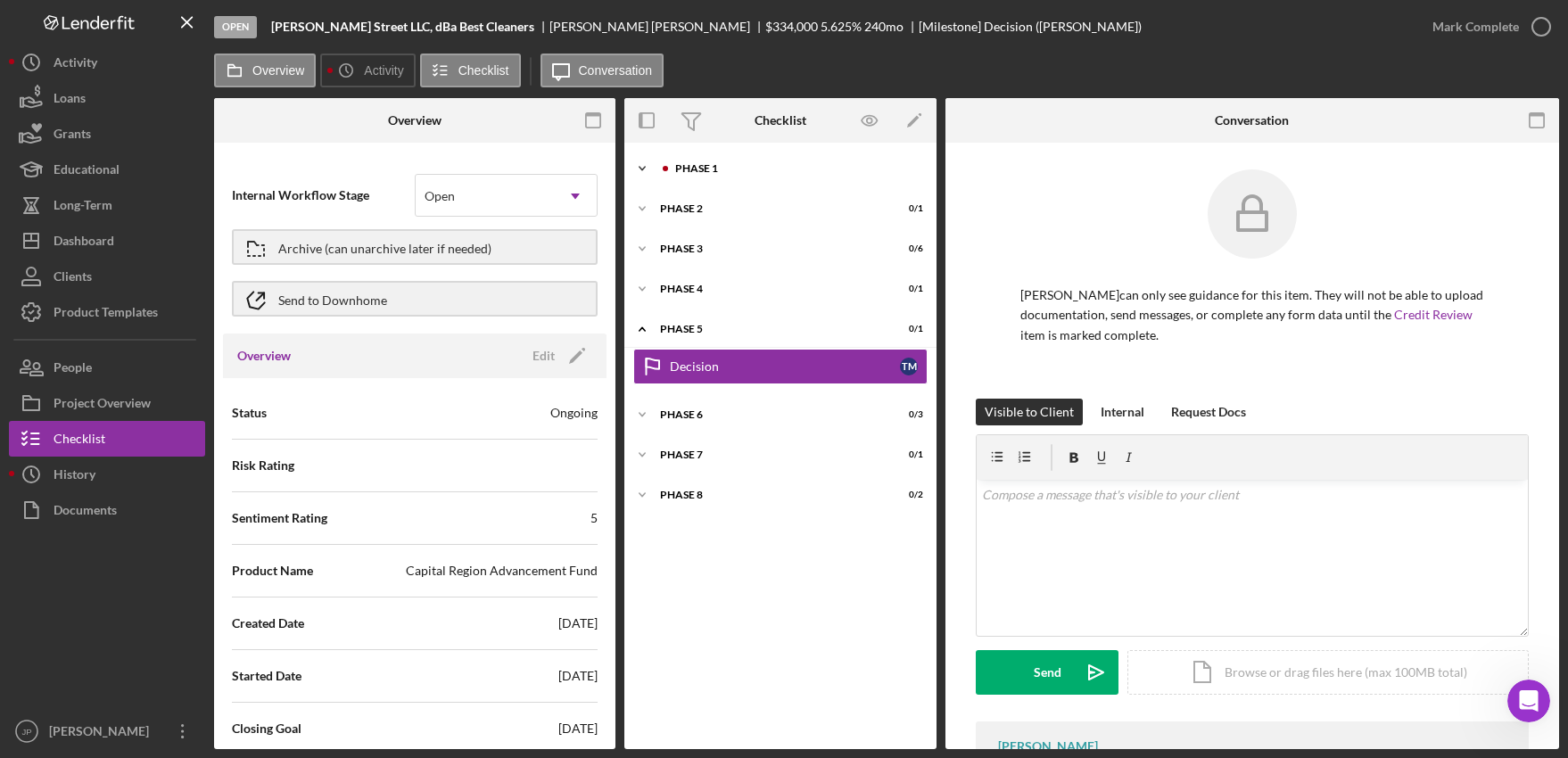
click at [694, 167] on div "Phase 1" at bounding box center [795, 168] width 239 height 11
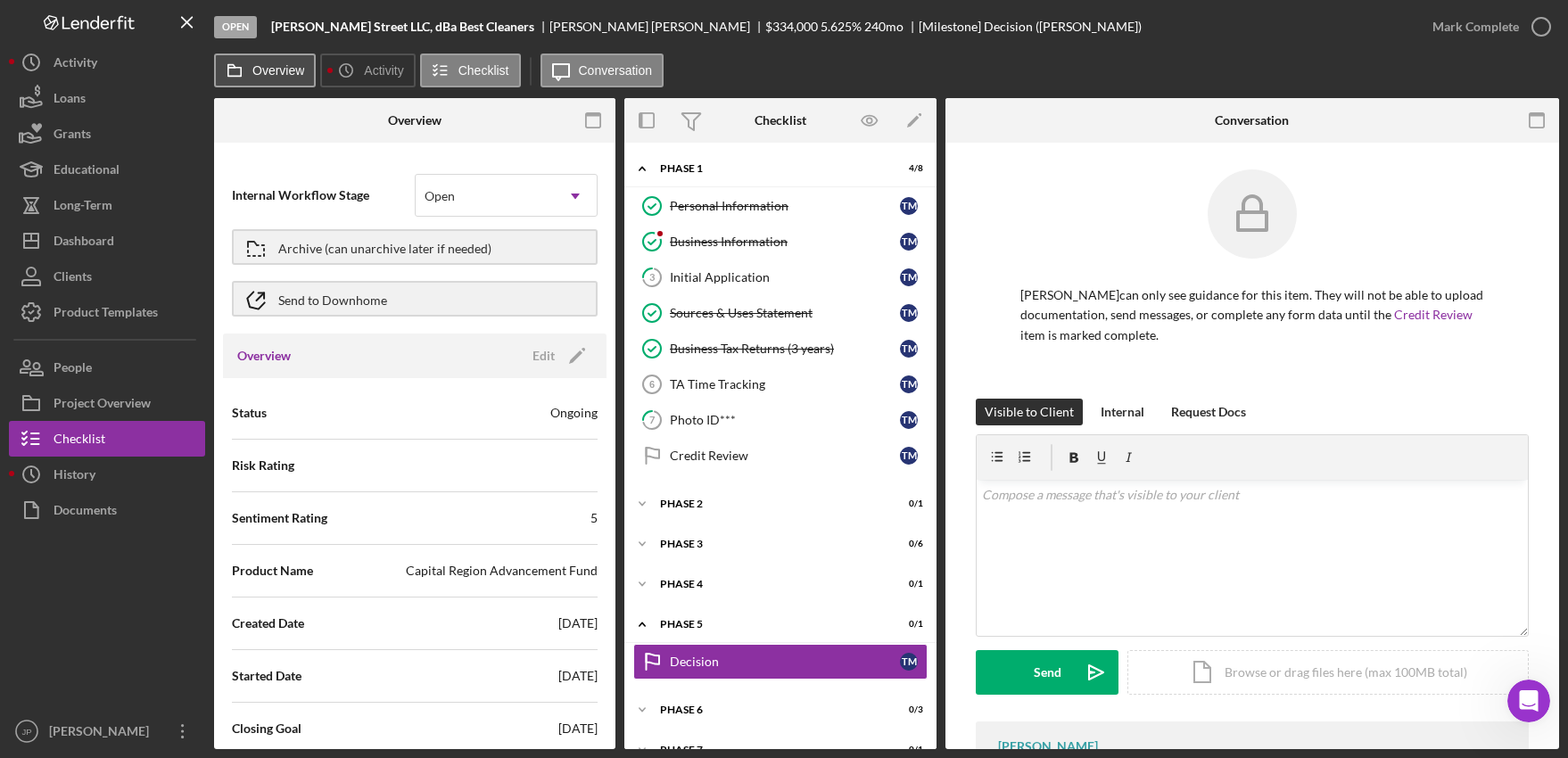
click at [273, 75] on label "Overview" at bounding box center [278, 70] width 52 height 14
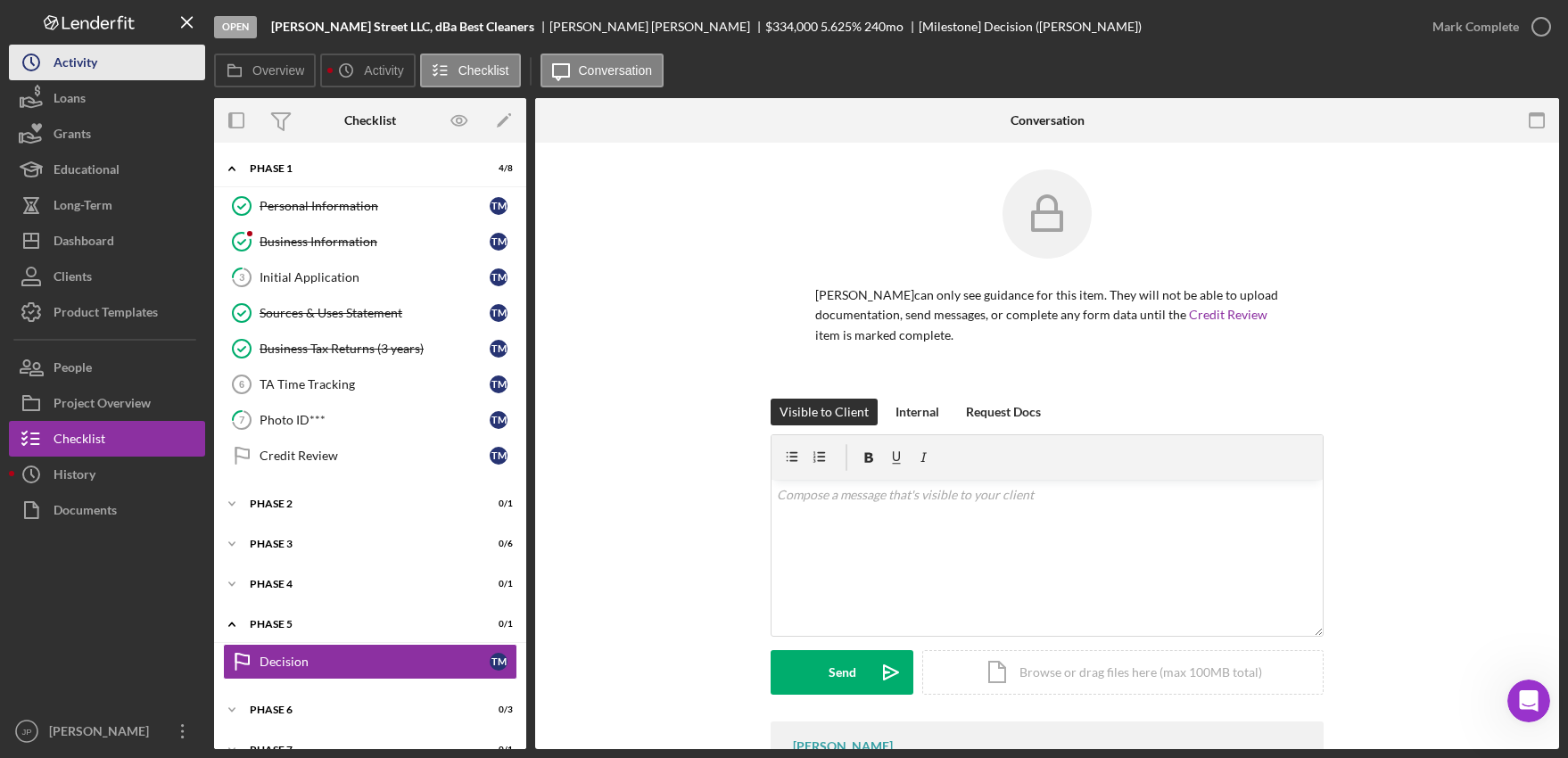
click at [83, 67] on div "Activity" at bounding box center [76, 64] width 44 height 40
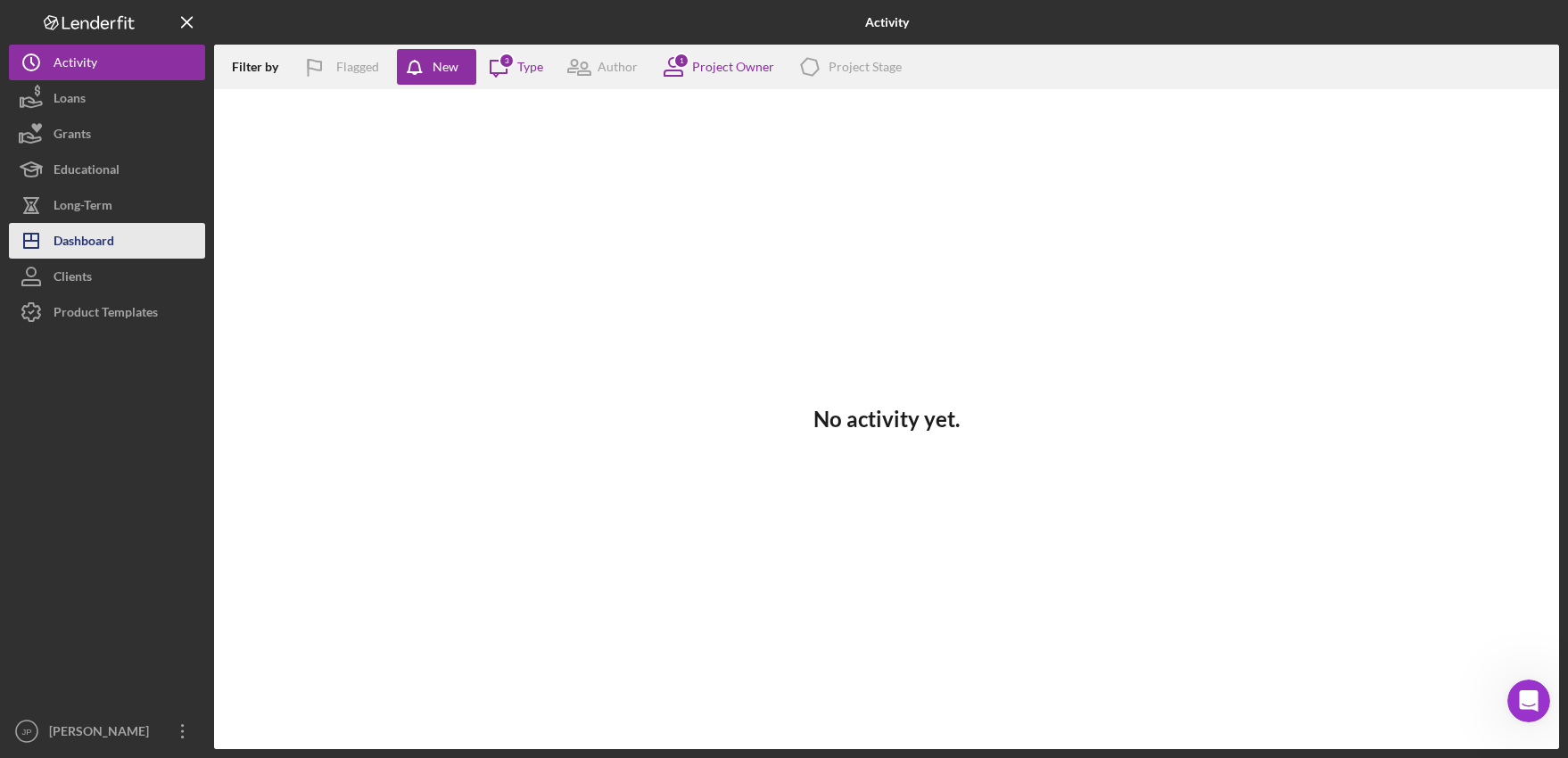
click at [91, 241] on div "Dashboard" at bounding box center [83, 243] width 60 height 40
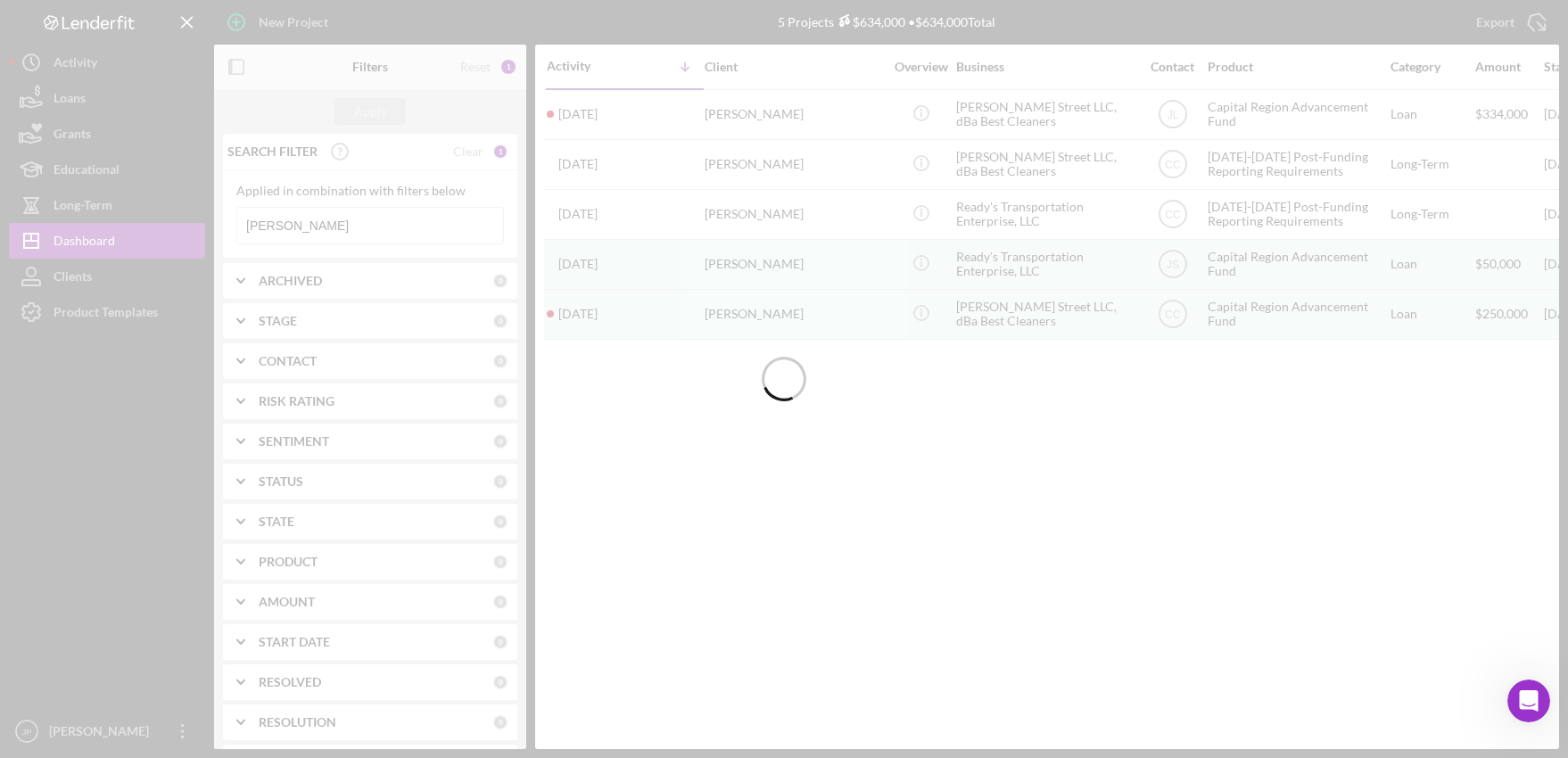
click at [289, 226] on div at bounding box center [784, 379] width 1568 height 758
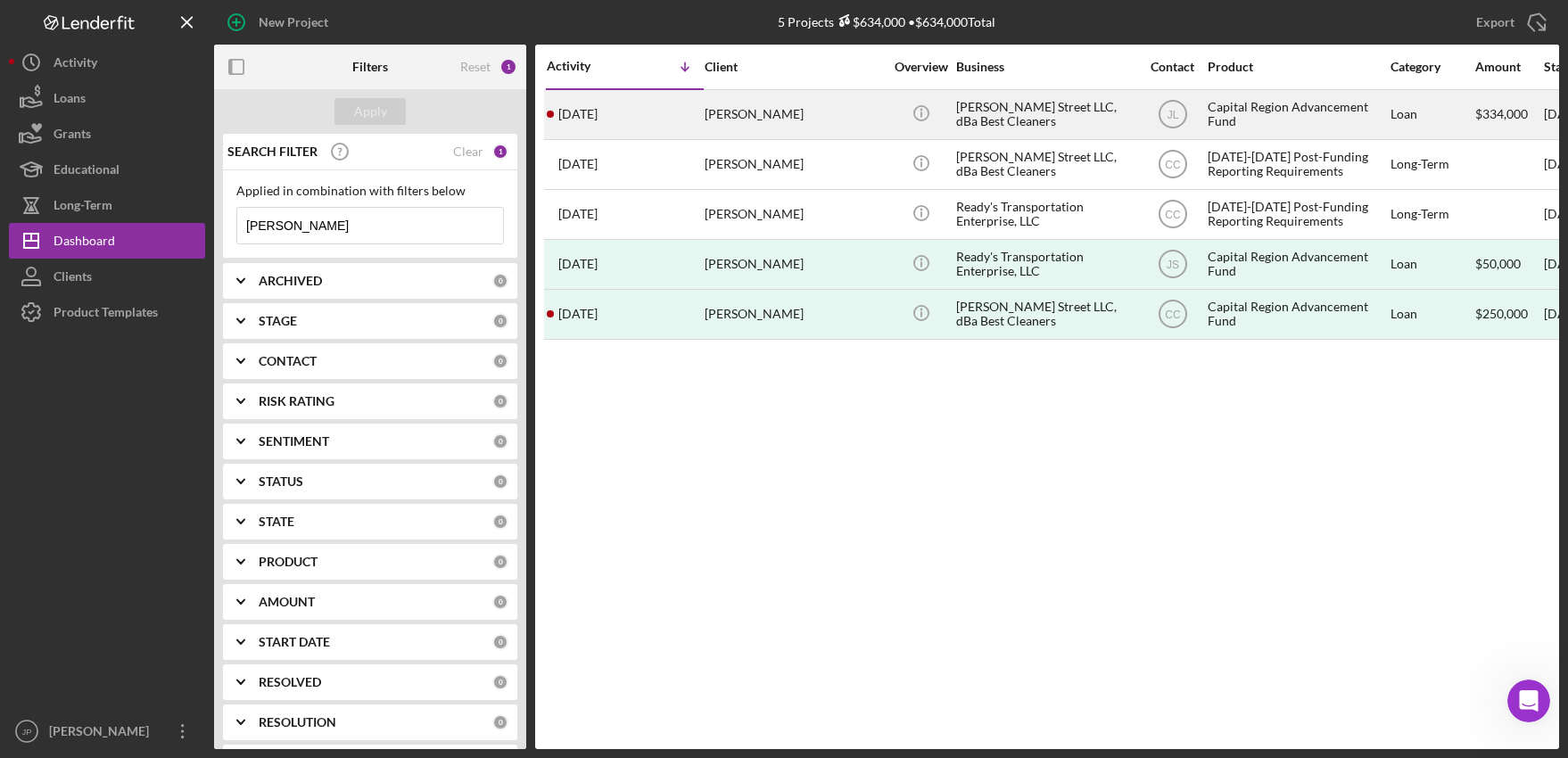
click at [1235, 107] on div "Capital Region Advancement Fund" at bounding box center [1297, 114] width 178 height 47
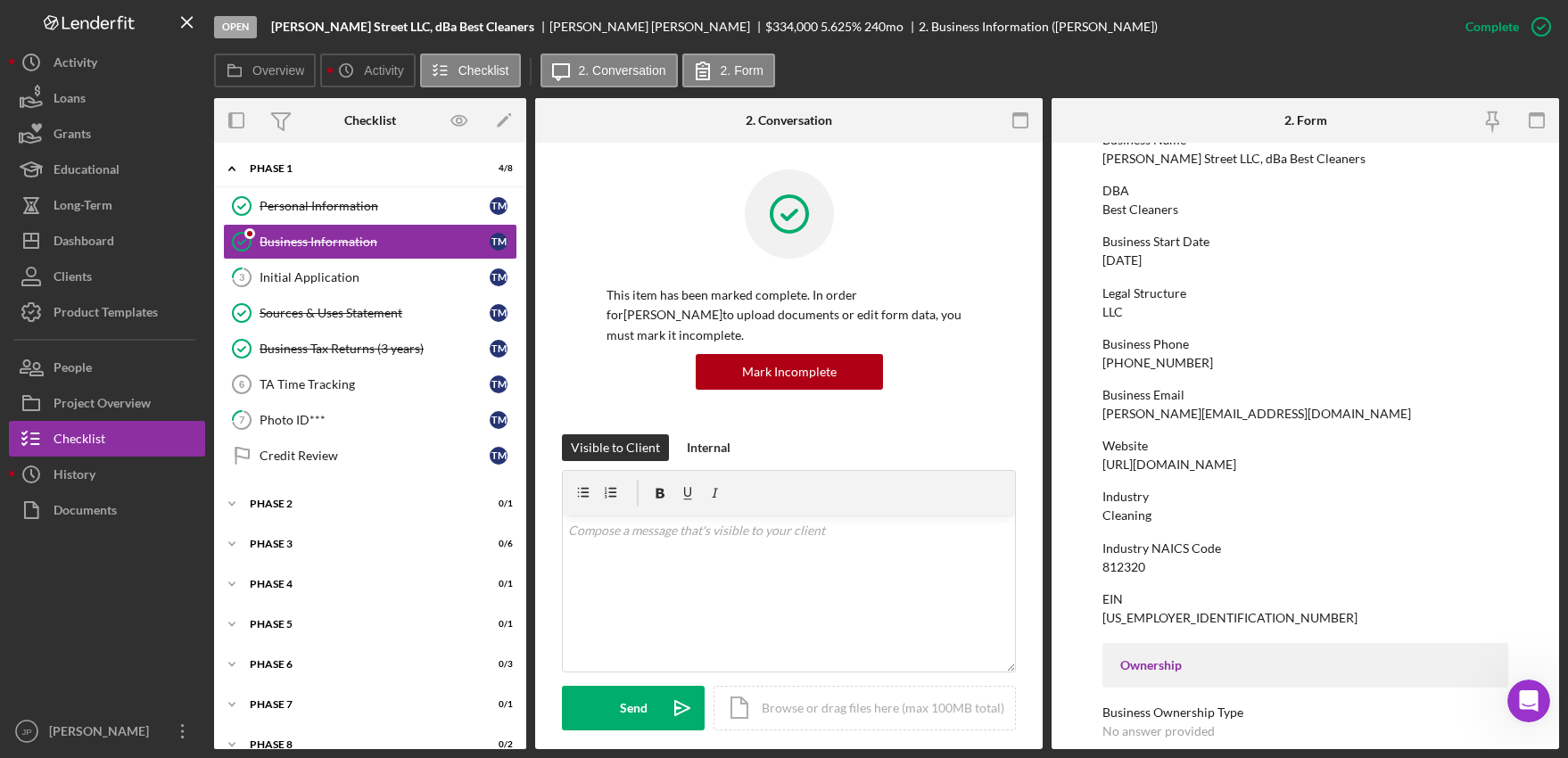
scroll to position [268, 0]
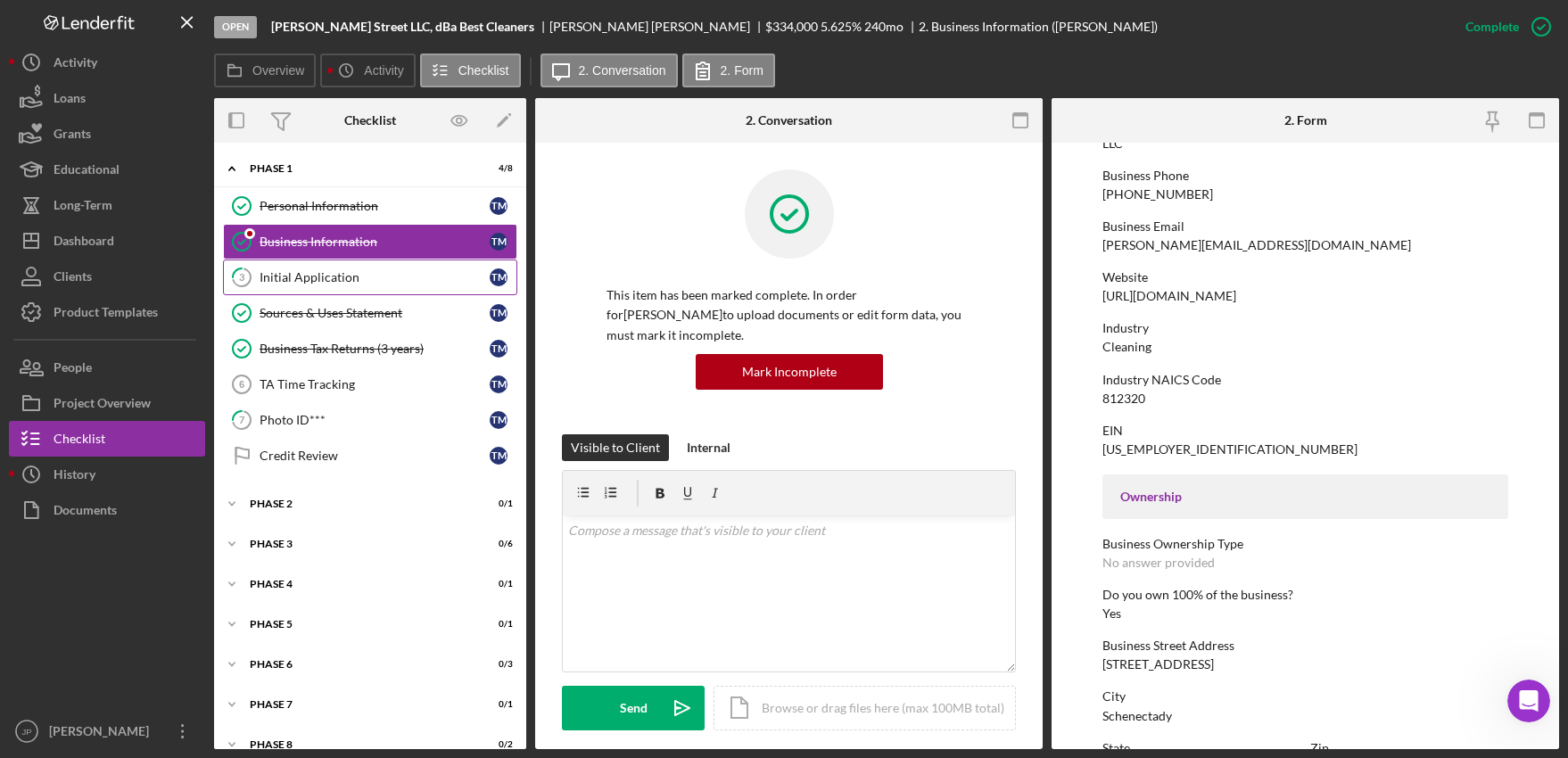
click at [328, 277] on div "Initial Application" at bounding box center [374, 277] width 230 height 14
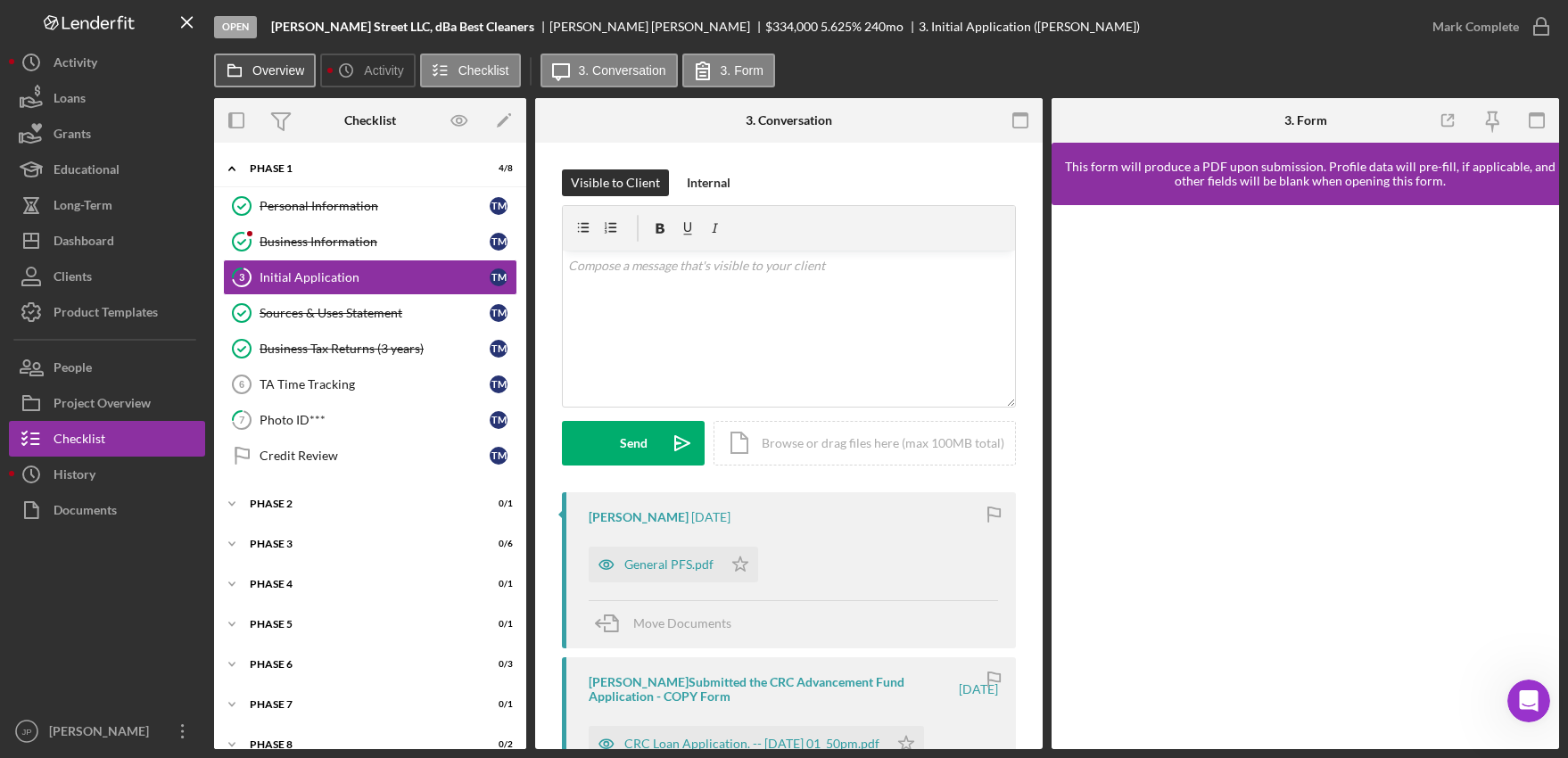
click at [259, 67] on label "Overview" at bounding box center [278, 70] width 52 height 14
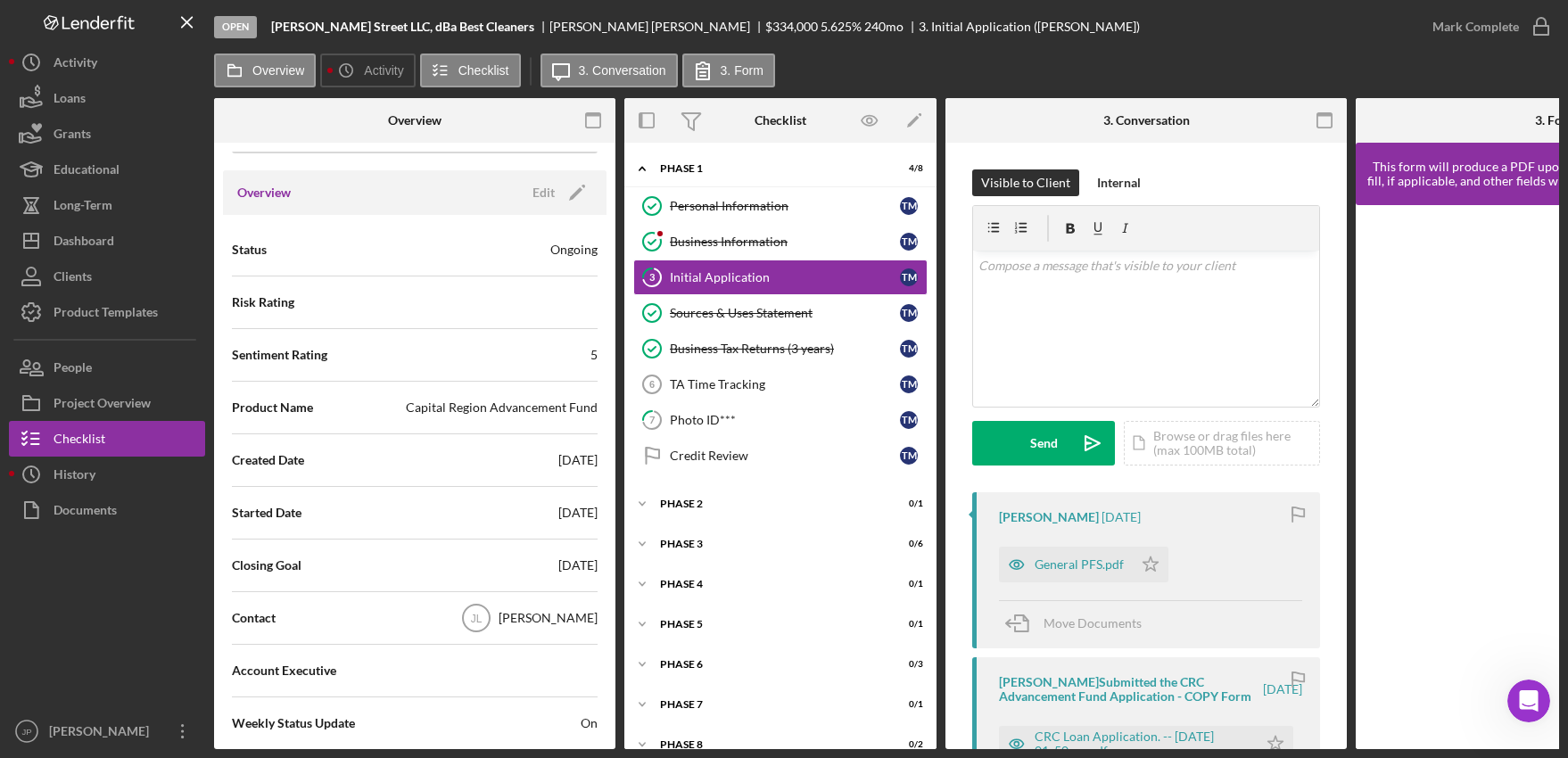
scroll to position [178, 0]
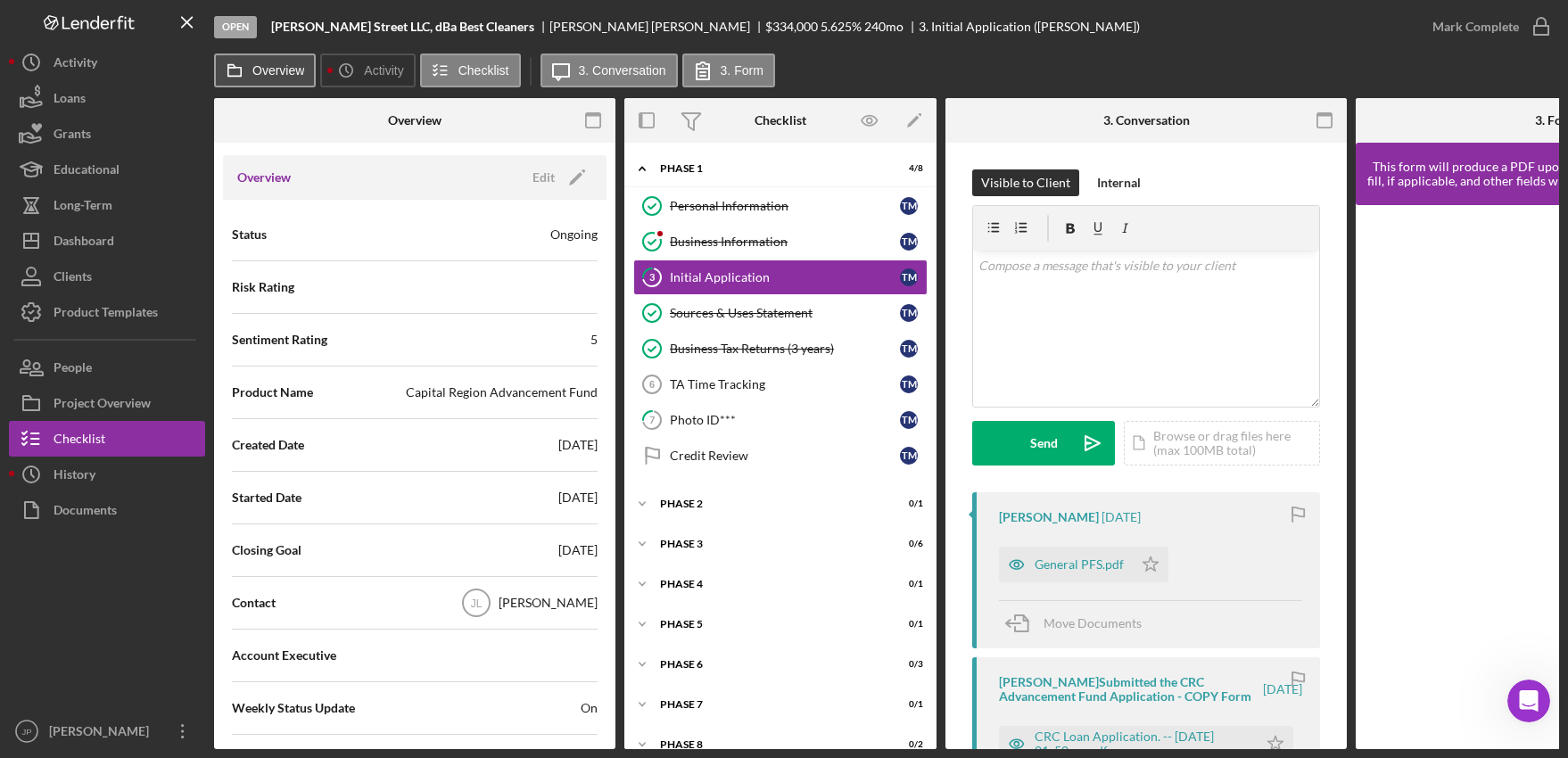
click at [266, 70] on label "Overview" at bounding box center [278, 70] width 52 height 14
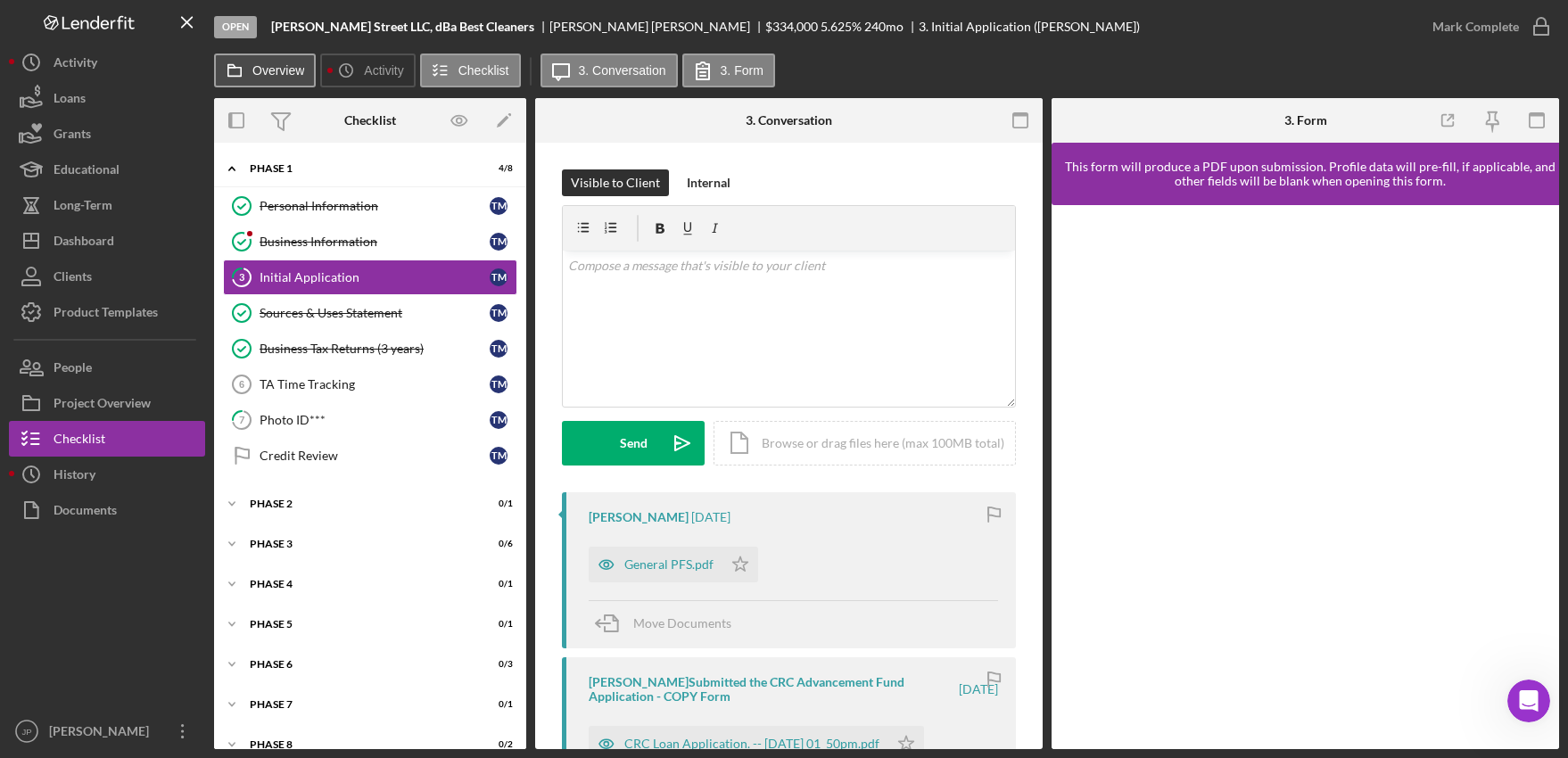
click at [260, 63] on label "Overview" at bounding box center [278, 70] width 52 height 14
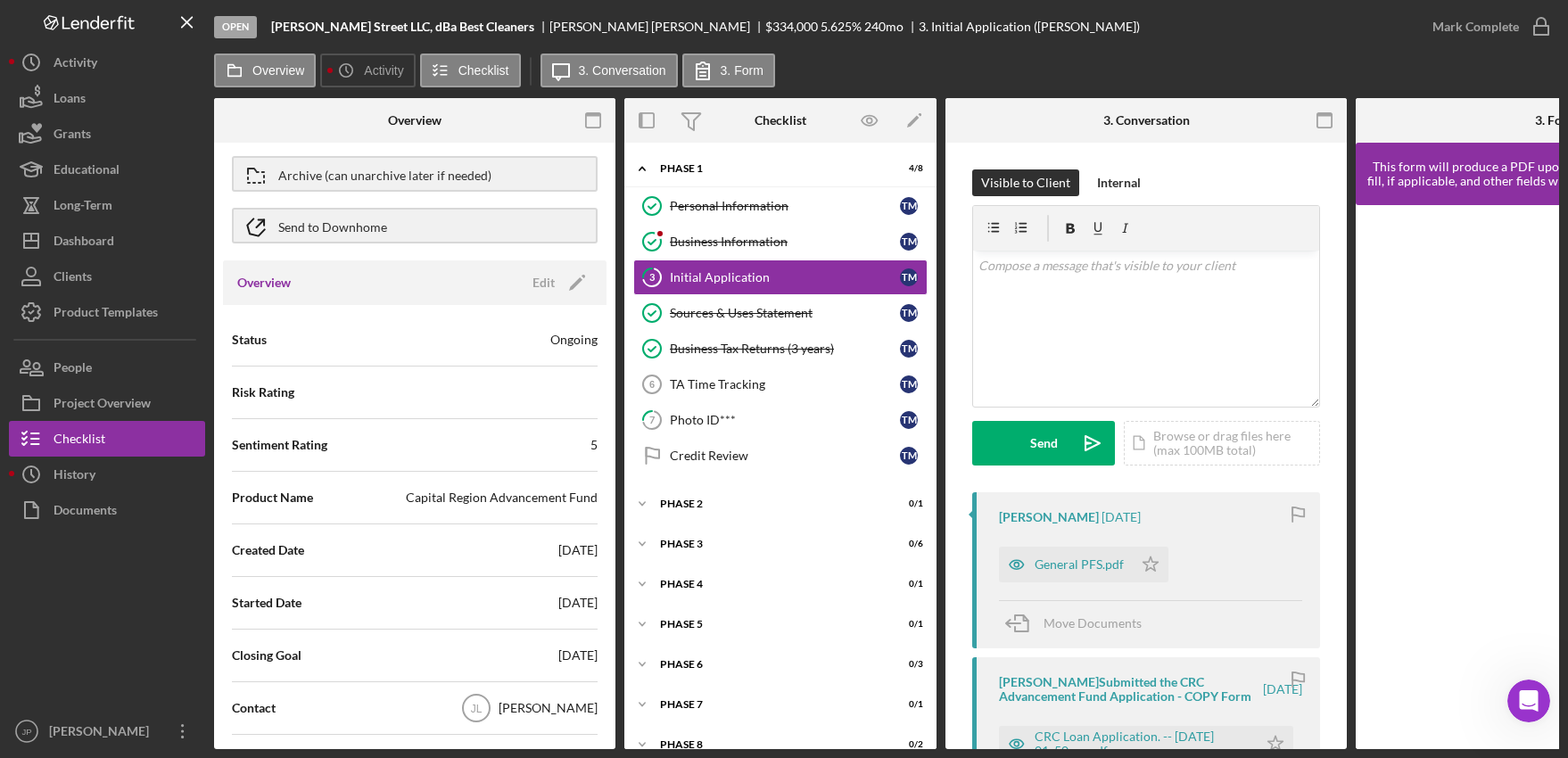
scroll to position [0, 0]
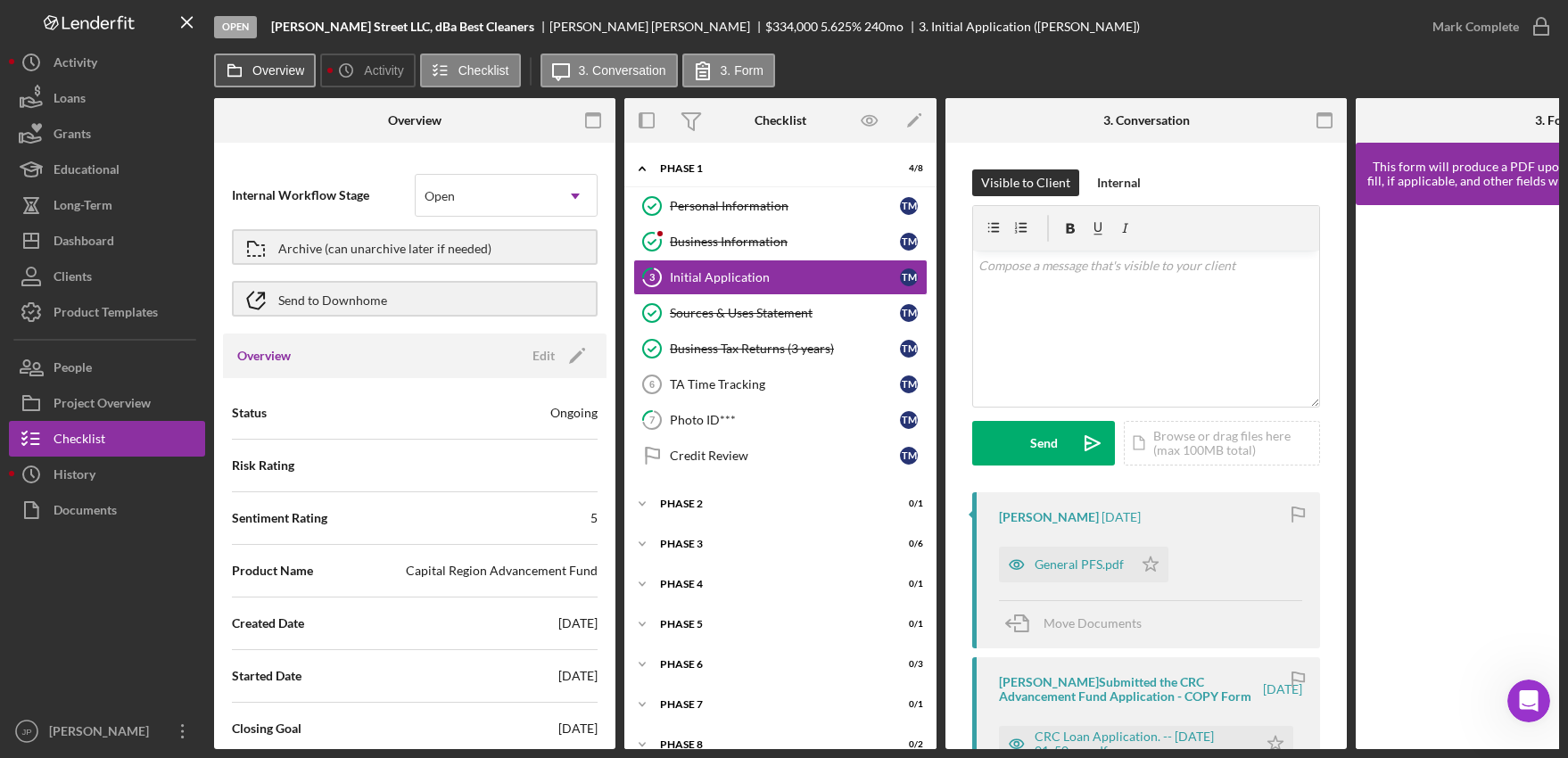
click at [273, 73] on label "Overview" at bounding box center [278, 70] width 52 height 14
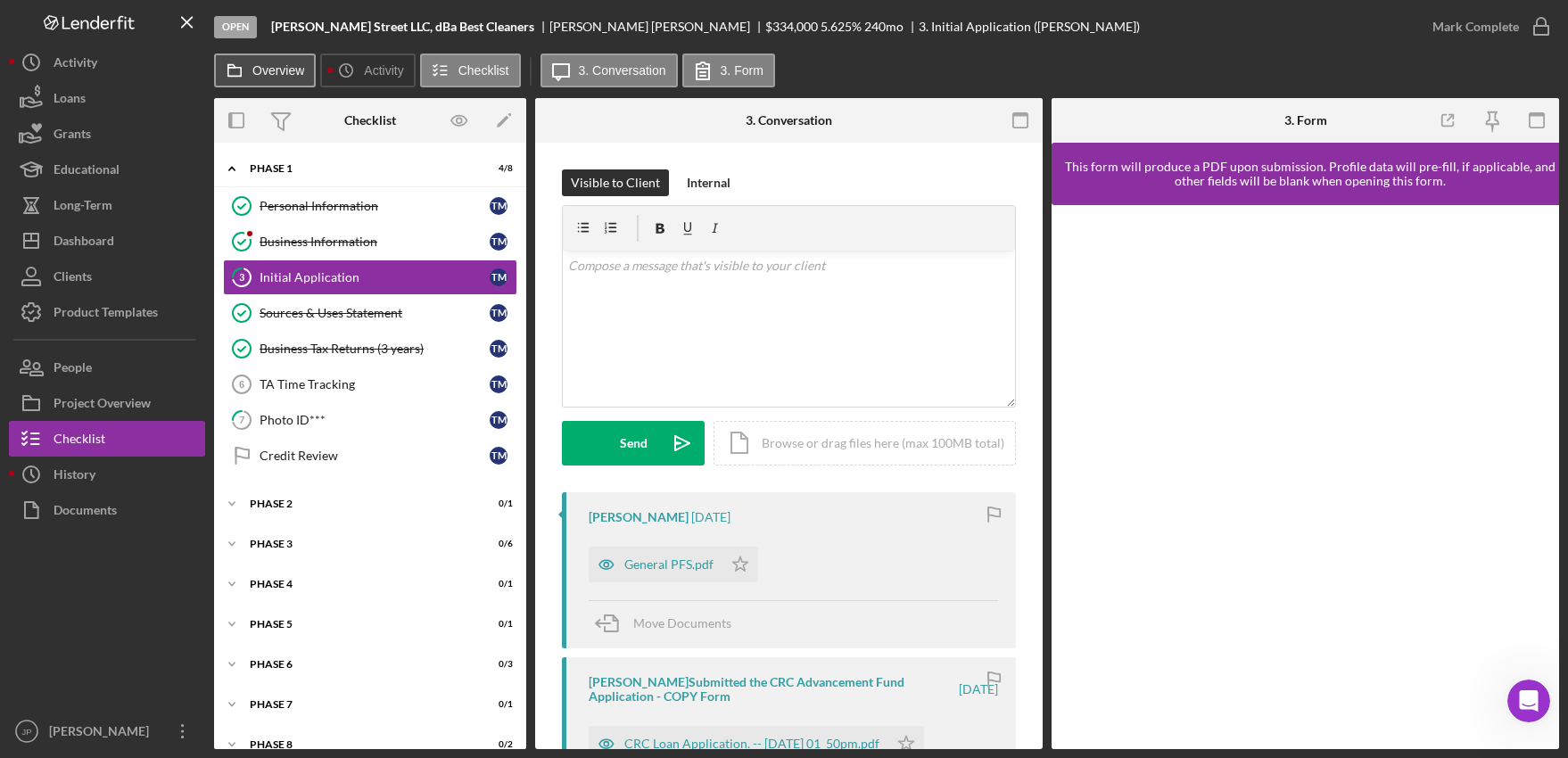
click at [271, 70] on label "Overview" at bounding box center [278, 70] width 52 height 14
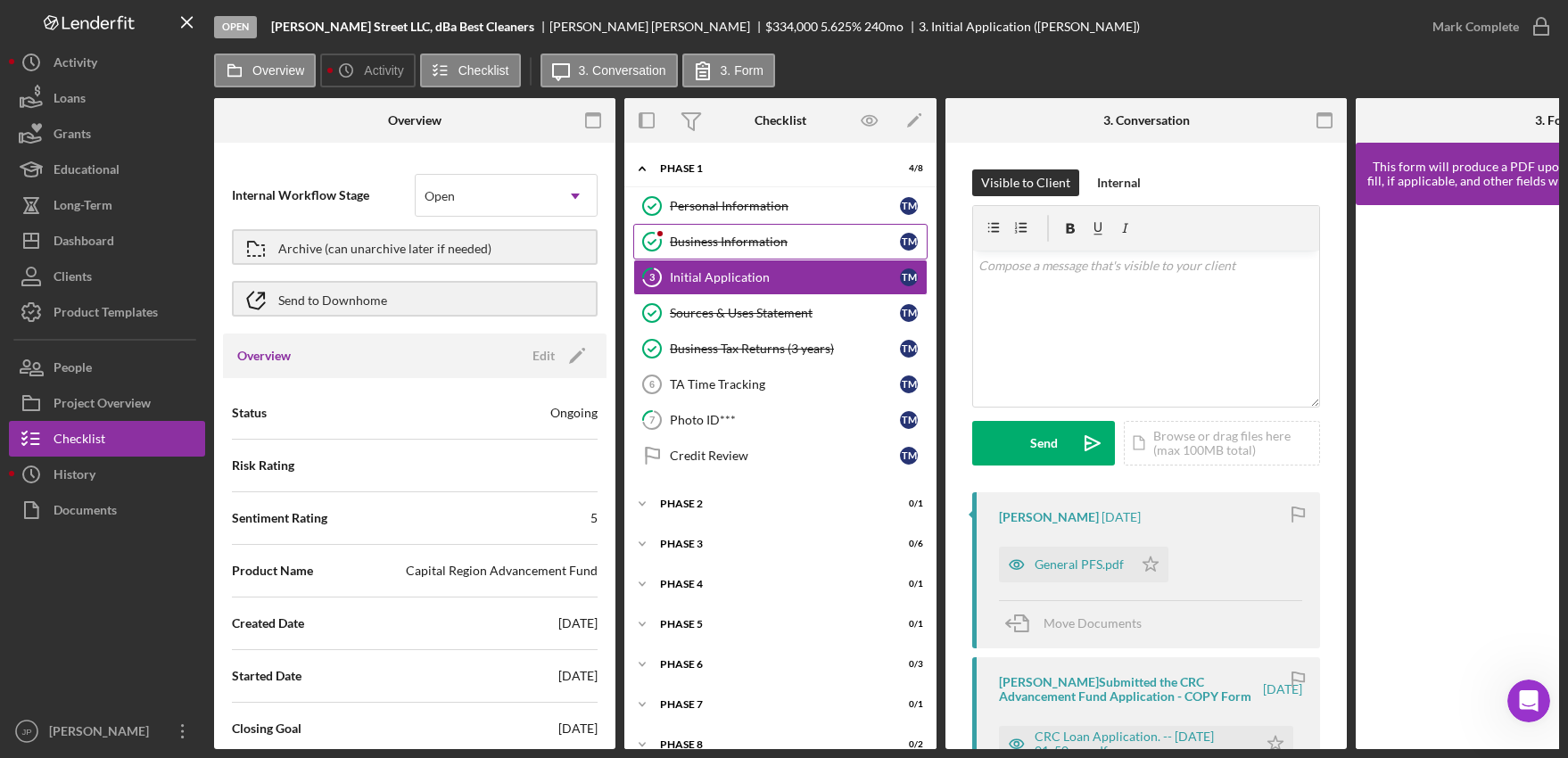
click at [701, 248] on div "Business Information" at bounding box center [785, 241] width 230 height 14
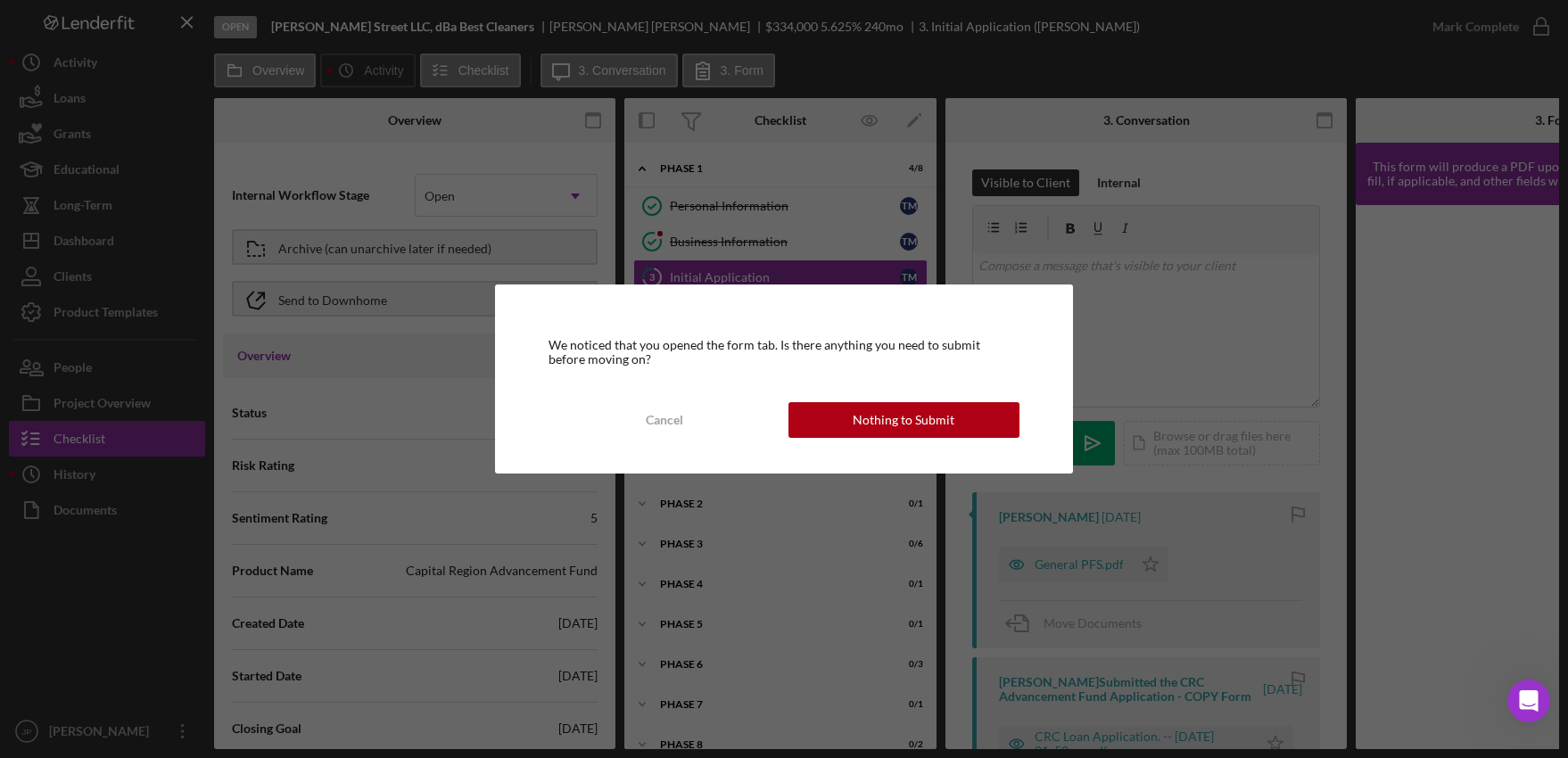
click at [836, 417] on button "Nothing to Submit" at bounding box center [904, 419] width 231 height 36
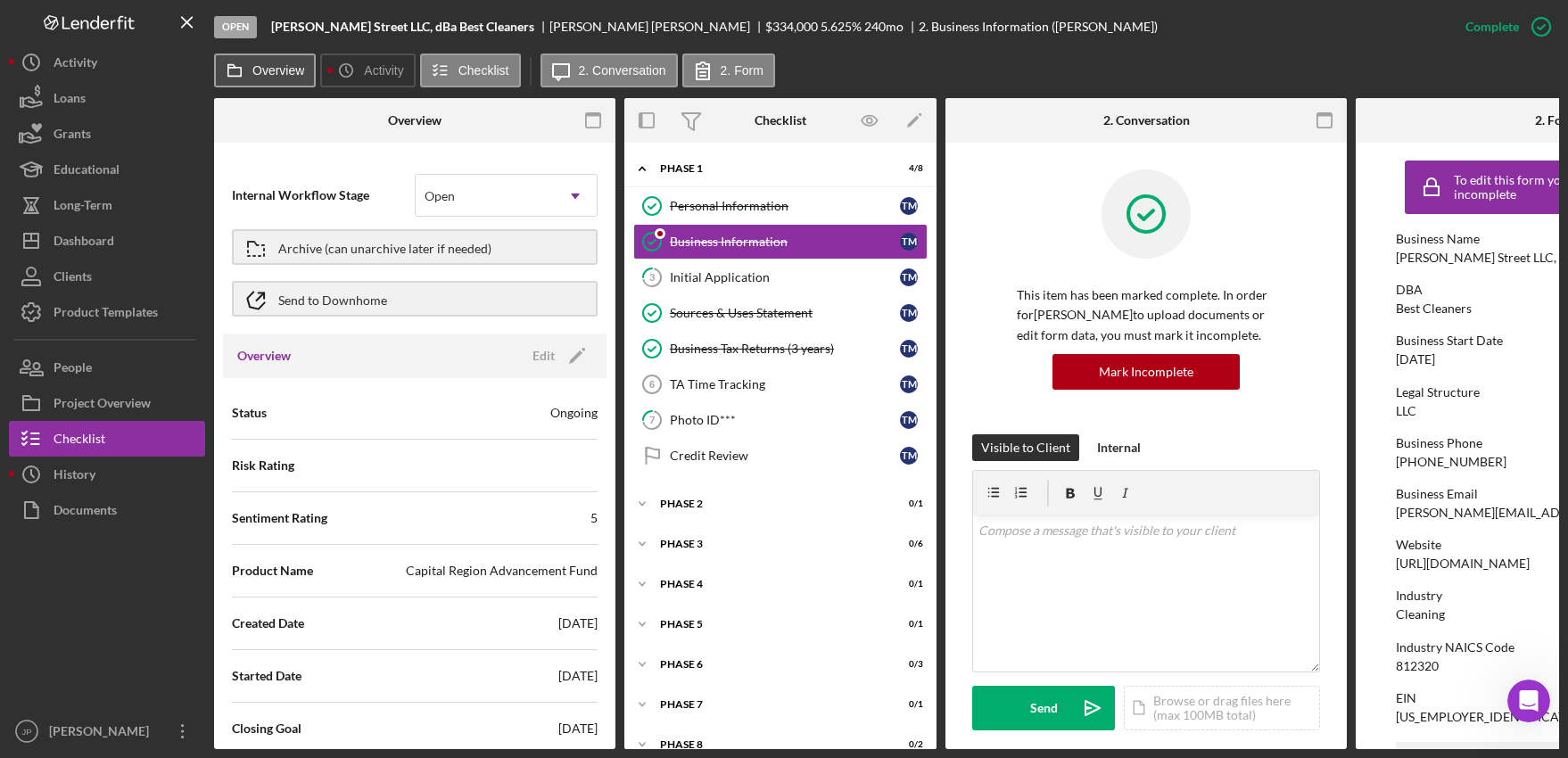
click at [280, 77] on label "Overview" at bounding box center [278, 70] width 52 height 14
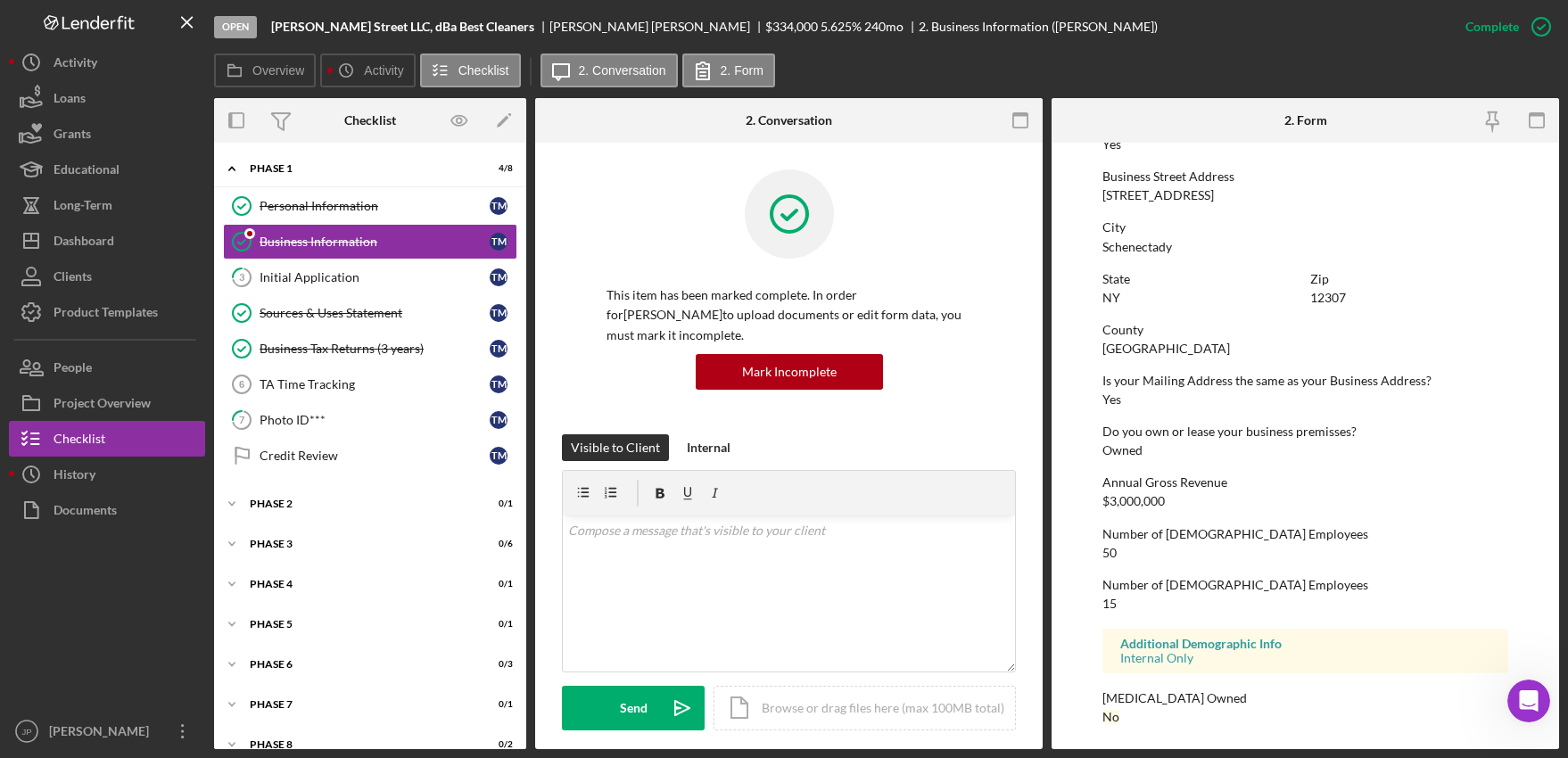
scroll to position [739, 0]
click at [281, 278] on div "Initial Application" at bounding box center [374, 277] width 230 height 14
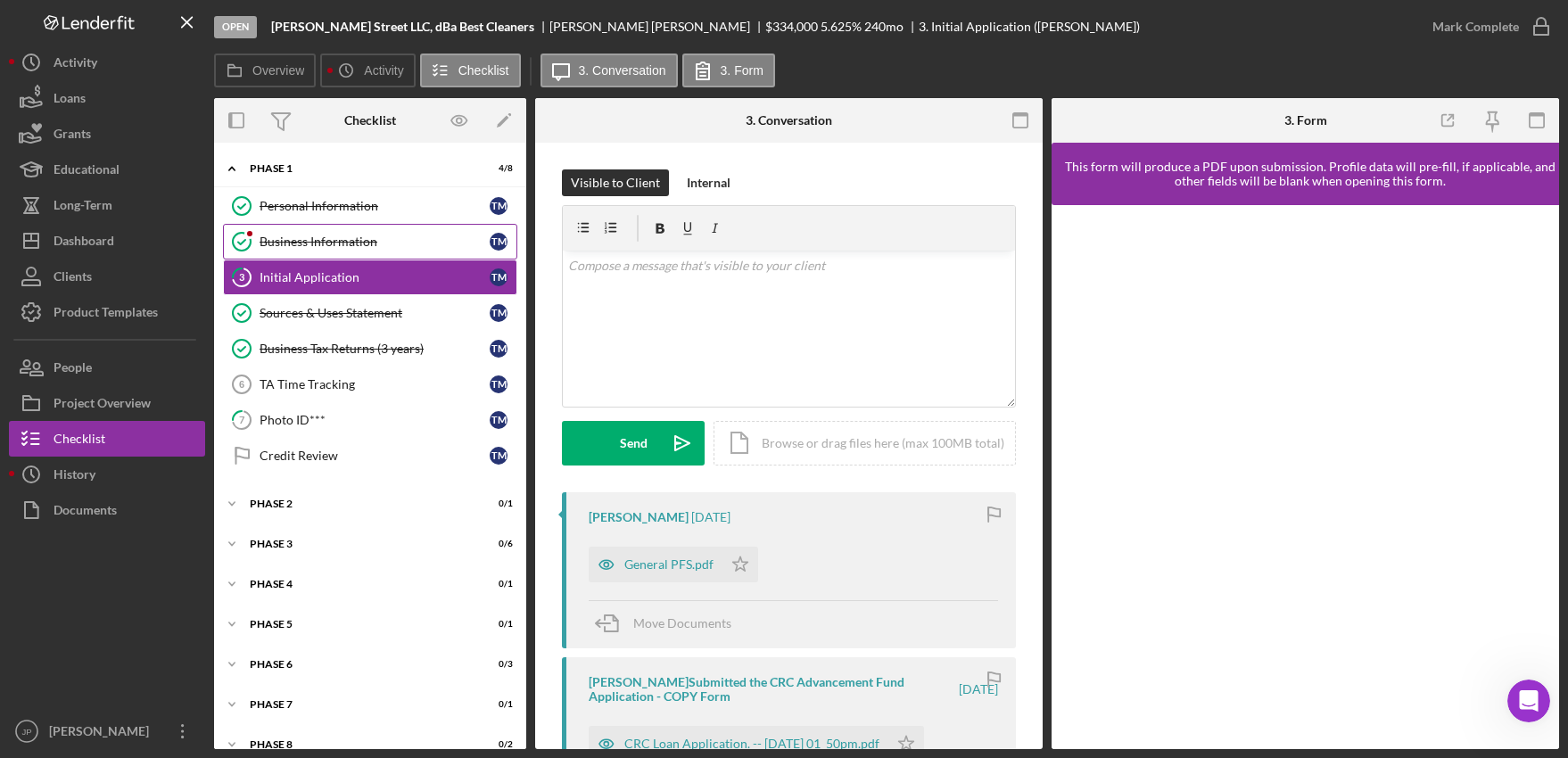
click at [320, 239] on div "Business Information" at bounding box center [374, 241] width 230 height 14
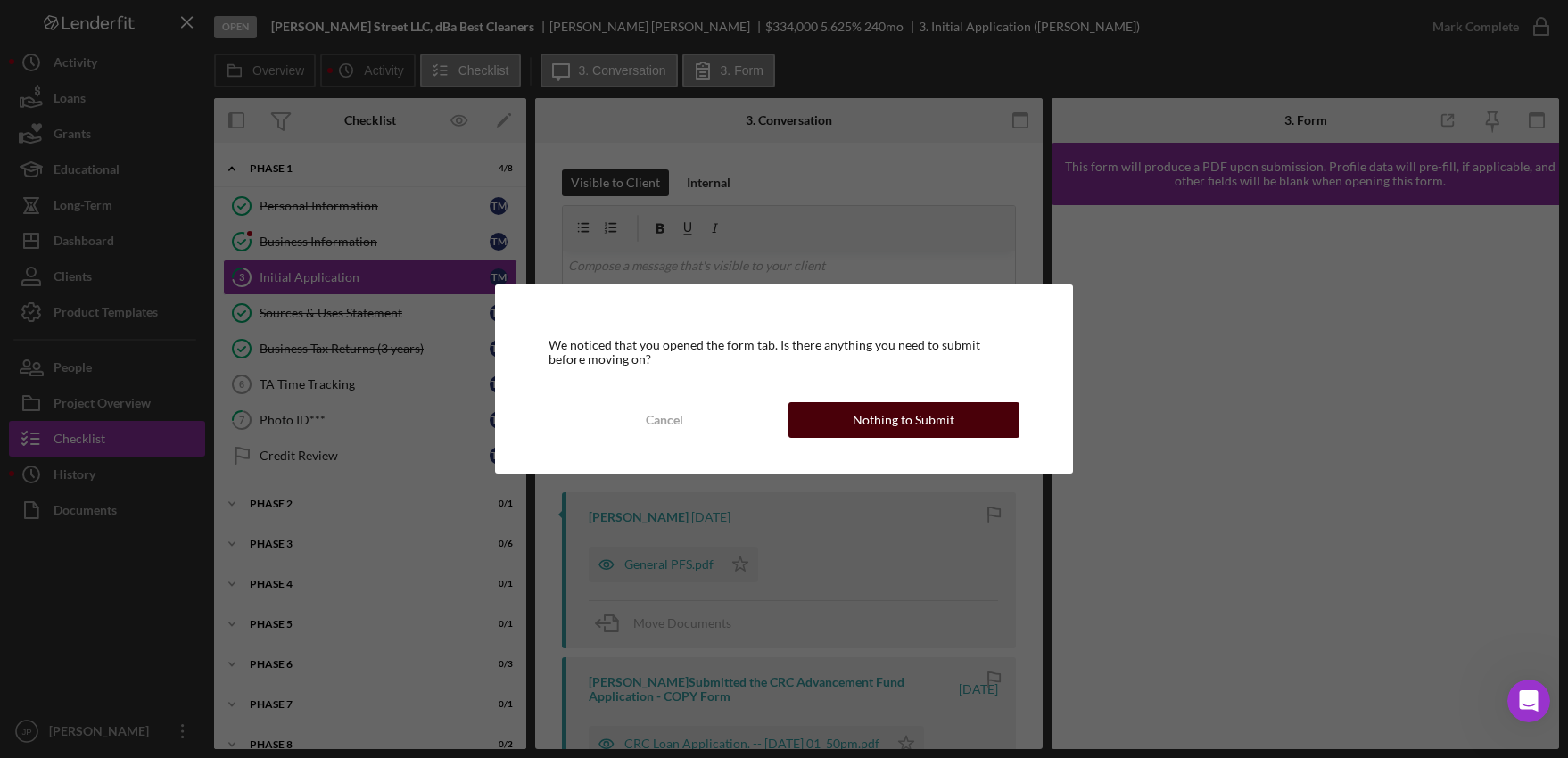
click at [958, 428] on button "Nothing to Submit" at bounding box center [904, 419] width 231 height 36
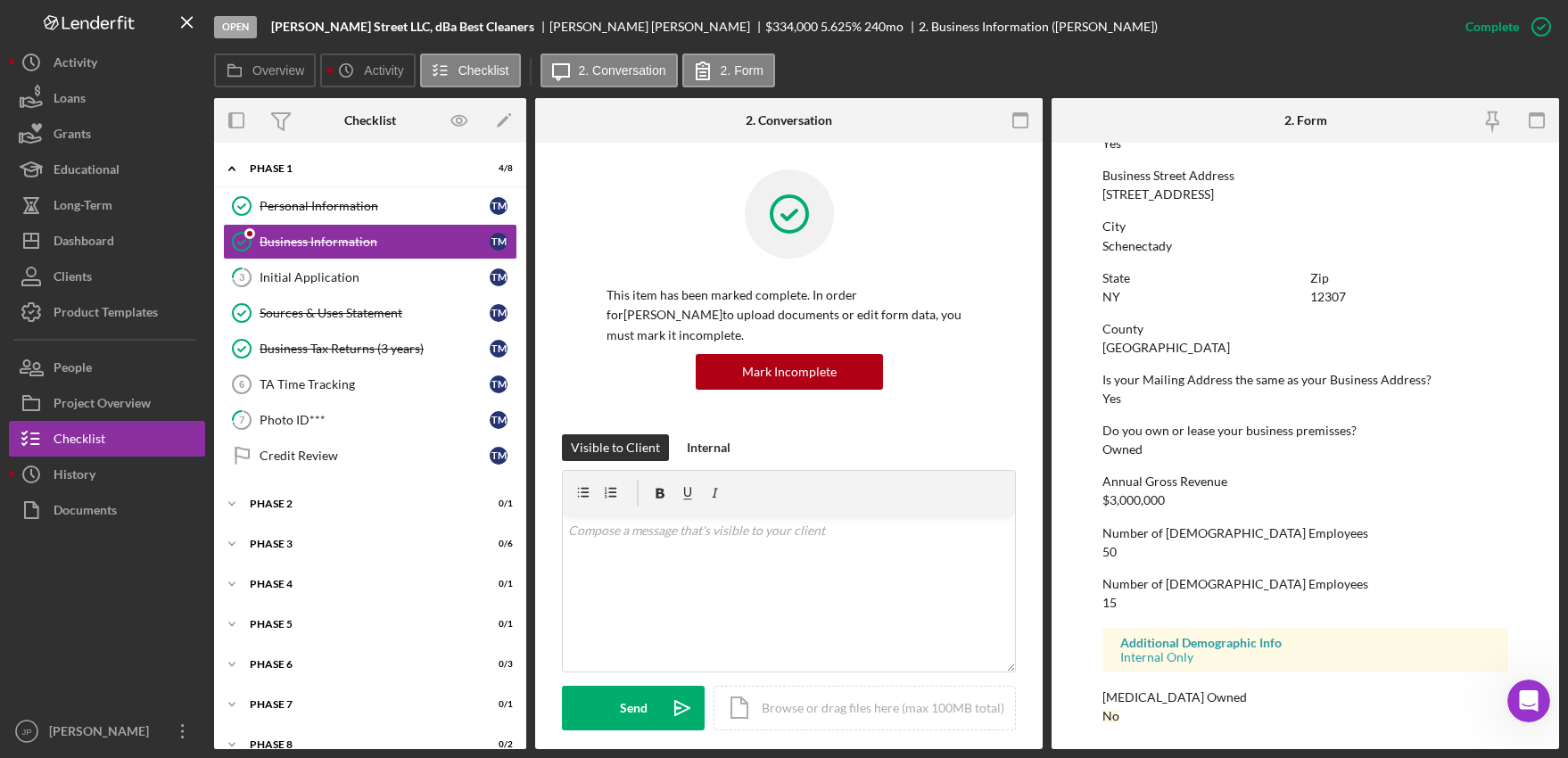
scroll to position [739, 0]
click at [319, 279] on div "Initial Application" at bounding box center [374, 277] width 230 height 14
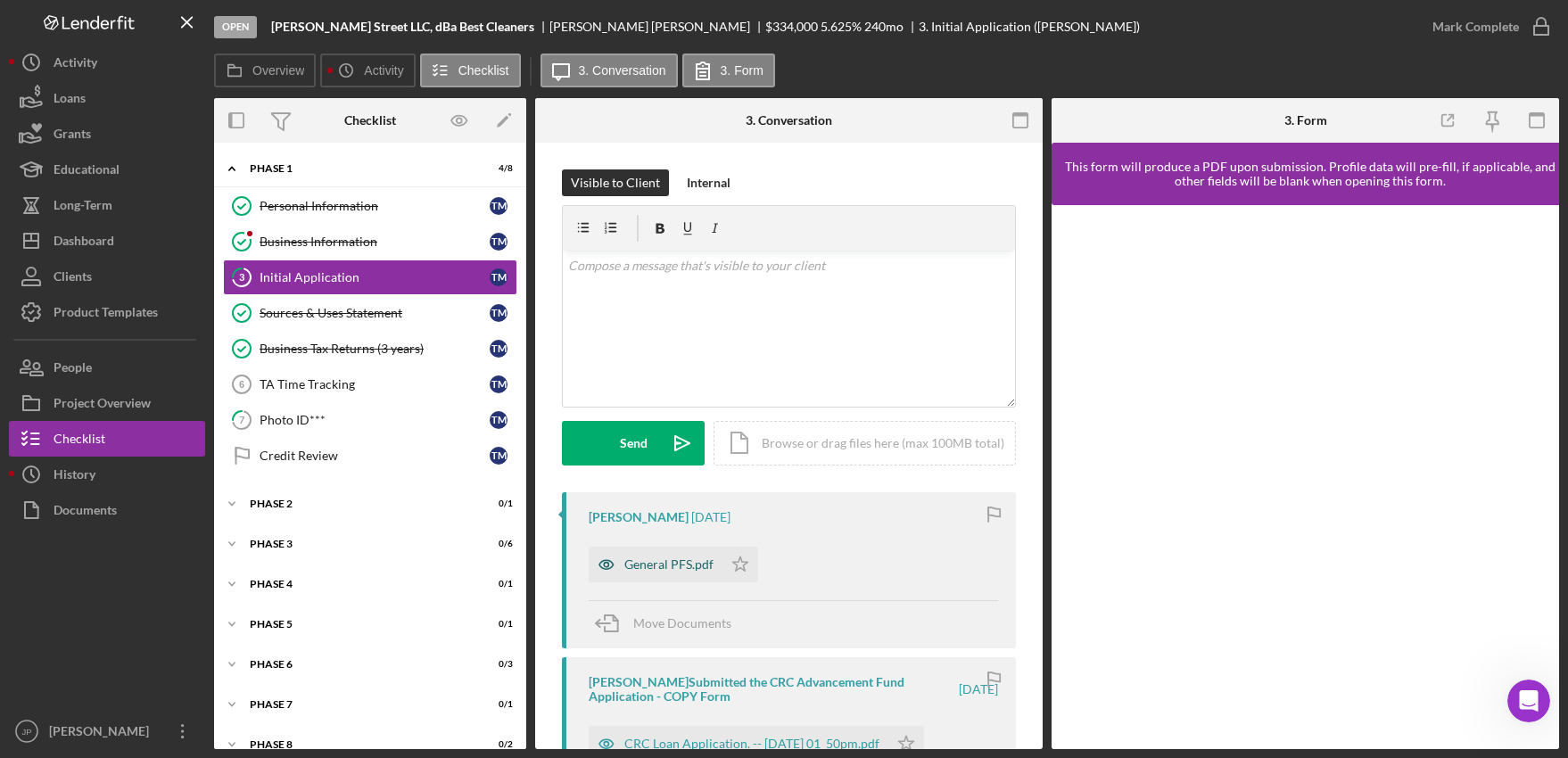
click at [662, 563] on div "General PFS.pdf" at bounding box center [669, 564] width 89 height 14
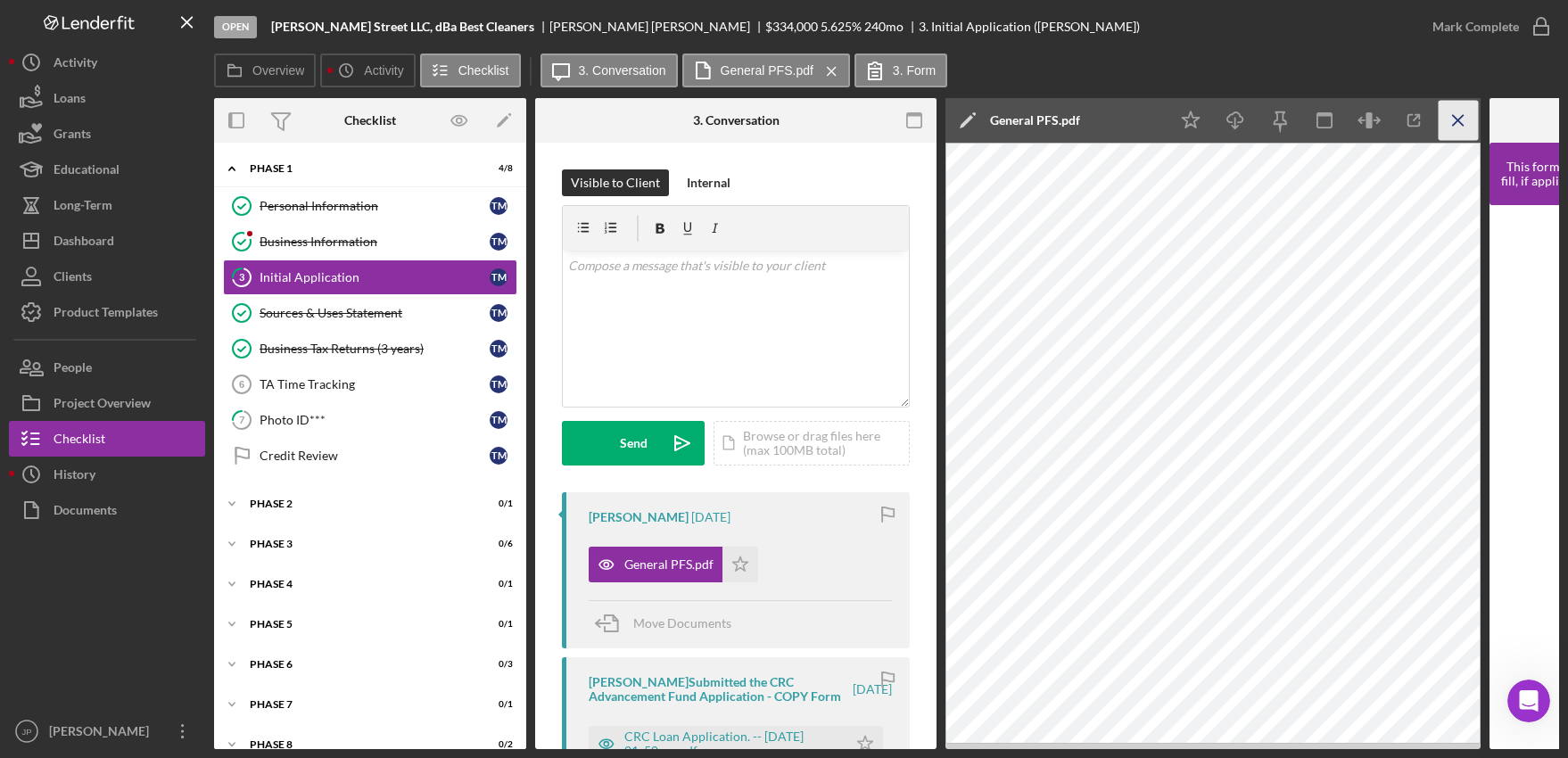
click at [1456, 123] on line "button" at bounding box center [1458, 120] width 10 height 10
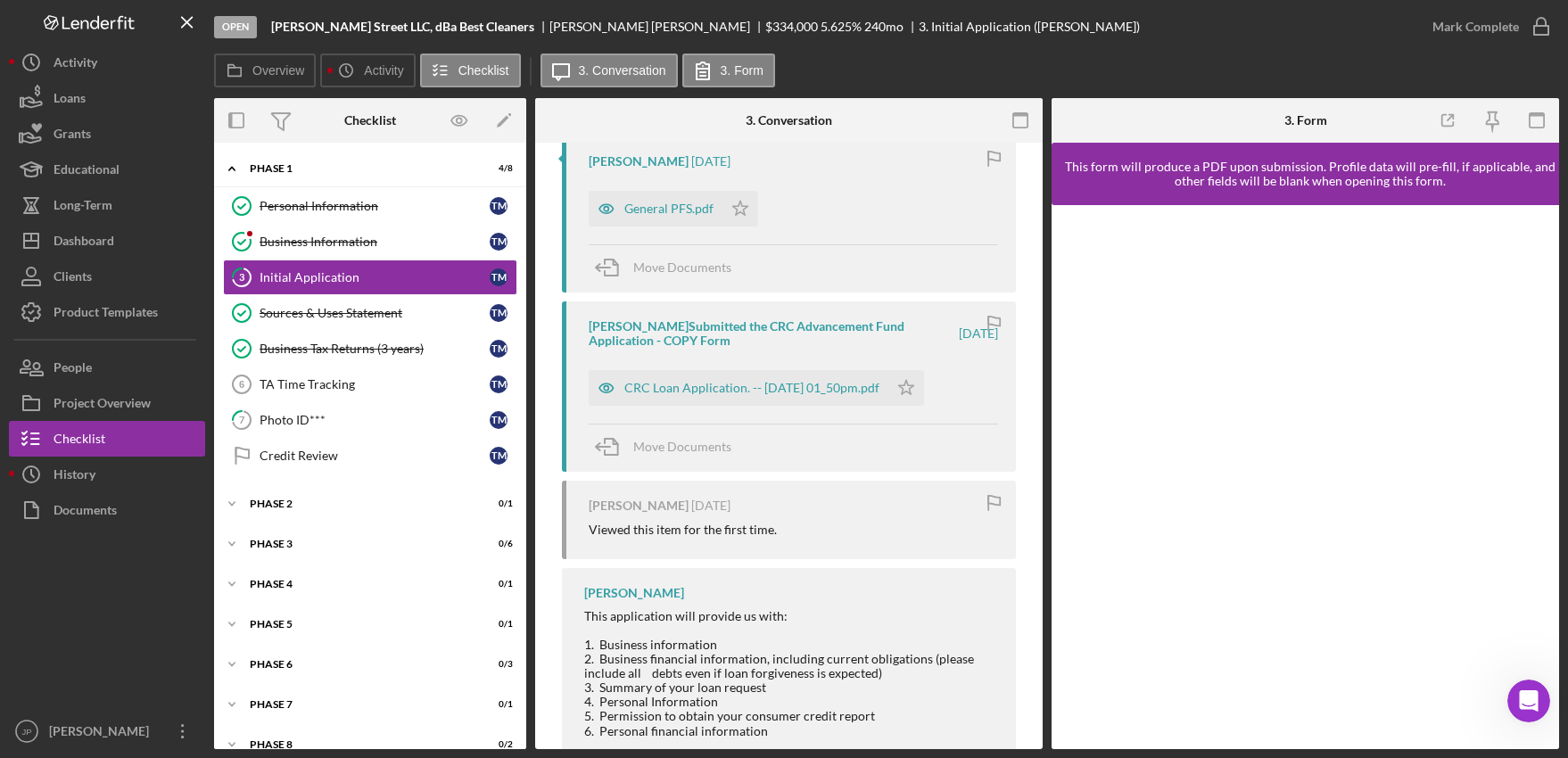
scroll to position [357, 0]
click at [708, 389] on div "CRC Loan Application. -- [DATE] 01_50pm.pdf" at bounding box center [752, 387] width 255 height 14
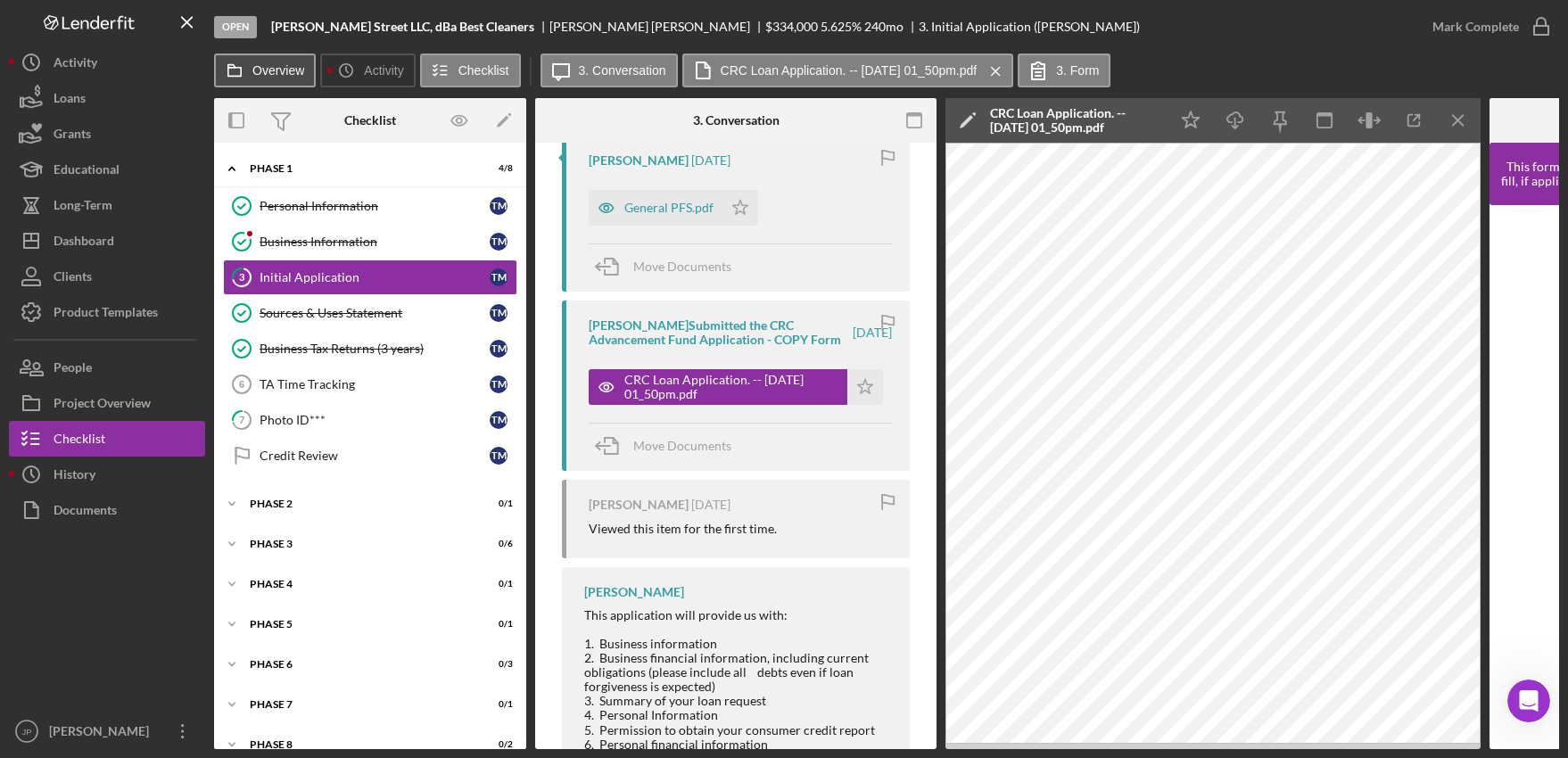
click at [273, 77] on label "Overview" at bounding box center [278, 70] width 52 height 14
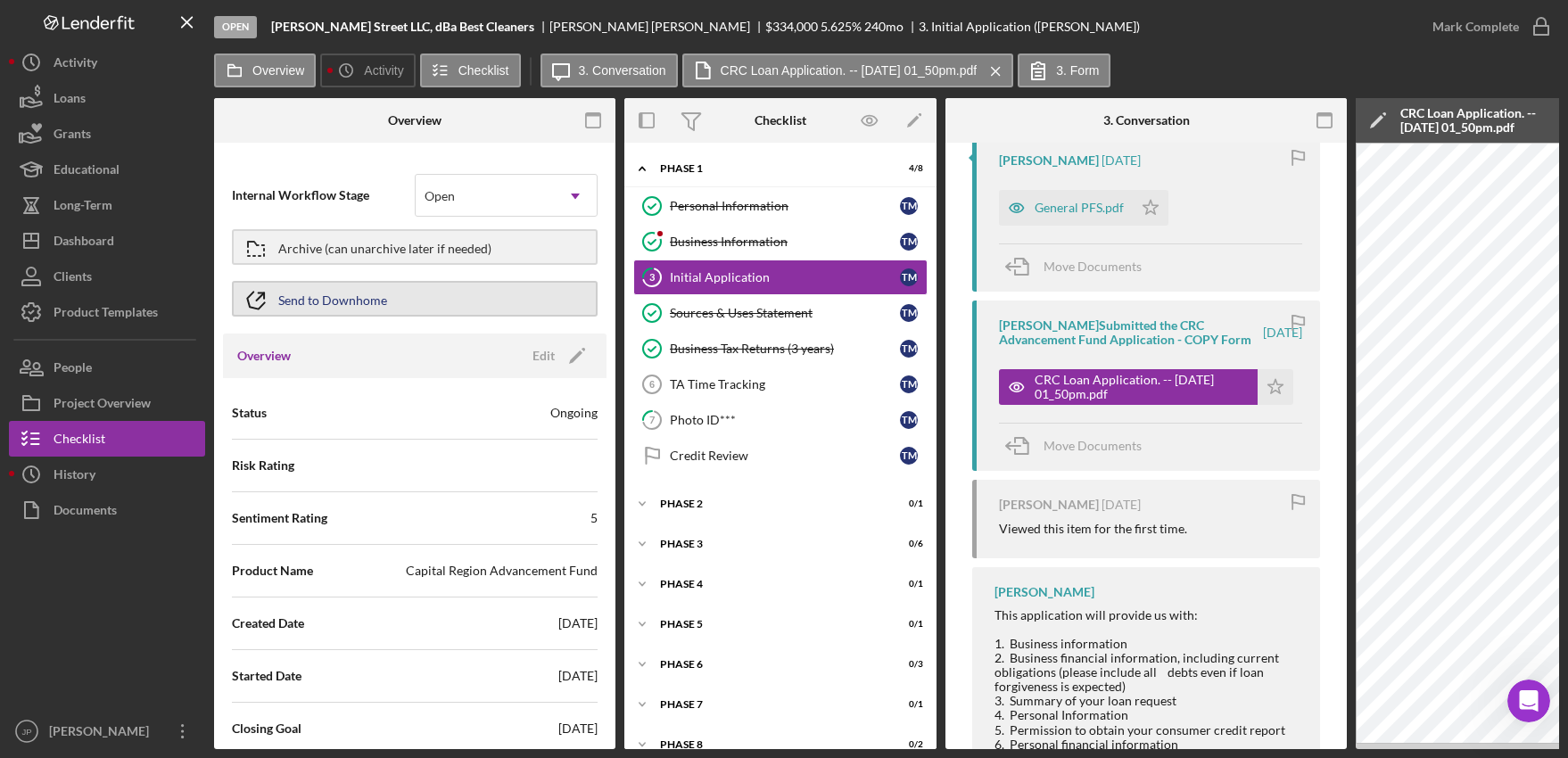
click at [353, 296] on div "Send to Downhome" at bounding box center [332, 298] width 108 height 32
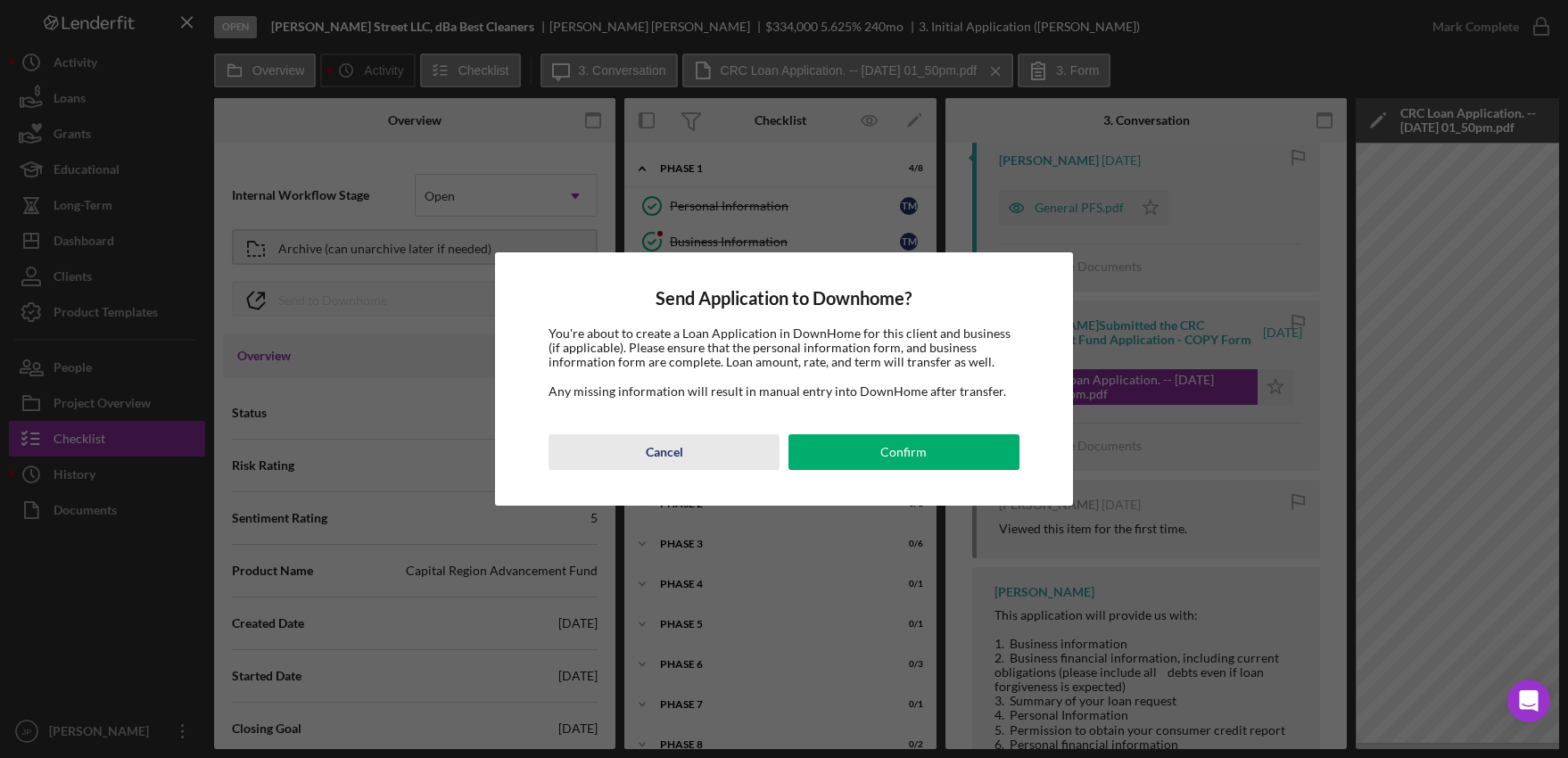
click at [660, 453] on div "Cancel" at bounding box center [664, 452] width 37 height 36
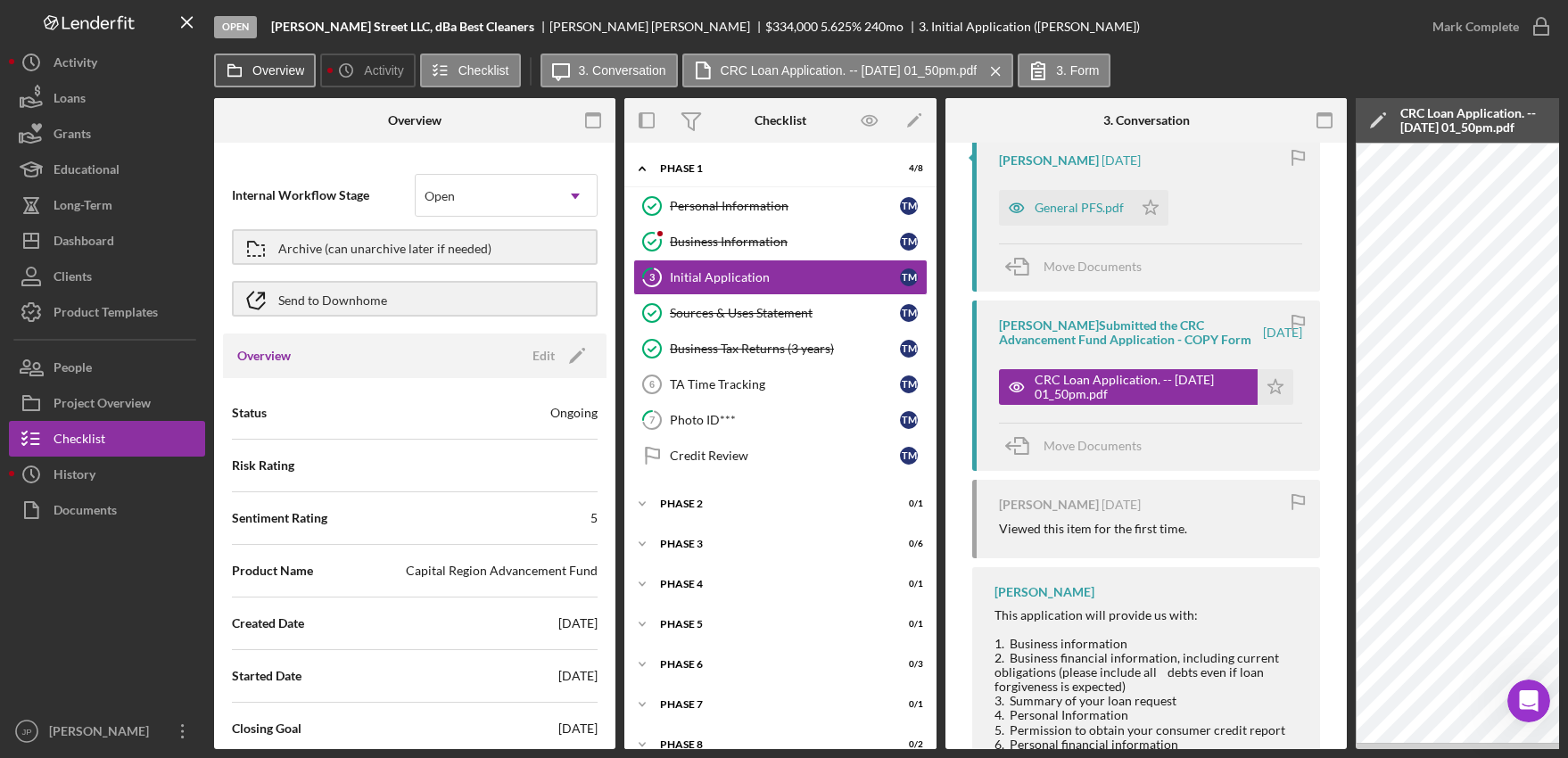
click at [280, 67] on label "Overview" at bounding box center [278, 70] width 52 height 14
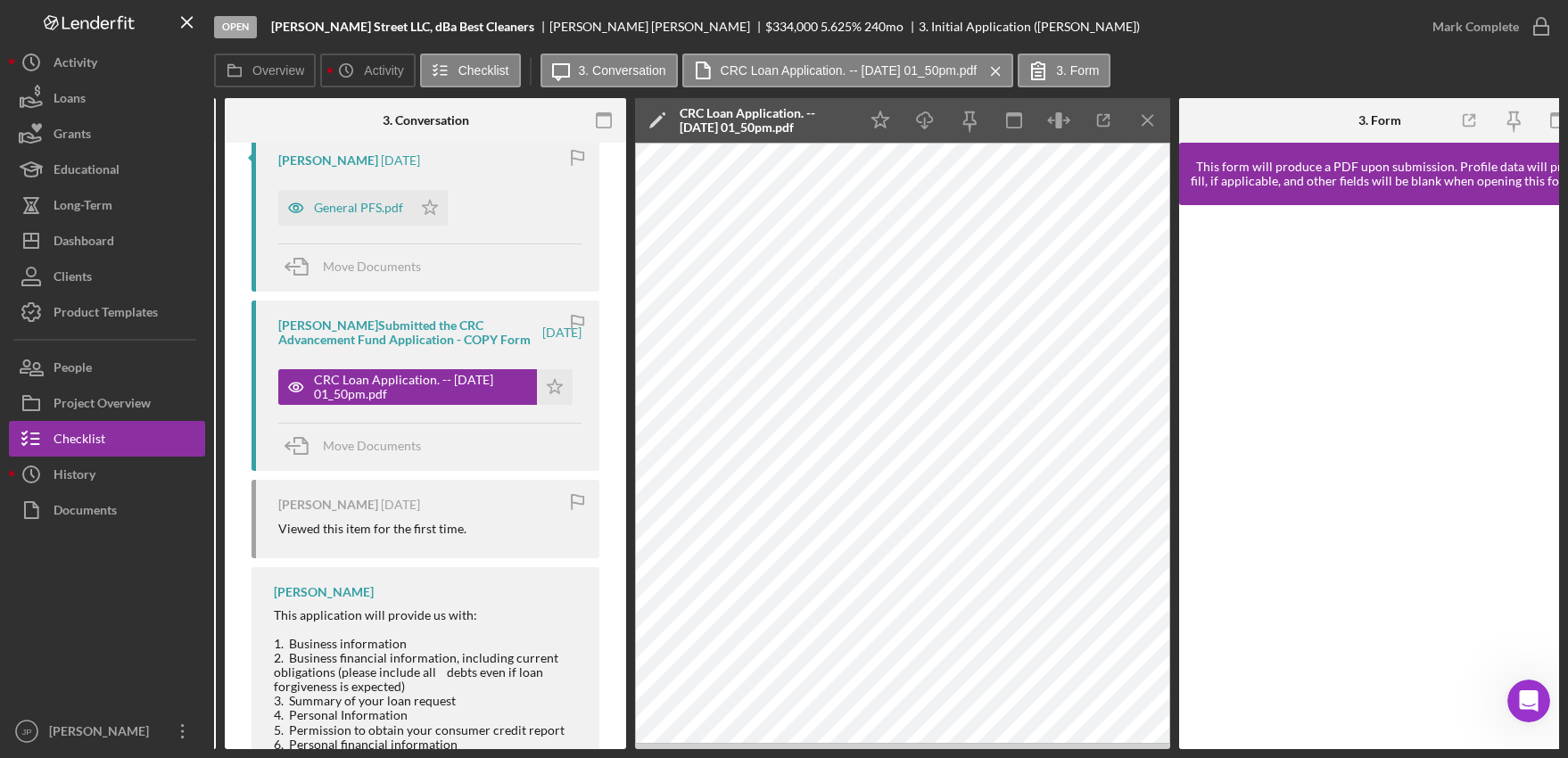
scroll to position [0, 316]
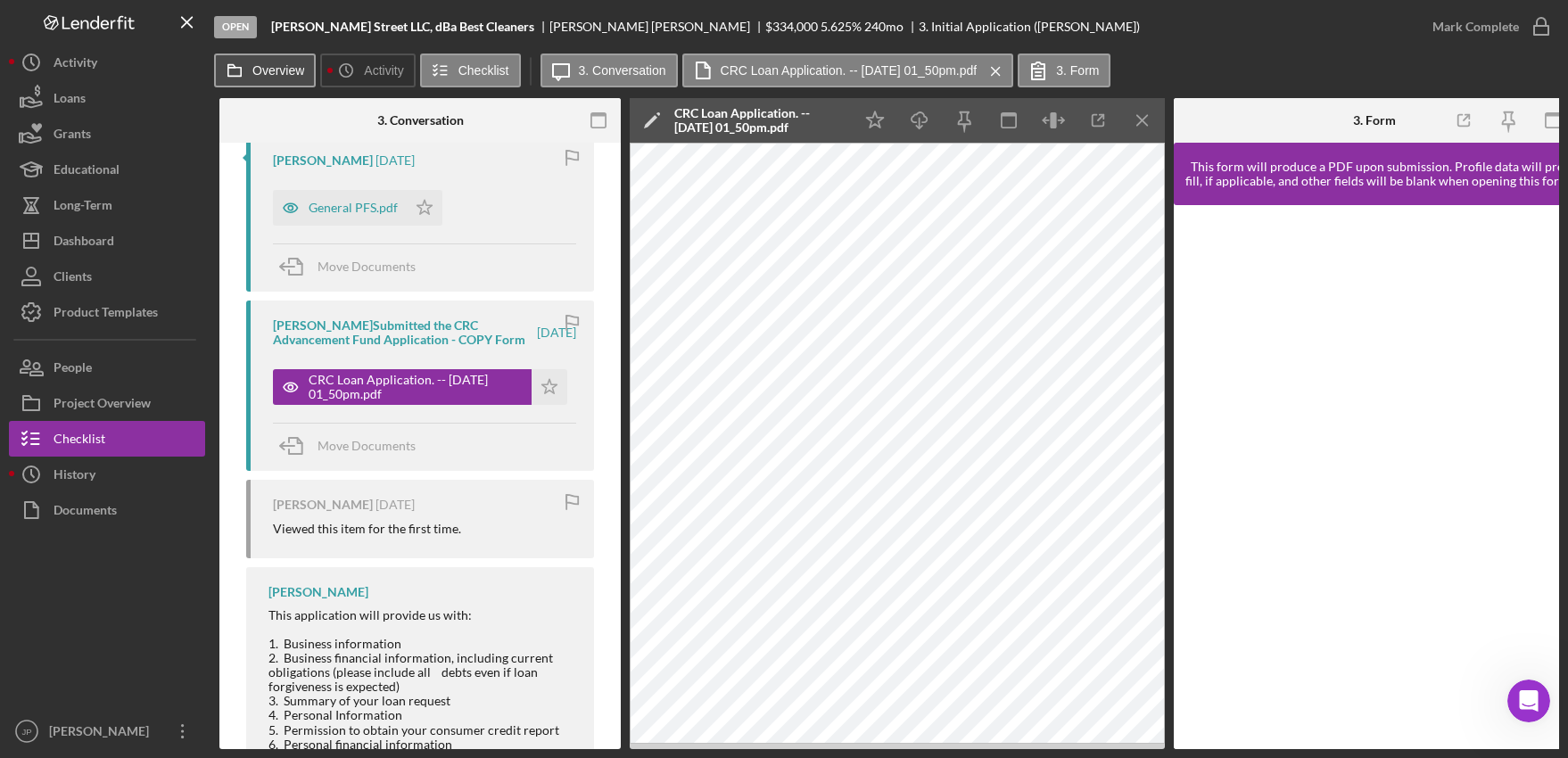
drag, startPoint x: 472, startPoint y: 691, endPoint x: 289, endPoint y: 63, distance: 654.1
click at [291, 64] on label "Overview" at bounding box center [278, 70] width 52 height 14
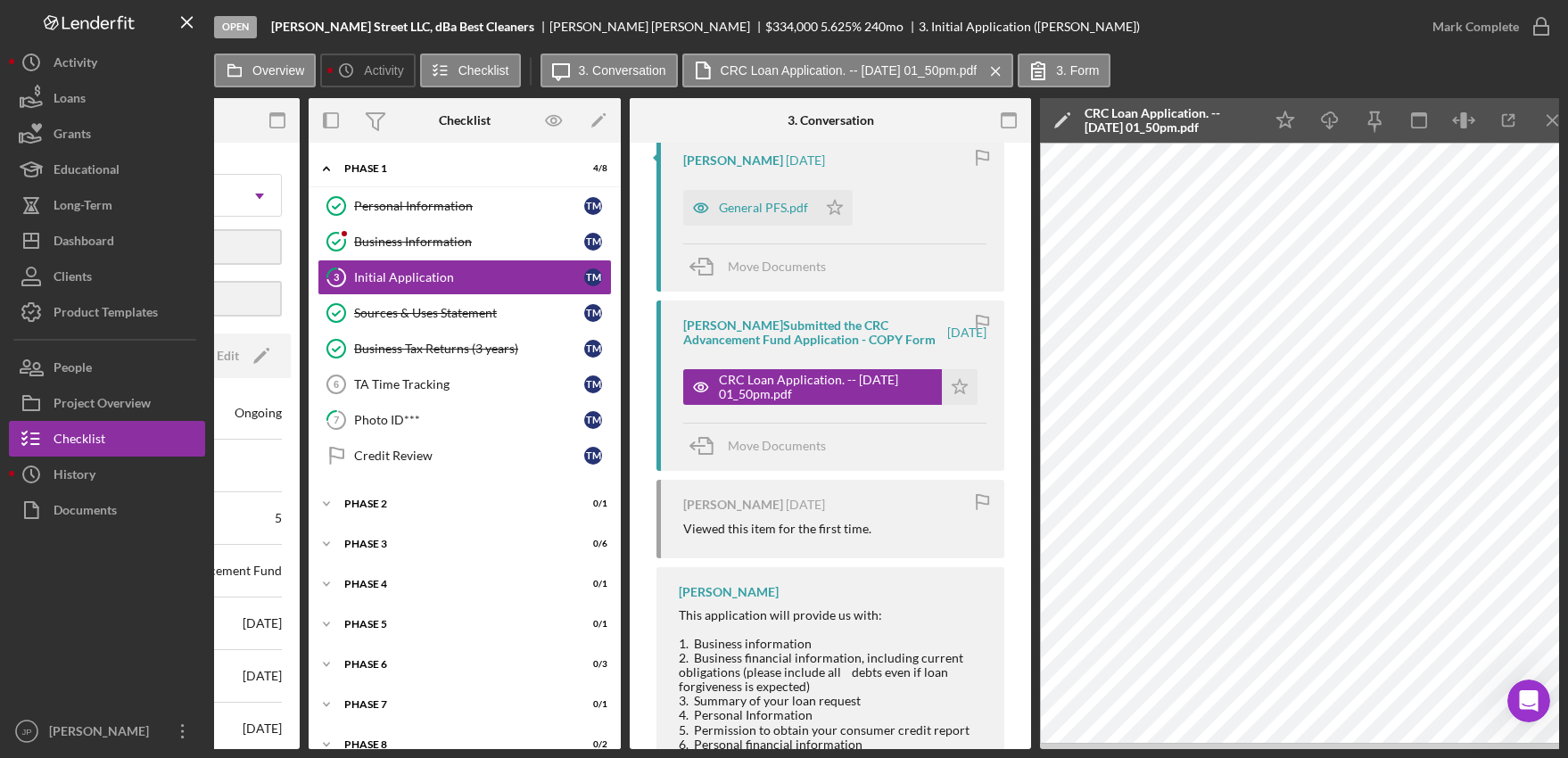
scroll to position [0, 0]
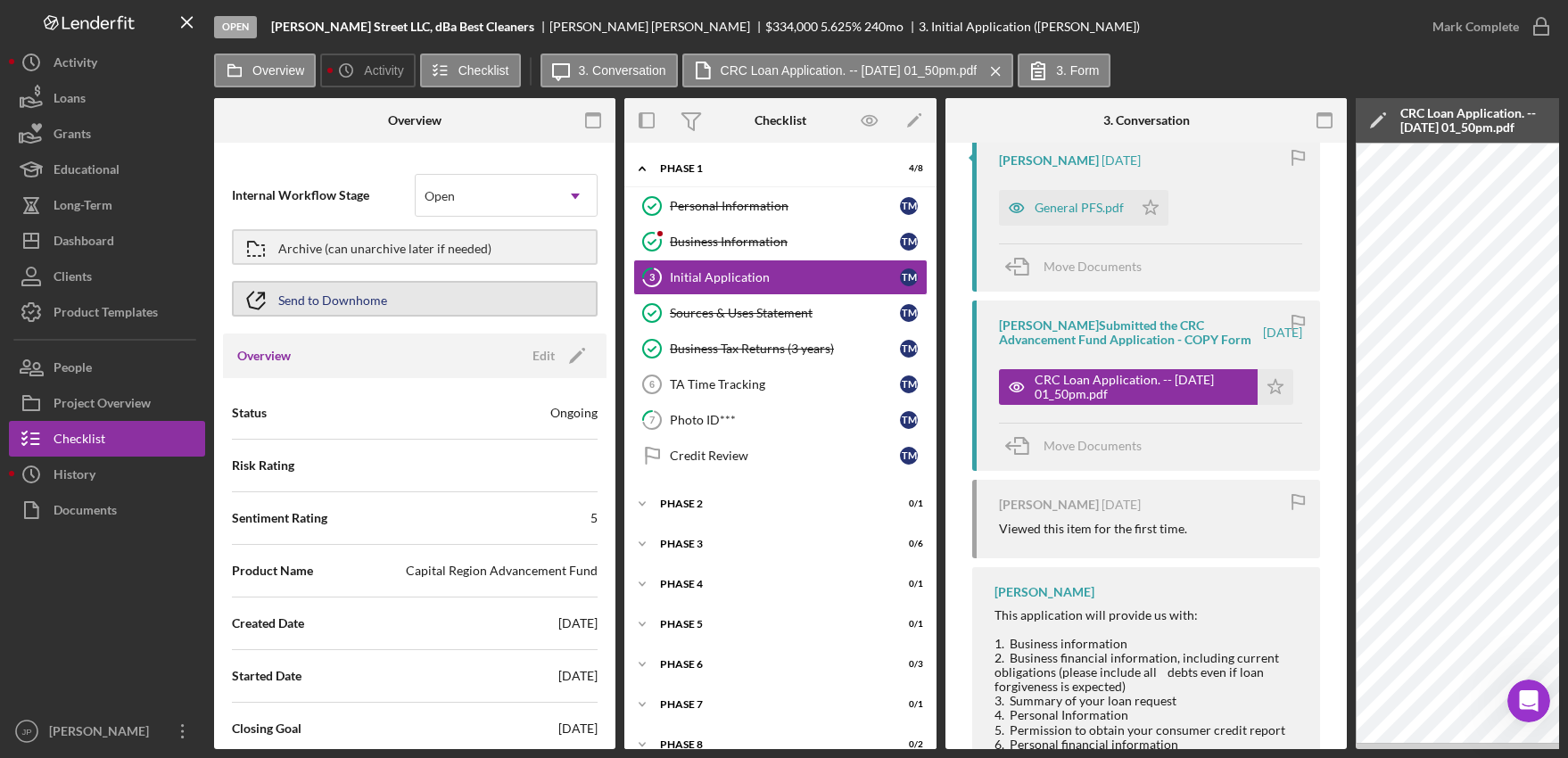
click at [333, 301] on div "Send to Downhome" at bounding box center [332, 298] width 108 height 32
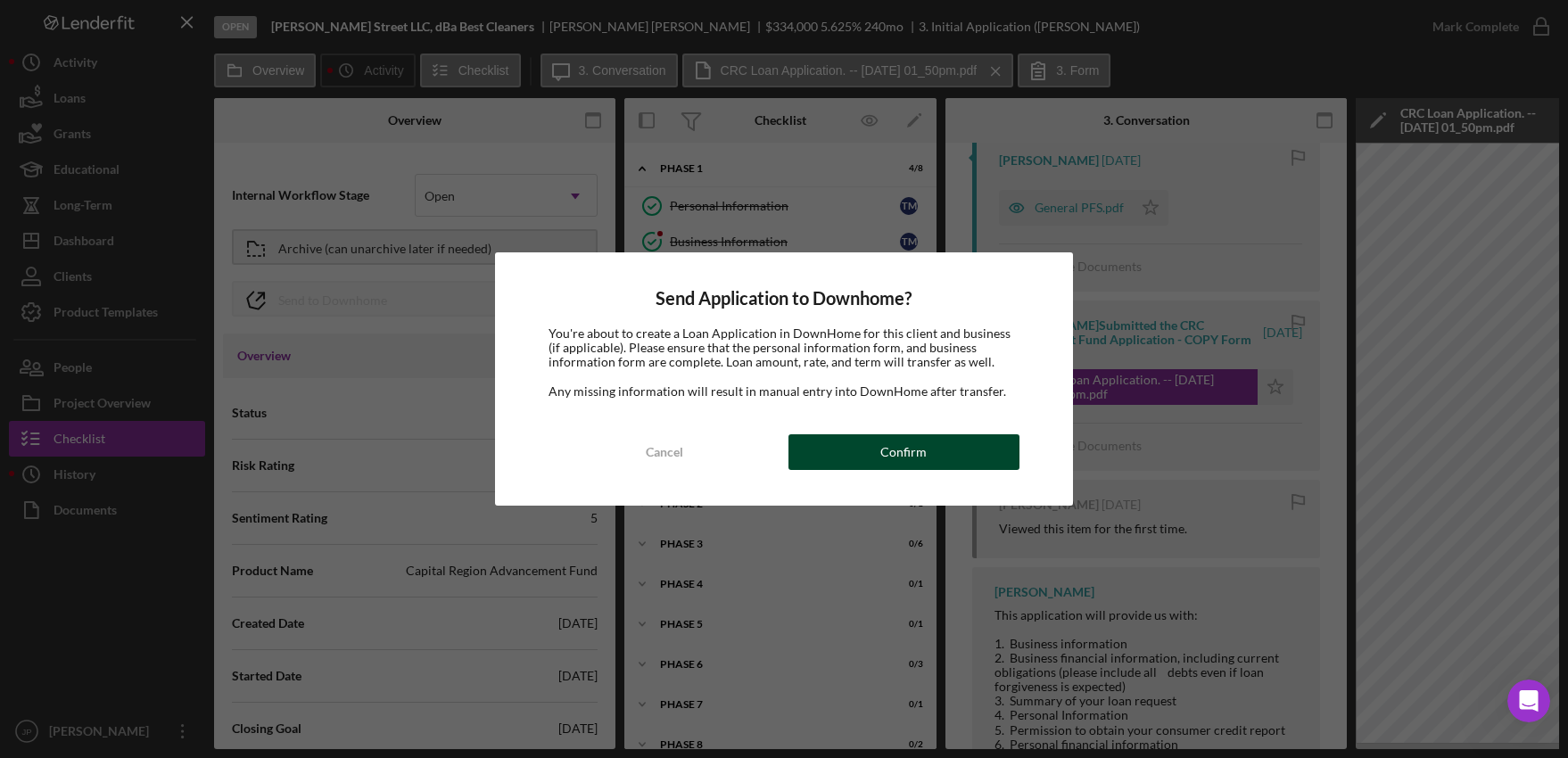
click at [929, 457] on button "Confirm" at bounding box center [904, 452] width 231 height 36
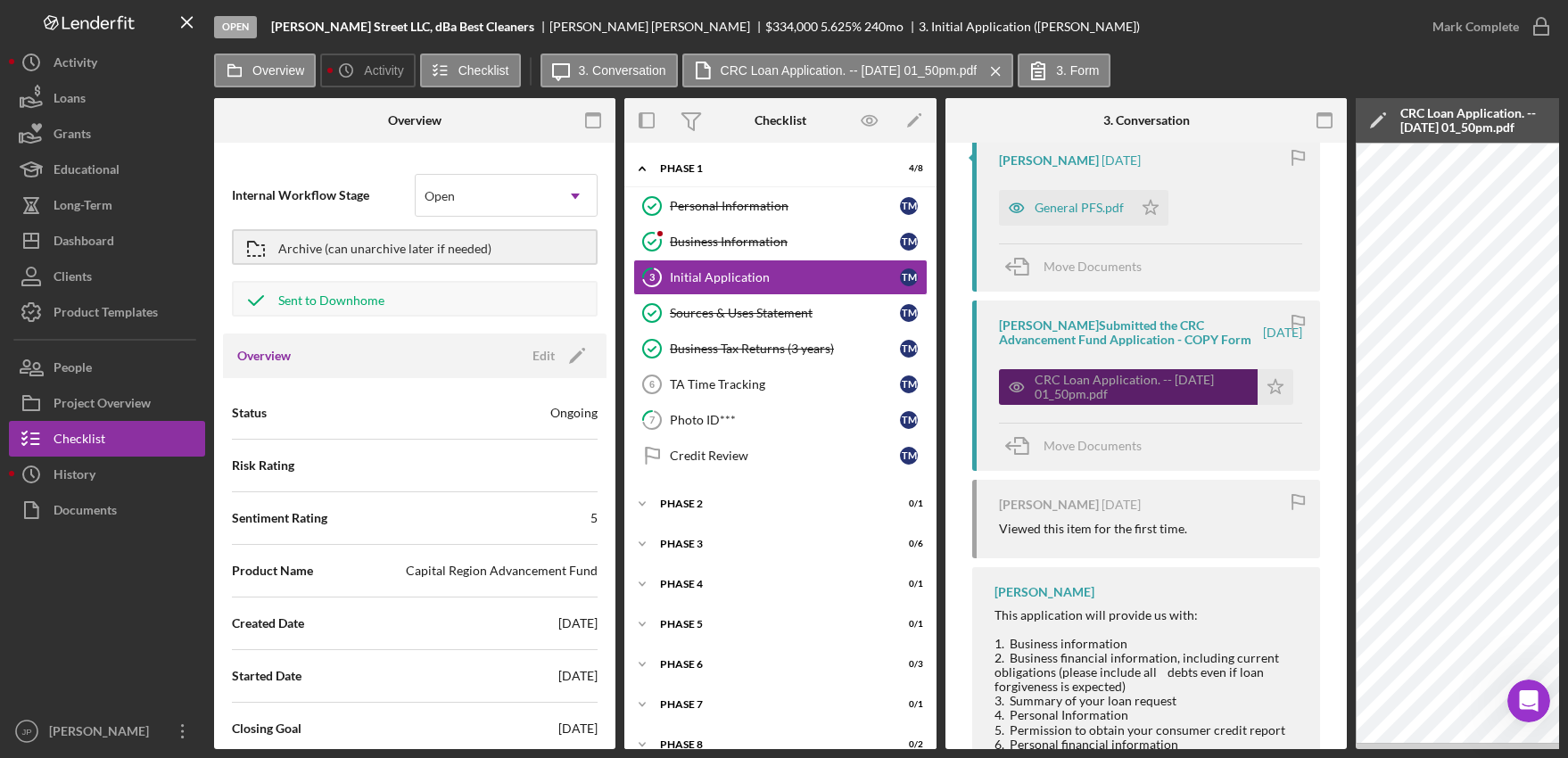
click at [1079, 400] on div "CRC Loan Application. -- [DATE] 01_50pm.pdf" at bounding box center [1141, 388] width 214 height 29
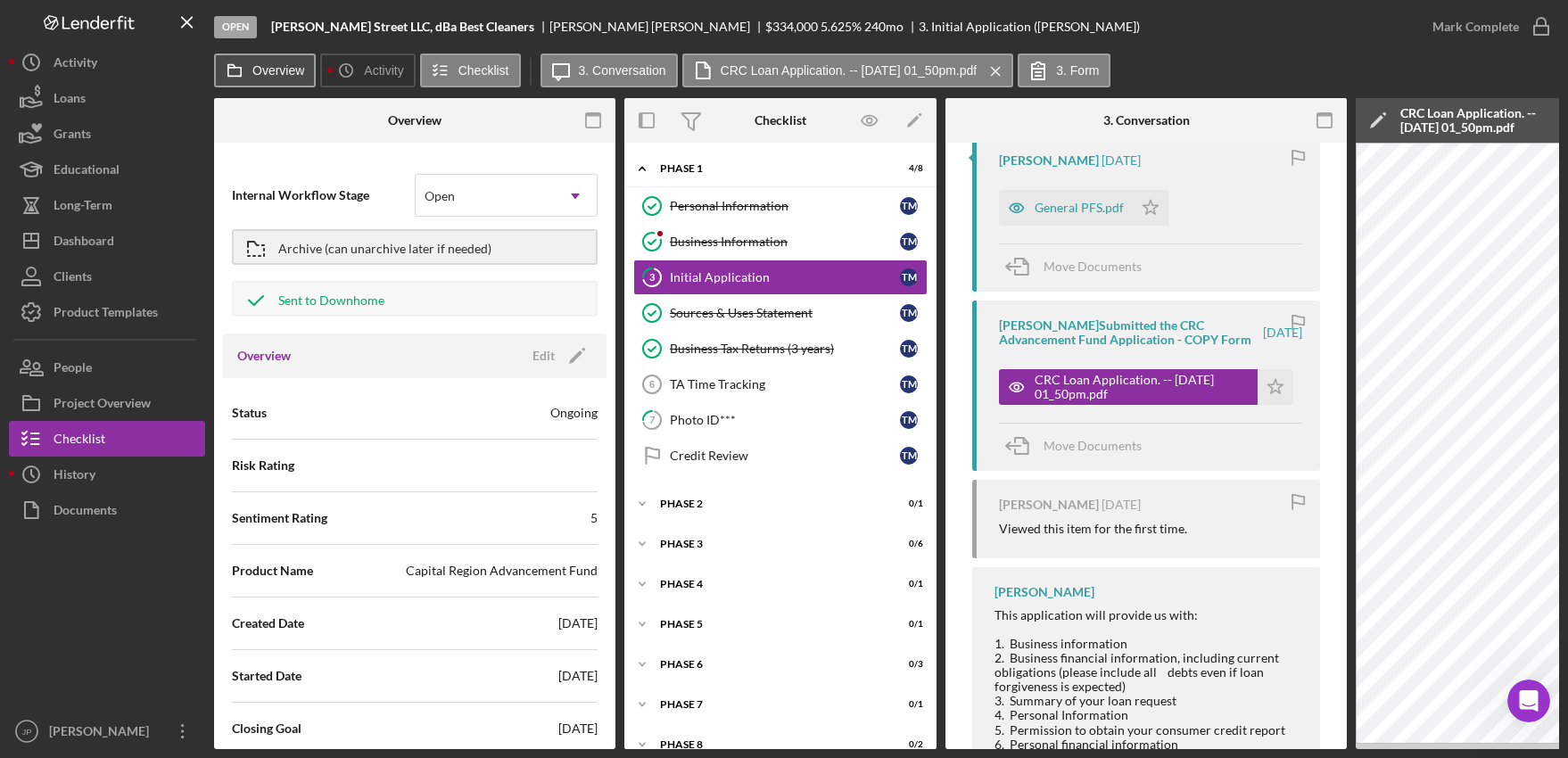
click at [279, 68] on label "Overview" at bounding box center [278, 70] width 52 height 14
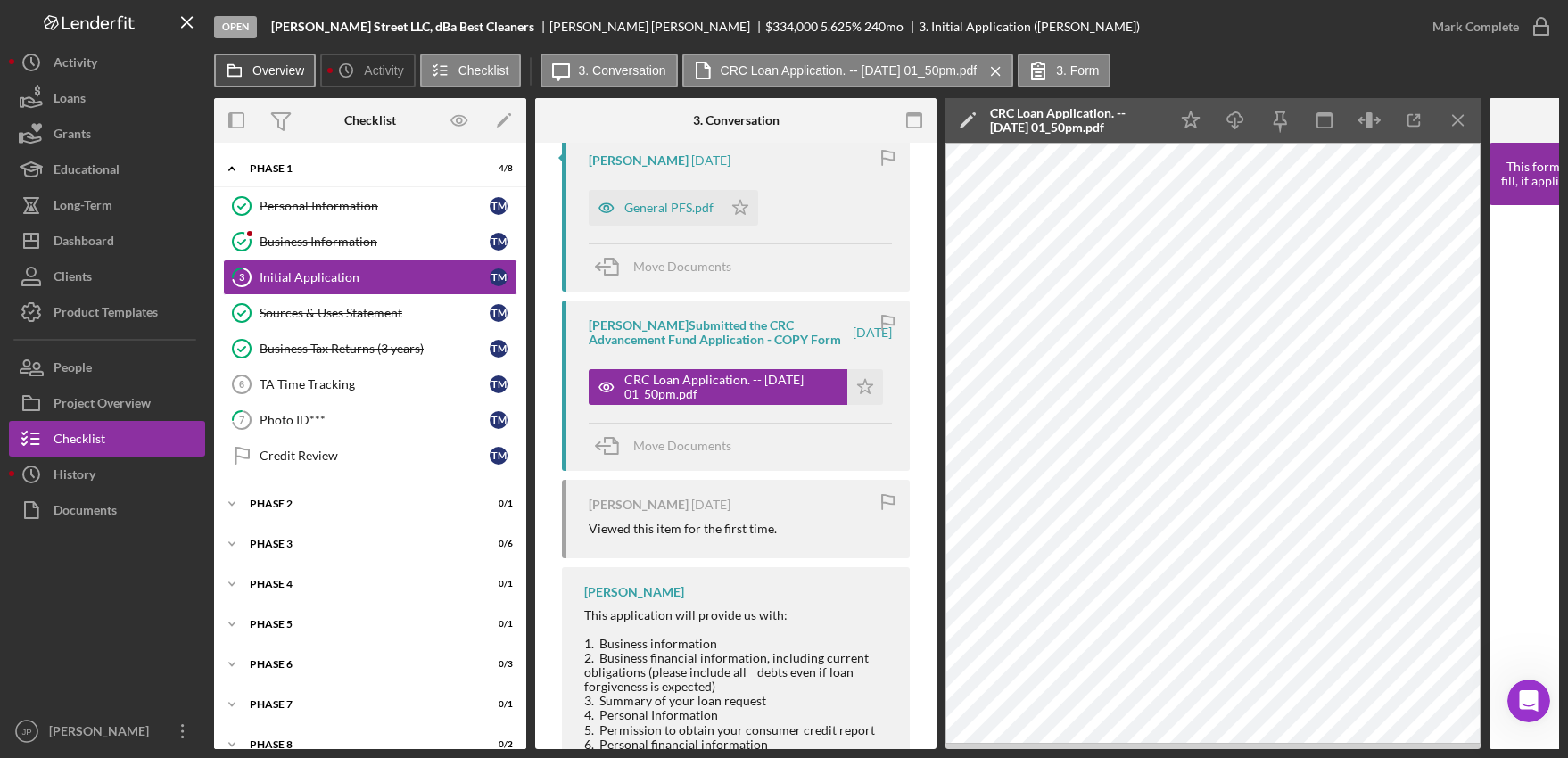
click at [260, 73] on label "Overview" at bounding box center [278, 70] width 52 height 14
